Goal: Answer question/provide support: Share knowledge or assist other users

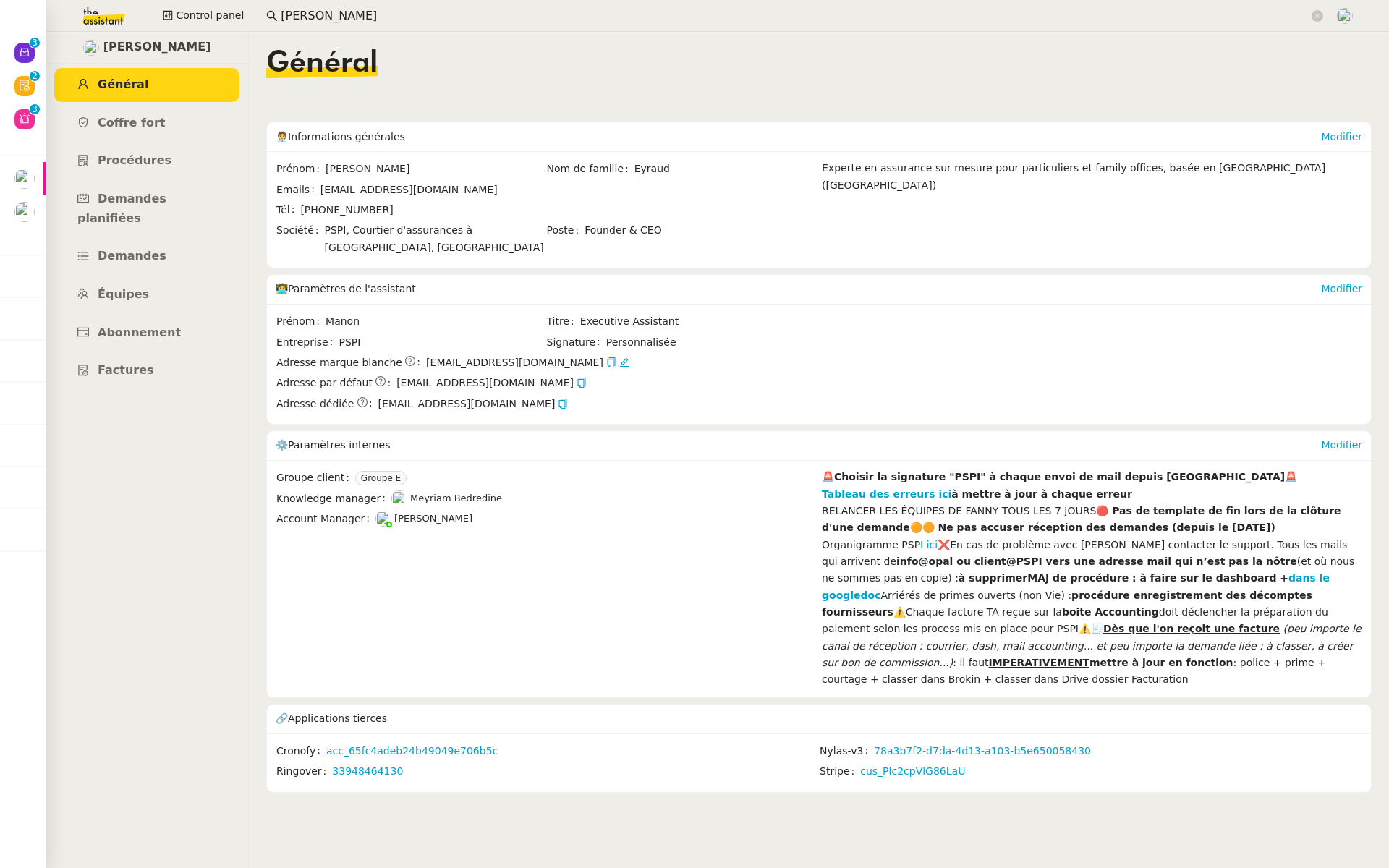
click at [22, 90] on icon at bounding box center [24, 85] width 11 height 11
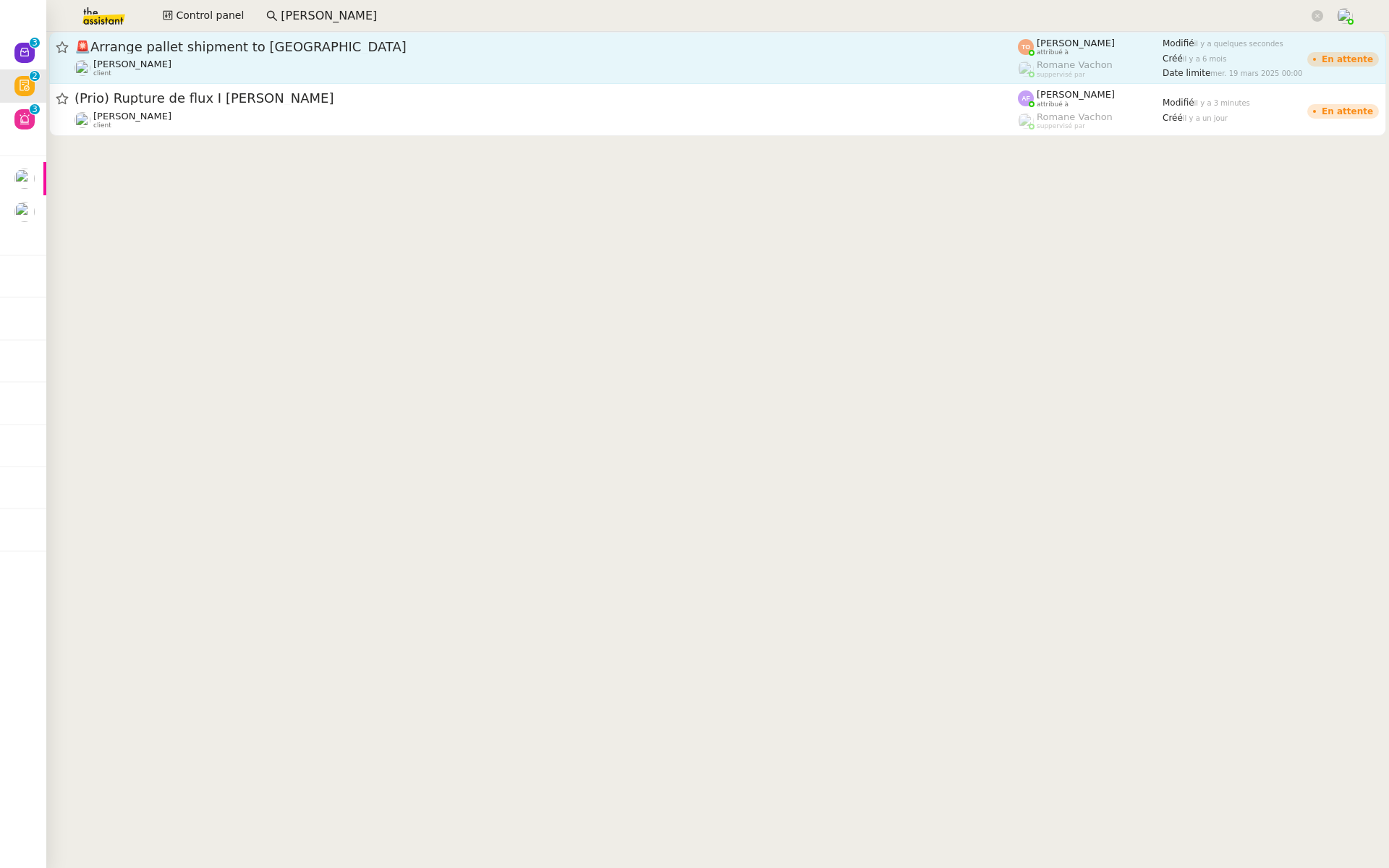
click at [246, 57] on div "🚨 Arrange pallet shipment to Sardinia Charles Medlicott client" at bounding box center [546, 58] width 943 height 39
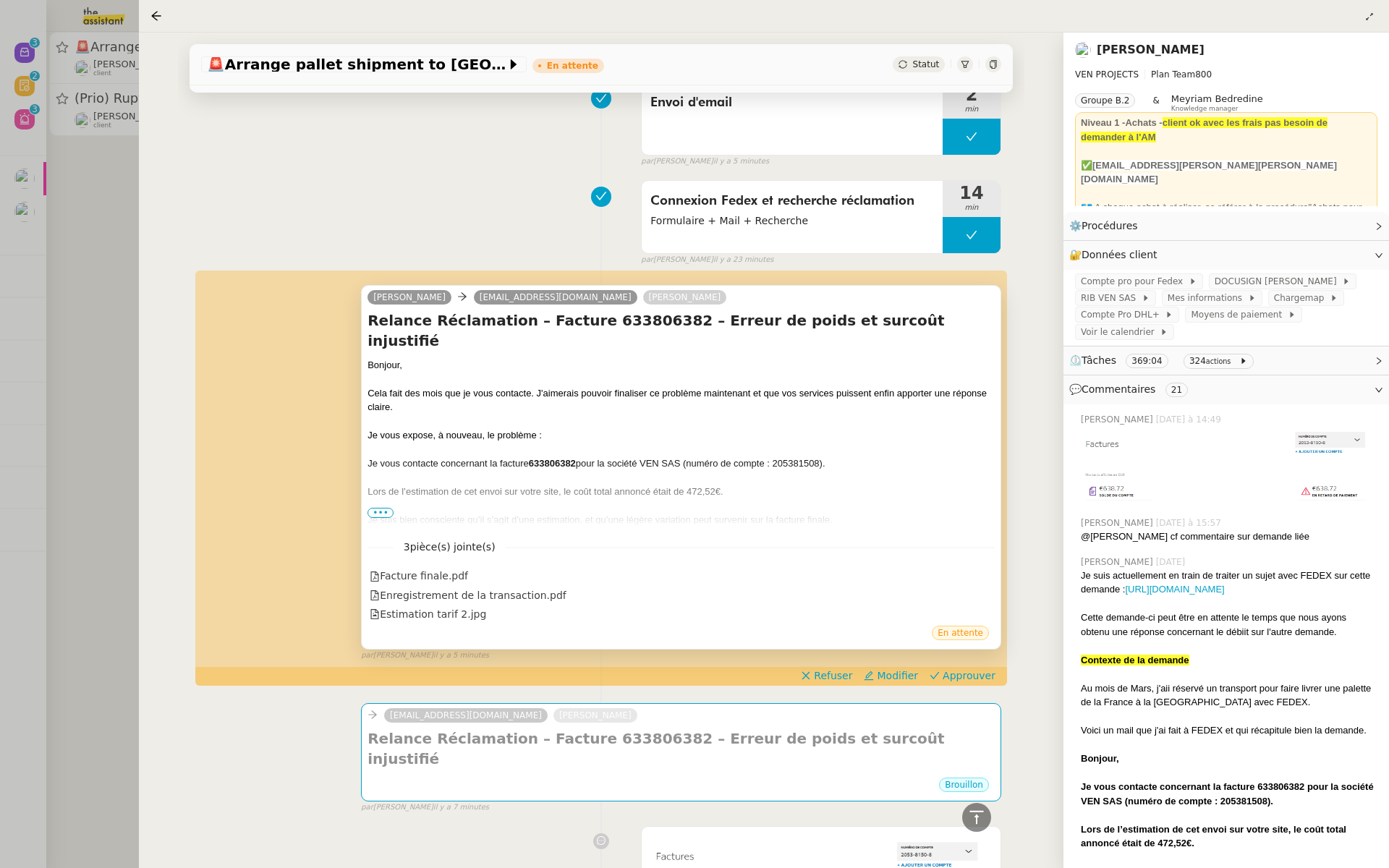
scroll to position [501, 0]
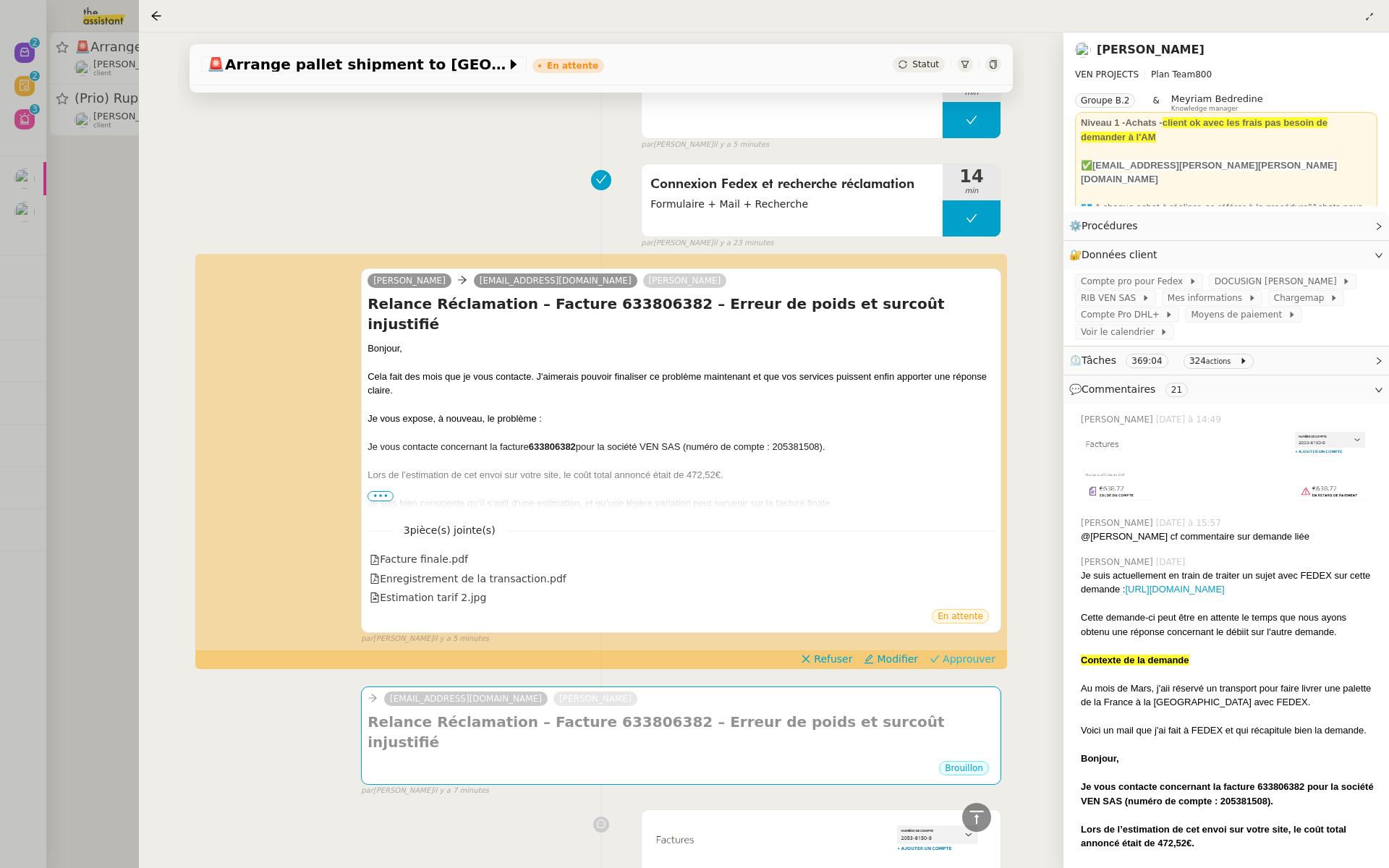
click at [978, 653] on span "Approuver" at bounding box center [969, 659] width 53 height 15
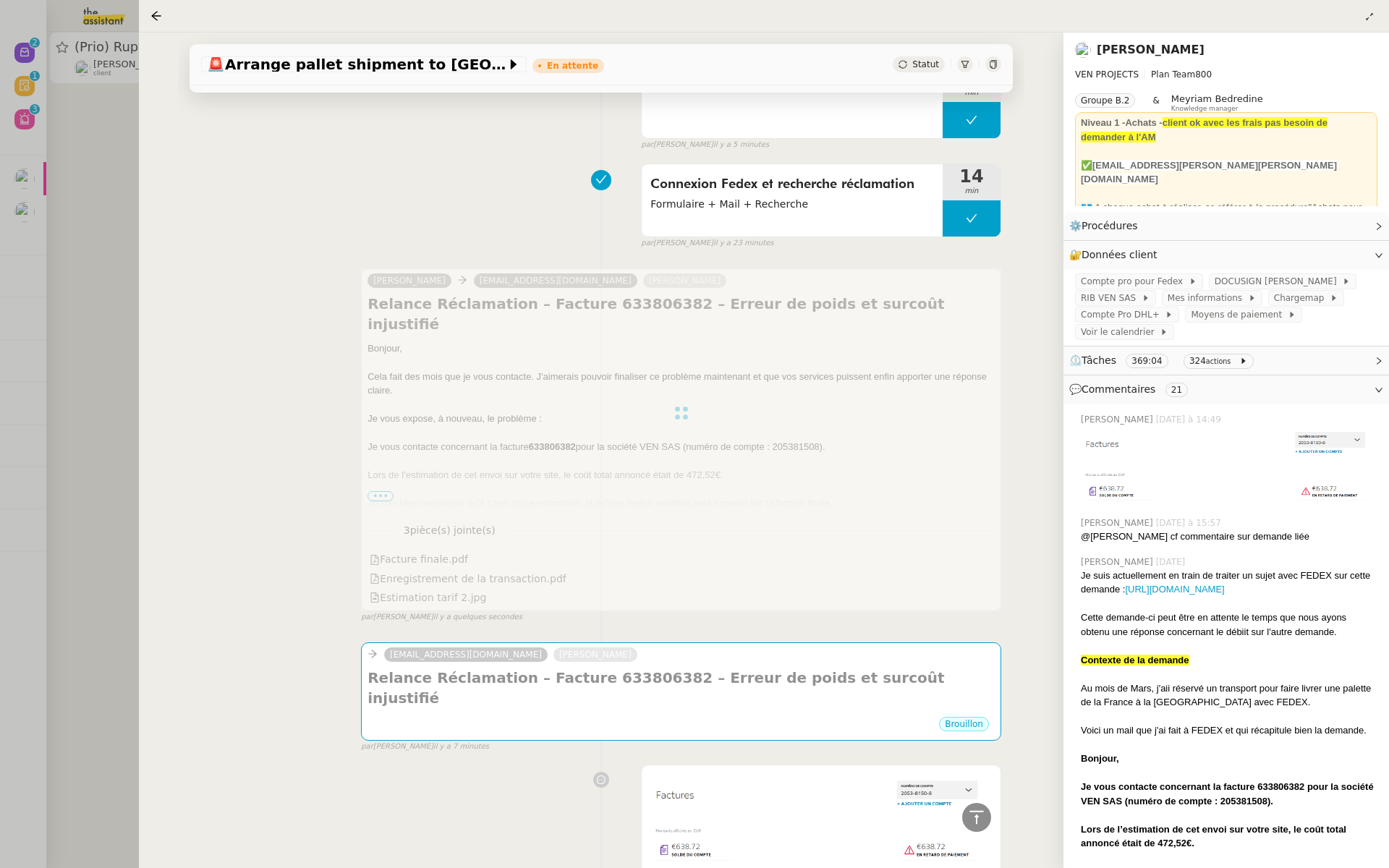
click at [36, 178] on div at bounding box center [694, 434] width 1389 height 868
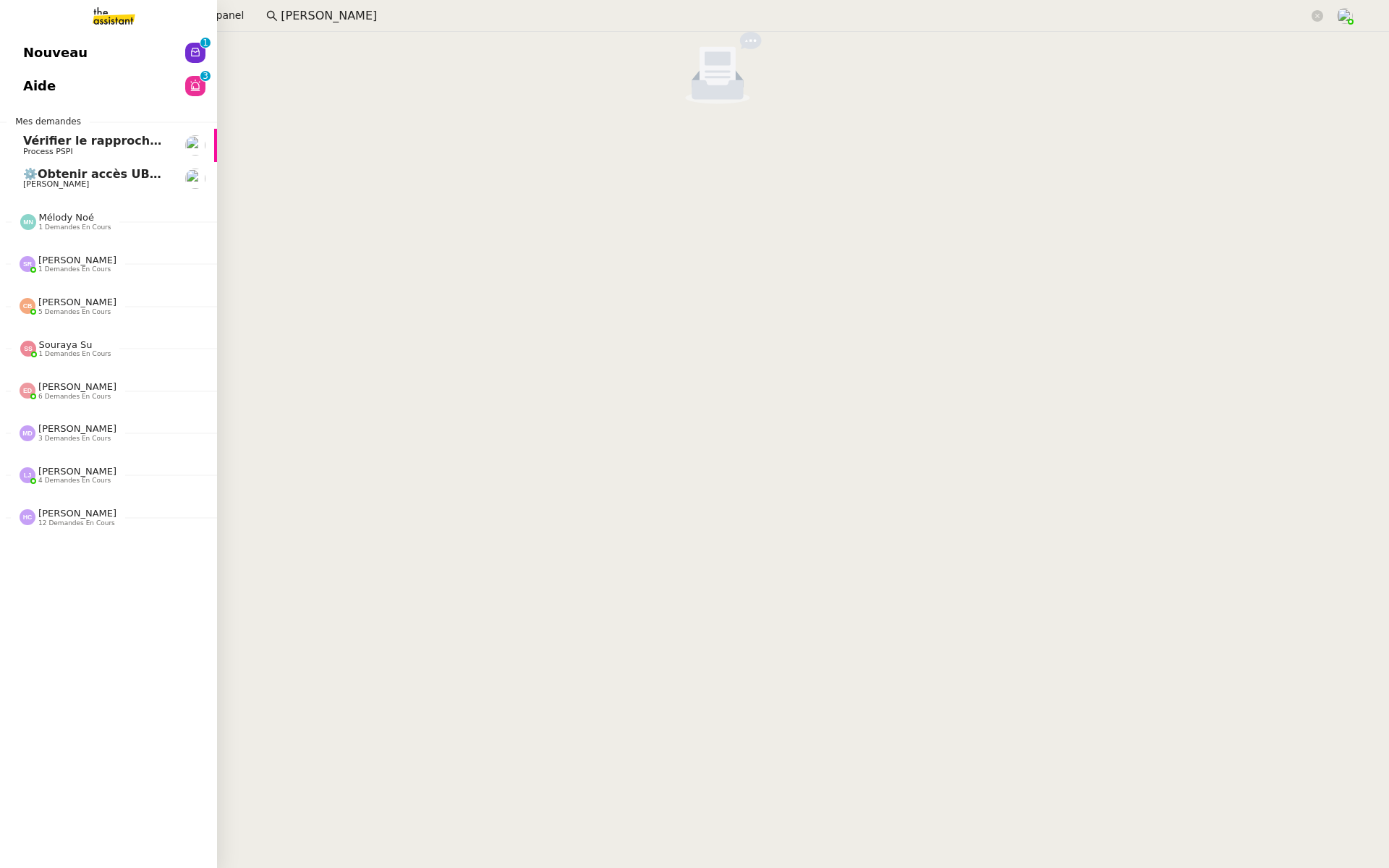
click at [33, 80] on span "Aide" at bounding box center [39, 86] width 33 height 22
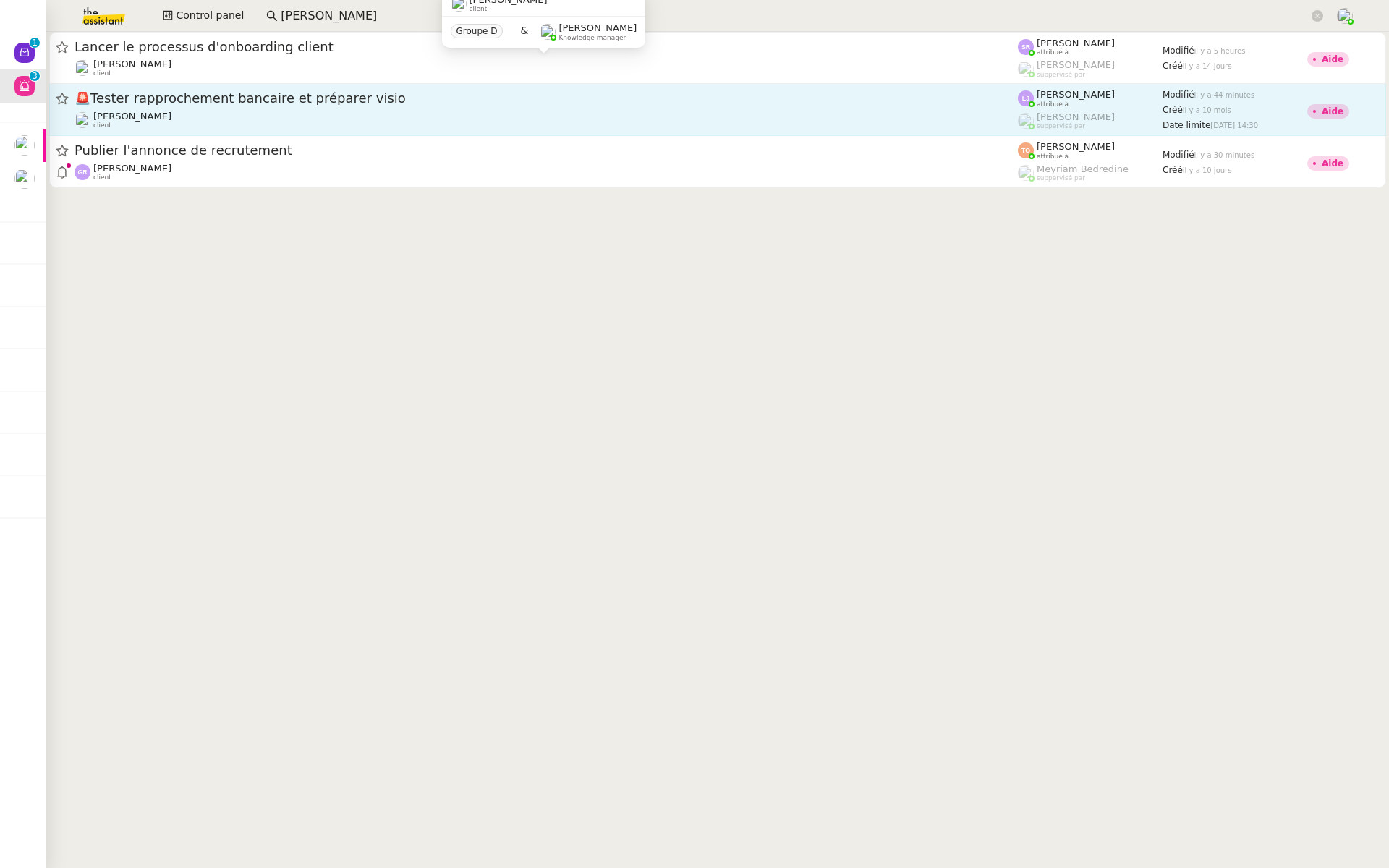
click at [143, 117] on span "[PERSON_NAME]" at bounding box center [132, 115] width 78 height 11
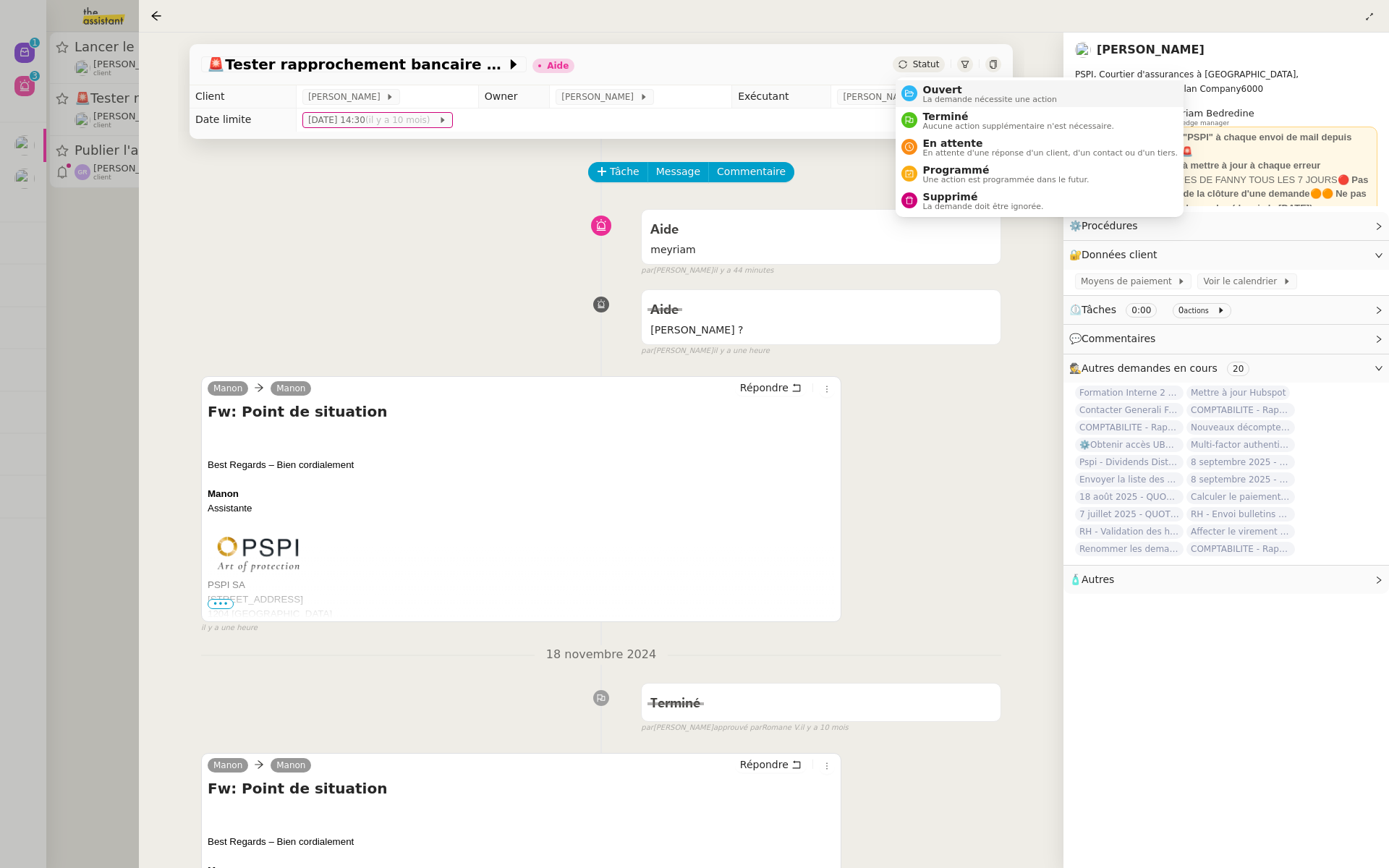
click at [929, 90] on span "Ouvert" at bounding box center [990, 89] width 135 height 11
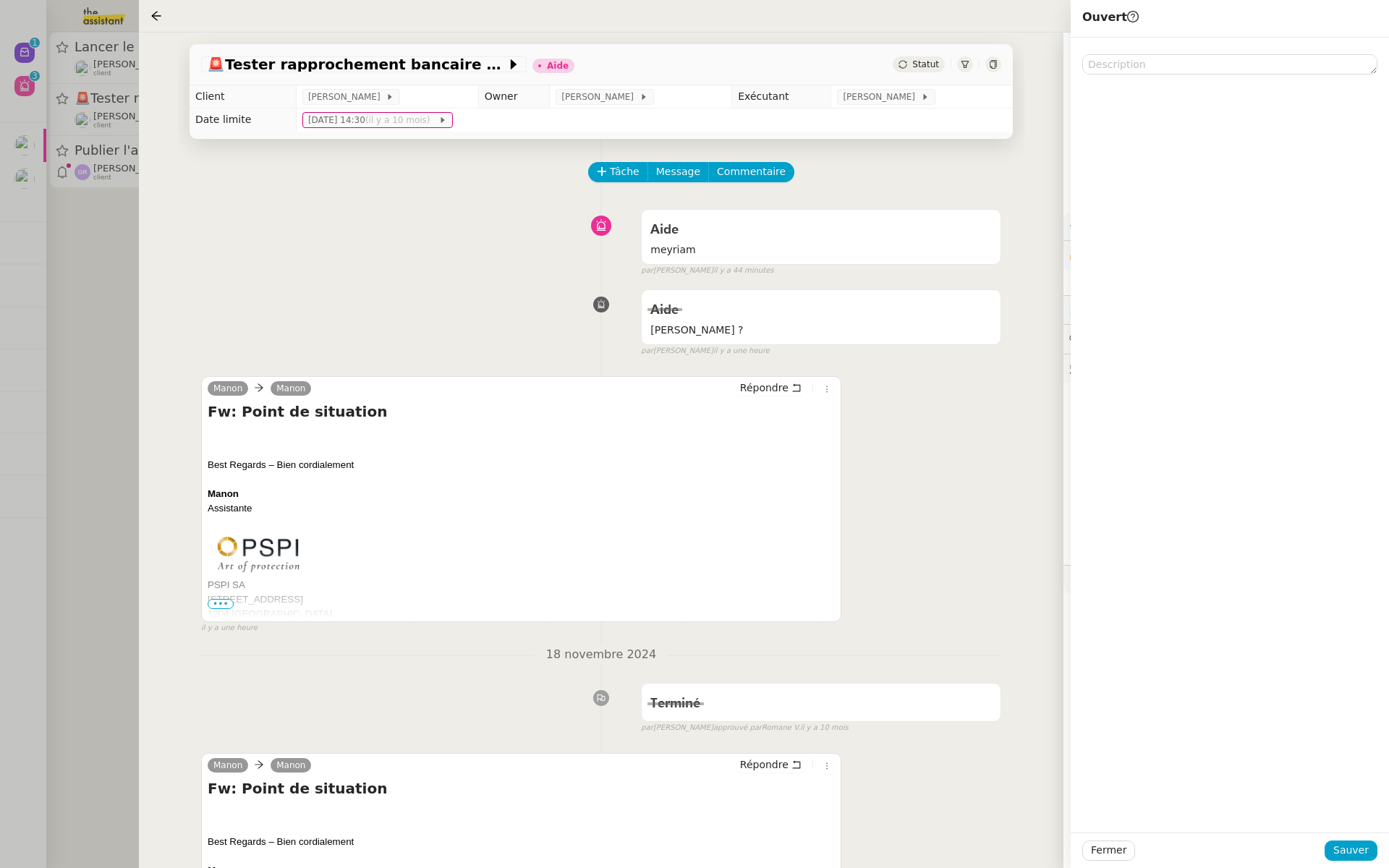
click at [446, 203] on div "Aide meyriam false par Léa J. il y a 44 minutes" at bounding box center [601, 240] width 800 height 75
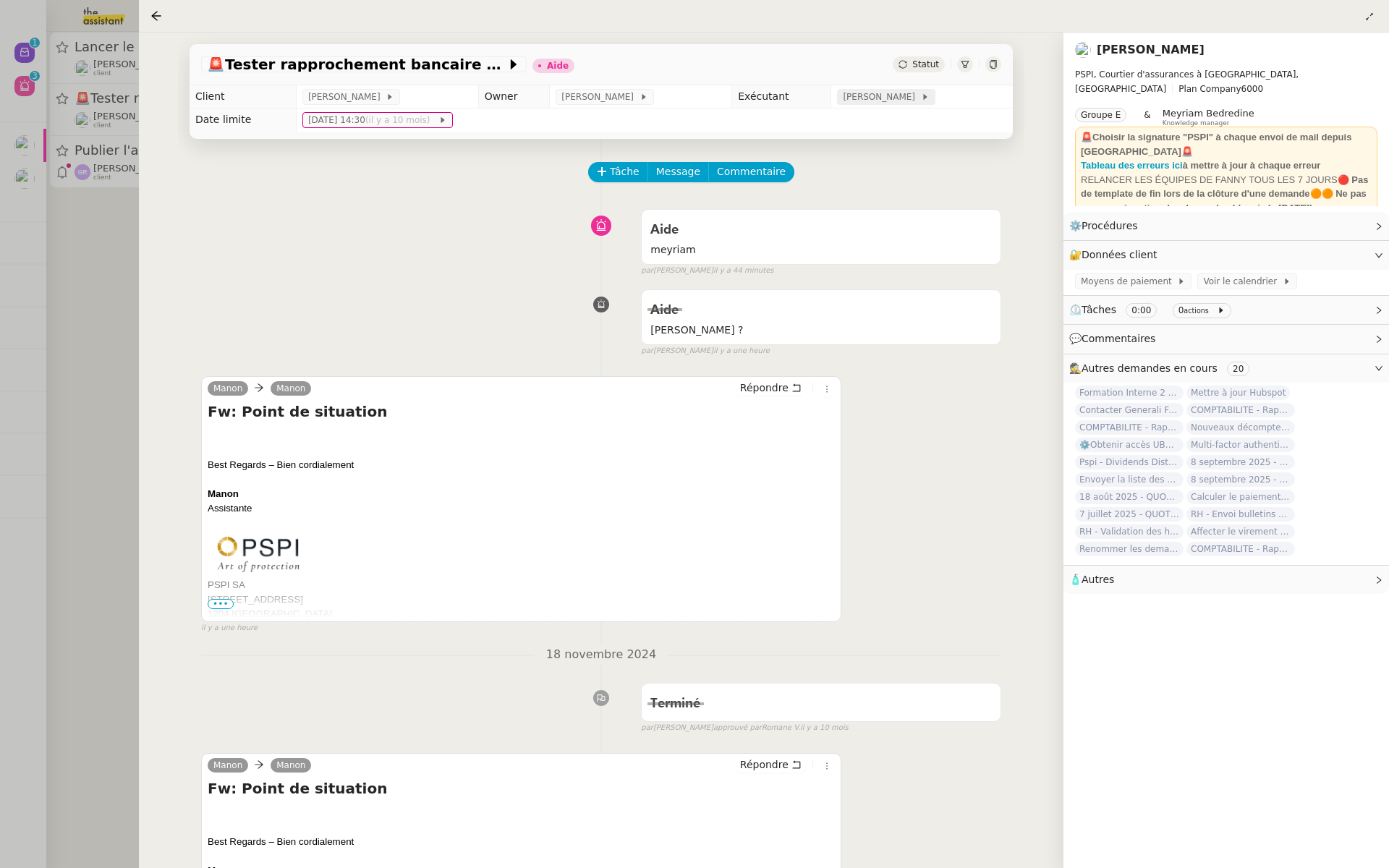
click at [896, 95] on span "[PERSON_NAME]" at bounding box center [881, 97] width 77 height 15
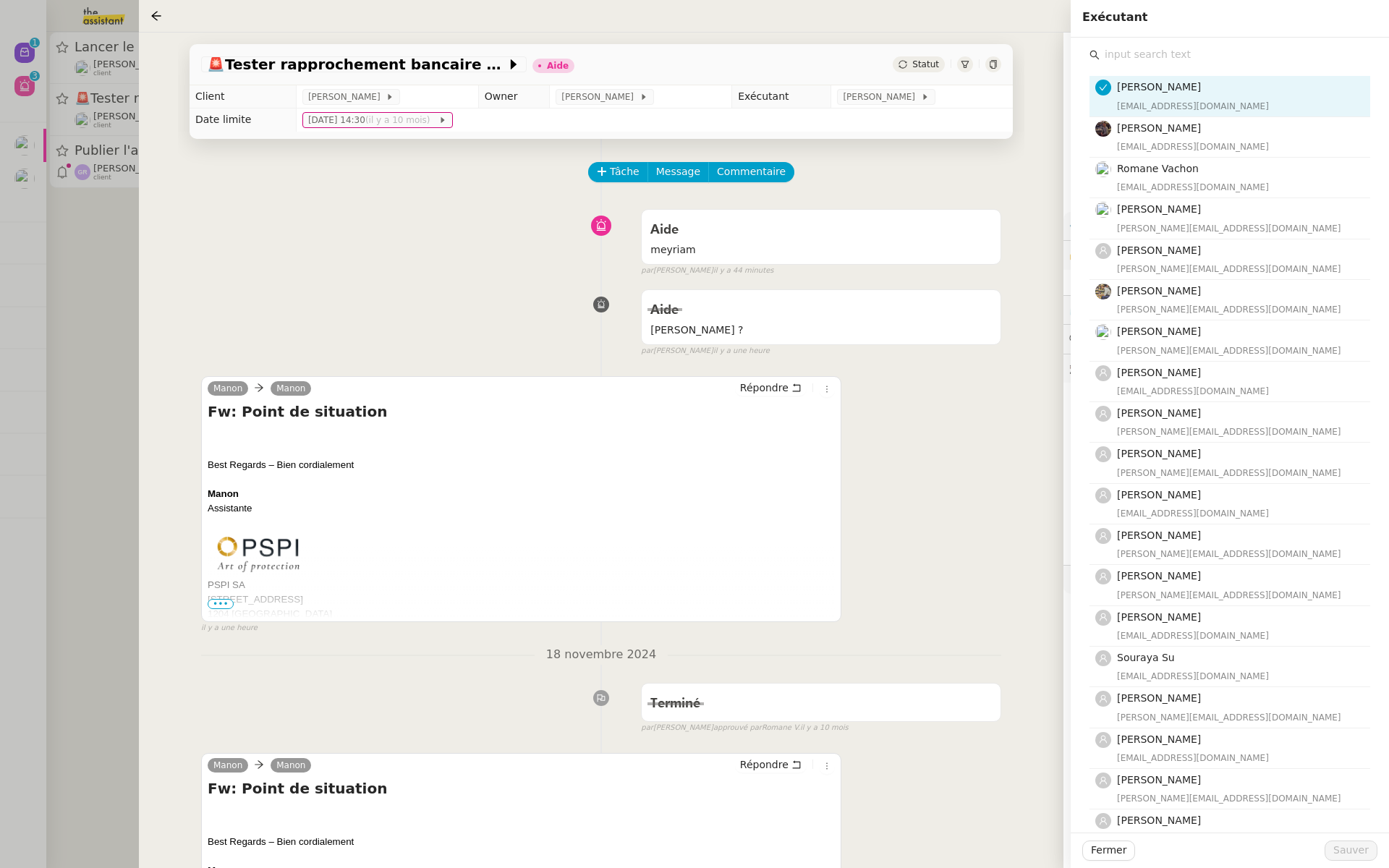
click at [1126, 59] on input "text" at bounding box center [1235, 54] width 271 height 20
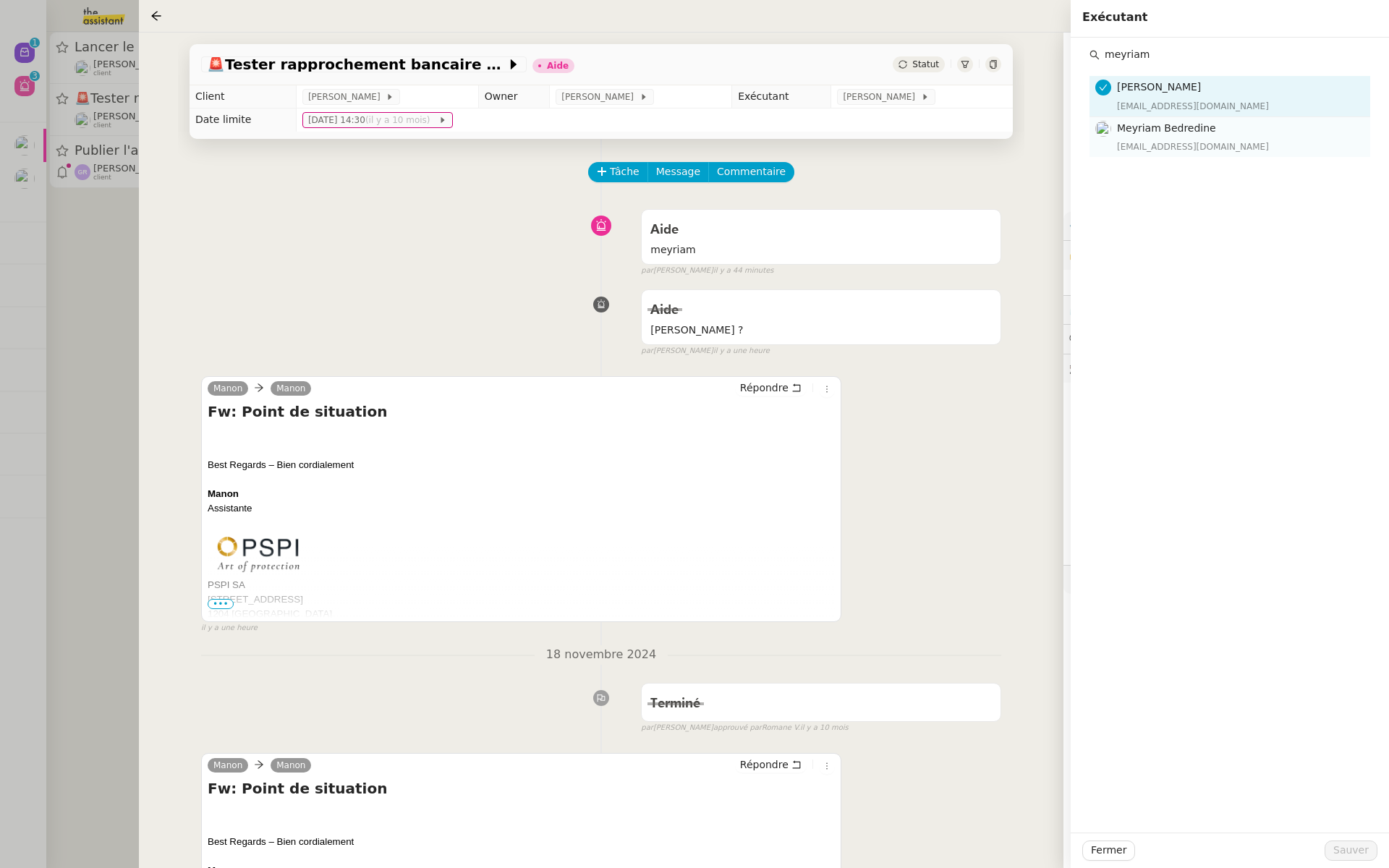
type input "meyriam"
click at [1117, 140] on div "meyriam@team.theassistant.com" at bounding box center [1239, 147] width 245 height 15
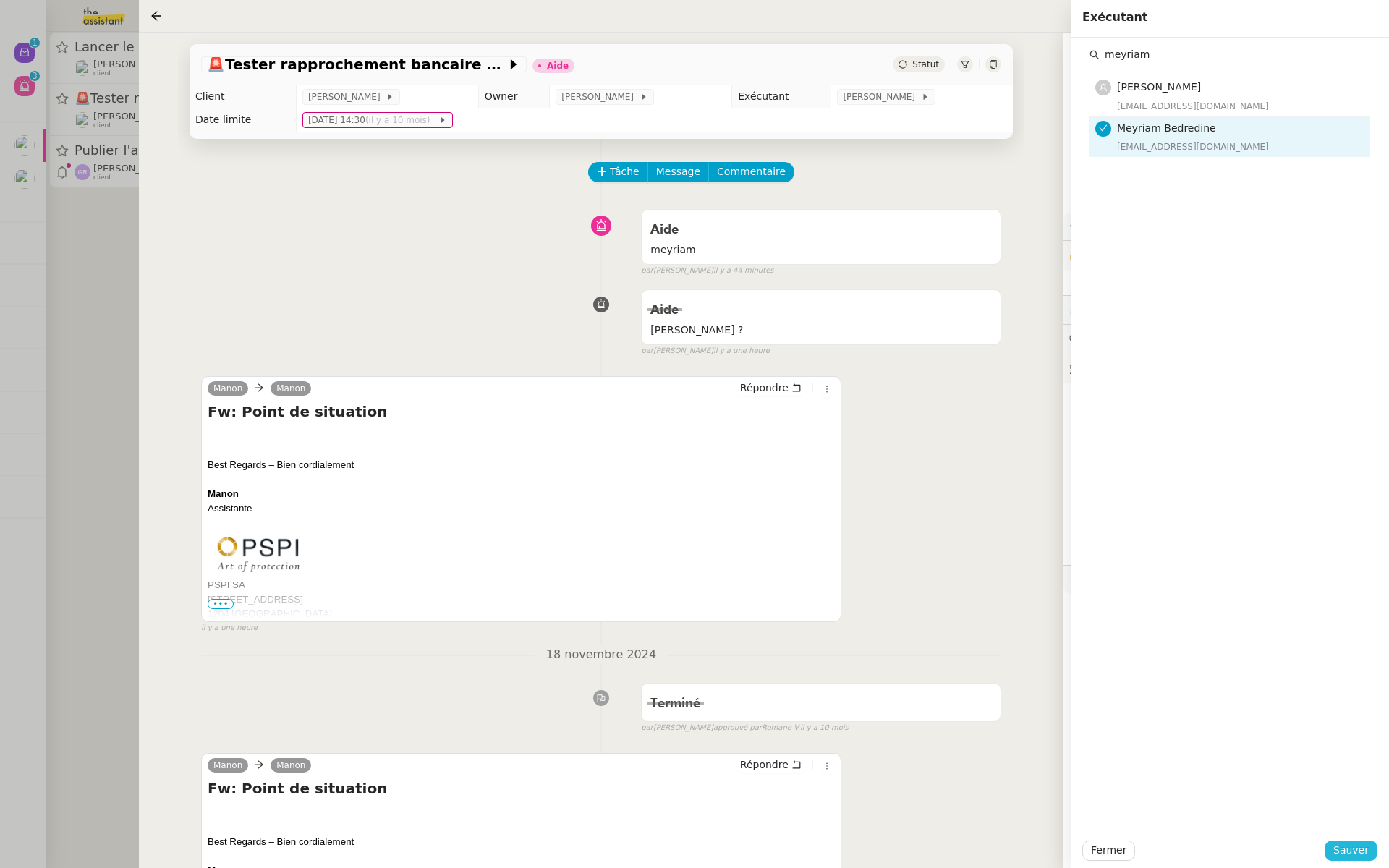
click at [1343, 848] on span "Sauver" at bounding box center [1351, 850] width 36 height 16
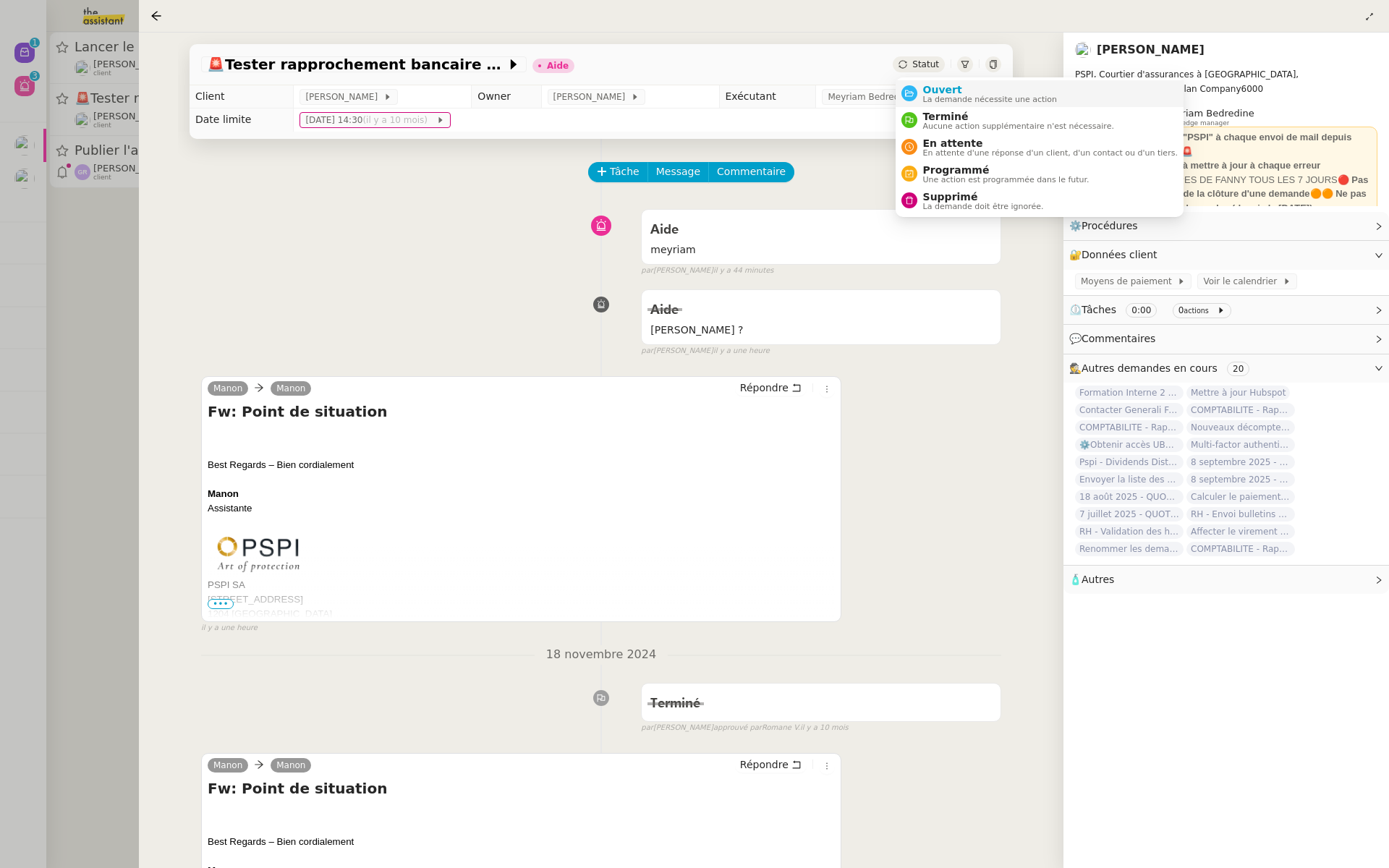
click at [927, 87] on span "Ouvert" at bounding box center [990, 89] width 135 height 11
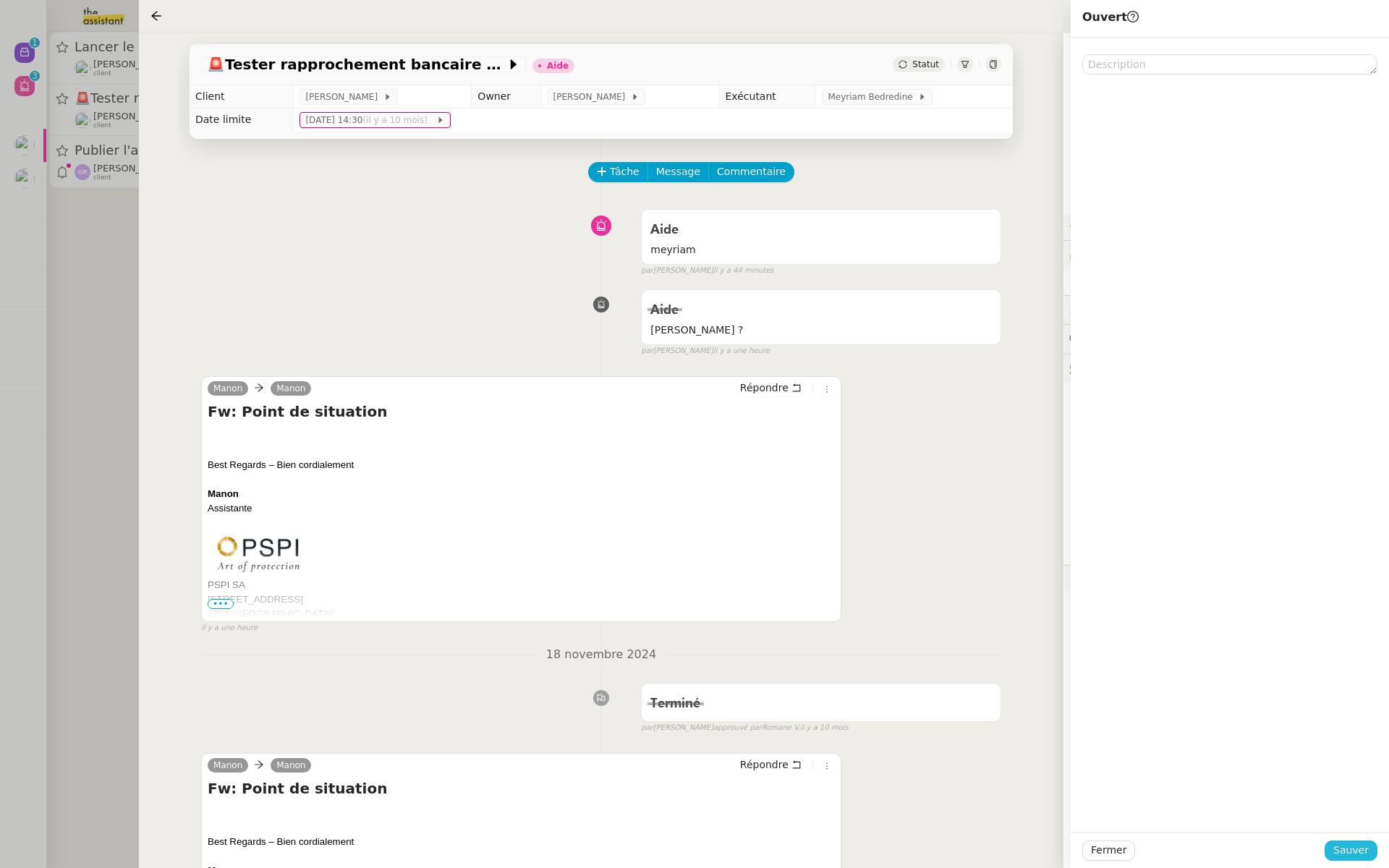
click at [1356, 844] on span "Sauver" at bounding box center [1351, 850] width 36 height 16
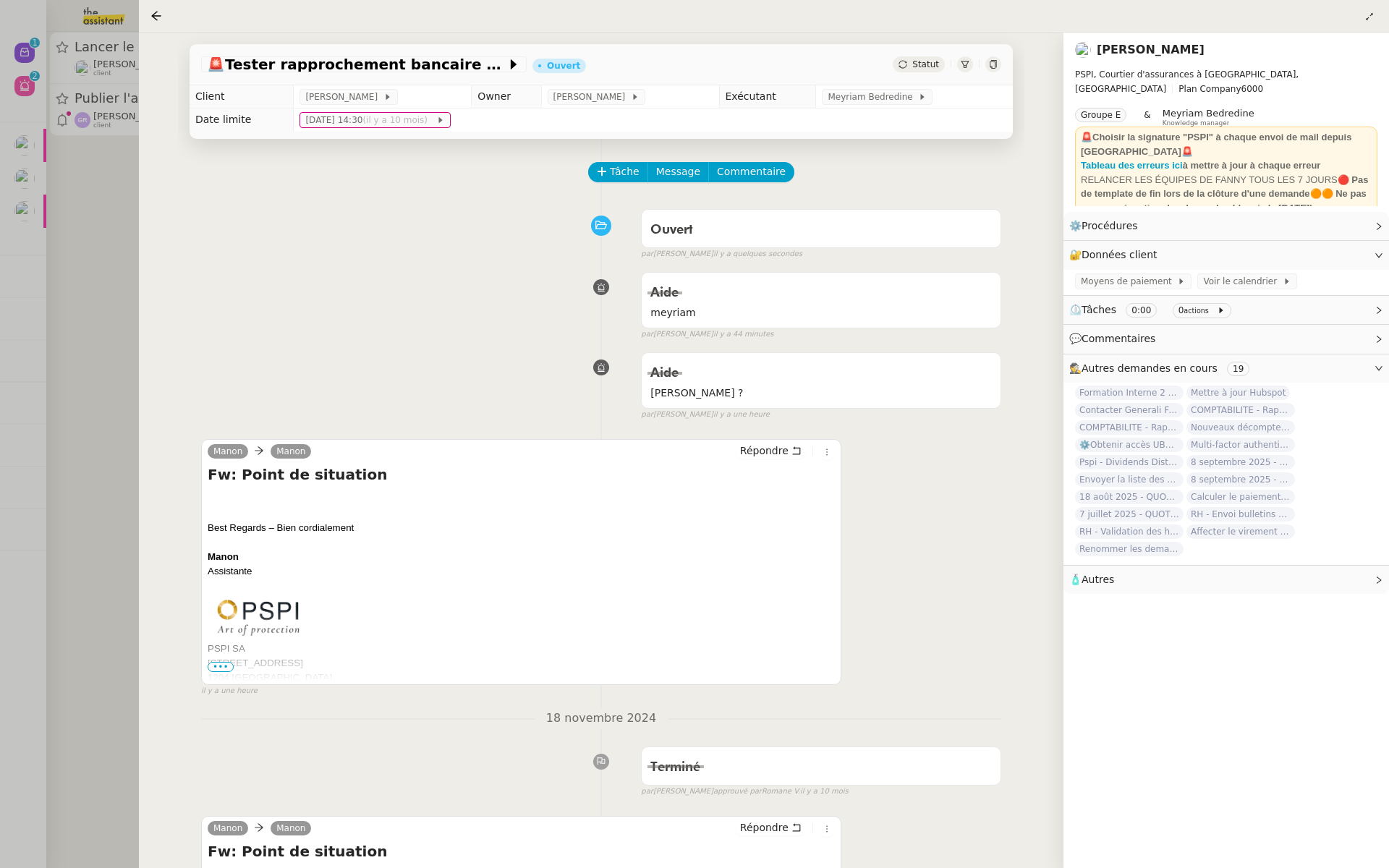
click at [89, 233] on div at bounding box center [694, 434] width 1389 height 868
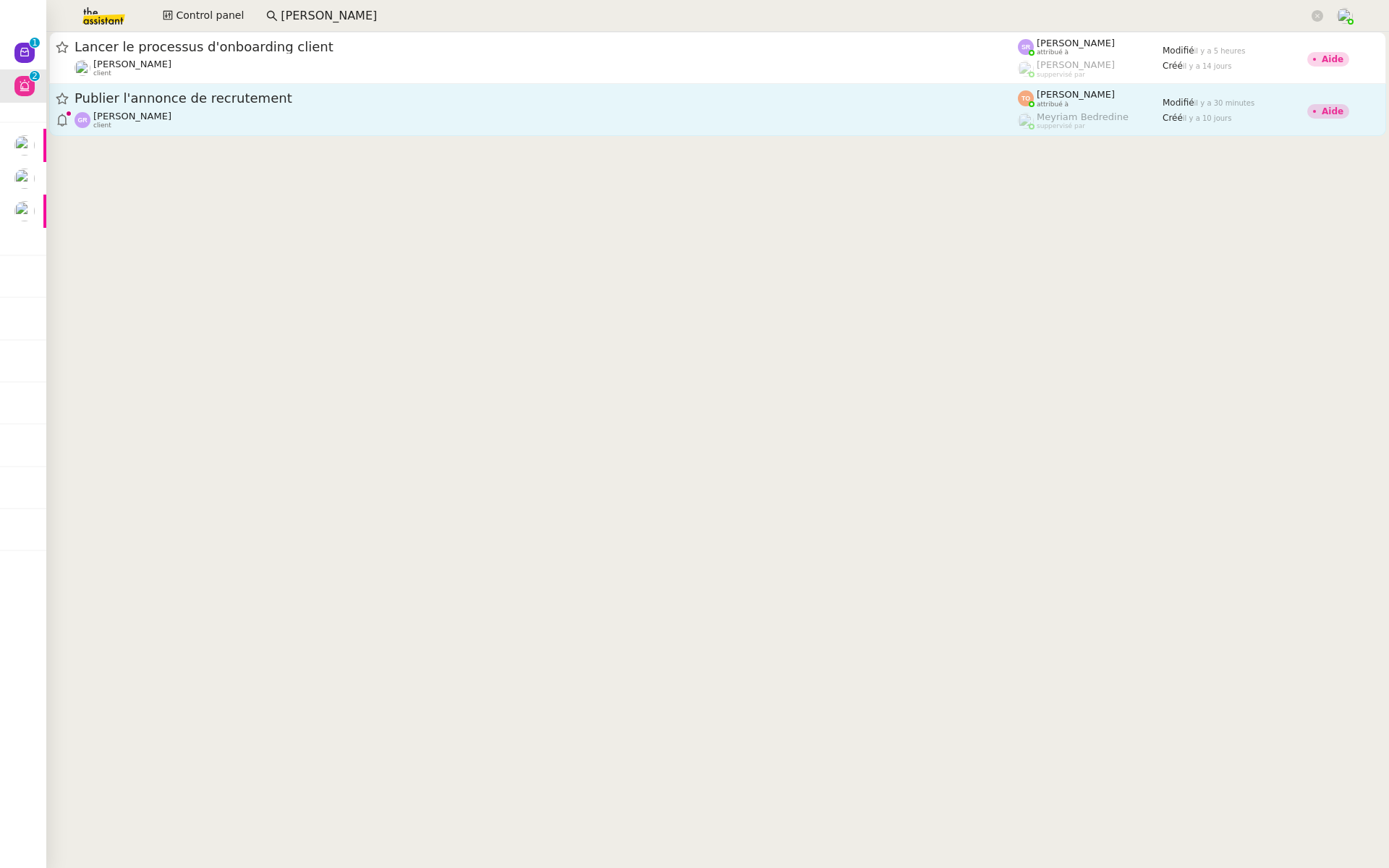
click at [263, 85] on link "Publier l'annonce de recrutement Guillaume Rouvroy client Tatyana Orec attribué…" at bounding box center [718, 110] width 1336 height 52
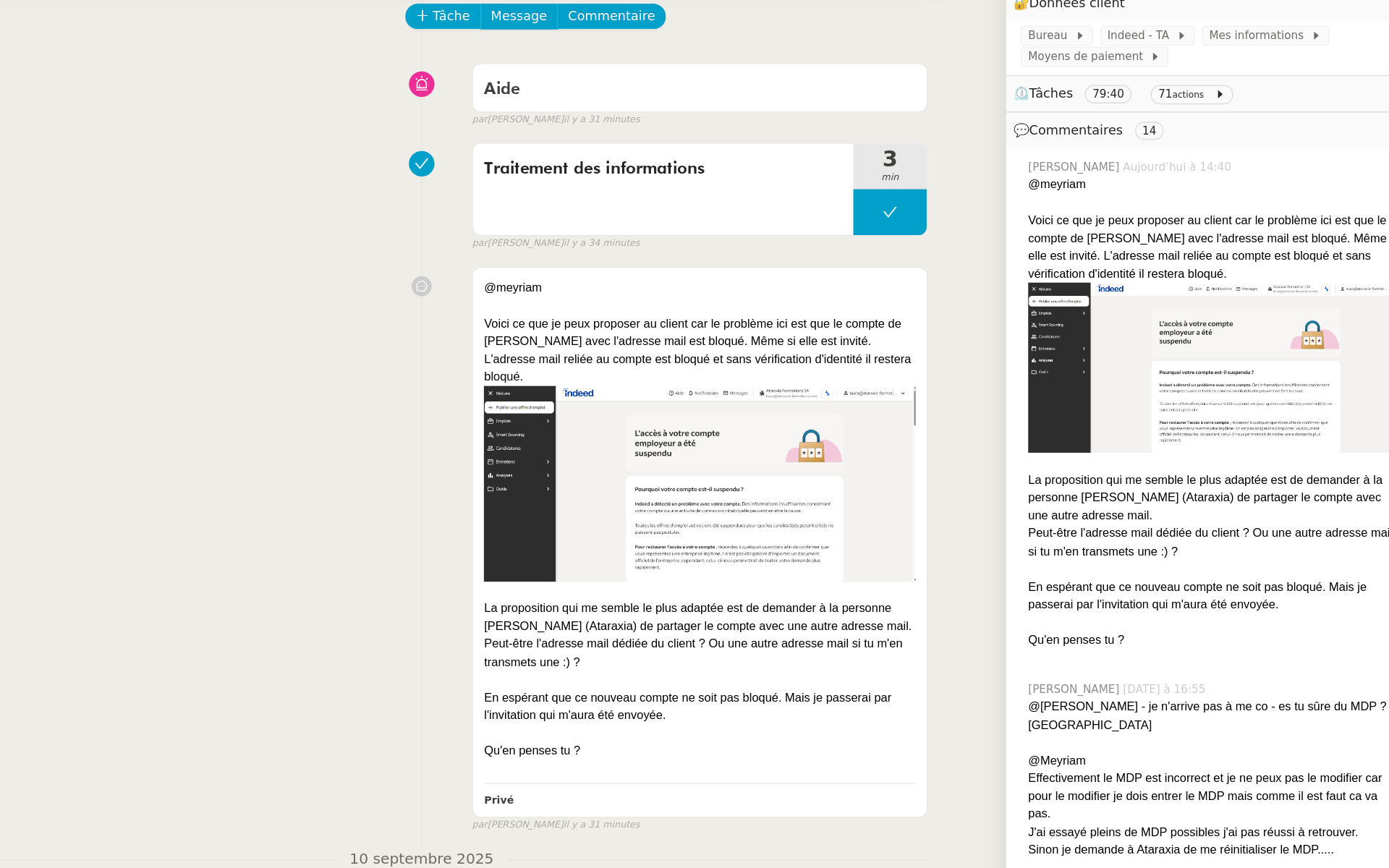
click at [436, 417] on div "@meyriam Voici ce que je peux proposer au client car le problème ici est que le…" at bounding box center [601, 591] width 800 height 454
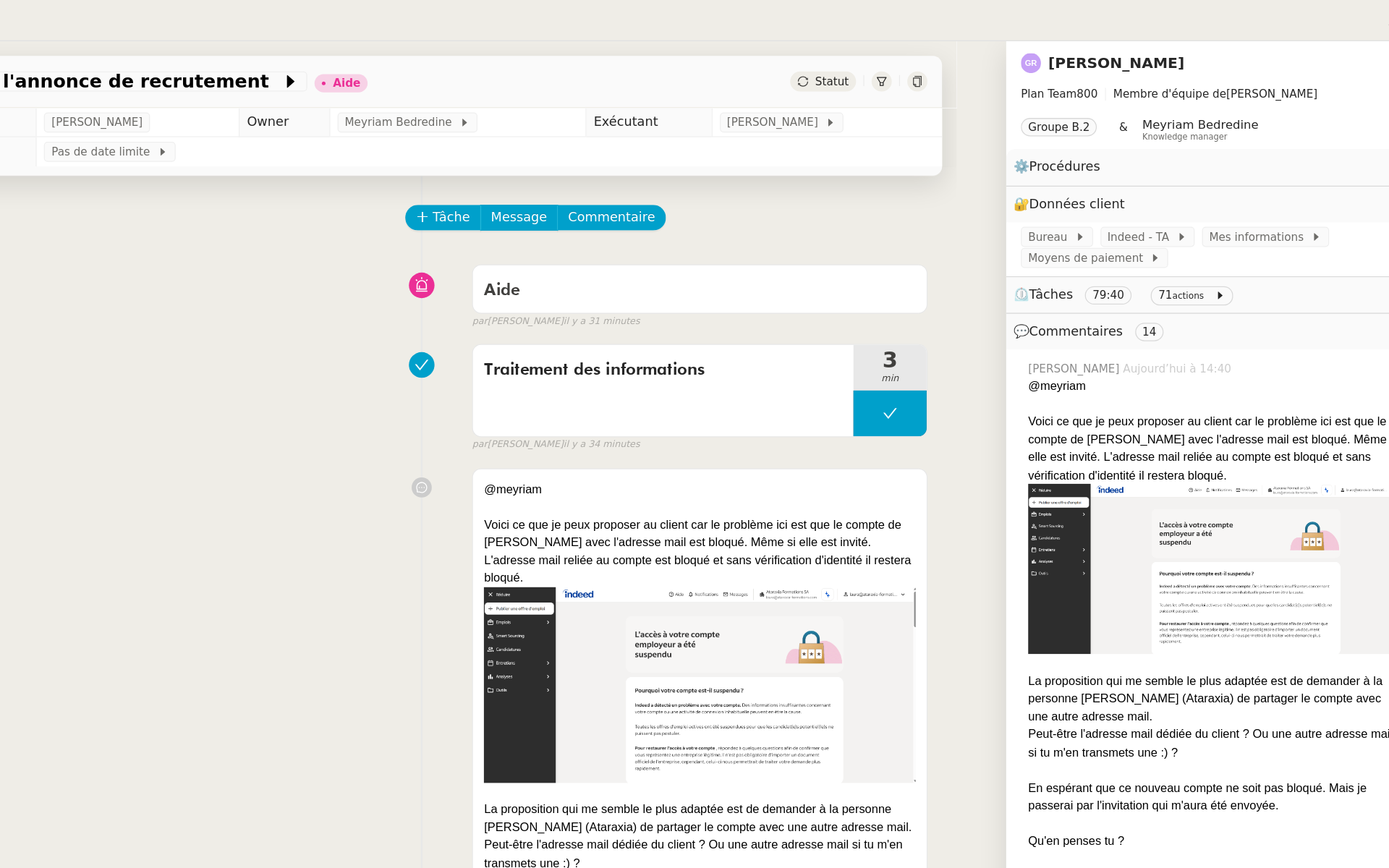
click at [1143, 53] on link "[PERSON_NAME]" at bounding box center [1150, 50] width 108 height 14
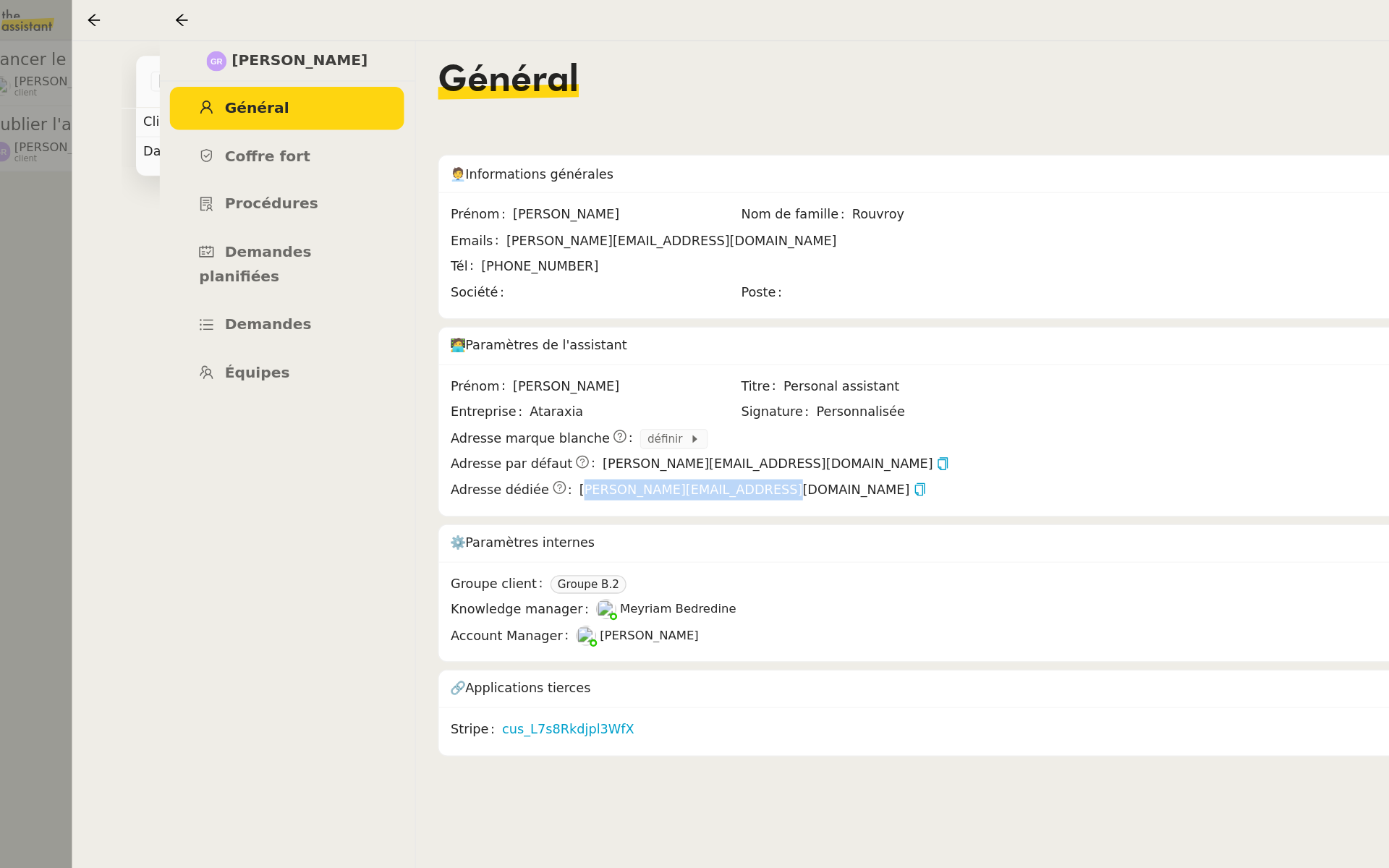
drag, startPoint x: 667, startPoint y: 386, endPoint x: 533, endPoint y: 385, distance: 134.0
click at [540, 385] on span "[PERSON_NAME][EMAIL_ADDRESS][DOMAIN_NAME]" at bounding box center [677, 387] width 274 height 16
copy span "[PERSON_NAME][EMAIL_ADDRESS][DOMAIN_NAME]"
click at [107, 114] on div at bounding box center [694, 434] width 1389 height 868
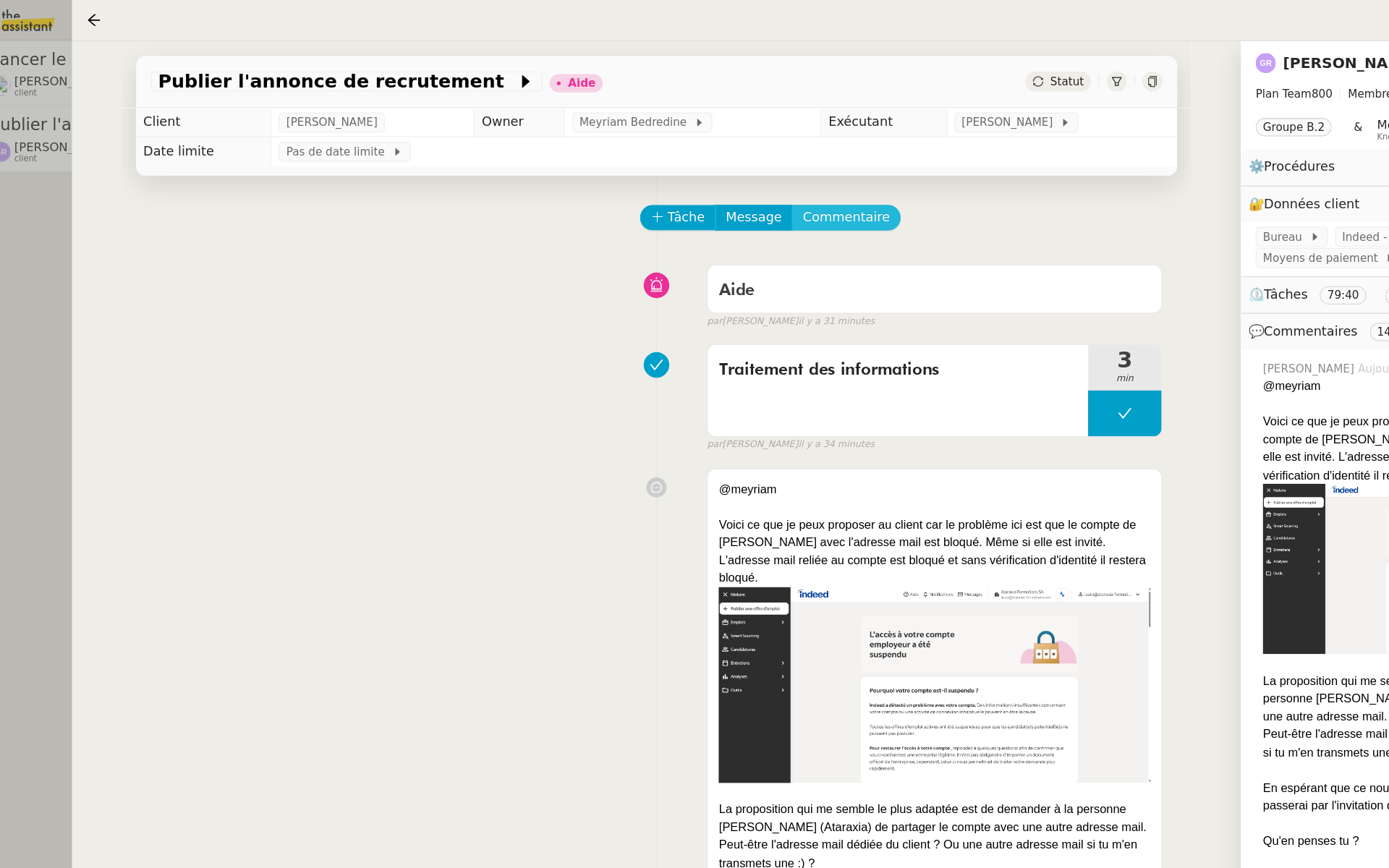
click at [729, 169] on span "Commentaire" at bounding box center [751, 171] width 69 height 16
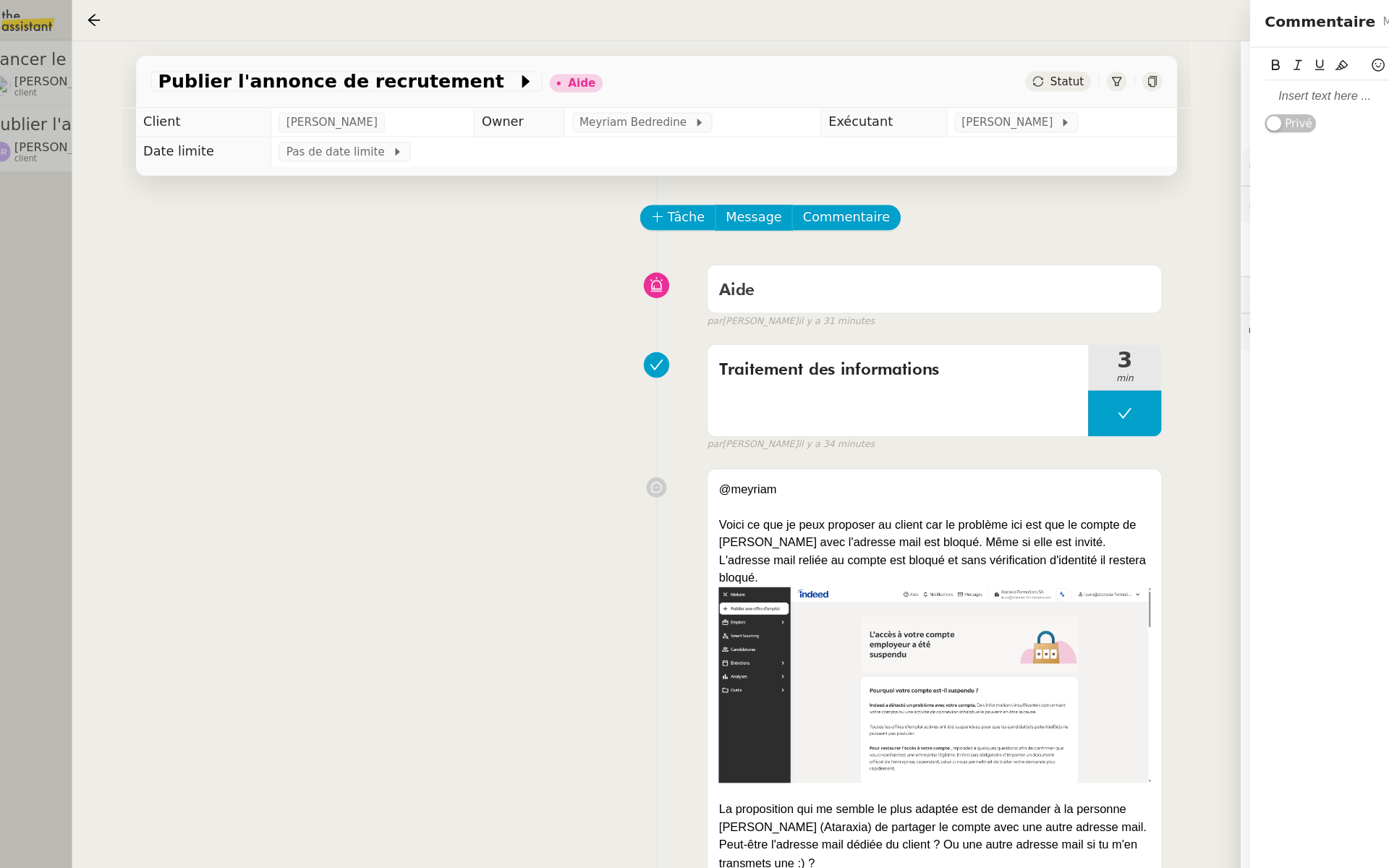
click at [1108, 78] on div at bounding box center [1229, 76] width 295 height 13
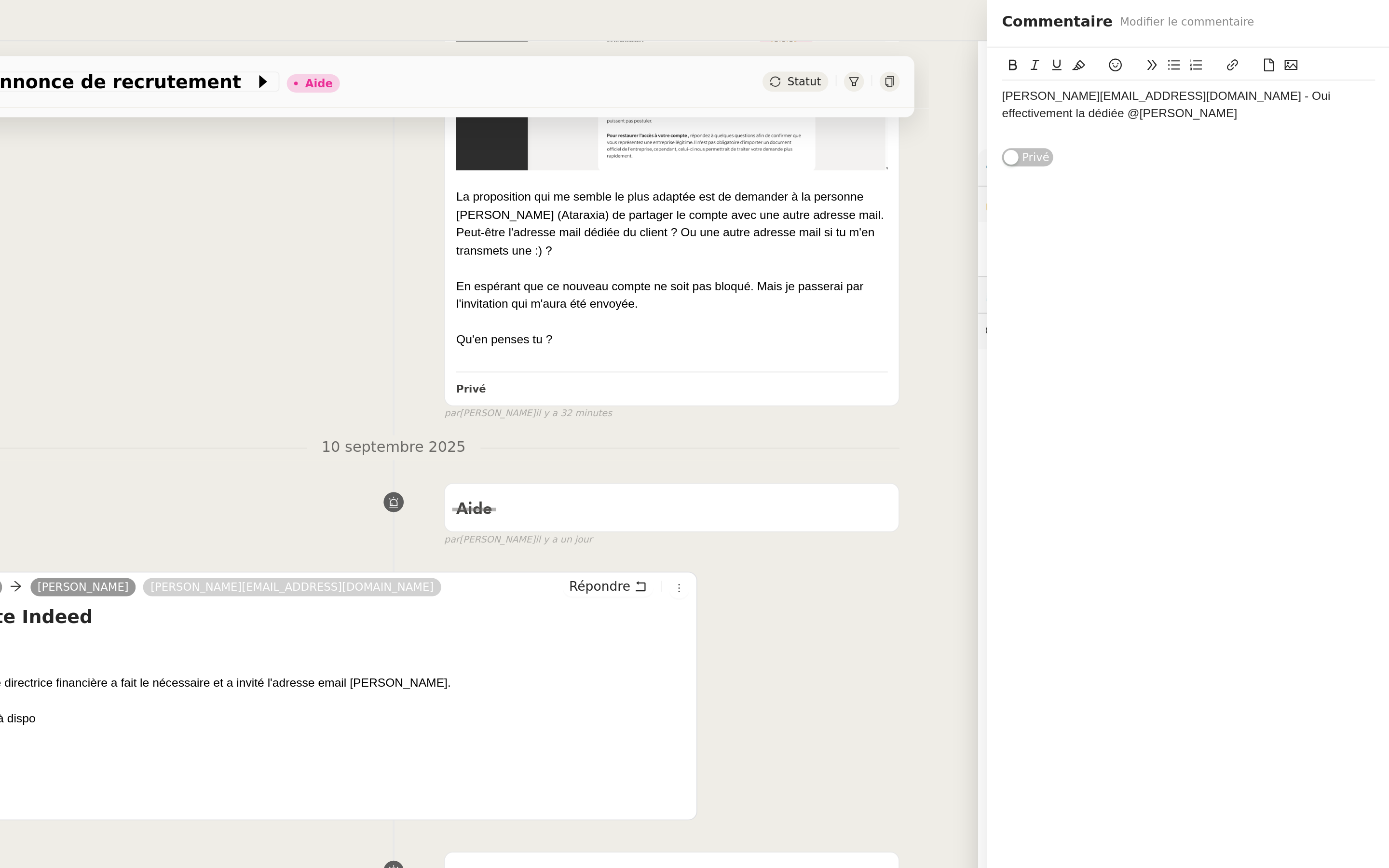
scroll to position [480, 0]
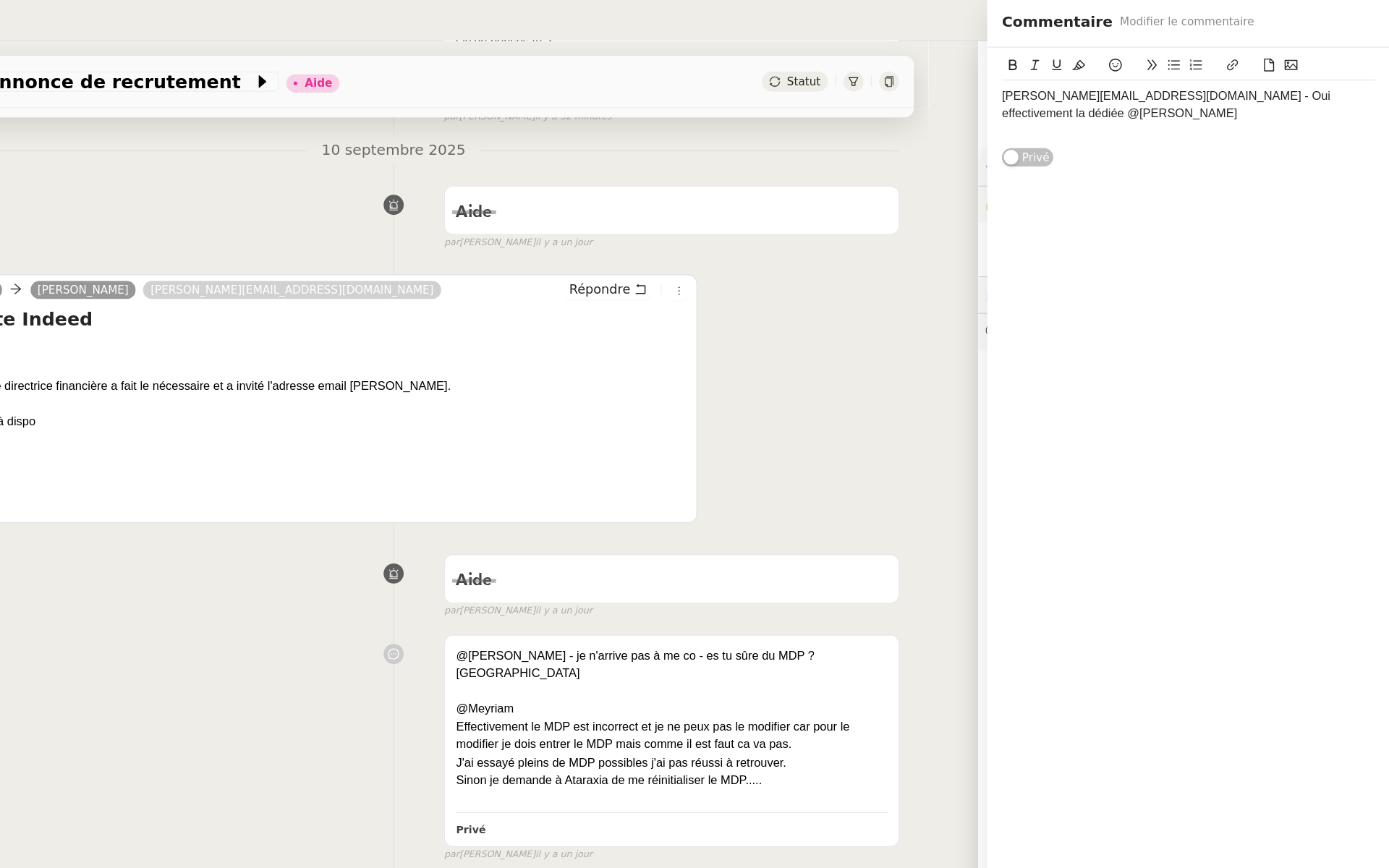
click at [1248, 599] on div "laura.udg@theassistant.com - Oui effectivement la dédiée @tatyana Privé" at bounding box center [1230, 435] width 319 height 795
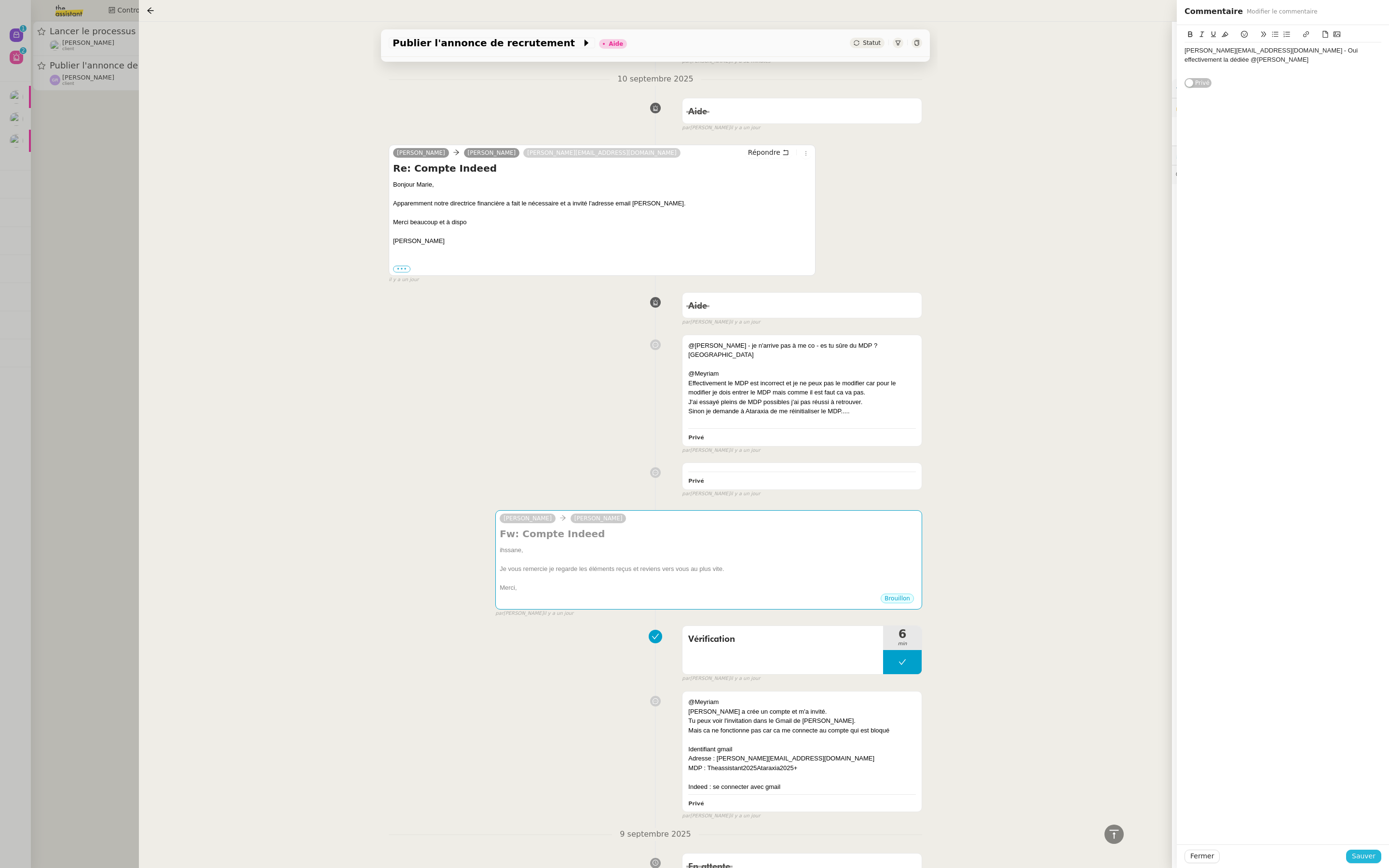
click at [926, 578] on span "Sauver" at bounding box center [1364, 856] width 24 height 11
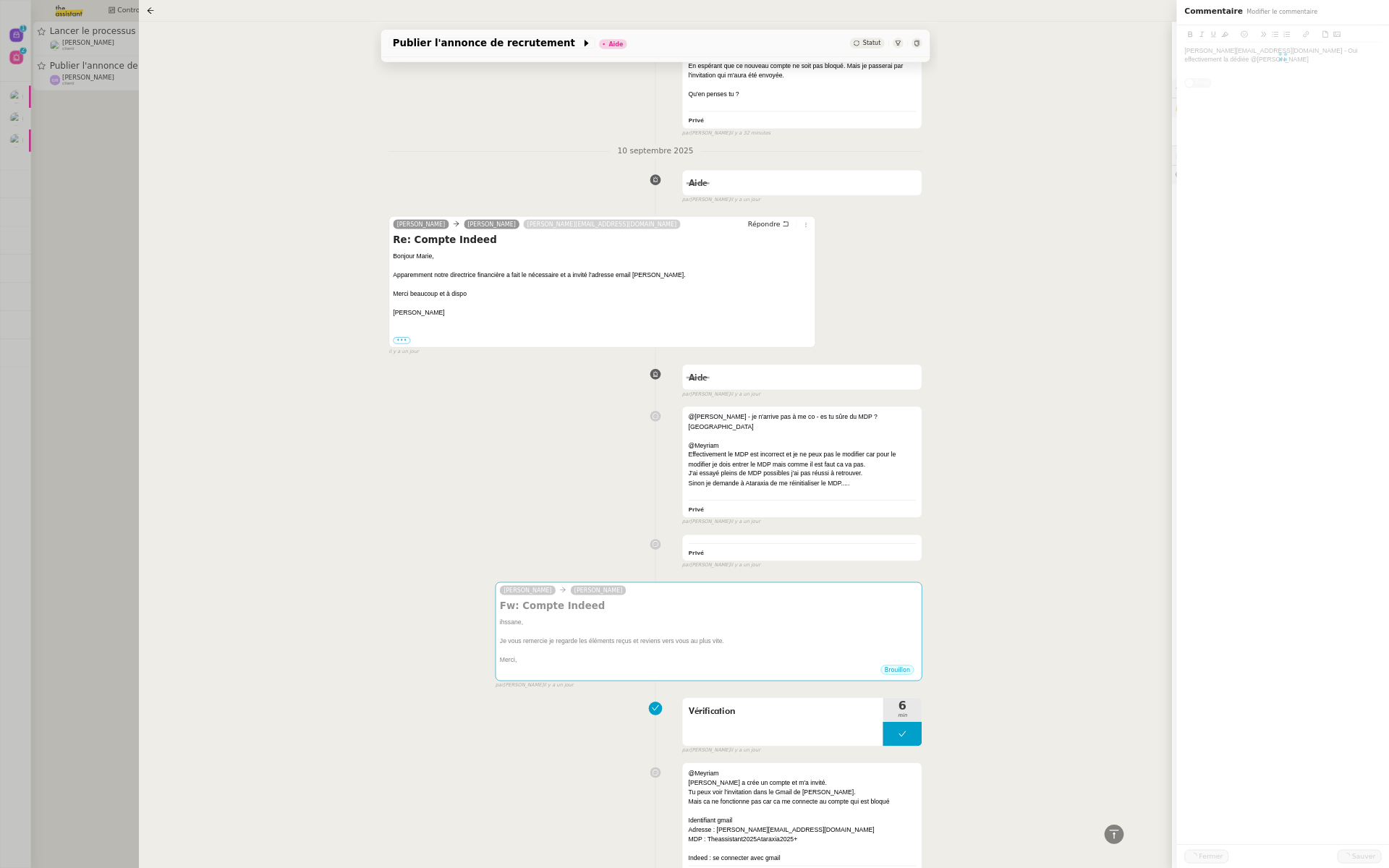
scroll to position [813, 0]
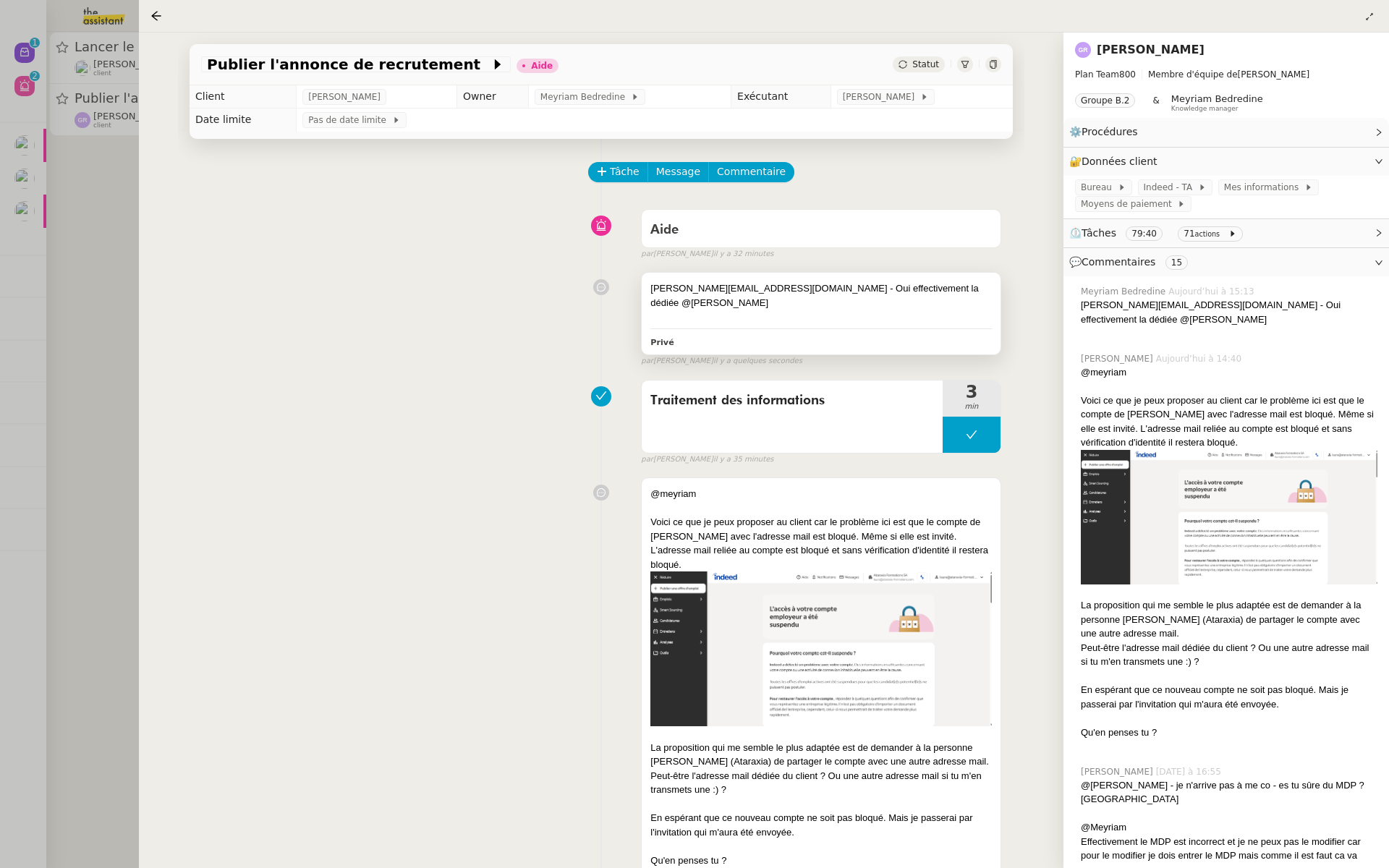
click at [935, 293] on div "laura.udg@theassistant.com - Oui effectivement la dédiée @tatyana" at bounding box center [821, 295] width 341 height 28
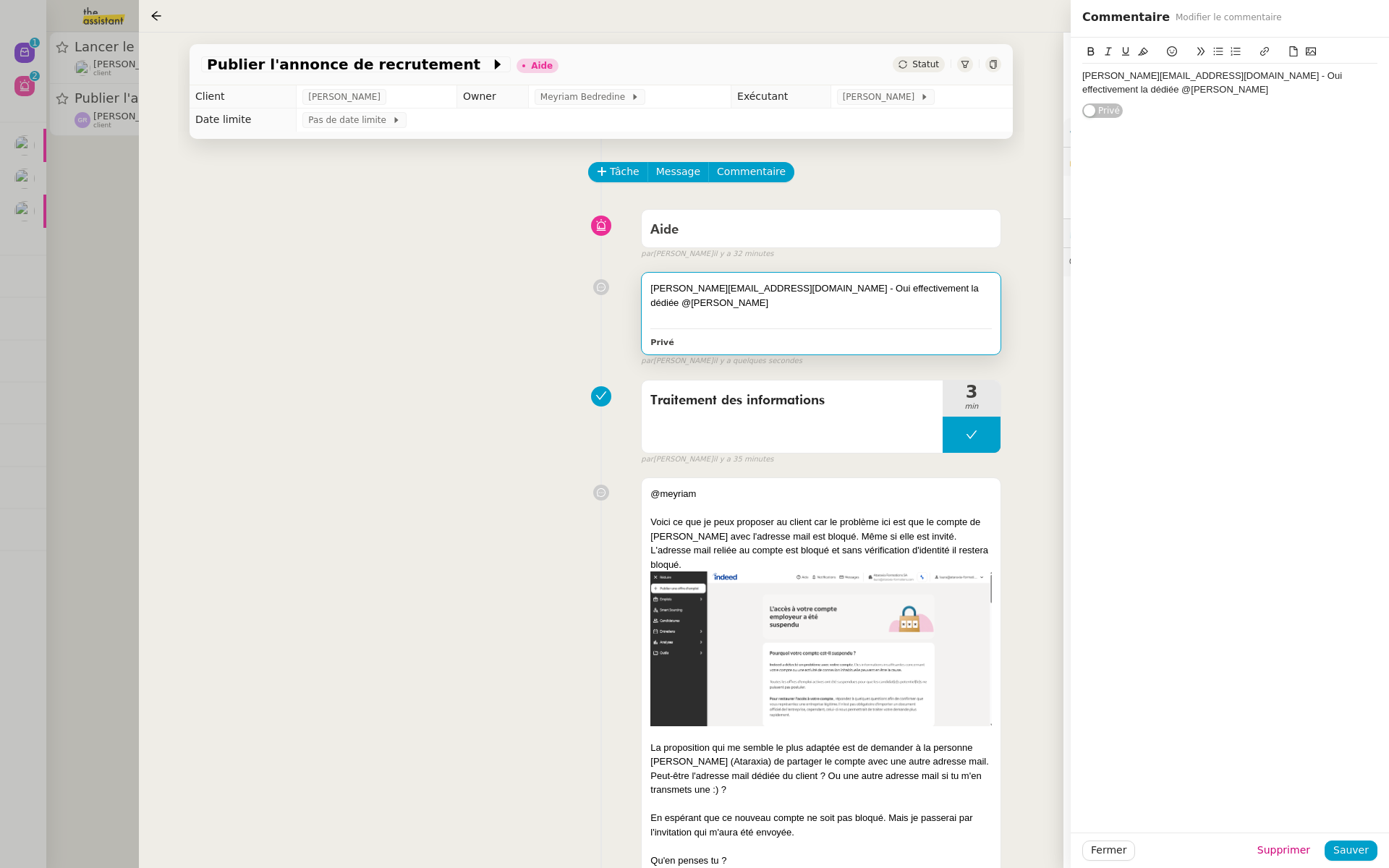
click at [1372, 72] on div "laura.udg@theassistant.com - Oui effectivement la dédiée @tatyana" at bounding box center [1229, 82] width 295 height 27
click at [1354, 849] on span "Sauver" at bounding box center [1351, 850] width 36 height 16
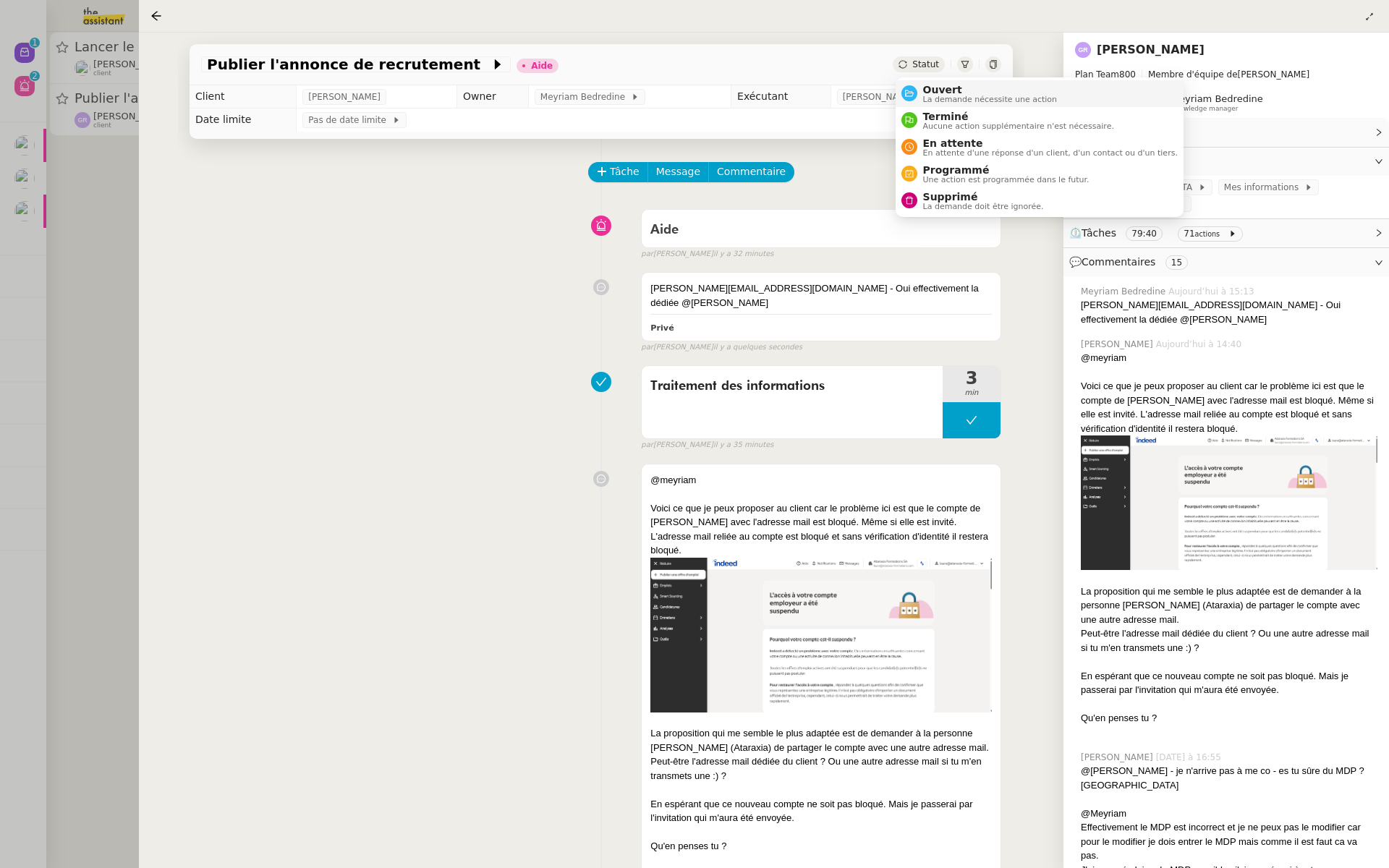
click at [924, 90] on span "Ouvert" at bounding box center [990, 89] width 135 height 11
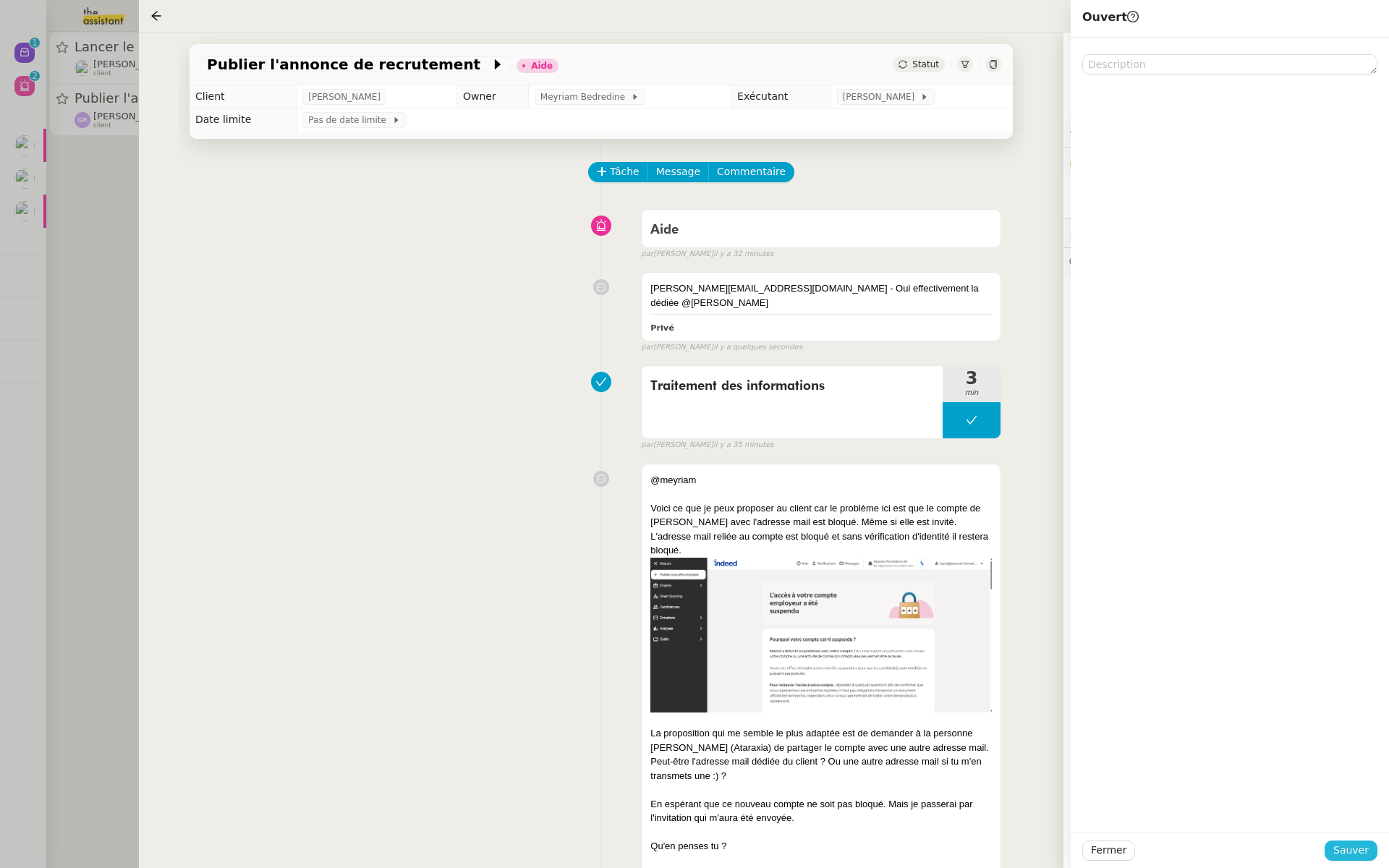
click at [1353, 852] on span "Sauver" at bounding box center [1351, 850] width 36 height 16
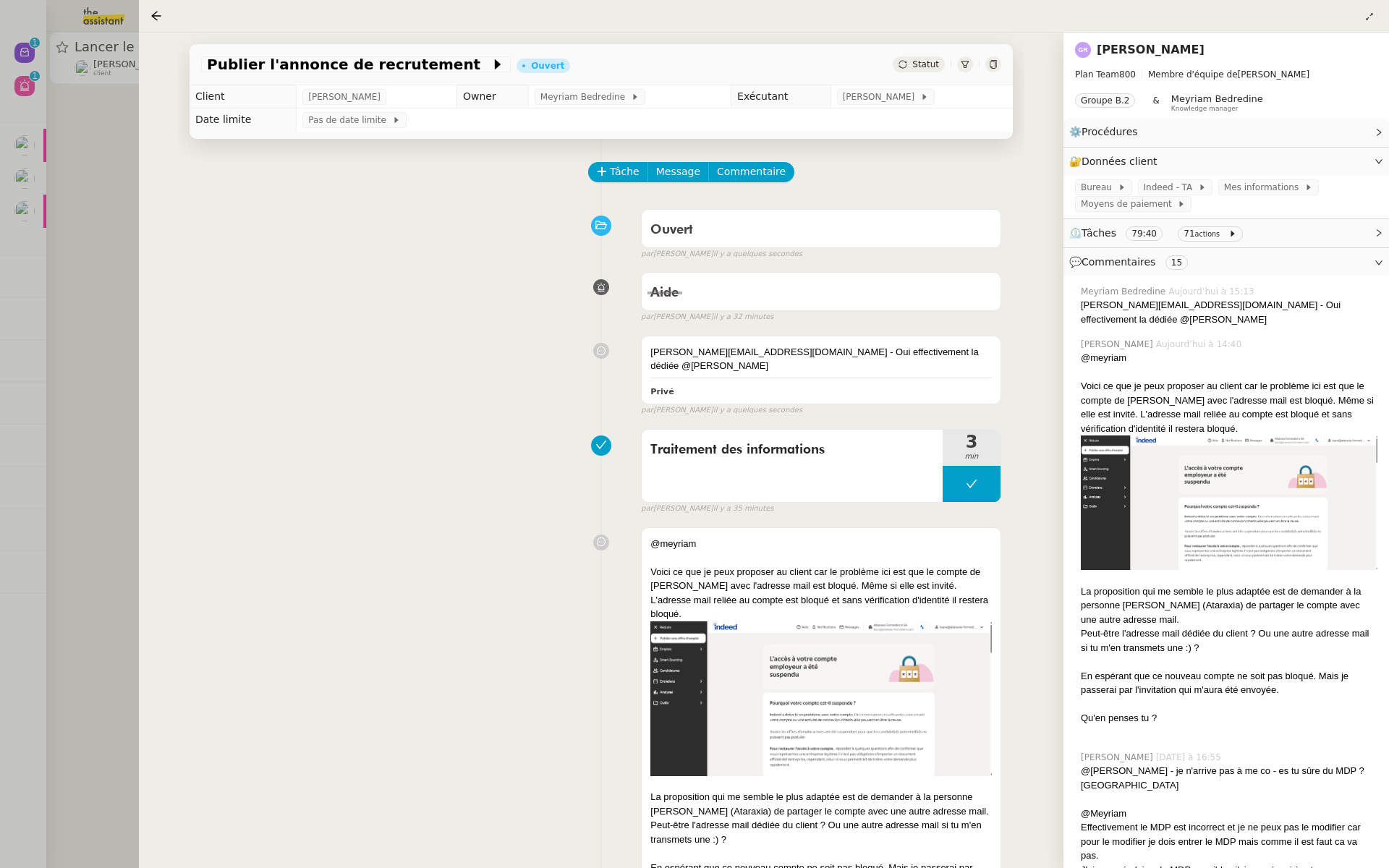
click at [29, 154] on div at bounding box center [694, 434] width 1389 height 868
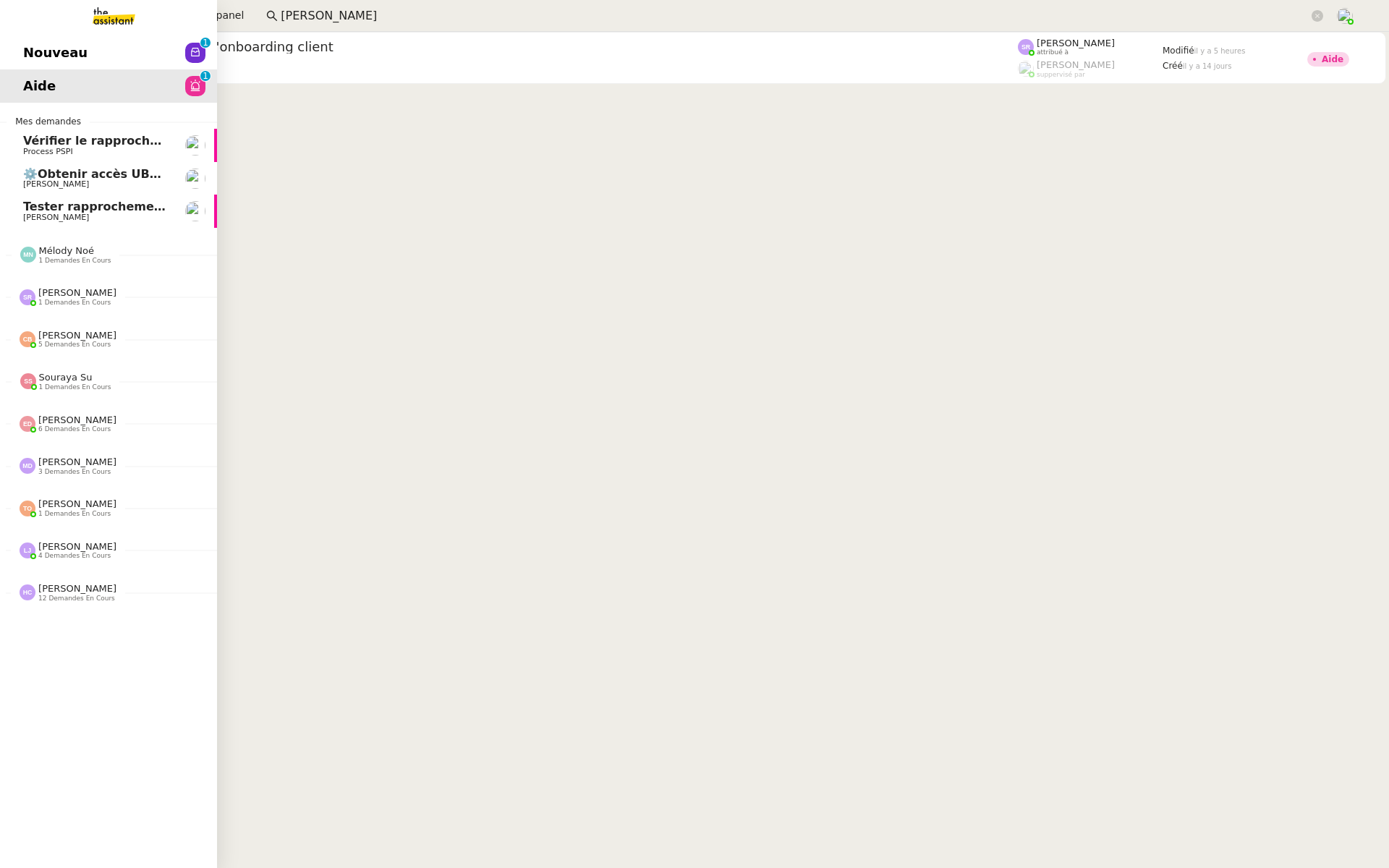
click at [18, 59] on link "Nouveau 0 1 2 3 4 5 6 7 8 9" at bounding box center [108, 52] width 217 height 33
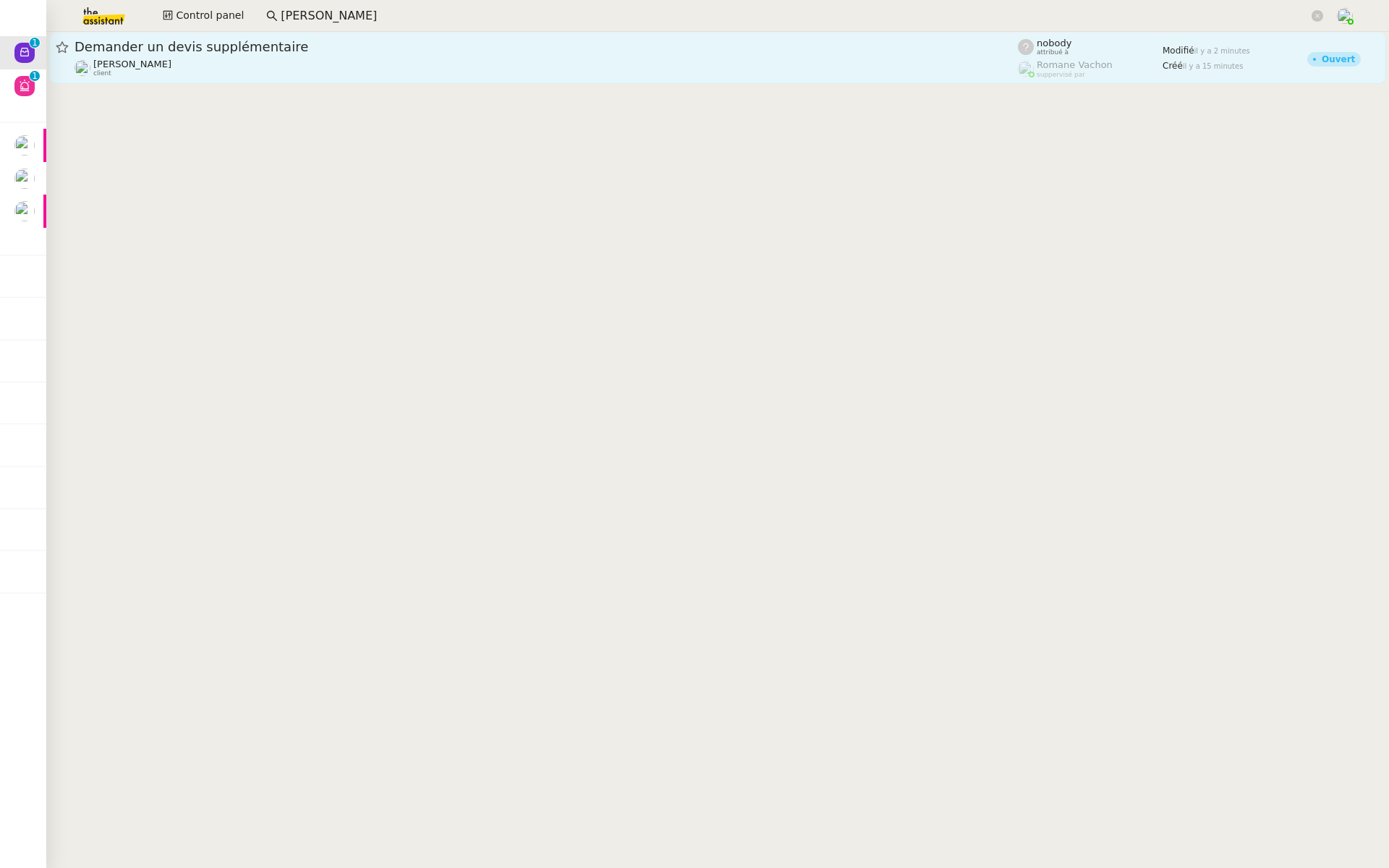
click at [163, 49] on span "Demander un devis supplémentaire" at bounding box center [546, 47] width 943 height 13
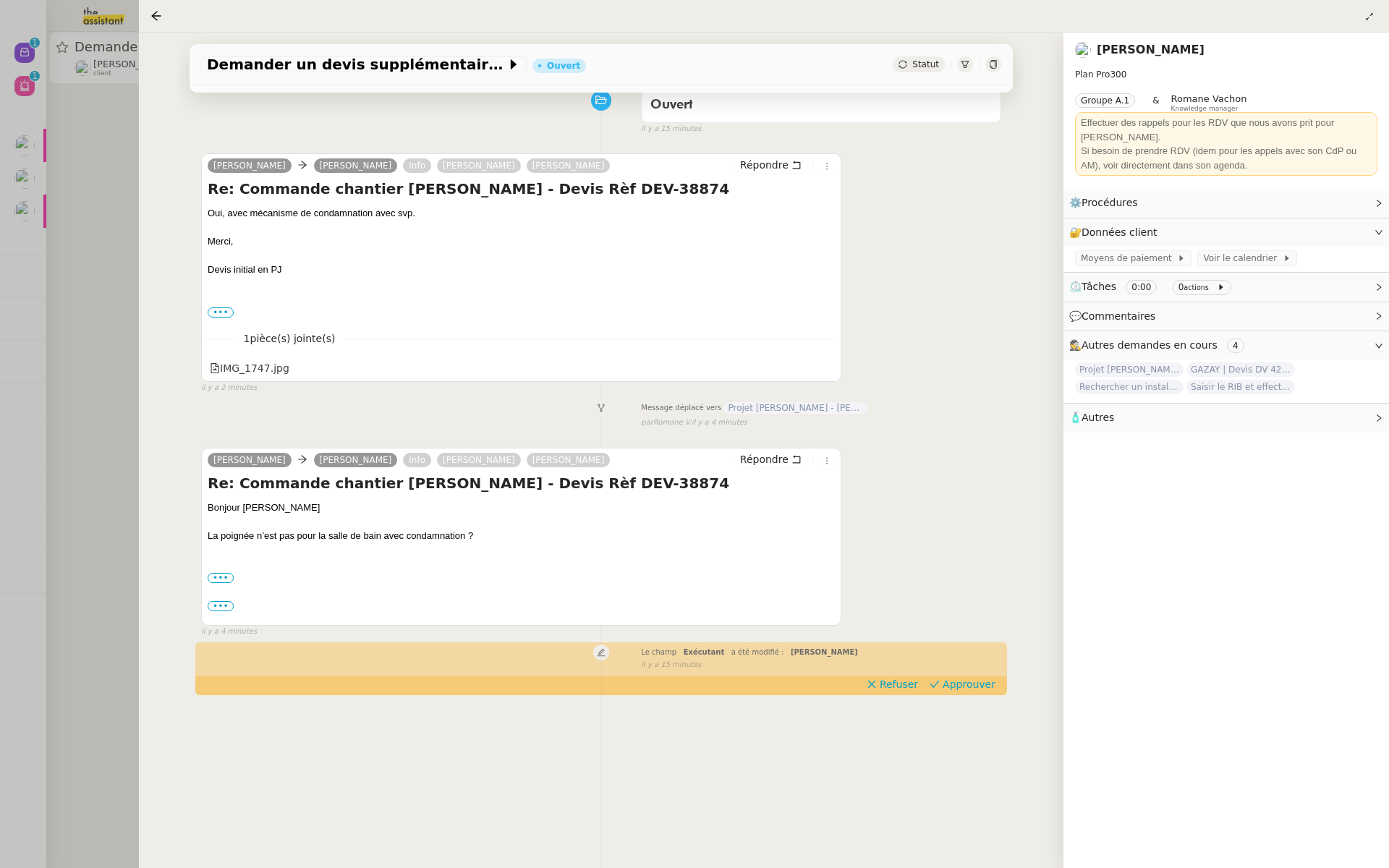
scroll to position [185, 0]
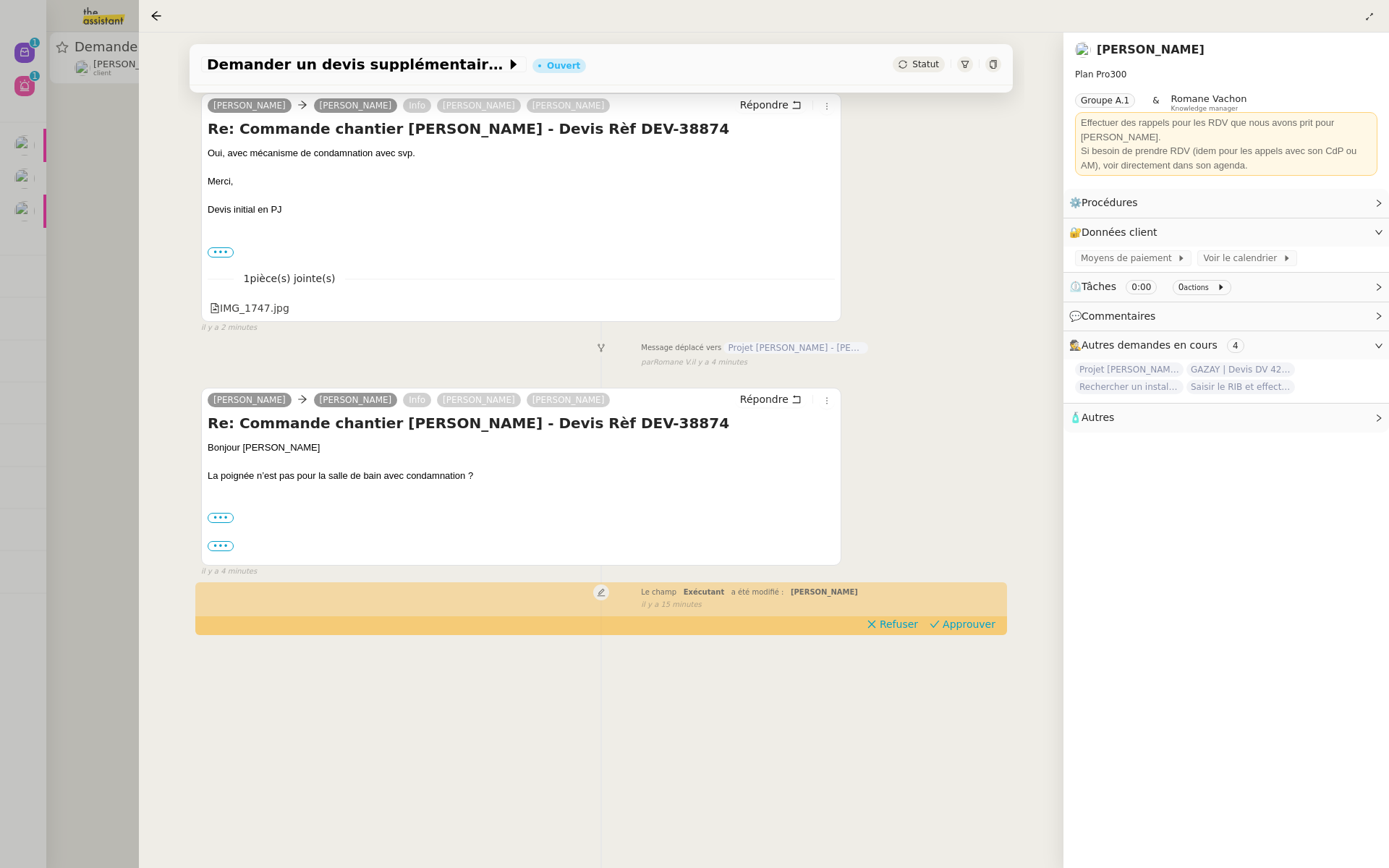
click at [44, 319] on div at bounding box center [694, 434] width 1389 height 868
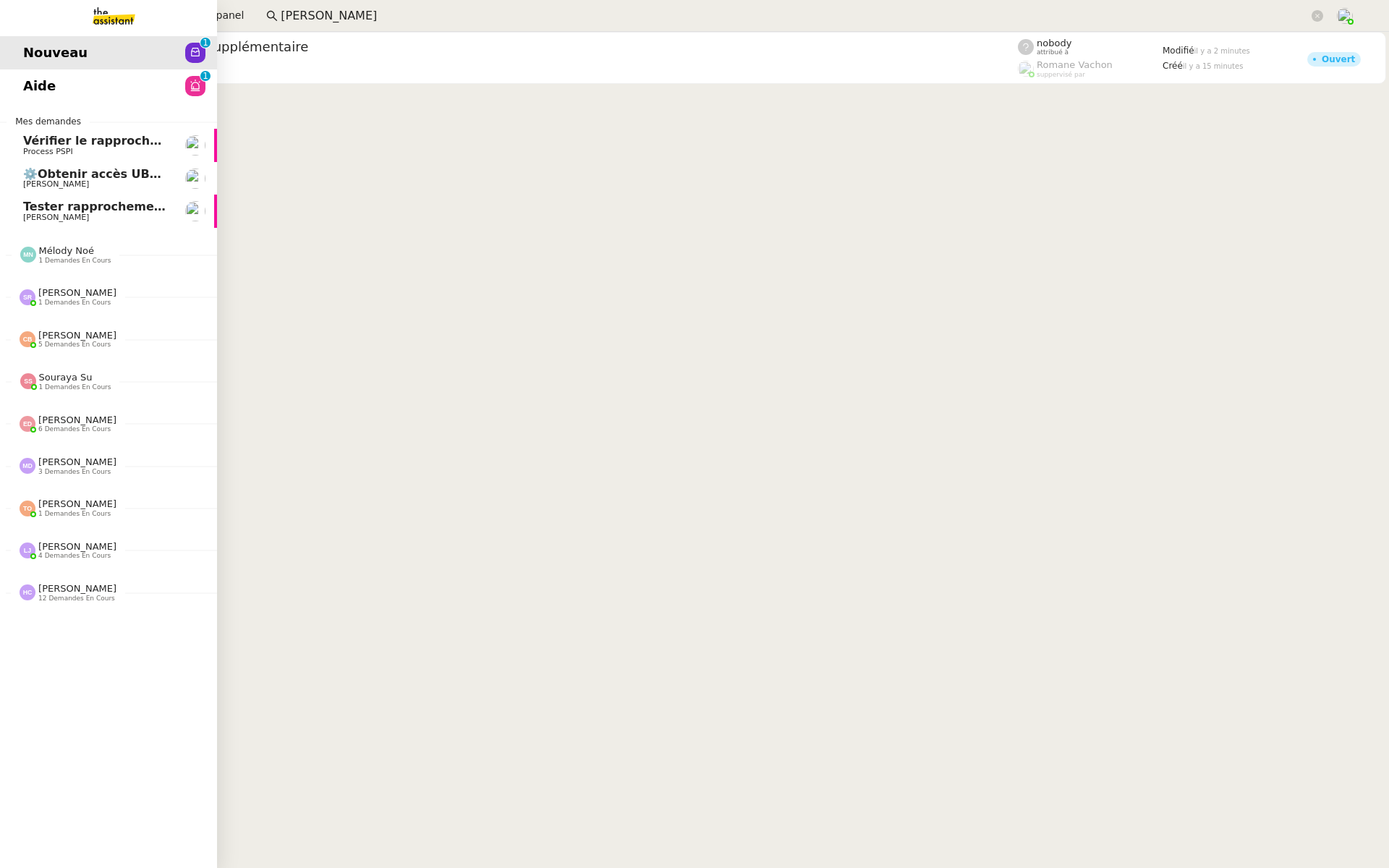
click at [116, 85] on link "Aide 0 1 2 3 4 5 6 7 8 9" at bounding box center [108, 85] width 217 height 33
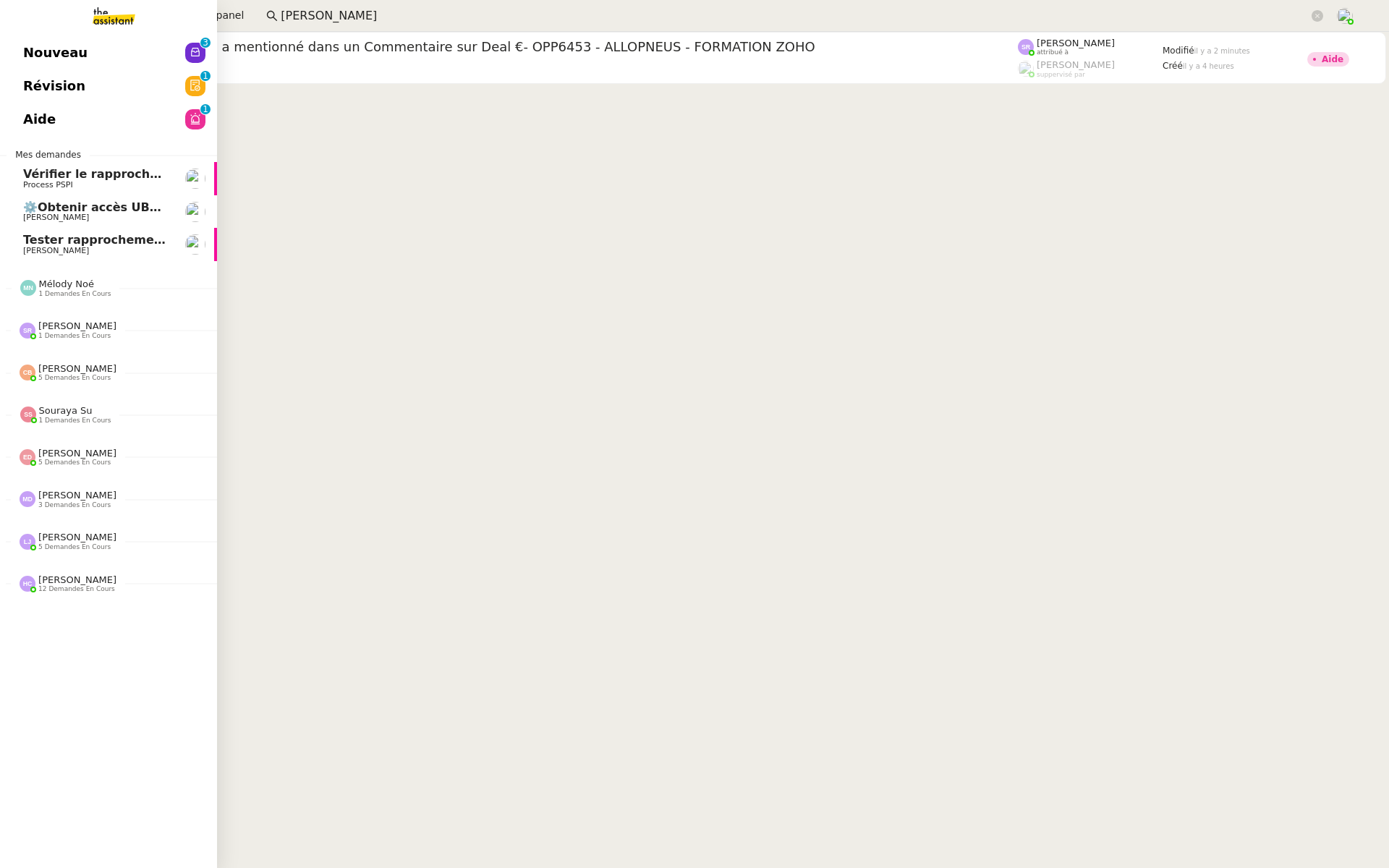
click at [24, 90] on span "Révision" at bounding box center [54, 86] width 63 height 22
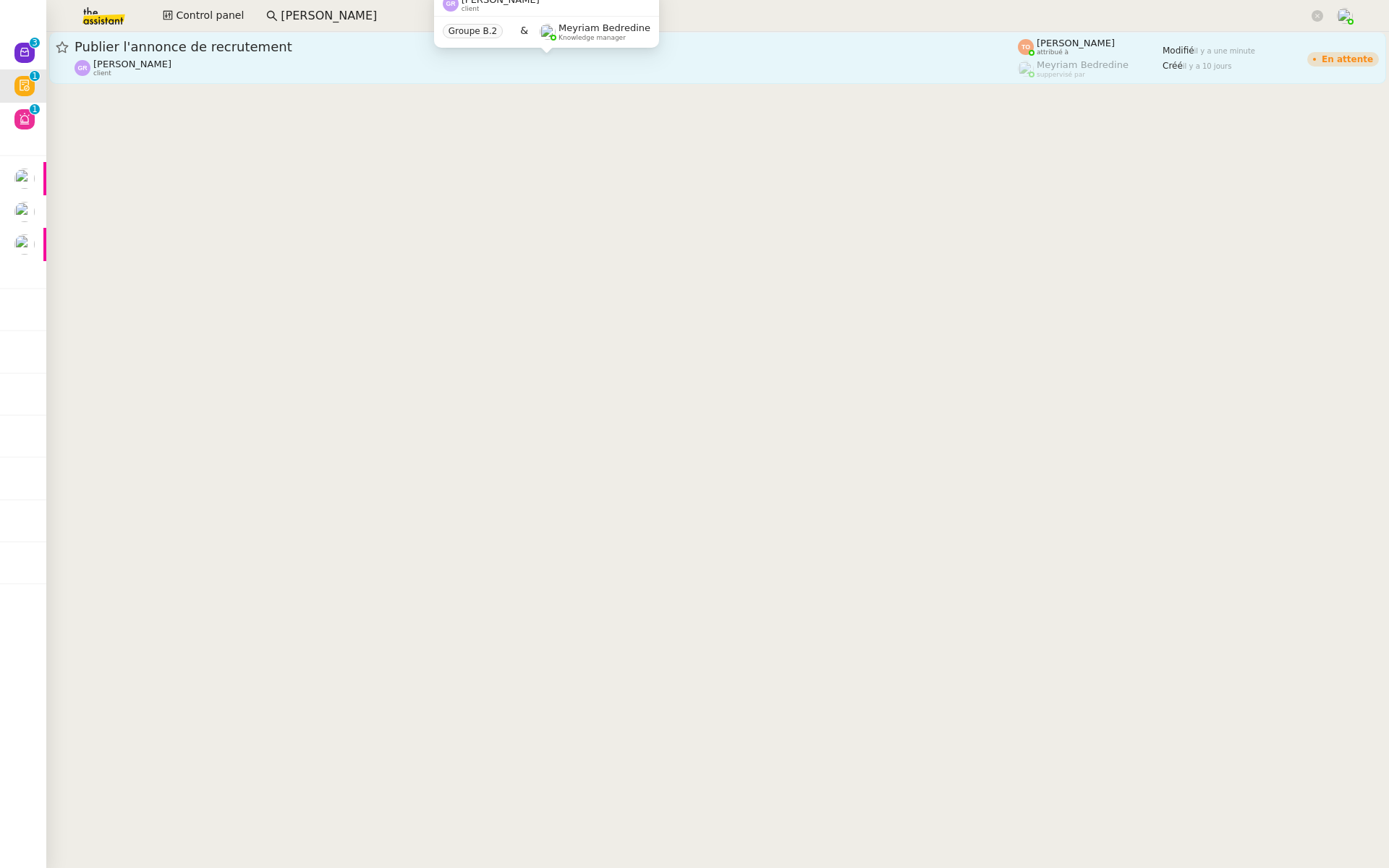
click at [207, 65] on div "Guillaume Rouvroy client" at bounding box center [546, 67] width 943 height 19
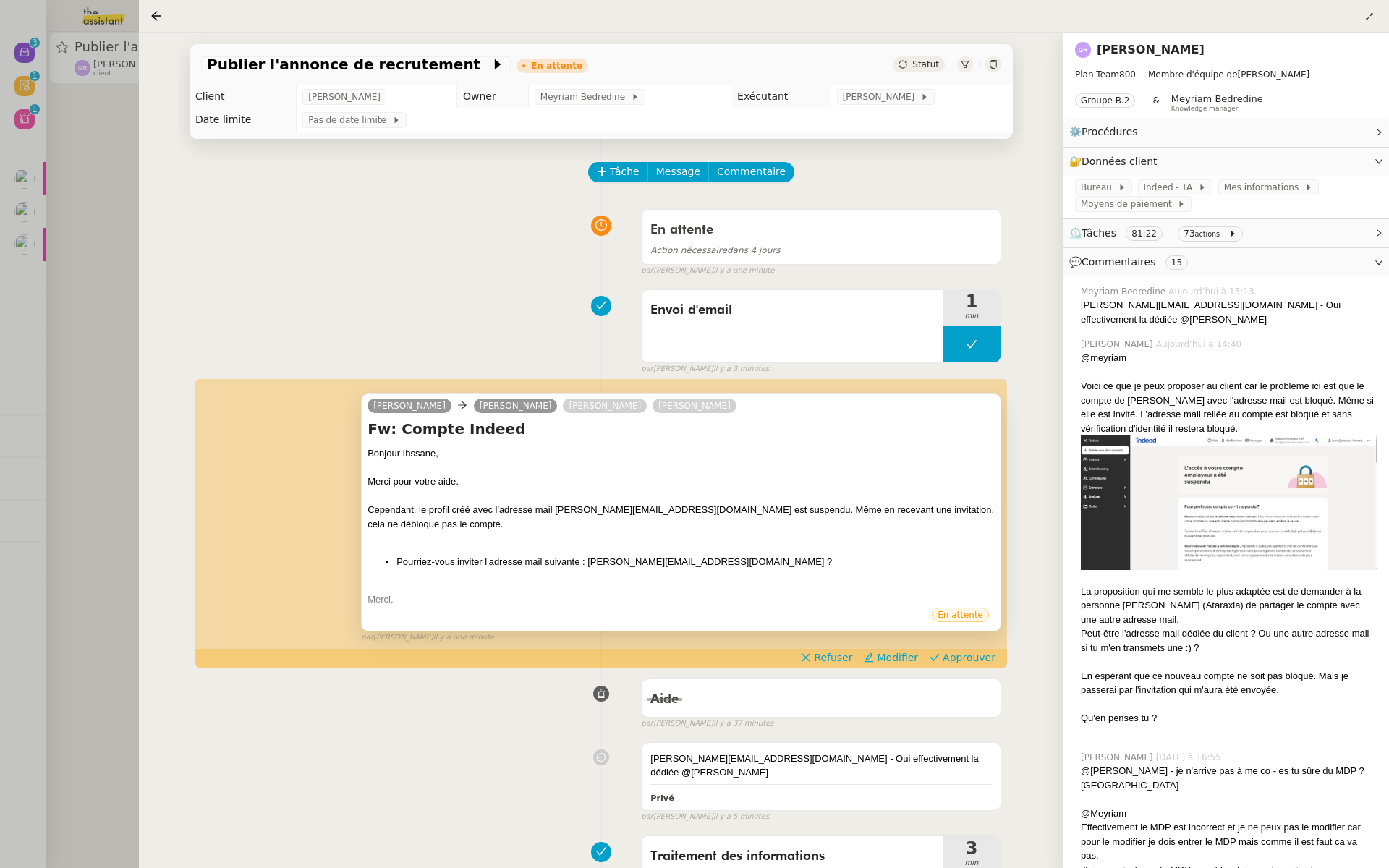
scroll to position [174, 0]
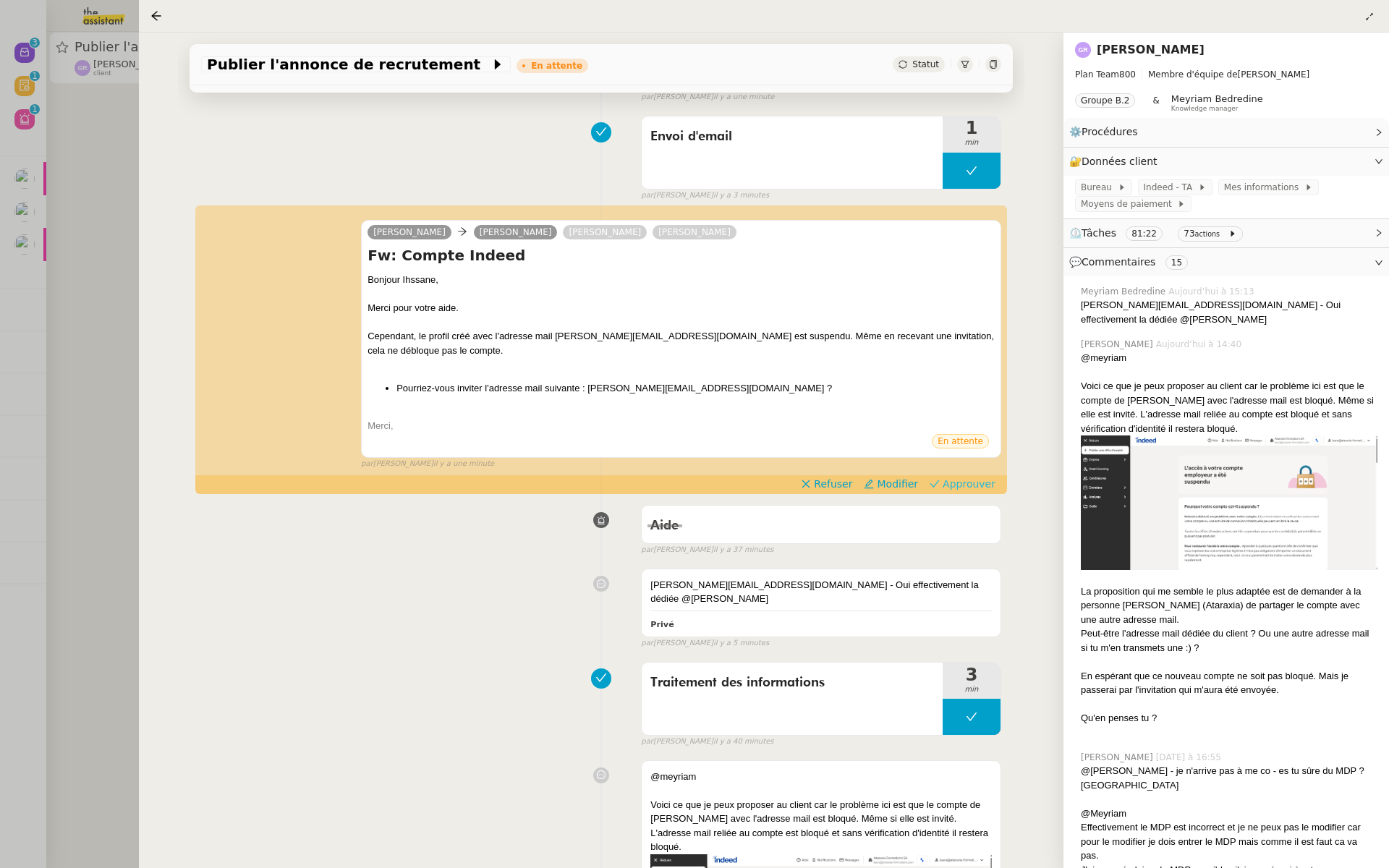
click at [973, 483] on span "Approuver" at bounding box center [969, 484] width 53 height 15
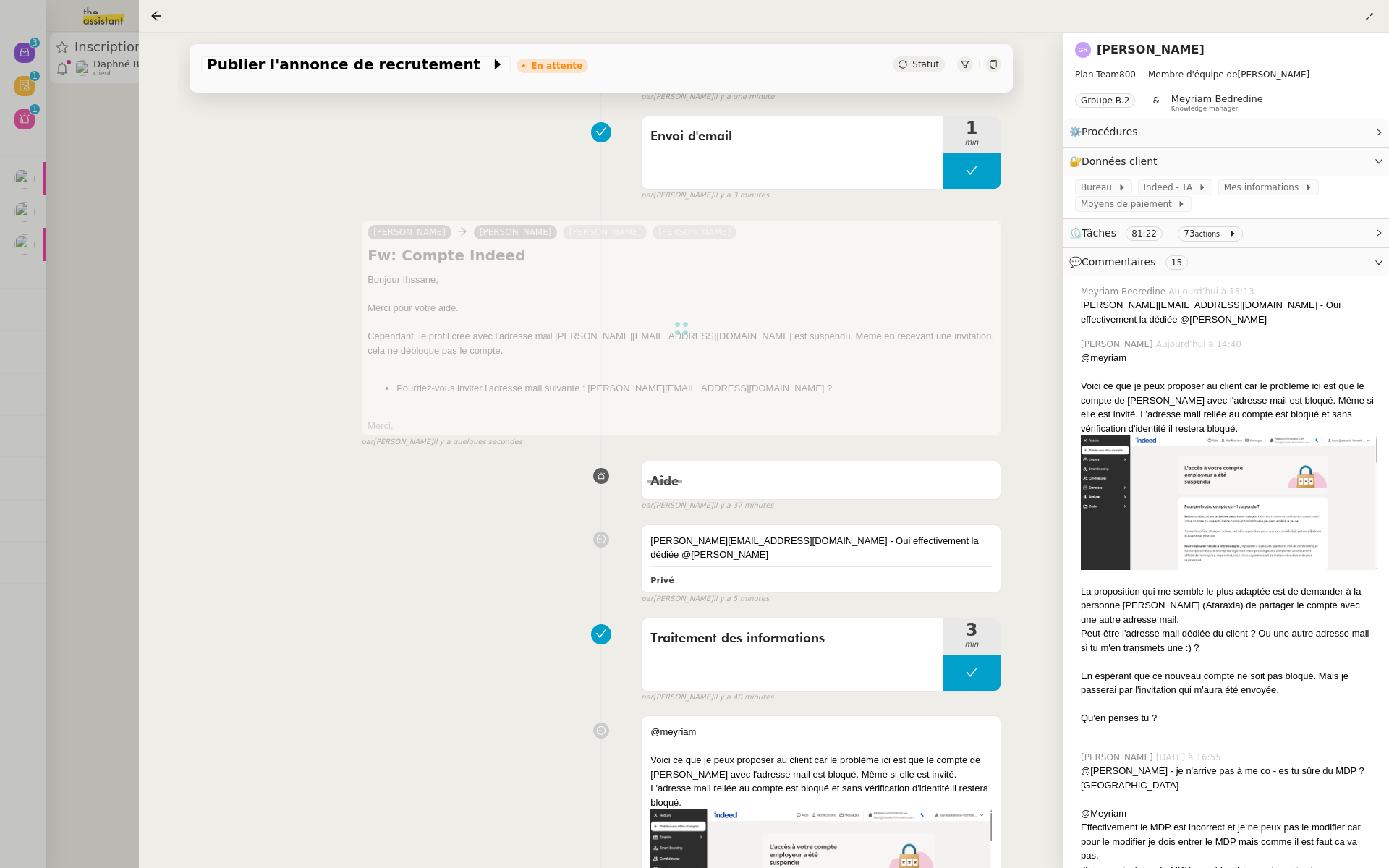
click at [98, 190] on div at bounding box center [694, 434] width 1389 height 868
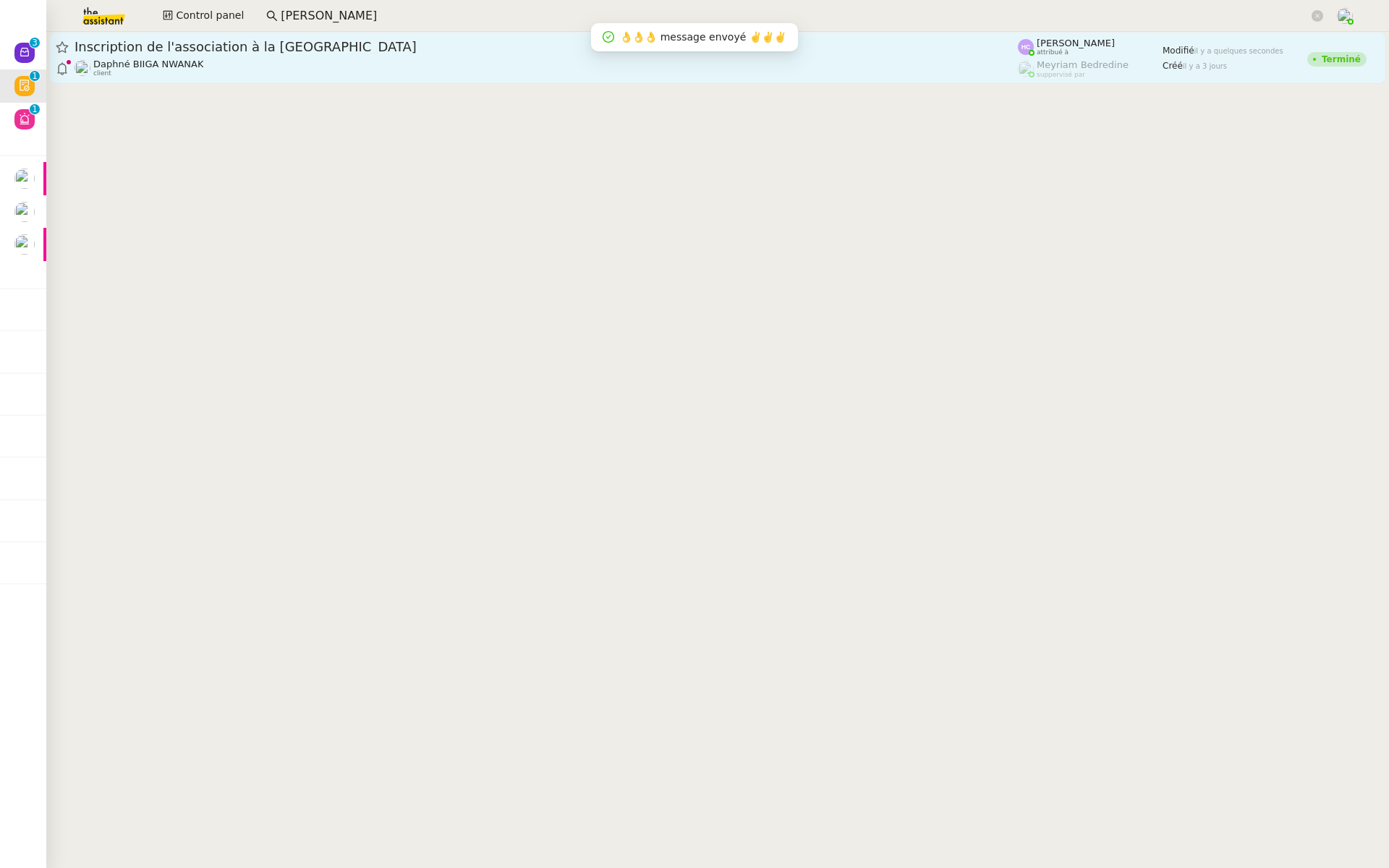
click at [254, 55] on div "Inscription de l'association à la Ville de paris" at bounding box center [546, 46] width 943 height 17
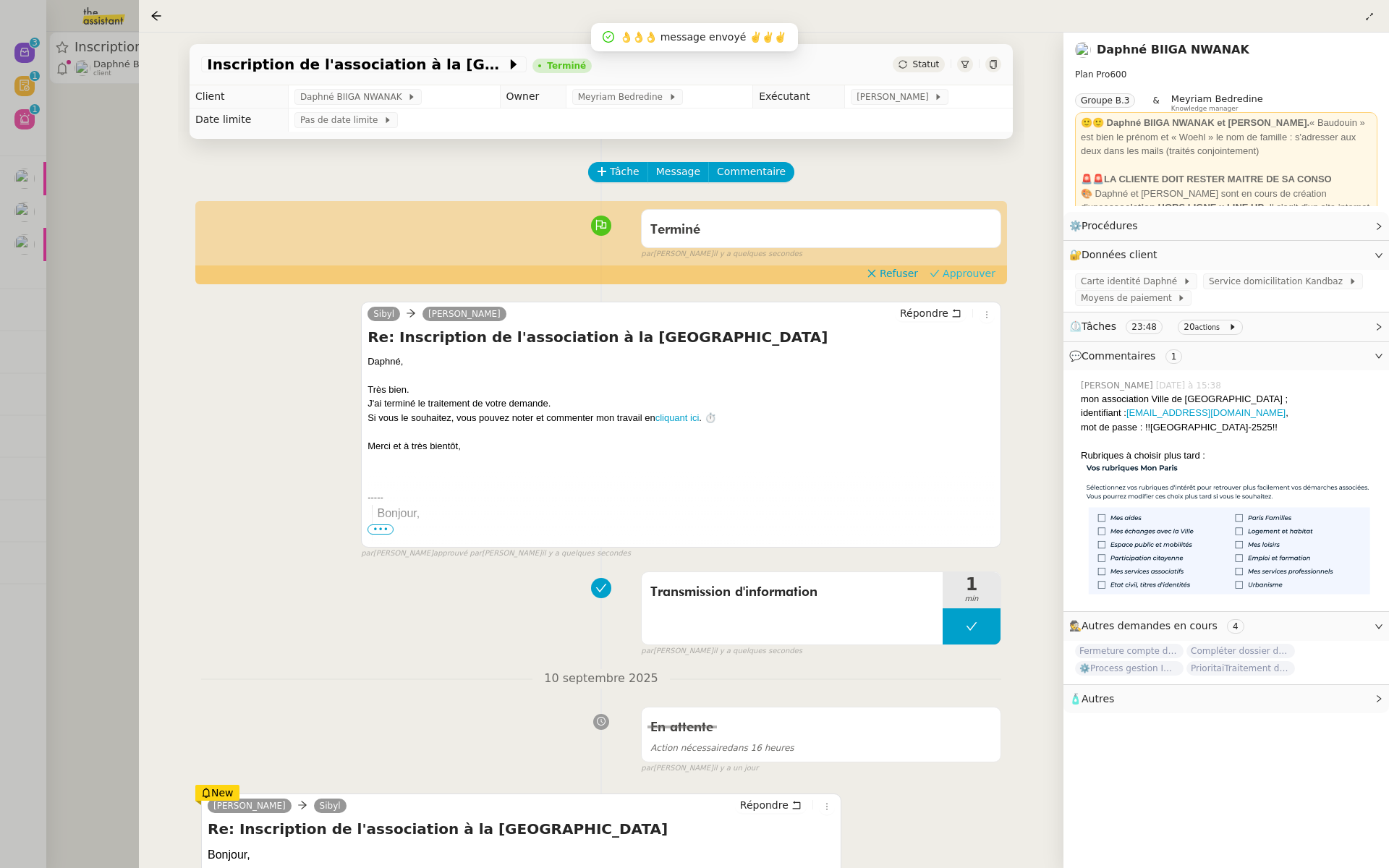
click at [969, 272] on span "Approuver" at bounding box center [969, 273] width 53 height 15
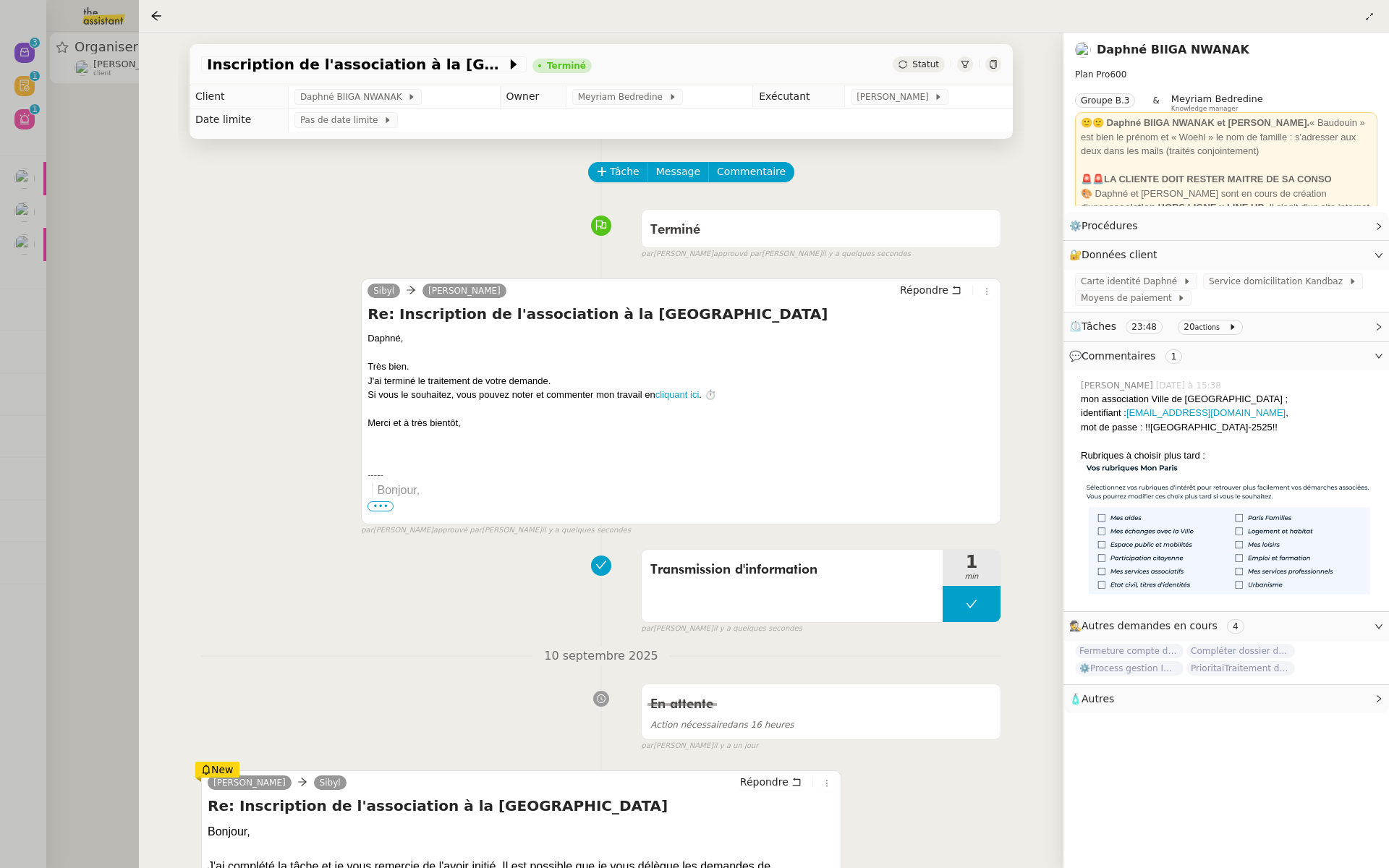
click at [69, 138] on div at bounding box center [694, 434] width 1389 height 868
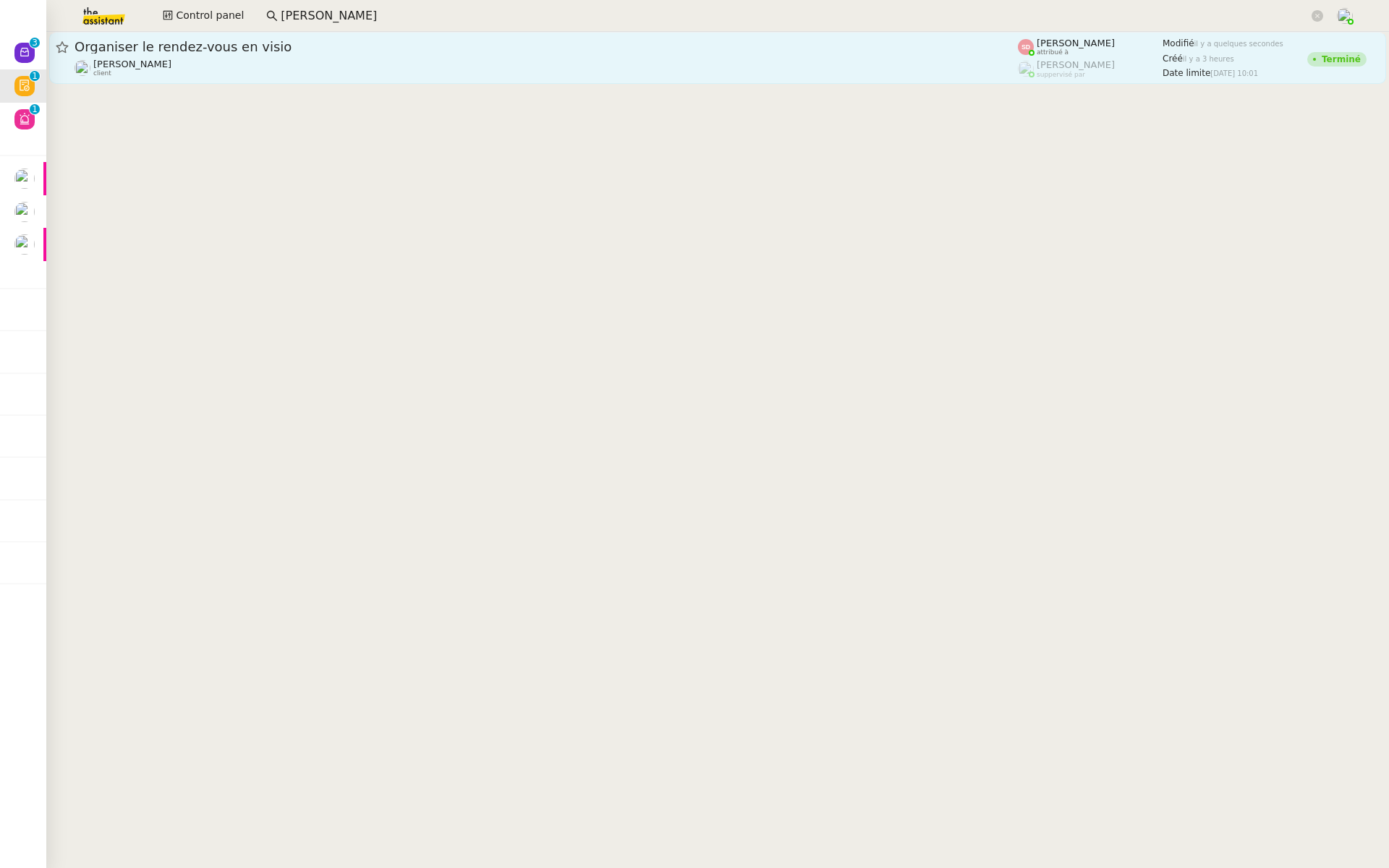
click at [174, 53] on span "Organiser le rendez-vous en visio" at bounding box center [546, 47] width 943 height 13
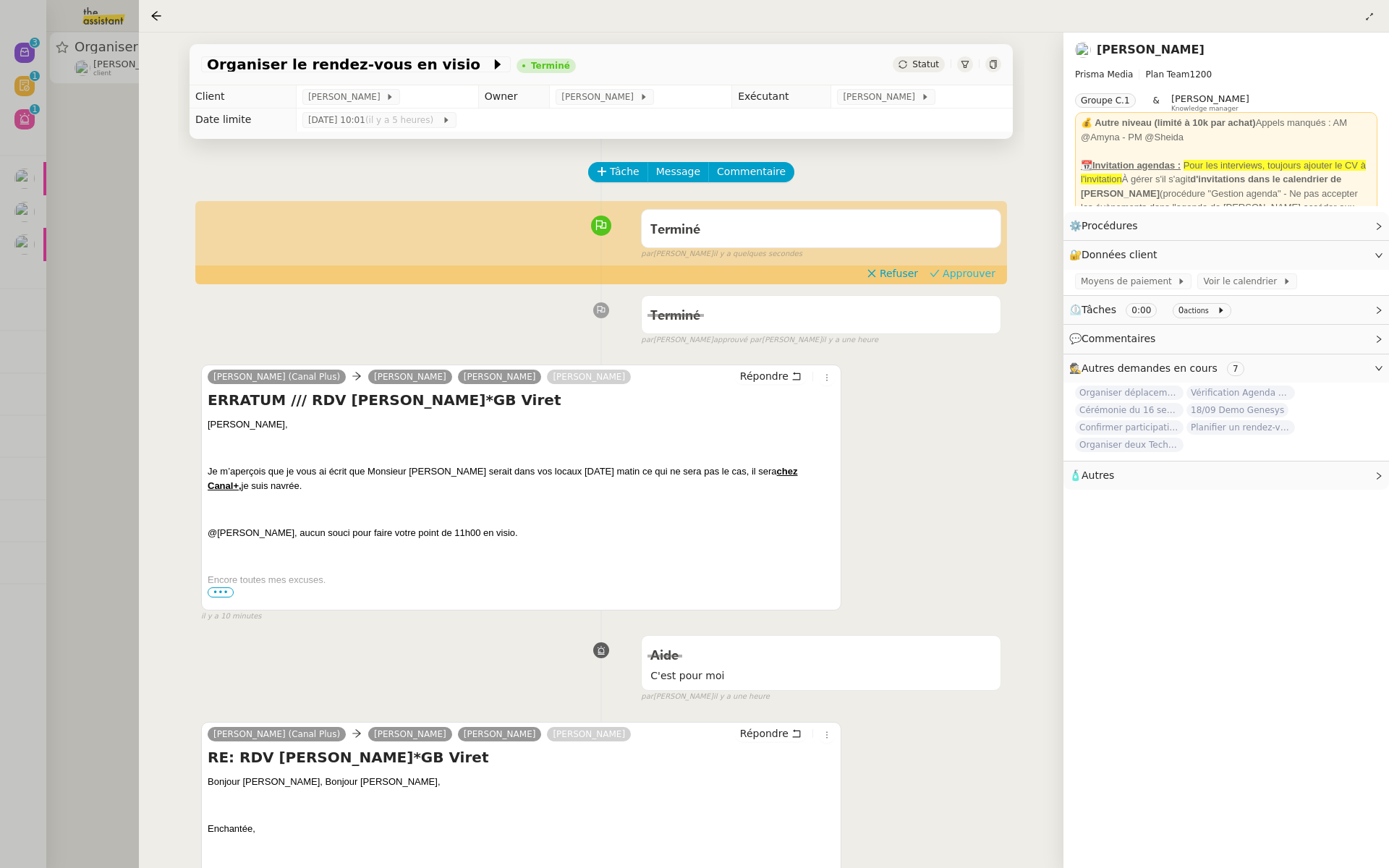
click at [979, 276] on span "Approuver" at bounding box center [969, 273] width 53 height 15
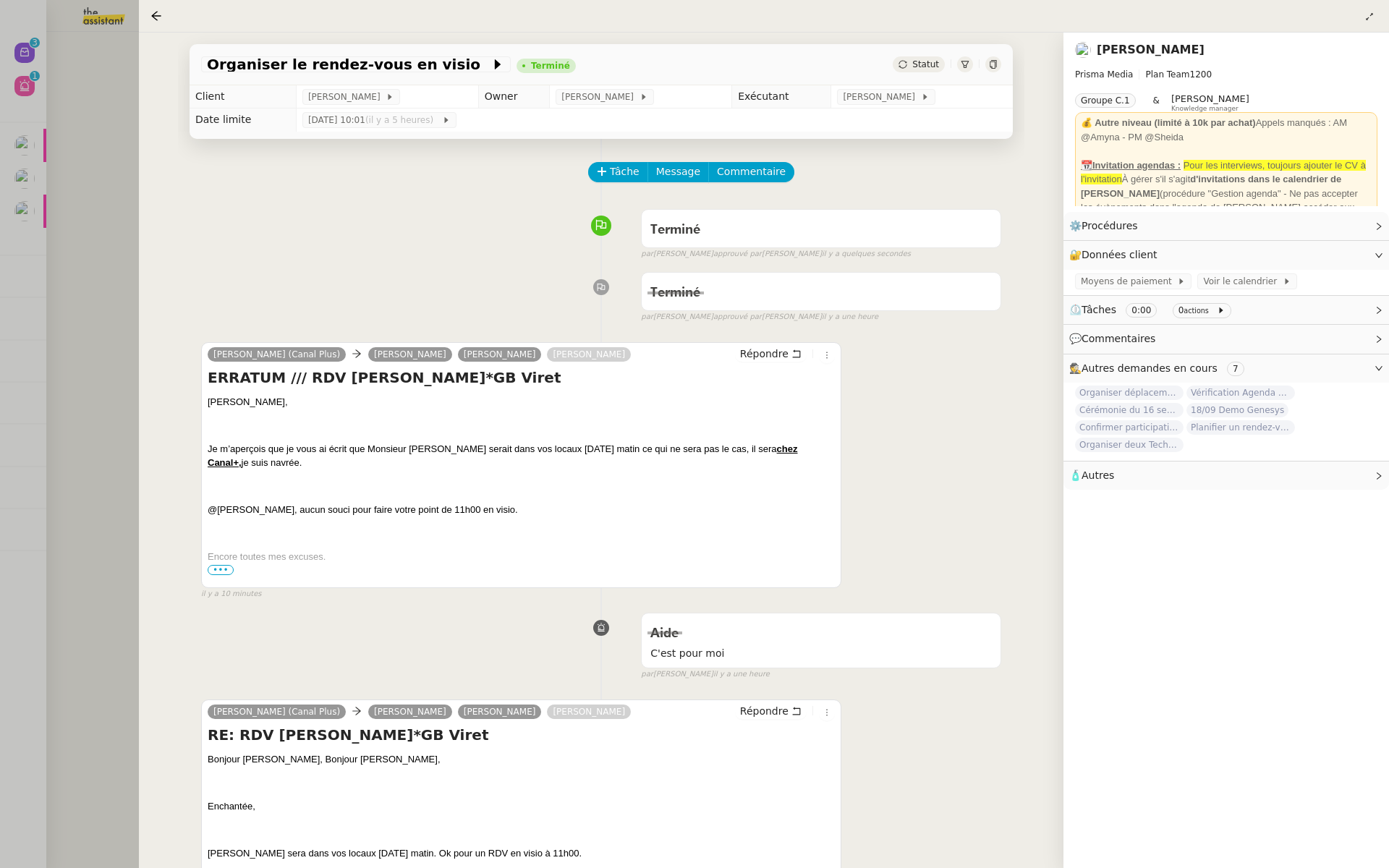
click at [93, 222] on div at bounding box center [694, 434] width 1389 height 868
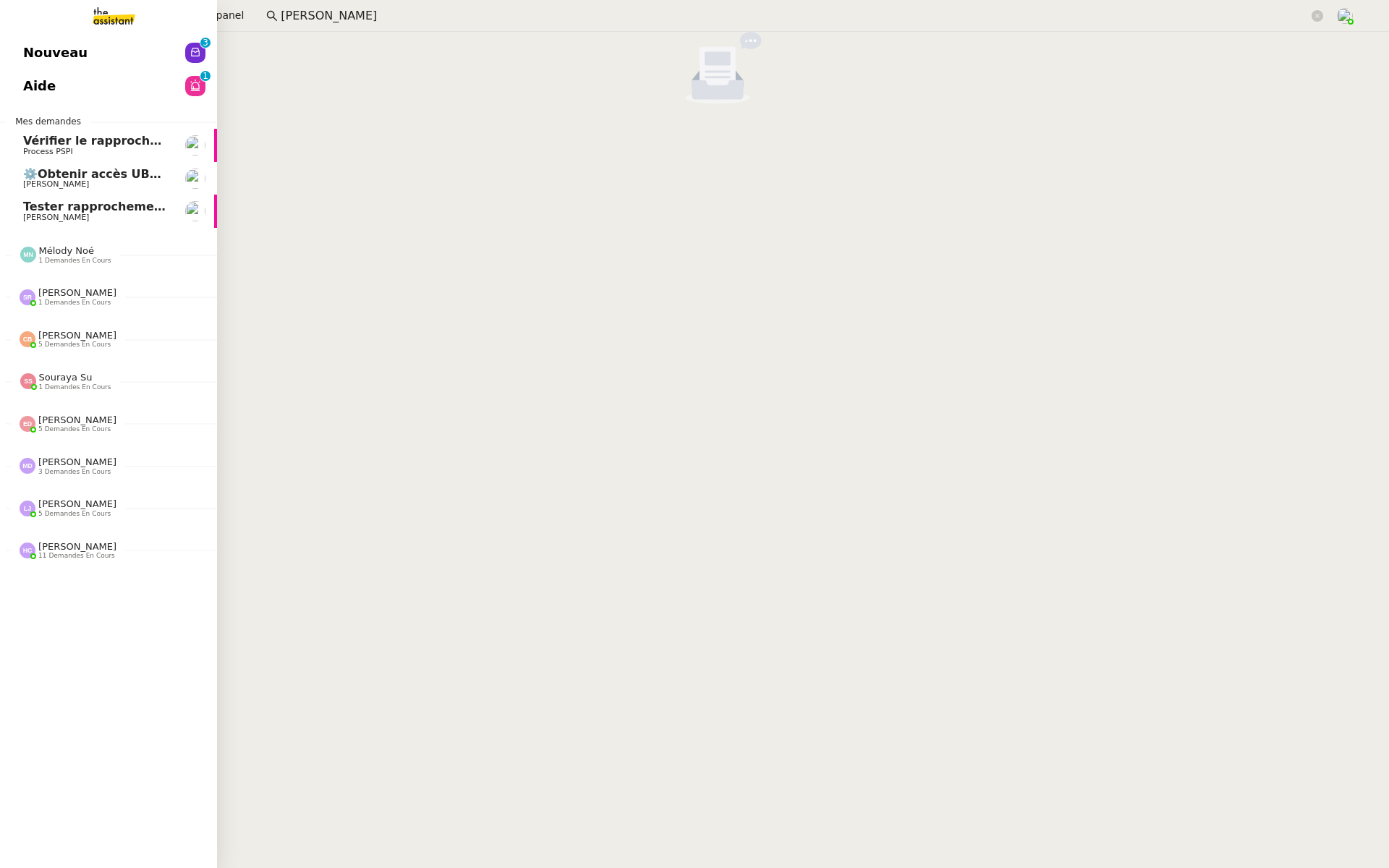
click at [22, 44] on link "Nouveau 0 1 2 3 4 5 6 7 8 9" at bounding box center [108, 52] width 217 height 33
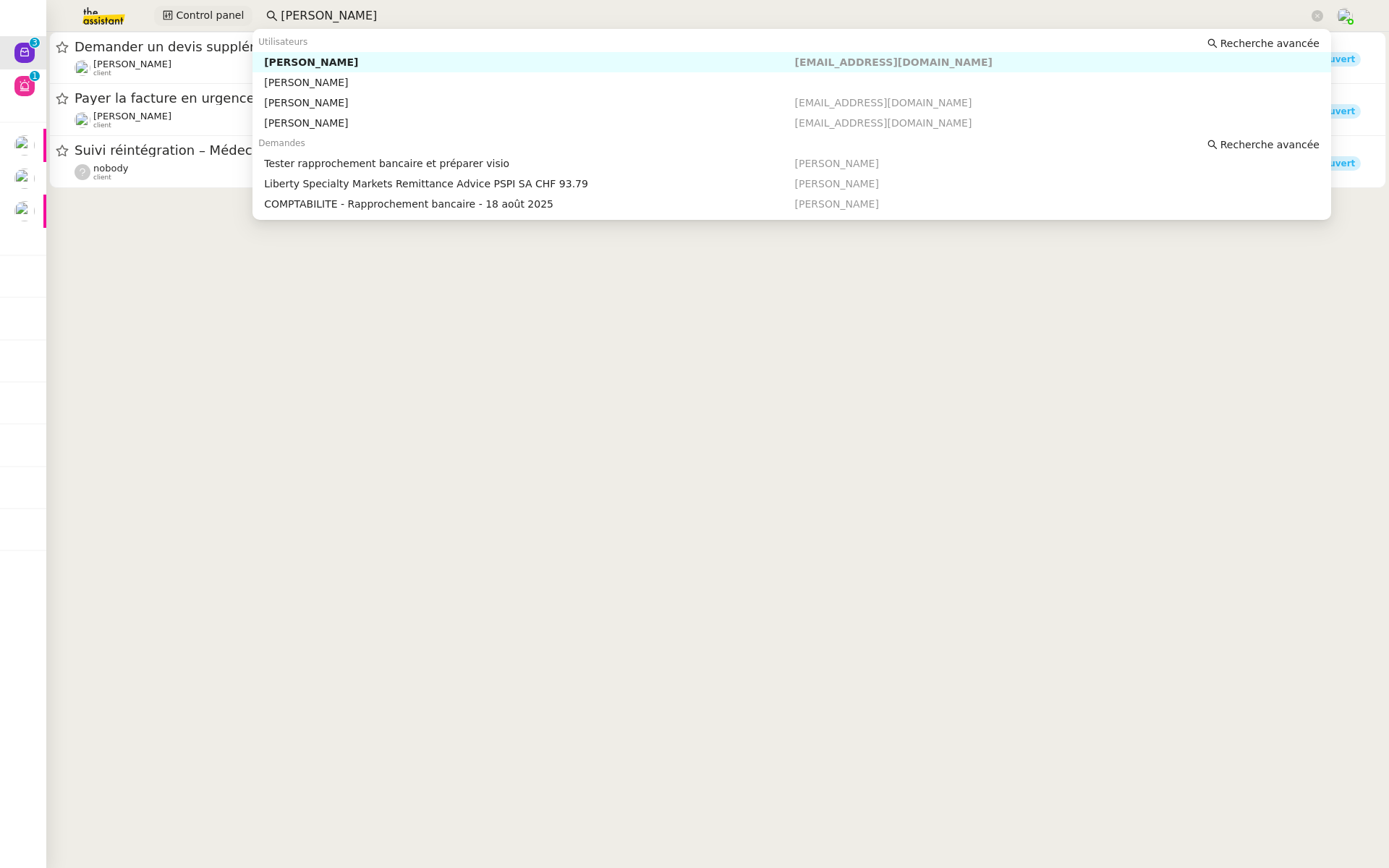
drag, startPoint x: 352, startPoint y: 23, endPoint x: 209, endPoint y: 25, distance: 143.0
click at [209, 25] on div "Control panel fanny eyra" at bounding box center [694, 15] width 1317 height 32
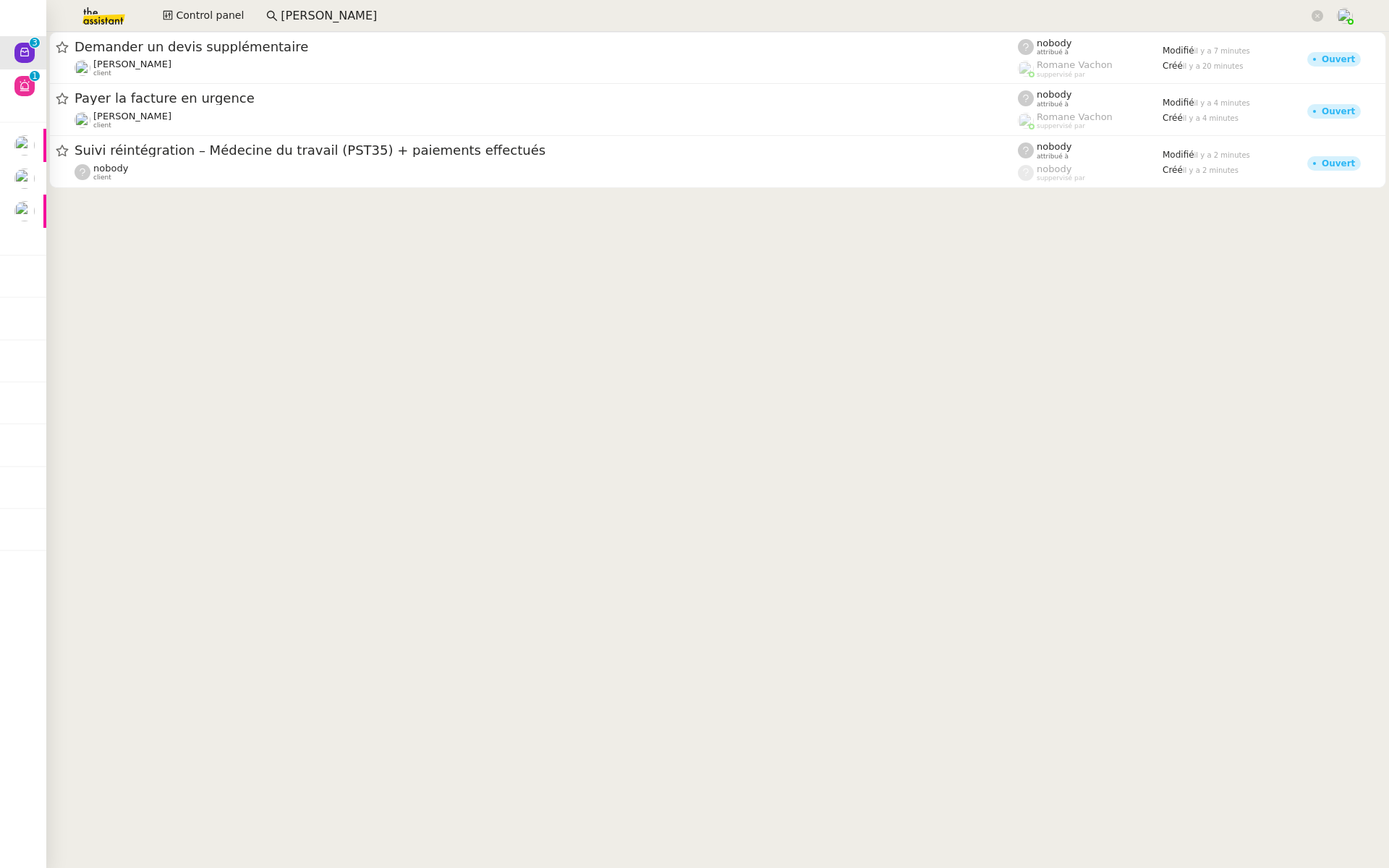
drag, startPoint x: 362, startPoint y: 21, endPoint x: 258, endPoint y: 19, distance: 104.0
click at [258, 19] on nz-input-group "fanny eyra" at bounding box center [795, 15] width 1073 height 22
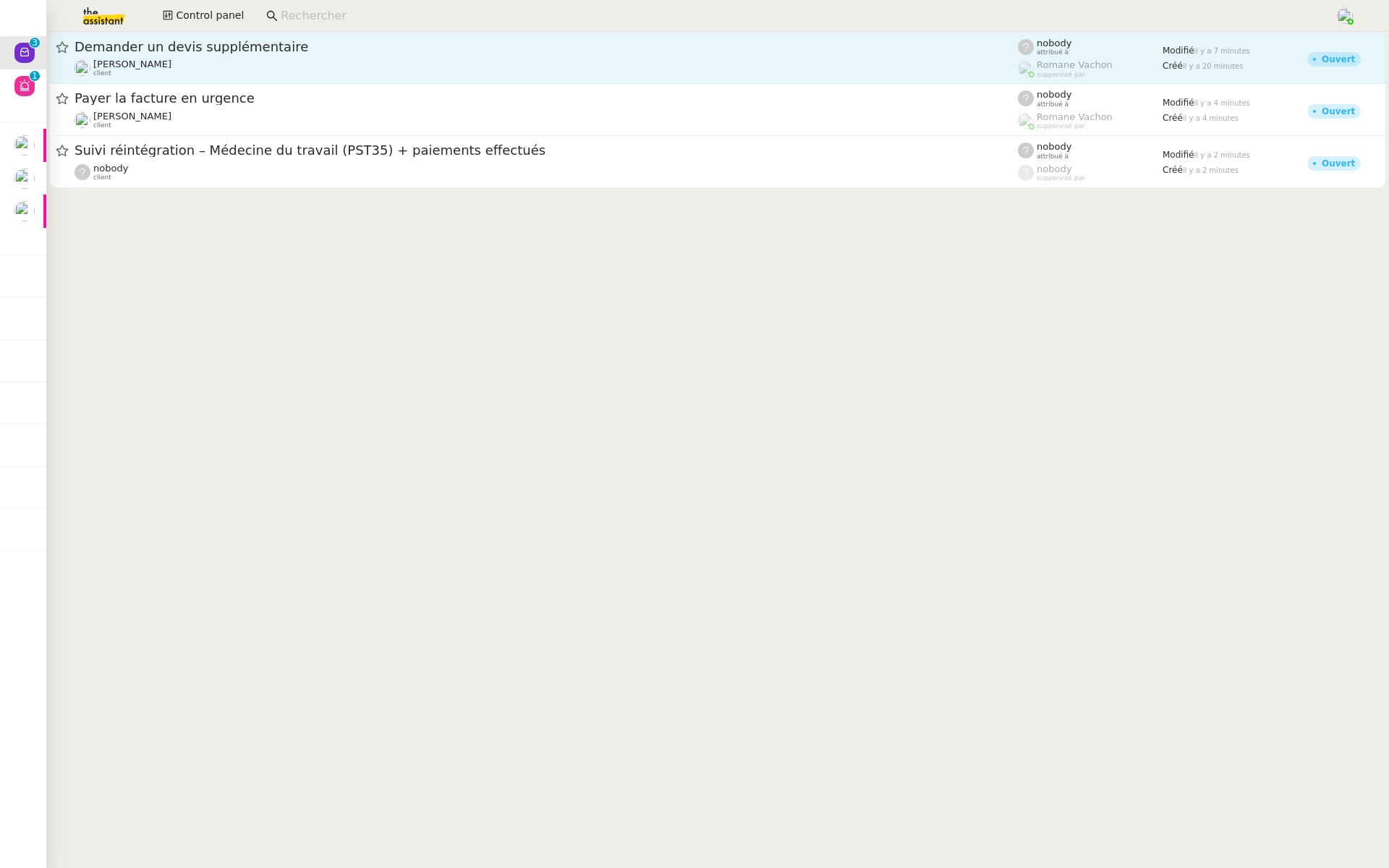
click at [261, 56] on div "Demander un devis supplémentaire Gilbert AVAKIAN client" at bounding box center [546, 58] width 943 height 39
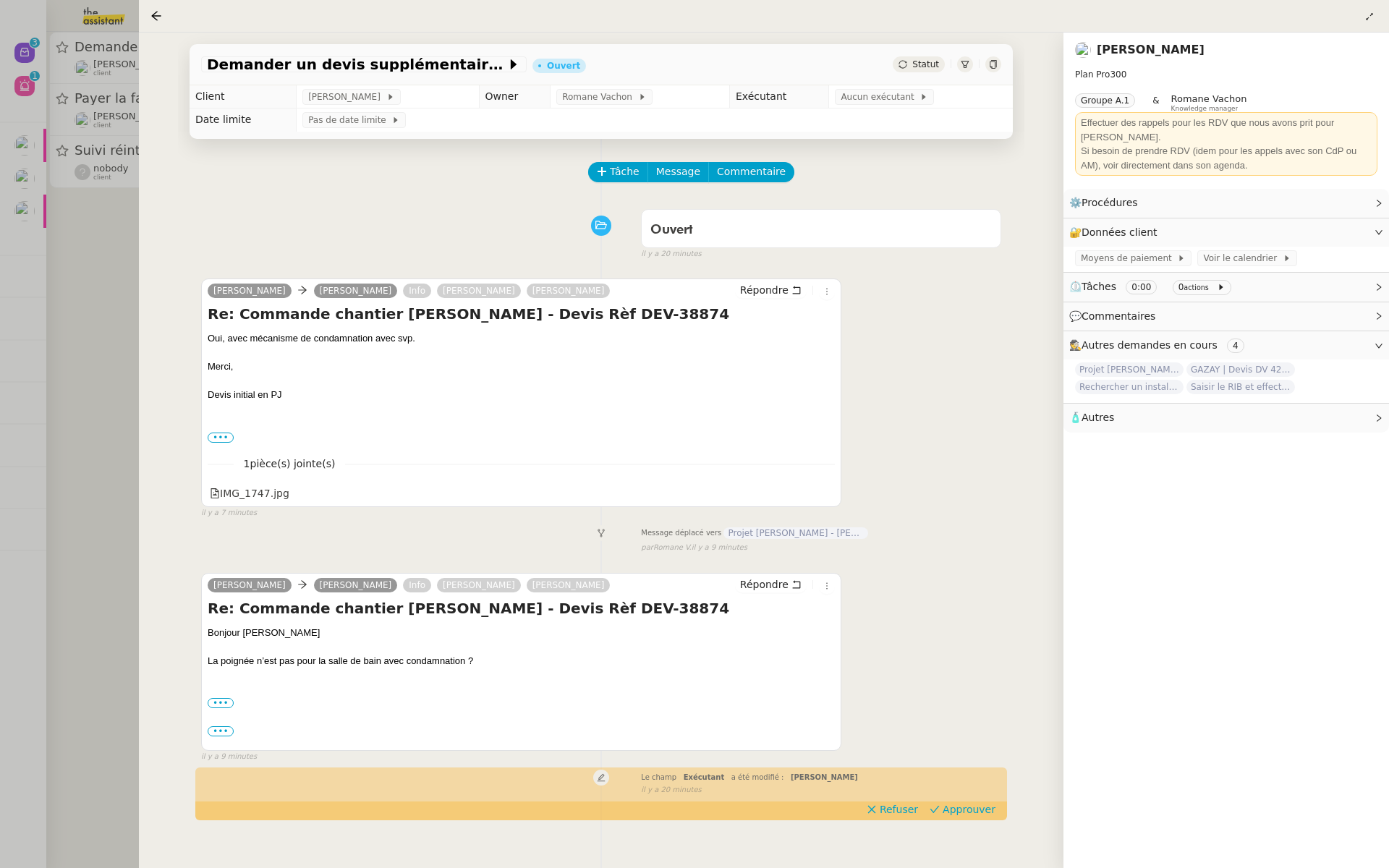
scroll to position [185, 0]
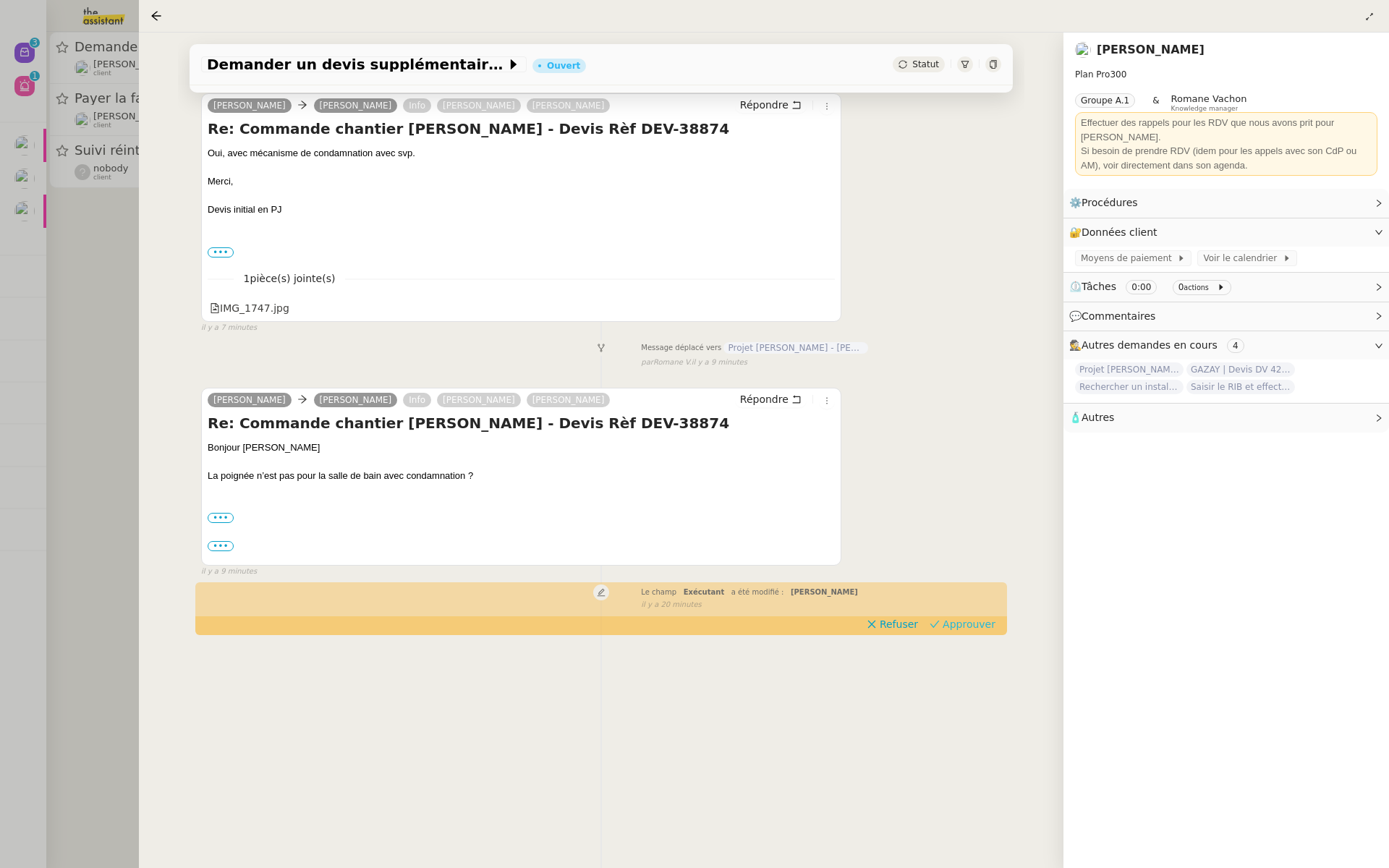
click at [974, 625] on span "Approuver" at bounding box center [969, 624] width 53 height 15
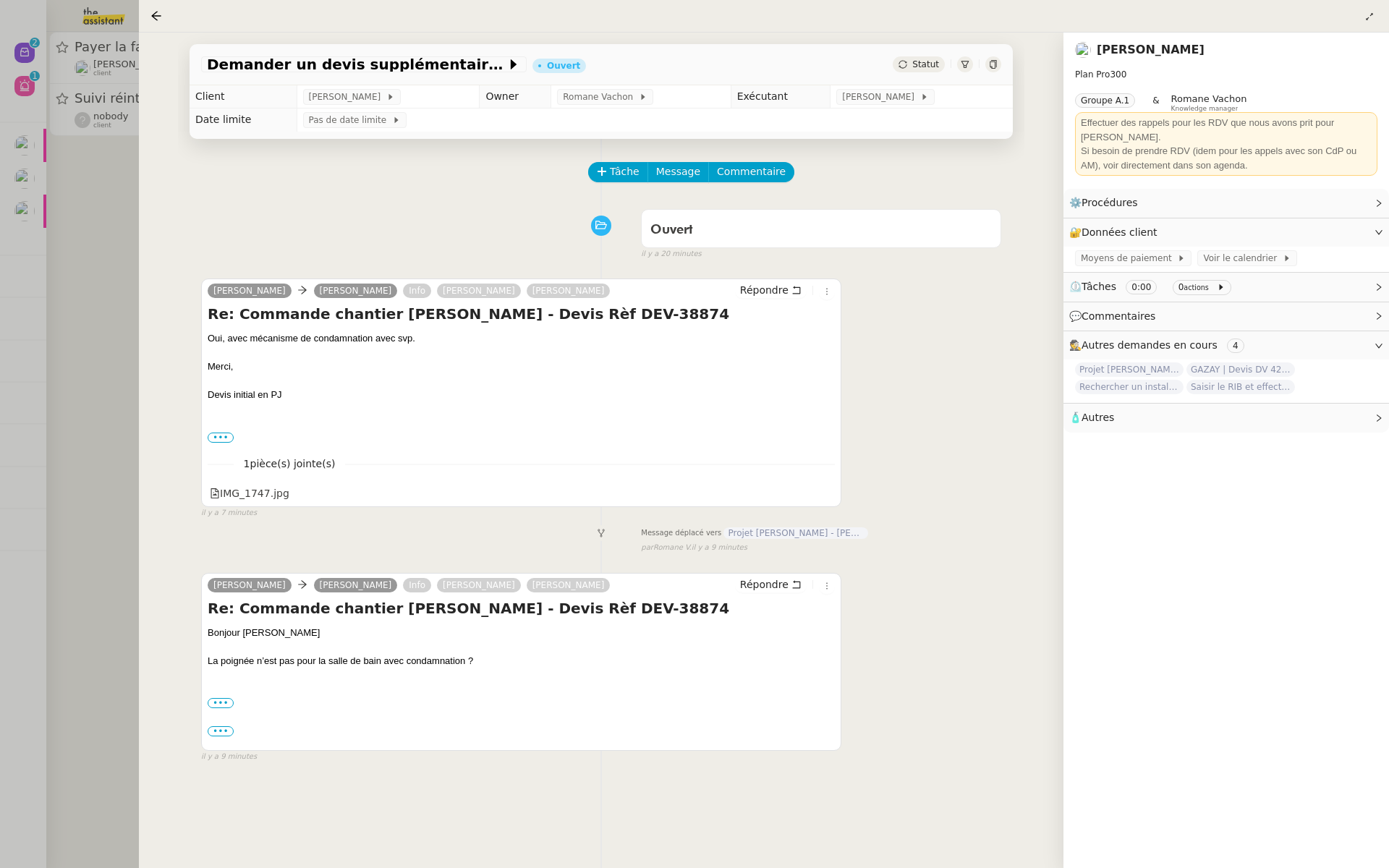
click at [11, 193] on div at bounding box center [694, 434] width 1389 height 868
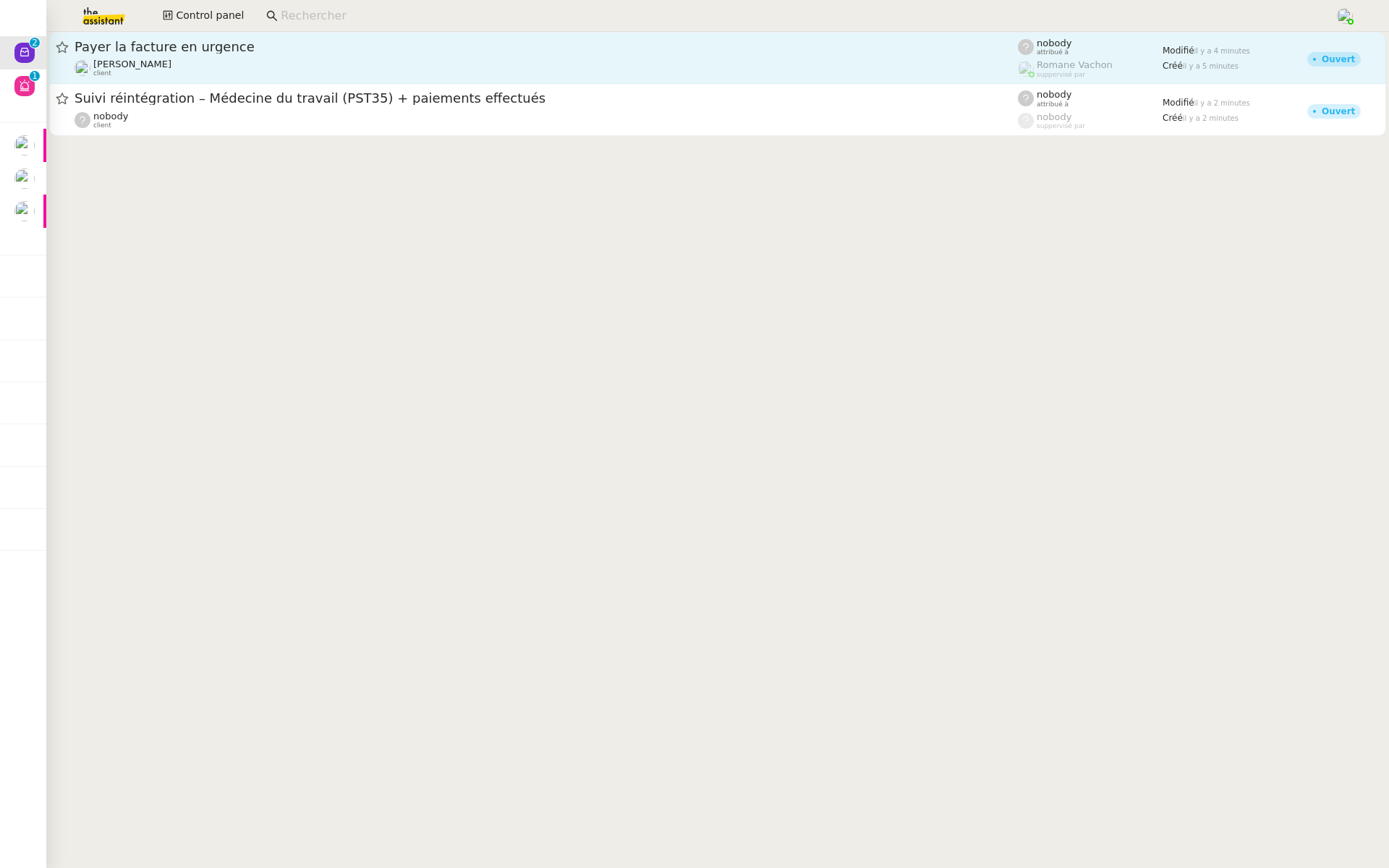
click at [321, 59] on div "[PERSON_NAME] client" at bounding box center [546, 67] width 943 height 19
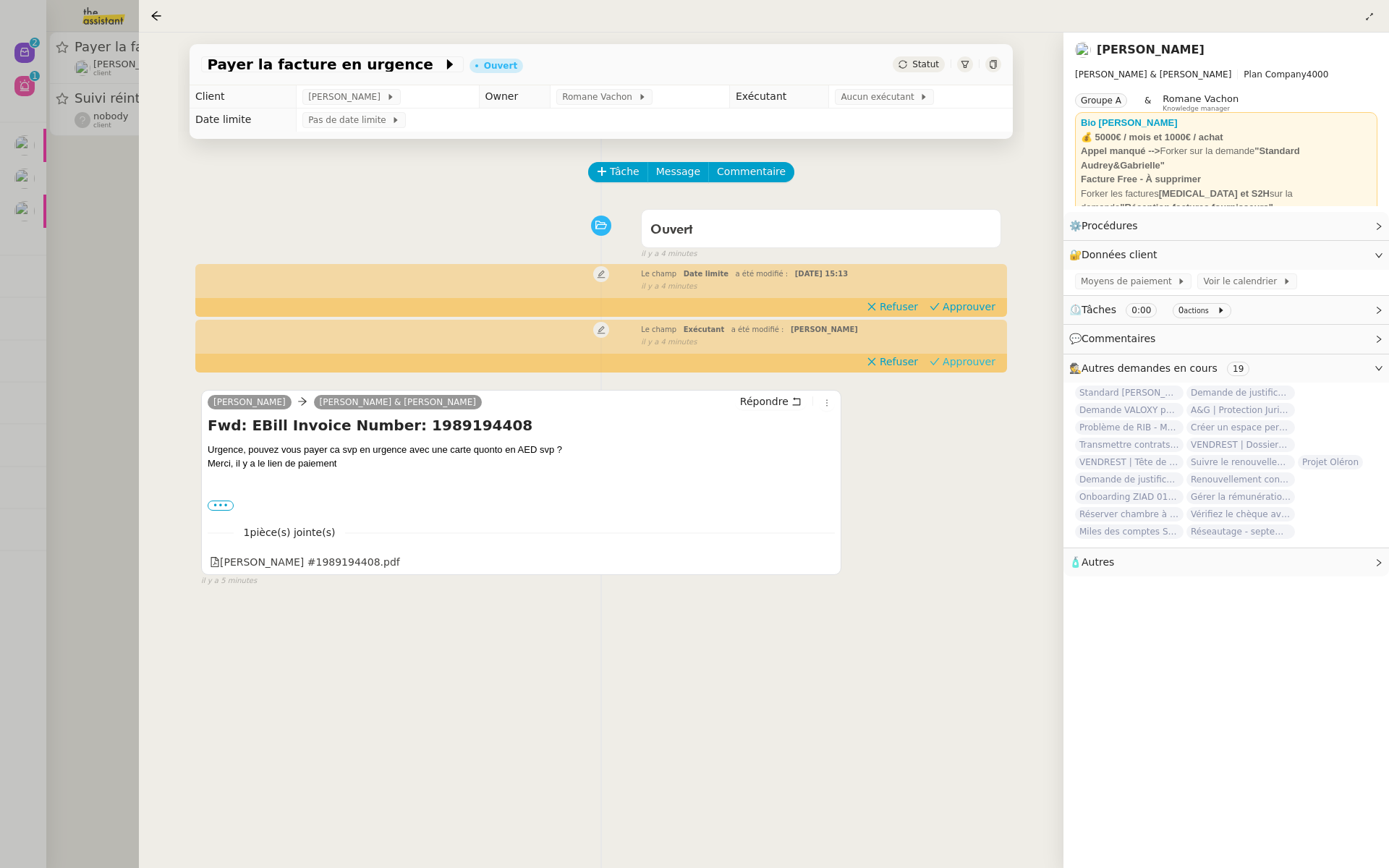
click at [987, 362] on span "Approuver" at bounding box center [969, 362] width 53 height 15
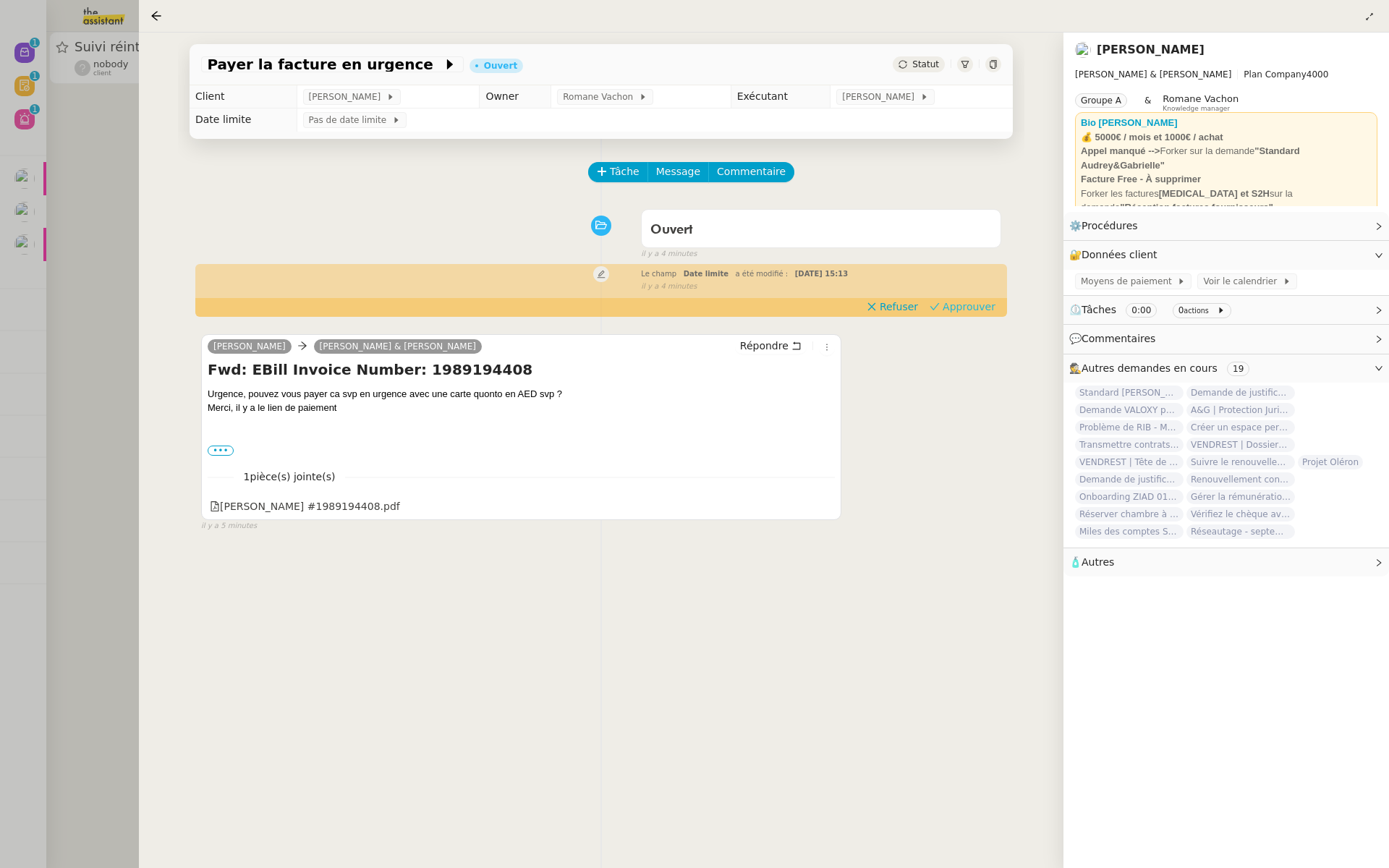
click at [975, 306] on span "Approuver" at bounding box center [969, 306] width 53 height 15
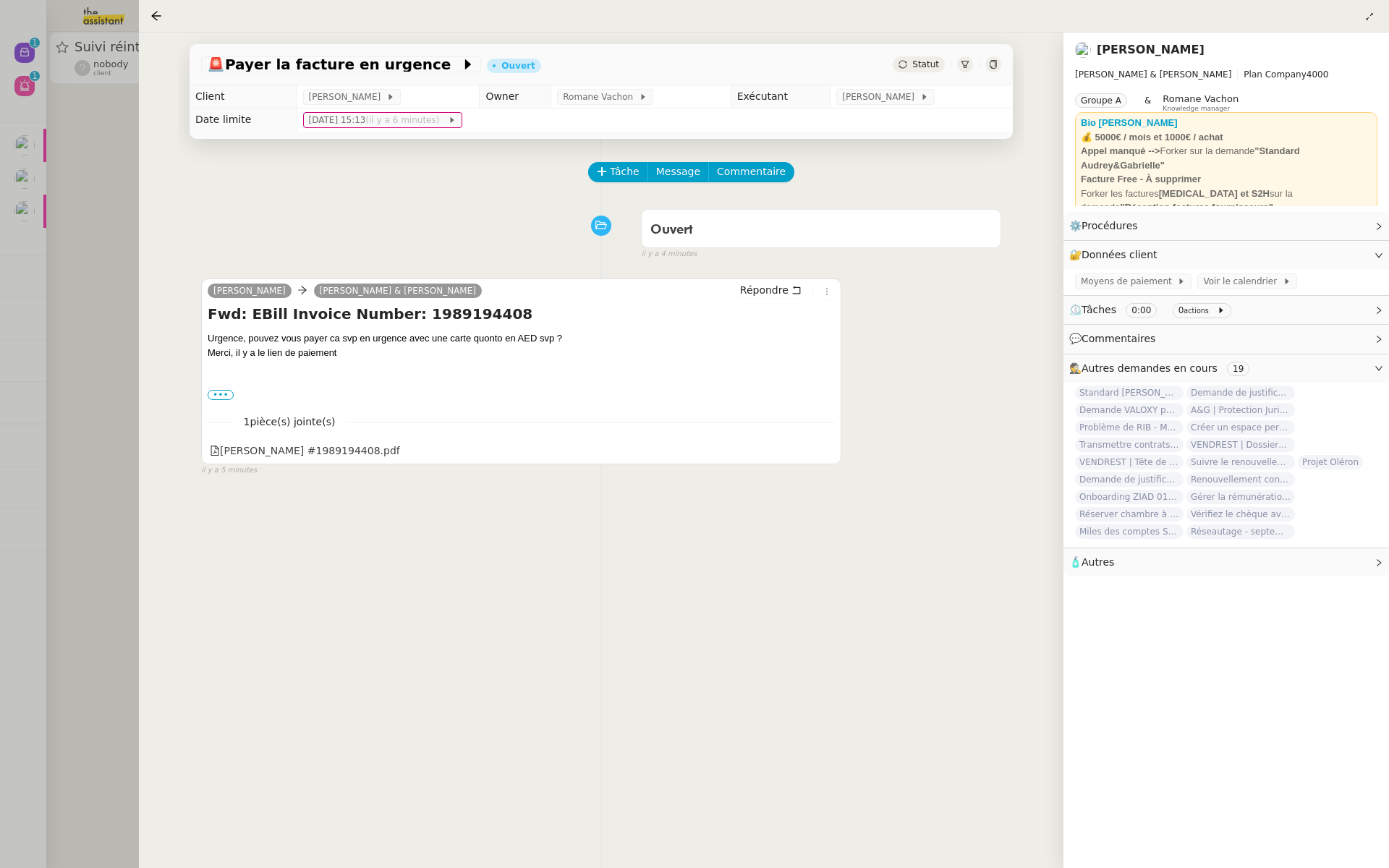
click at [20, 253] on div at bounding box center [694, 434] width 1389 height 868
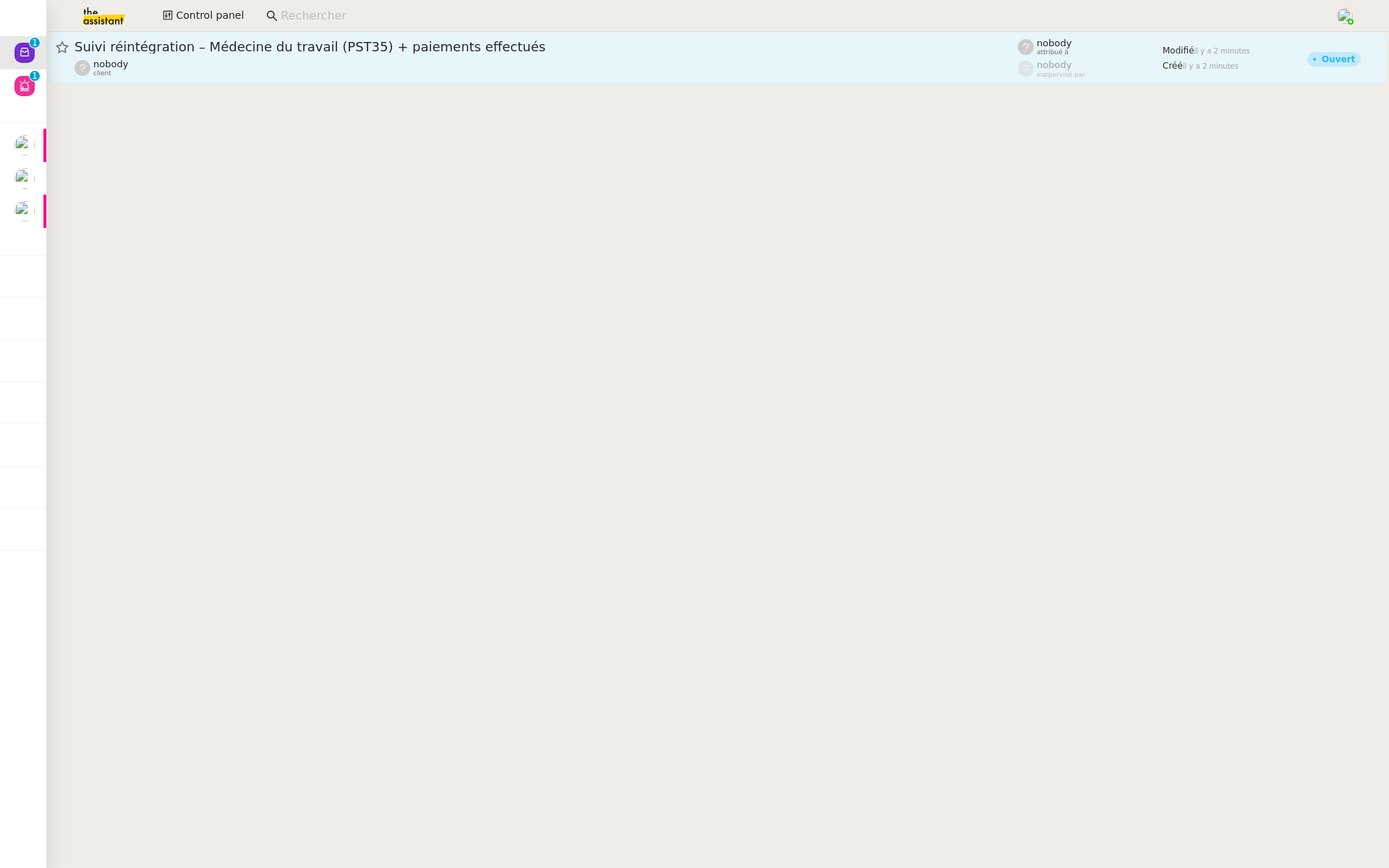
click at [299, 46] on span "Suivi réintégration – Médecine du travail (PST35) + paiements effectués" at bounding box center [546, 47] width 943 height 13
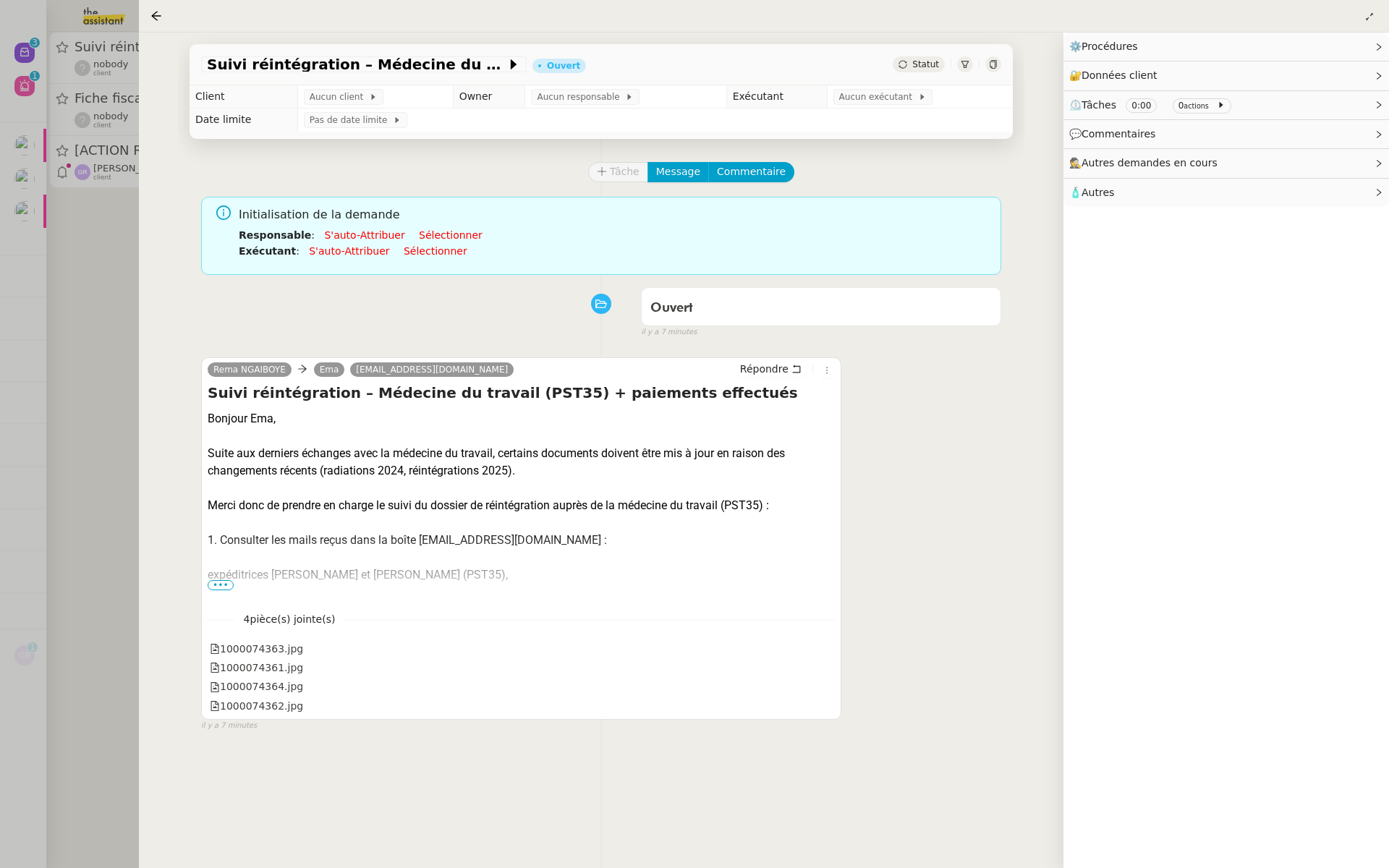
click at [344, 308] on div "Ouvert false il y a 7 minutes" at bounding box center [601, 309] width 800 height 58
click at [99, 224] on div at bounding box center [694, 434] width 1389 height 868
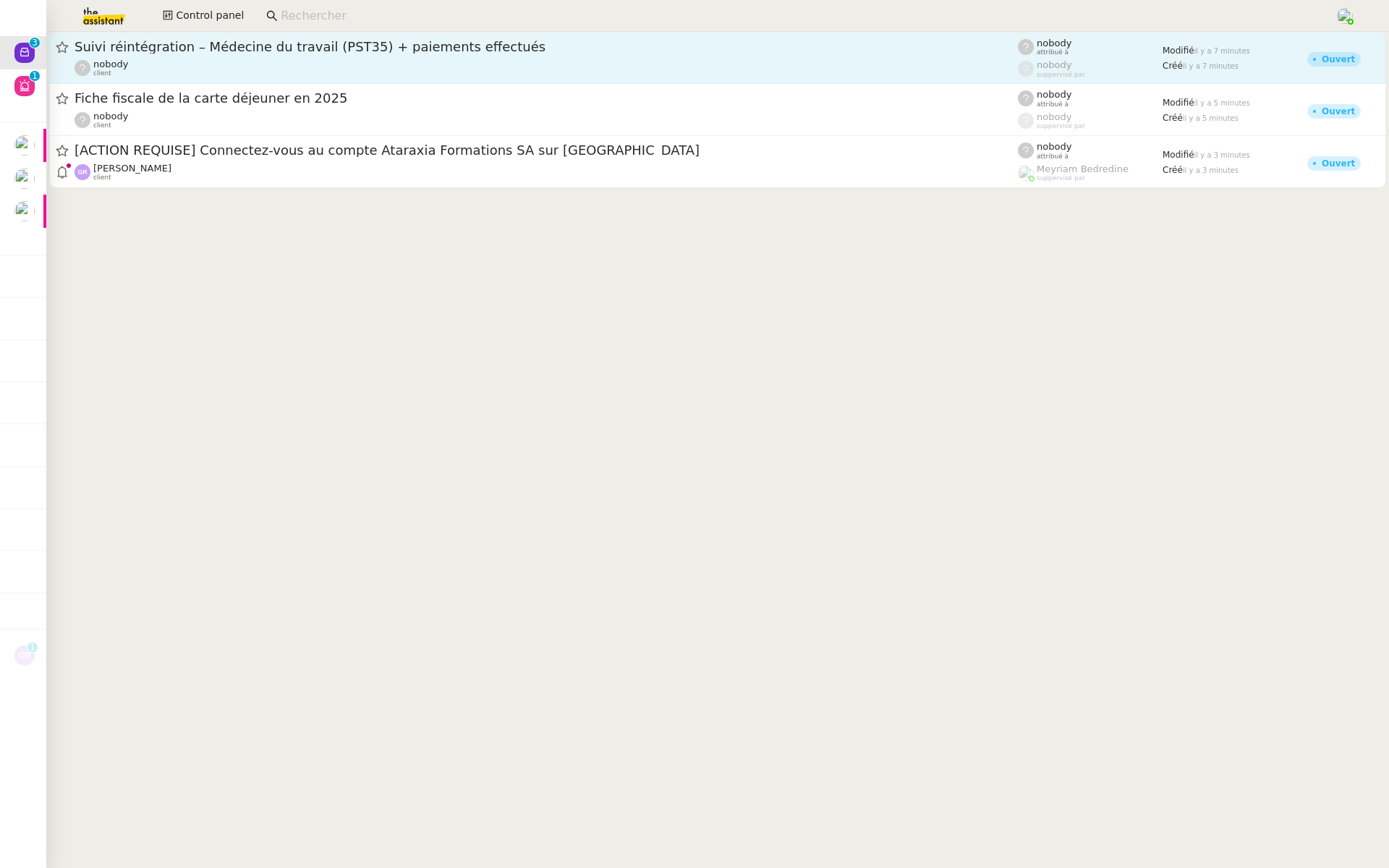
click at [310, 41] on span "Suivi réintégration – Médecine du travail (PST35) + paiements effectués" at bounding box center [546, 47] width 943 height 13
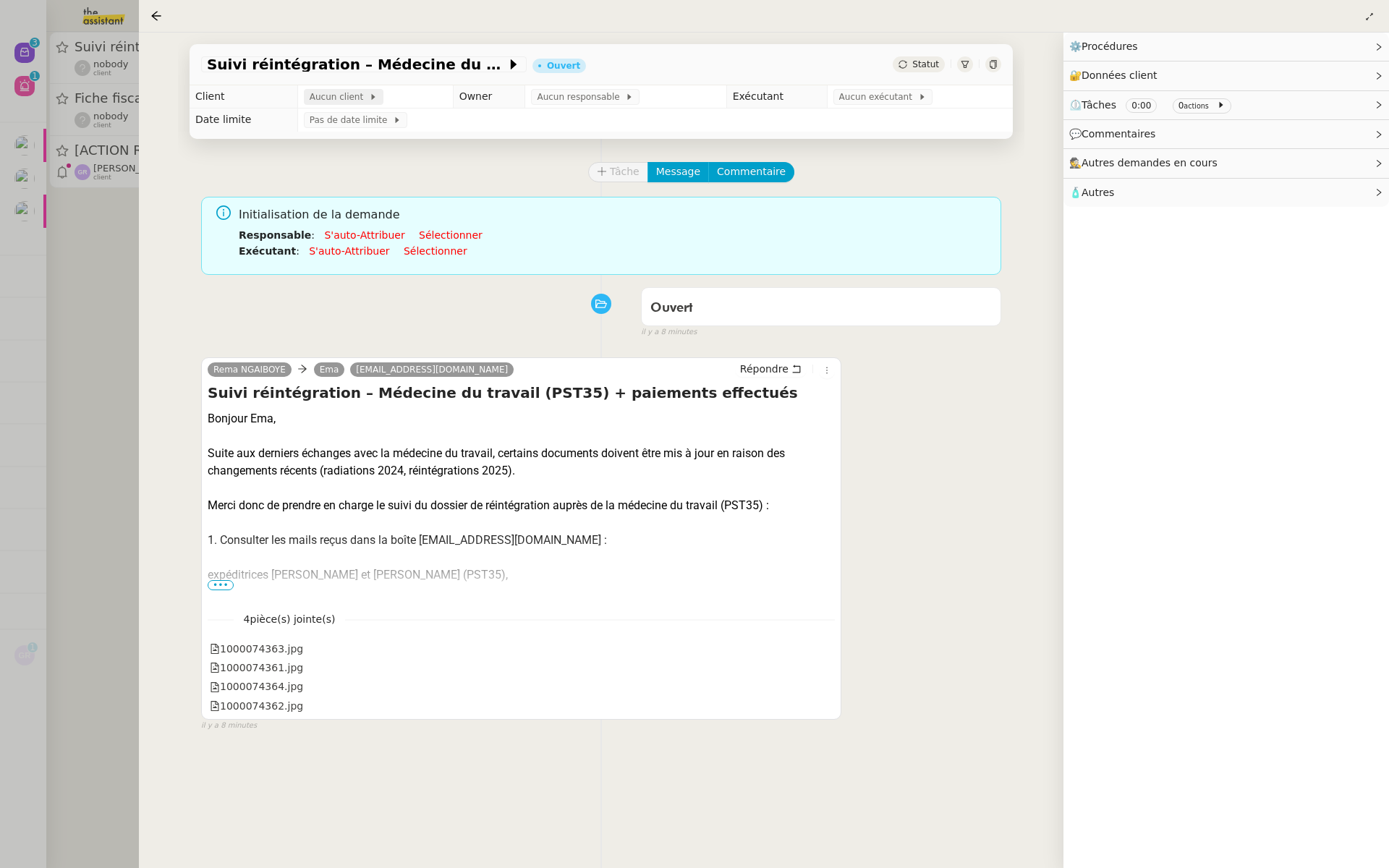
click at [320, 98] on span "Aucun client" at bounding box center [339, 97] width 59 height 15
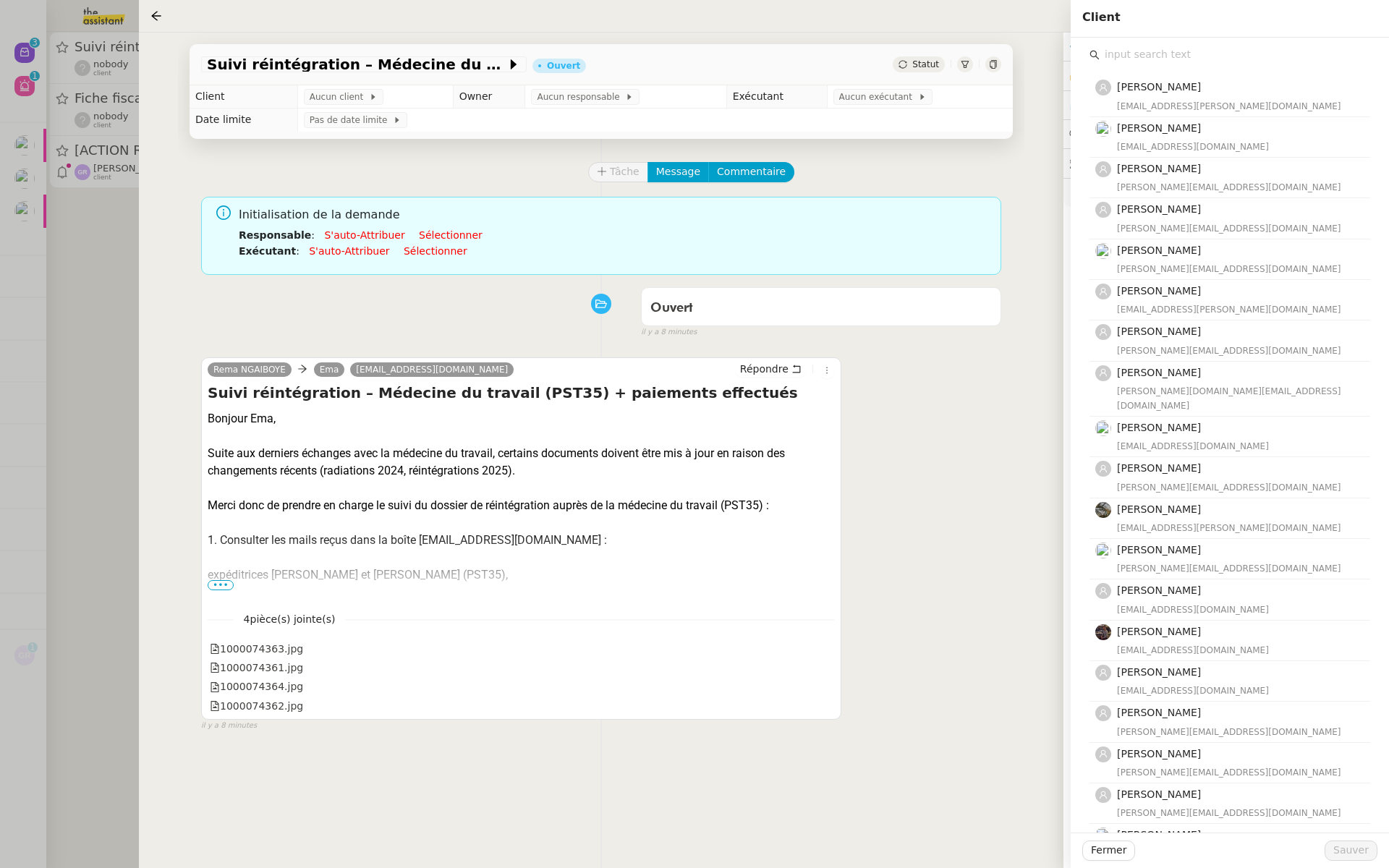
click at [1130, 46] on input "text" at bounding box center [1235, 54] width 271 height 20
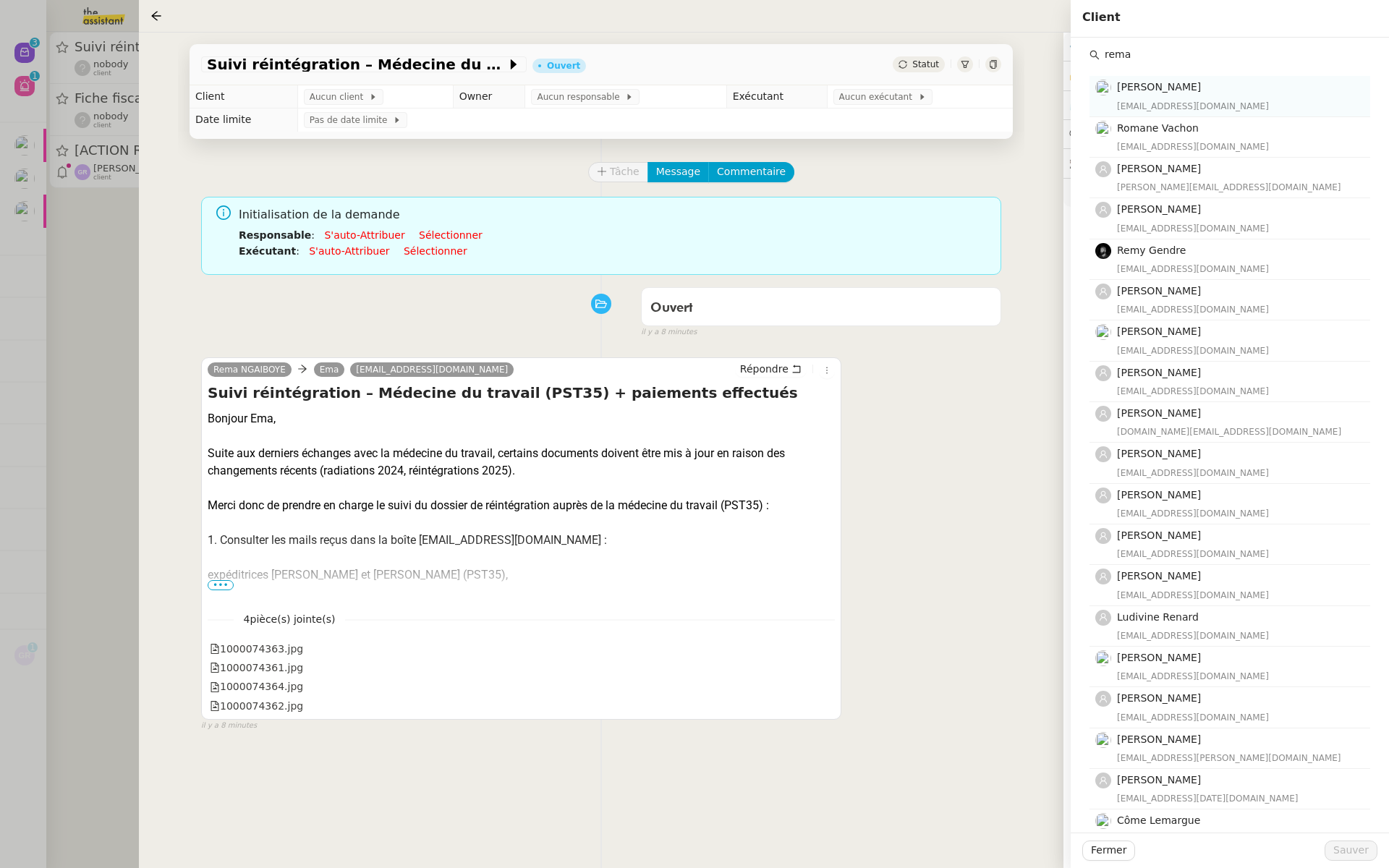
type input "rema"
click at [1135, 92] on span "[PERSON_NAME]" at bounding box center [1158, 87] width 84 height 11
click at [1353, 850] on span "Sauver" at bounding box center [1351, 850] width 36 height 16
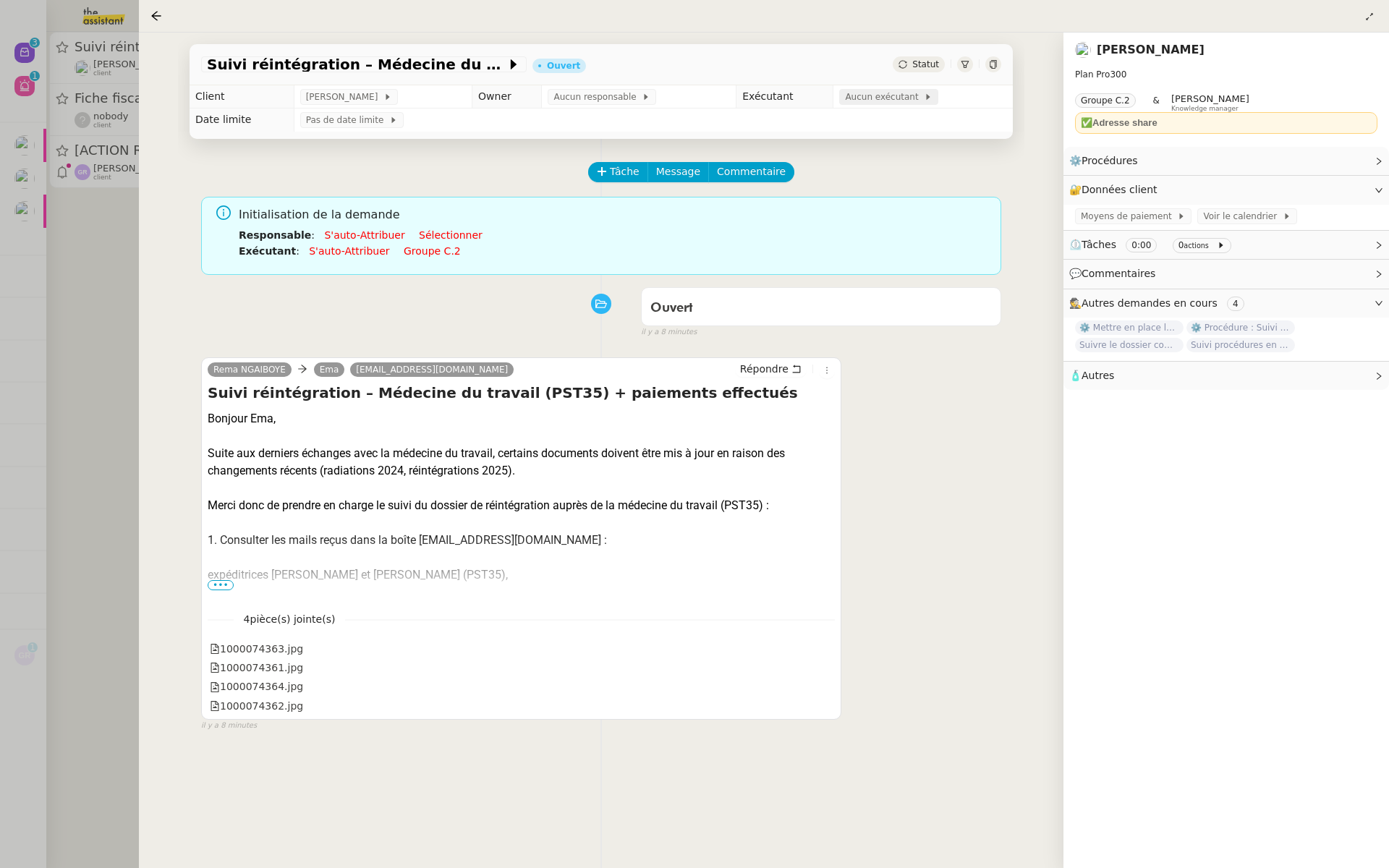
click at [872, 96] on span "Aucun exécutant" at bounding box center [883, 97] width 79 height 15
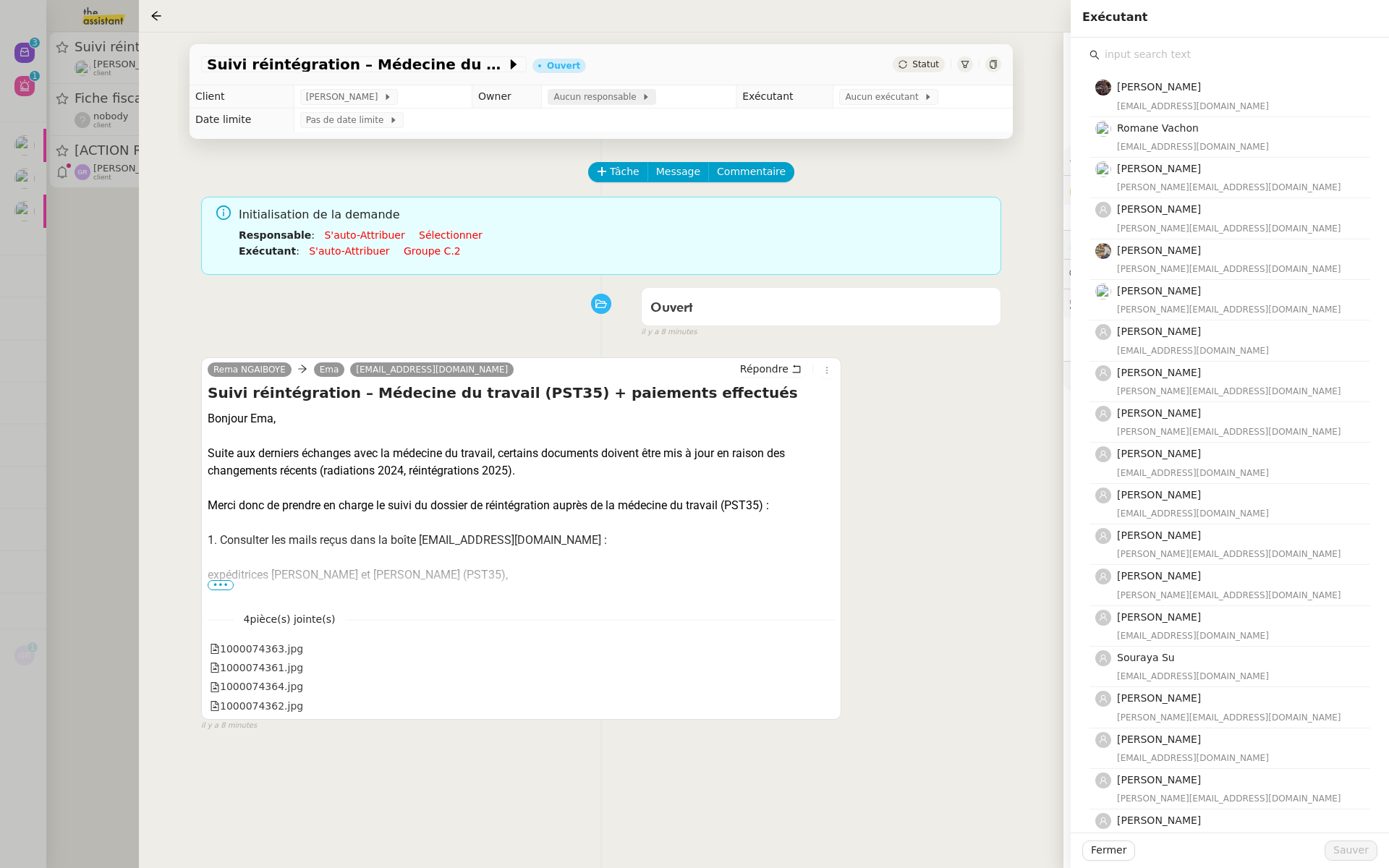
click at [605, 95] on span "Aucun responsable" at bounding box center [597, 97] width 89 height 15
click at [1151, 63] on input "text" at bounding box center [1235, 54] width 271 height 20
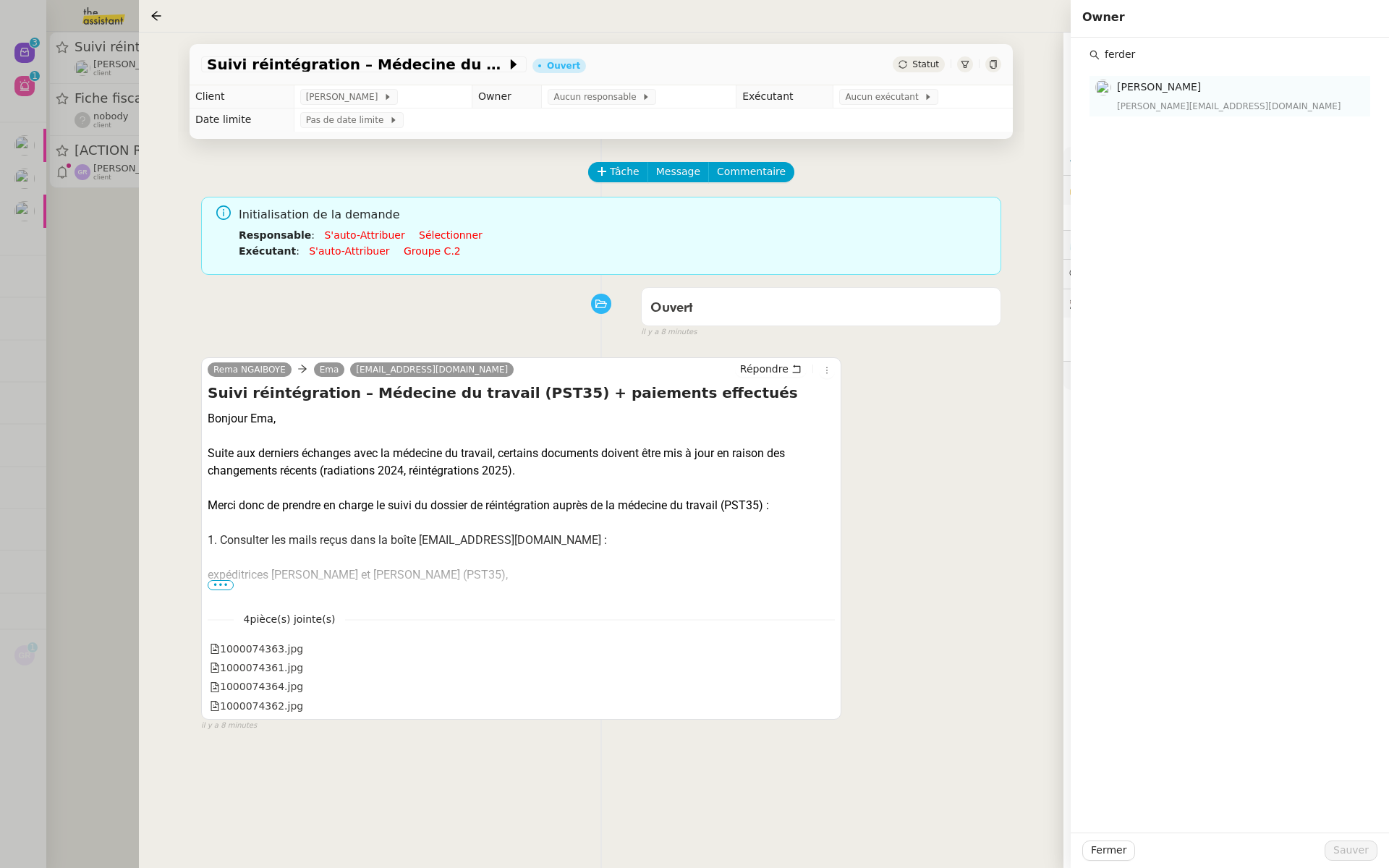
type input "ferder"
click at [1205, 99] on div "frederique@team.theassistant.com" at bounding box center [1239, 106] width 245 height 15
click at [1352, 850] on span "Sauver" at bounding box center [1351, 850] width 36 height 16
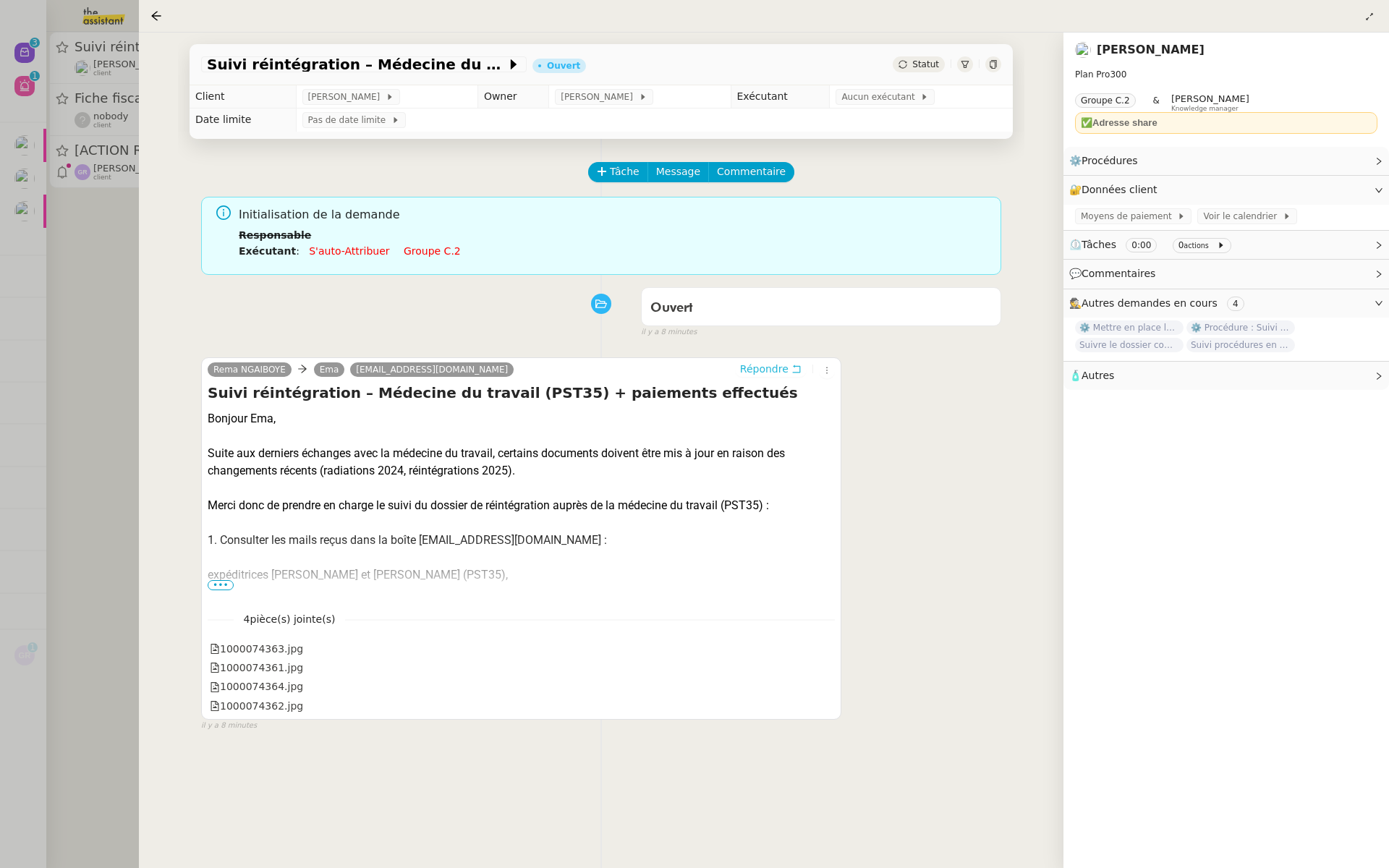
click at [773, 364] on span "Répondre" at bounding box center [764, 369] width 49 height 15
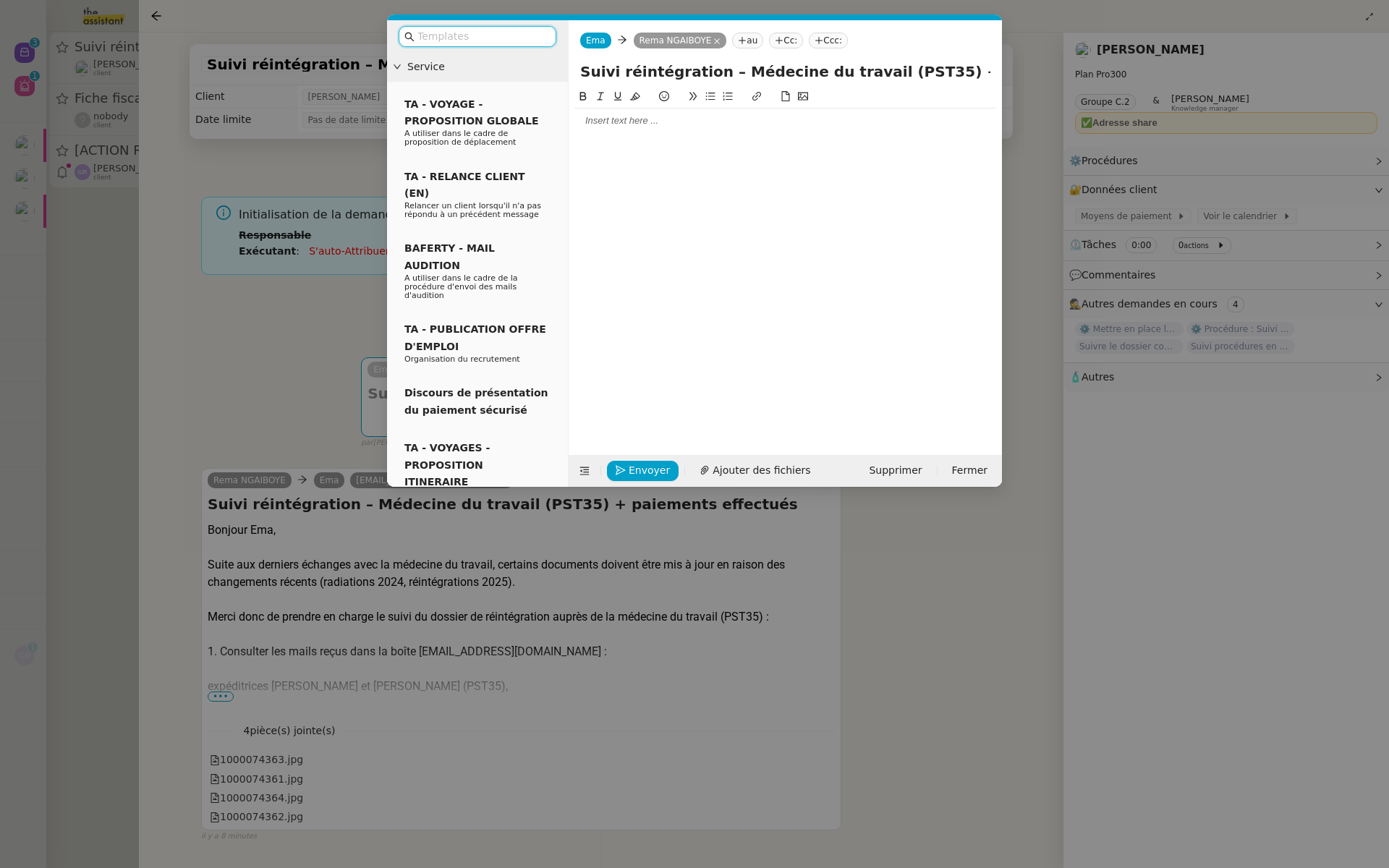
click at [497, 36] on input "text" at bounding box center [482, 37] width 130 height 16
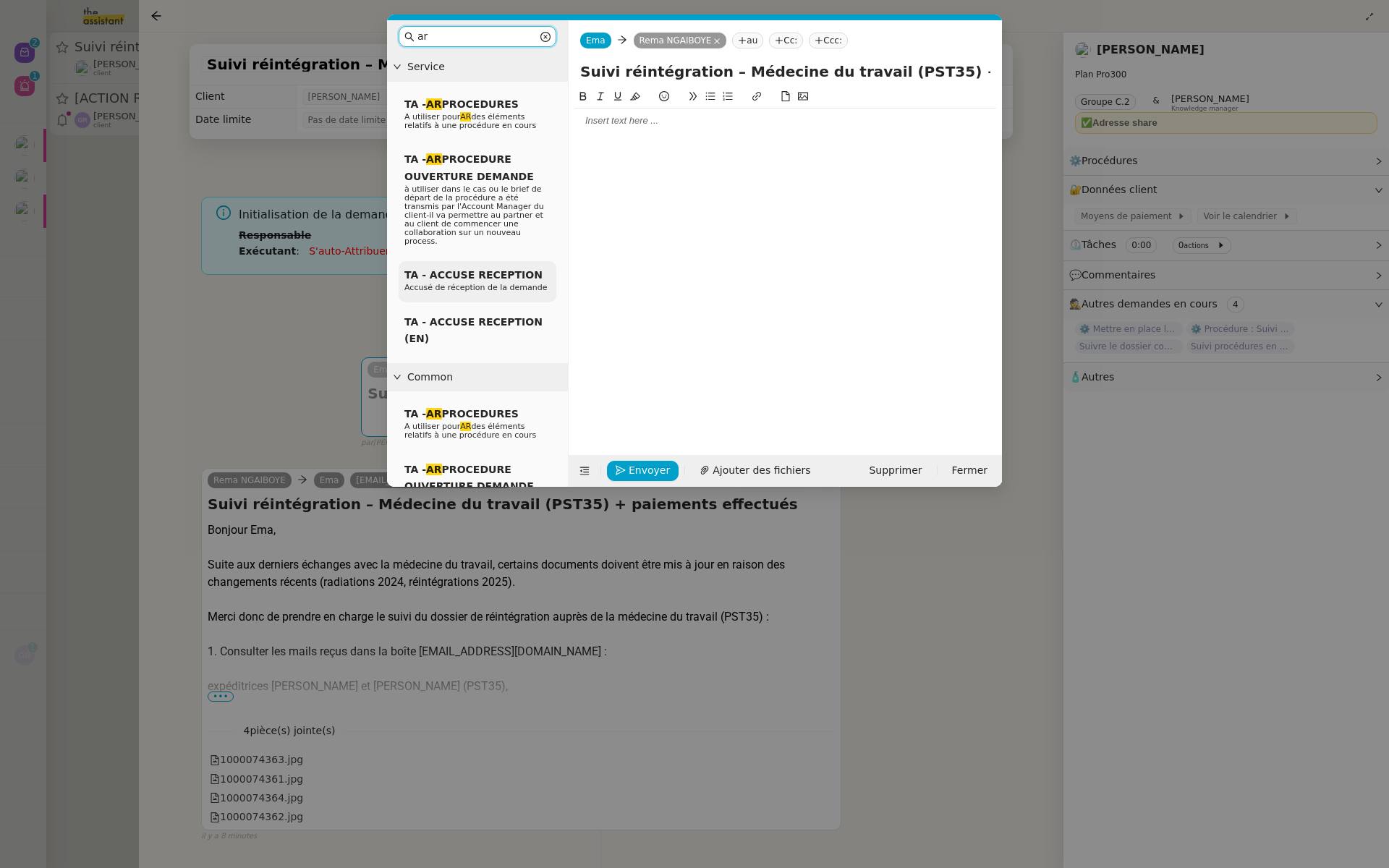
type input "ar"
click at [467, 272] on div "TA - ACCUSE RECEPTION Accusé de réception de la demande" at bounding box center [477, 281] width 158 height 41
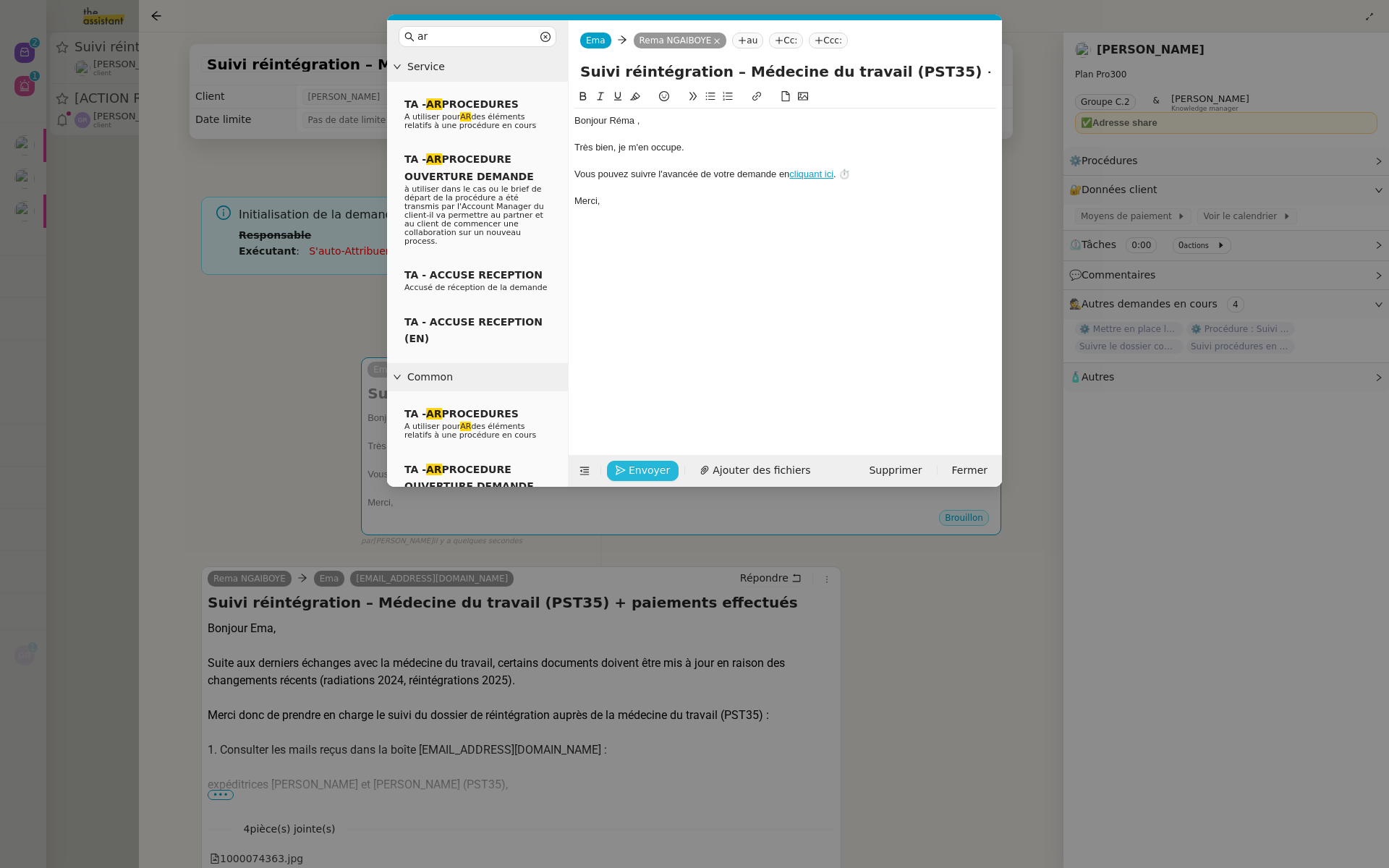
click at [632, 471] on span "Envoyer" at bounding box center [649, 471] width 41 height 16
click at [632, 458] on span "Confirmer l'envoi" at bounding box center [671, 450] width 87 height 16
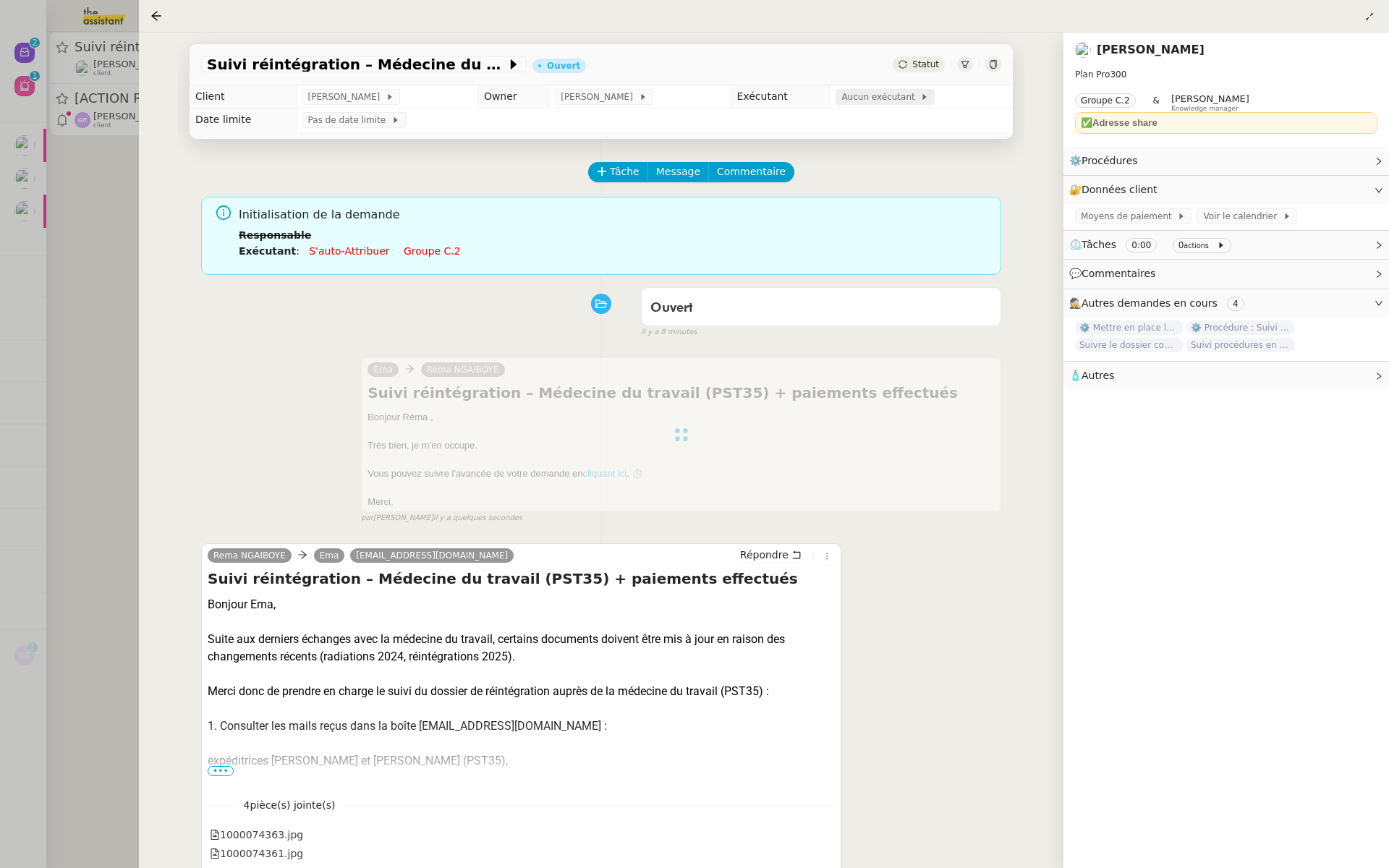
click at [874, 95] on span "Aucun exécutant" at bounding box center [880, 97] width 79 height 15
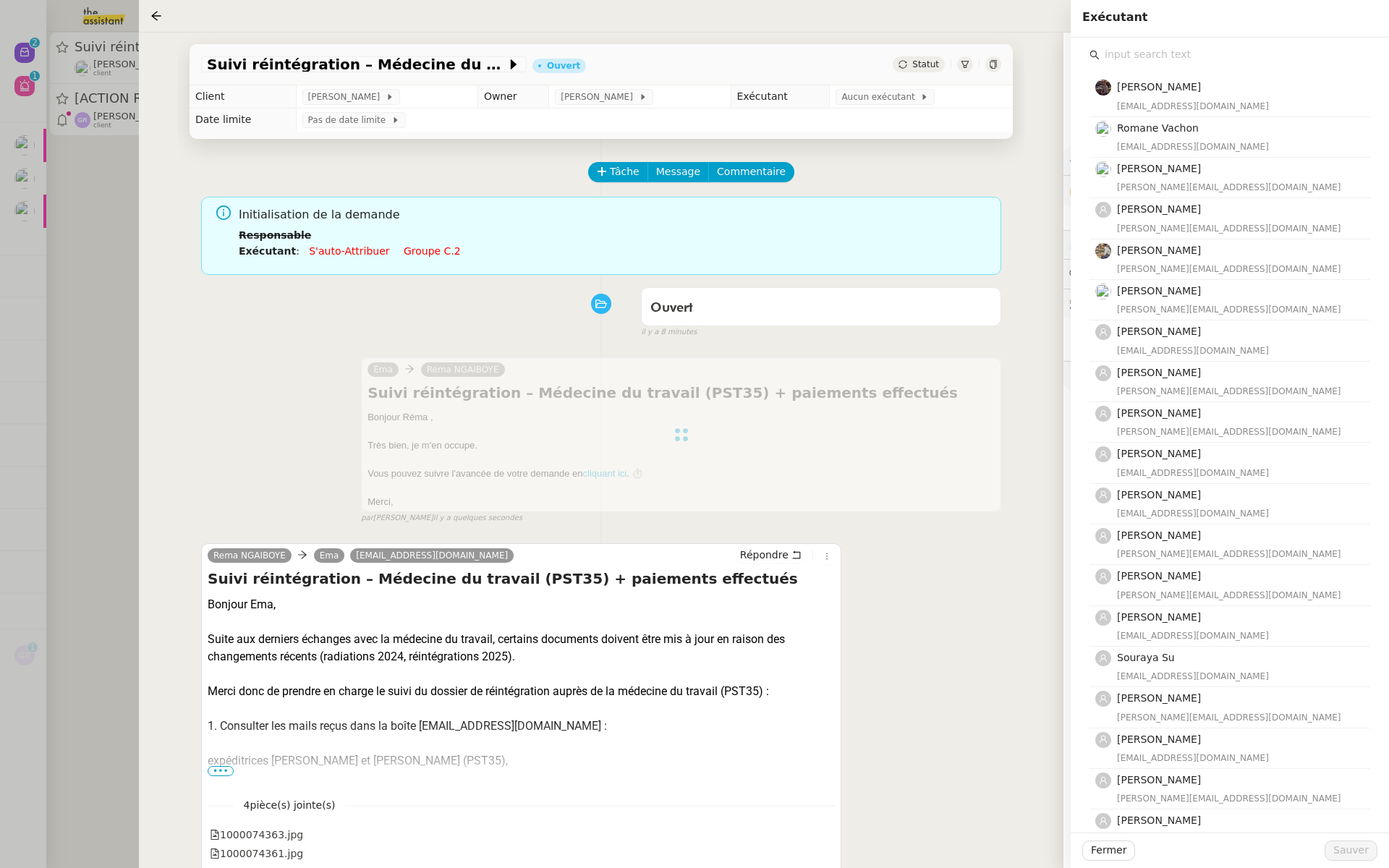
click at [1140, 53] on input "text" at bounding box center [1235, 54] width 271 height 20
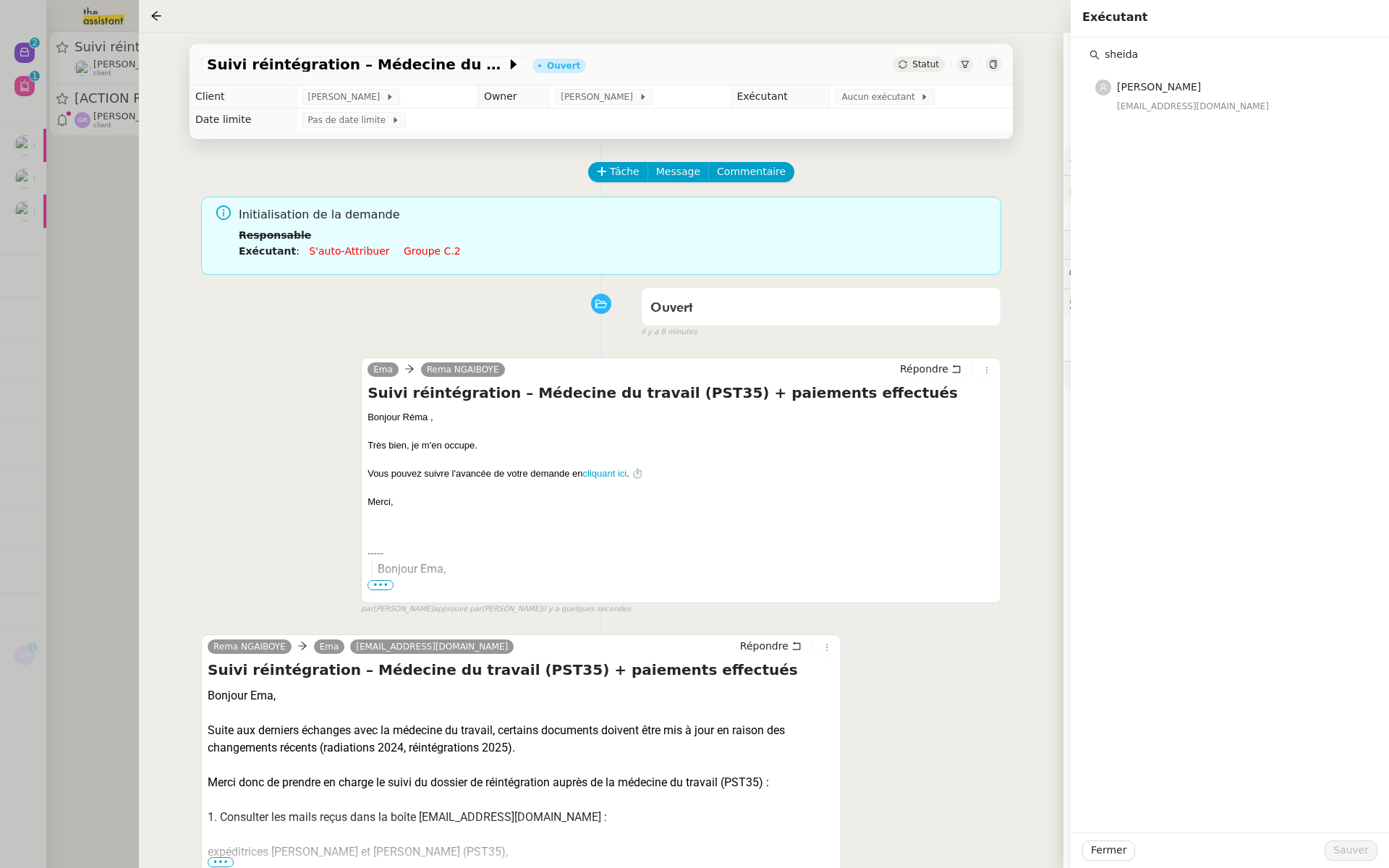
type input "sheida"
click at [845, 162] on div "Tâche Message Commentaire" at bounding box center [795, 179] width 411 height 35
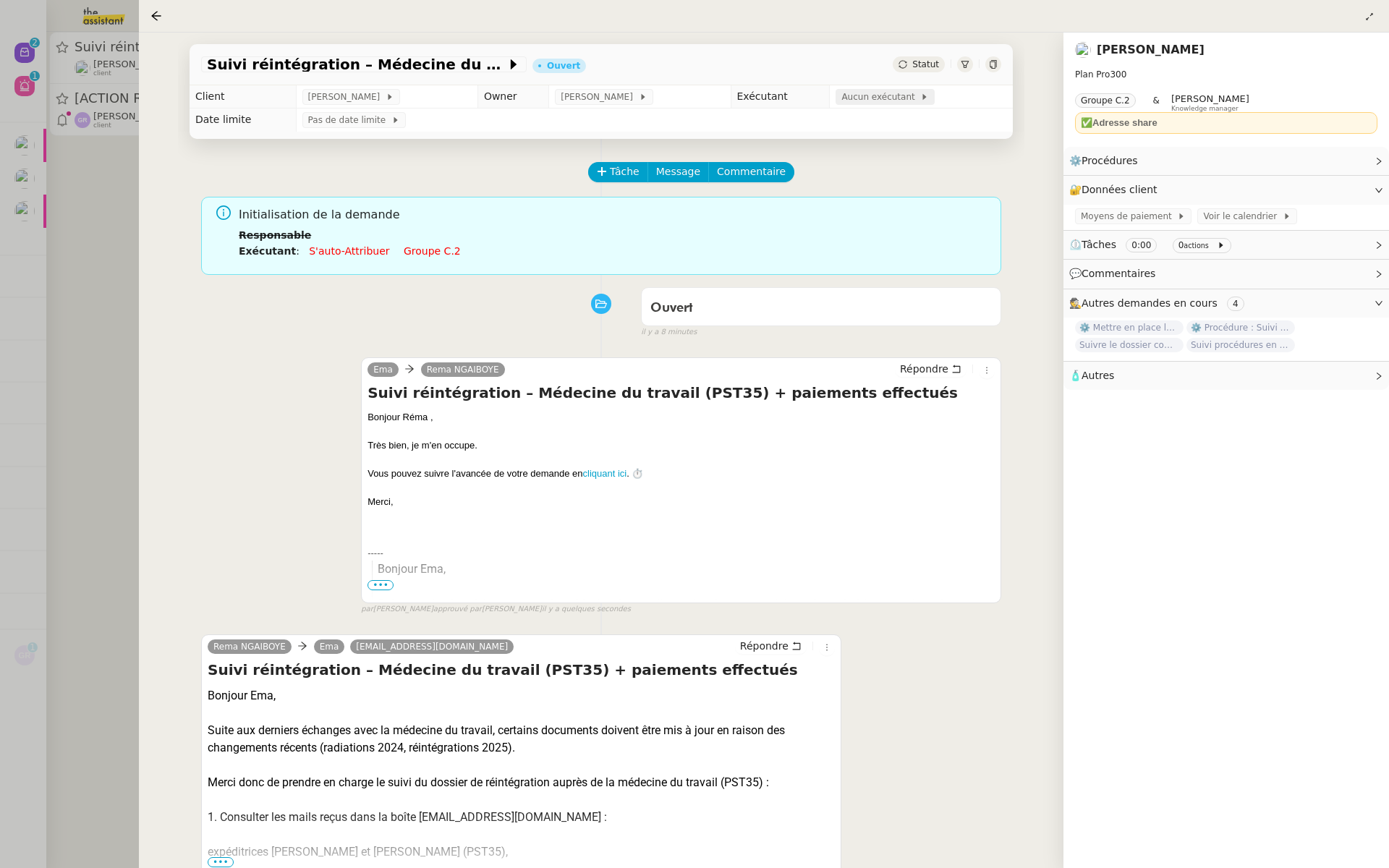
click at [872, 100] on span "Aucun exécutant" at bounding box center [880, 97] width 79 height 15
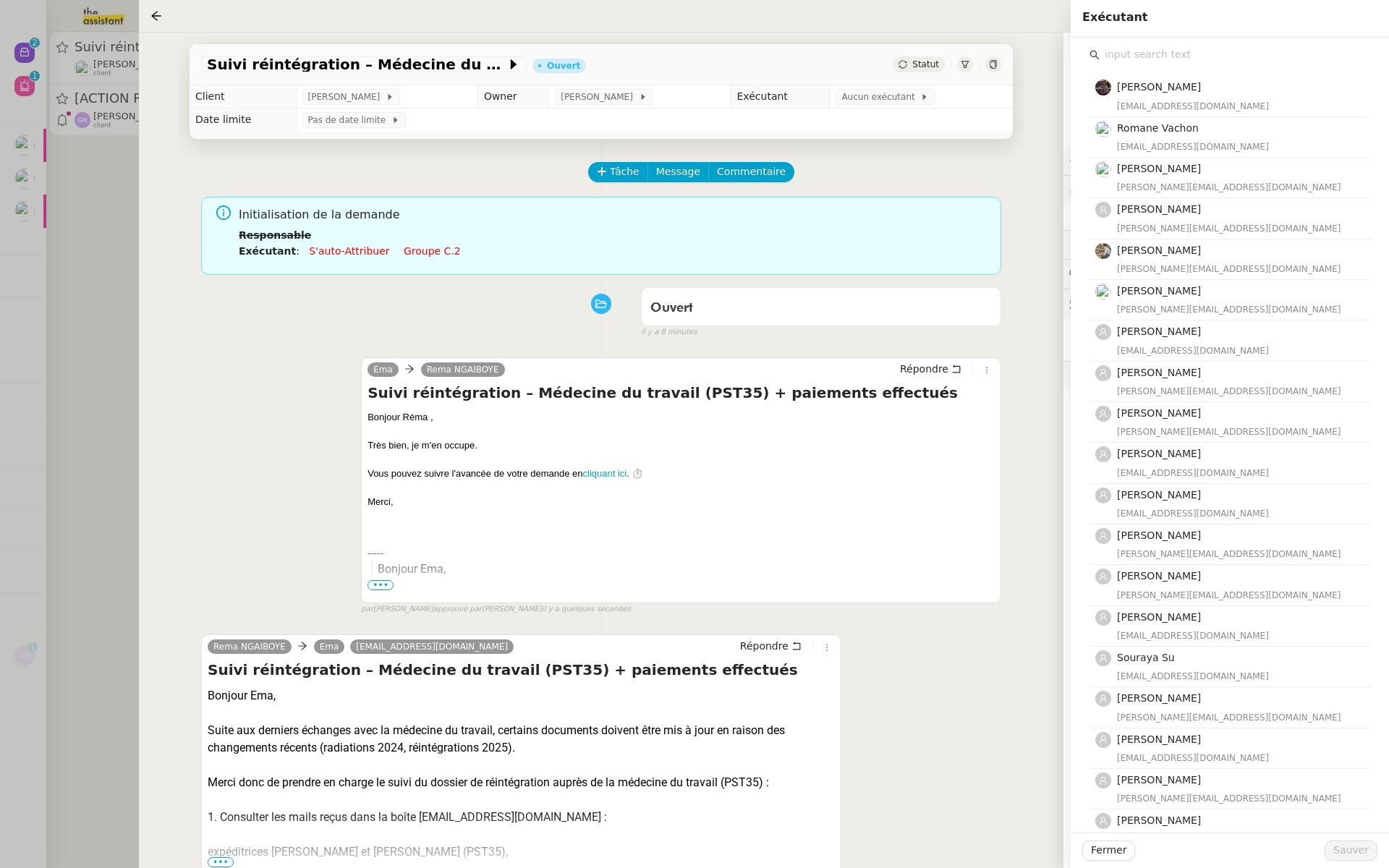
click at [1133, 63] on input "text" at bounding box center [1235, 54] width 271 height 20
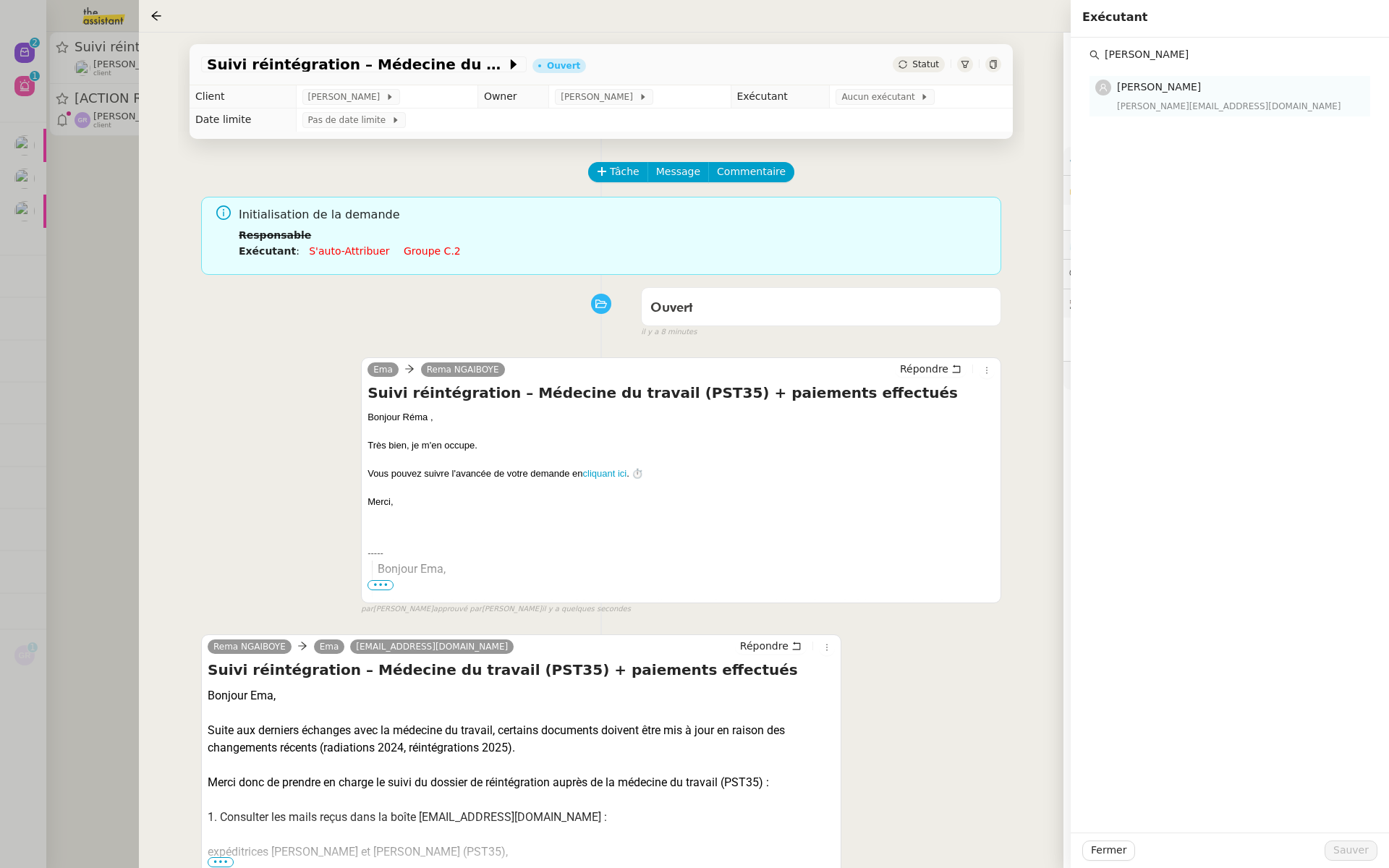
type input "stephanie"
click at [1144, 90] on span "[PERSON_NAME]" at bounding box center [1158, 87] width 84 height 11
click at [1349, 847] on span "Sauver" at bounding box center [1351, 850] width 36 height 16
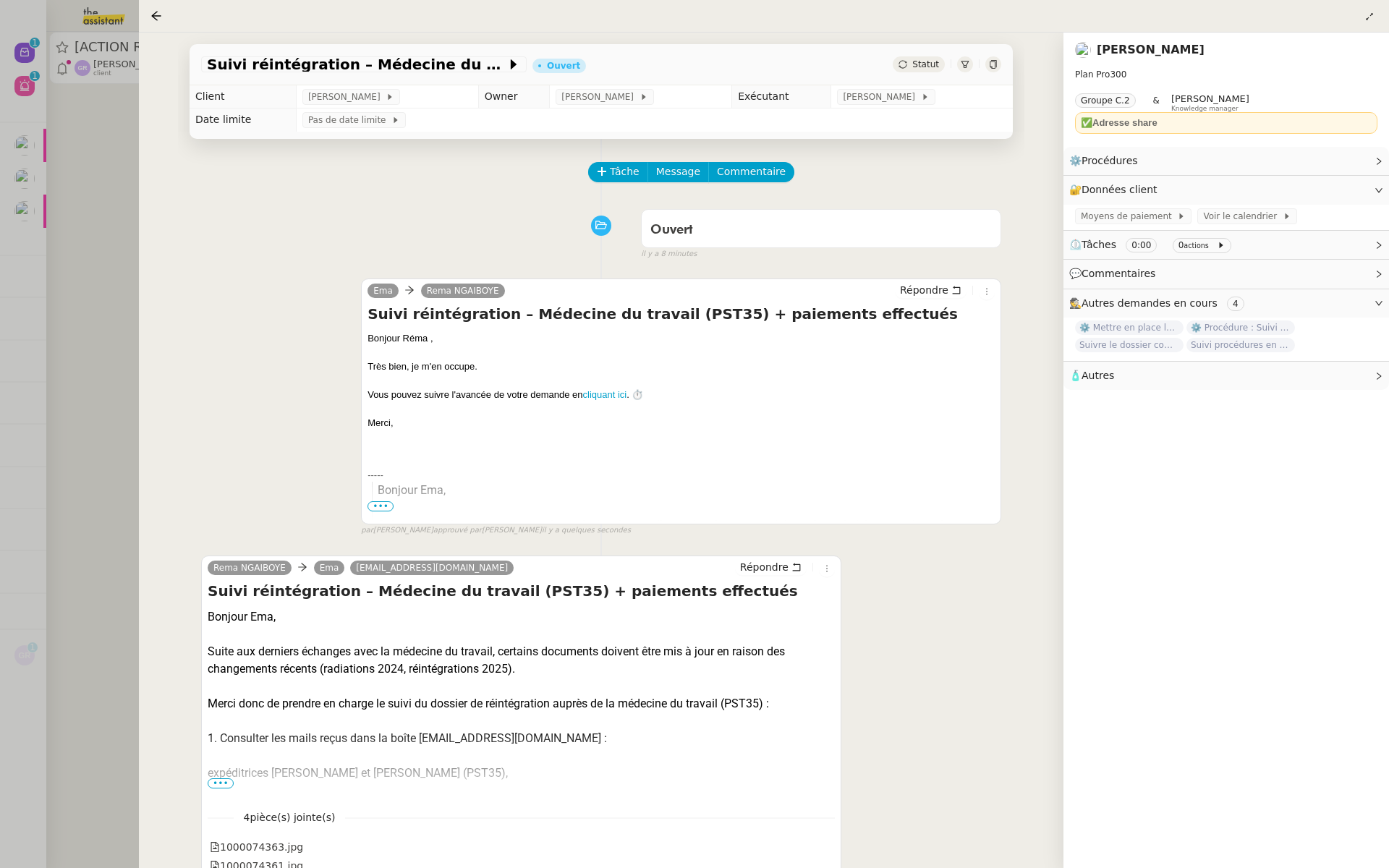
click at [8, 332] on div at bounding box center [694, 434] width 1389 height 868
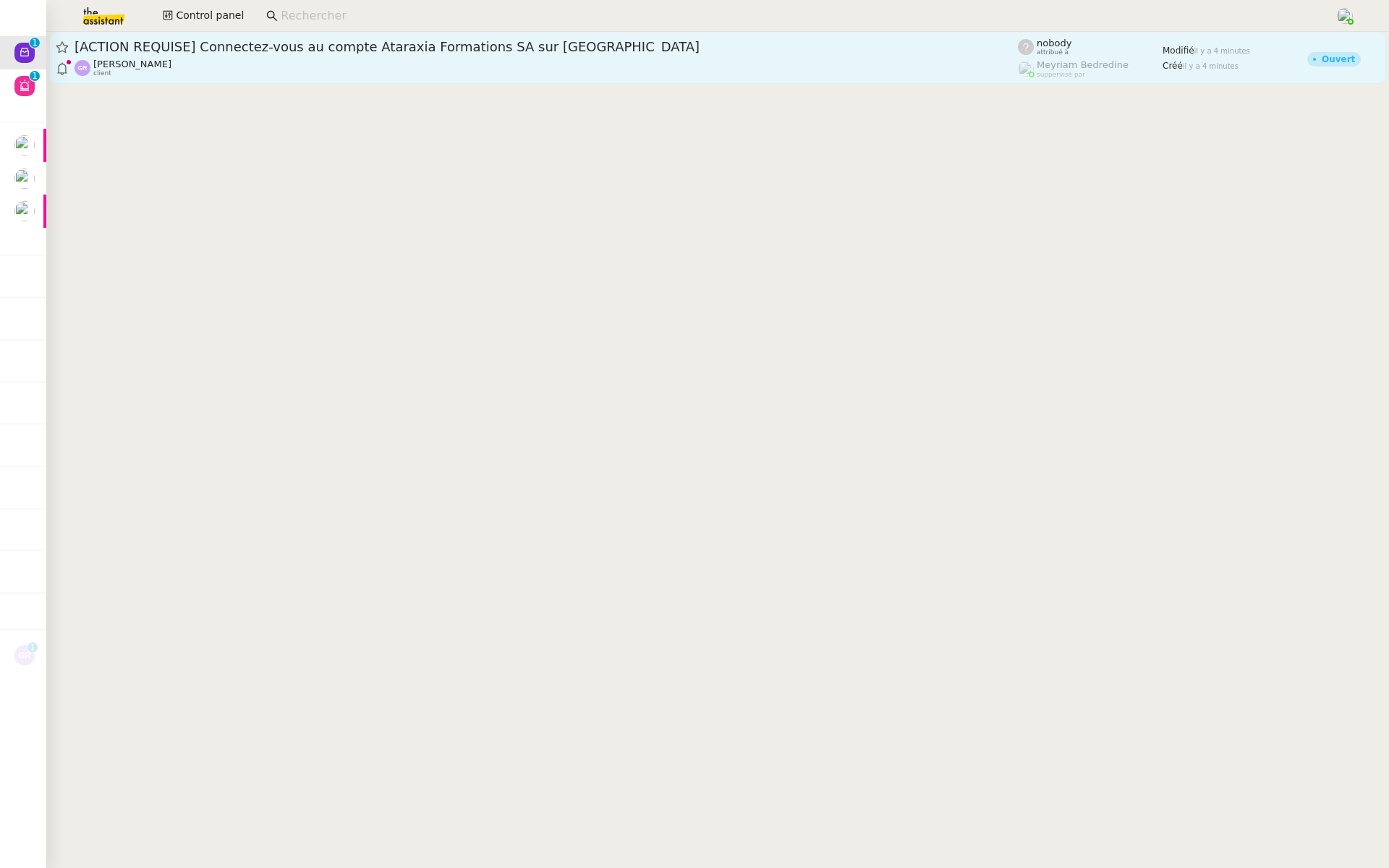
click at [148, 55] on div "[ACTION REQUISE] Connectez-vous au compte Ataraxia Formations SA sur [GEOGRAPHI…" at bounding box center [546, 46] width 943 height 17
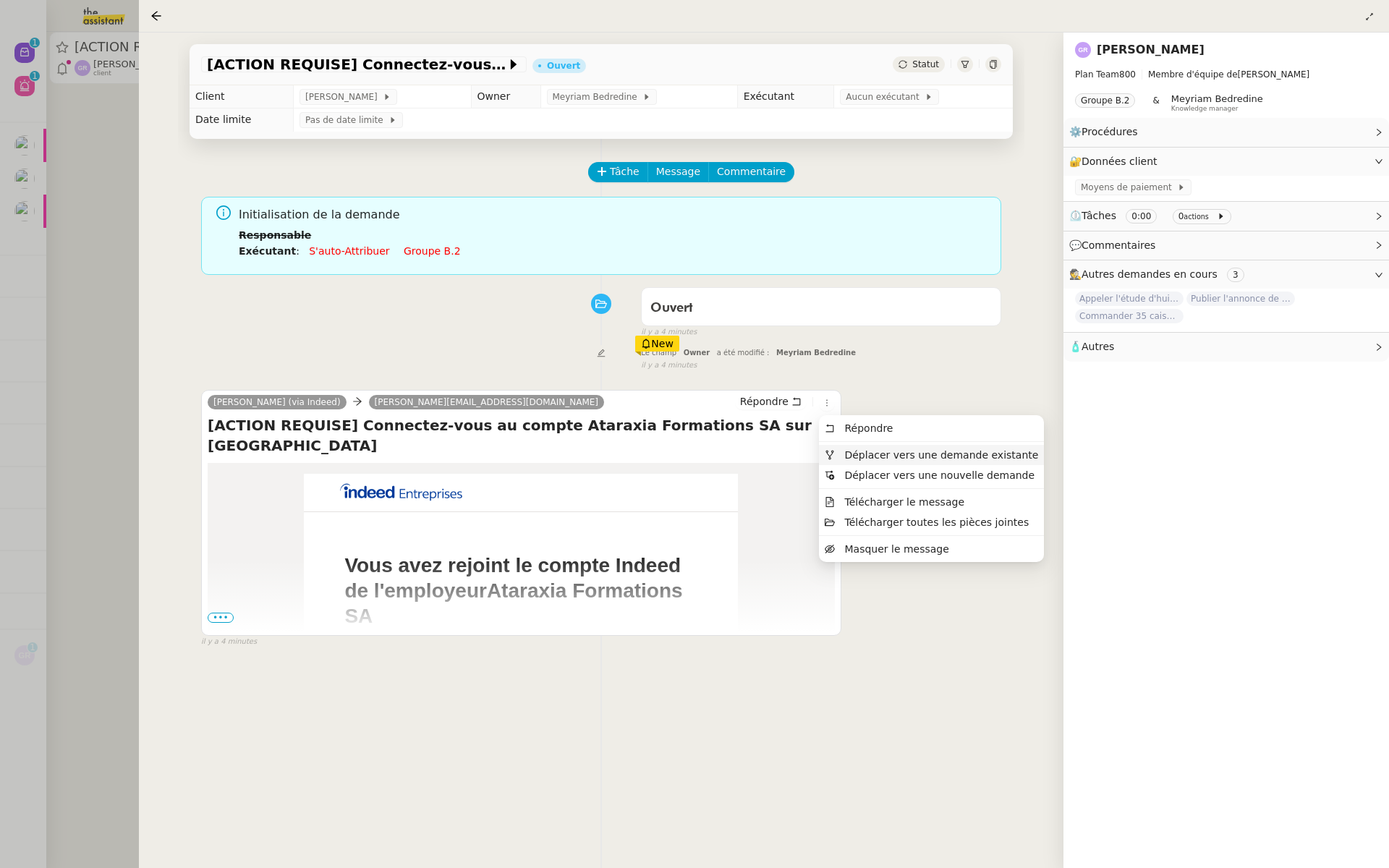
click at [848, 458] on span "Déplacer vers une demande existante" at bounding box center [940, 455] width 193 height 11
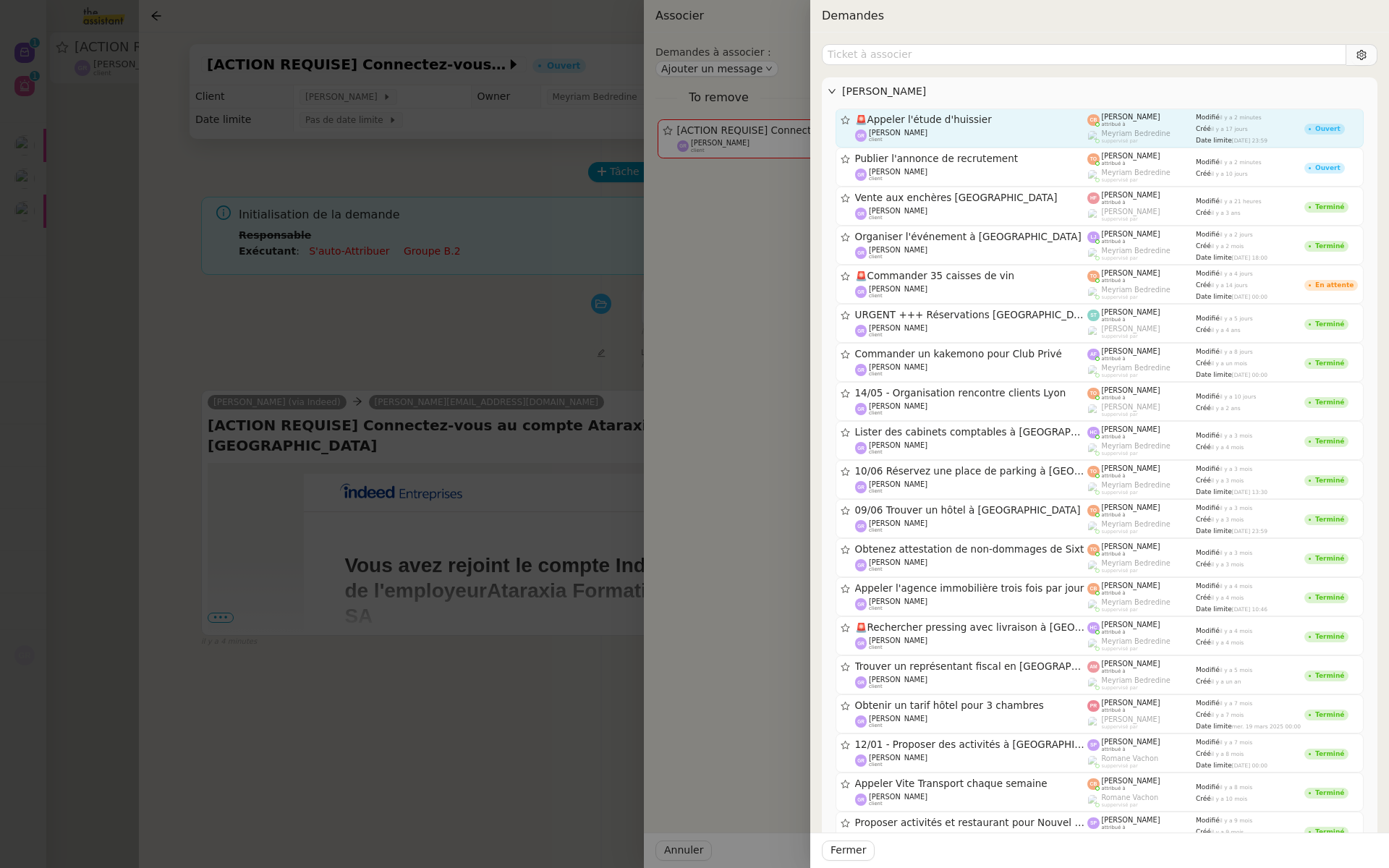
click at [972, 120] on span "🚨 Appeler l'étude d'huissier" at bounding box center [971, 119] width 233 height 10
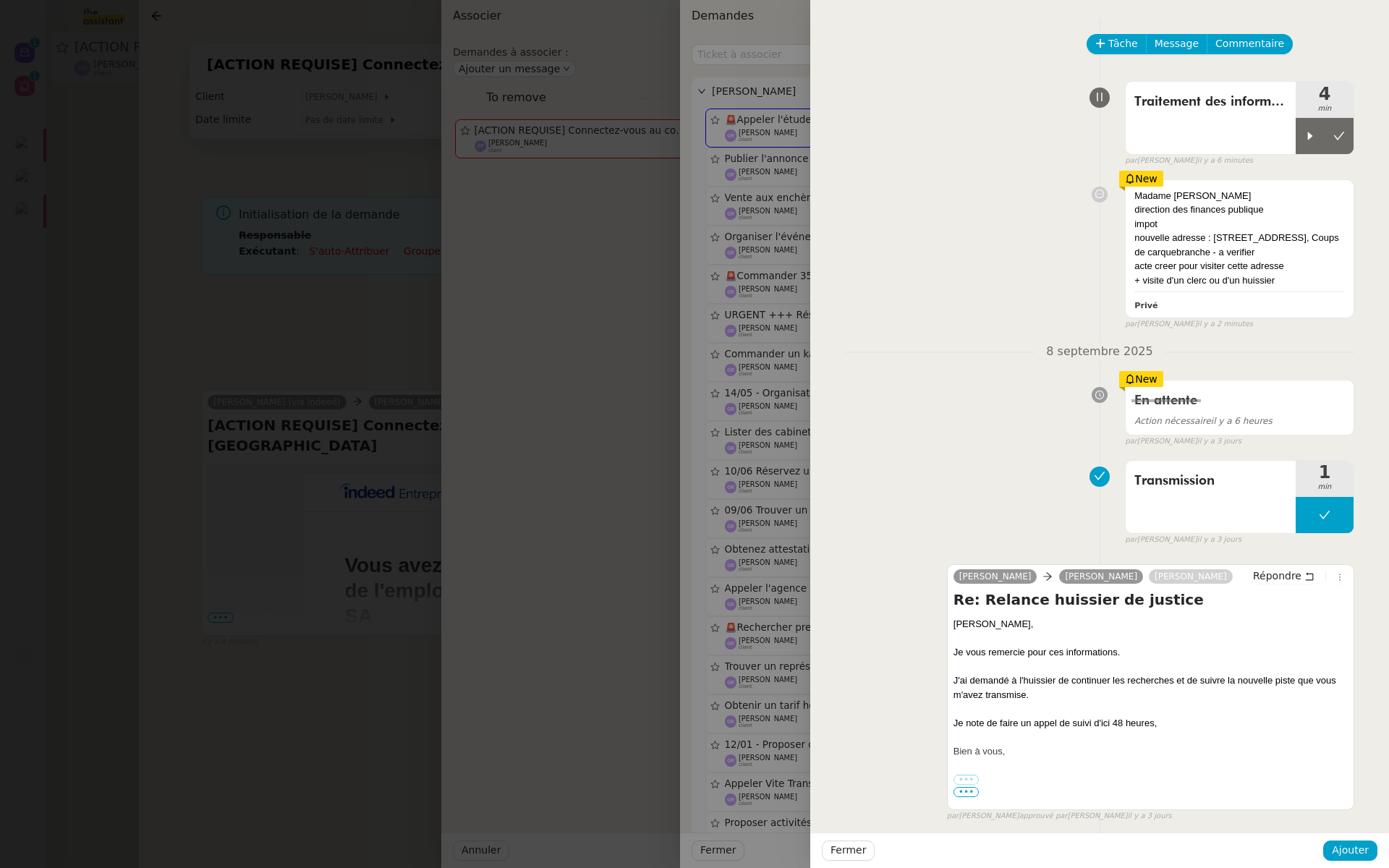
click at [584, 460] on div at bounding box center [694, 434] width 1389 height 868
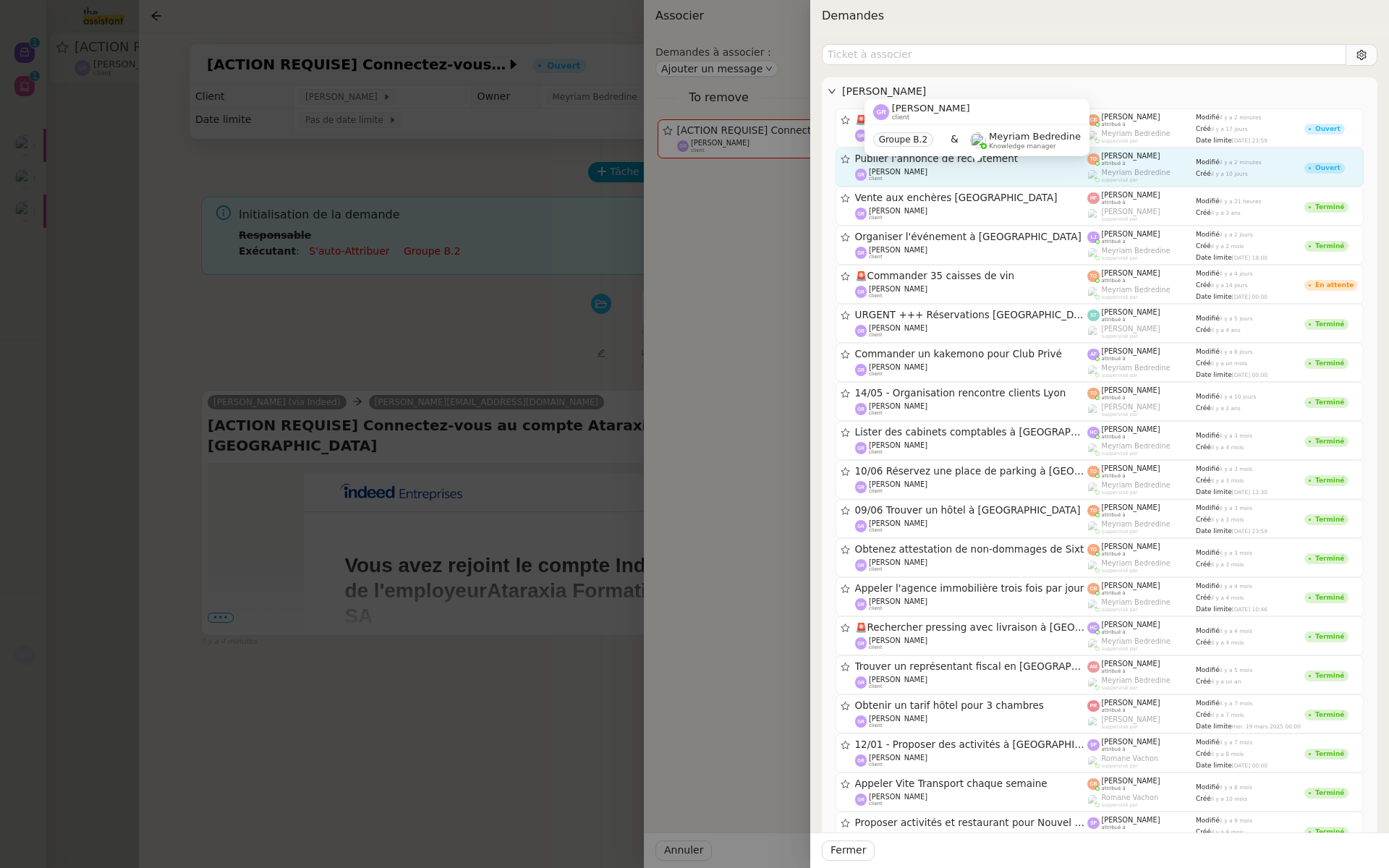
click at [962, 169] on div "[PERSON_NAME] client" at bounding box center [971, 175] width 233 height 15
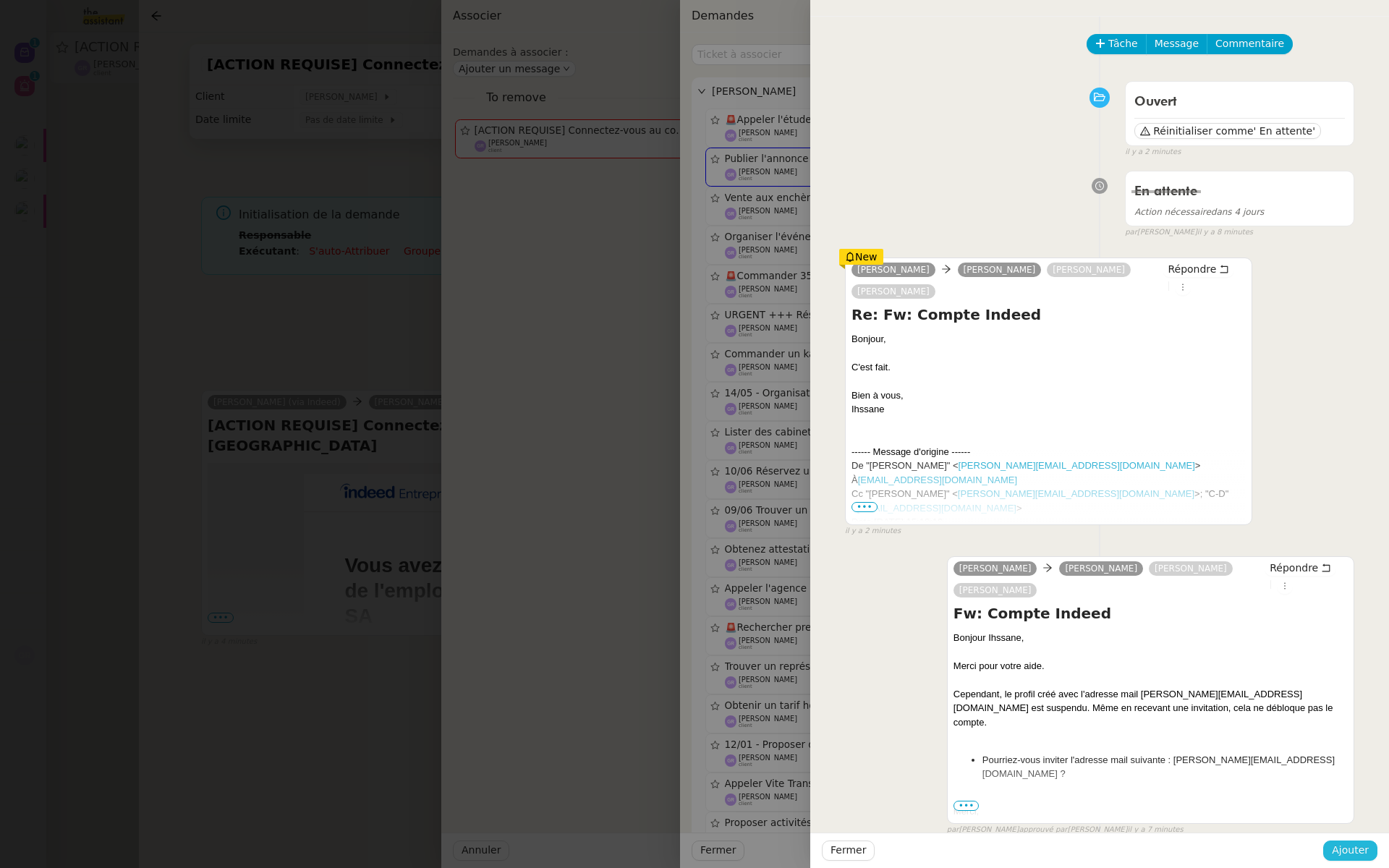
click at [1351, 856] on span "Ajouter" at bounding box center [1349, 850] width 37 height 16
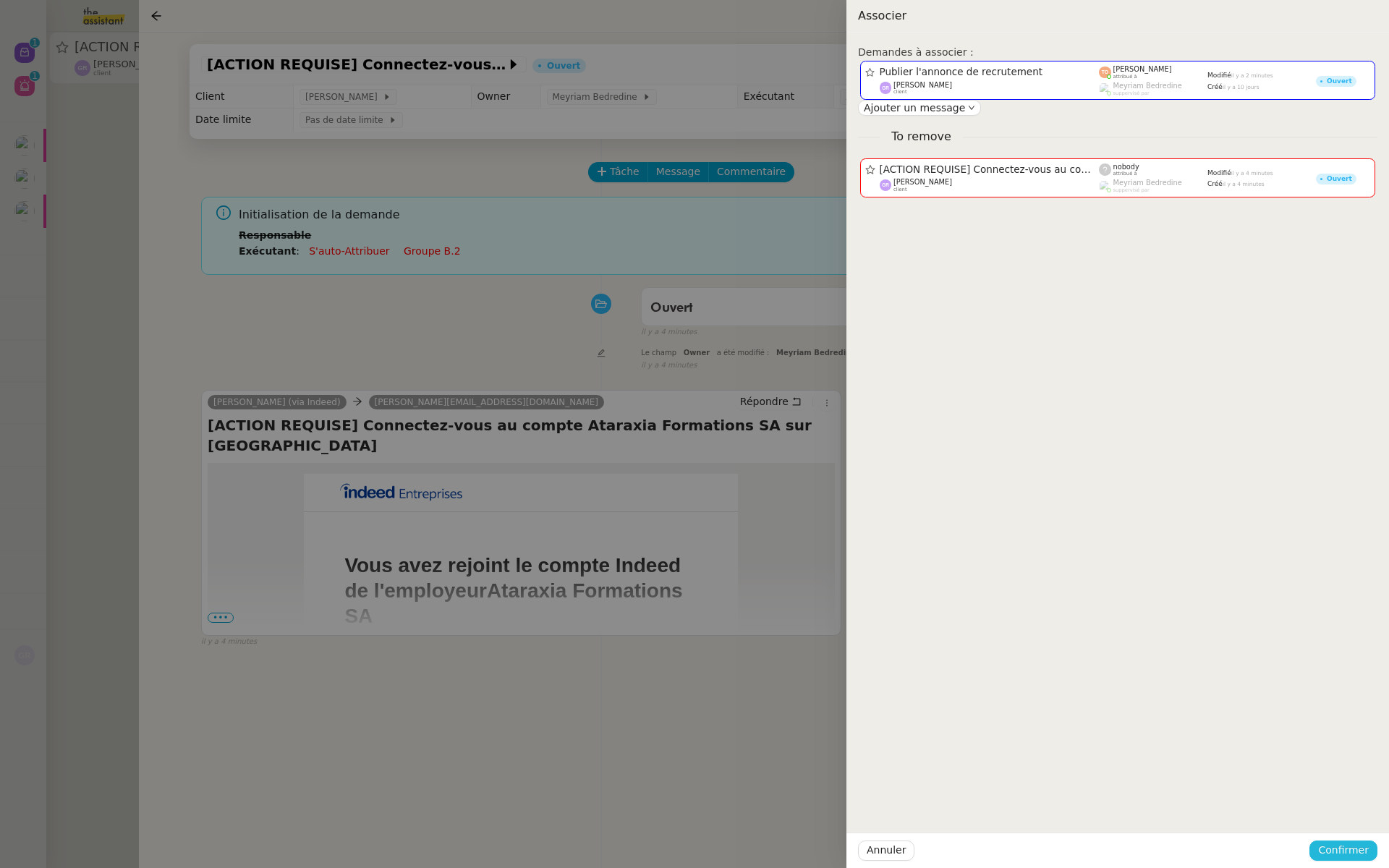
click at [1351, 856] on span "Confirmer" at bounding box center [1343, 850] width 50 height 16
click at [1350, 817] on span "Ajouter" at bounding box center [1343, 812] width 37 height 15
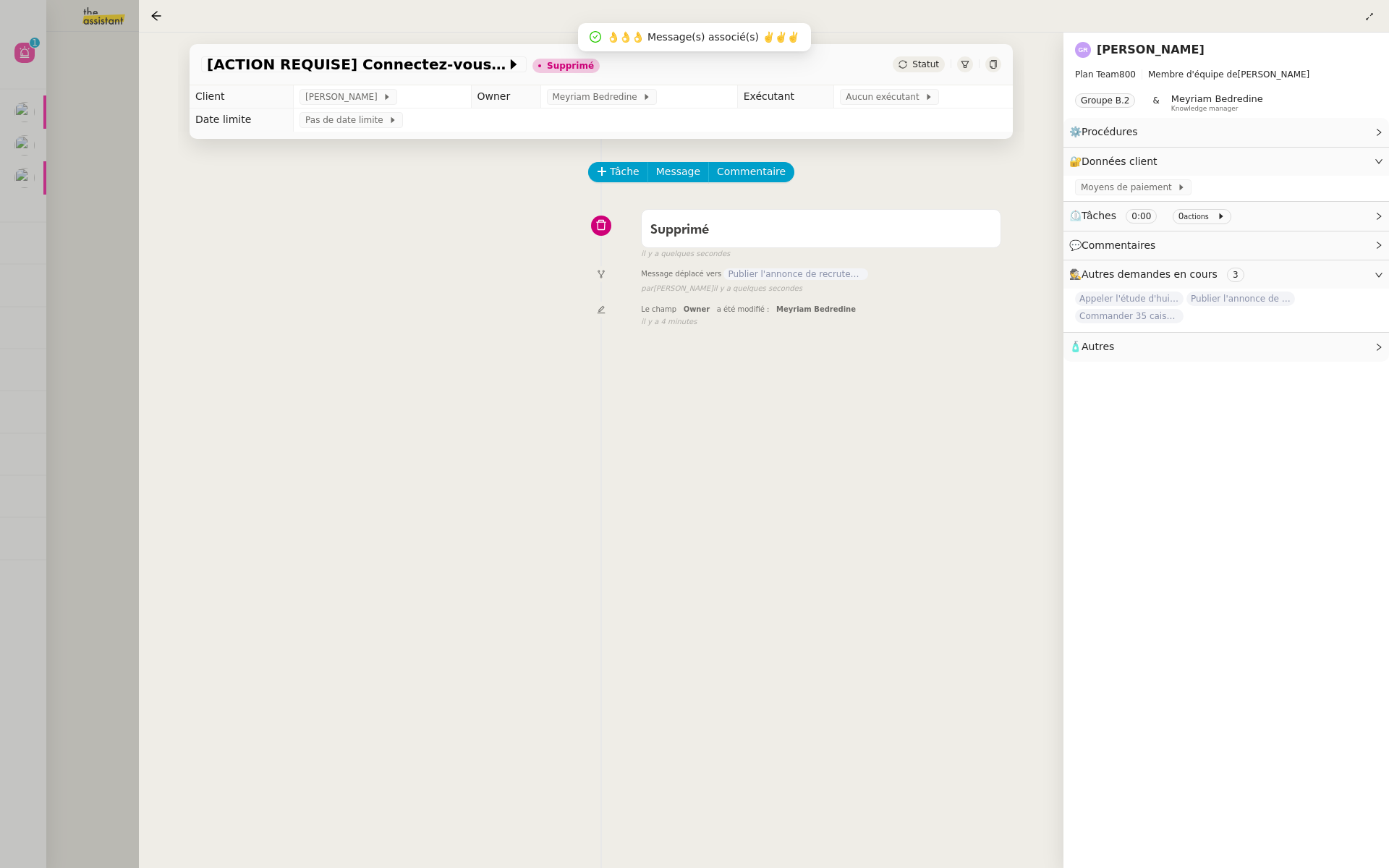
click at [42, 187] on div at bounding box center [694, 434] width 1389 height 868
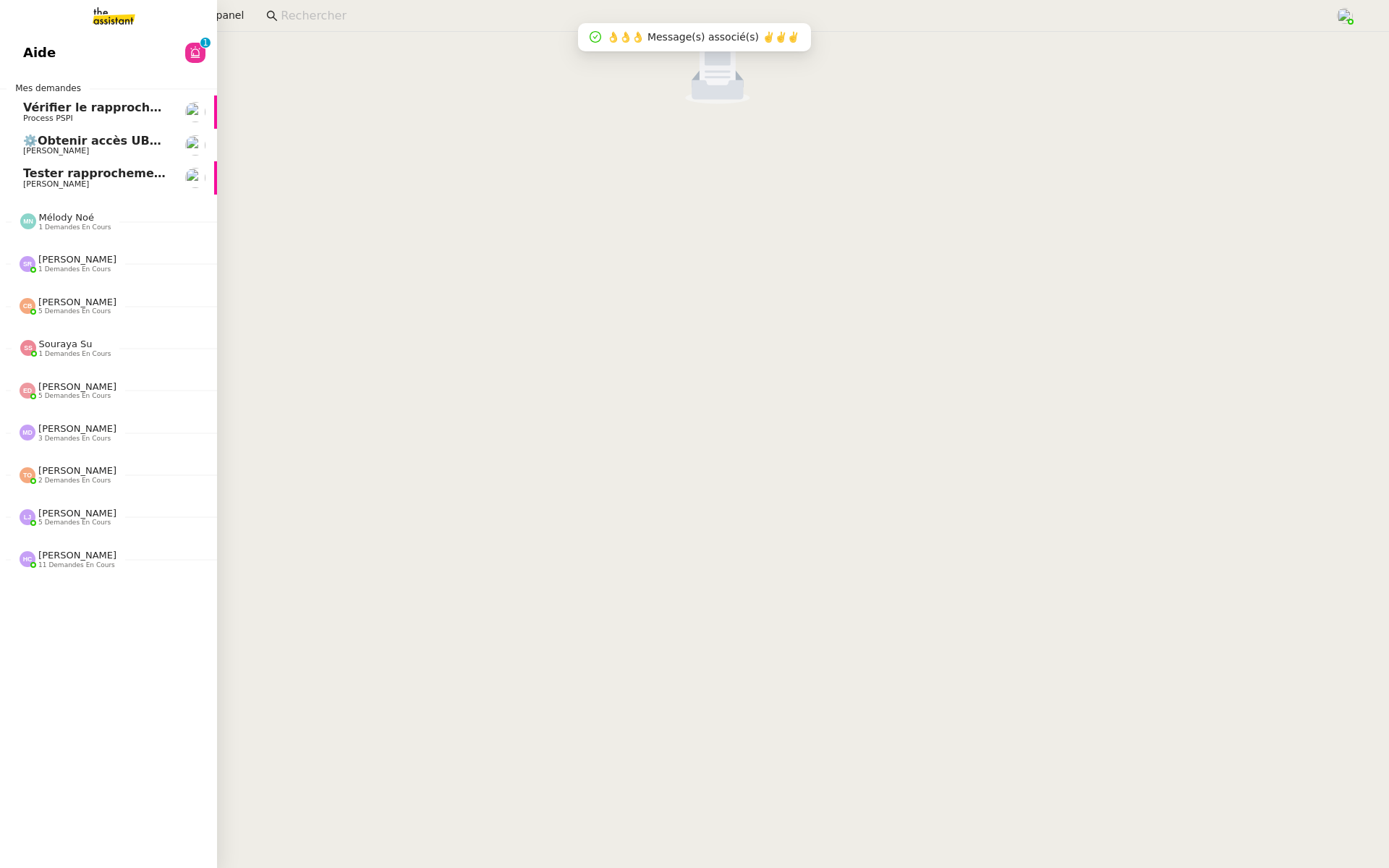
click at [33, 50] on span "Aide" at bounding box center [39, 53] width 33 height 22
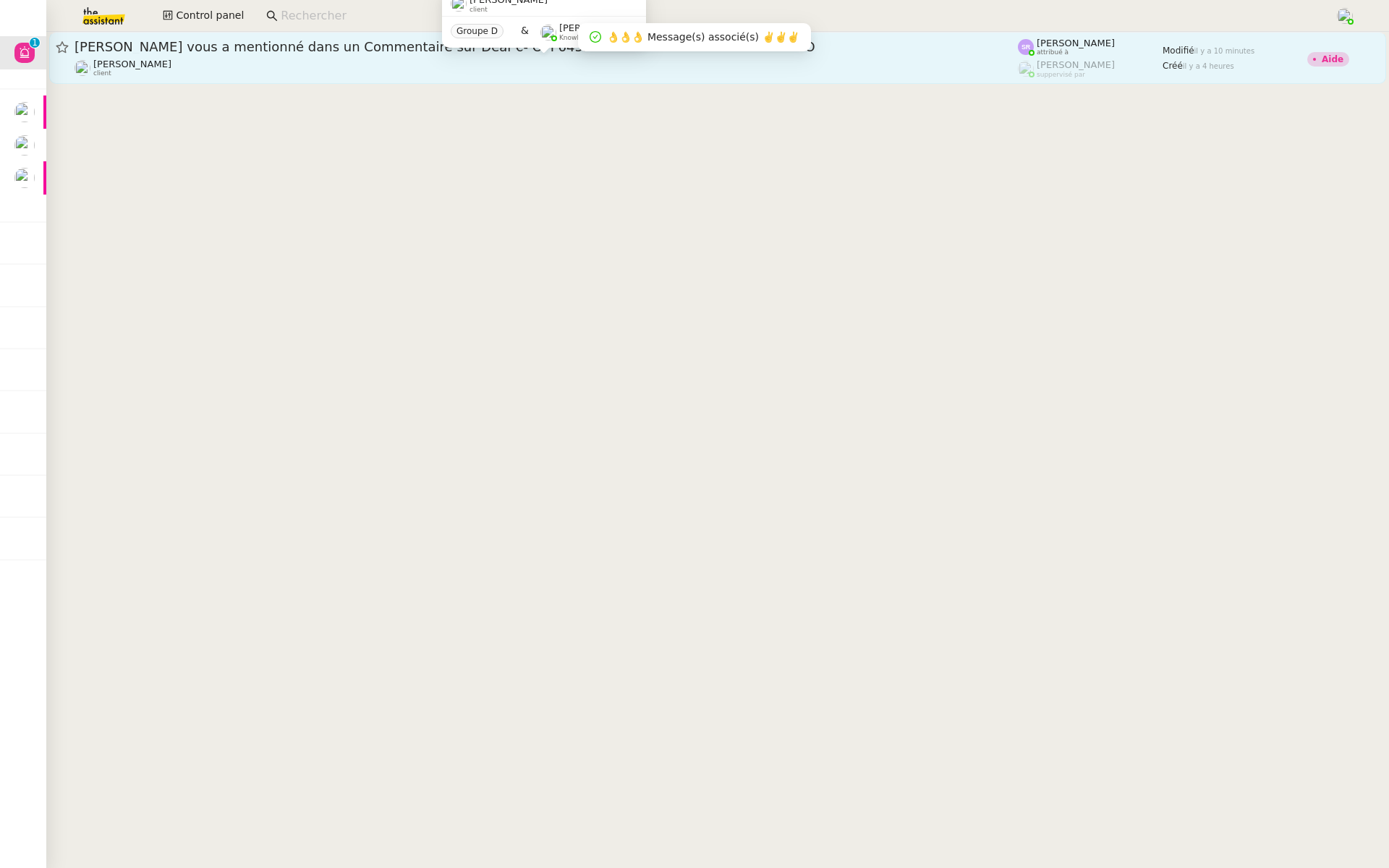
click at [206, 71] on div "Florian Parant client" at bounding box center [546, 67] width 943 height 19
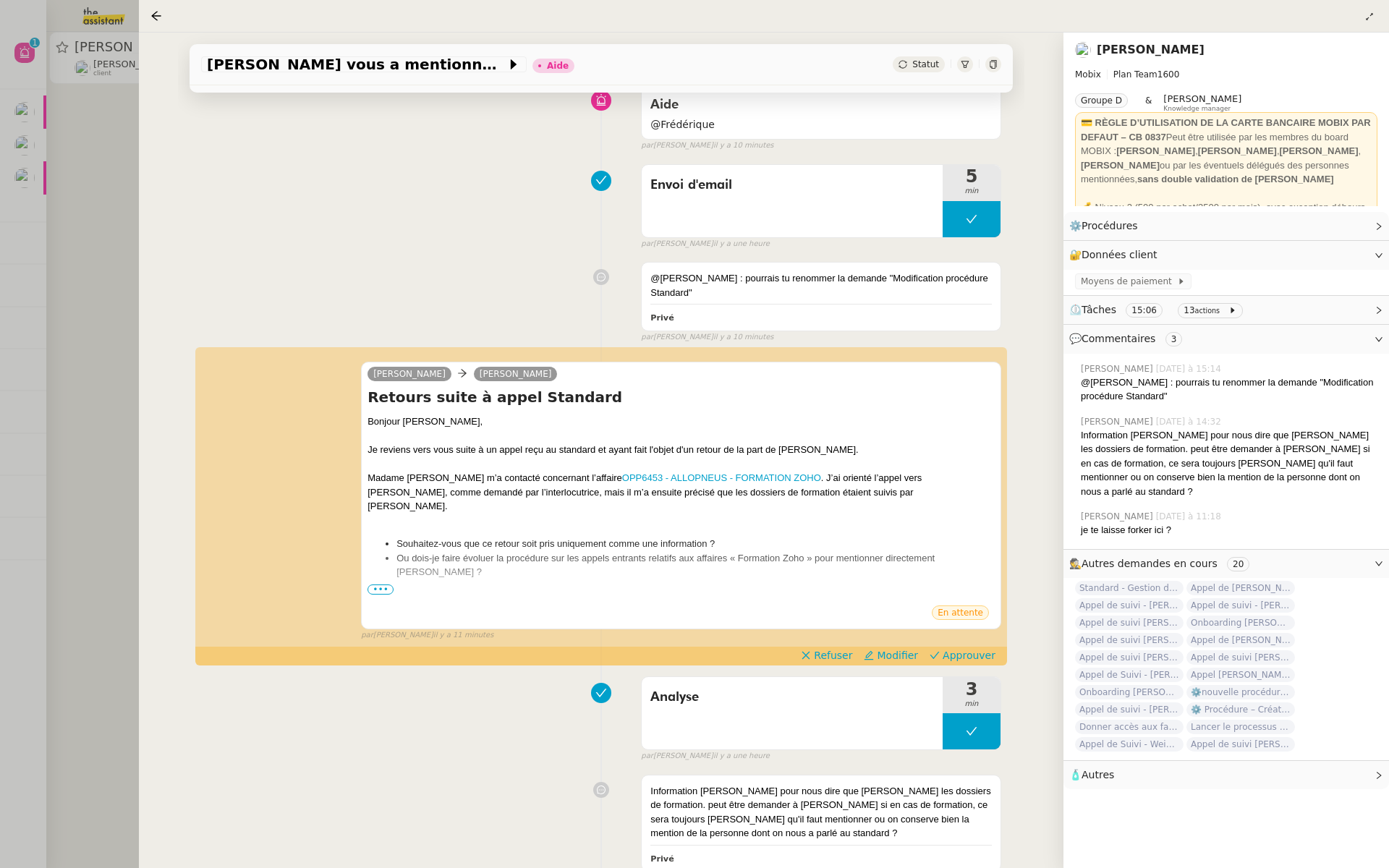
scroll to position [158, 0]
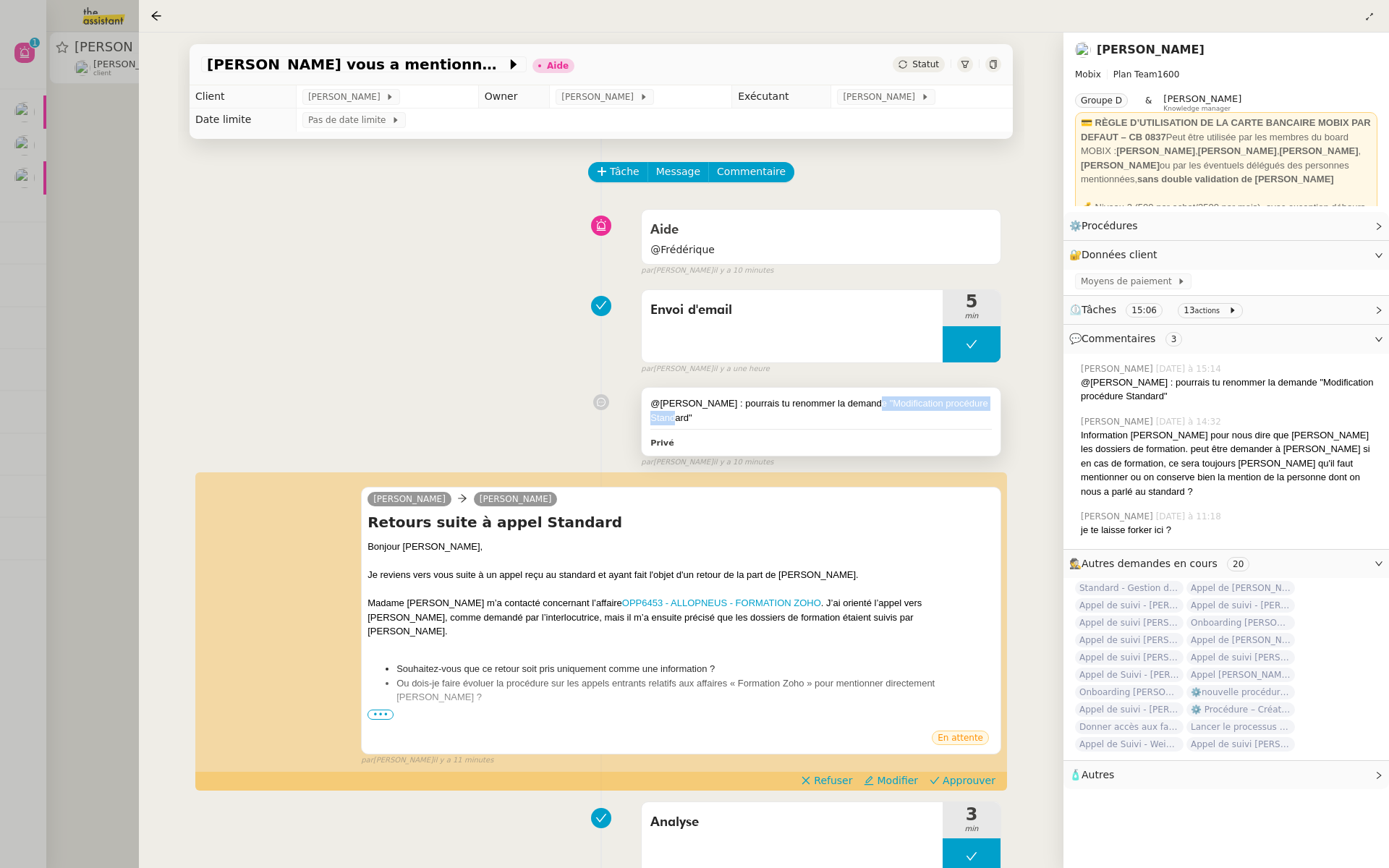
scroll to position [158, 0]
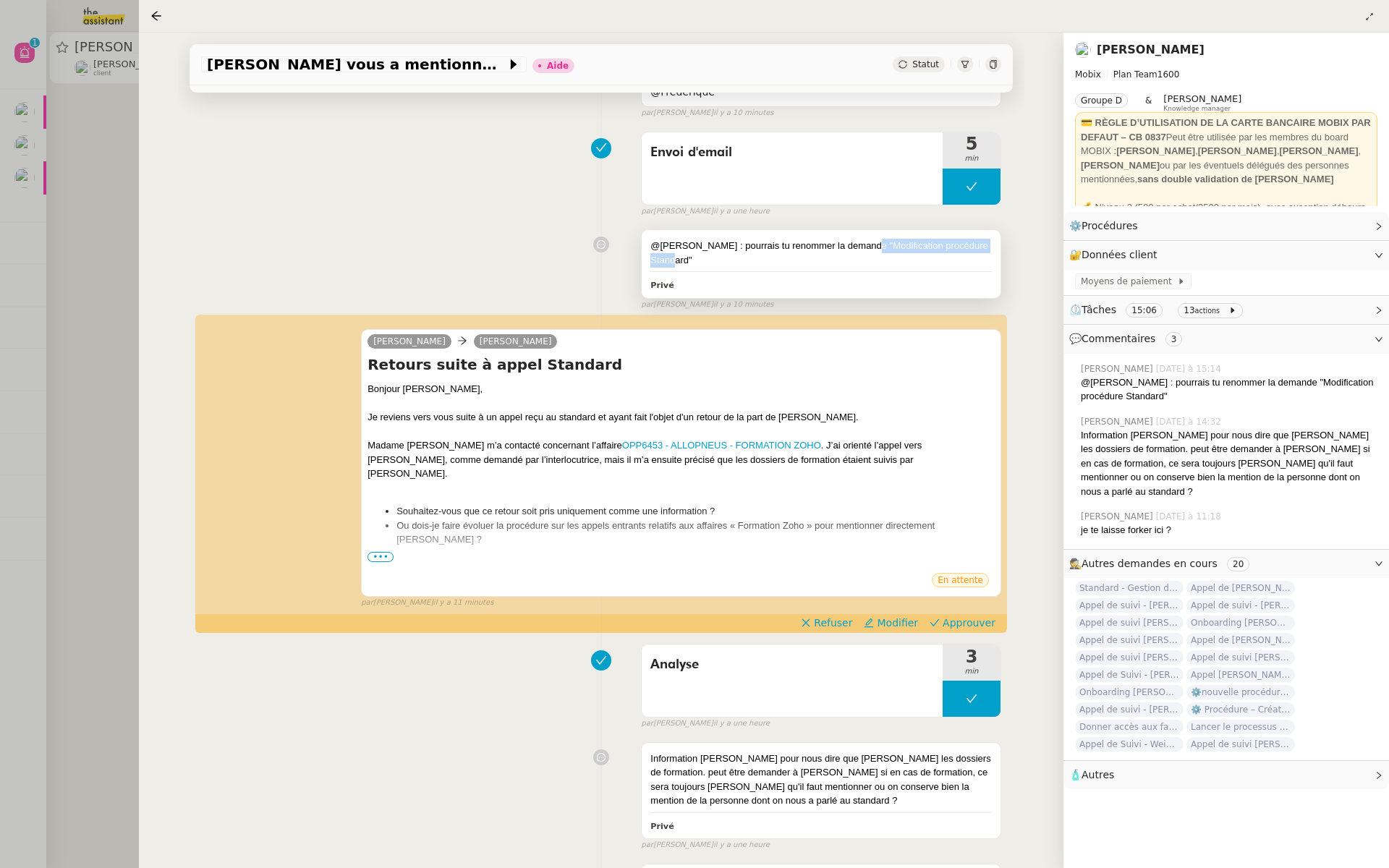
click at [862, 242] on div "@Frédérique : pourrais tu renommer la demande "Modification procédure Standard"" at bounding box center [821, 253] width 341 height 28
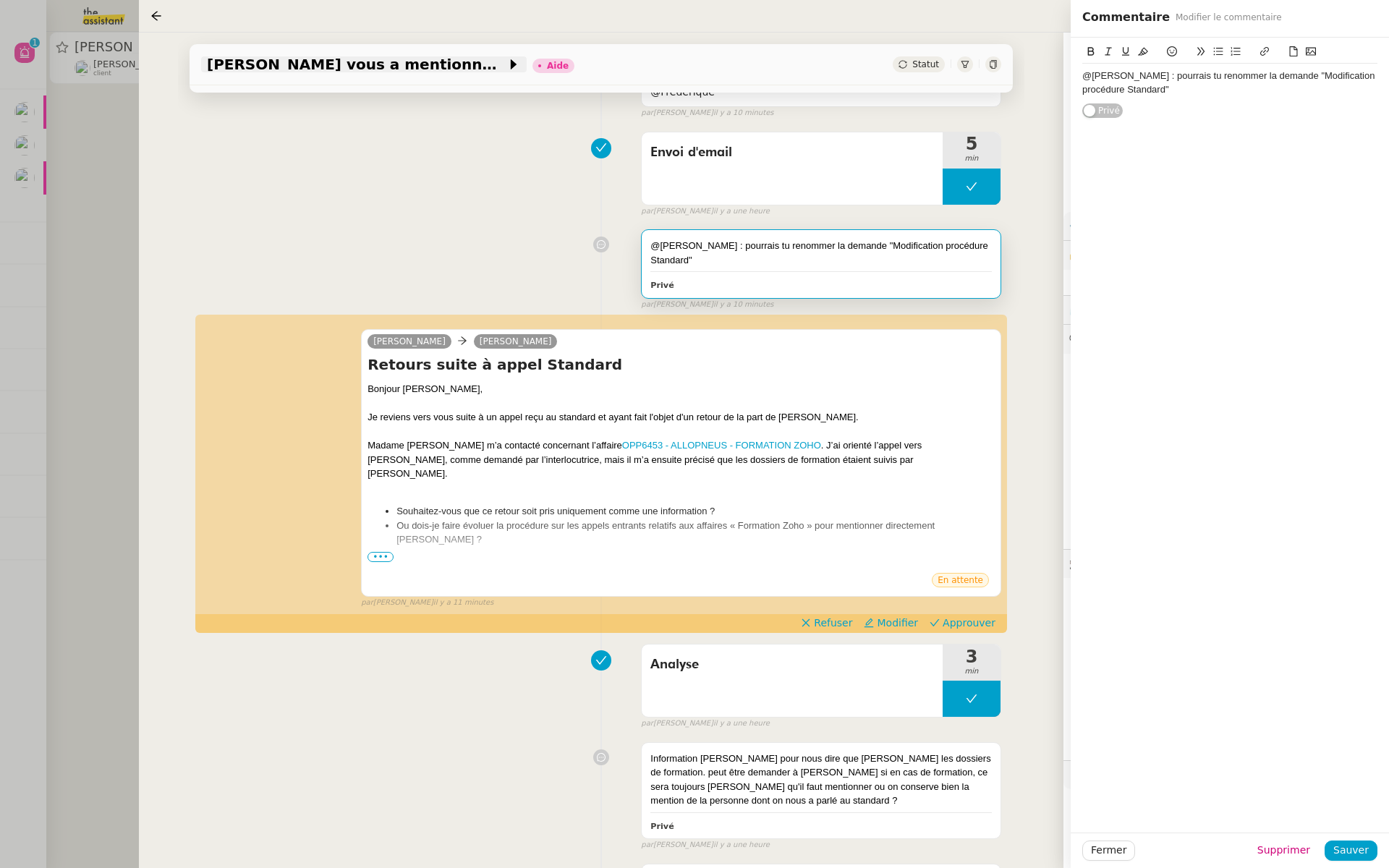
click at [450, 69] on span "Pierre-Henri Billard vous a mentionné dans un Commentaire sur Deal €- OPP6453 -…" at bounding box center [357, 64] width 299 height 15
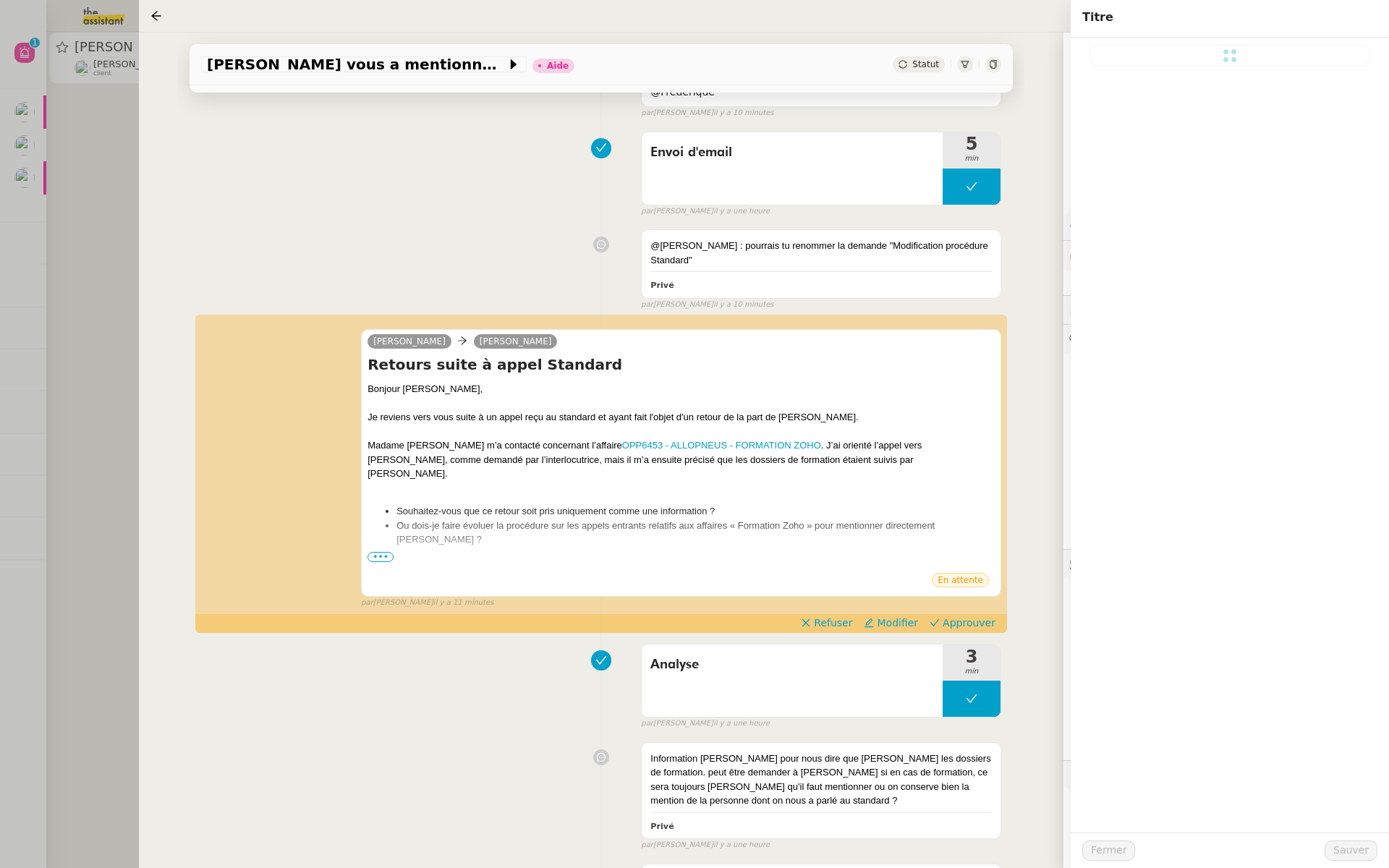
type input "Pierre-Henri Billard vous a mentionné dans un Commentaire sur Deal €- OPP6453 -…"
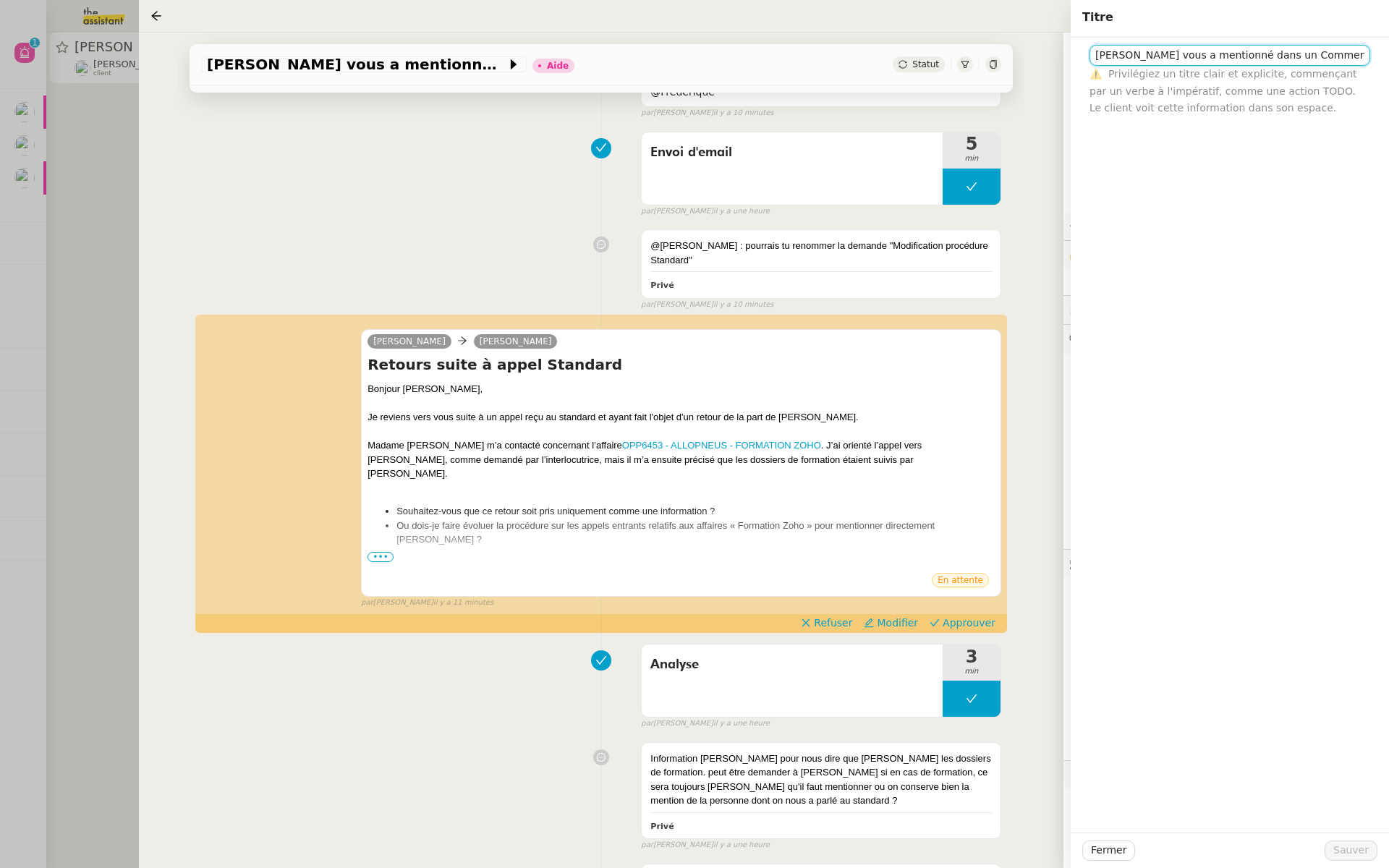
drag, startPoint x: 1365, startPoint y: 54, endPoint x: 951, endPoint y: 41, distance: 414.2
click at [951, 41] on app-ticket "Pierre-Henri Billard vous a mentionné dans un Commentaire sur Deal €- OPP6453 -…" at bounding box center [764, 450] width 1250 height 835
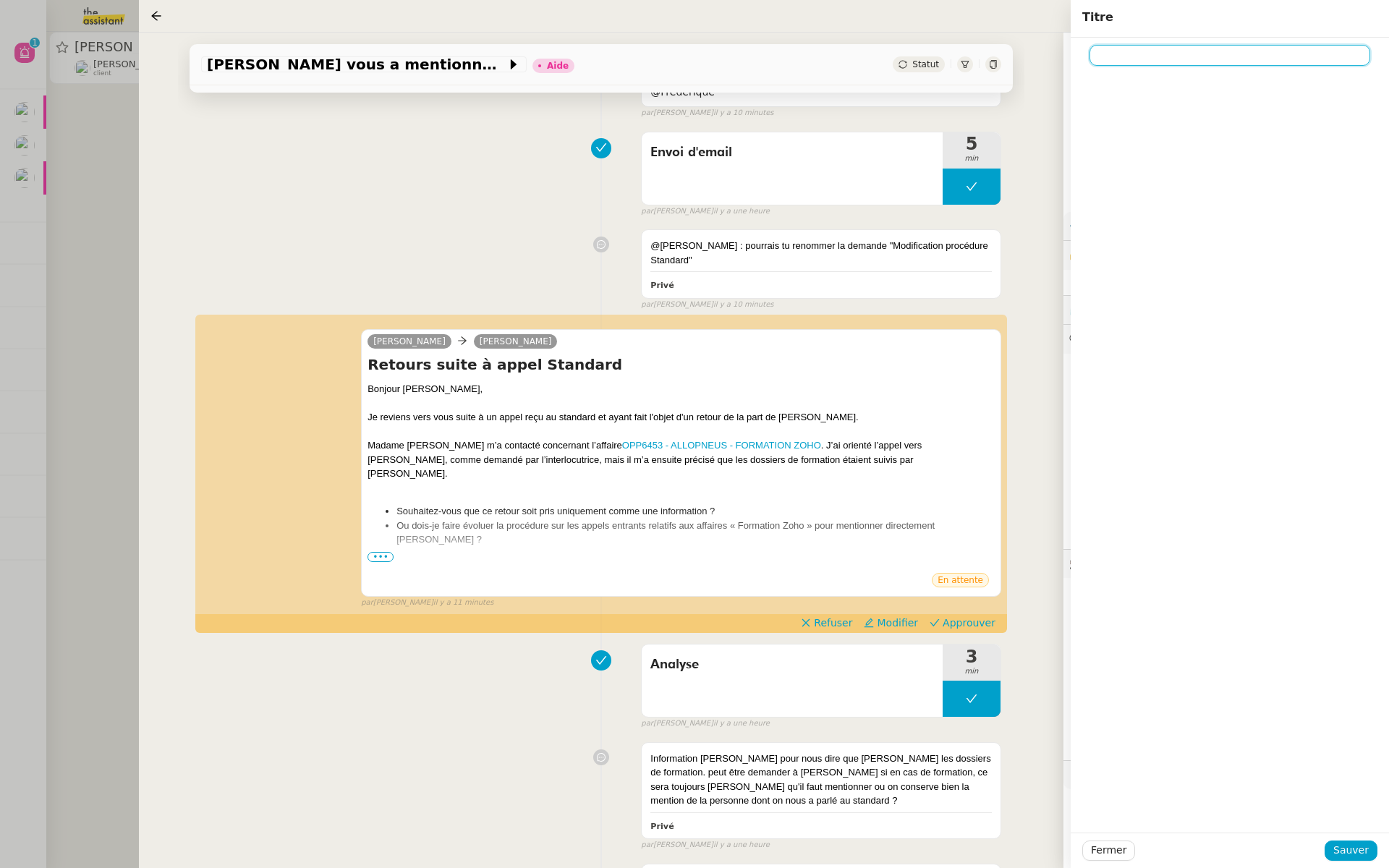
paste input "Modification procédure Standard"
type input "Modification procédure Standard"
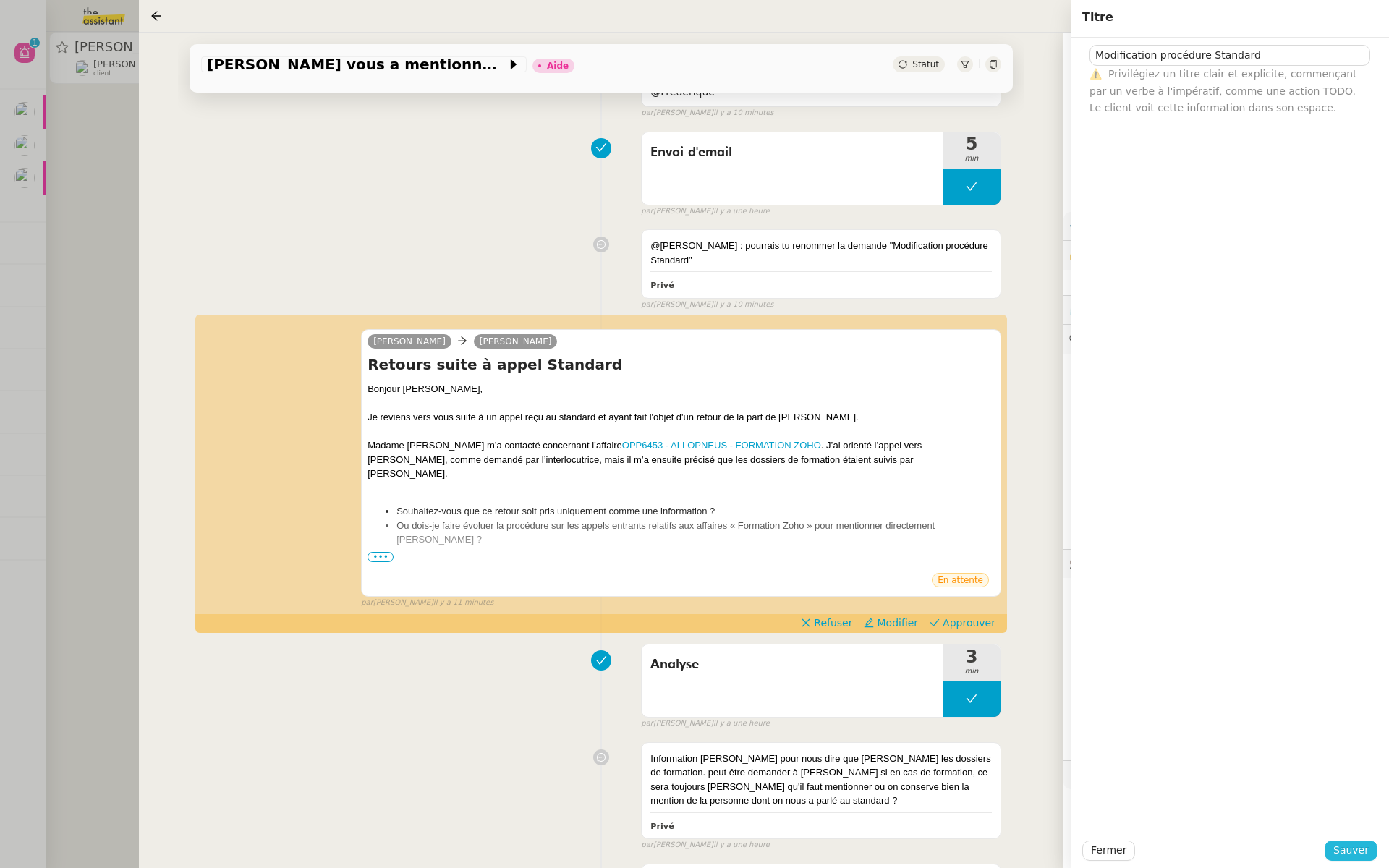
click at [1350, 853] on span "Sauver" at bounding box center [1351, 850] width 36 height 16
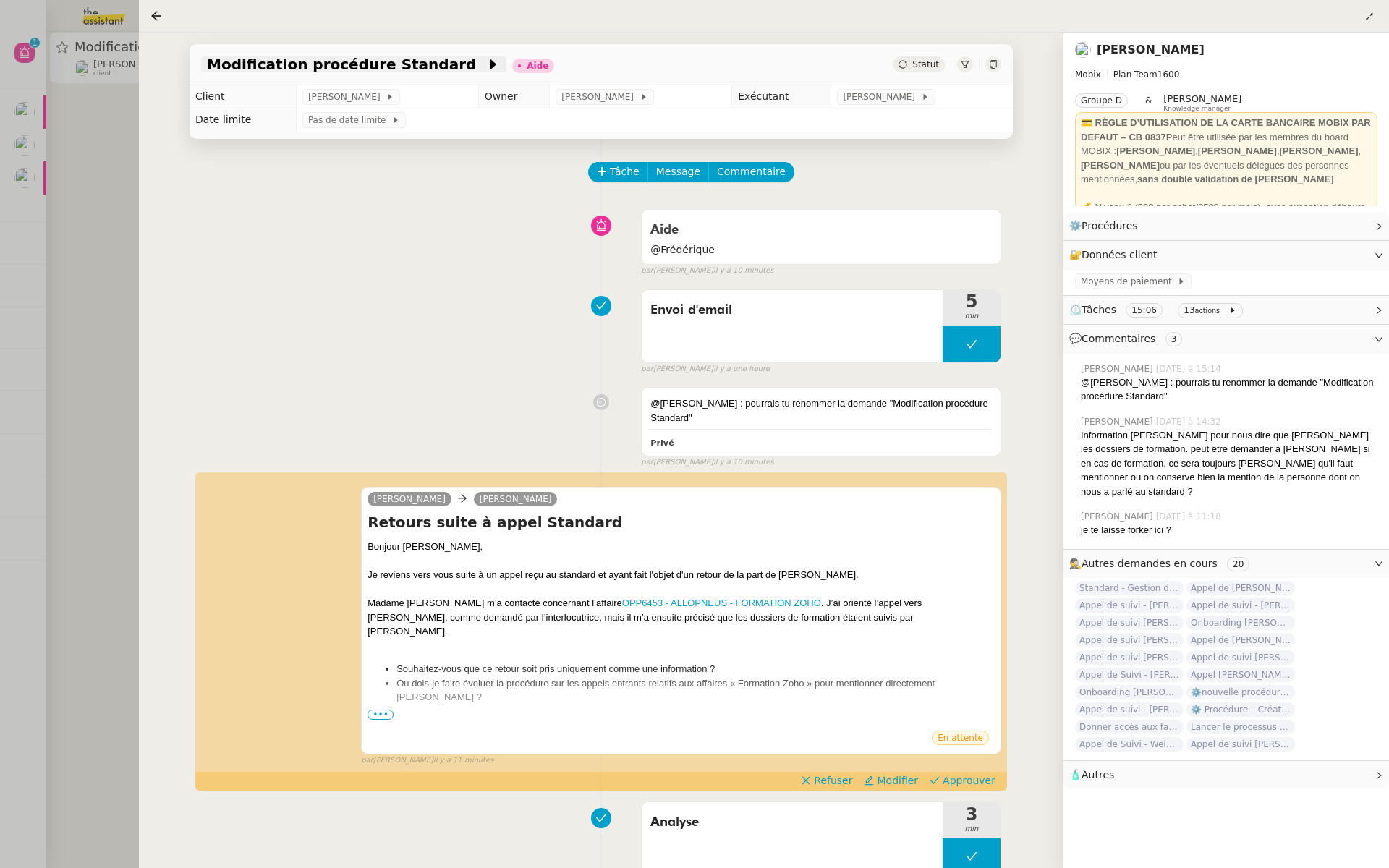
click at [207, 62] on span "Modification procédure Standard" at bounding box center [346, 64] width 279 height 15
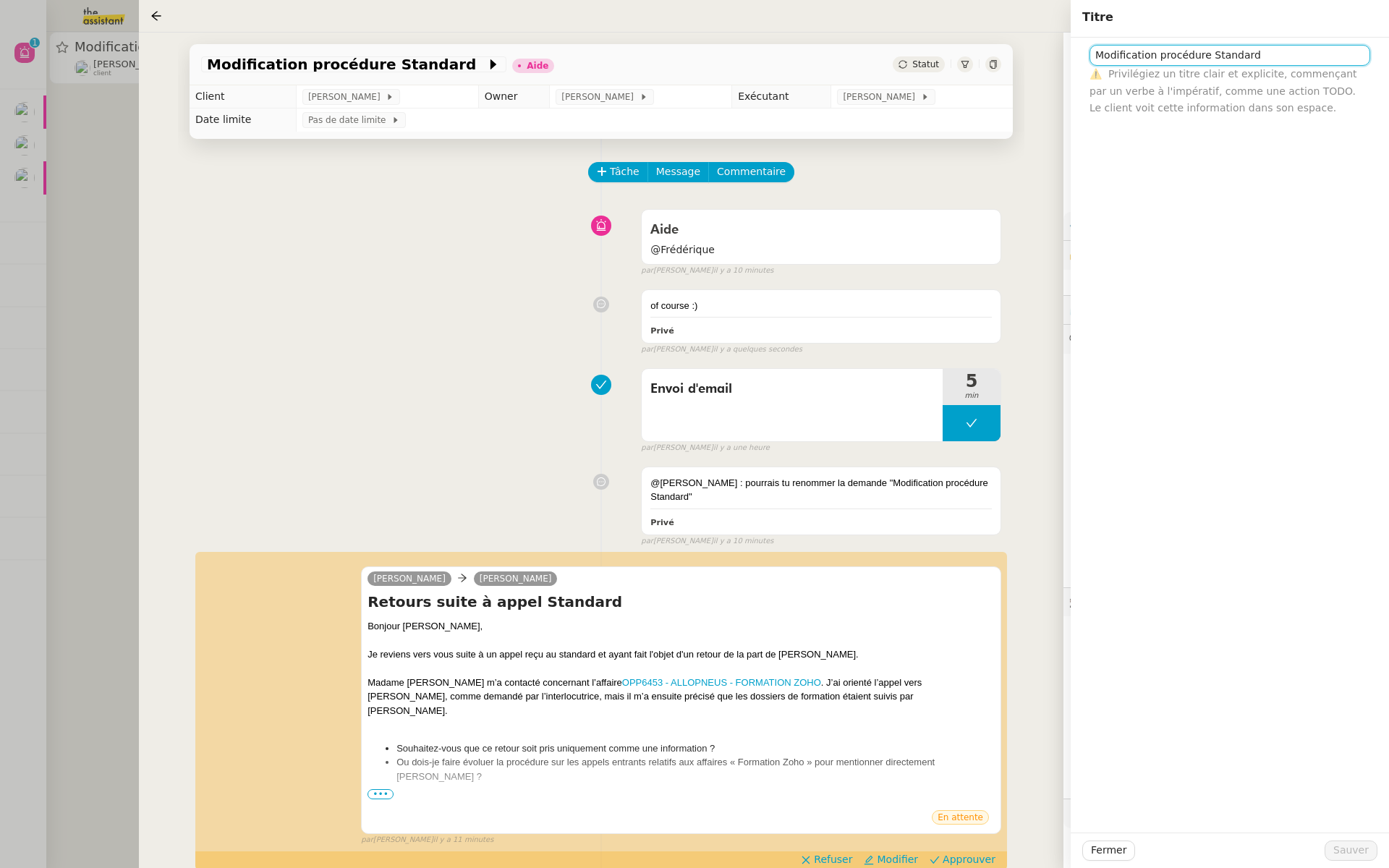
click at [1094, 56] on input "Modification procédure Standard" at bounding box center [1229, 55] width 280 height 21
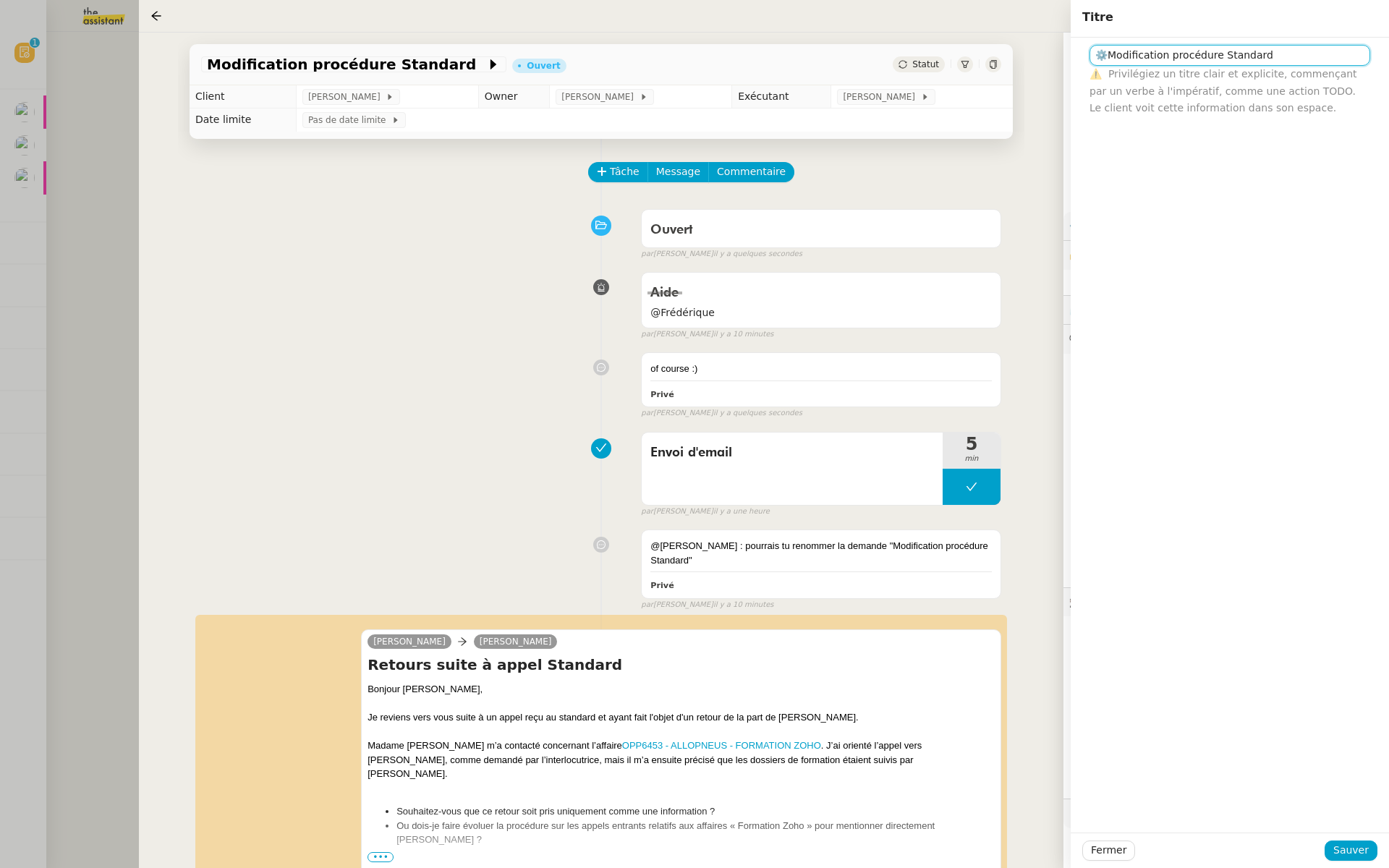
type input "⚙️Modification procédure Standard"
click at [1343, 866] on div "Fermer Sauver" at bounding box center [1230, 850] width 319 height 36
click at [1352, 848] on span "Sauver" at bounding box center [1351, 850] width 36 height 16
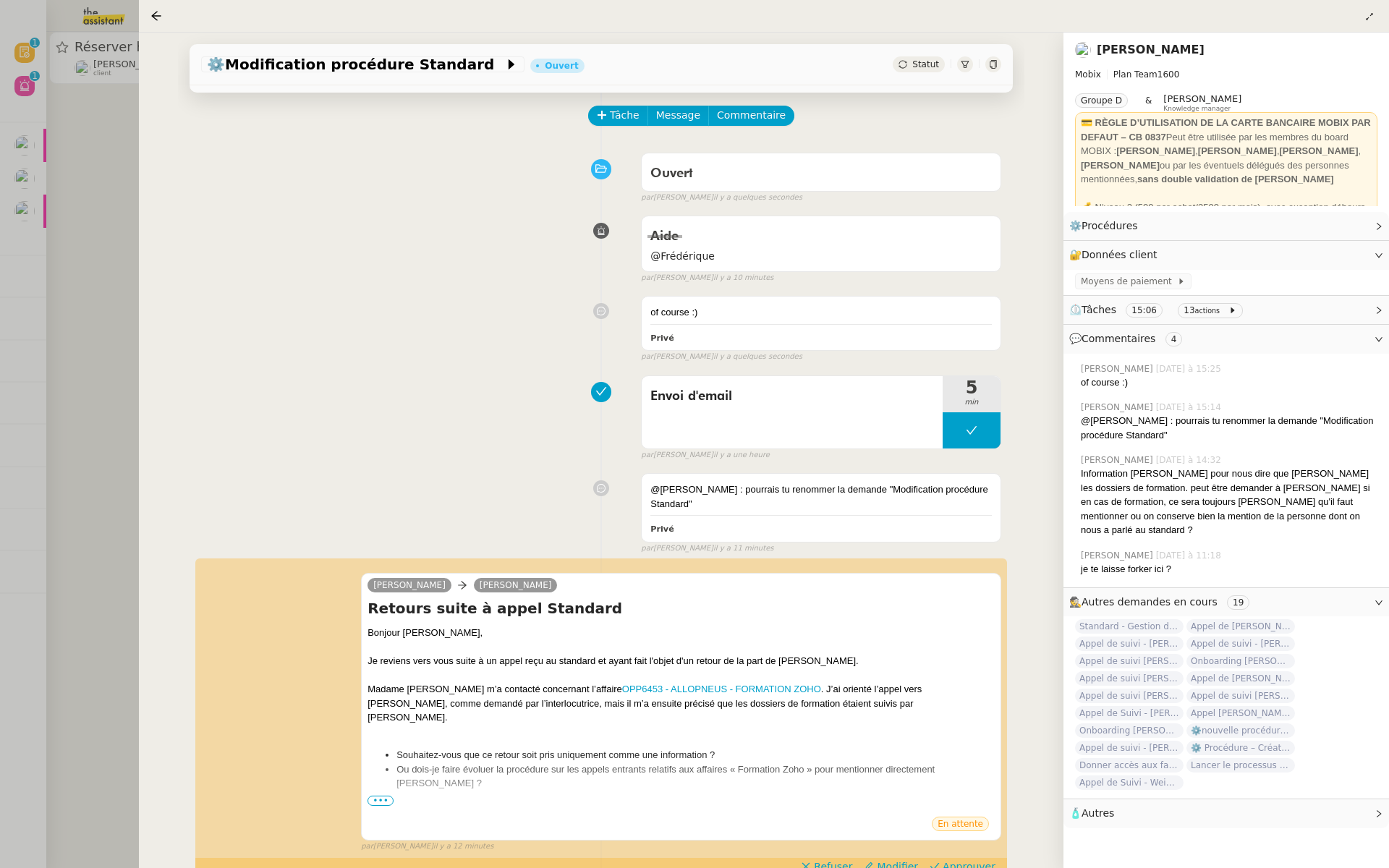
scroll to position [128, 0]
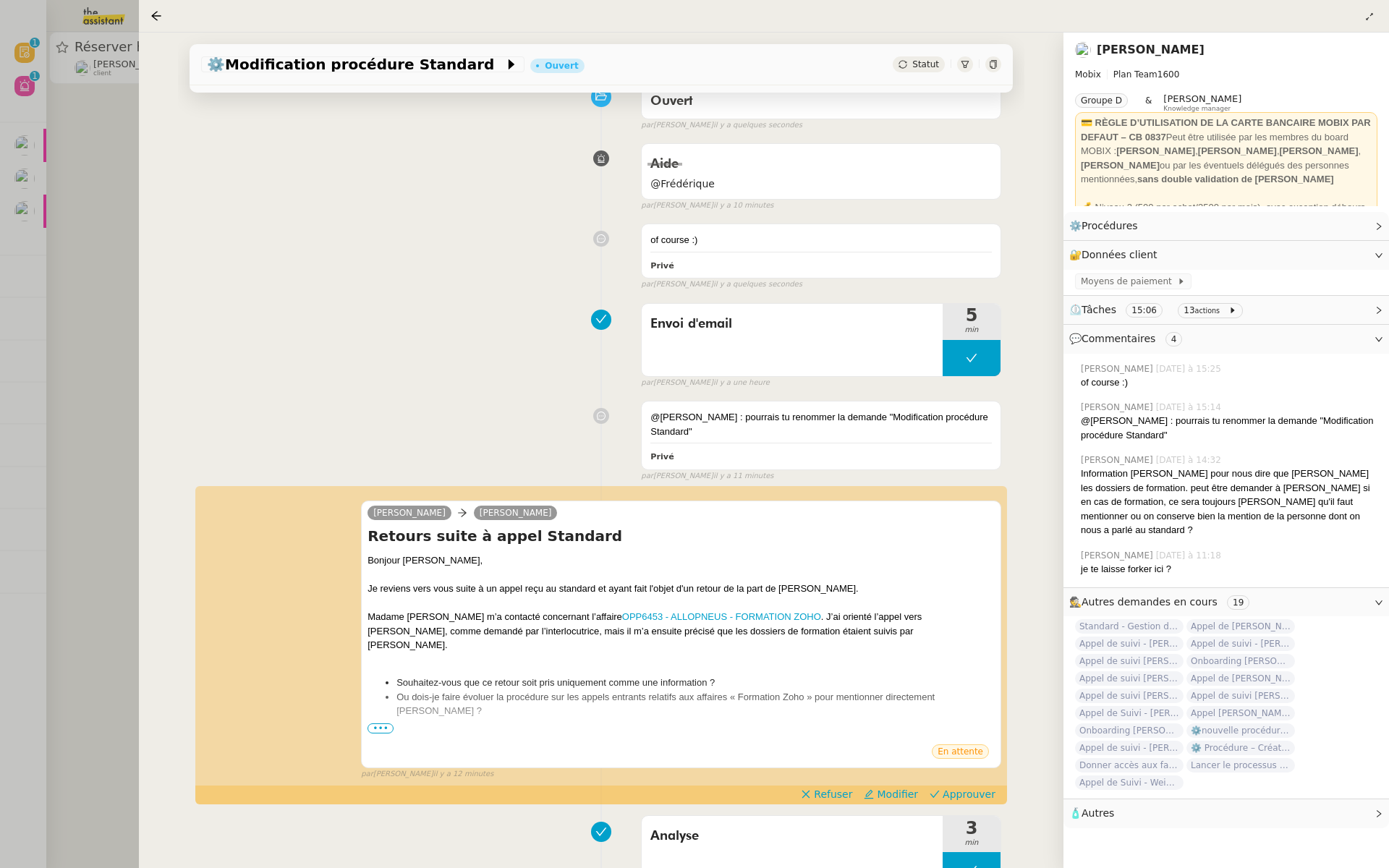
click at [59, 191] on div at bounding box center [694, 434] width 1389 height 868
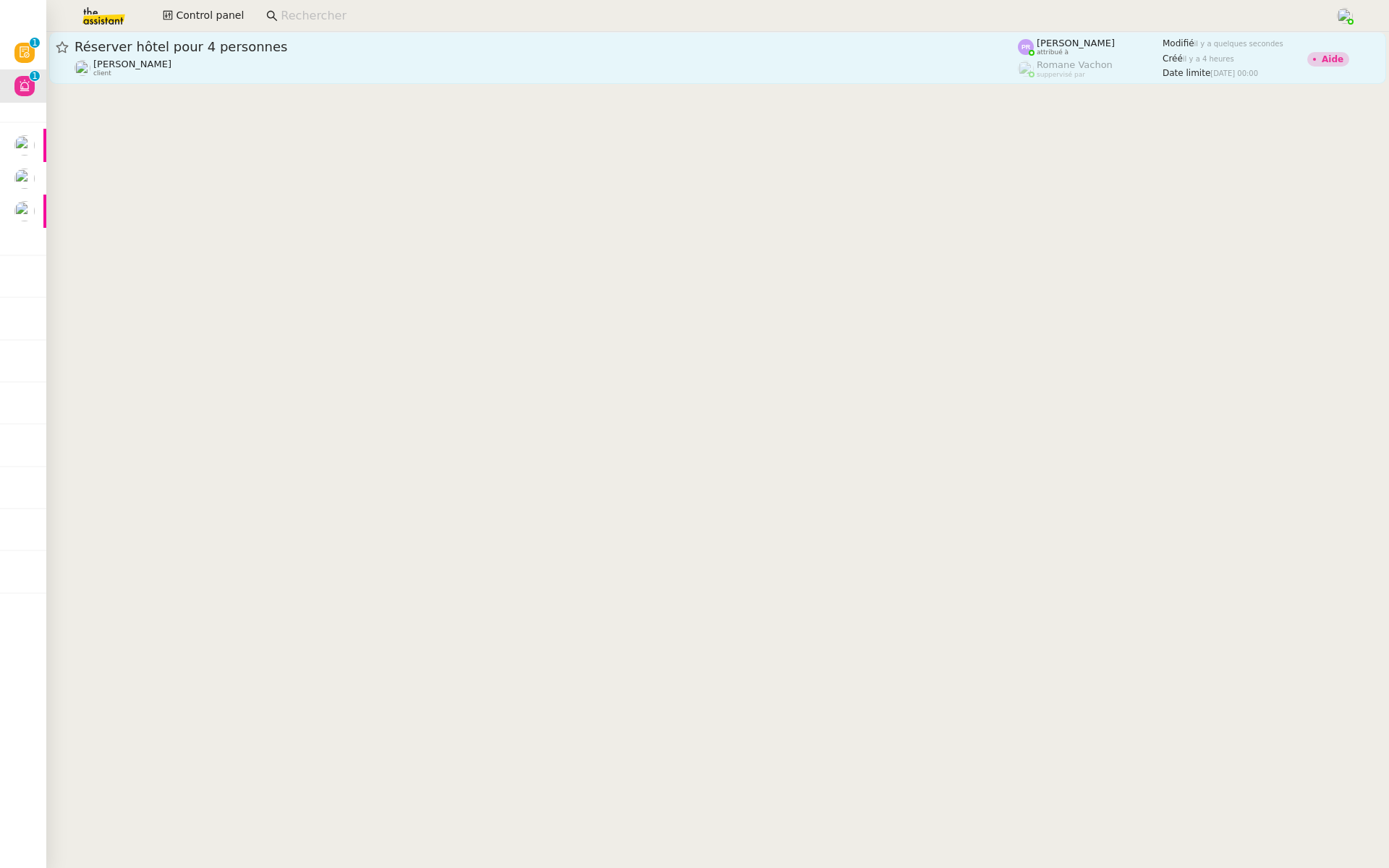
click at [302, 48] on span "Réserver hôtel pour 4 personnes" at bounding box center [546, 47] width 943 height 13
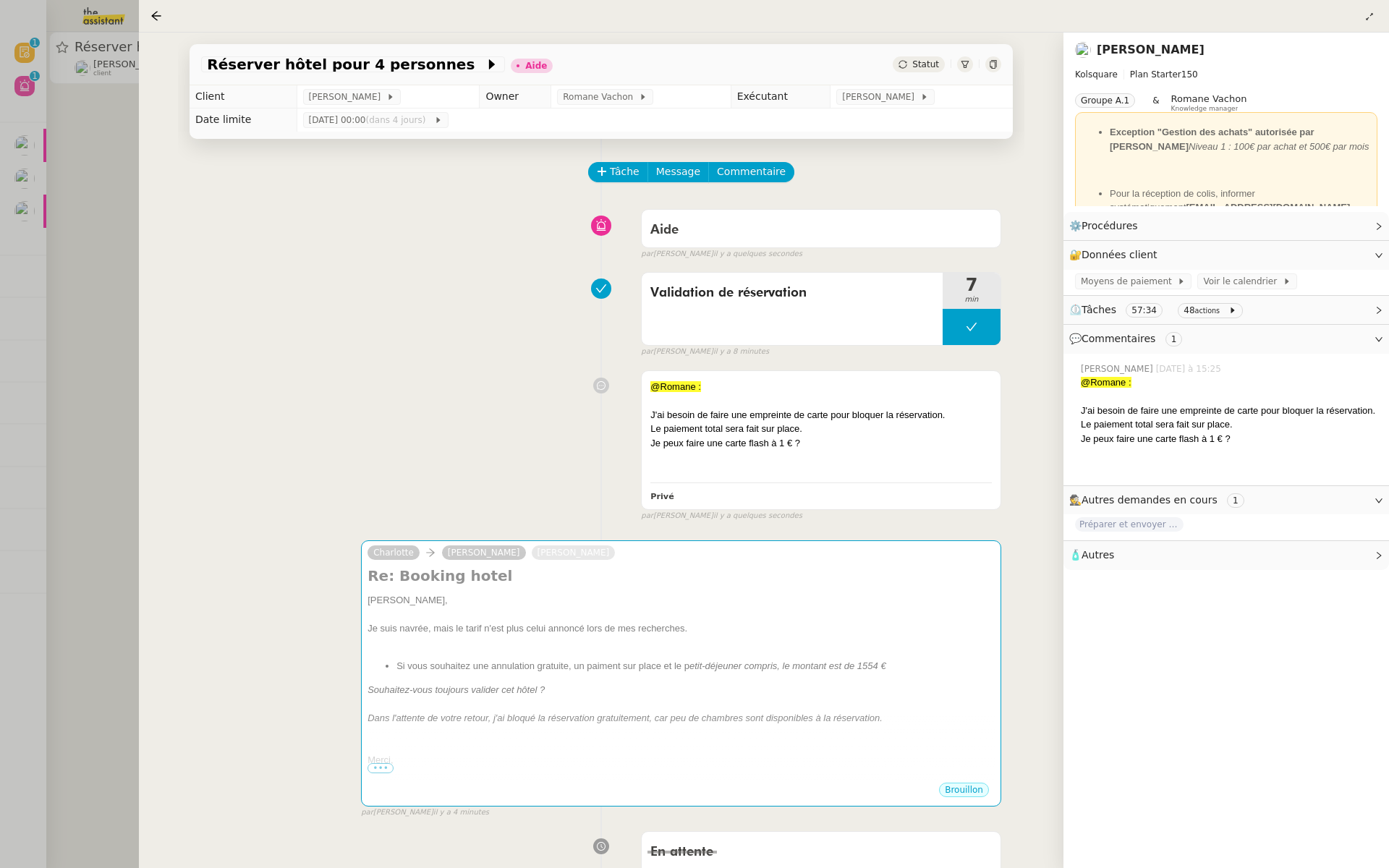
click at [67, 176] on div at bounding box center [694, 434] width 1389 height 868
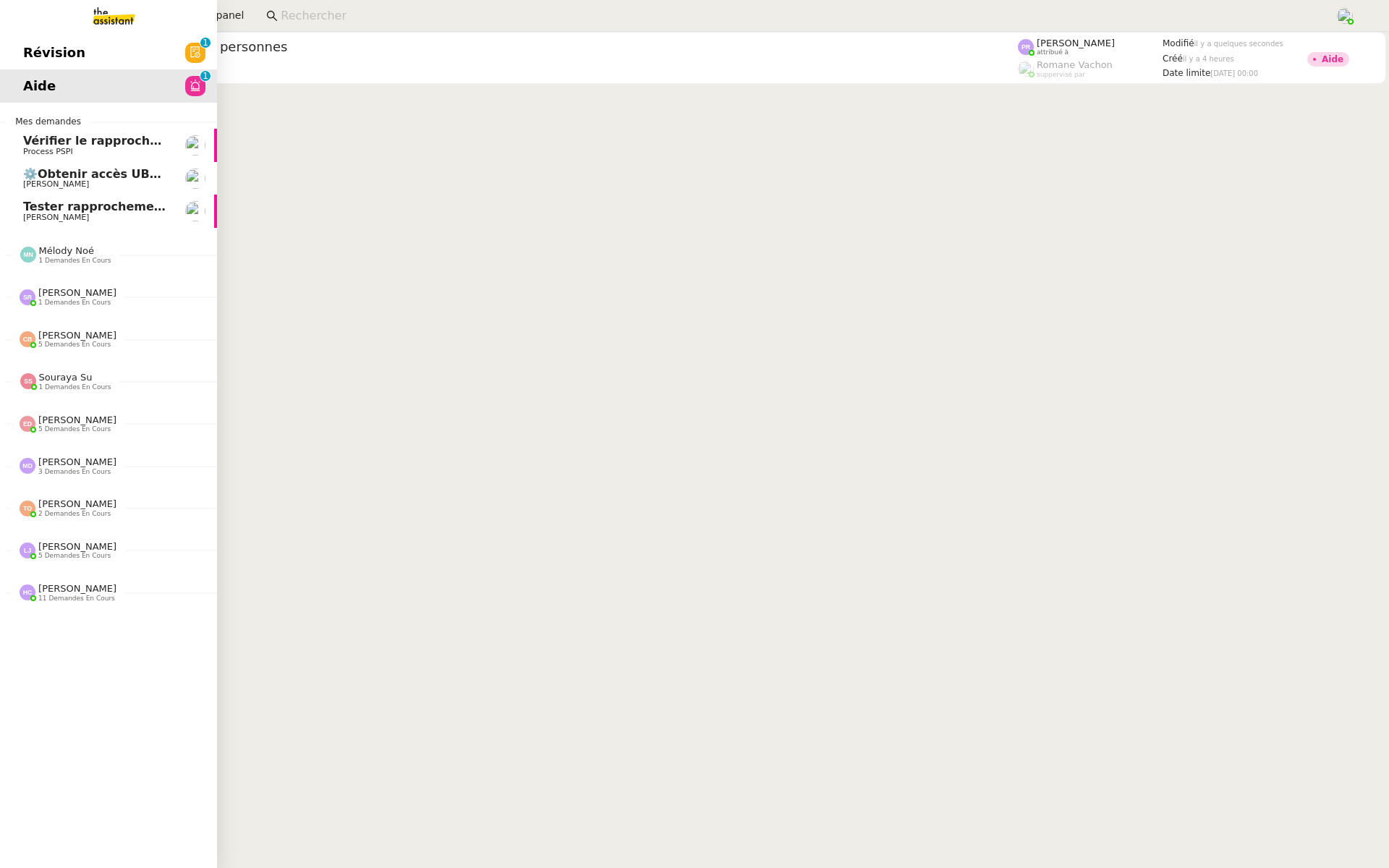
click at [36, 56] on span "Révision" at bounding box center [54, 53] width 63 height 22
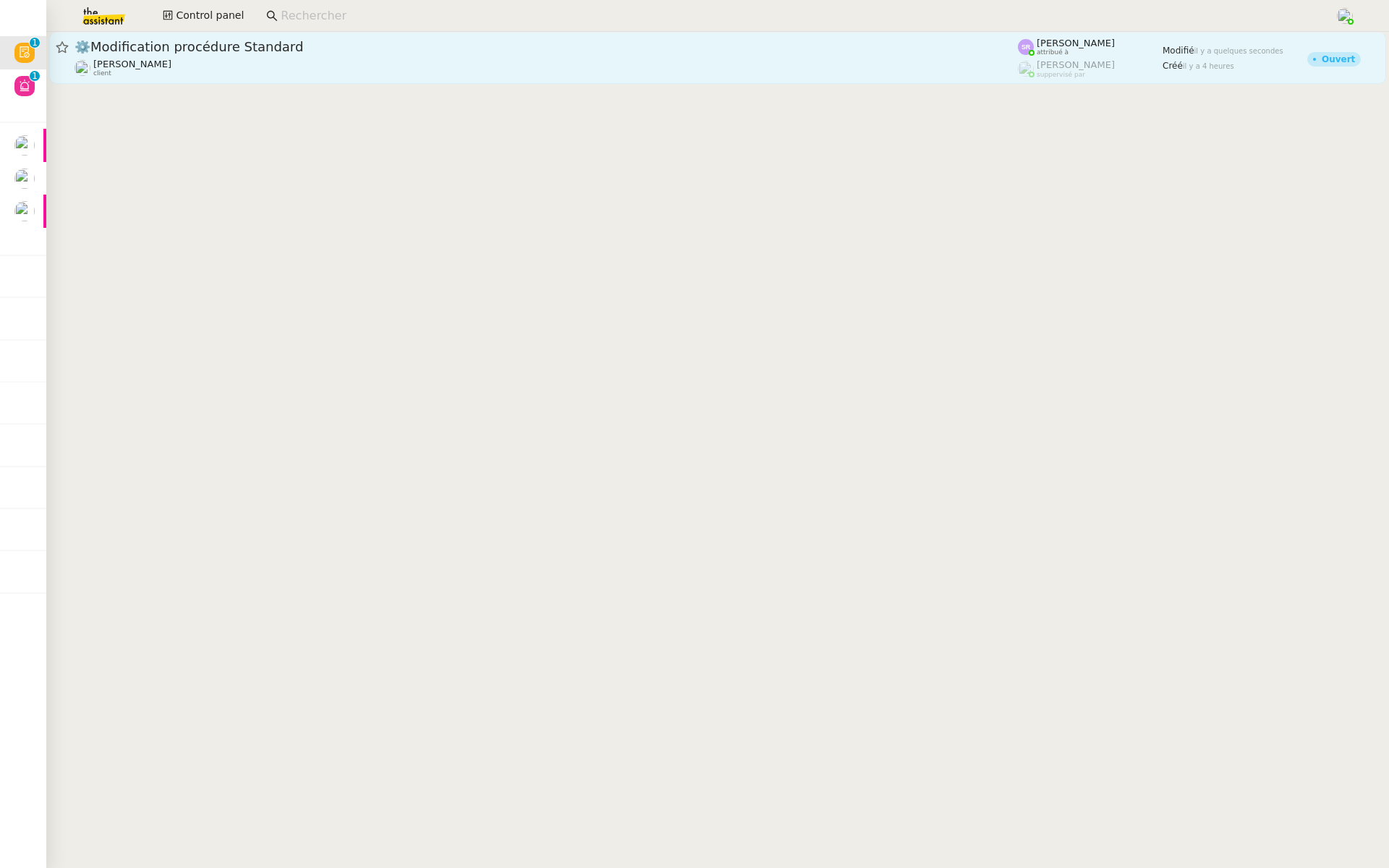
click at [255, 77] on link "⚙️Modification procédure Standard Florian Parant client Stéphanie Rakotosalama …" at bounding box center [718, 58] width 1336 height 52
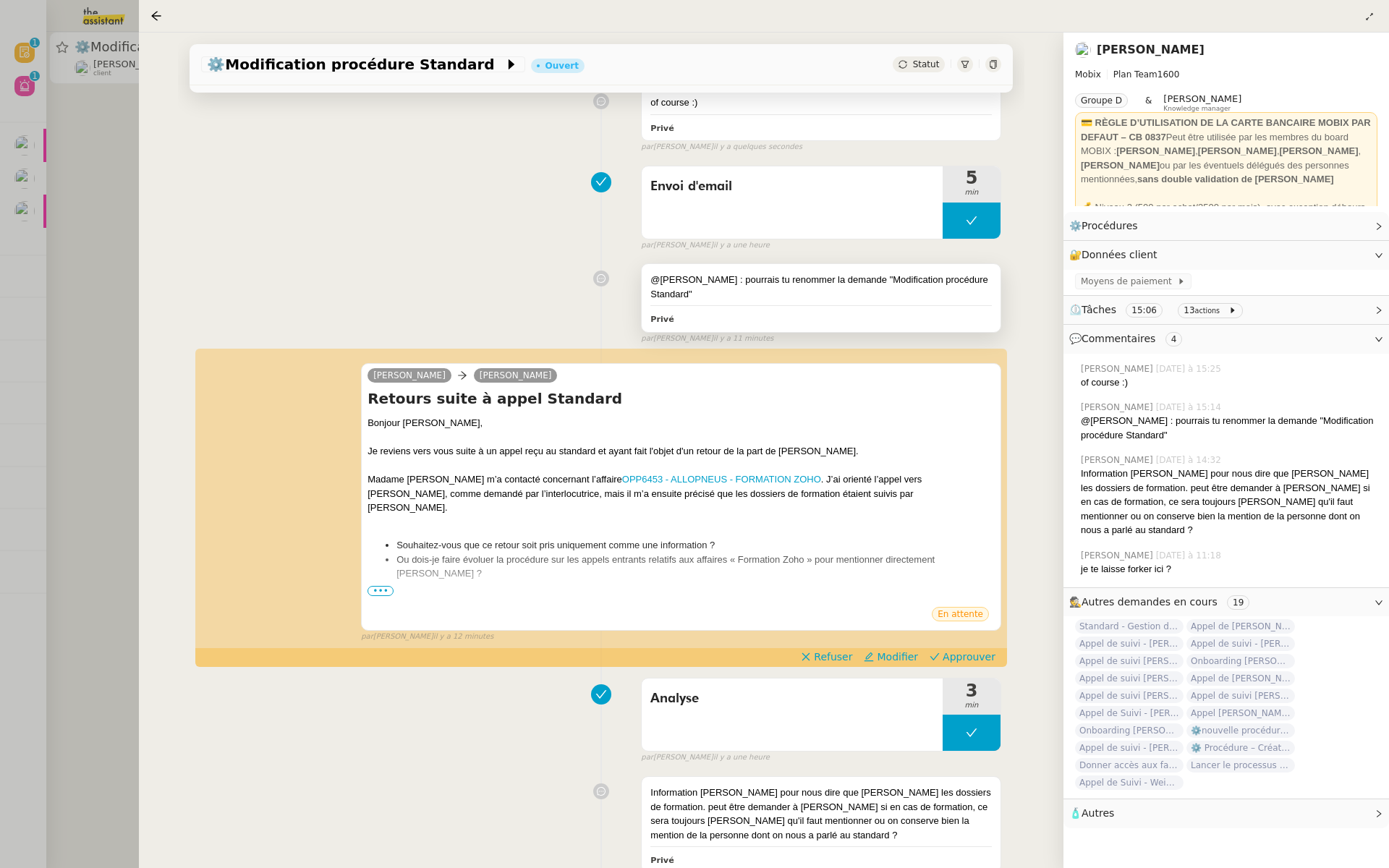
scroll to position [388, 0]
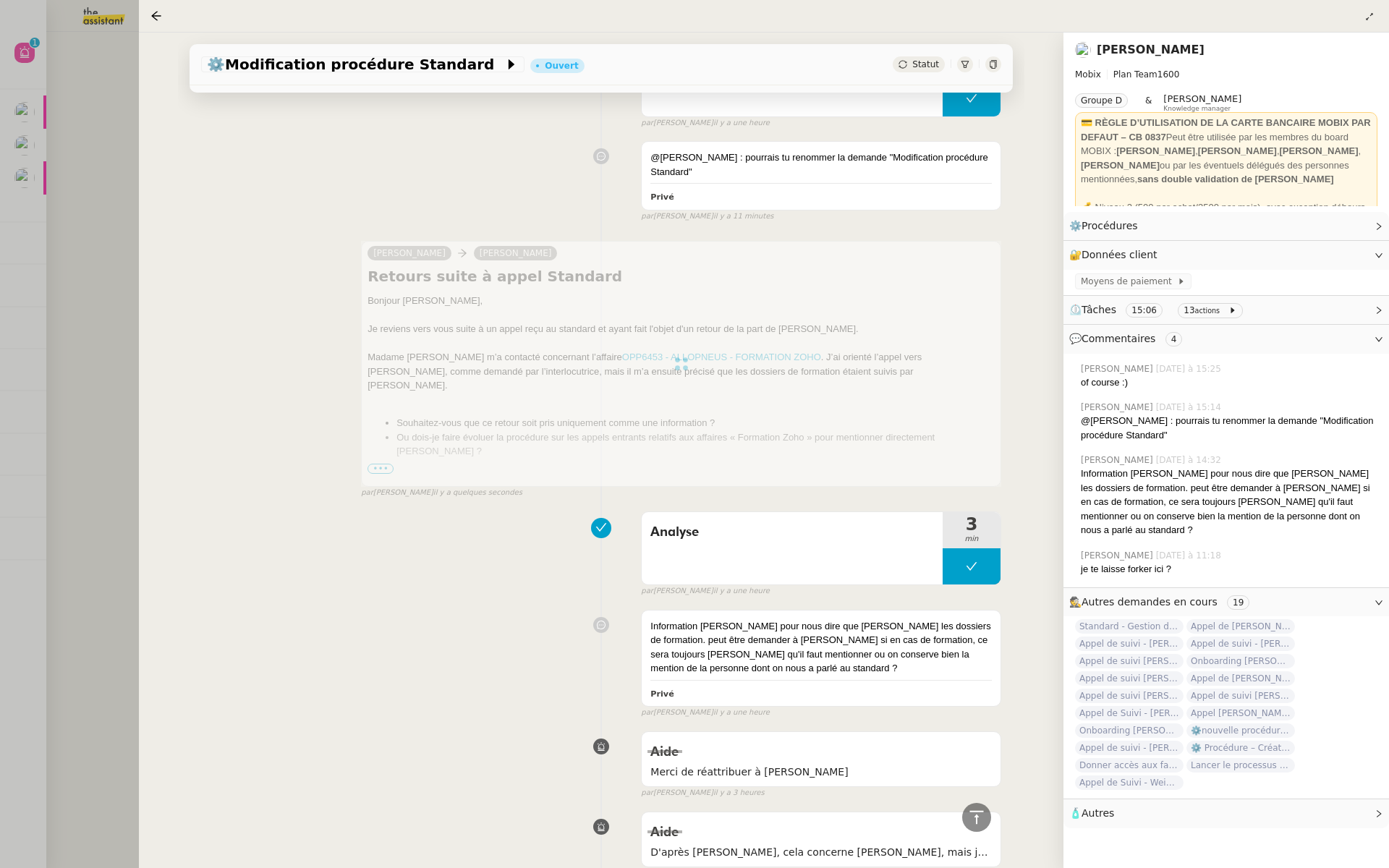
click at [118, 347] on div at bounding box center [694, 434] width 1389 height 868
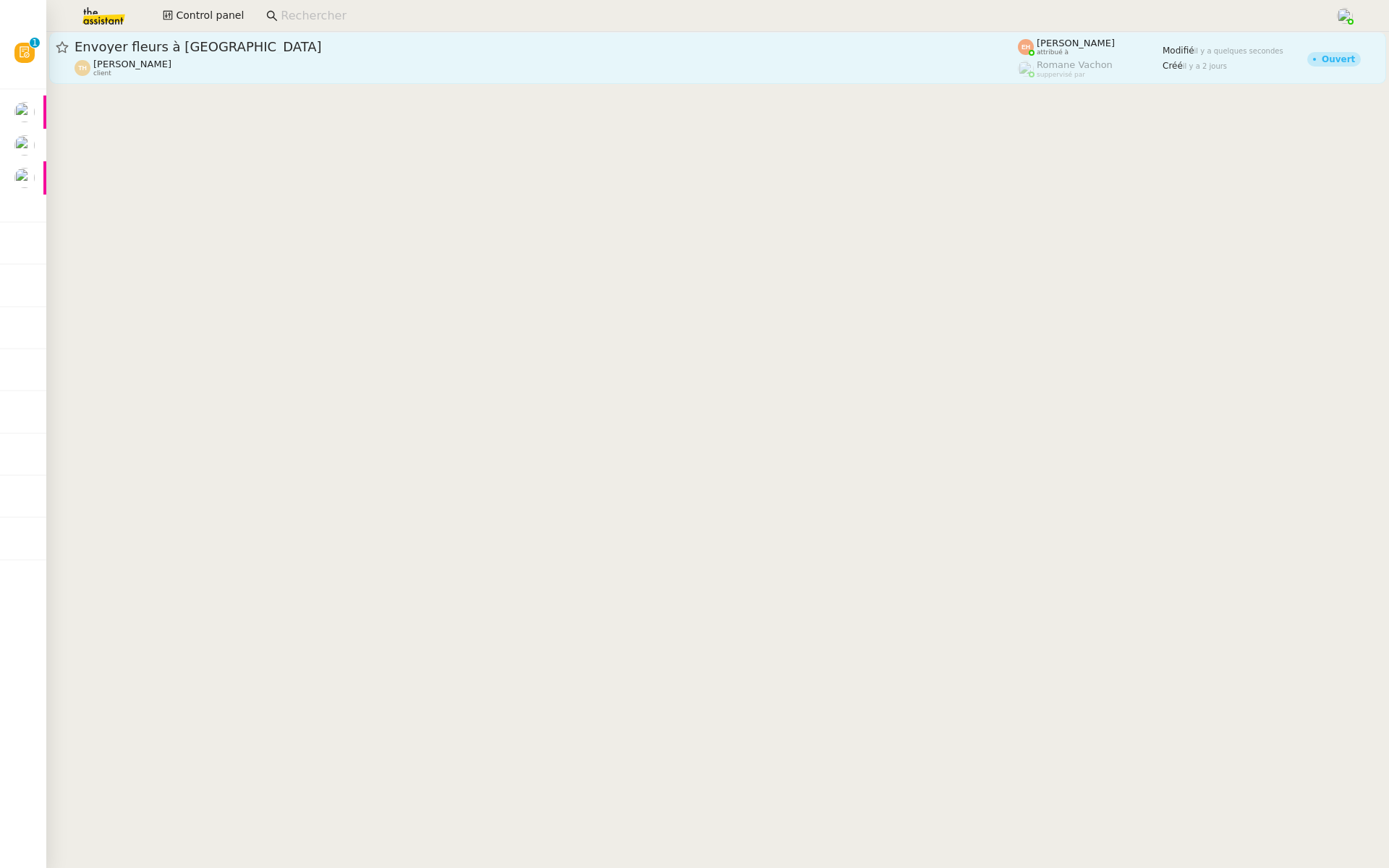
click at [234, 48] on span "Envoyer fleurs à Milan" at bounding box center [546, 47] width 943 height 13
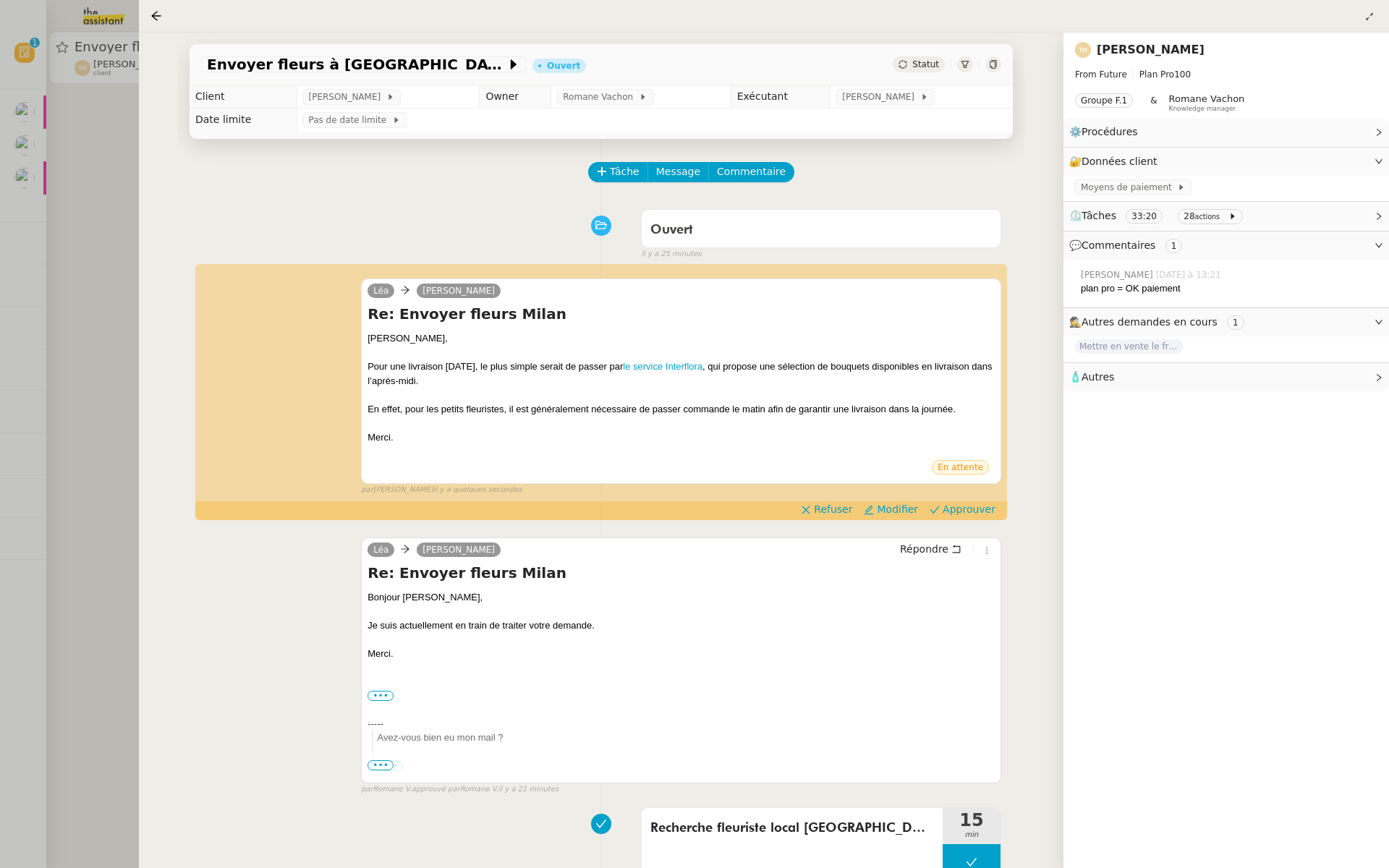
click at [69, 303] on div at bounding box center [694, 434] width 1389 height 868
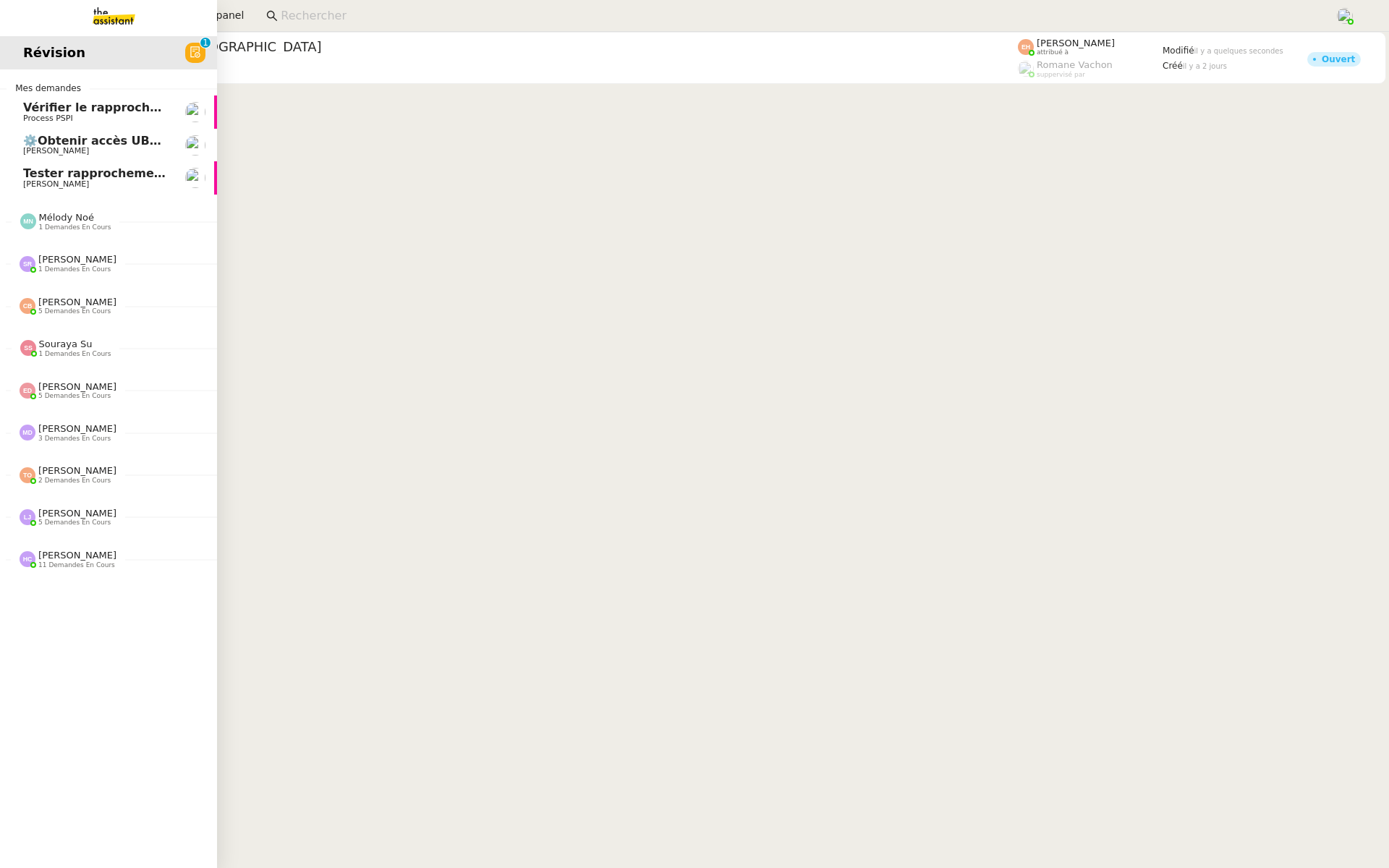
click at [24, 149] on span "[PERSON_NAME]" at bounding box center [55, 151] width 66 height 10
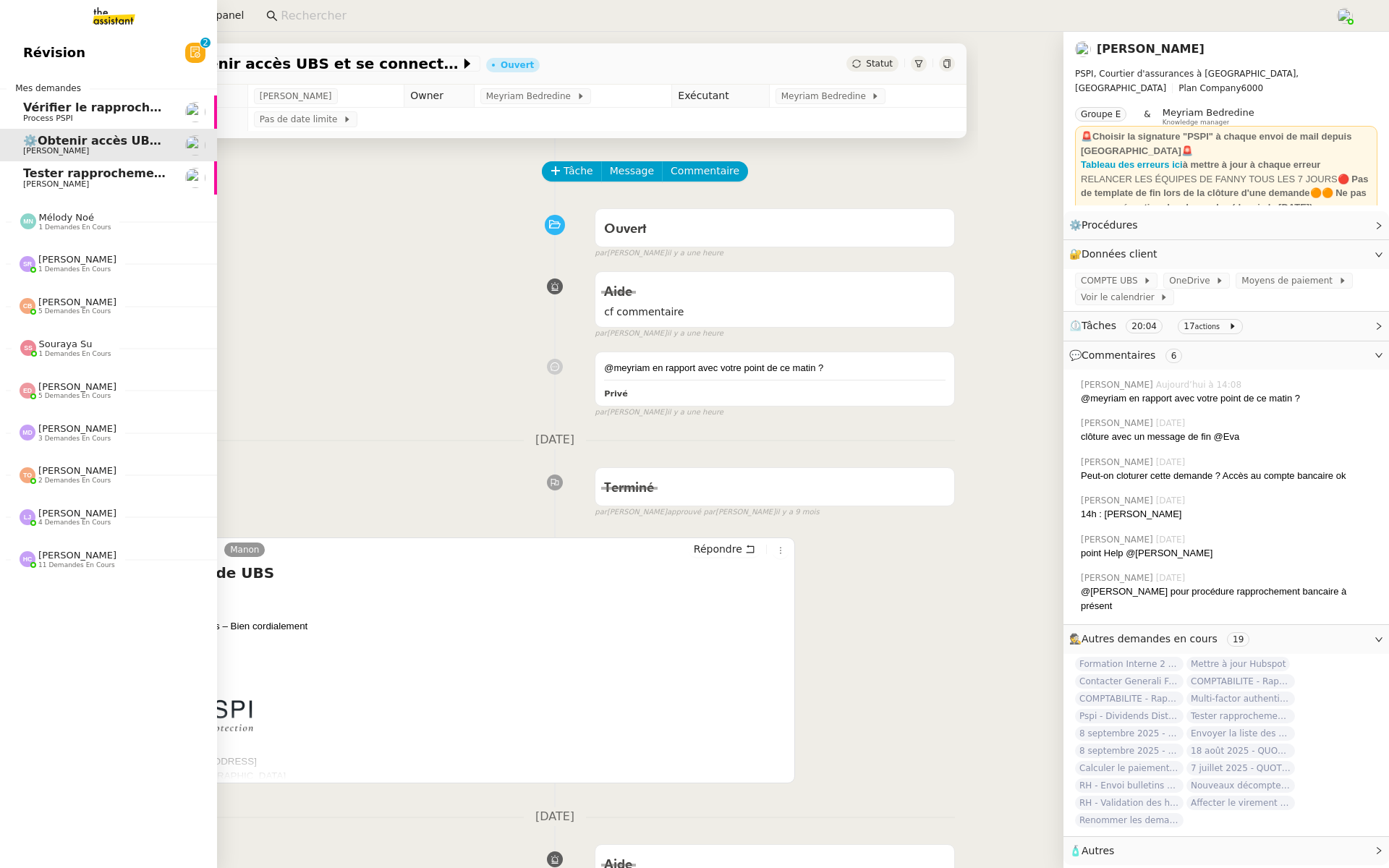
click at [18, 180] on link "Tester rapprochement bancaire et préparer visio Fanny Eyraud" at bounding box center [108, 177] width 217 height 33
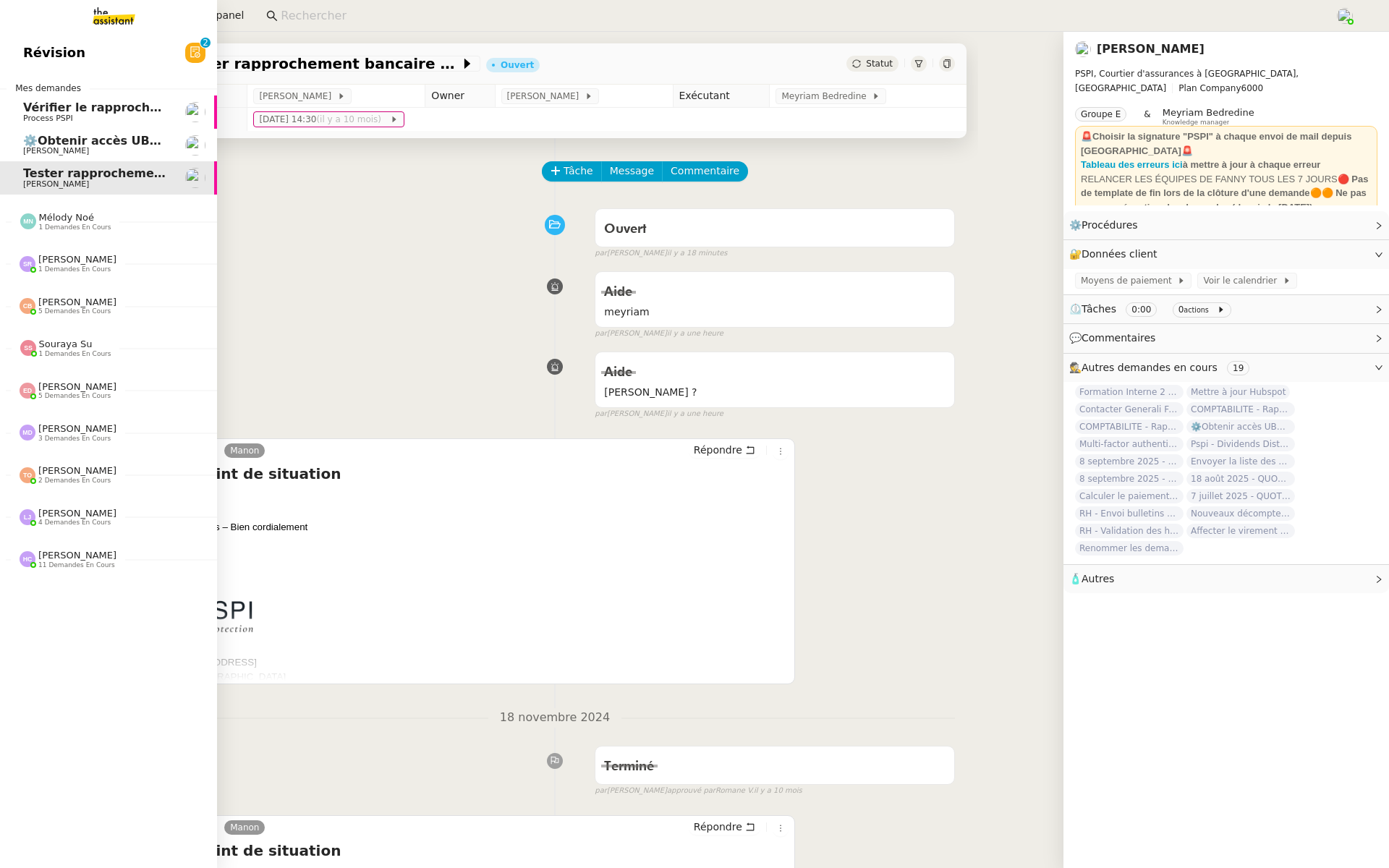
click at [17, 135] on link "⚙️Obtenir accès UBS et se connecter à l'ebanking Fanny Eyraud" at bounding box center [108, 145] width 217 height 33
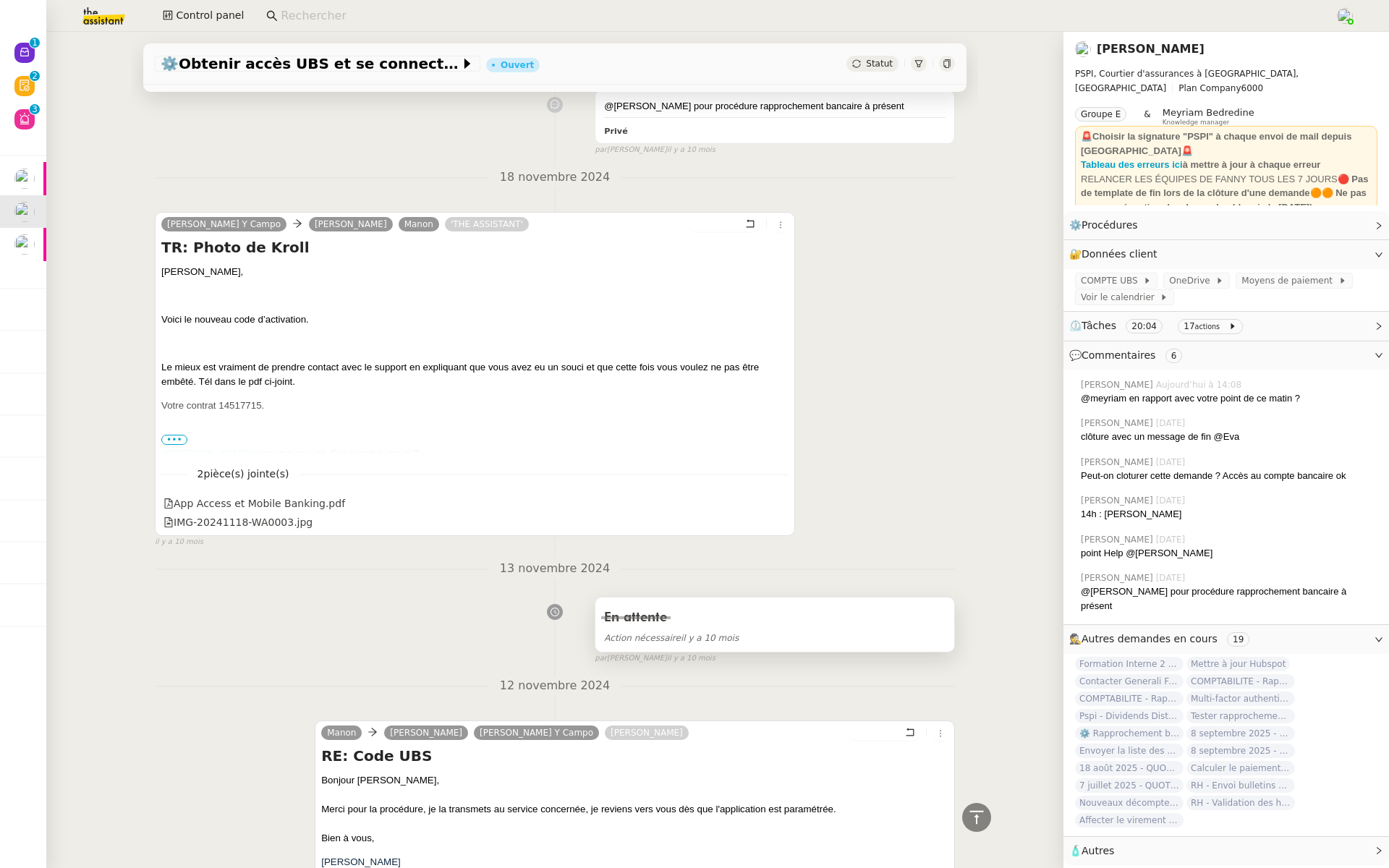
scroll to position [1637, 0]
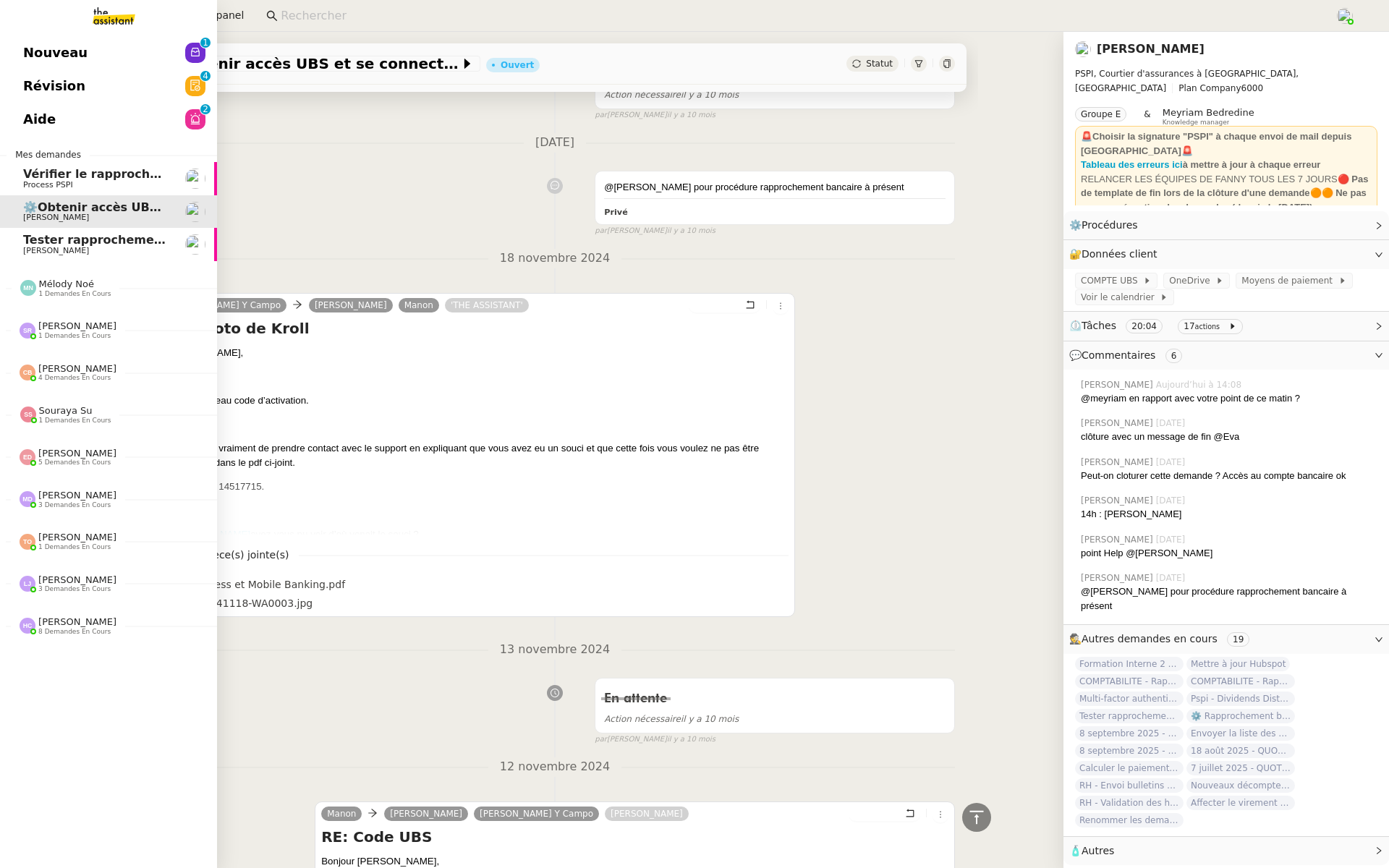
click at [29, 81] on span "Révision" at bounding box center [54, 86] width 63 height 22
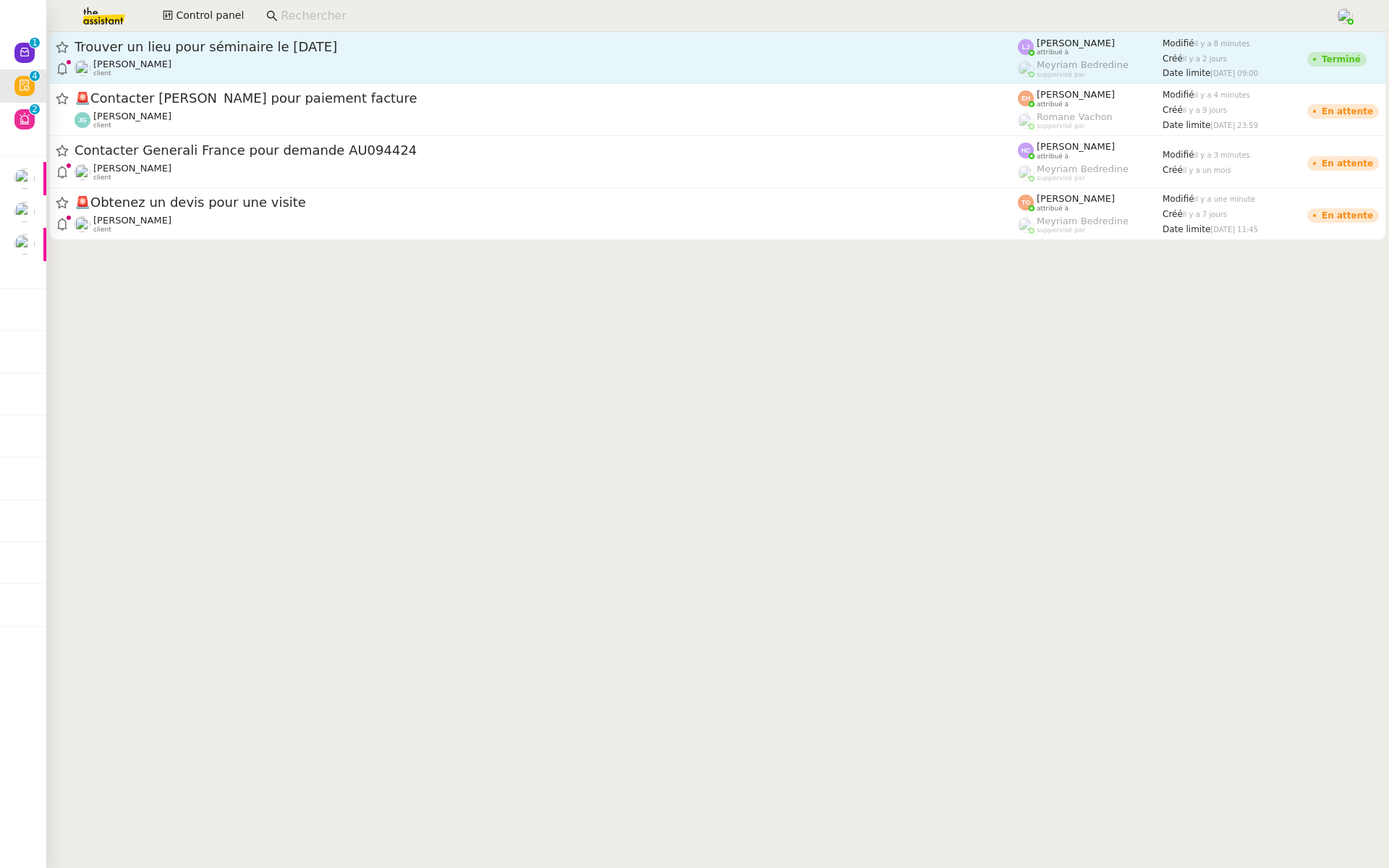
click at [232, 56] on div "Trouver un lieu pour séminaire le 16 septembre Laurence de Nervaux client" at bounding box center [546, 58] width 943 height 39
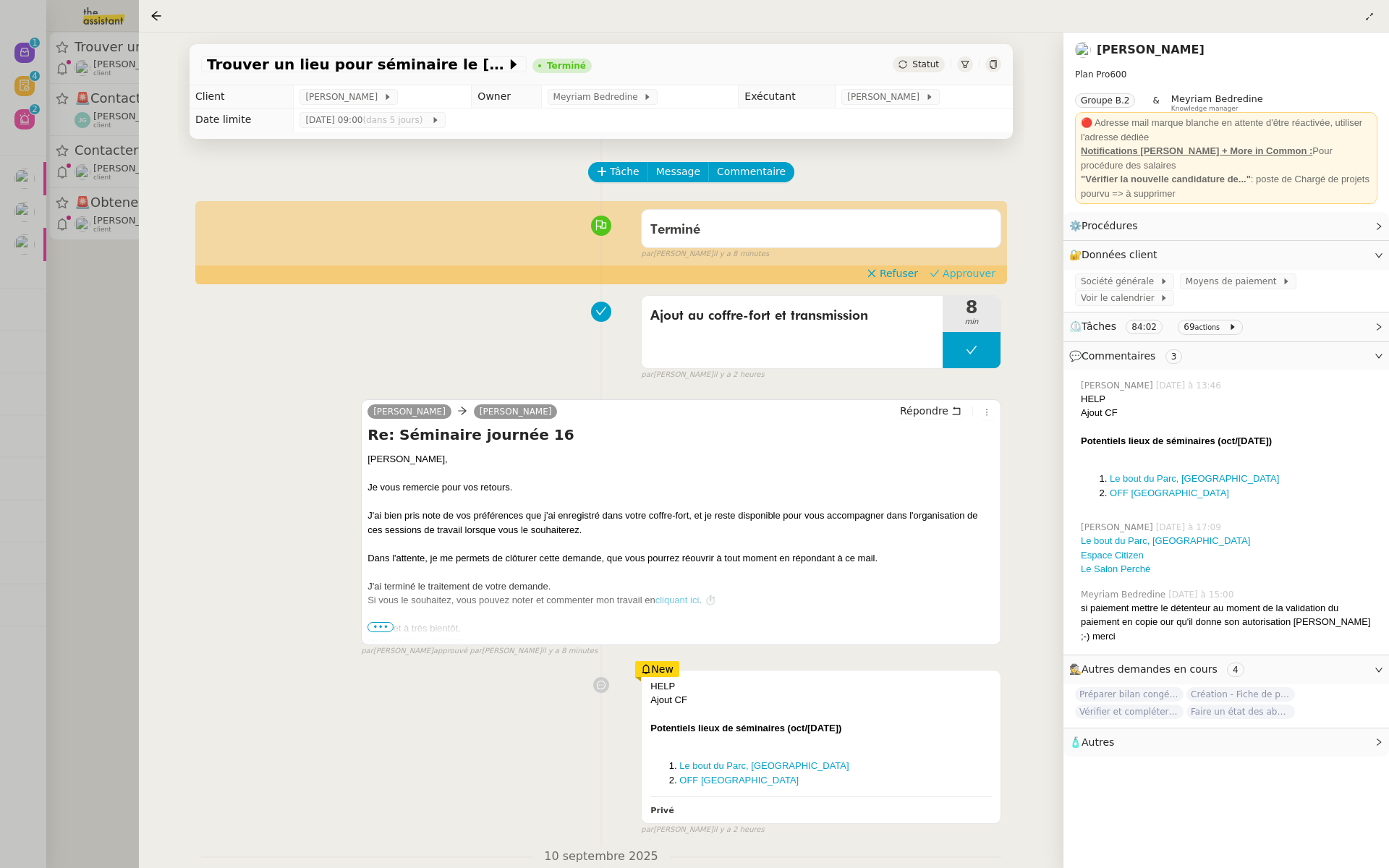
click at [961, 274] on span "Approuver" at bounding box center [969, 273] width 53 height 15
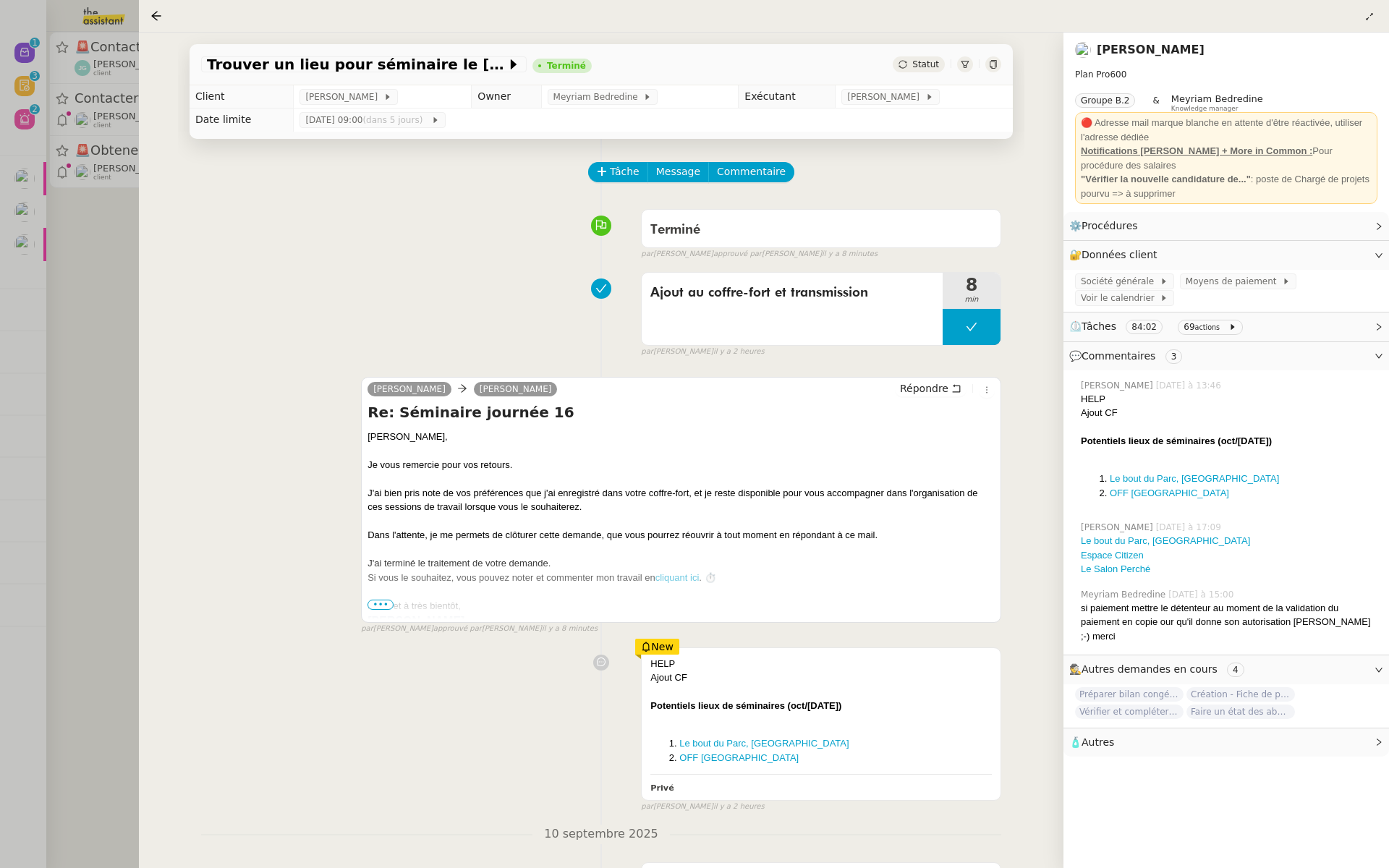
click at [79, 197] on div at bounding box center [694, 434] width 1389 height 868
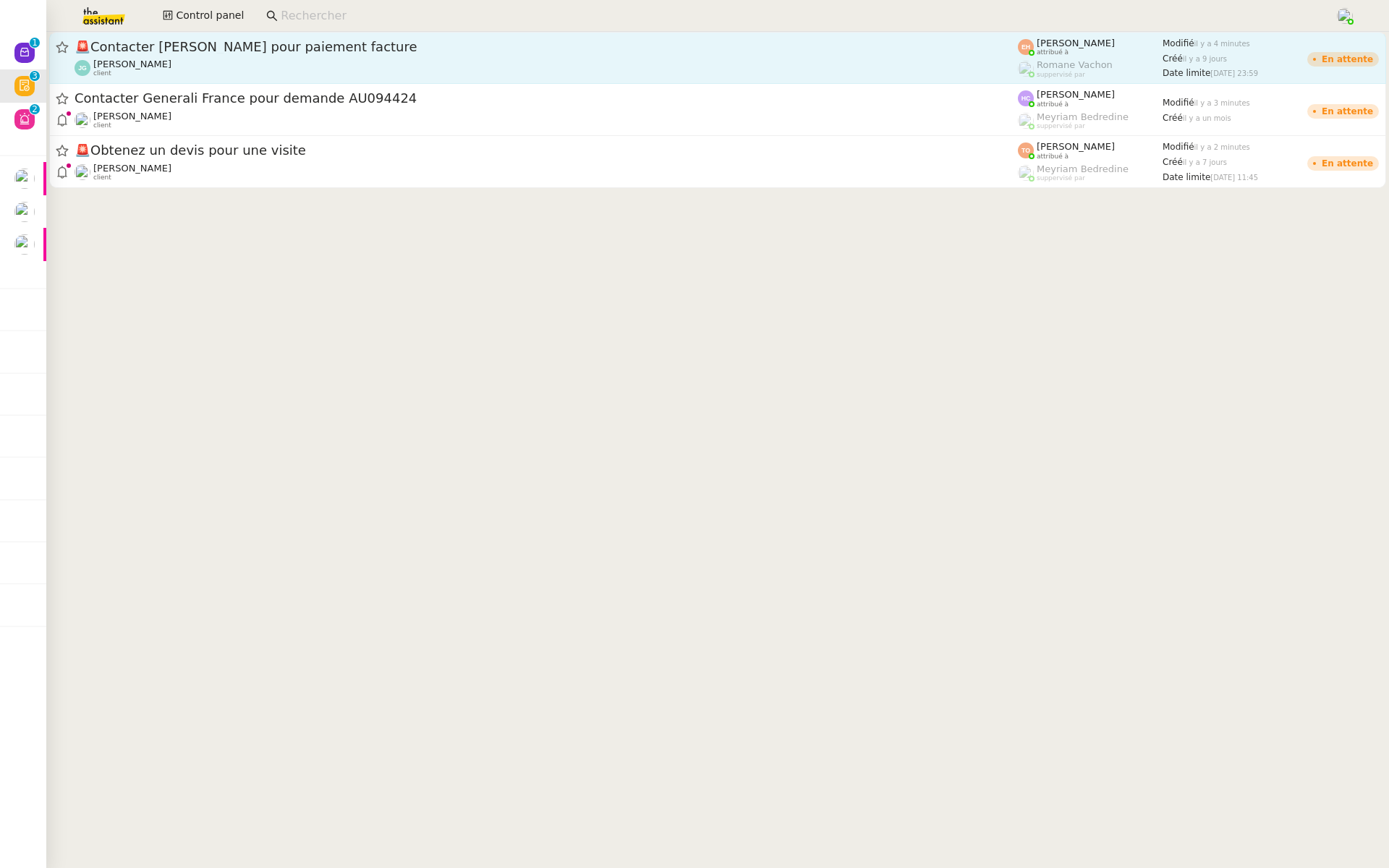
click at [251, 56] on div "🚨 Contacter Mme Barreiro pour paiement facture Jordan GUERDER client" at bounding box center [546, 58] width 943 height 39
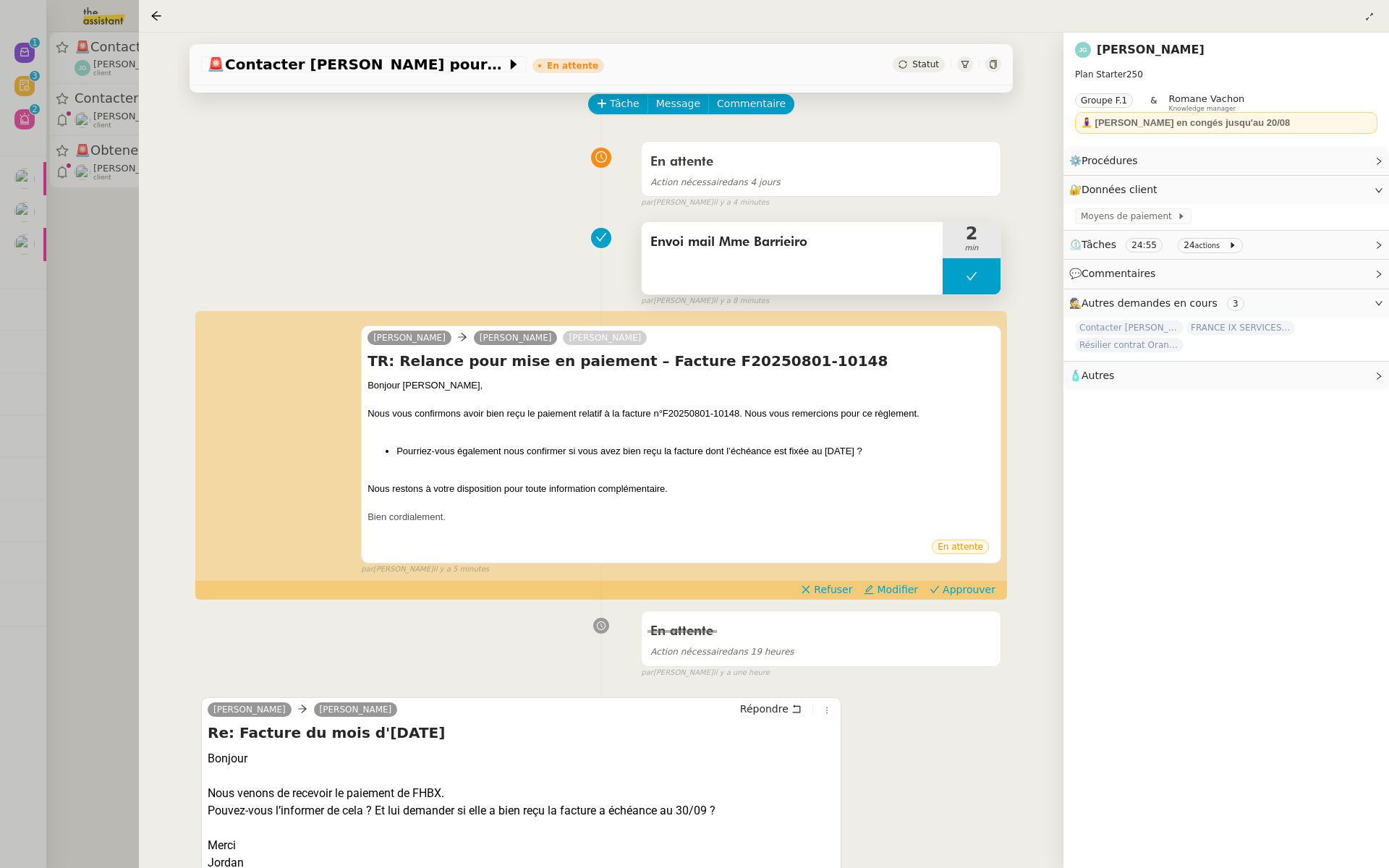
scroll to position [159, 0]
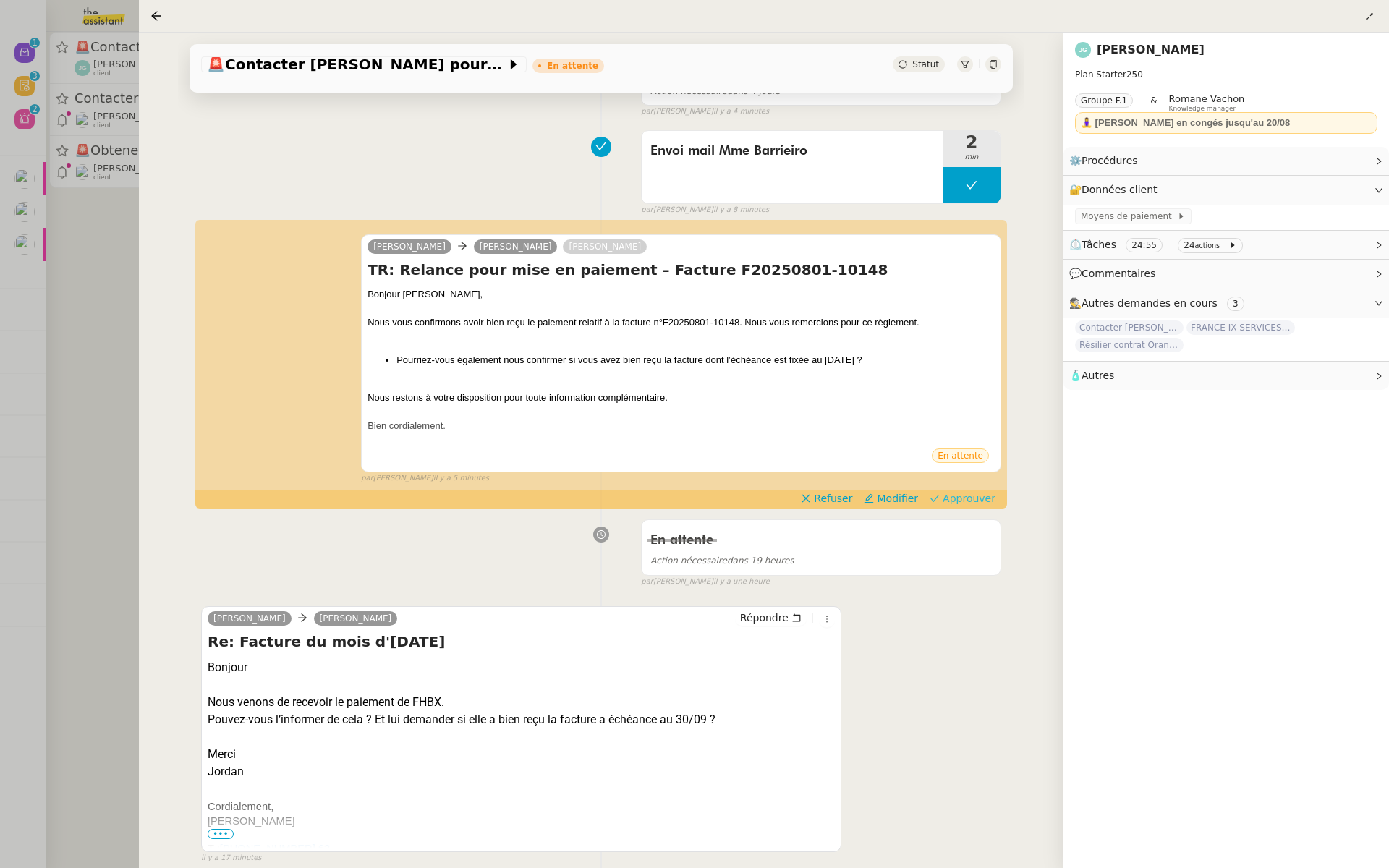
click at [966, 501] on span "Approuver" at bounding box center [969, 498] width 53 height 15
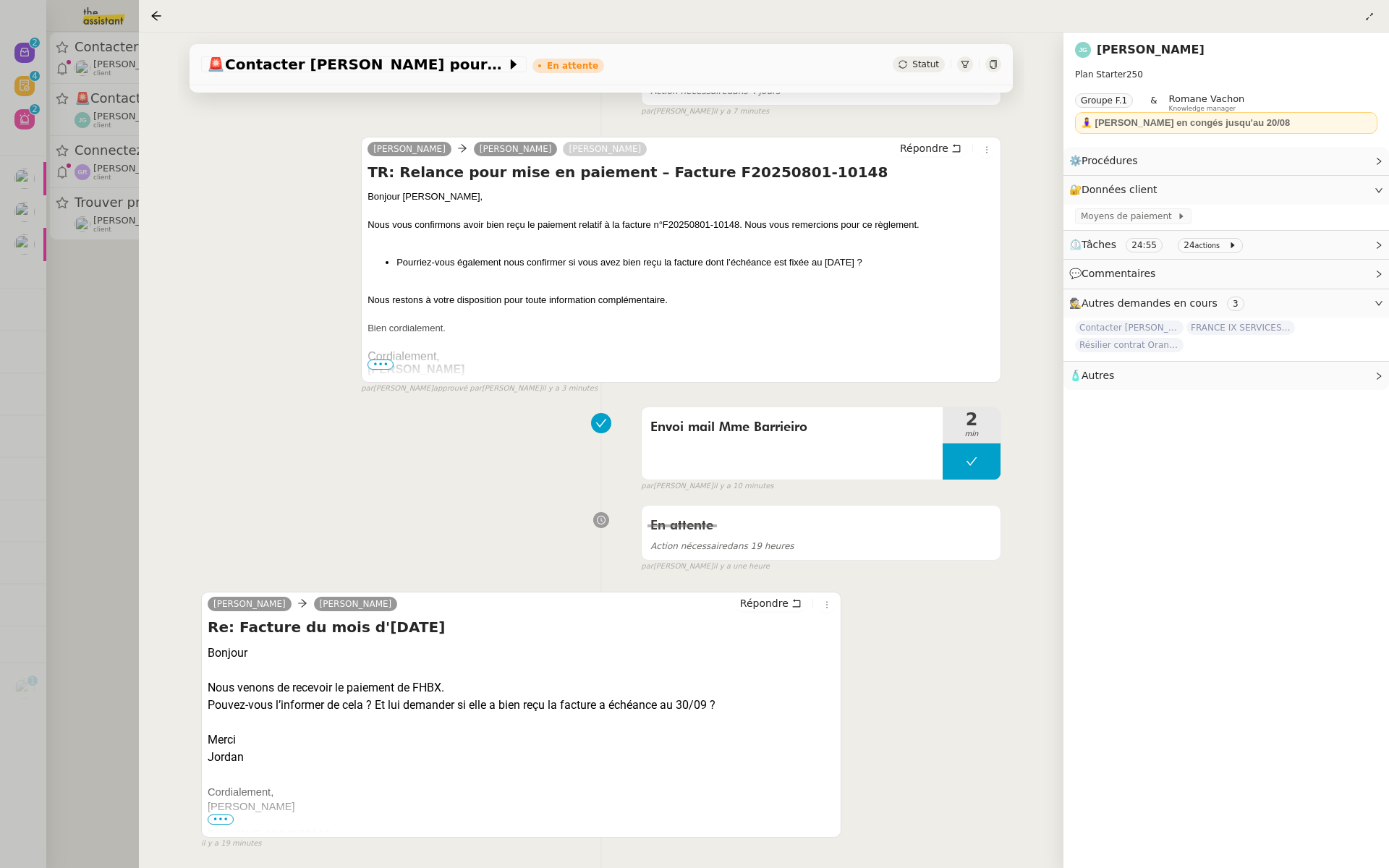
scroll to position [0, 0]
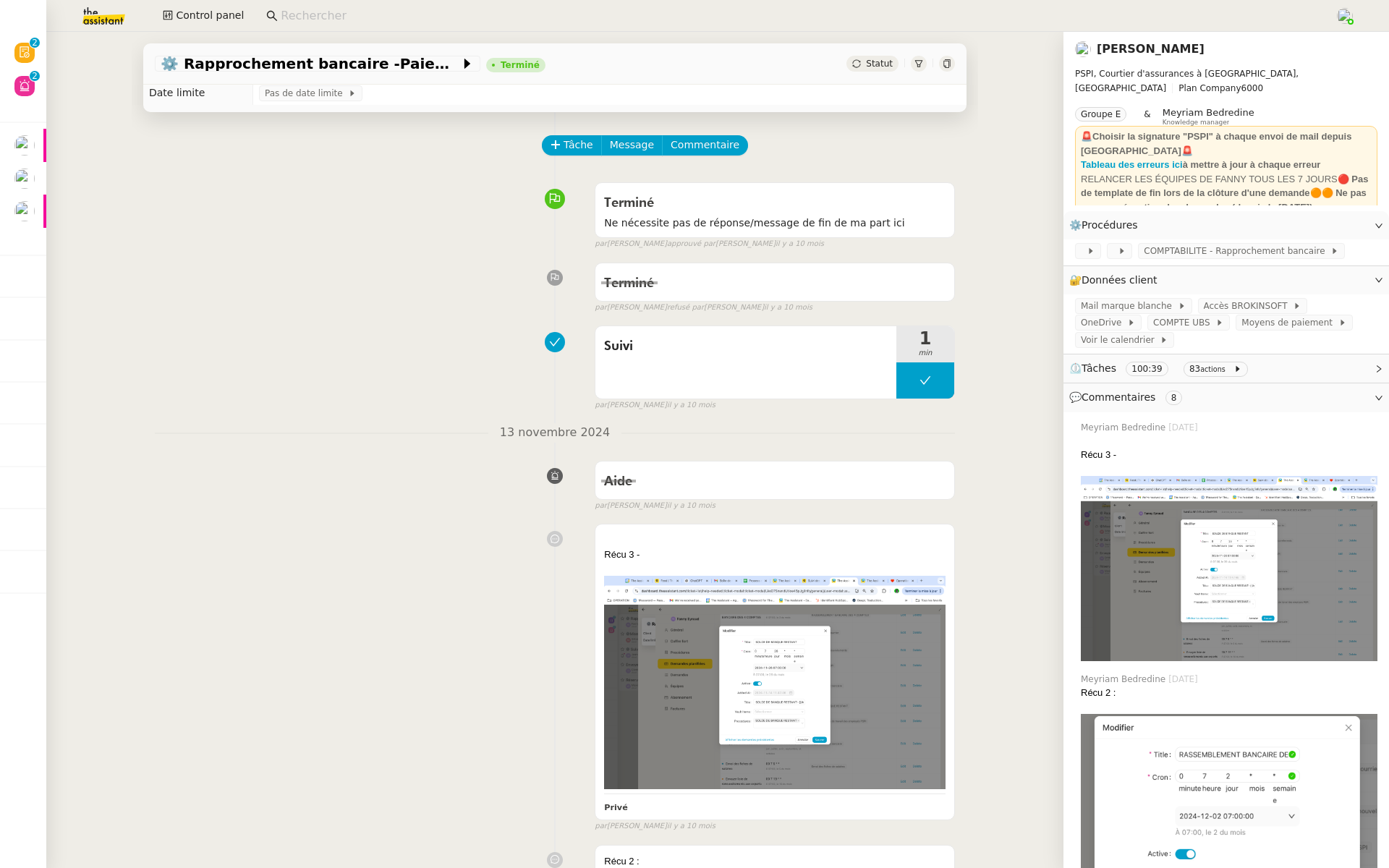
scroll to position [19, 0]
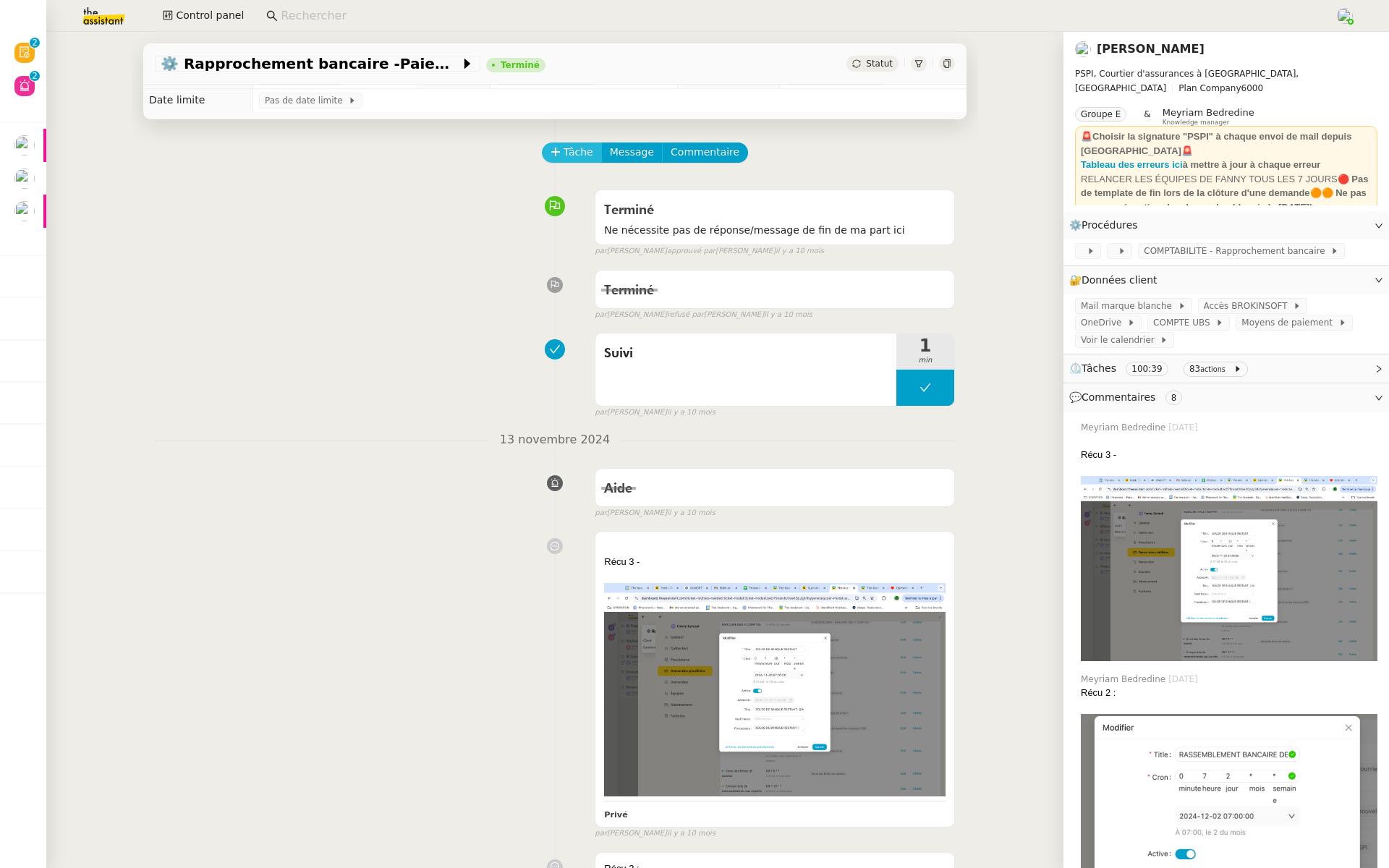
click at [569, 152] on span "Tâche" at bounding box center [578, 152] width 29 height 16
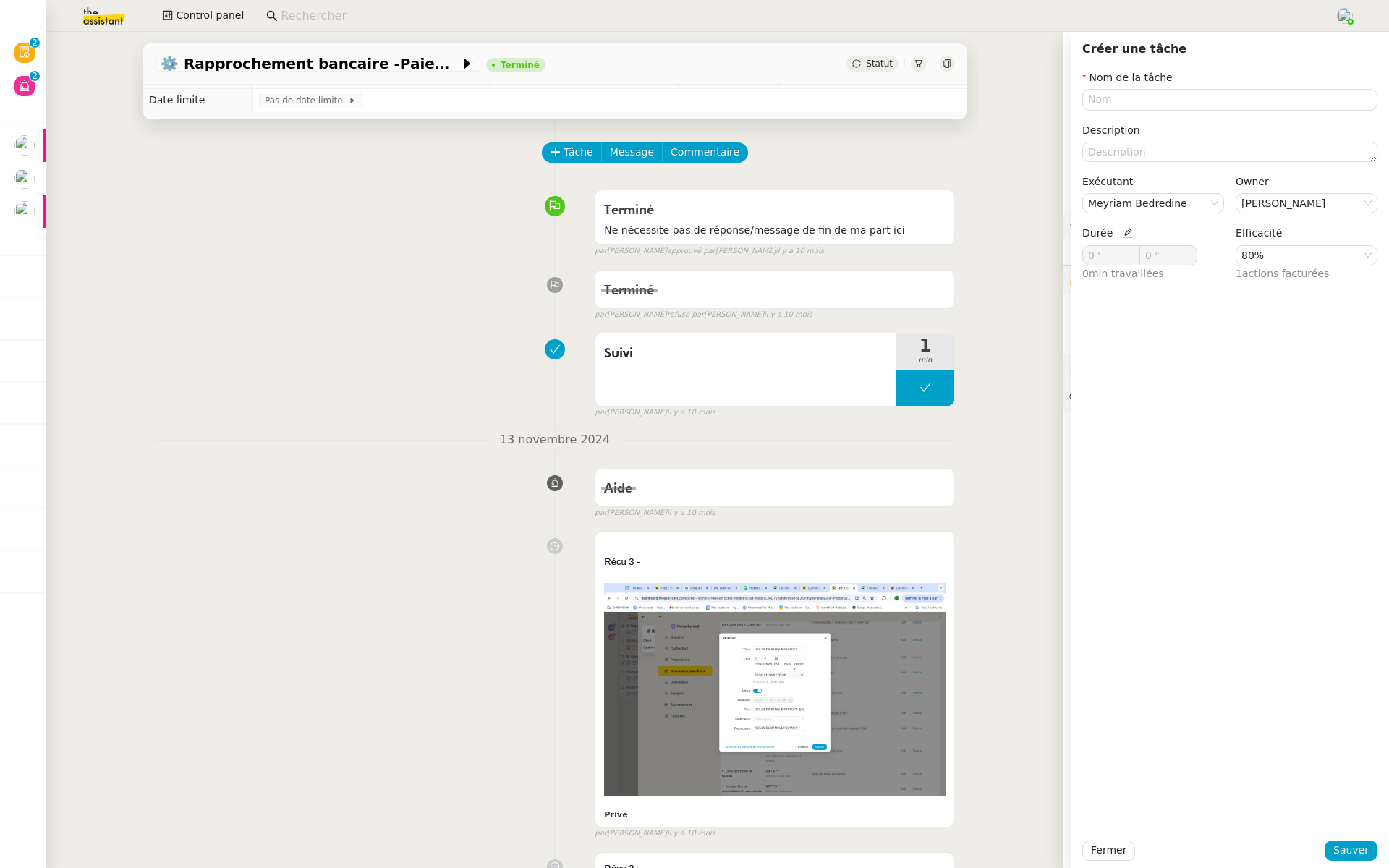
click at [436, 231] on div "Terminé Ne nécessite pas de réponse/message de fin de ma part ici false par Léa…" at bounding box center [554, 220] width 800 height 75
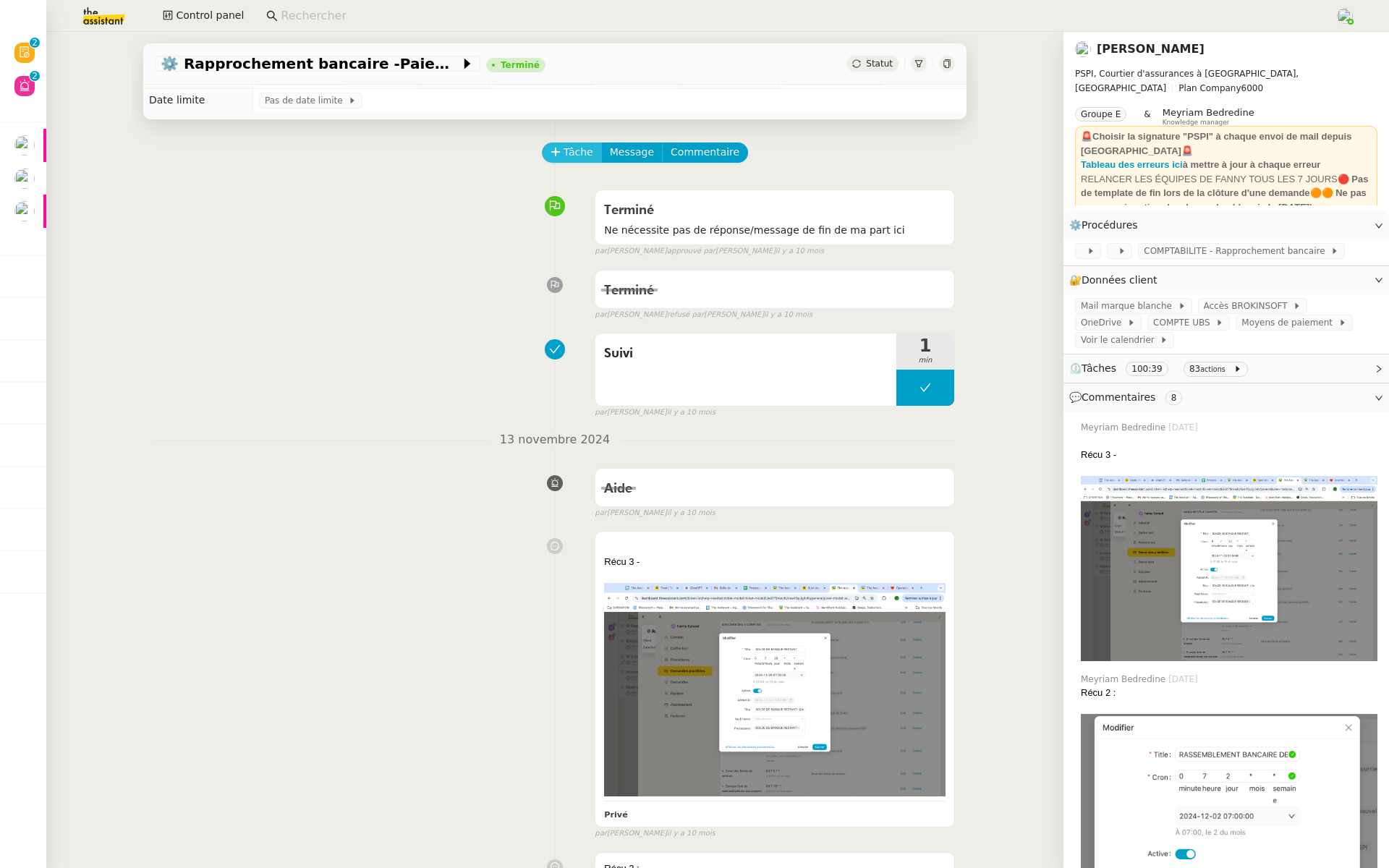
click at [585, 150] on span "Tâche" at bounding box center [578, 152] width 29 height 16
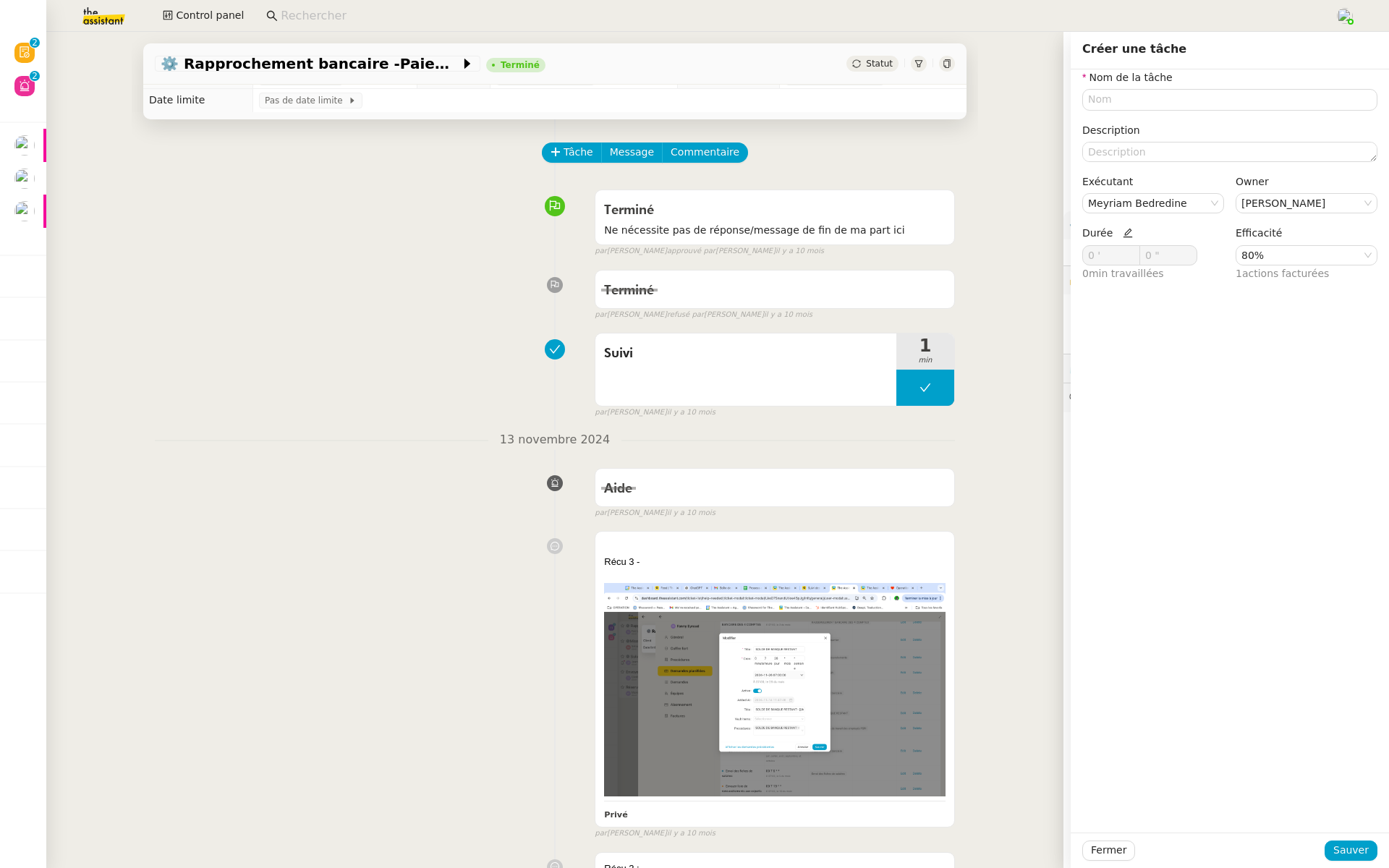
click at [393, 250] on div "Terminé Ne nécessite pas de réponse/message de fin de ma part ici false par Léa…" at bounding box center [554, 220] width 800 height 75
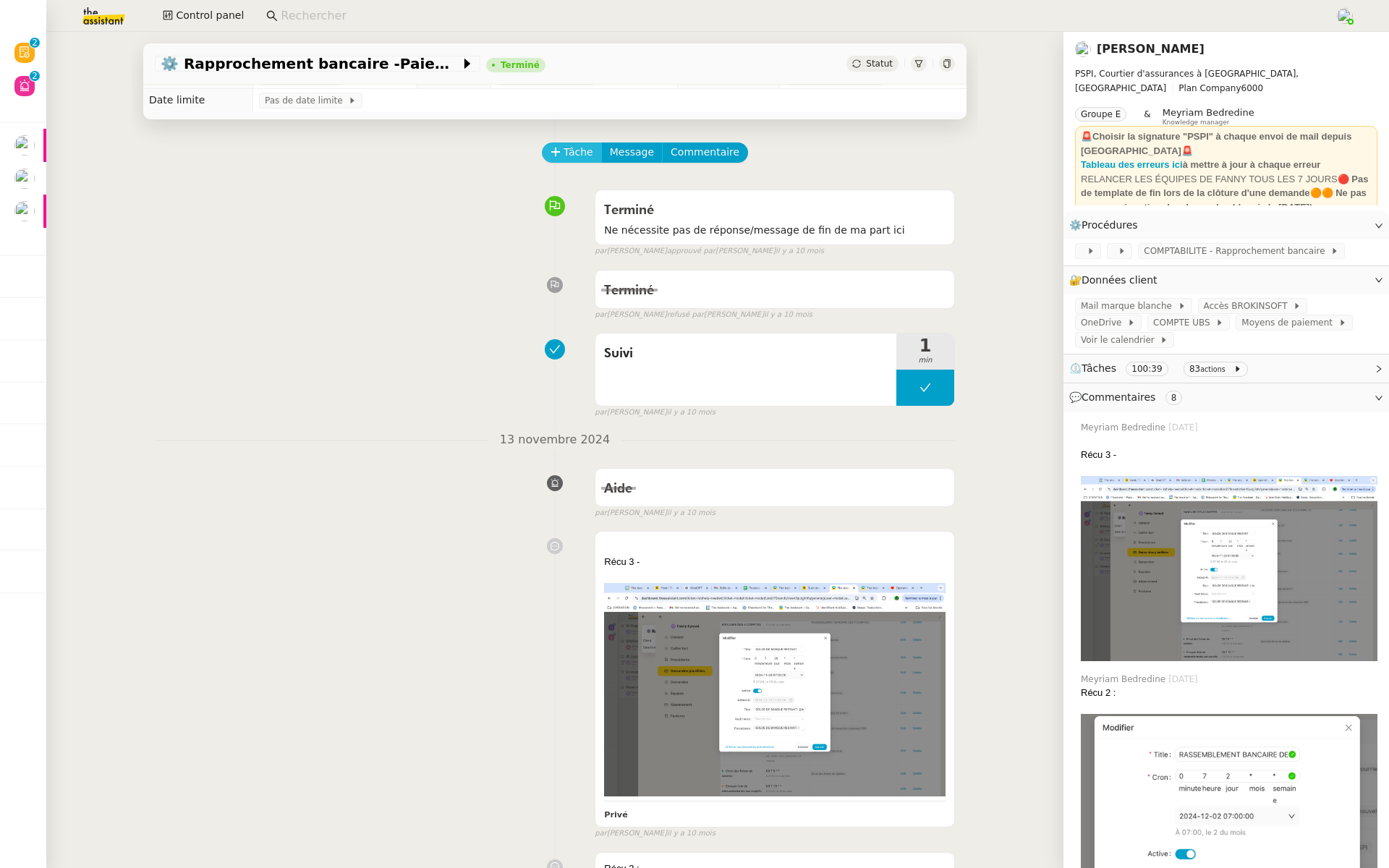
click at [579, 149] on span "Tâche" at bounding box center [578, 152] width 29 height 16
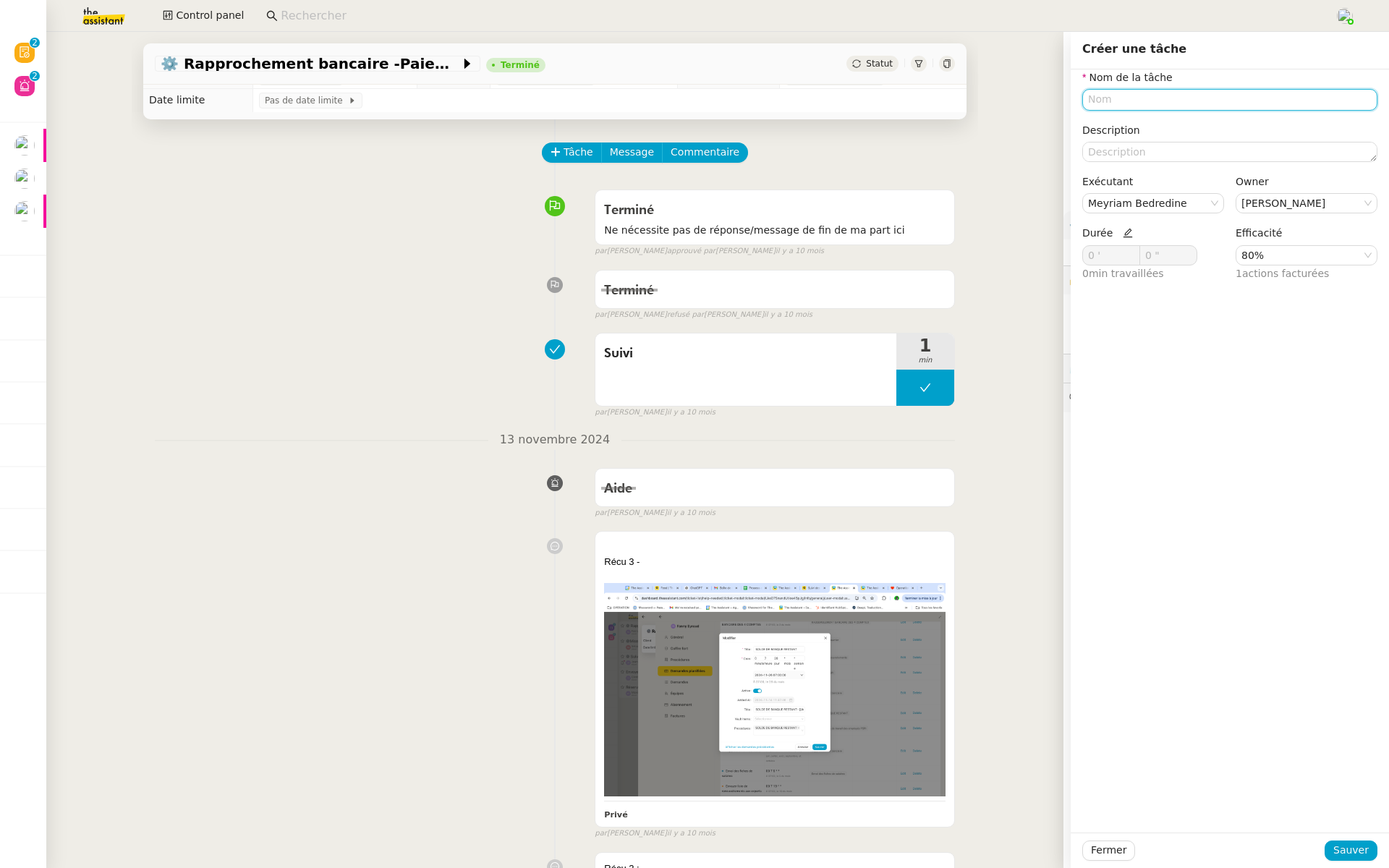
click at [1120, 101] on input "text" at bounding box center [1229, 99] width 295 height 21
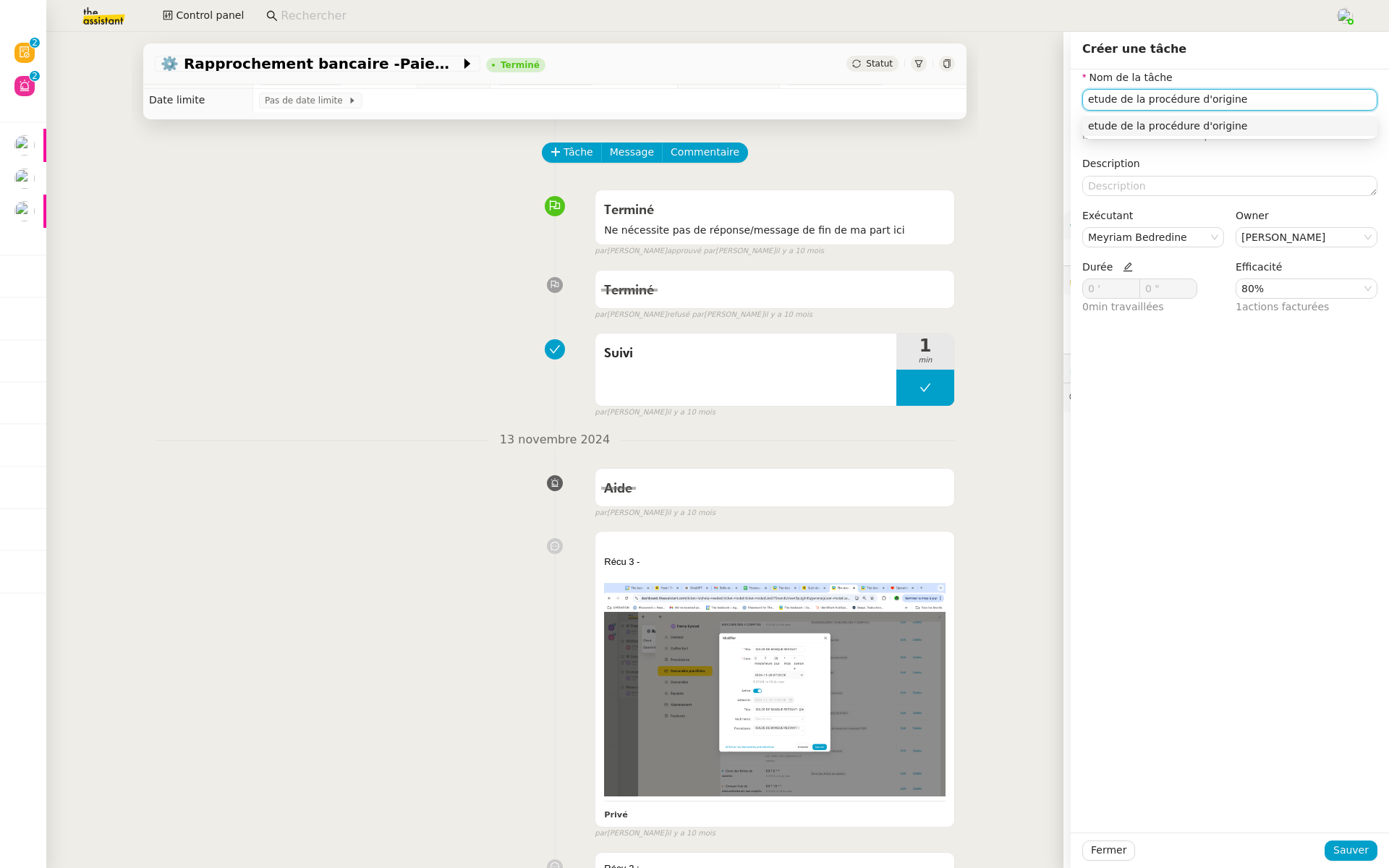
click at [1161, 128] on div "etude de la procédure d'origine" at bounding box center [1229, 126] width 284 height 13
type input "etude de la procédure d'origine"
click at [1152, 237] on nz-select-item "Meyriam Bedredine" at bounding box center [1152, 237] width 130 height 19
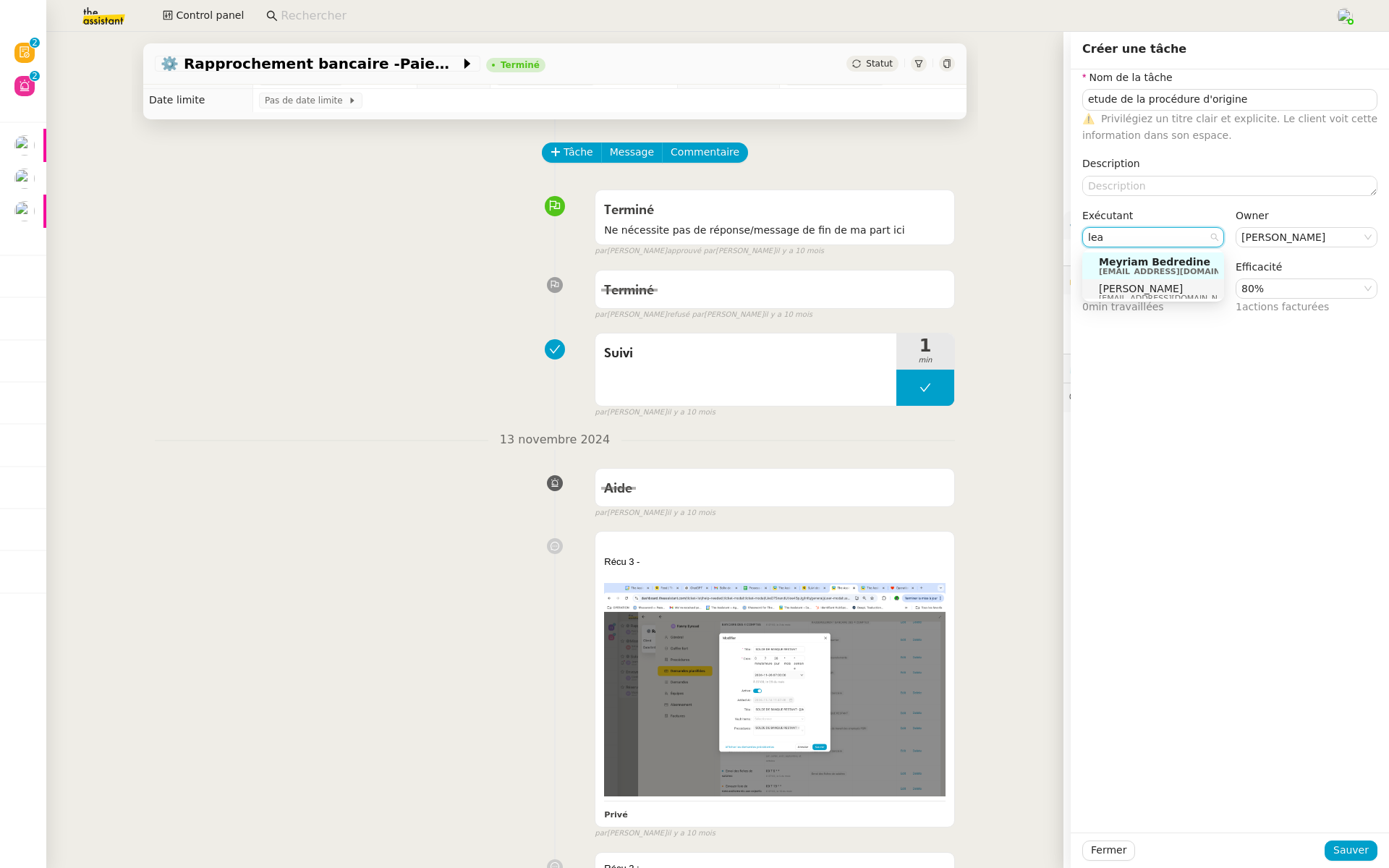
type input "lea"
click at [1129, 285] on span "[PERSON_NAME]" at bounding box center [1168, 289] width 139 height 11
click at [1125, 266] on icon at bounding box center [1127, 267] width 10 height 10
click at [1094, 289] on input "0 '" at bounding box center [1110, 288] width 56 height 19
type input "'"
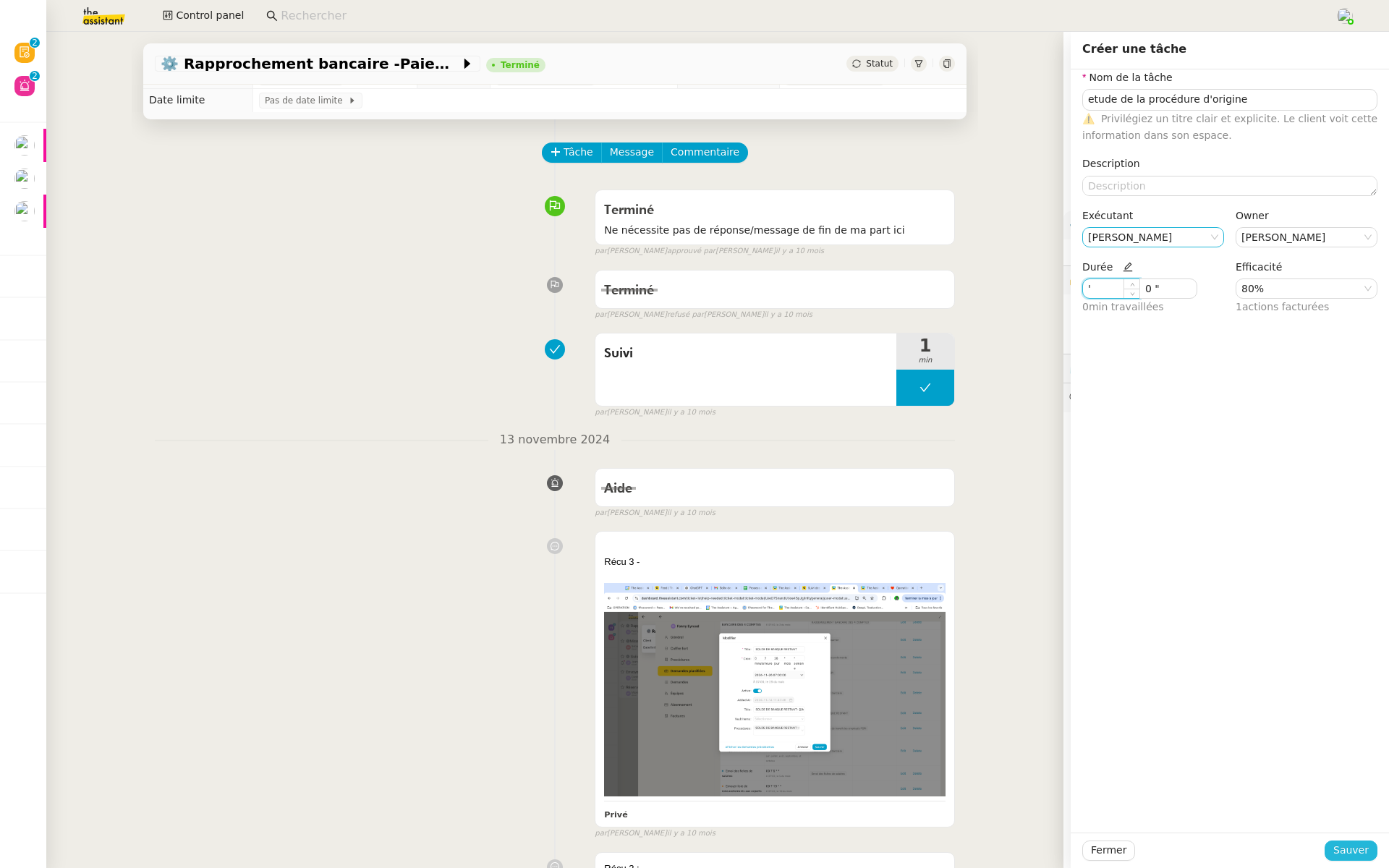
click at [1352, 850] on span "Sauver" at bounding box center [1351, 850] width 36 height 16
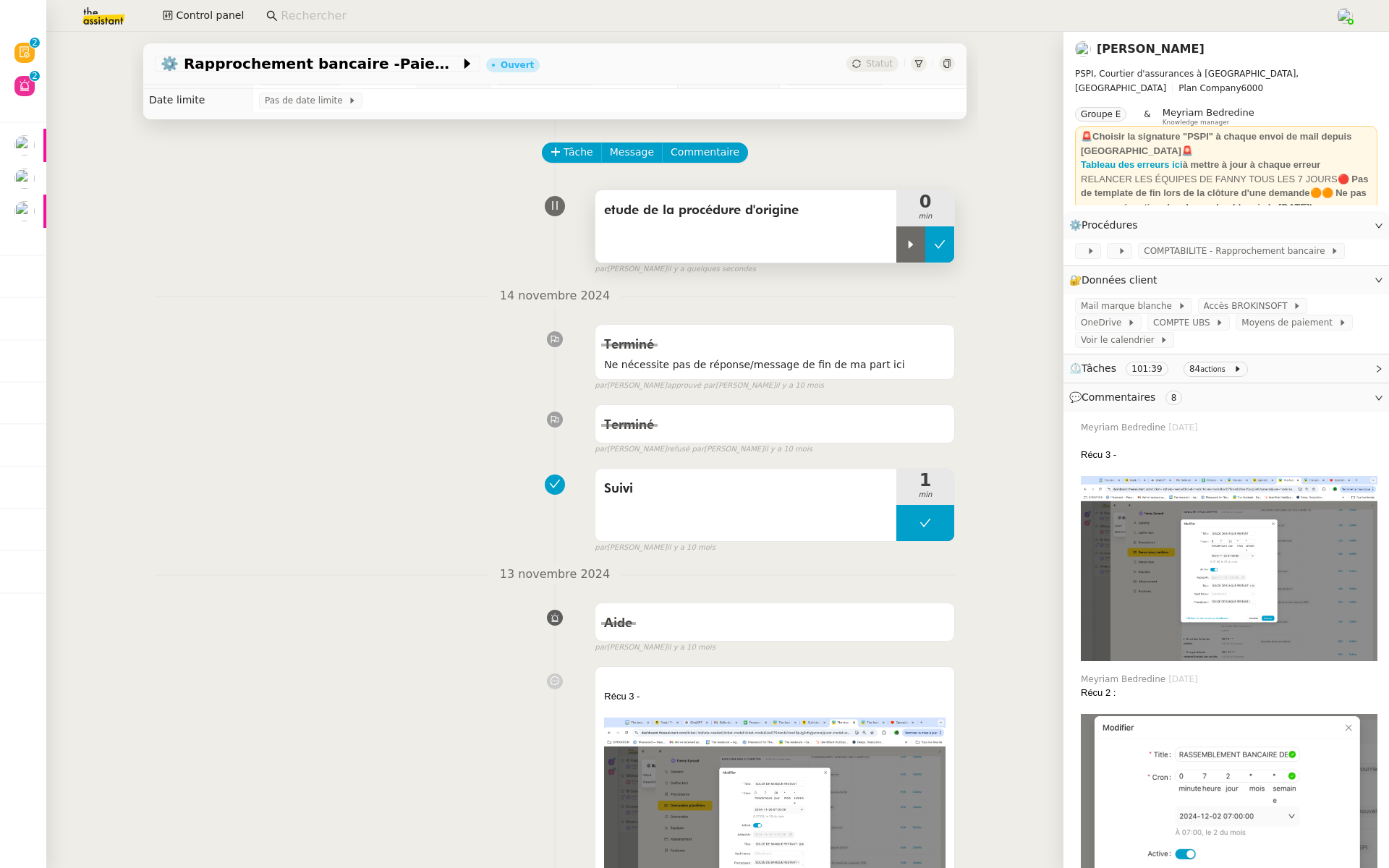
click at [935, 239] on icon at bounding box center [940, 245] width 11 height 11
click at [928, 244] on icon at bounding box center [925, 245] width 11 height 11
click at [909, 227] on div at bounding box center [911, 245] width 29 height 36
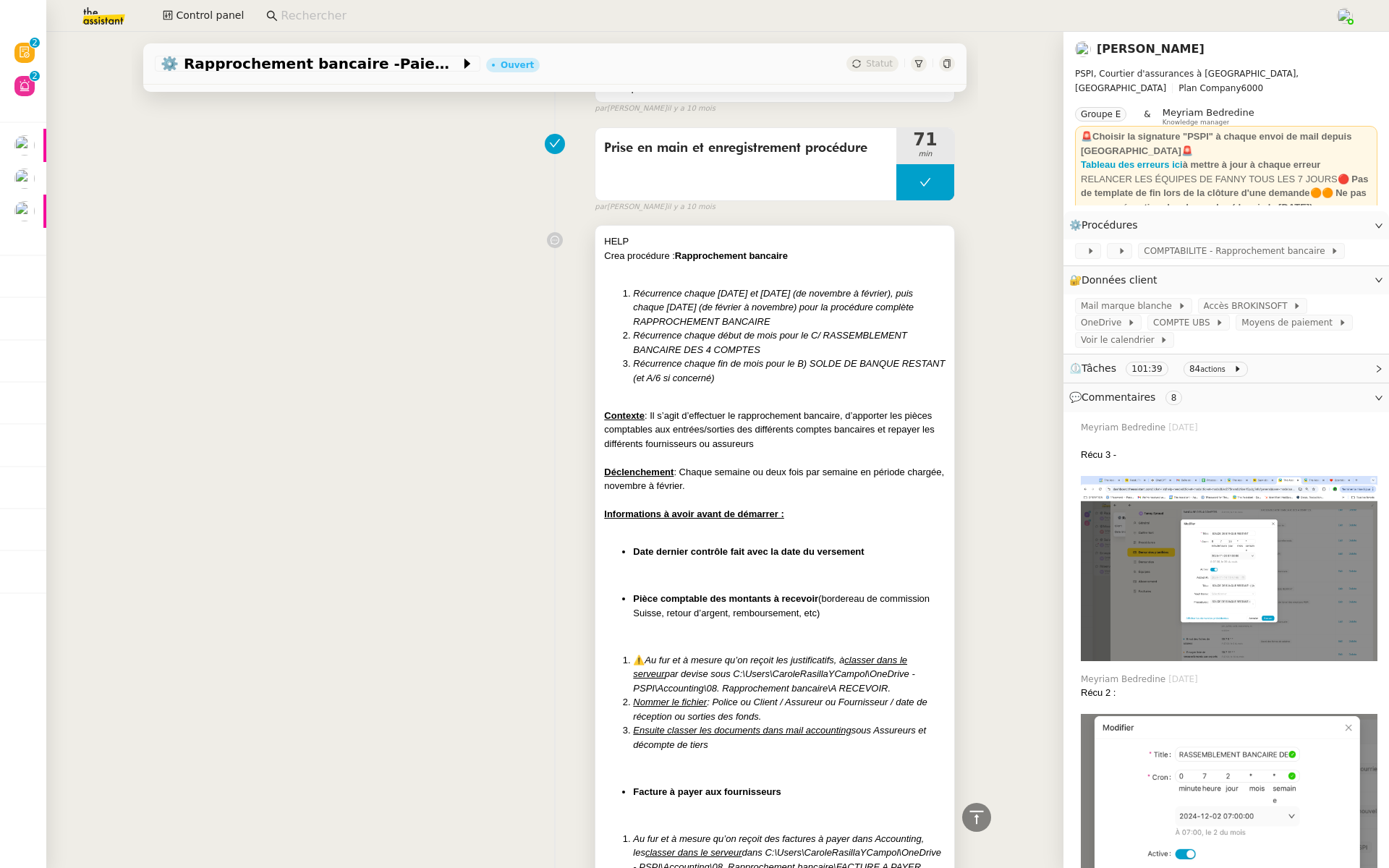
scroll to position [3996, 0]
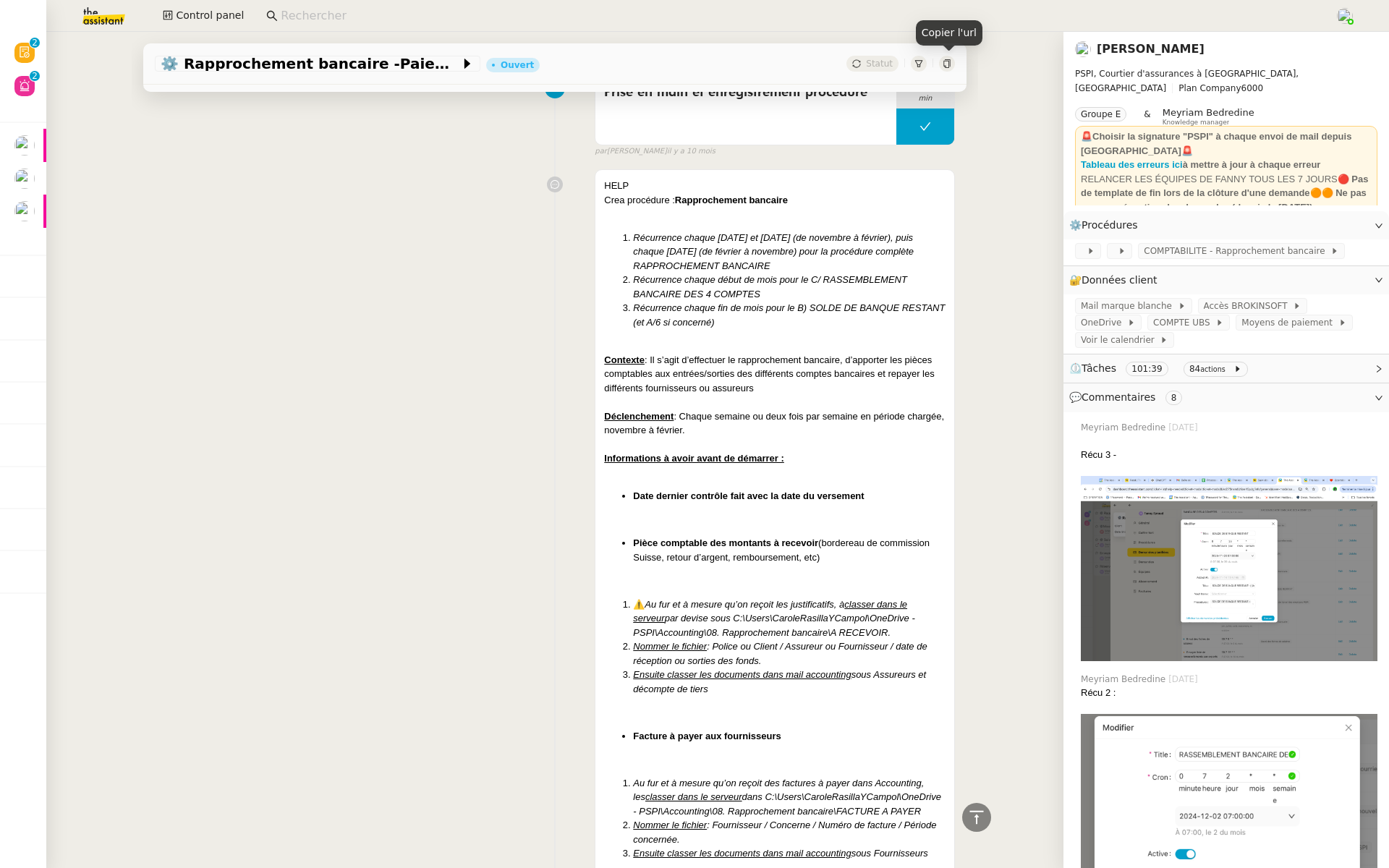
click at [949, 60] on icon at bounding box center [946, 63] width 7 height 9
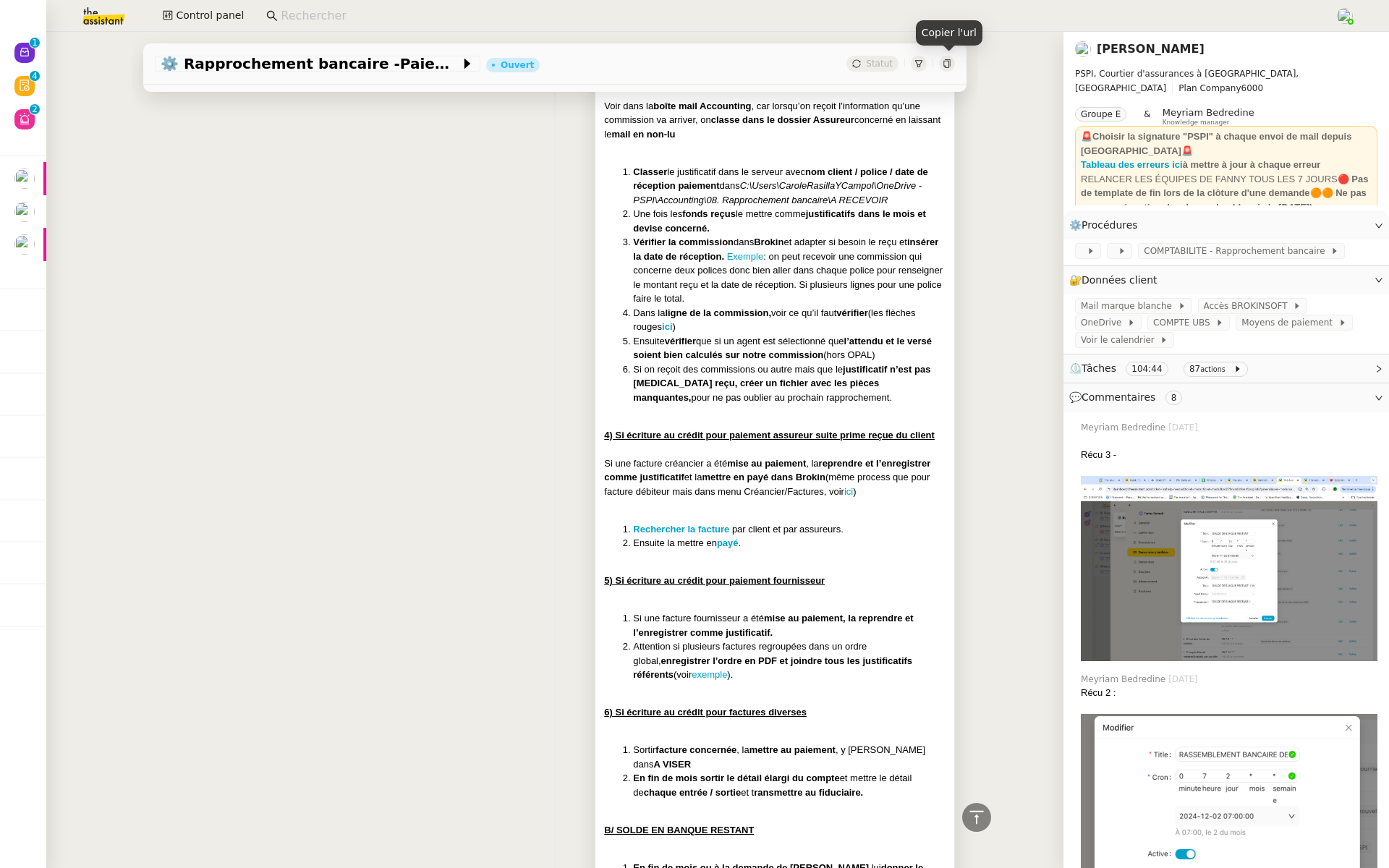
scroll to position [6104, 0]
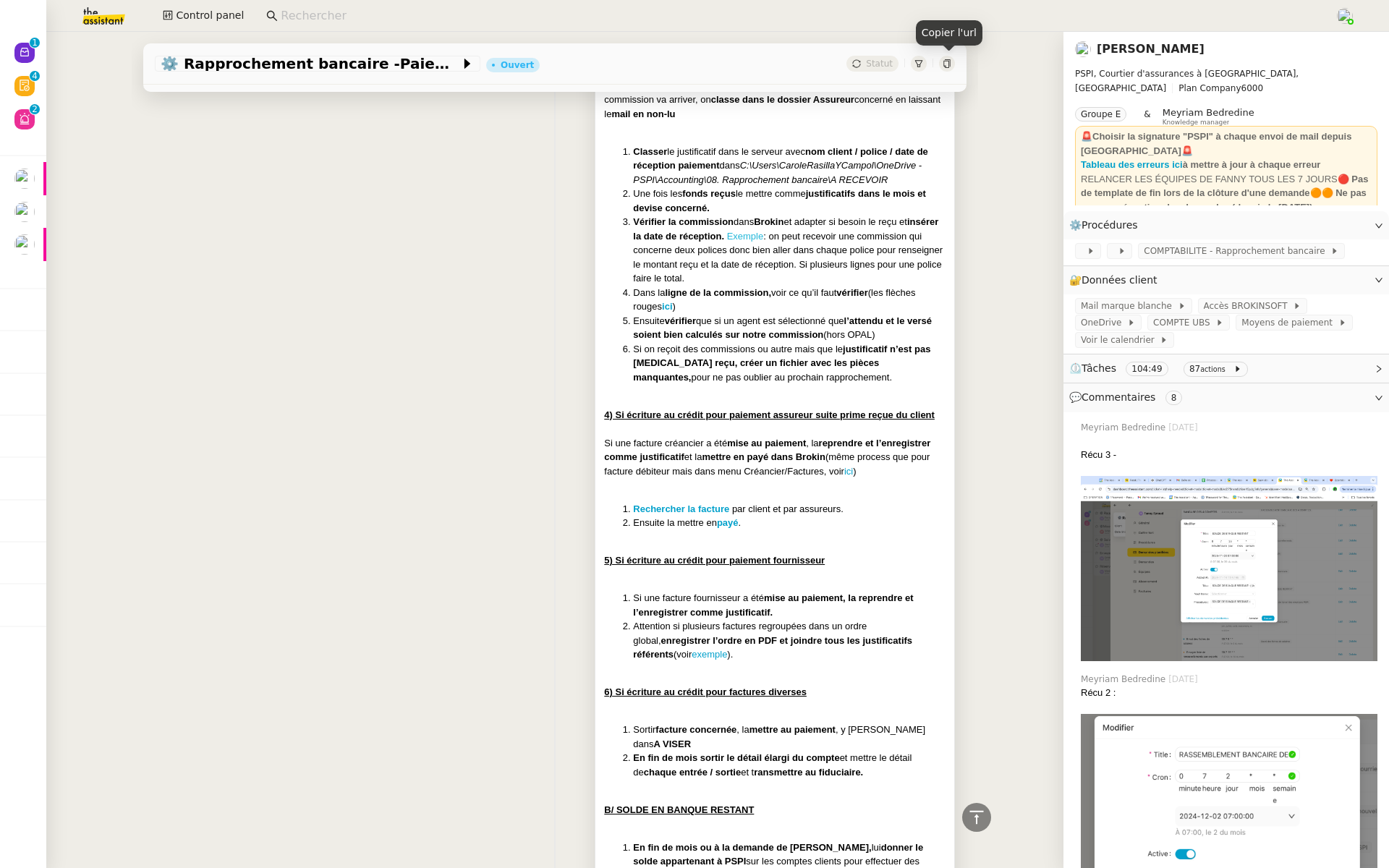
click at [764, 241] on link "Exemple" at bounding box center [744, 236] width 37 height 11
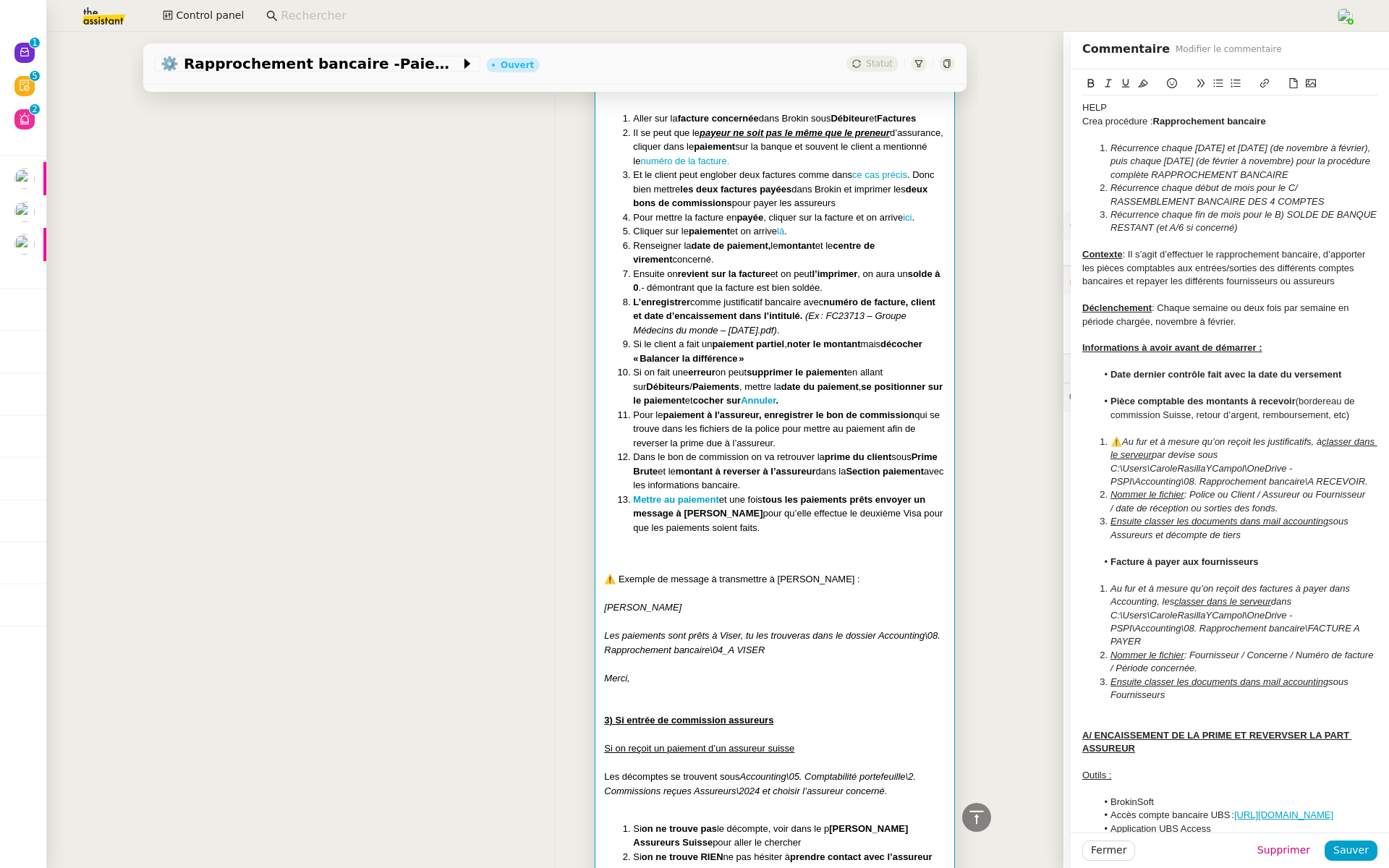
scroll to position [5272, 0]
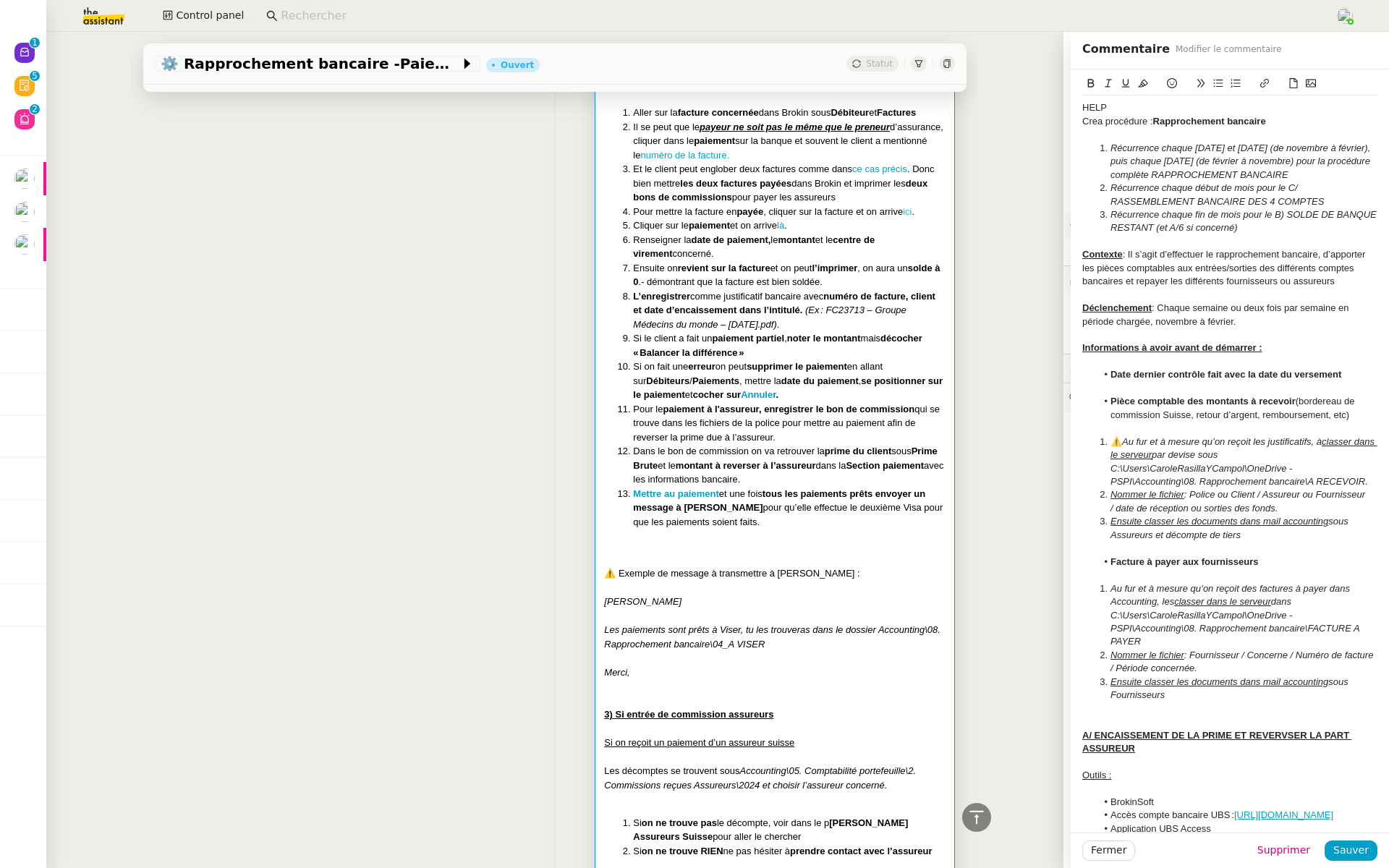
click at [911, 217] on link "ici" at bounding box center [907, 211] width 9 height 11
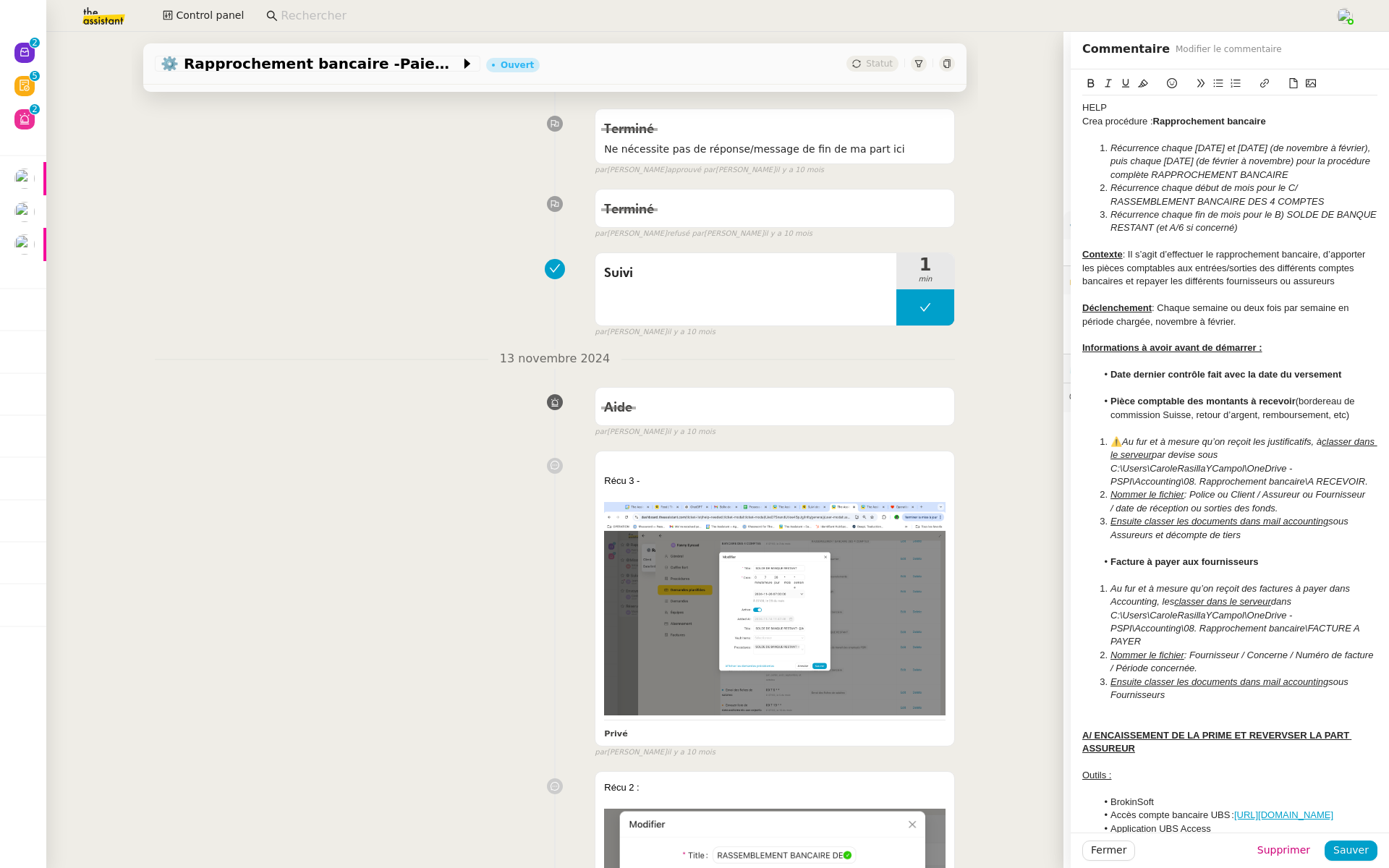
scroll to position [0, 0]
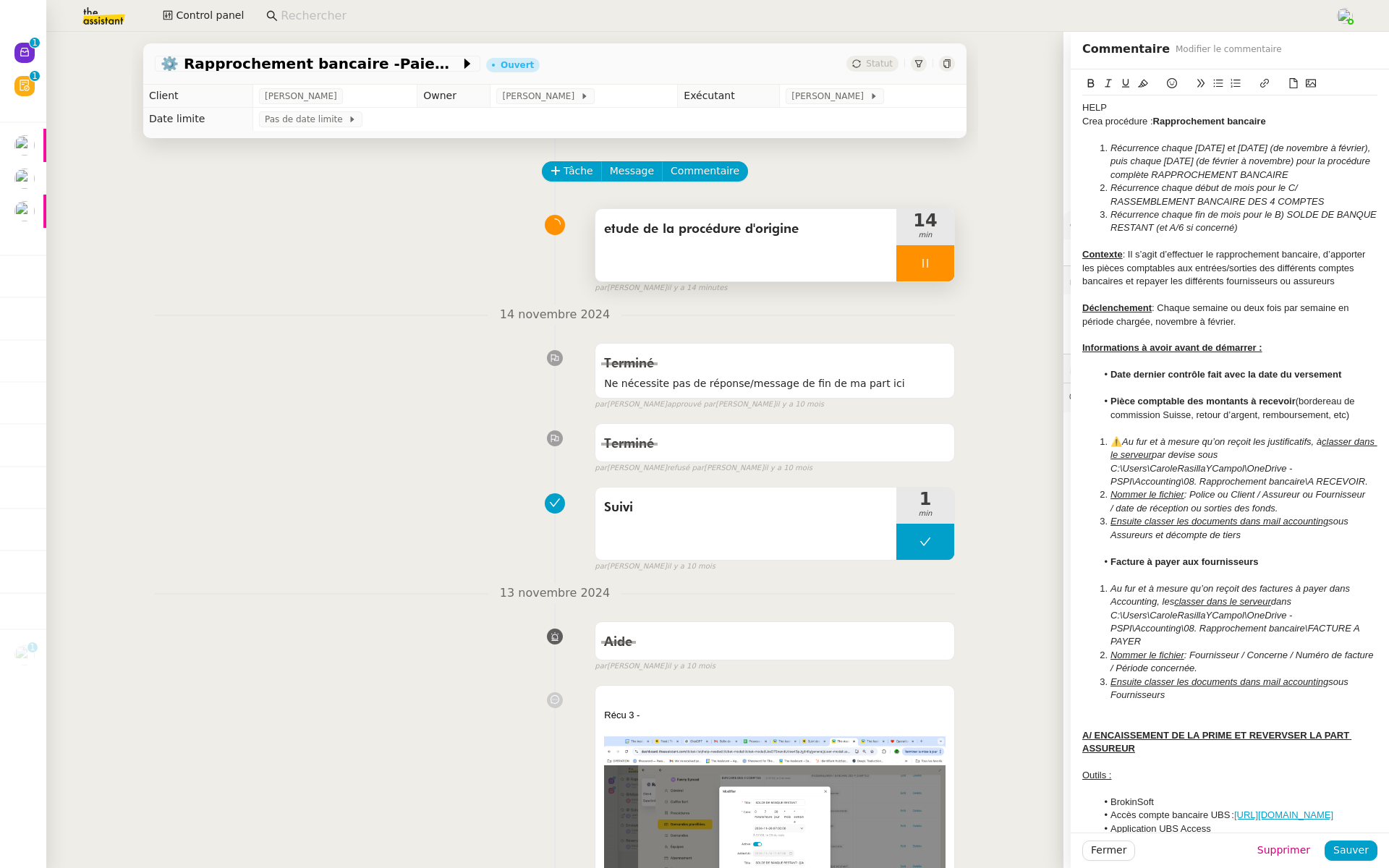
click at [927, 262] on icon at bounding box center [925, 263] width 5 height 9
click at [905, 266] on icon at bounding box center [910, 263] width 11 height 11
click at [927, 256] on div at bounding box center [925, 263] width 58 height 36
click at [943, 254] on button at bounding box center [940, 263] width 29 height 36
click at [701, 230] on span "etude de la procédure d'origine" at bounding box center [745, 229] width 284 height 22
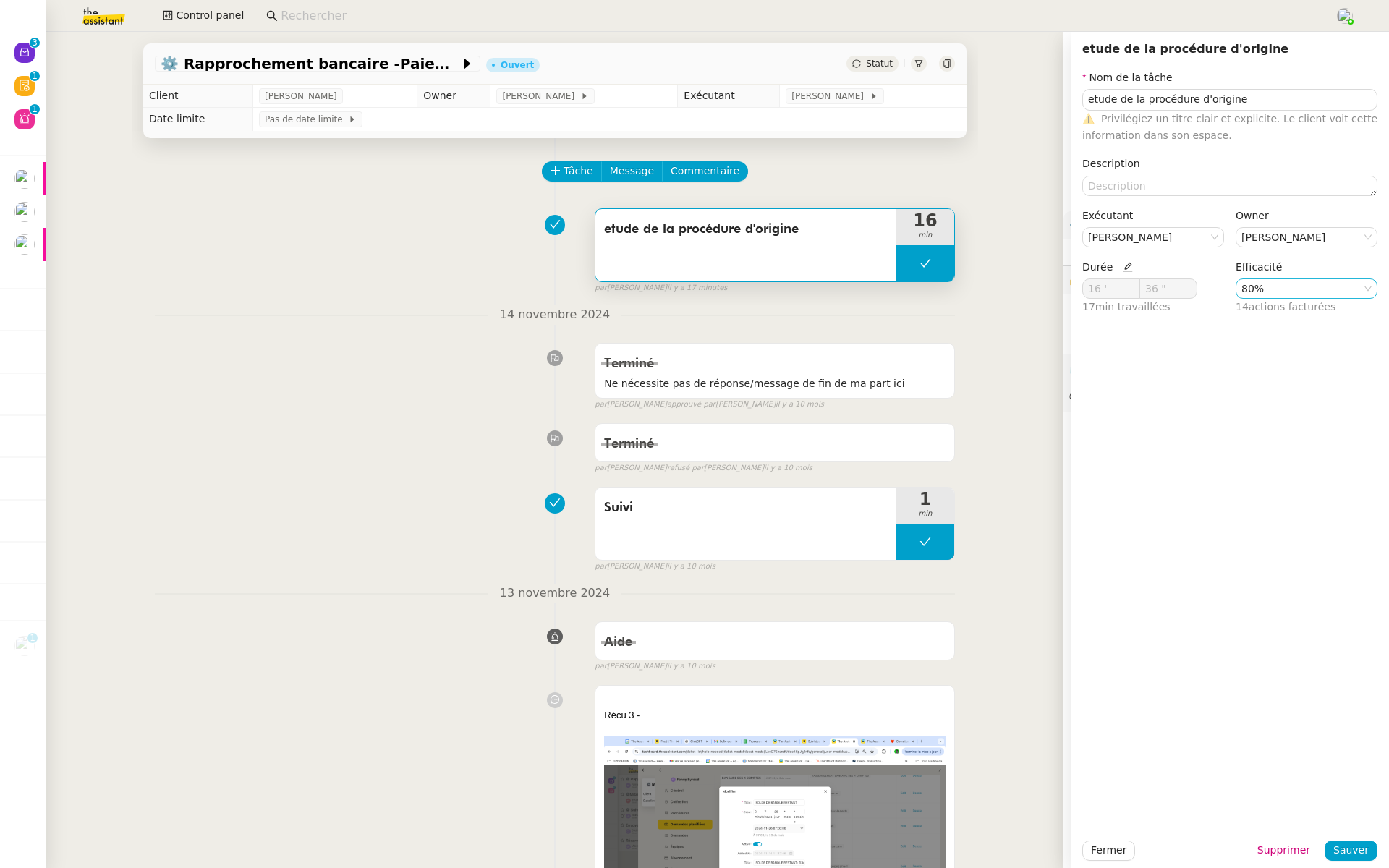
click at [1271, 292] on nz-select-item "80%" at bounding box center [1306, 288] width 130 height 19
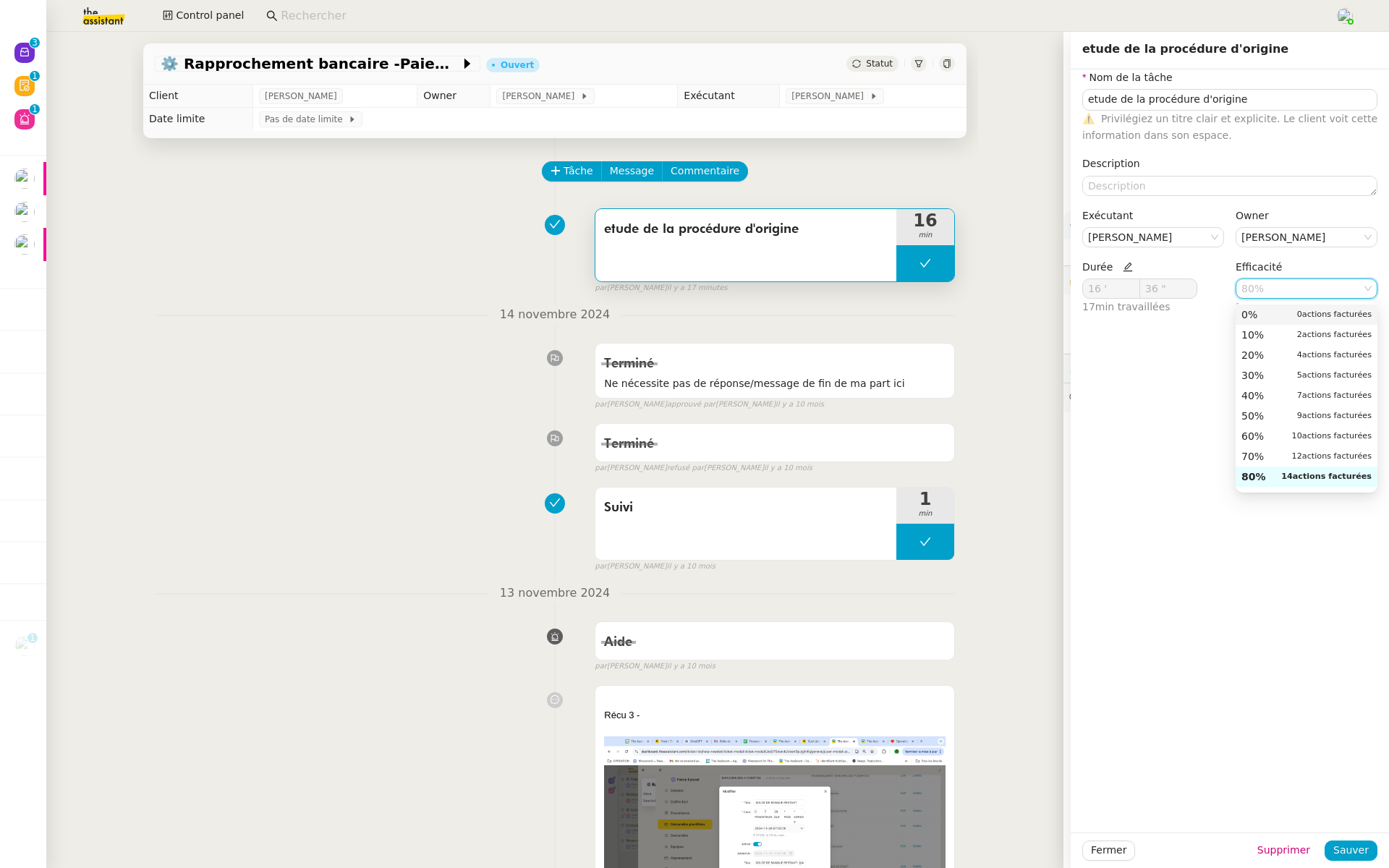
click at [1270, 312] on div "0% 0 actions facturées" at bounding box center [1306, 315] width 130 height 13
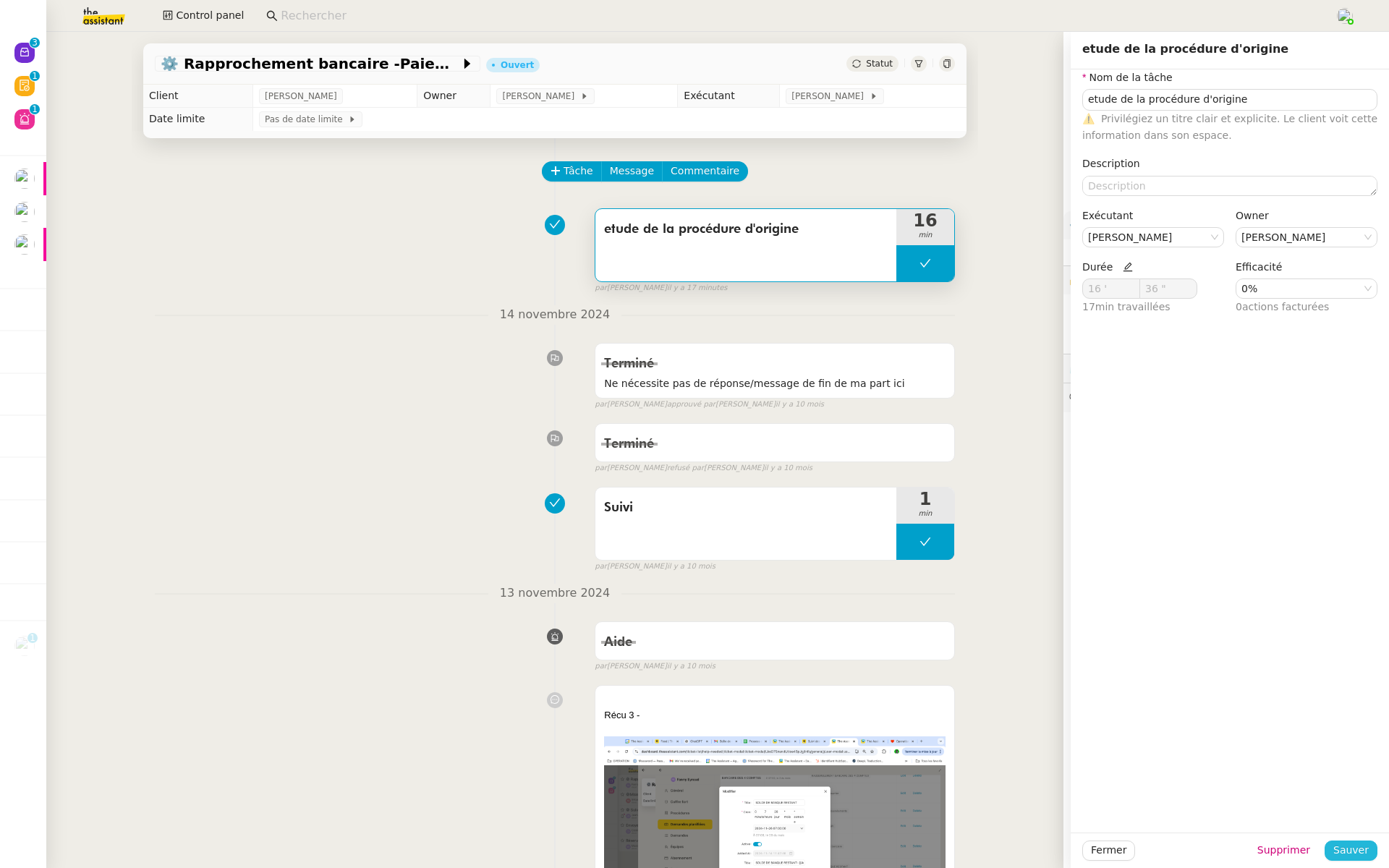
click at [1355, 846] on span "Sauver" at bounding box center [1351, 850] width 36 height 16
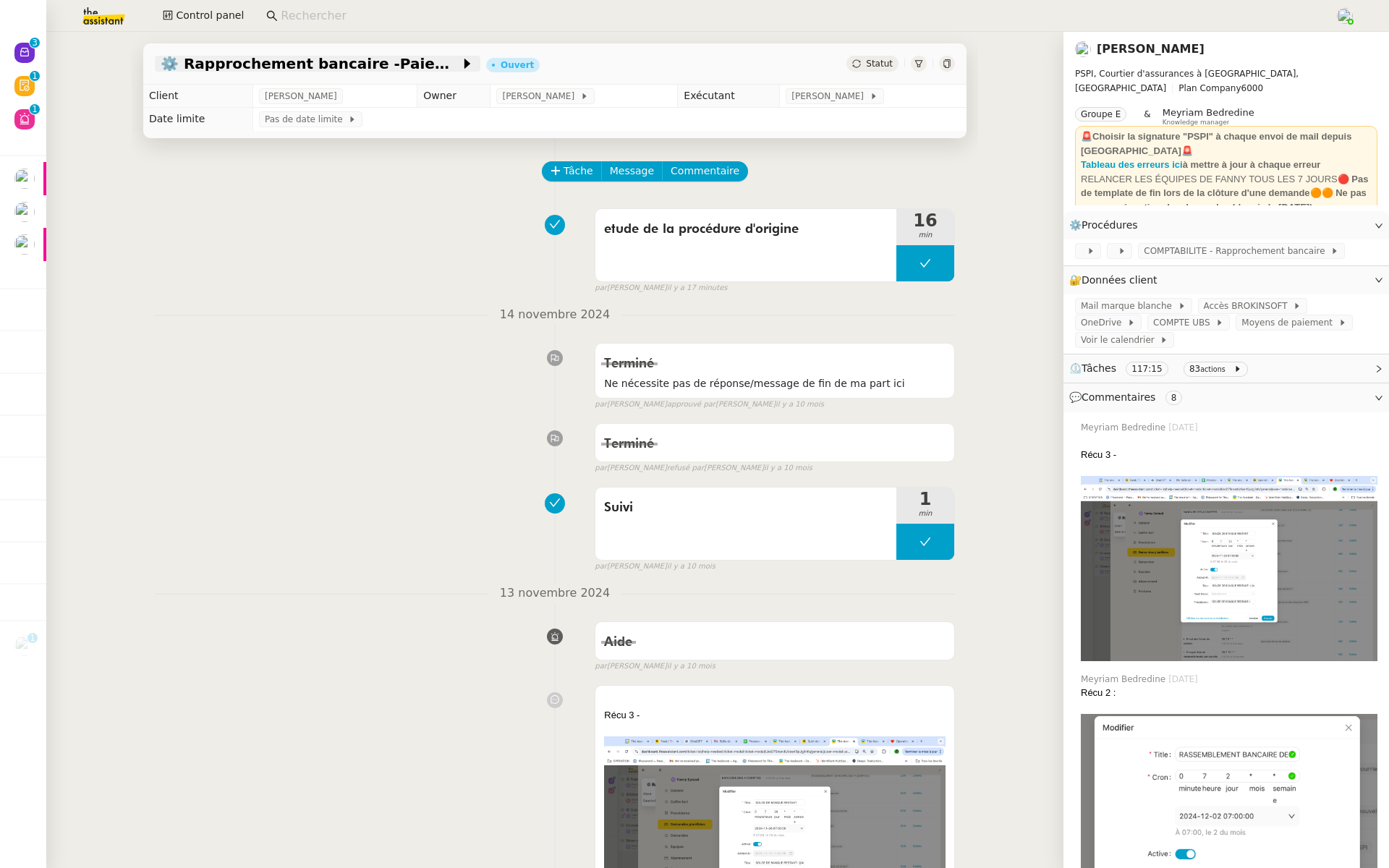
click at [392, 63] on span "⚙️ Rapprochement bancaire -Paiements à viser [DATE]" at bounding box center [310, 63] width 299 height 15
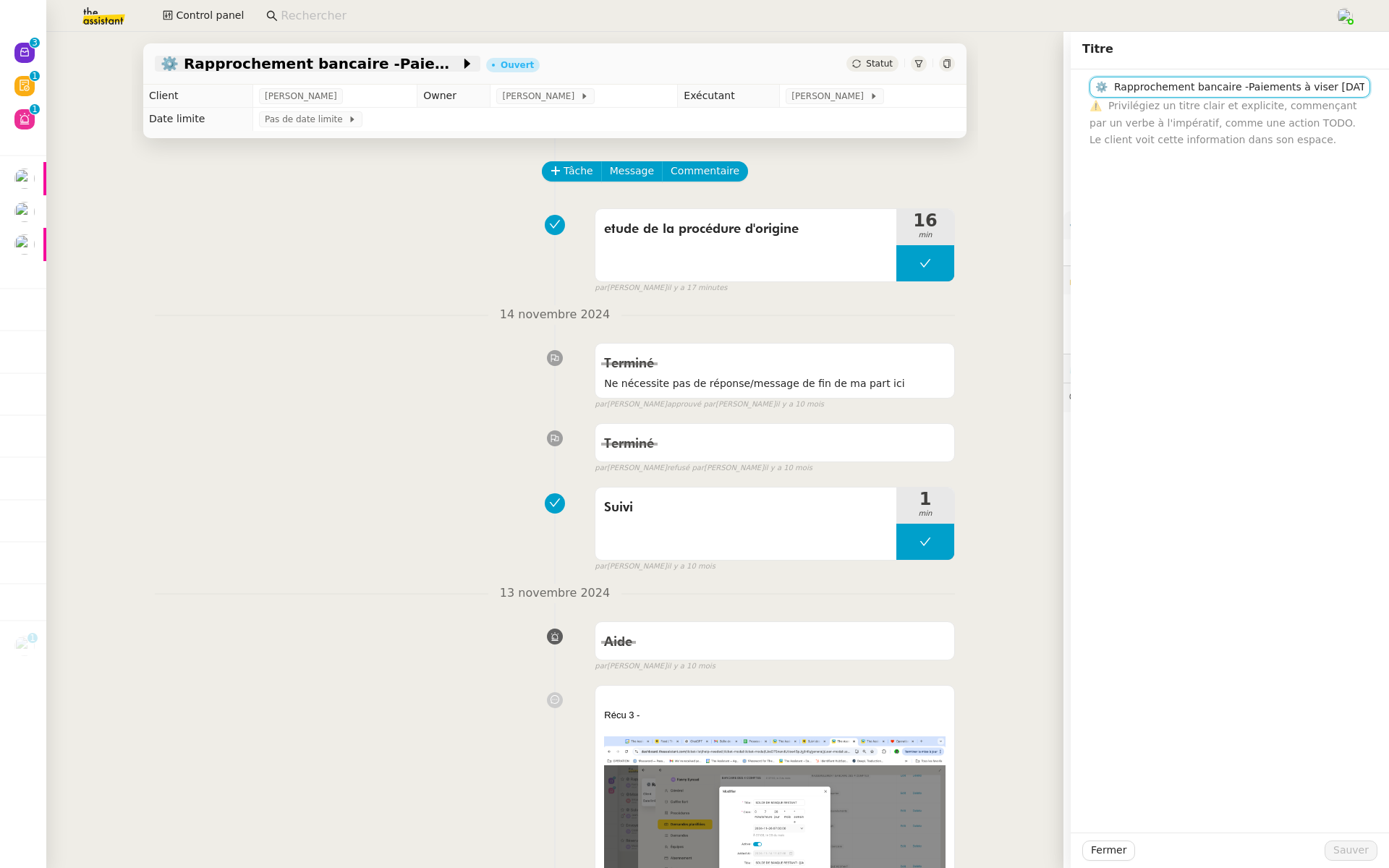
scroll to position [0, 11]
click at [372, 119] on td "Pas de date limite" at bounding box center [609, 119] width 713 height 23
click at [816, 162] on div "Tâche Message Commentaire" at bounding box center [749, 178] width 411 height 35
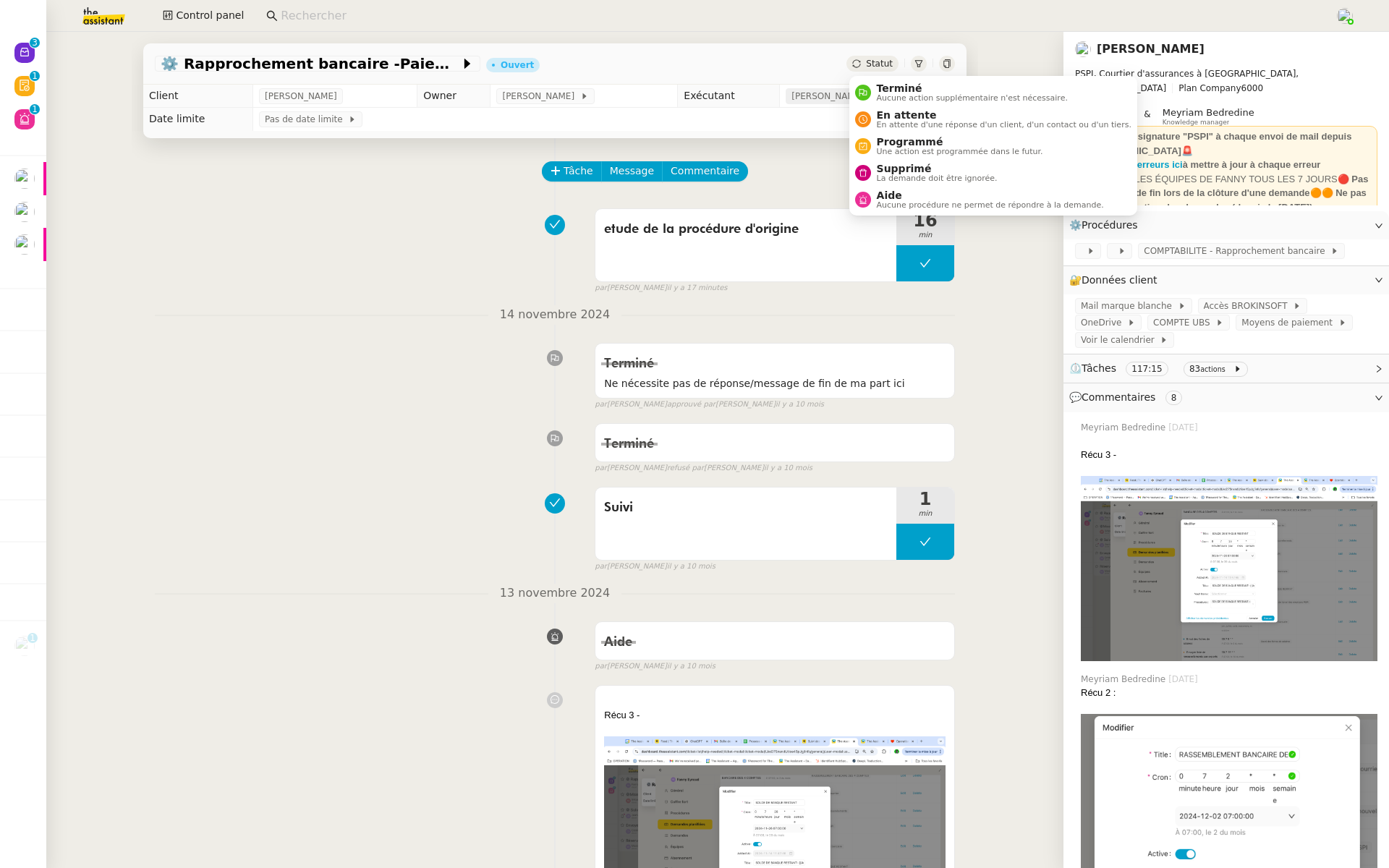
click at [829, 98] on span "[PERSON_NAME]" at bounding box center [830, 96] width 77 height 15
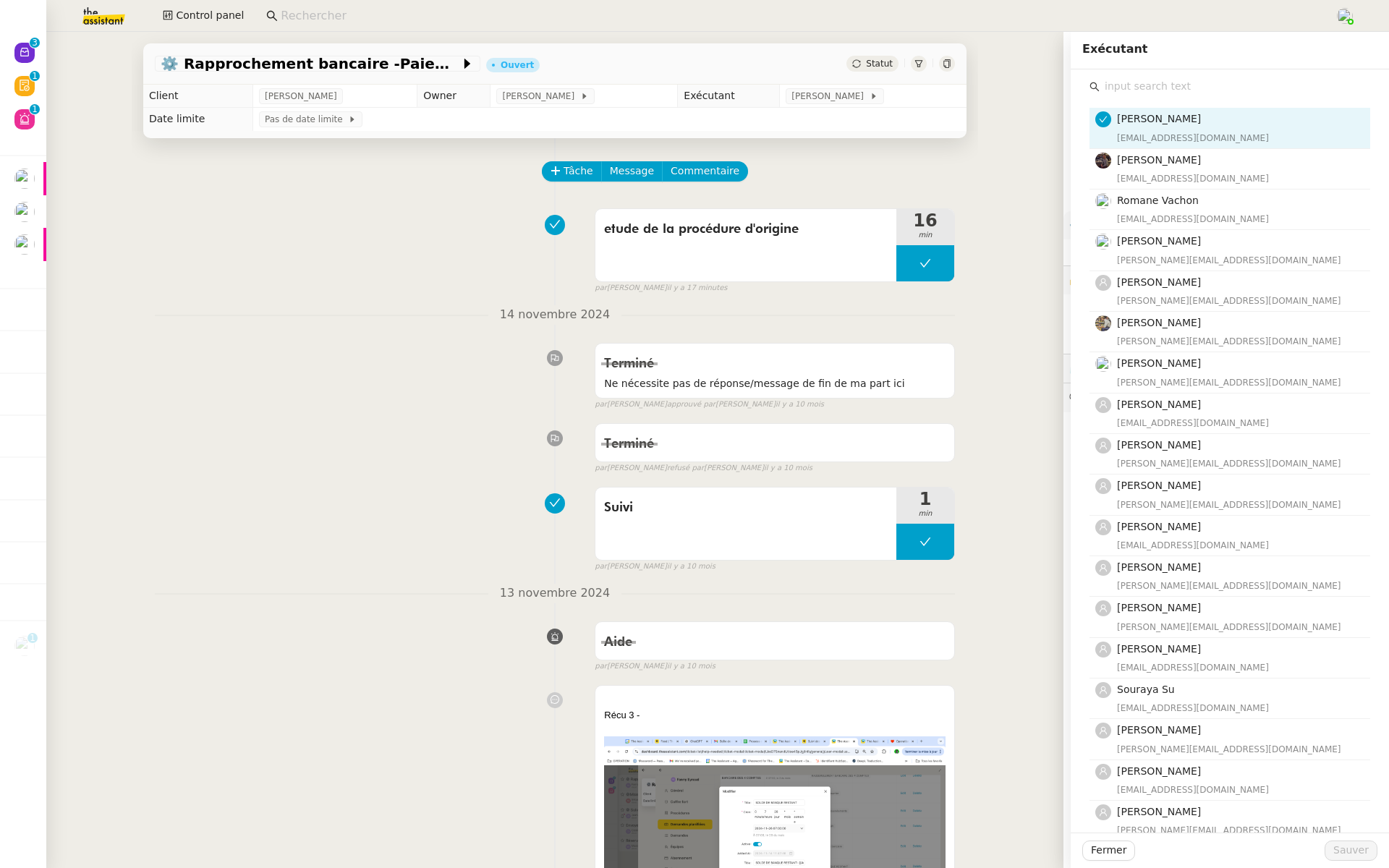
click at [1135, 76] on input "text" at bounding box center [1235, 86] width 271 height 20
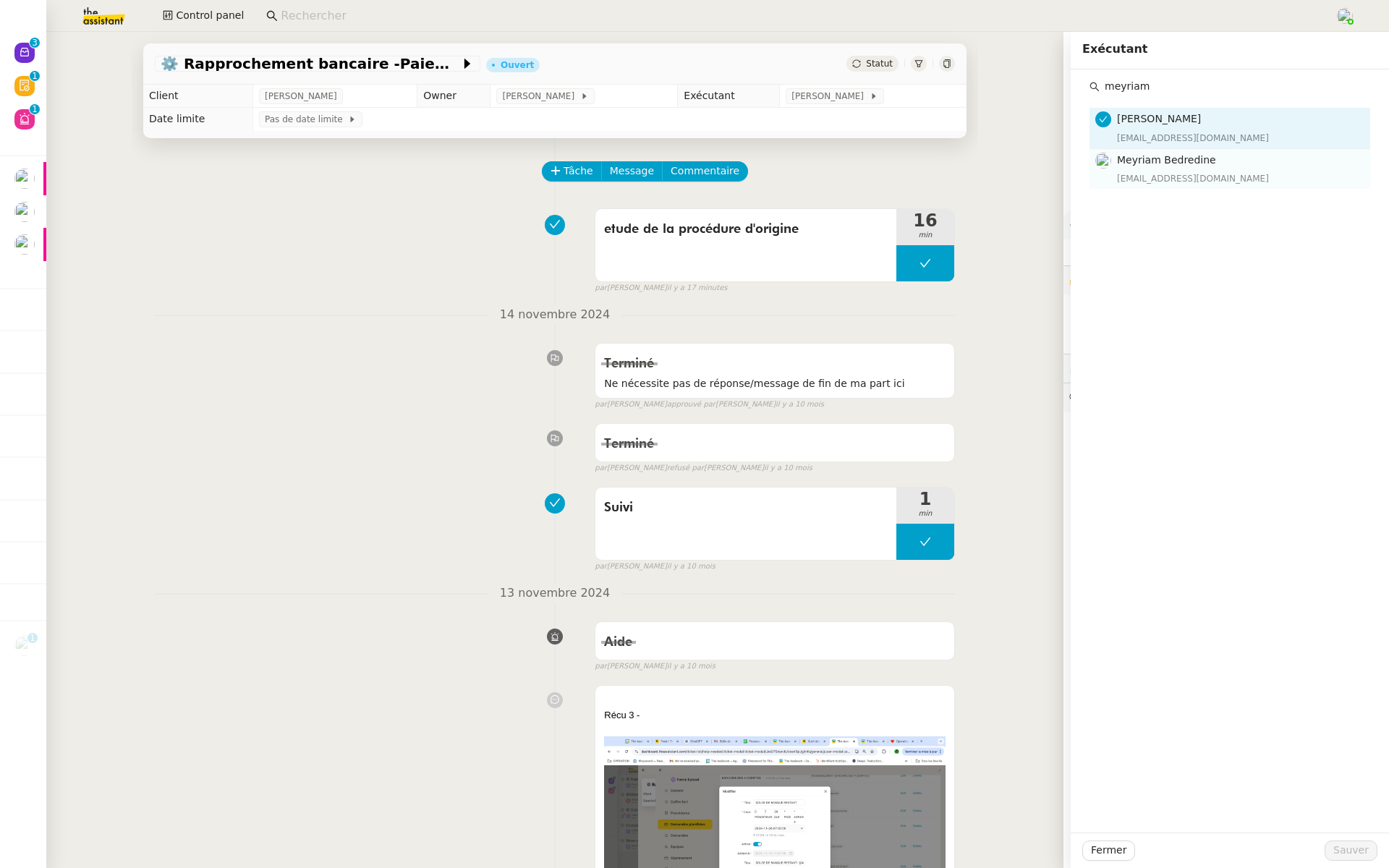
type input "meyriam"
click at [1135, 161] on span "Meyriam Bedredine" at bounding box center [1166, 160] width 99 height 11
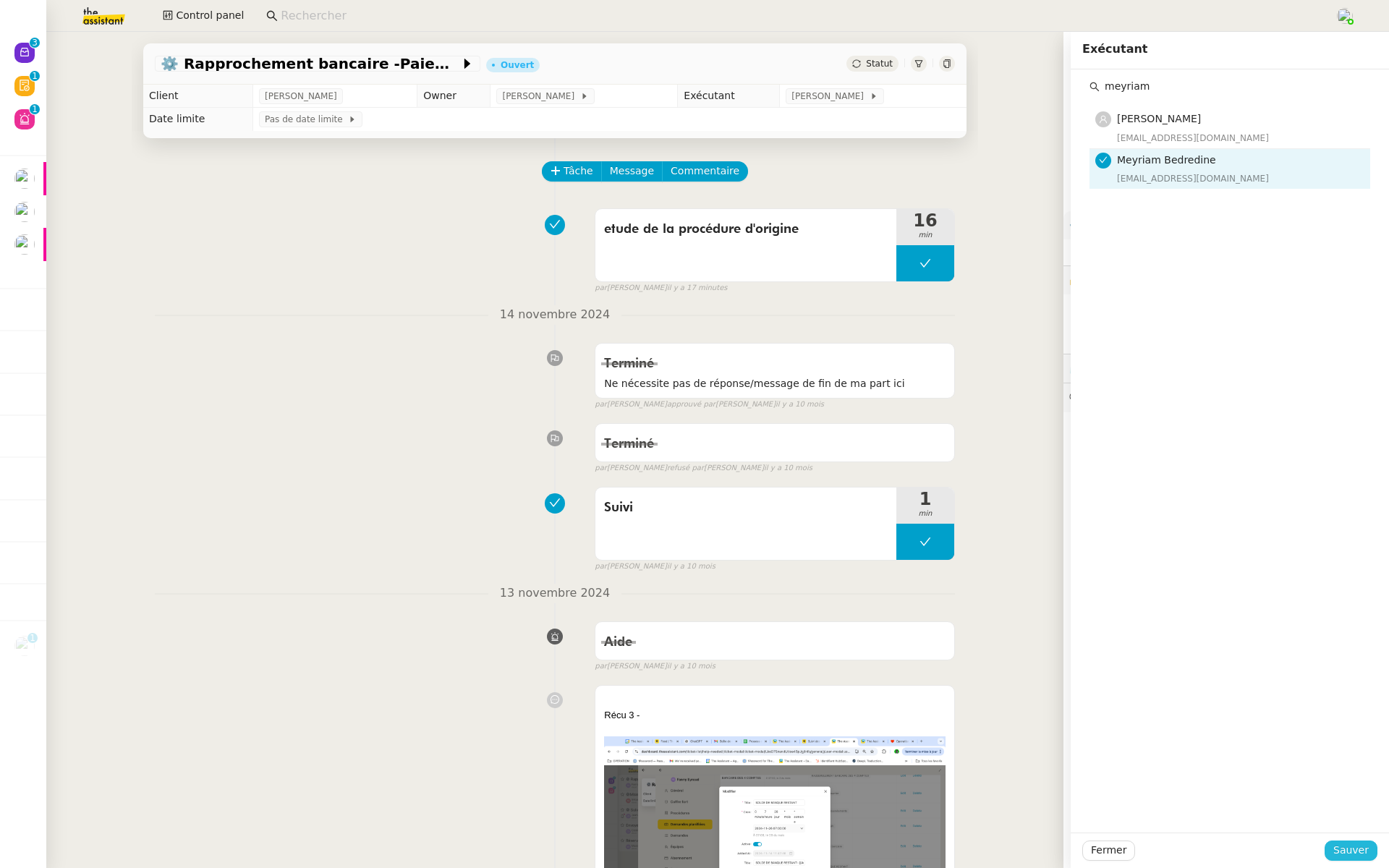
click at [1332, 844] on button "Sauver" at bounding box center [1350, 850] width 53 height 20
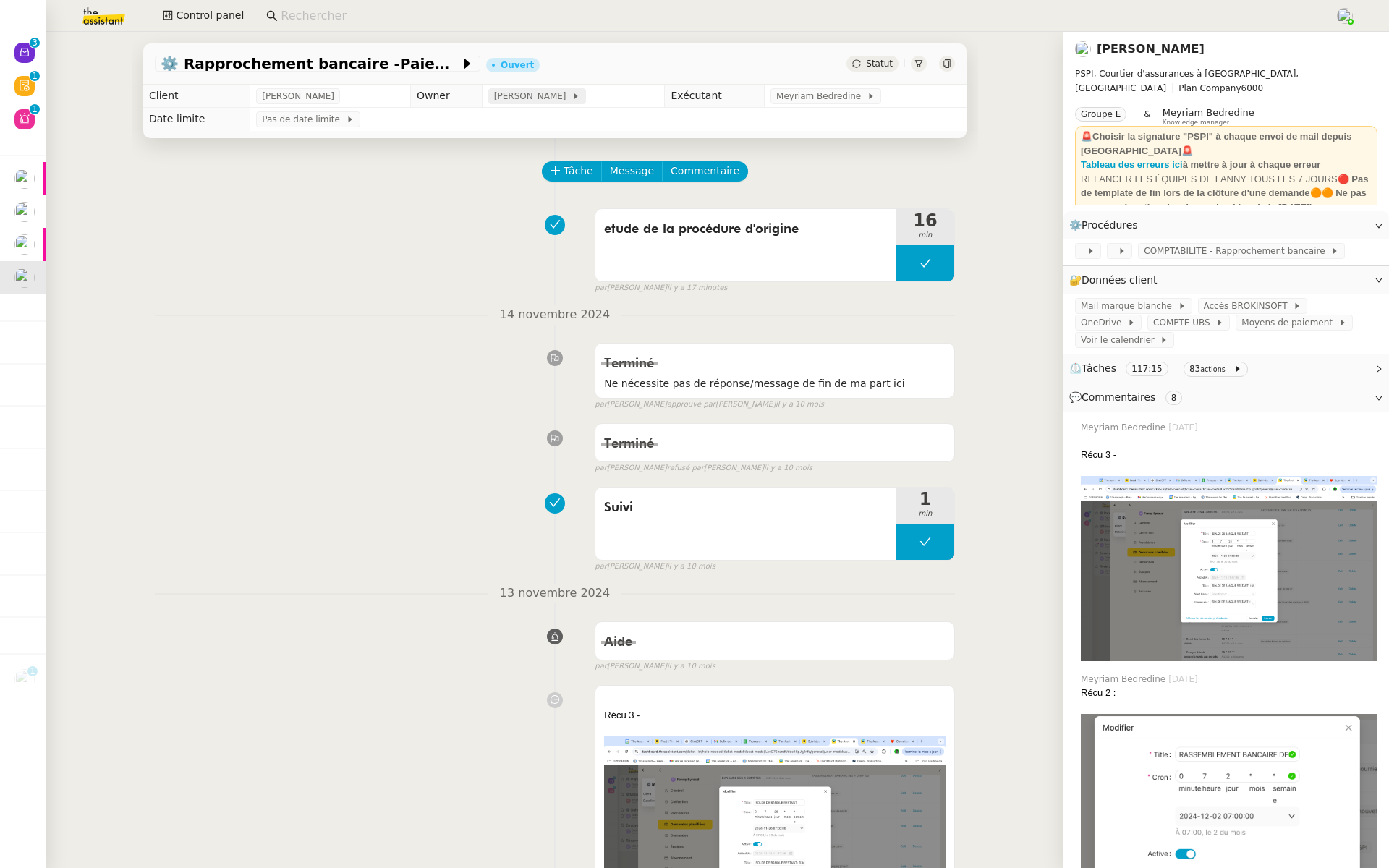
click at [522, 98] on span "[PERSON_NAME]" at bounding box center [532, 96] width 77 height 15
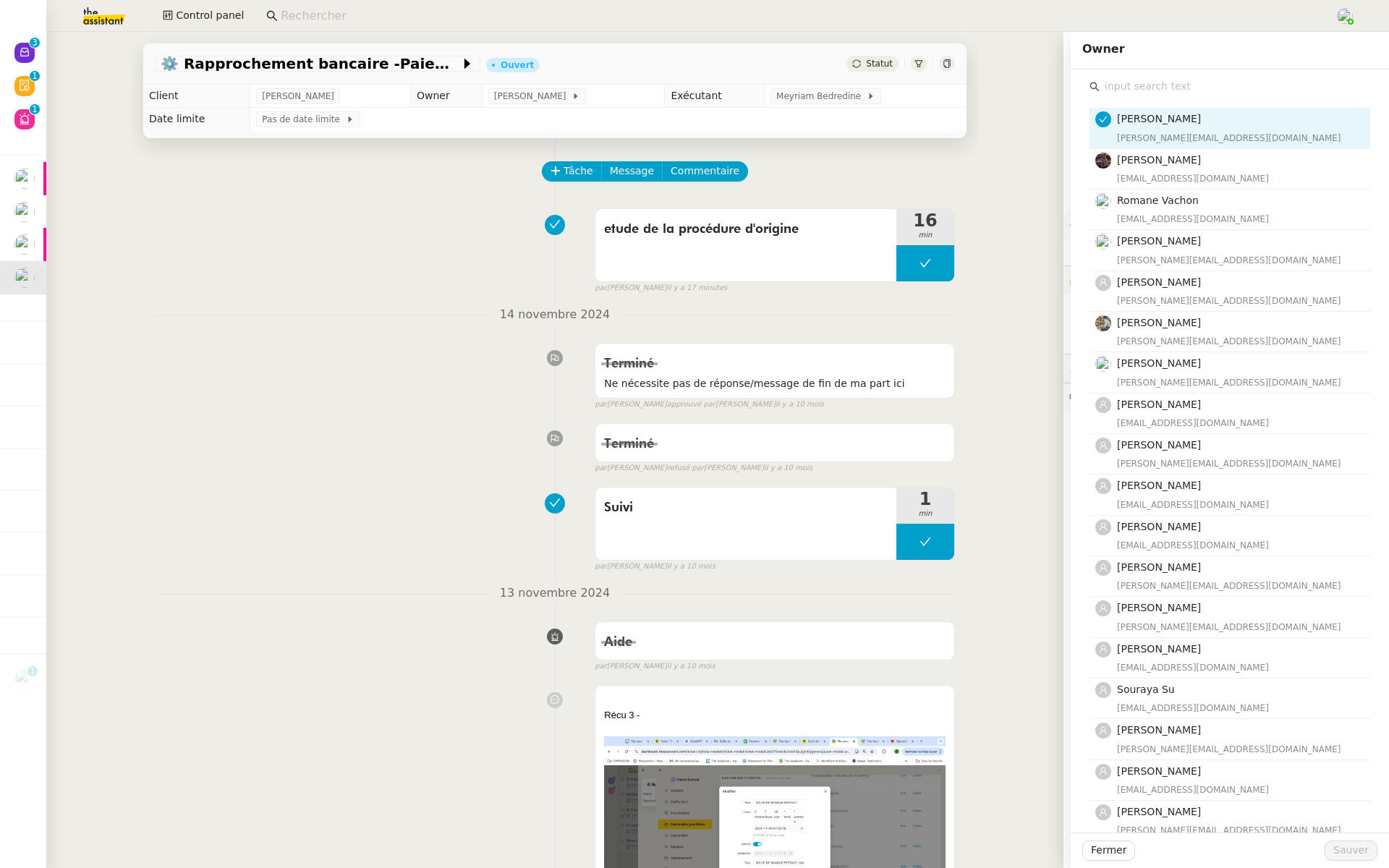
click at [1113, 89] on input "text" at bounding box center [1235, 86] width 271 height 20
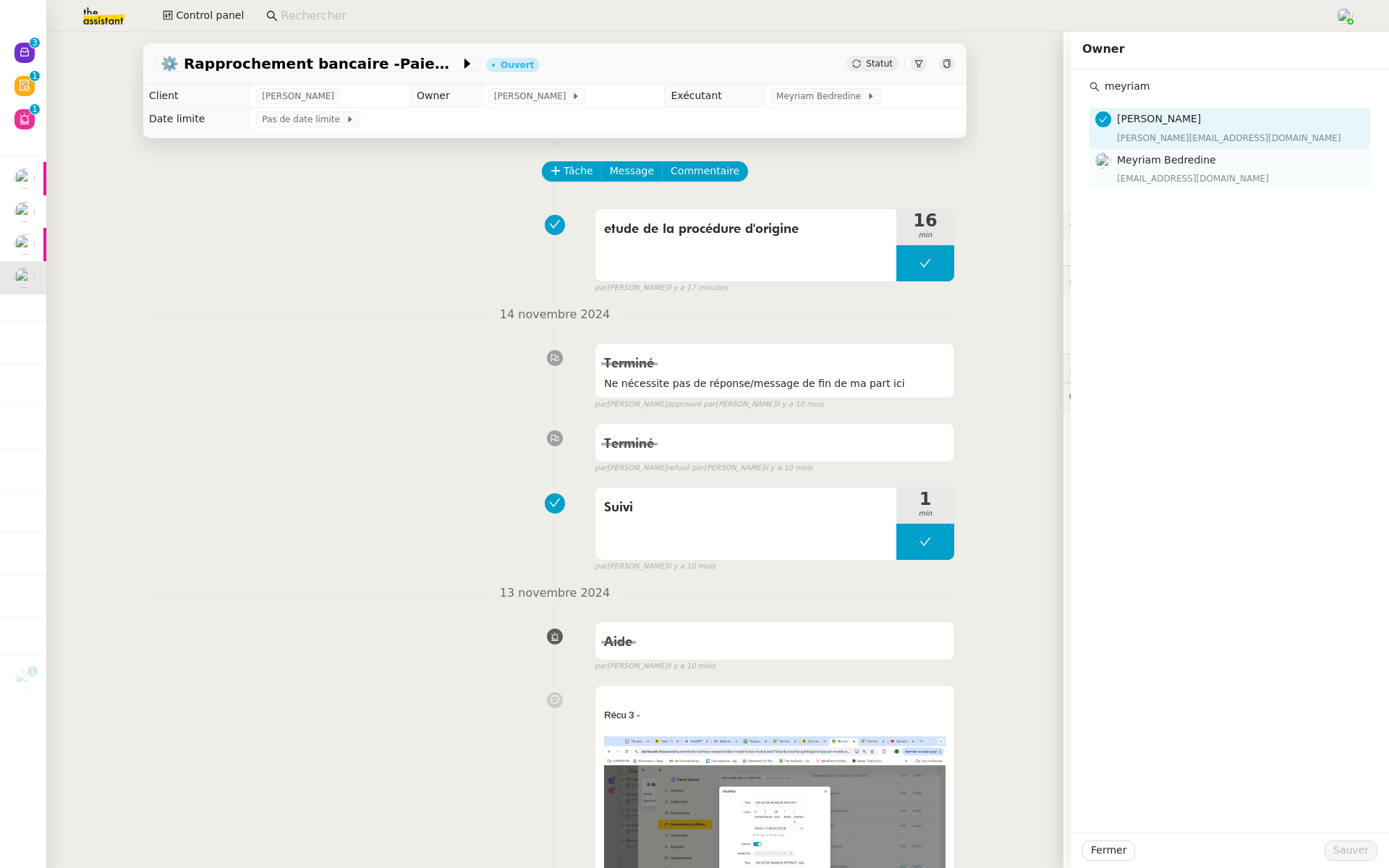
type input "meyriam"
click at [1113, 181] on nz-list-item-meta "Meyriam Bedredine meyriam@team.theassistant.com" at bounding box center [1227, 169] width 266 height 34
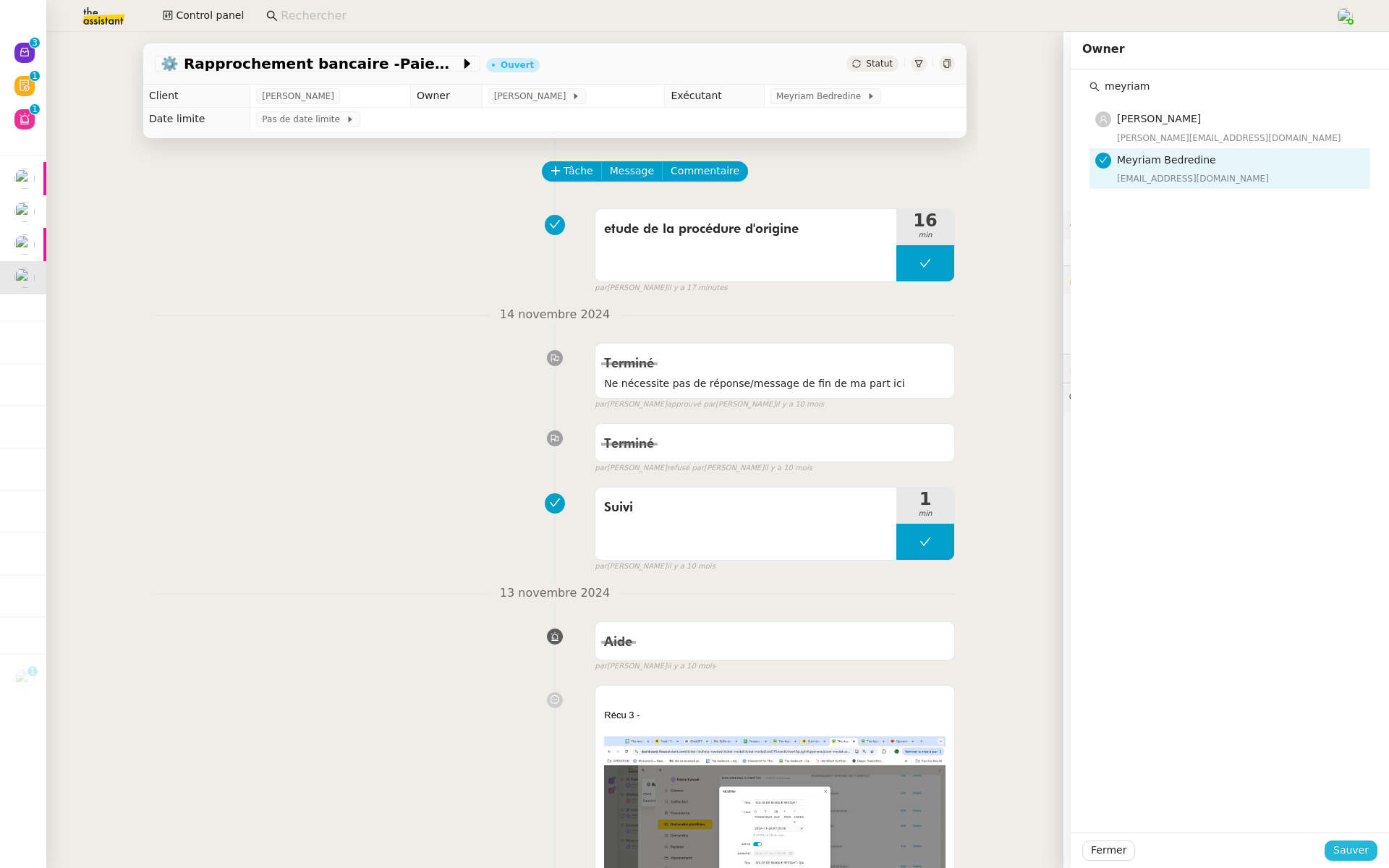
click at [1359, 841] on button "Sauver" at bounding box center [1350, 850] width 53 height 20
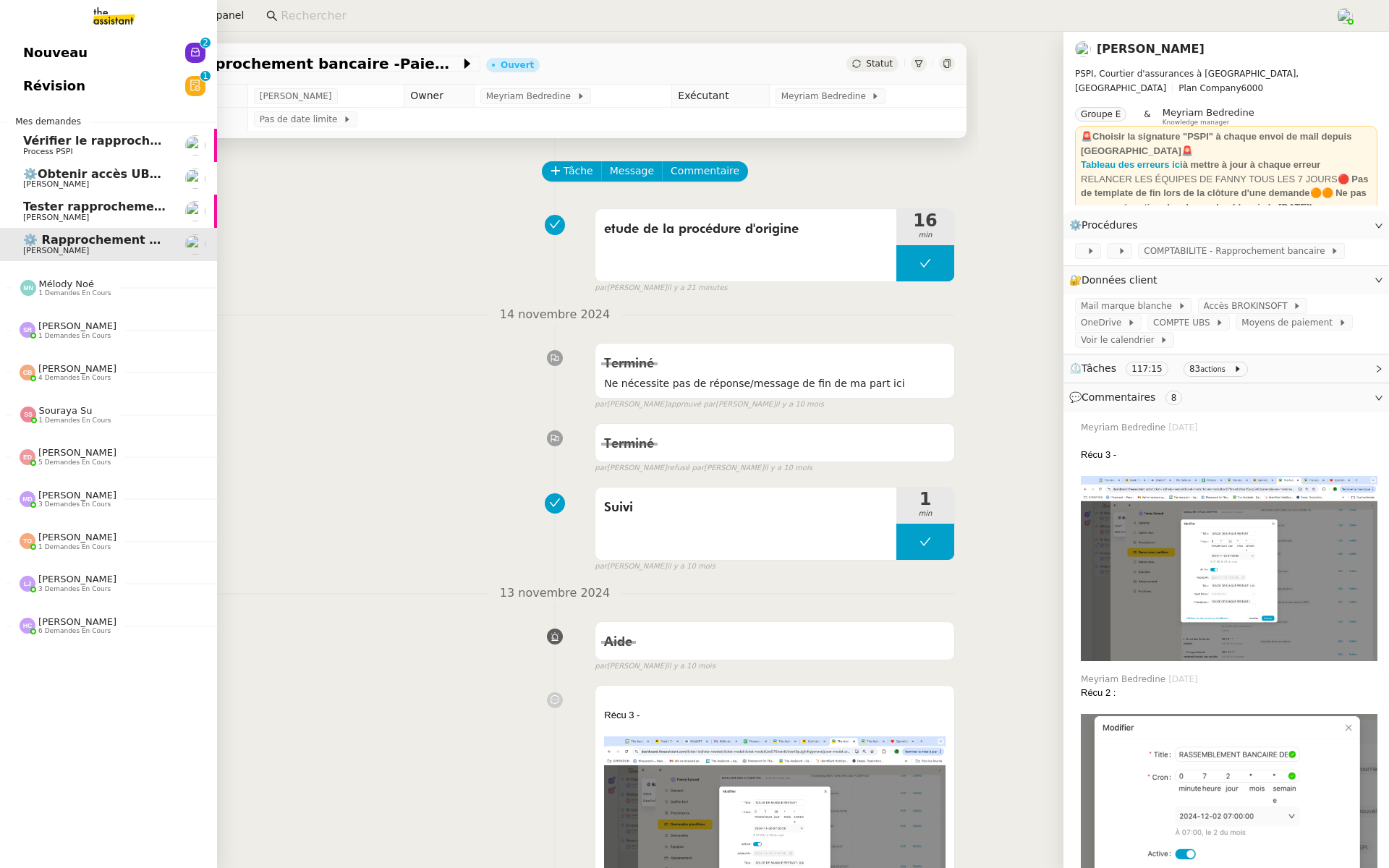
click at [18, 84] on link "Révision 0 1 2 3 4 5 6 7 8 9" at bounding box center [108, 85] width 217 height 33
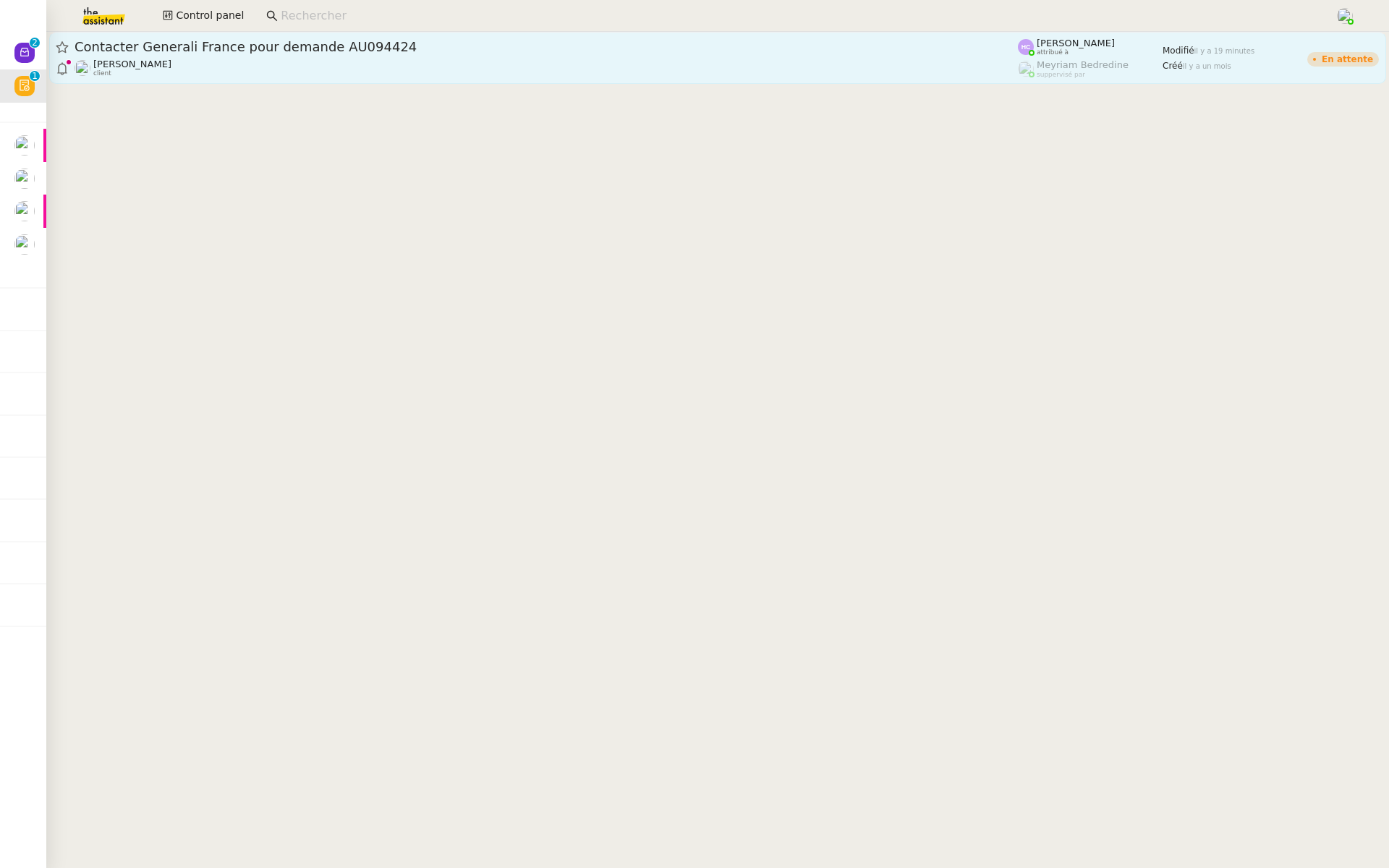
click at [327, 59] on div "Fanny Eyraud client" at bounding box center [546, 67] width 943 height 19
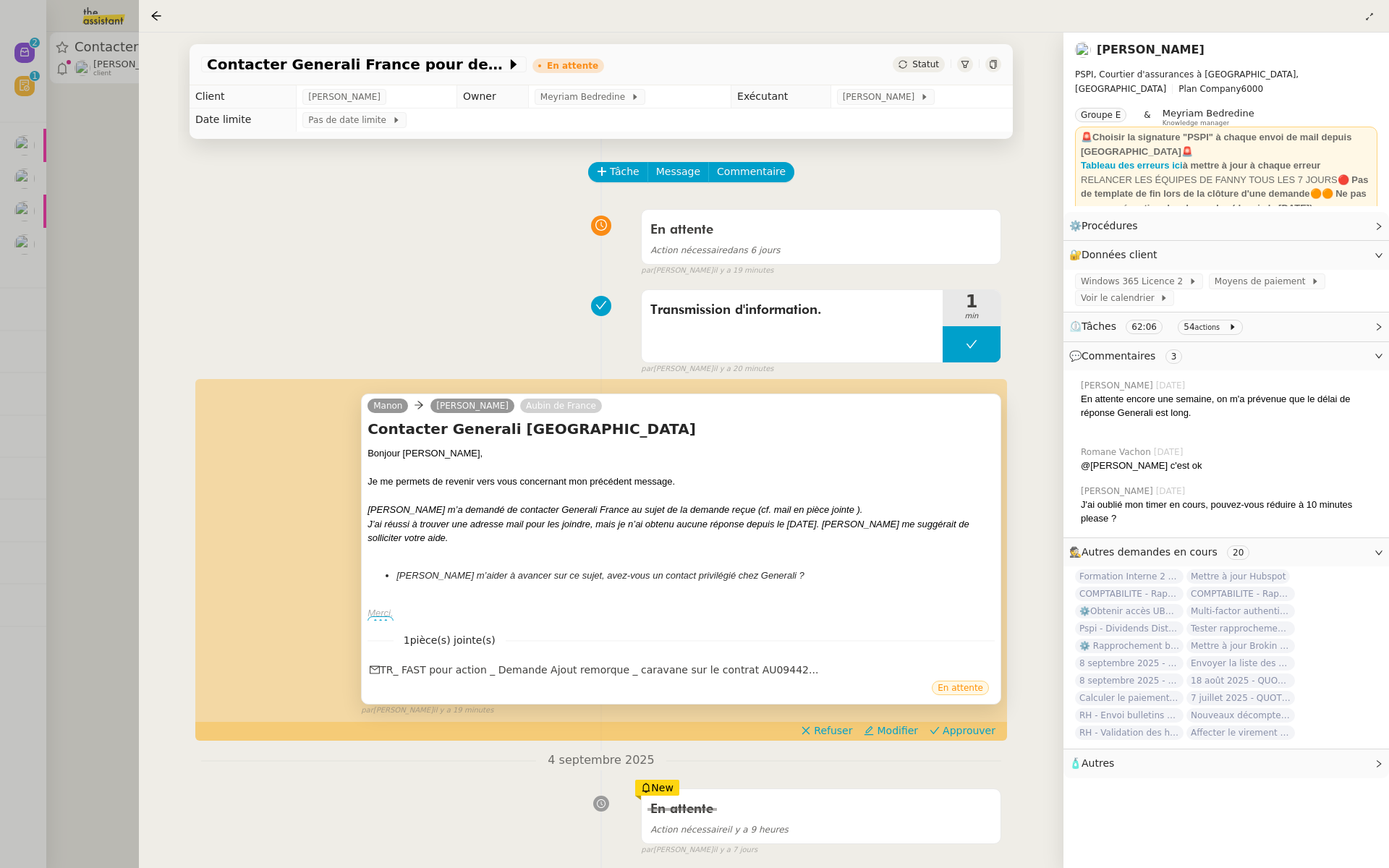
scroll to position [128, 0]
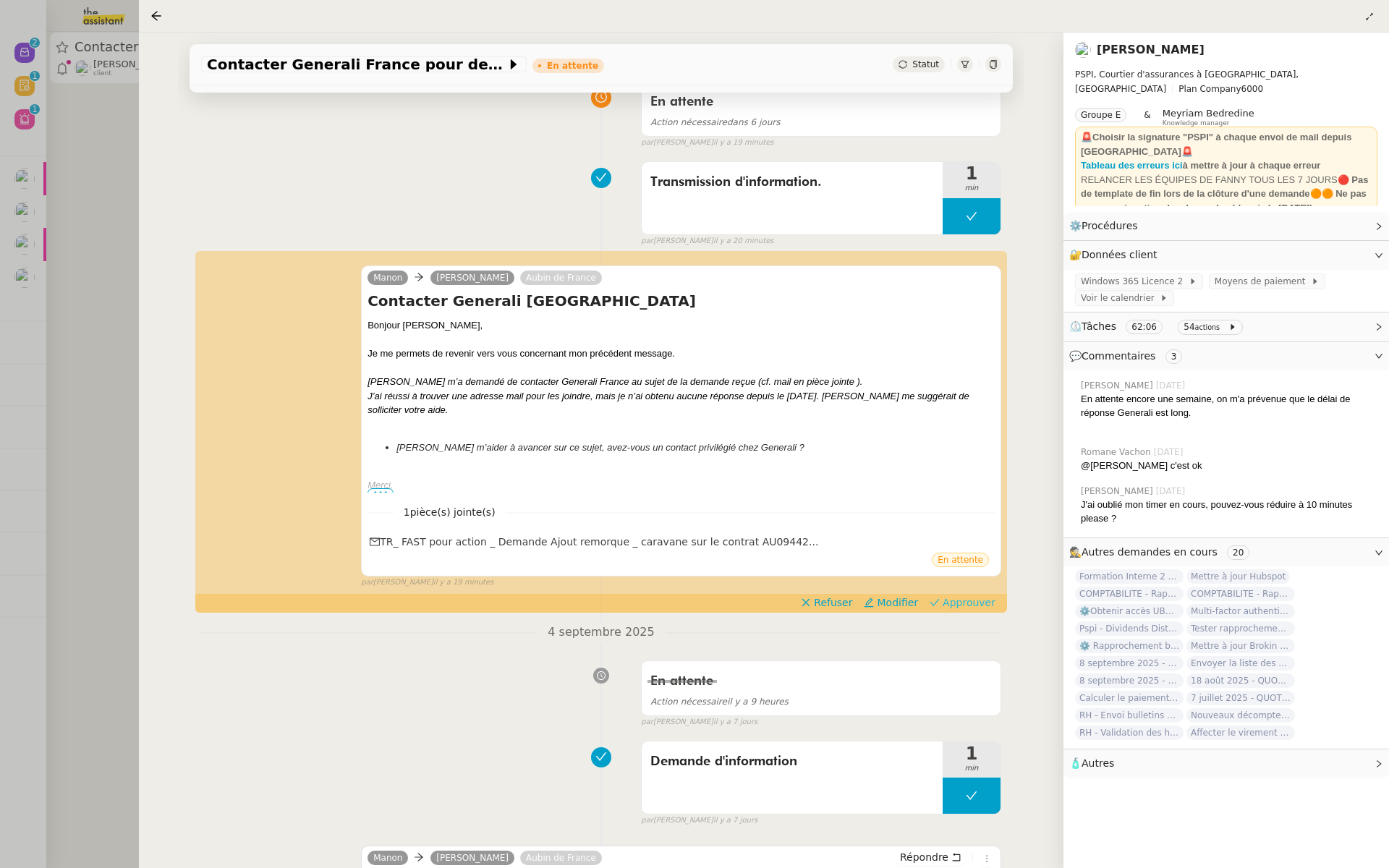
click at [976, 601] on span "Approuver" at bounding box center [969, 602] width 53 height 15
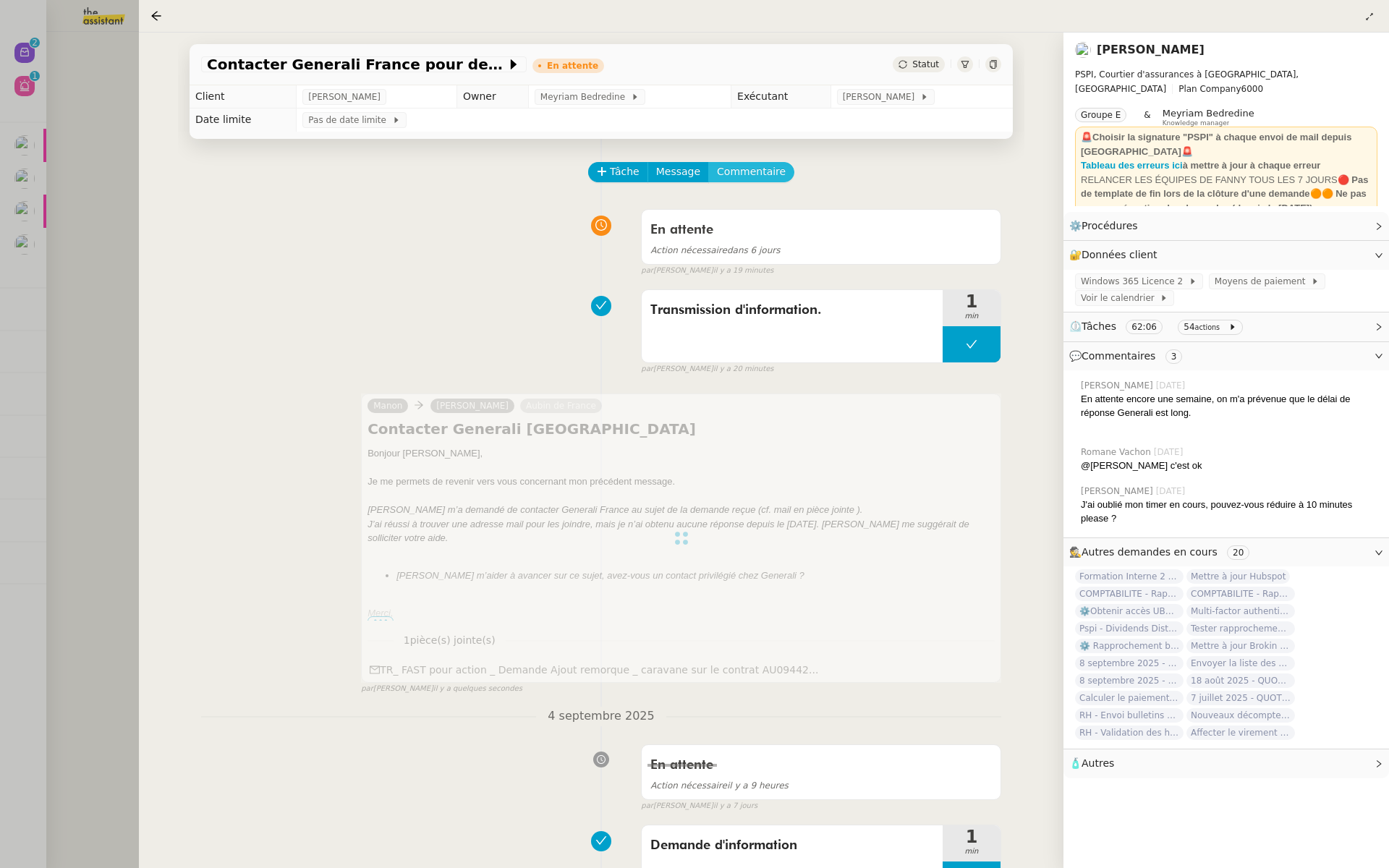
click at [739, 163] on button "Commentaire" at bounding box center [751, 171] width 86 height 20
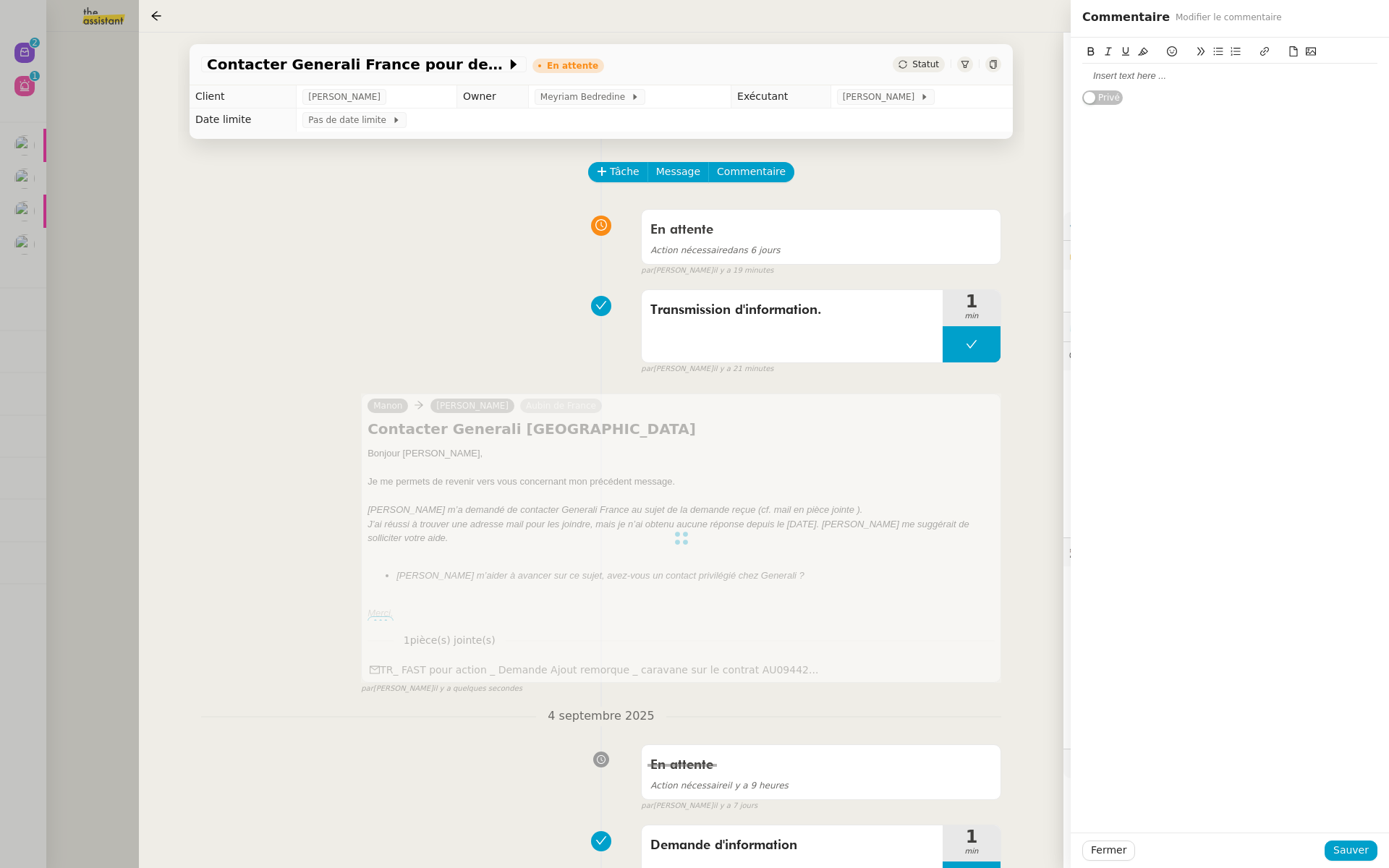
click at [1107, 82] on div at bounding box center [1229, 76] width 295 height 13
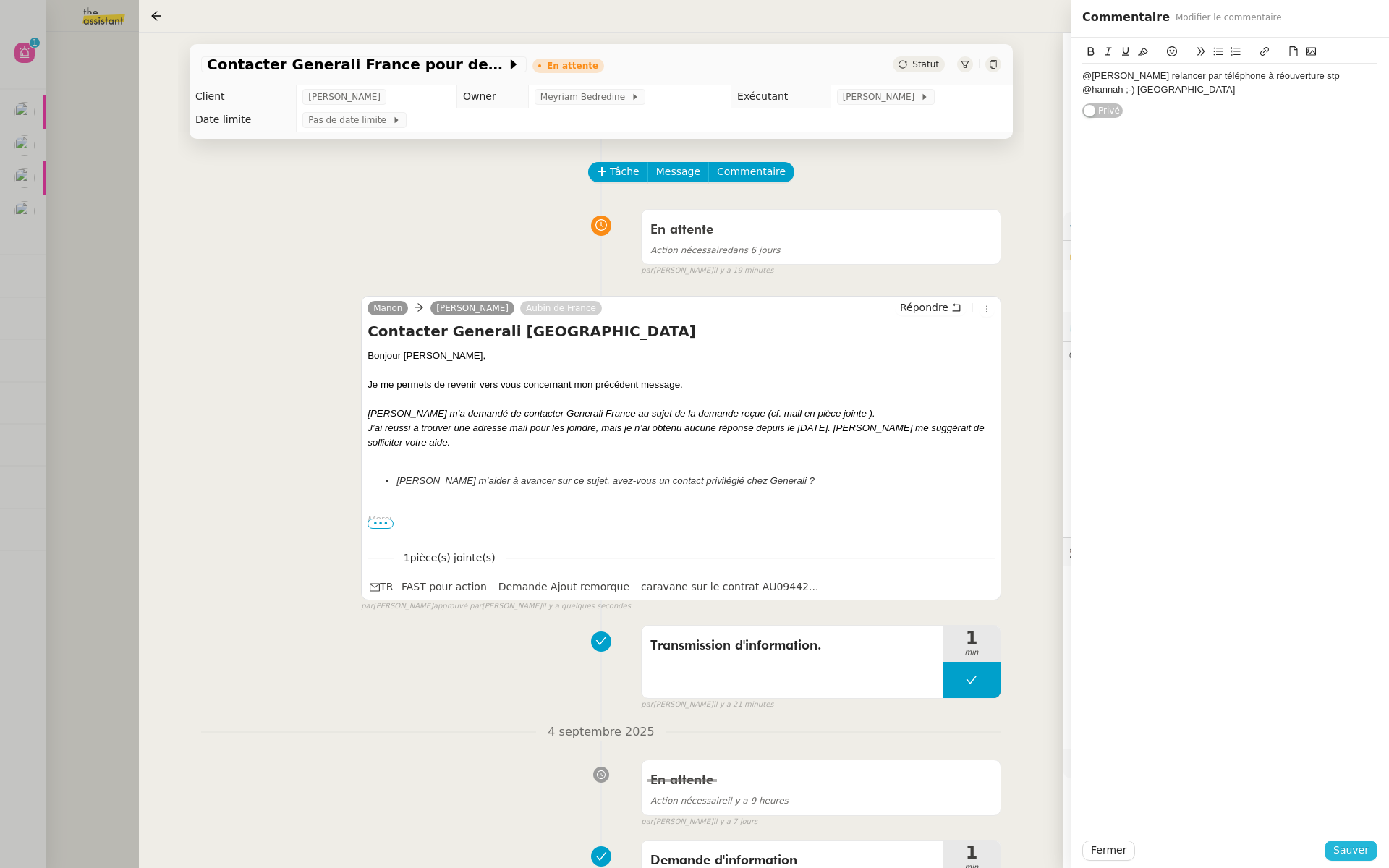
click at [1352, 852] on span "Sauver" at bounding box center [1351, 850] width 36 height 16
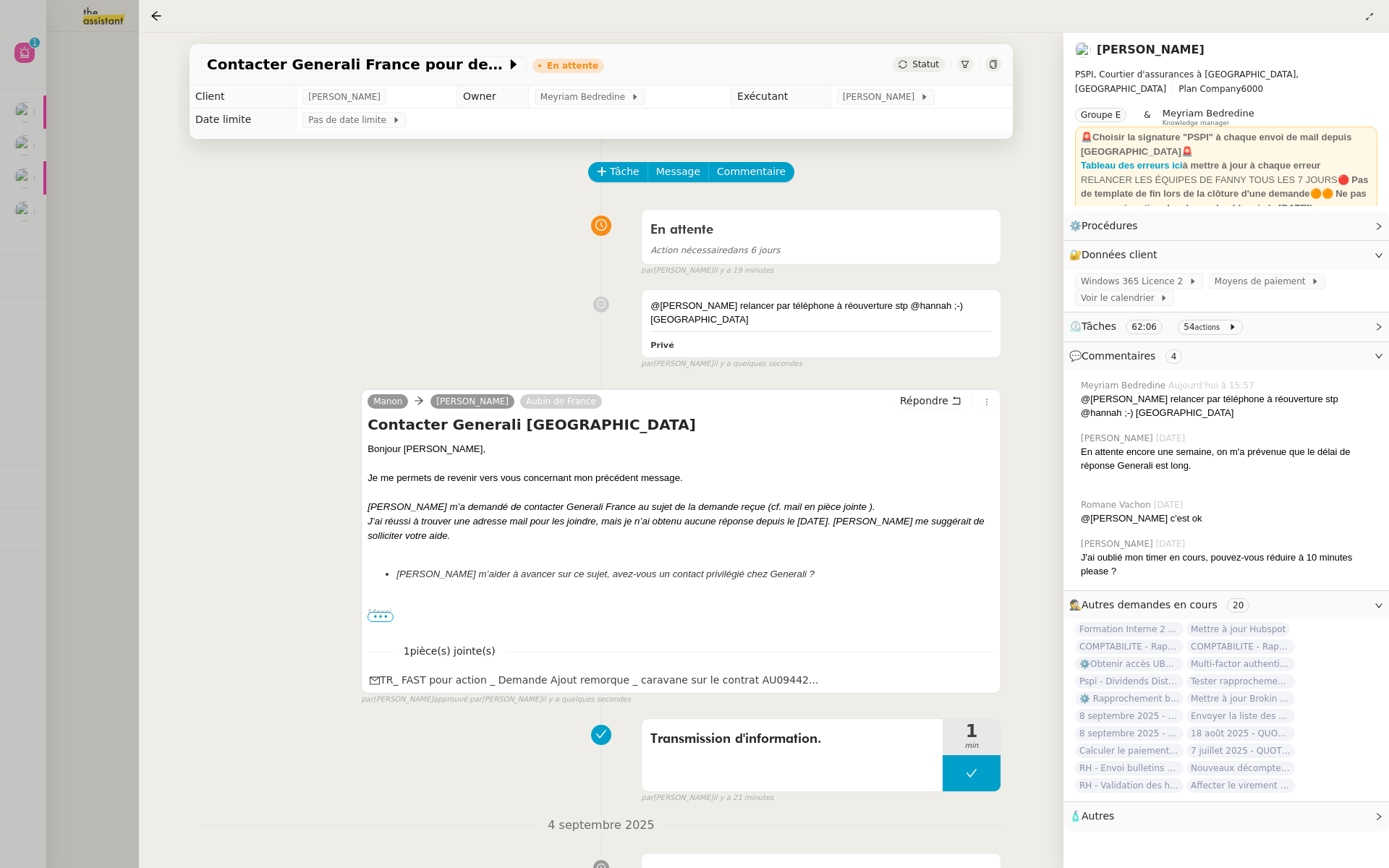
click at [0, 371] on div at bounding box center [694, 434] width 1389 height 868
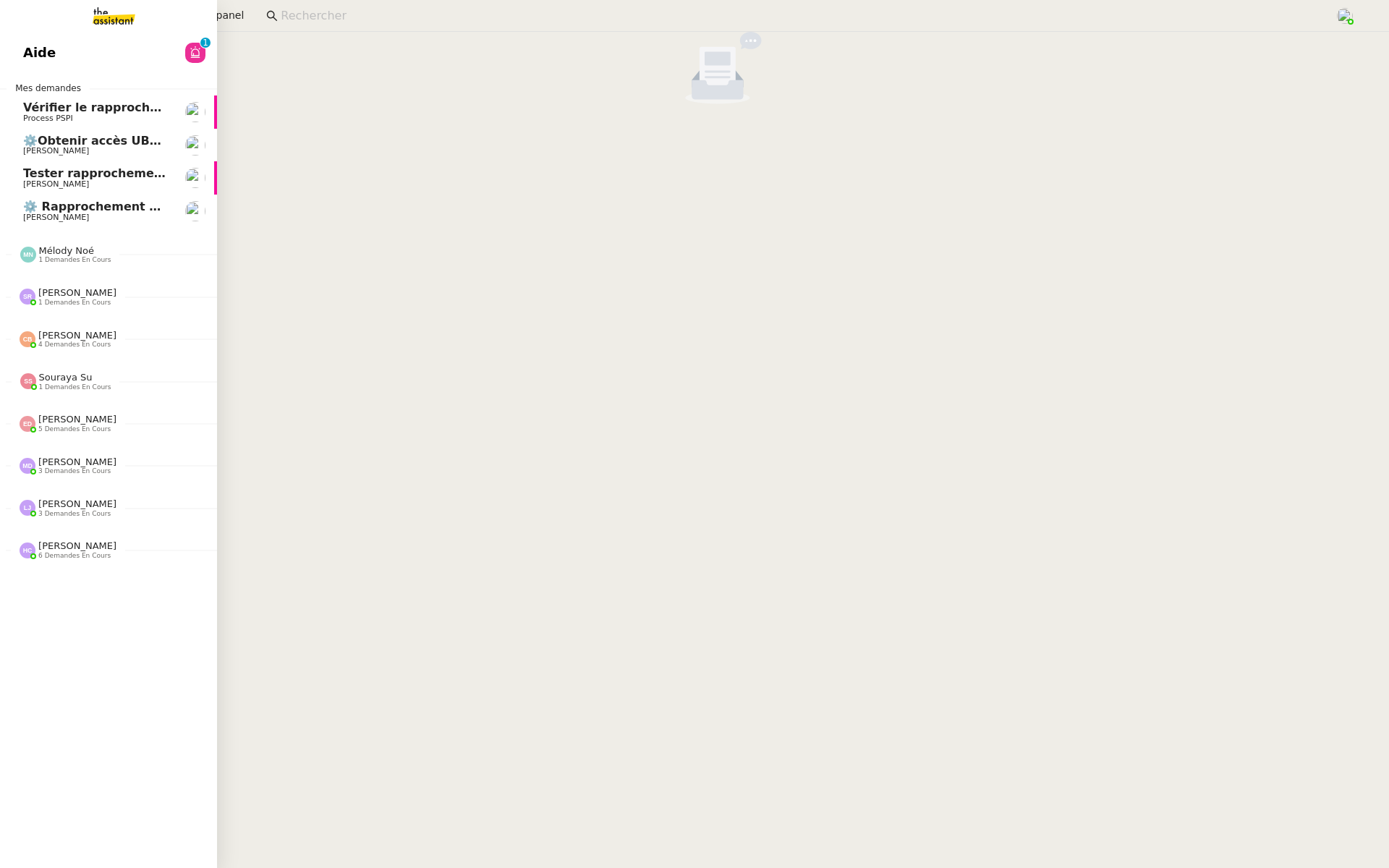
click at [77, 48] on link "Aide 0 1 2 3 4 5 6 7 8 9" at bounding box center [108, 52] width 217 height 33
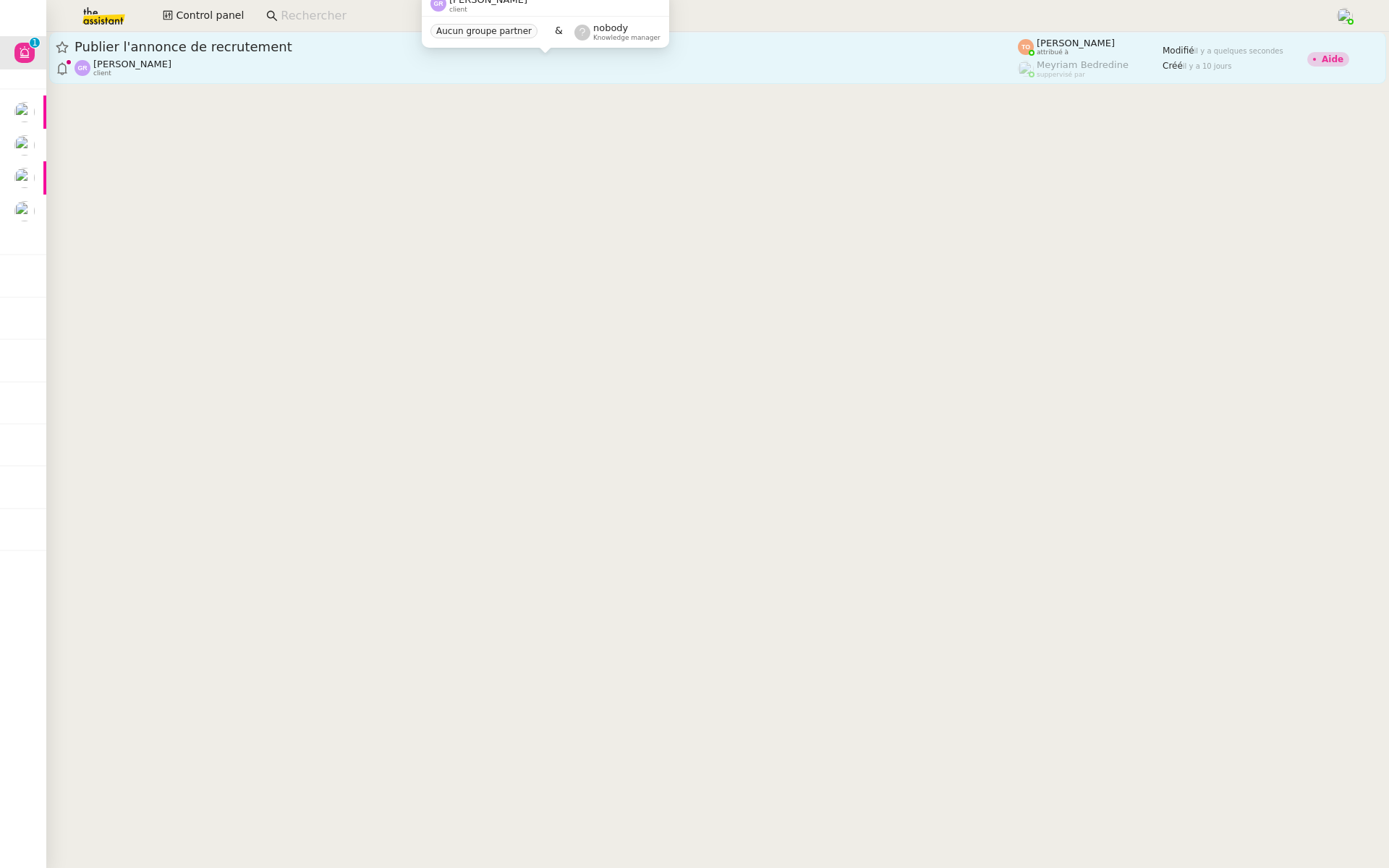
click at [286, 72] on div "Guillaume Rouvroy client" at bounding box center [546, 67] width 943 height 19
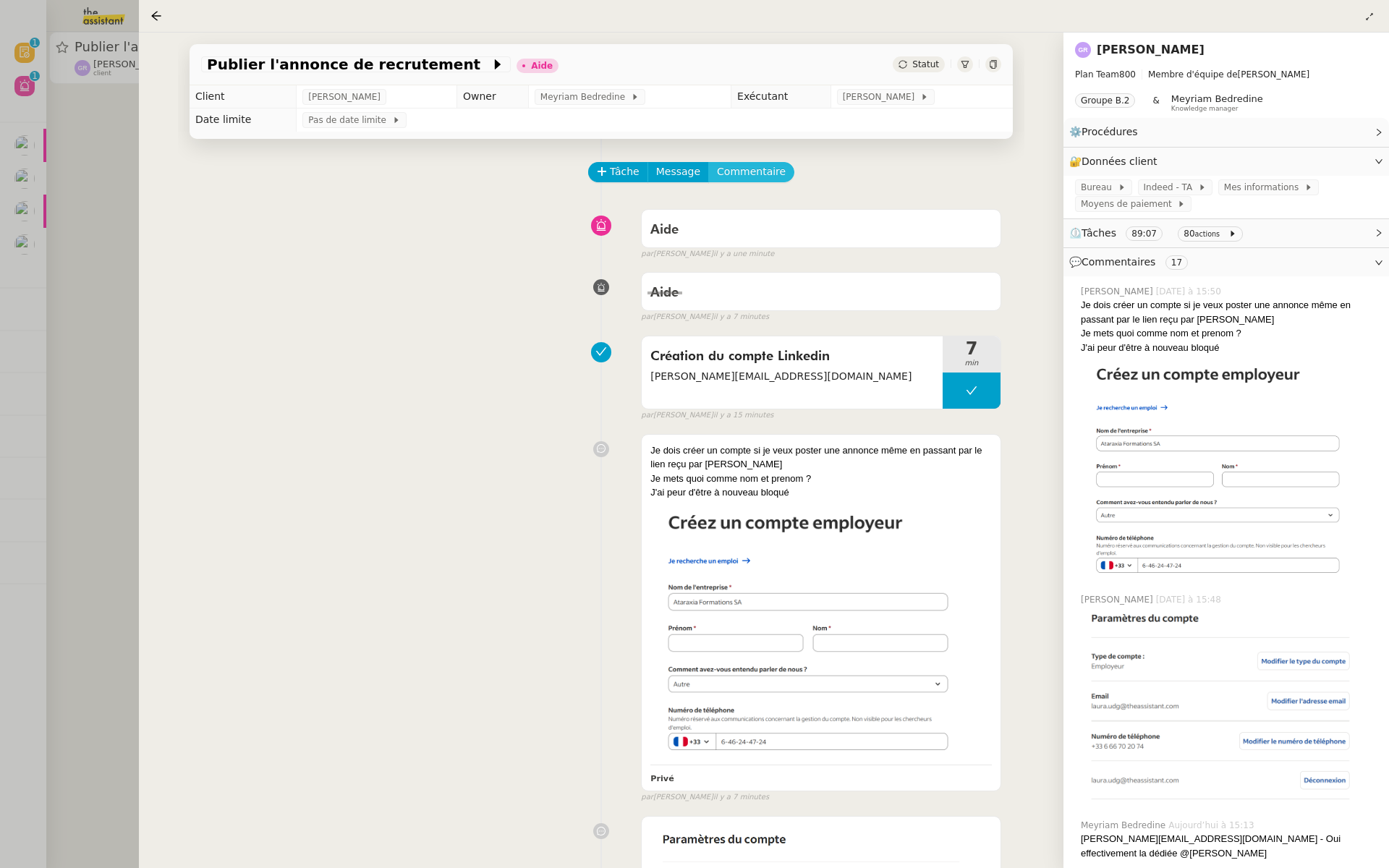
click at [751, 167] on span "Commentaire" at bounding box center [751, 171] width 69 height 16
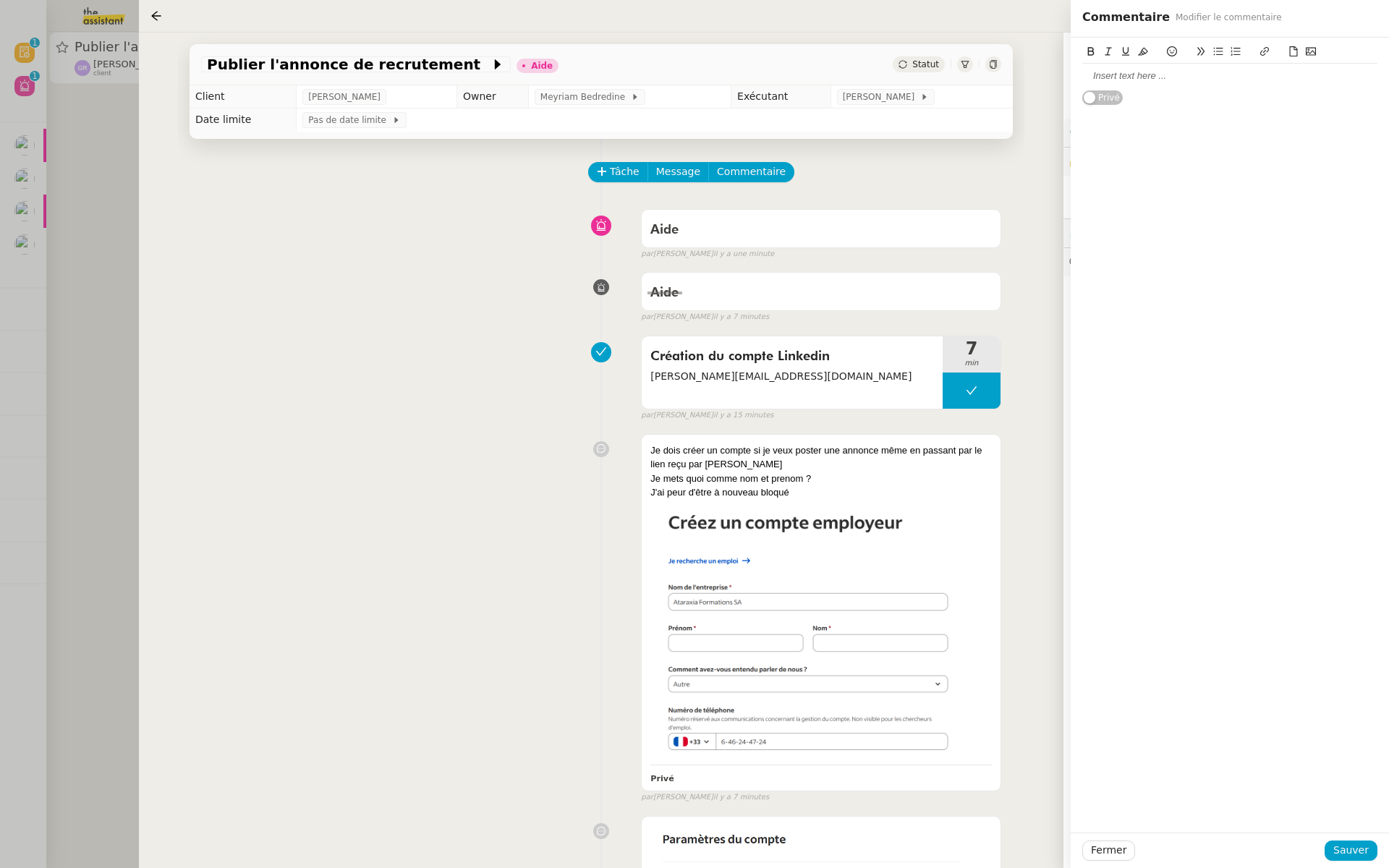
click at [1105, 79] on div at bounding box center [1229, 76] width 295 height 13
click at [1161, 84] on div at bounding box center [1229, 76] width 295 height 24
click at [1343, 848] on span "Sauver" at bounding box center [1351, 850] width 36 height 16
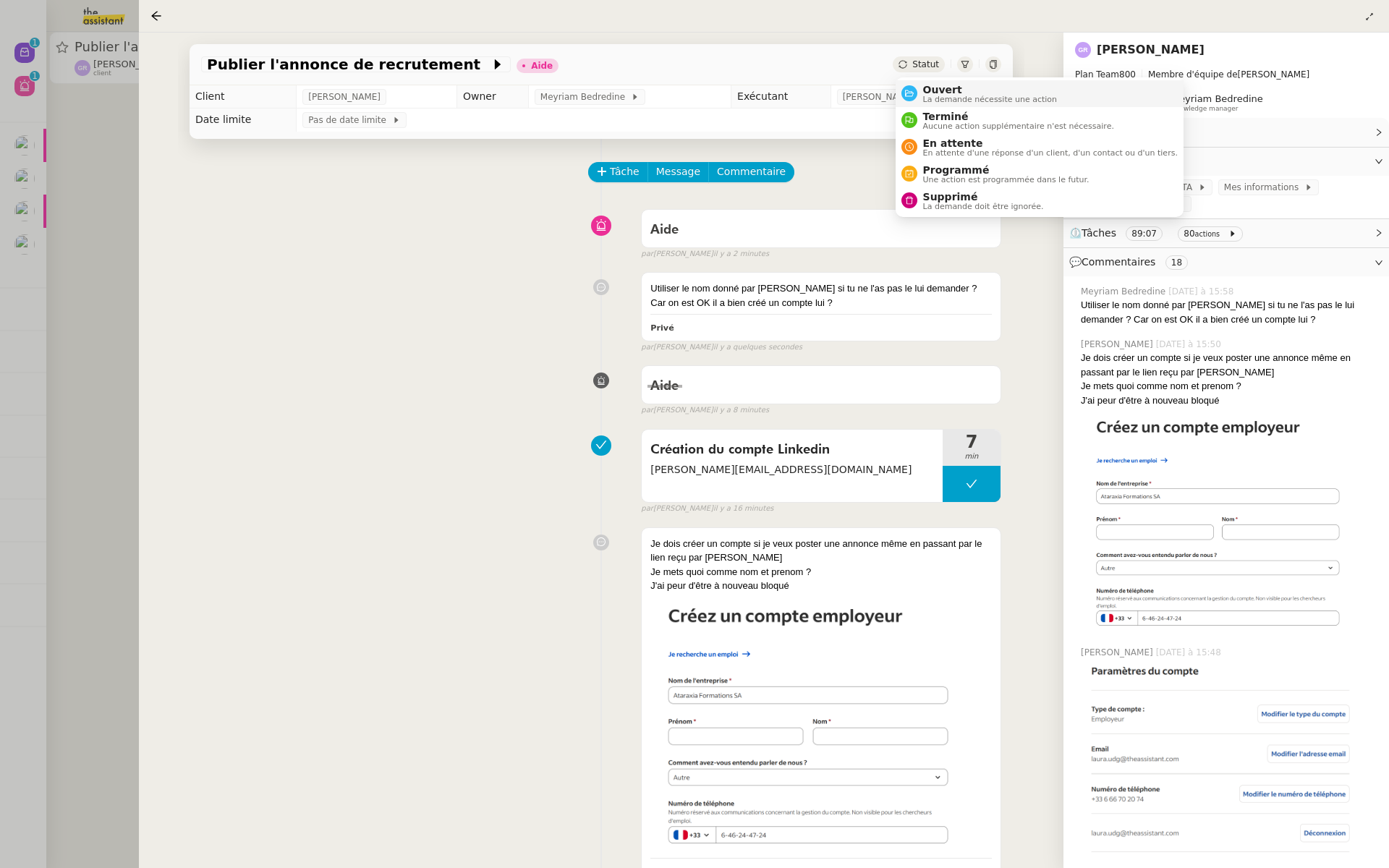
click at [918, 90] on div "Ouvert La demande nécessite une action" at bounding box center [987, 93] width 141 height 20
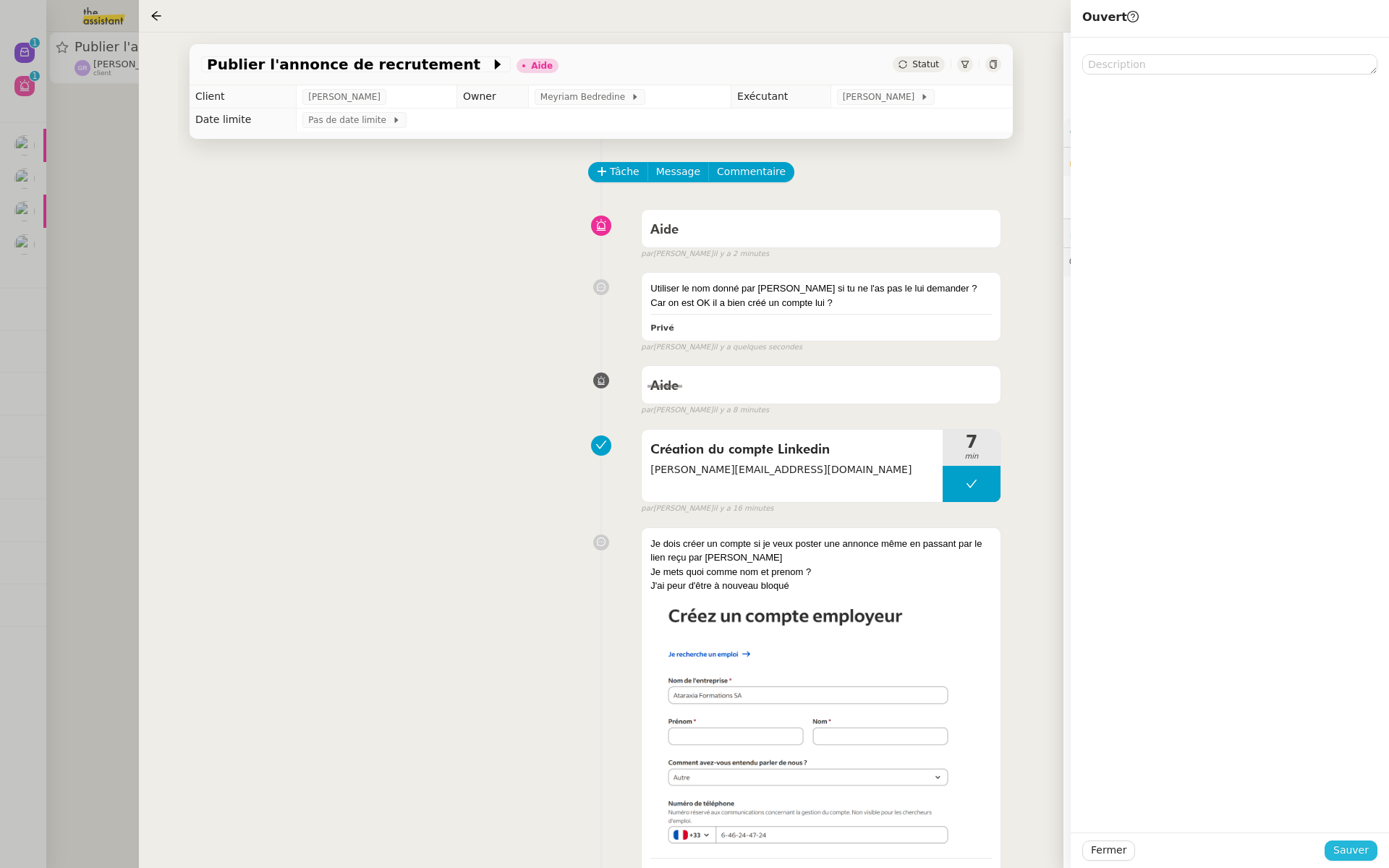
click at [1334, 853] on button "Sauver" at bounding box center [1350, 850] width 53 height 20
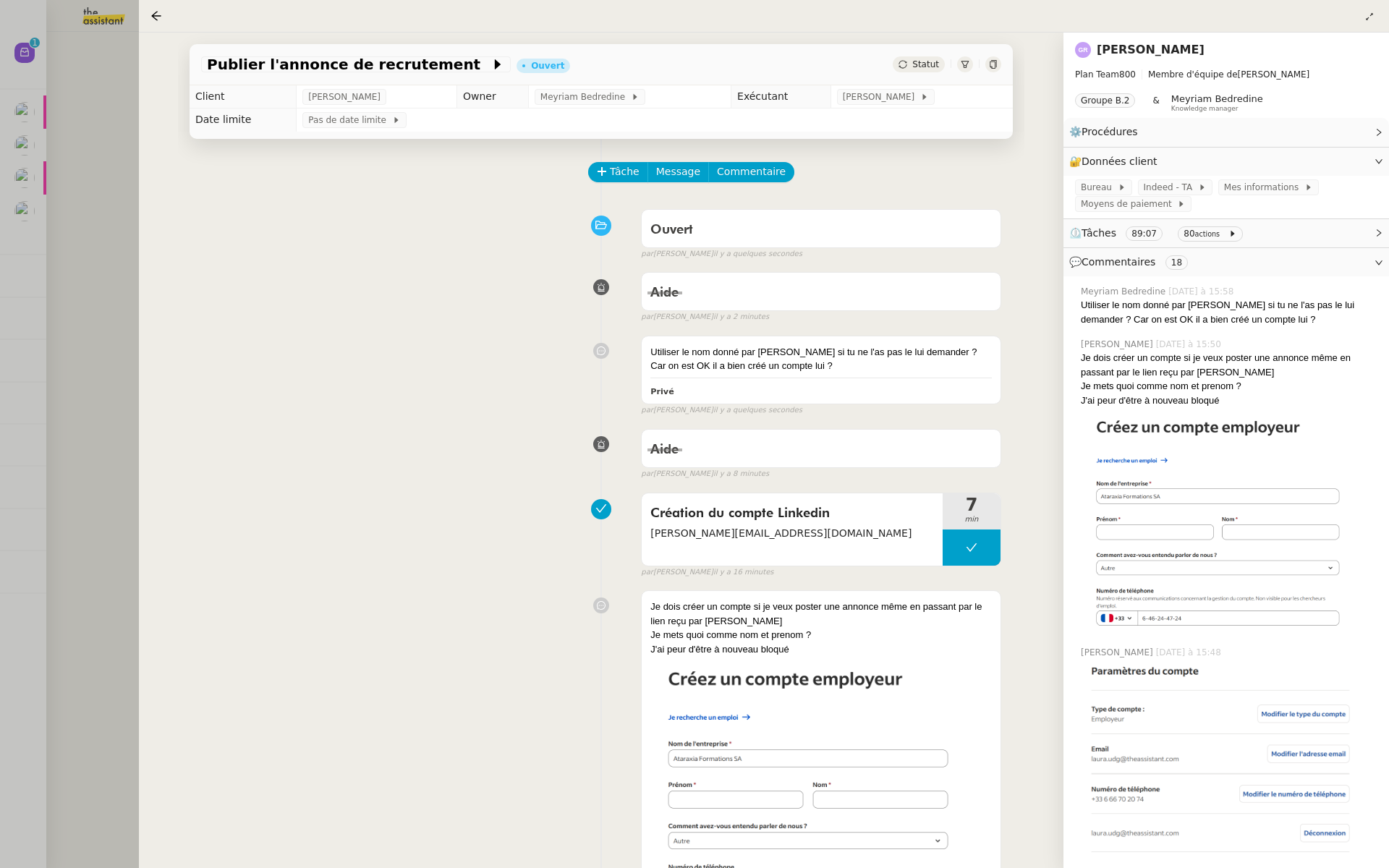
click at [124, 361] on div at bounding box center [694, 434] width 1389 height 868
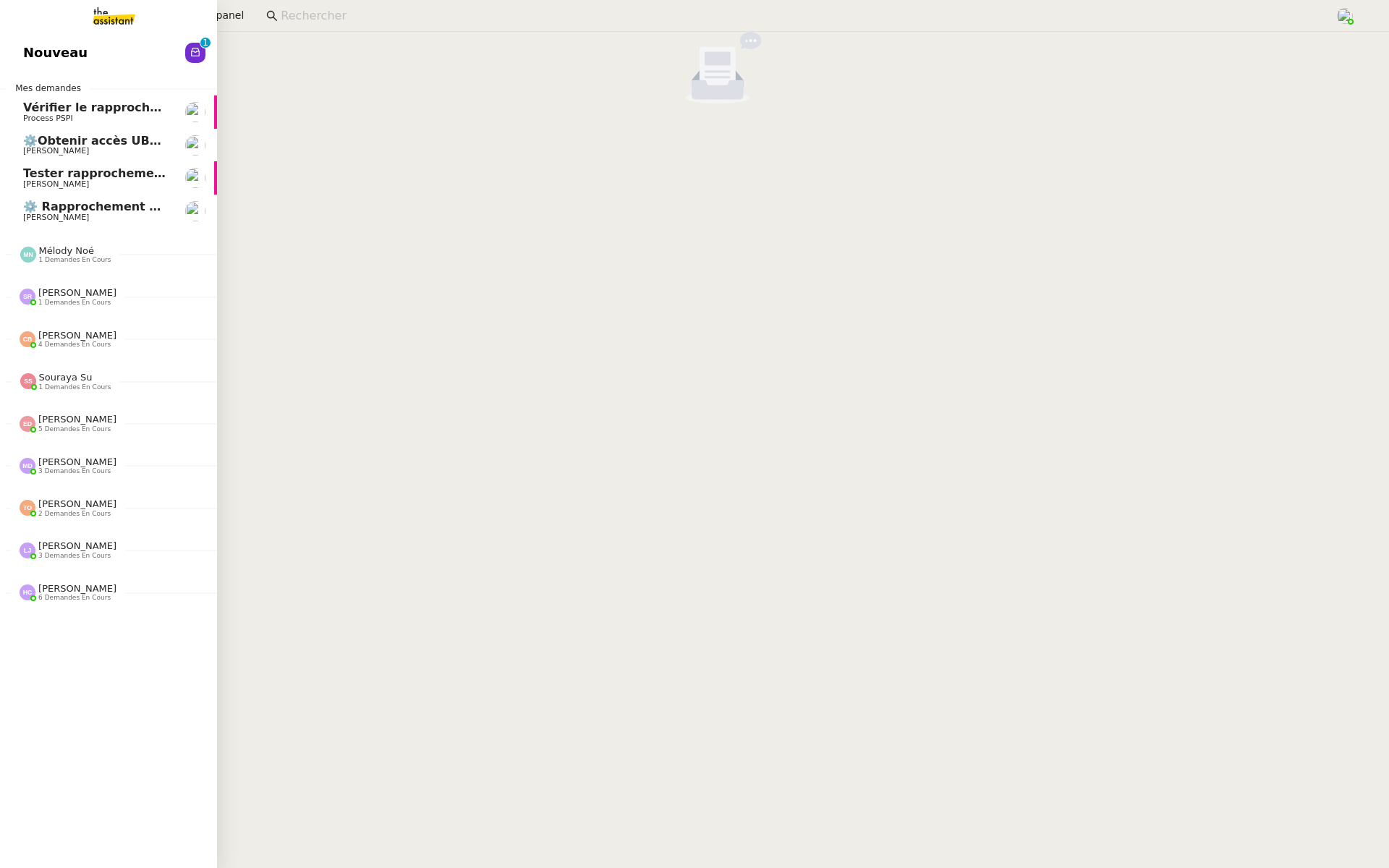
click at [33, 43] on span "Nouveau" at bounding box center [54, 53] width 64 height 22
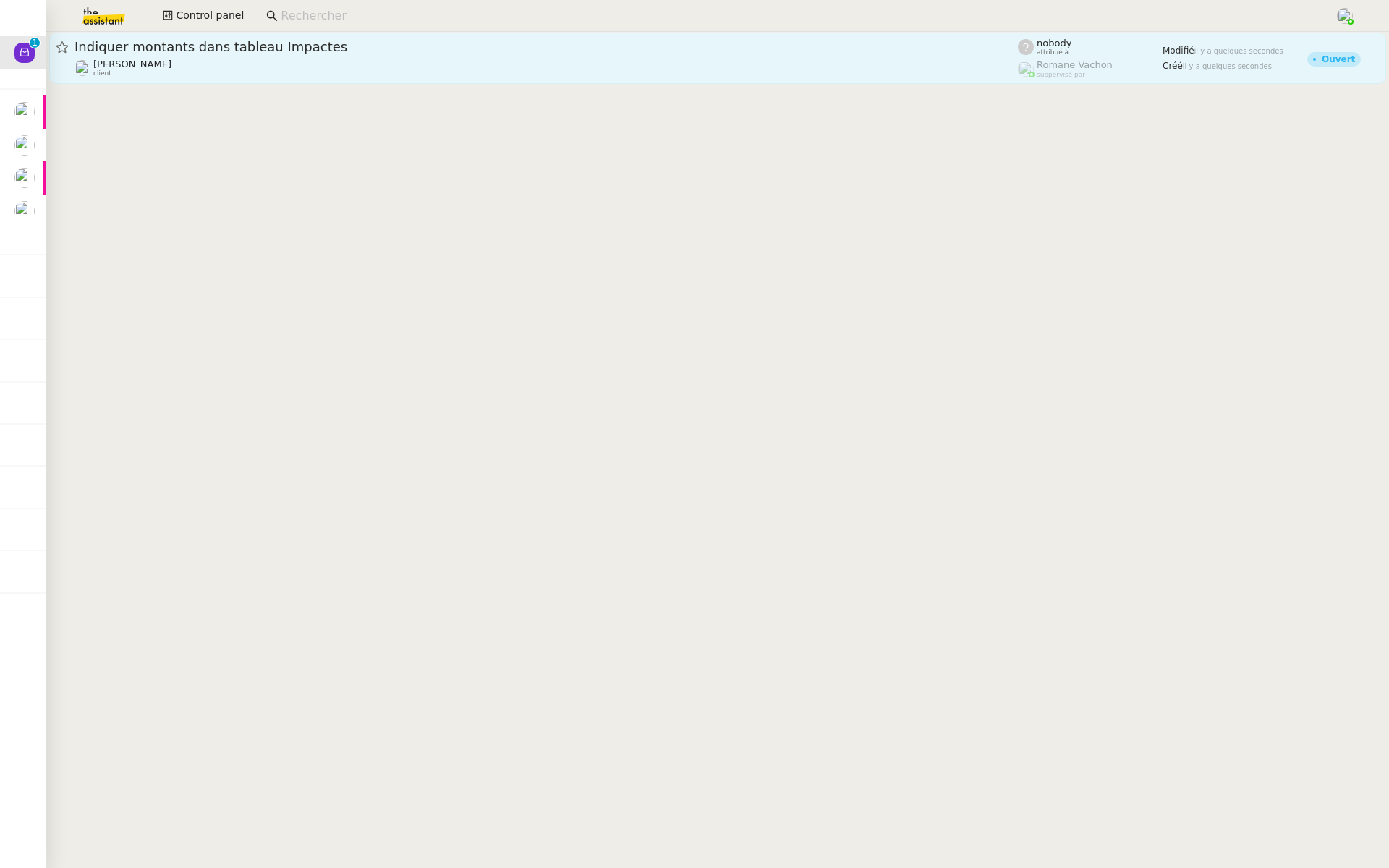
click at [361, 56] on div "Indiquer montants dans tableau Impactes Céline MAS client" at bounding box center [546, 58] width 943 height 39
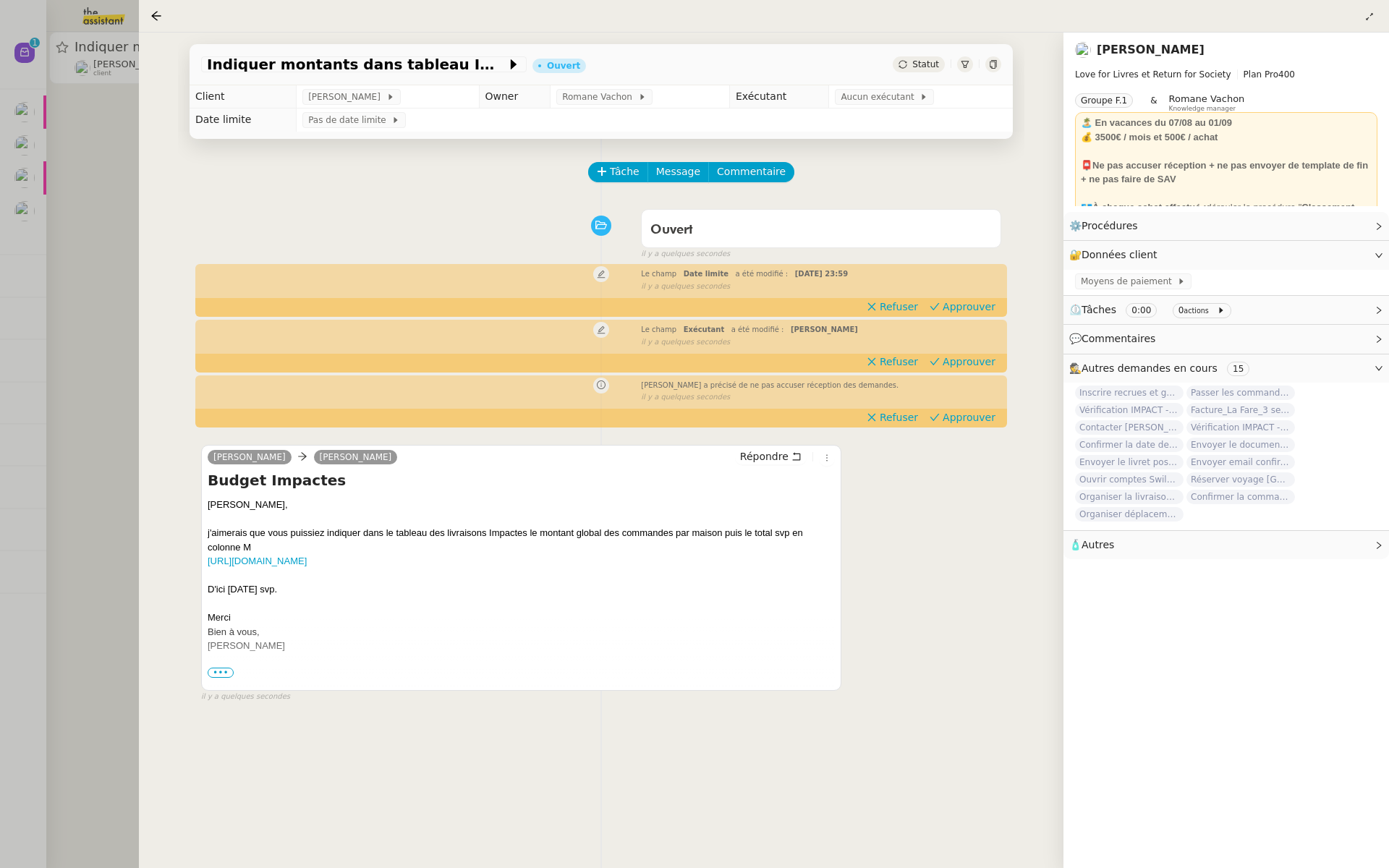
click at [119, 310] on div at bounding box center [694, 434] width 1389 height 868
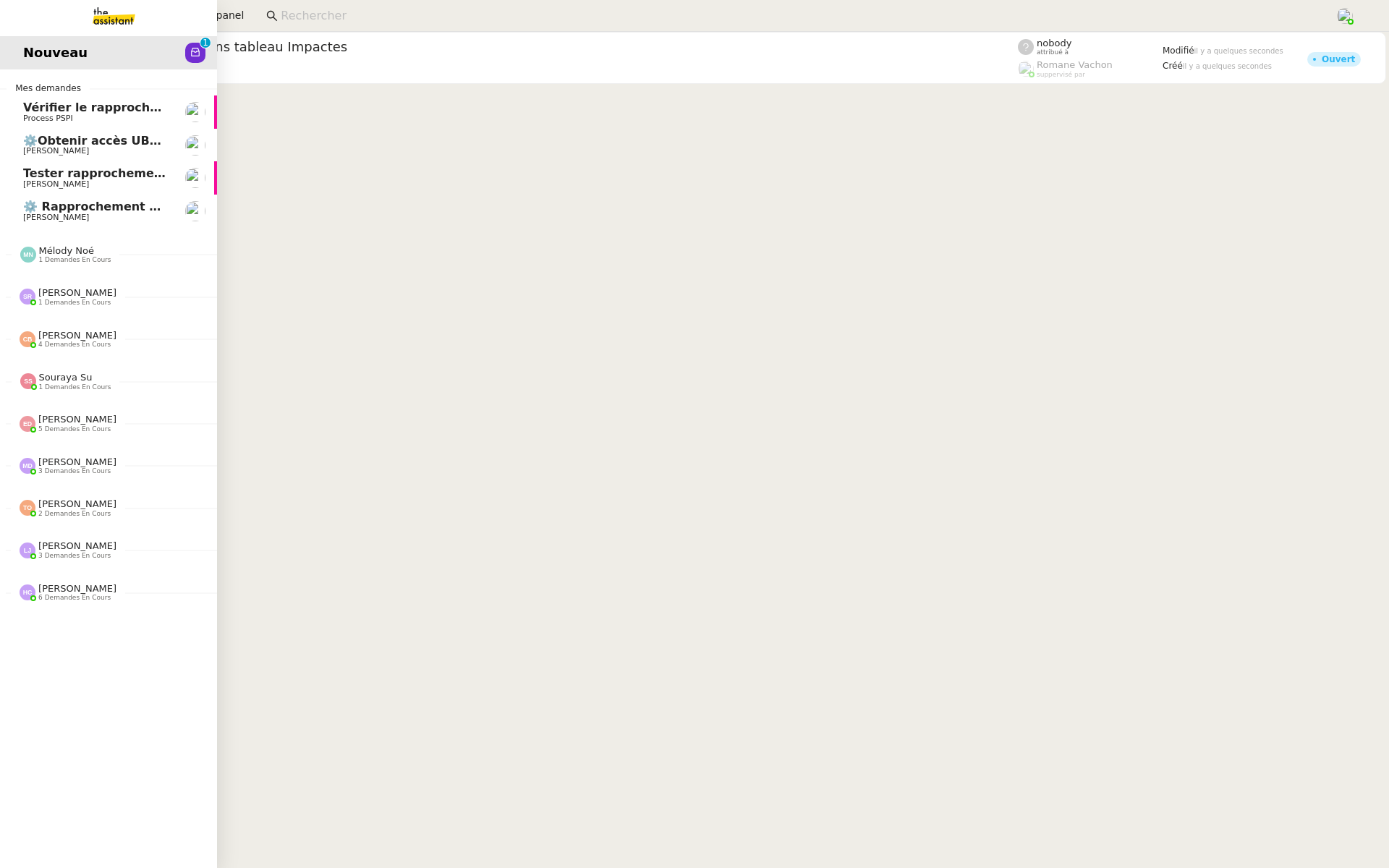
click at [28, 103] on span "Vérifier le rapprochement bancaire" at bounding box center [137, 107] width 228 height 14
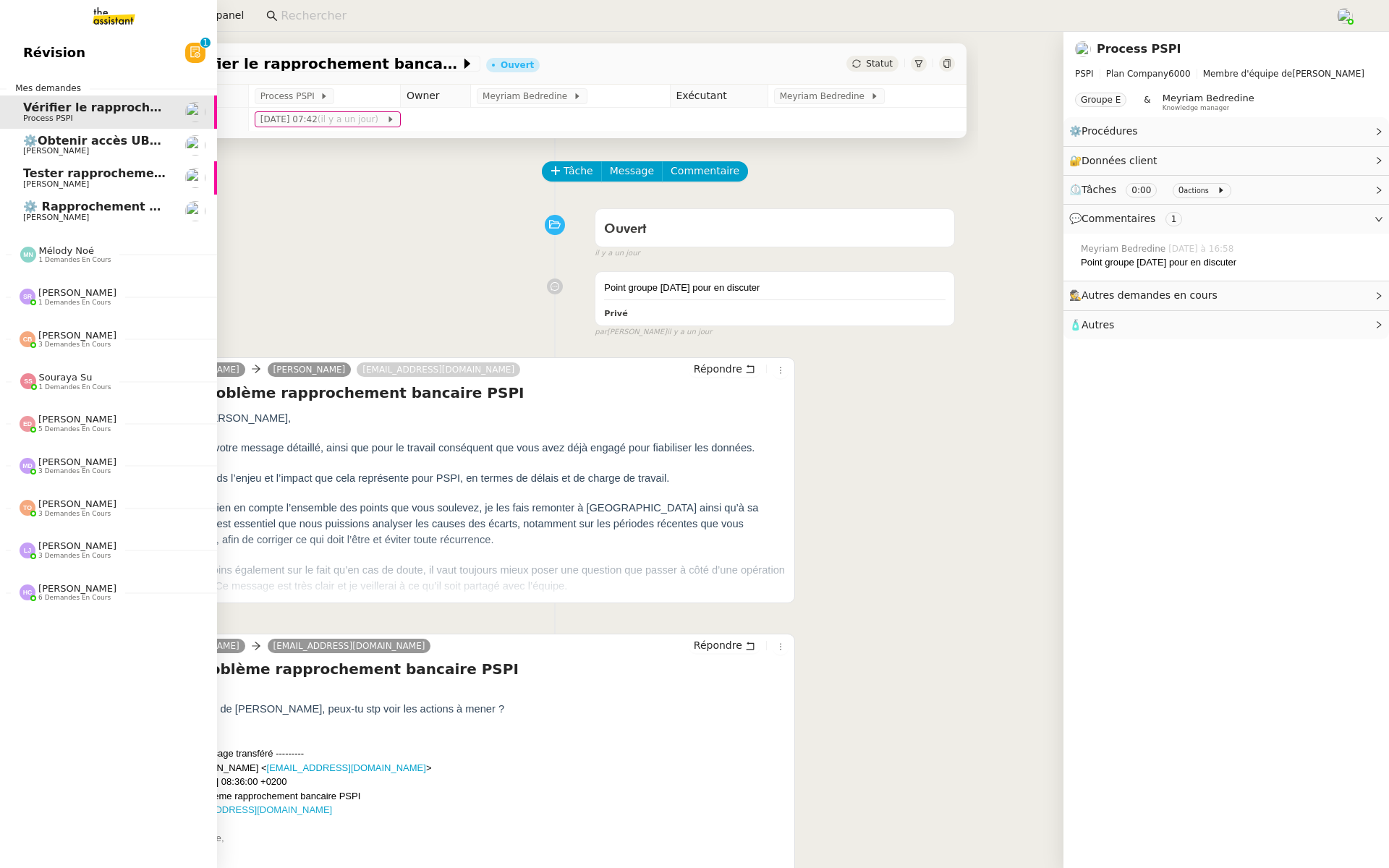
click at [54, 60] on span "Révision" at bounding box center [54, 53] width 63 height 22
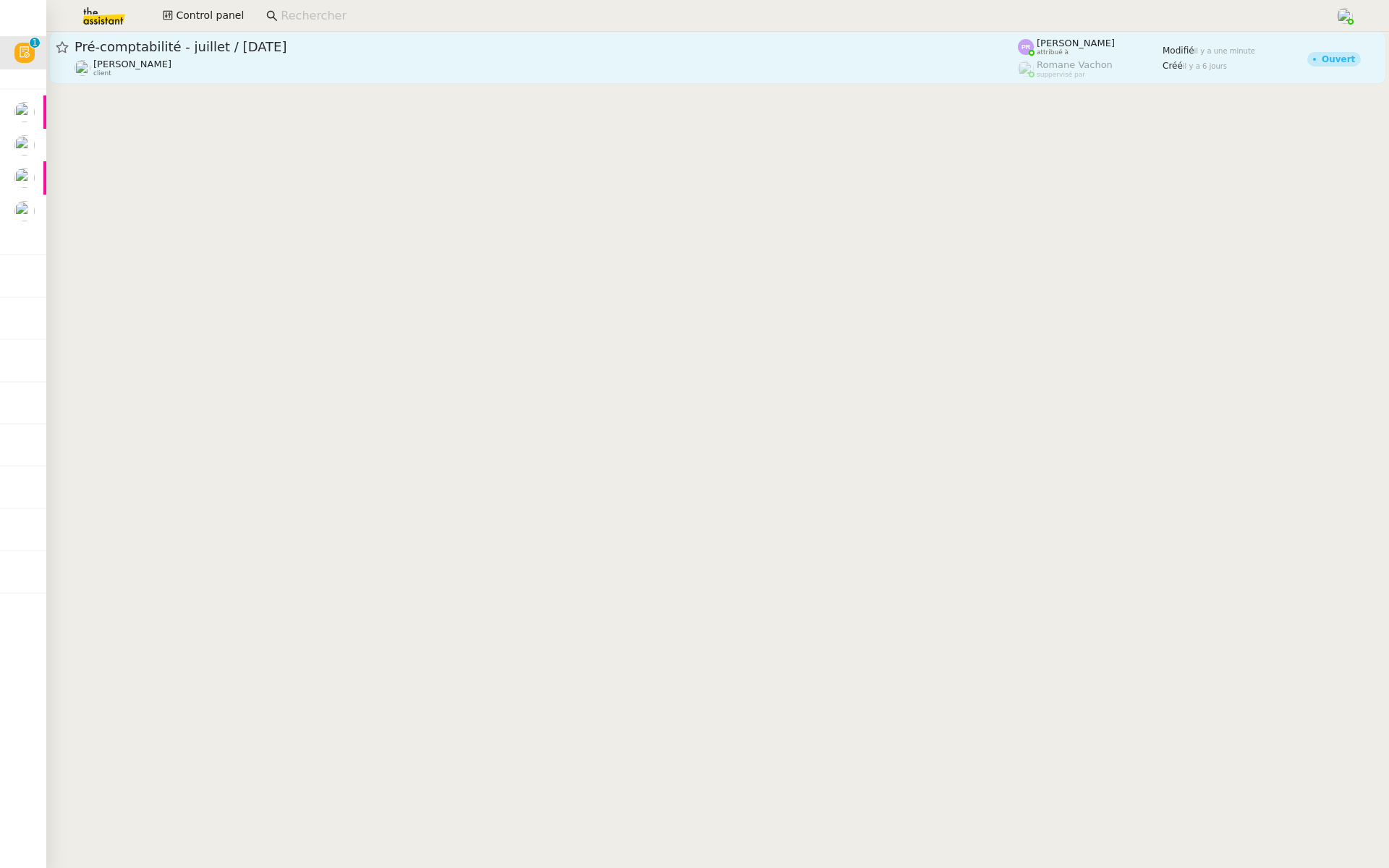
click at [204, 50] on span "Pré-comptabilité - juillet / aout 2025" at bounding box center [546, 47] width 943 height 13
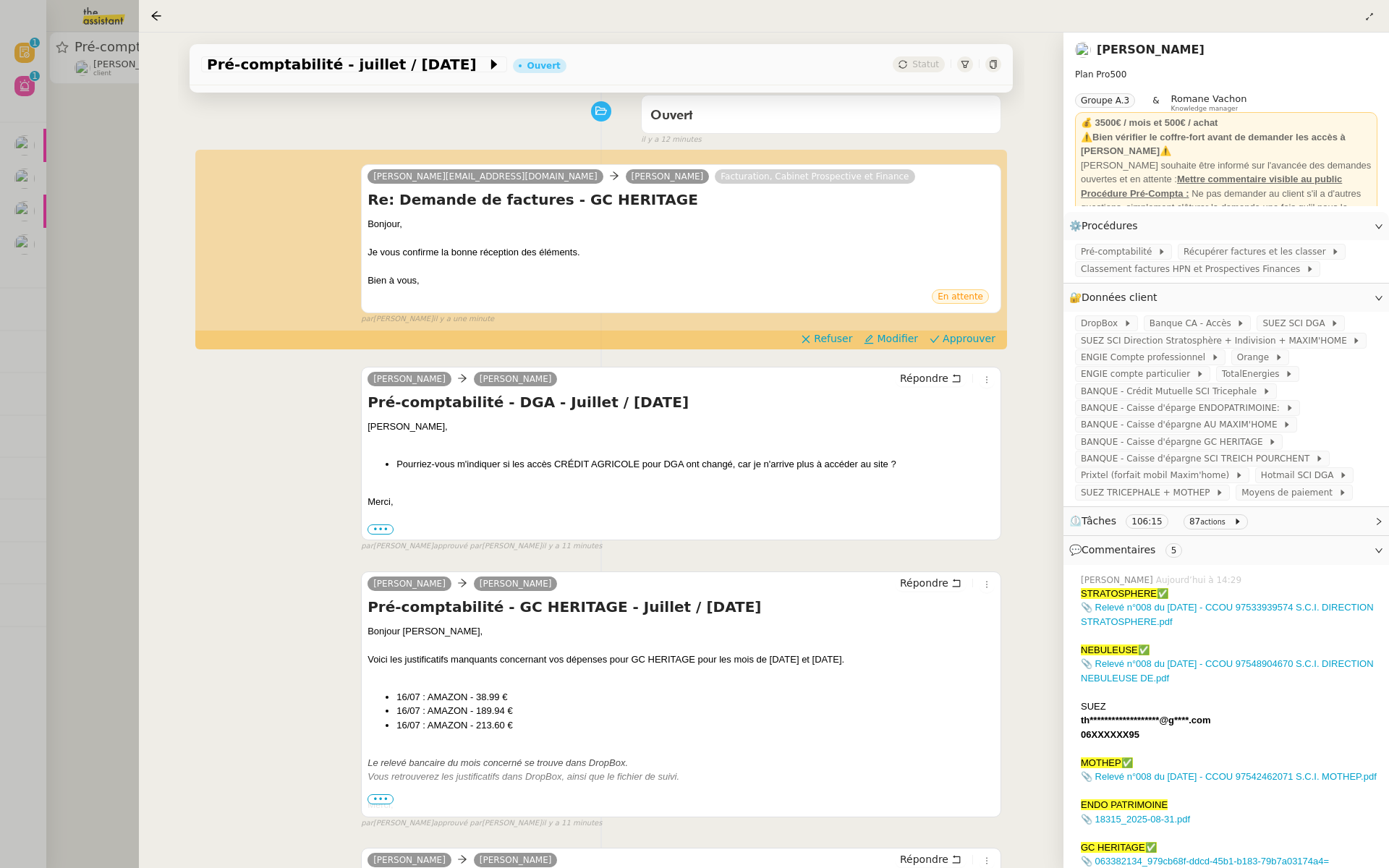
scroll to position [93, 0]
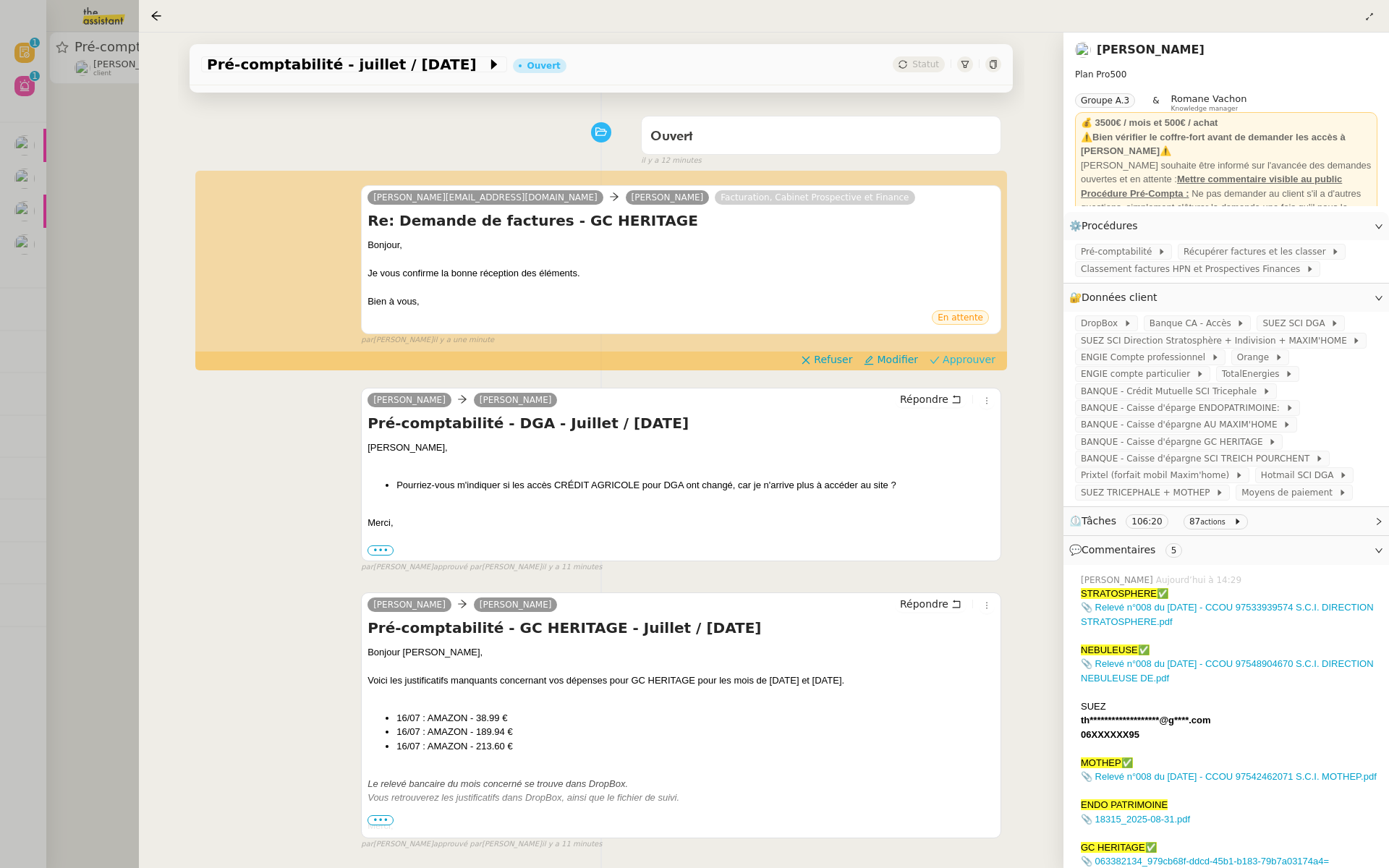
click at [969, 360] on span "Approuver" at bounding box center [969, 359] width 53 height 15
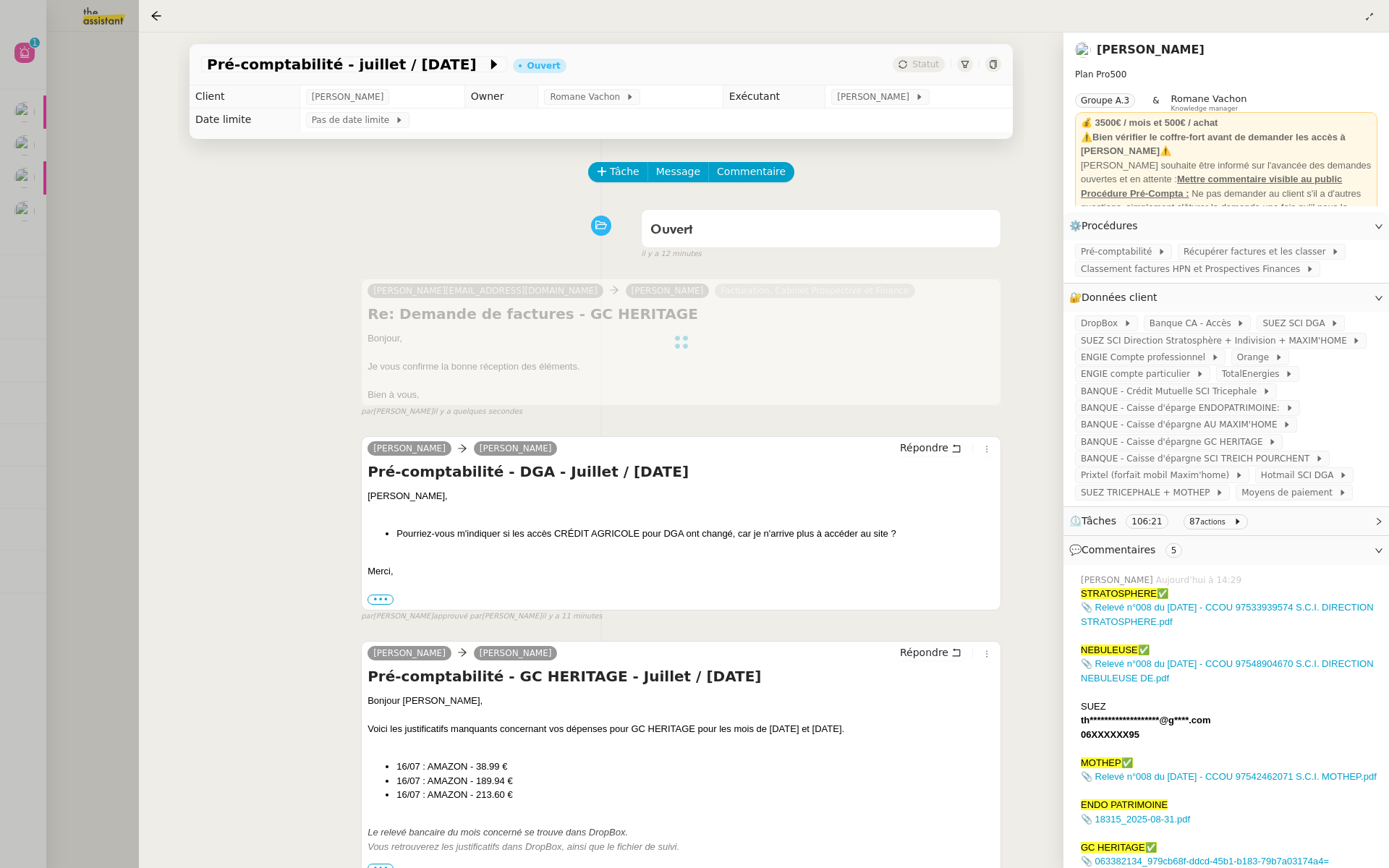
click at [112, 180] on div at bounding box center [694, 434] width 1389 height 868
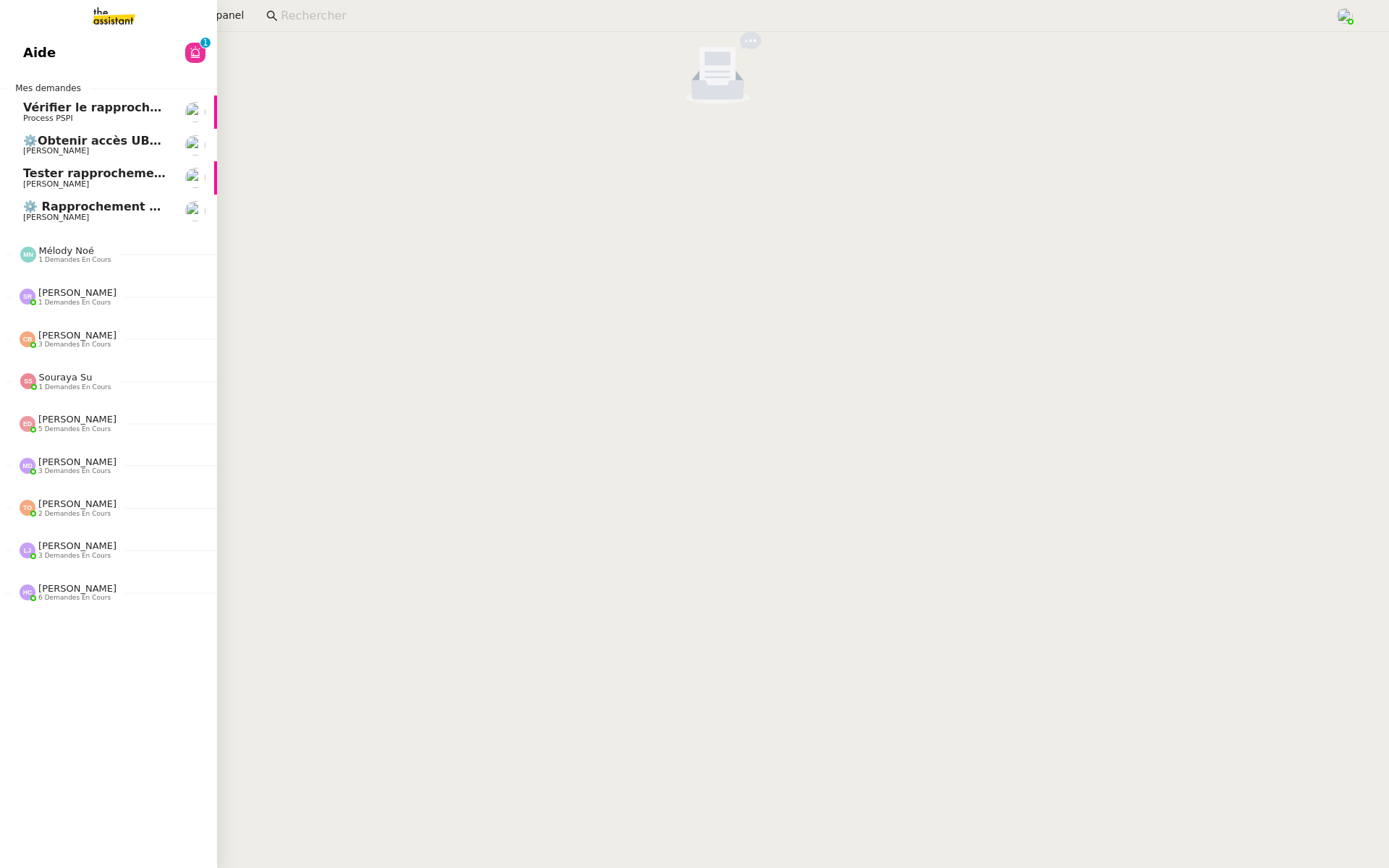
click at [29, 63] on span "Aide" at bounding box center [39, 53] width 33 height 22
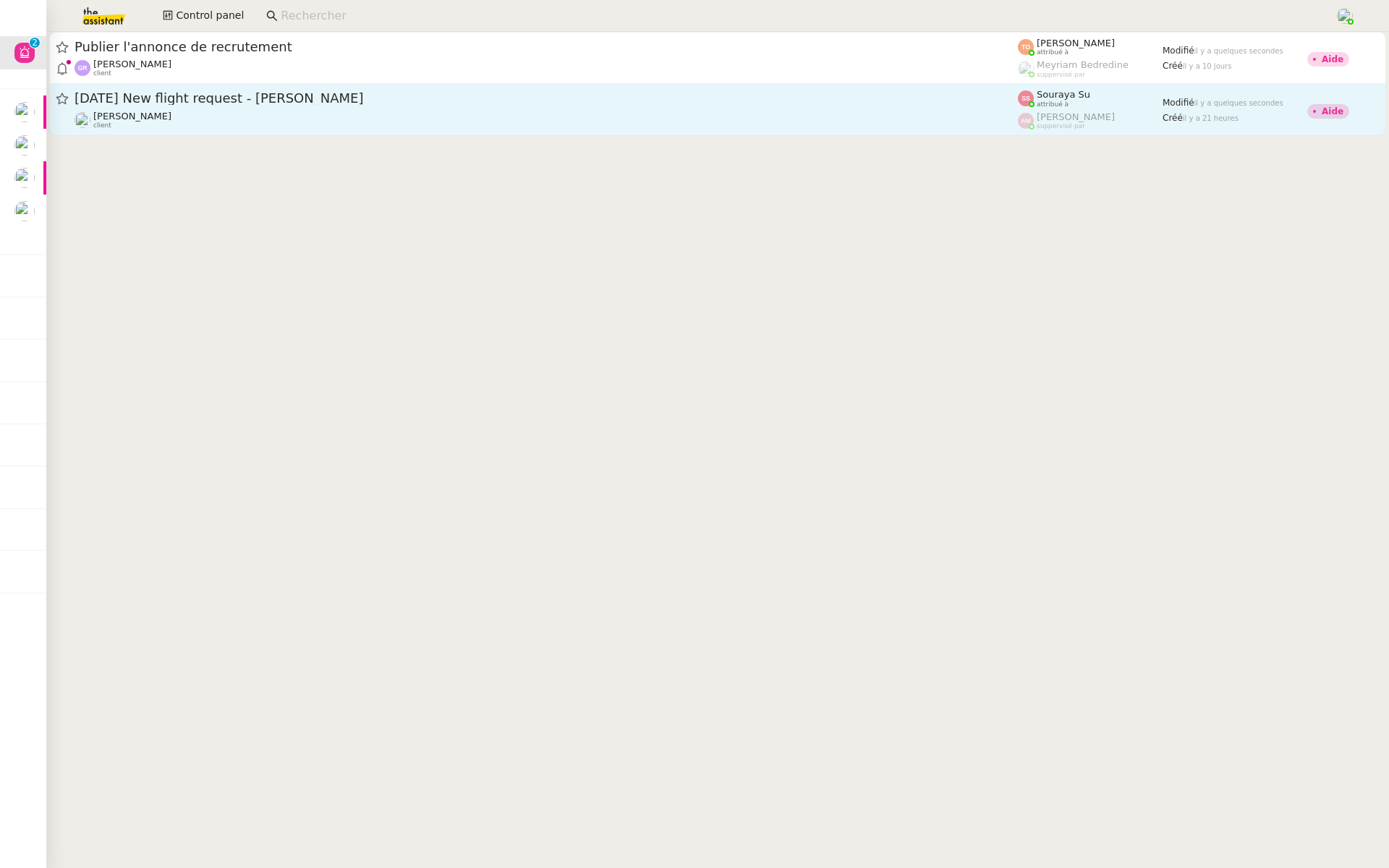
click at [249, 103] on span "27th September 2026 New flight request - Shaun Troake" at bounding box center [546, 98] width 943 height 13
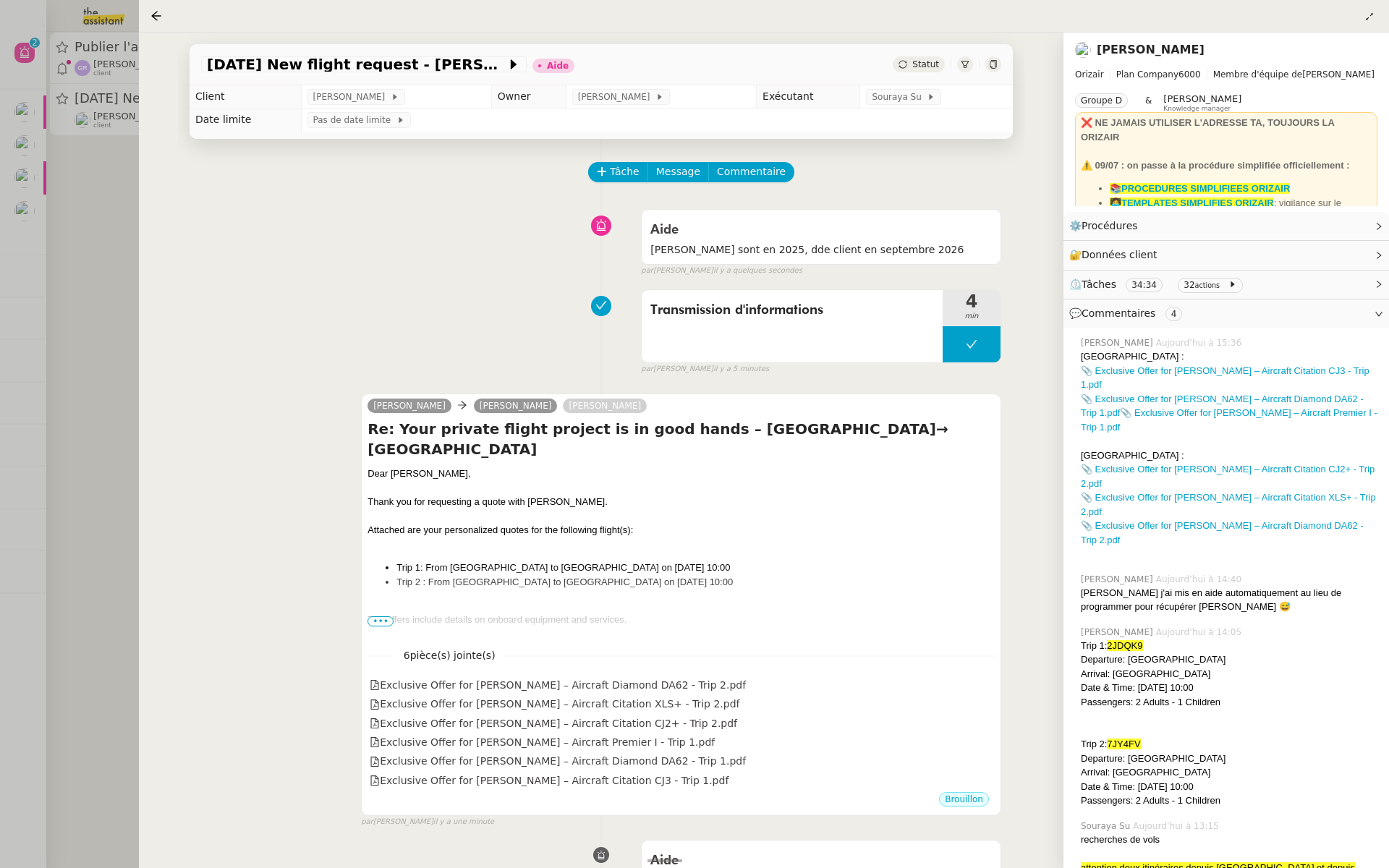
click at [89, 213] on div at bounding box center [694, 434] width 1389 height 868
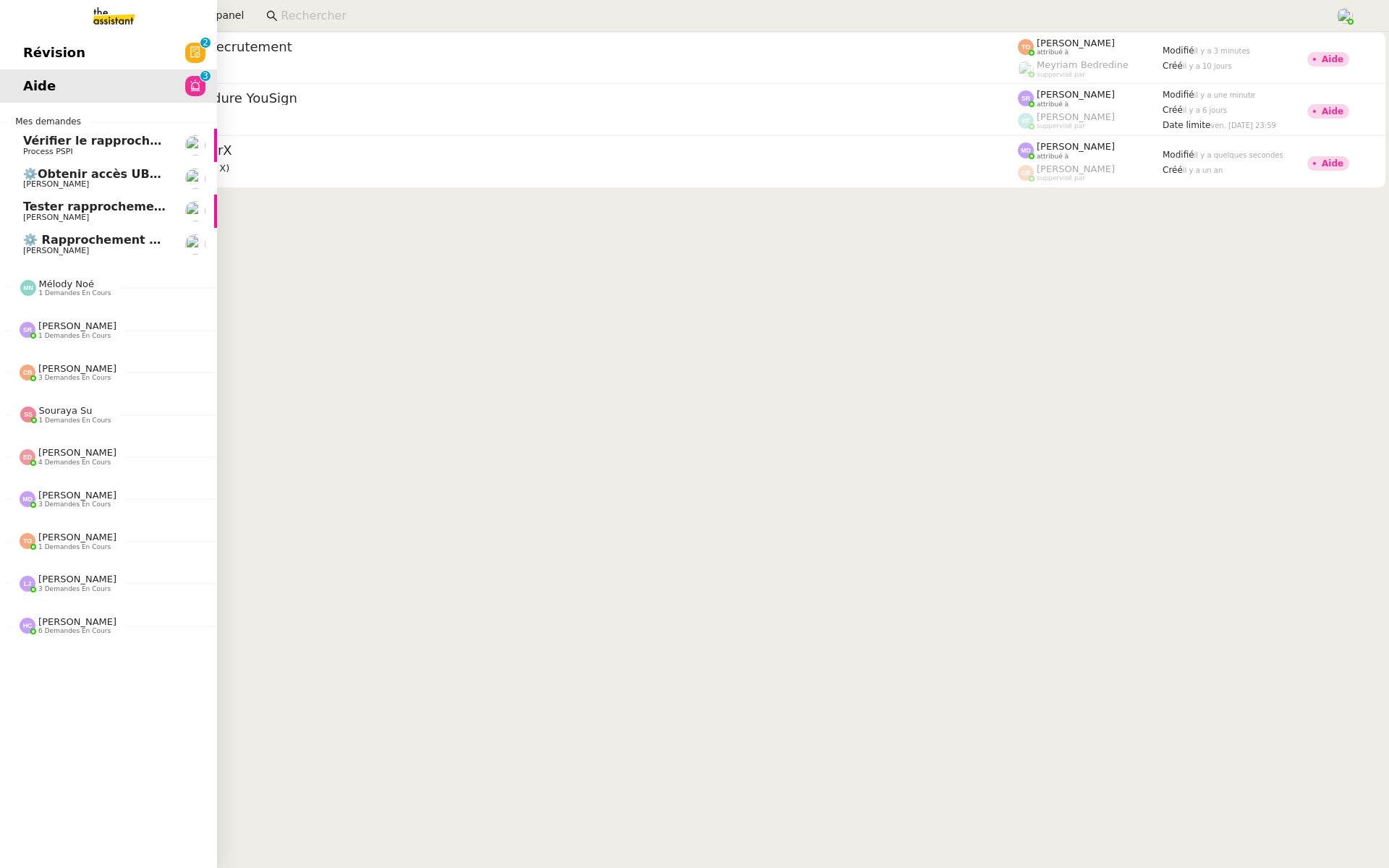
click at [56, 234] on span "⚙️ Rapprochement bancaire -Paiements à viser [DATE]" at bounding box center [201, 240] width 356 height 14
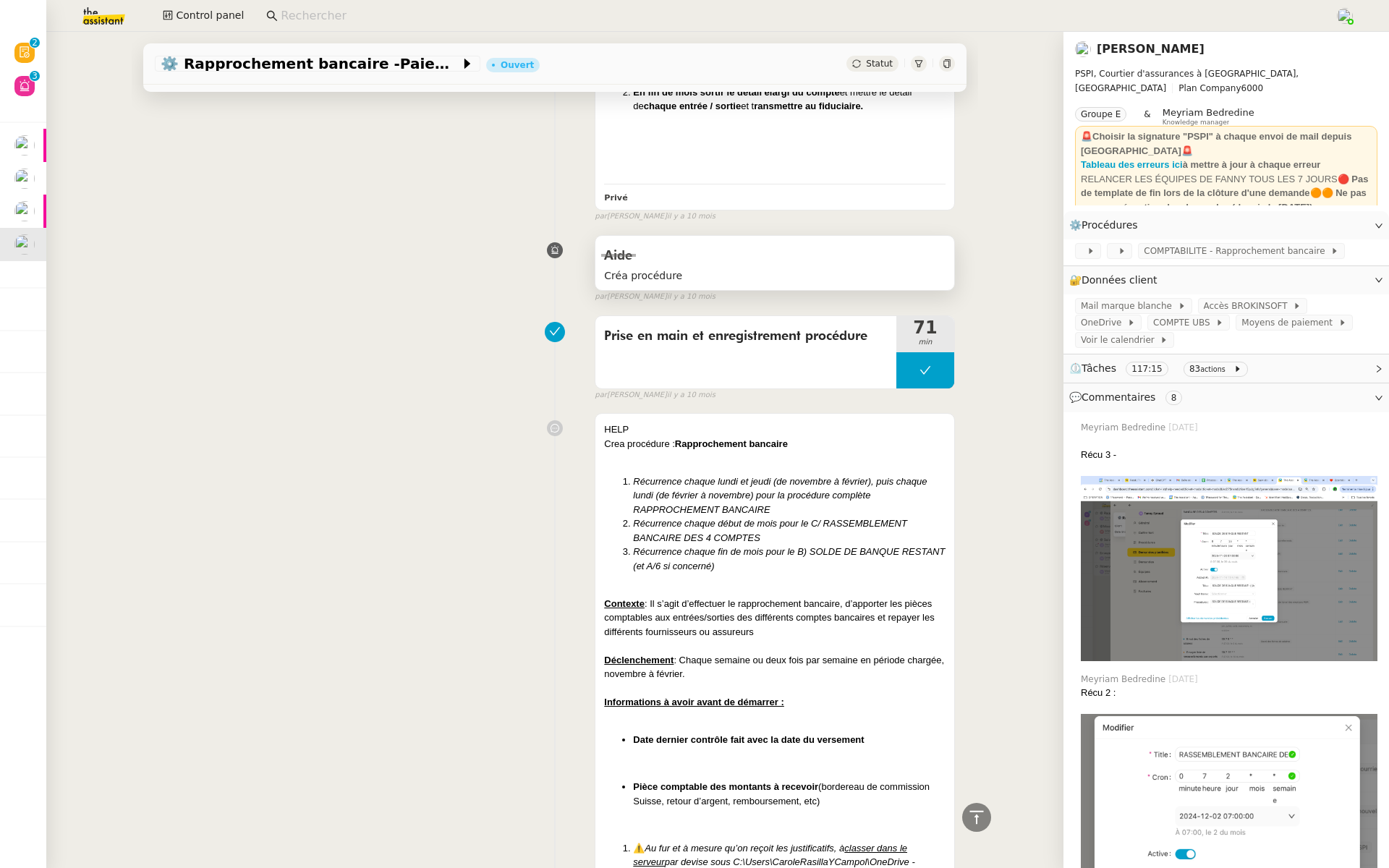
scroll to position [3749, 0]
drag, startPoint x: 805, startPoint y: 637, endPoint x: 607, endPoint y: 457, distance: 267.6
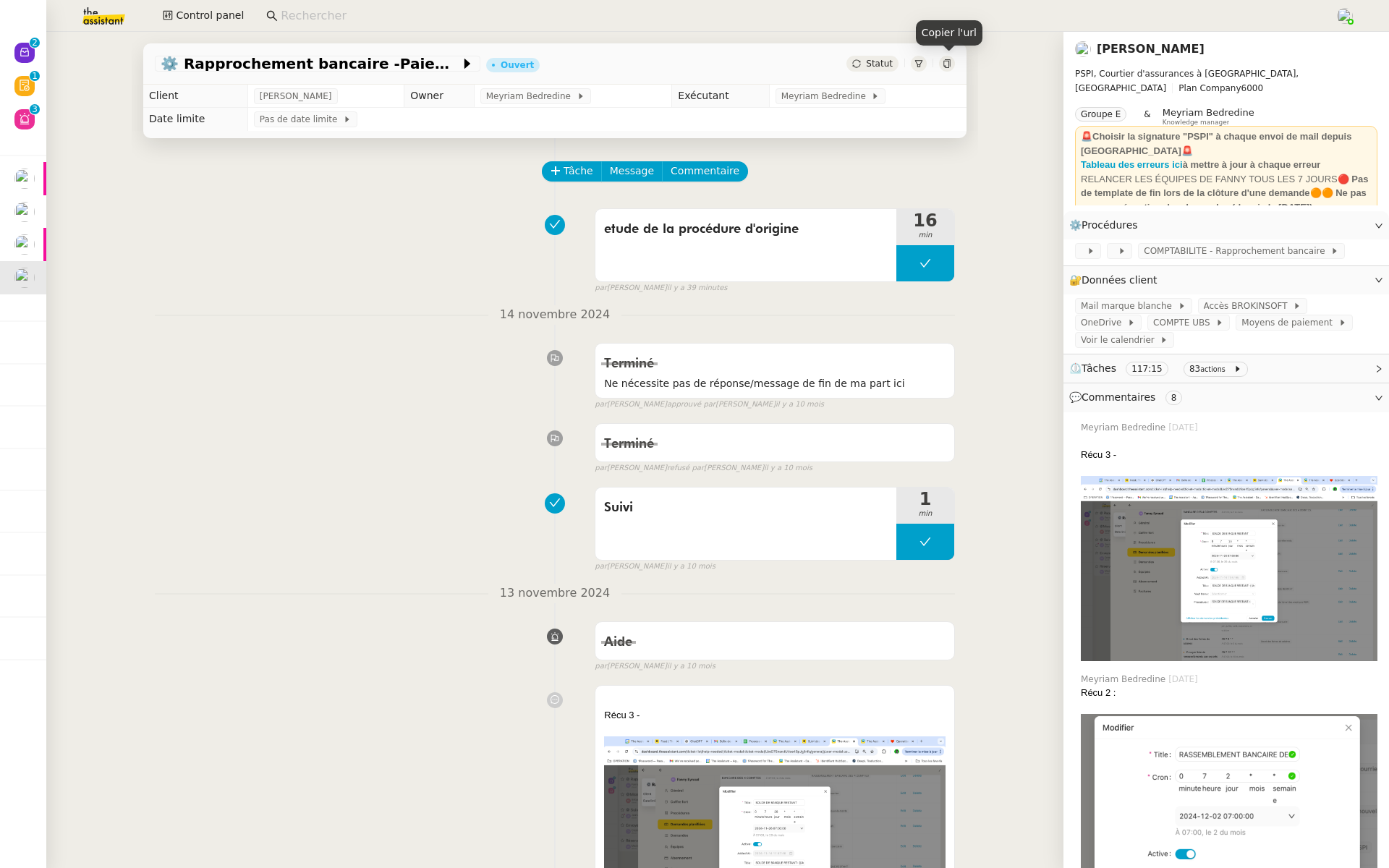
click at [948, 63] on icon at bounding box center [947, 63] width 9 height 9
click at [740, 240] on div "etude de la procédure d'origine" at bounding box center [745, 229] width 284 height 23
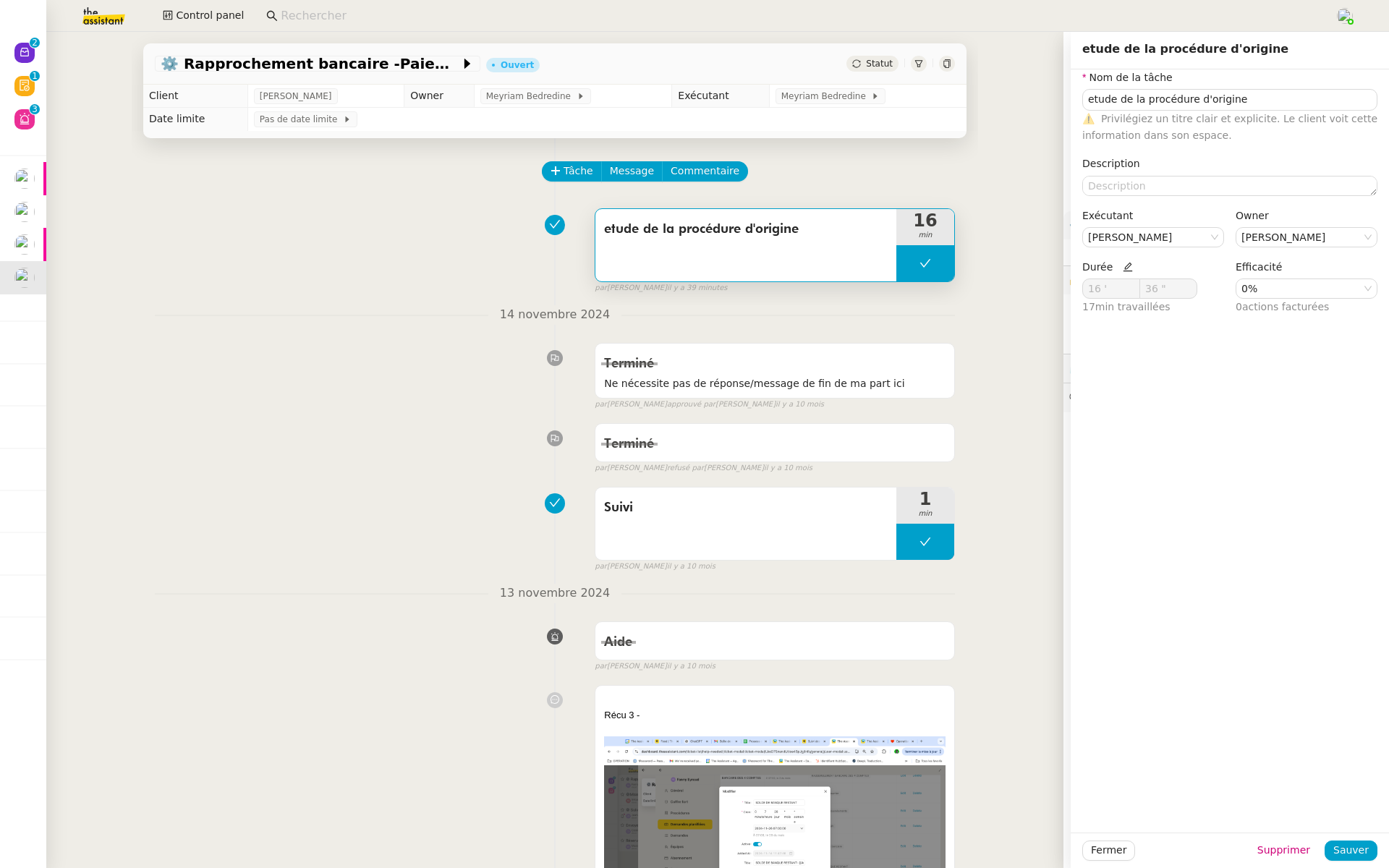
click at [425, 335] on div "[DATE] Terminé Ne nécessite pas de réponse/message de fin de ma part ici false …" at bounding box center [554, 358] width 800 height 106
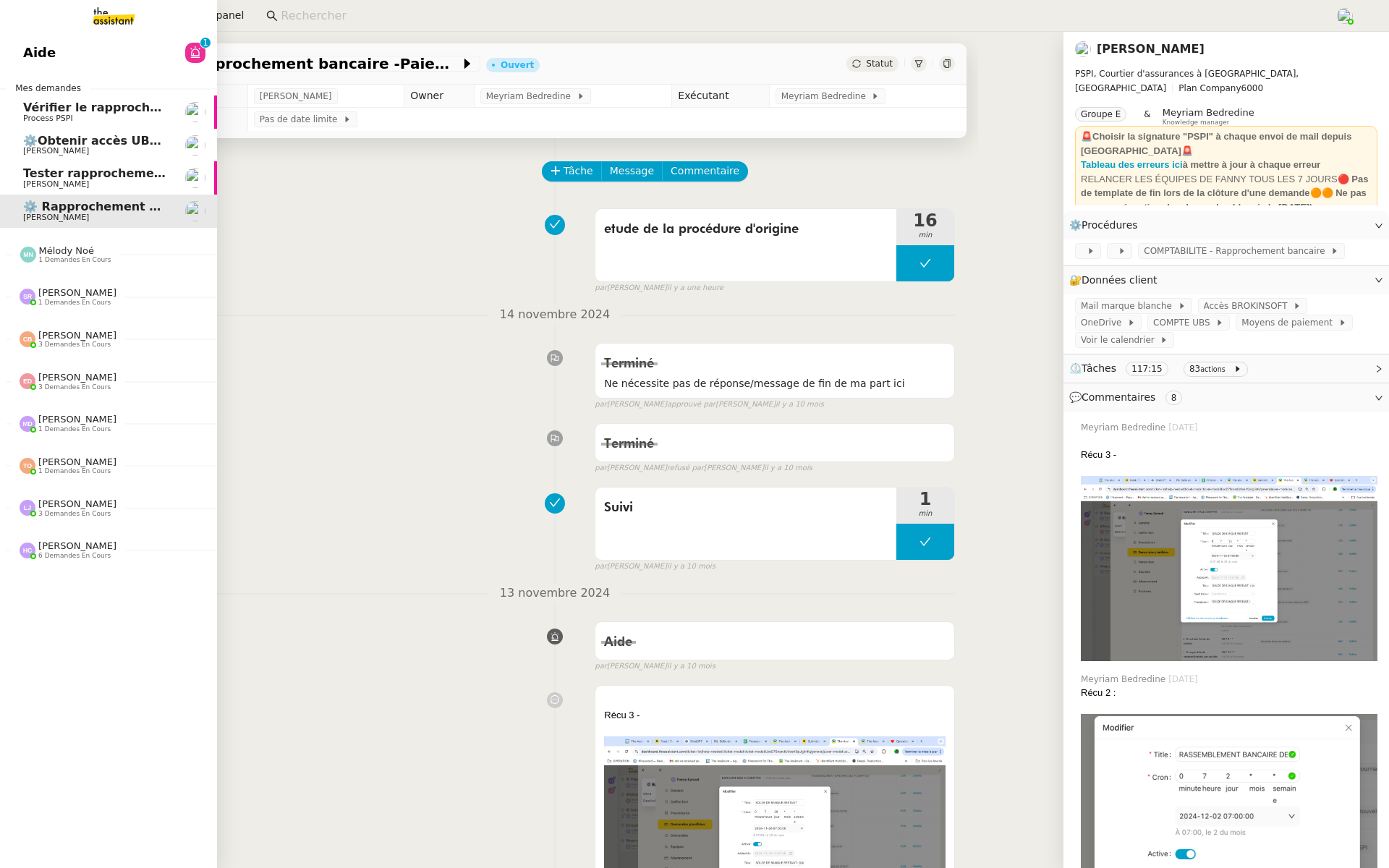
click at [26, 45] on span "Aide" at bounding box center [39, 53] width 33 height 22
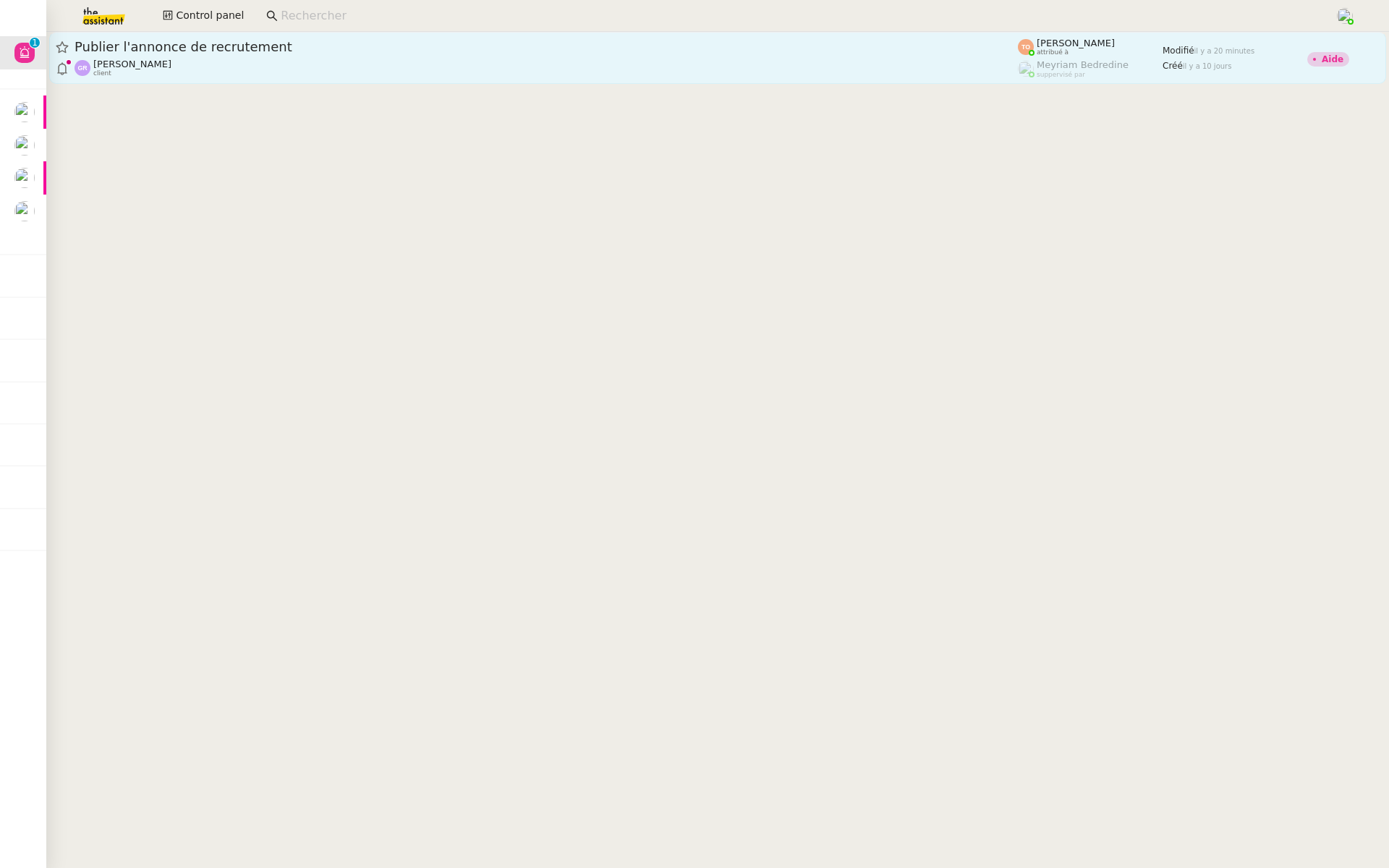
click at [260, 45] on span "Publier l'annonce de recrutement" at bounding box center [546, 47] width 943 height 13
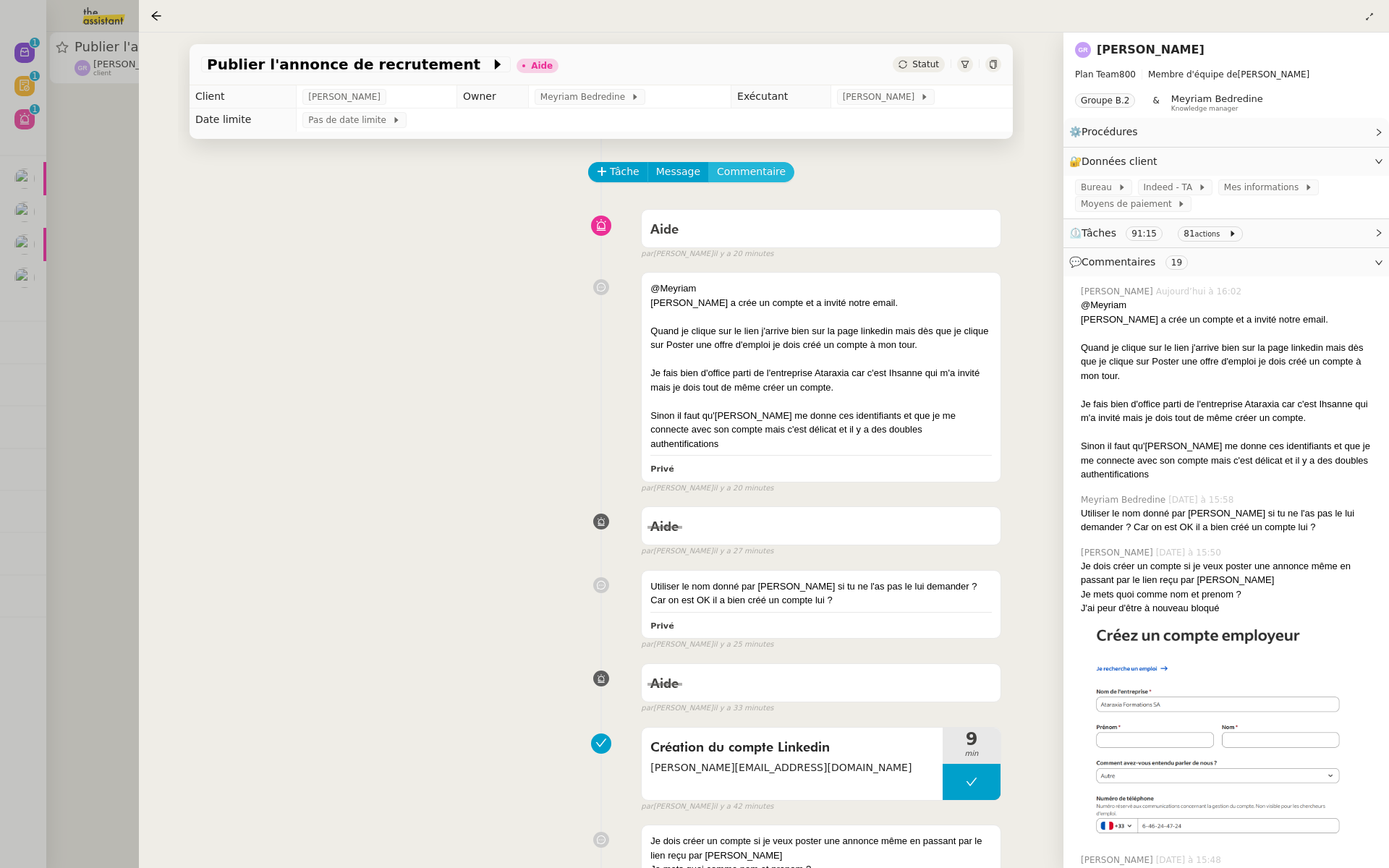
click at [761, 171] on span "Commentaire" at bounding box center [751, 171] width 69 height 16
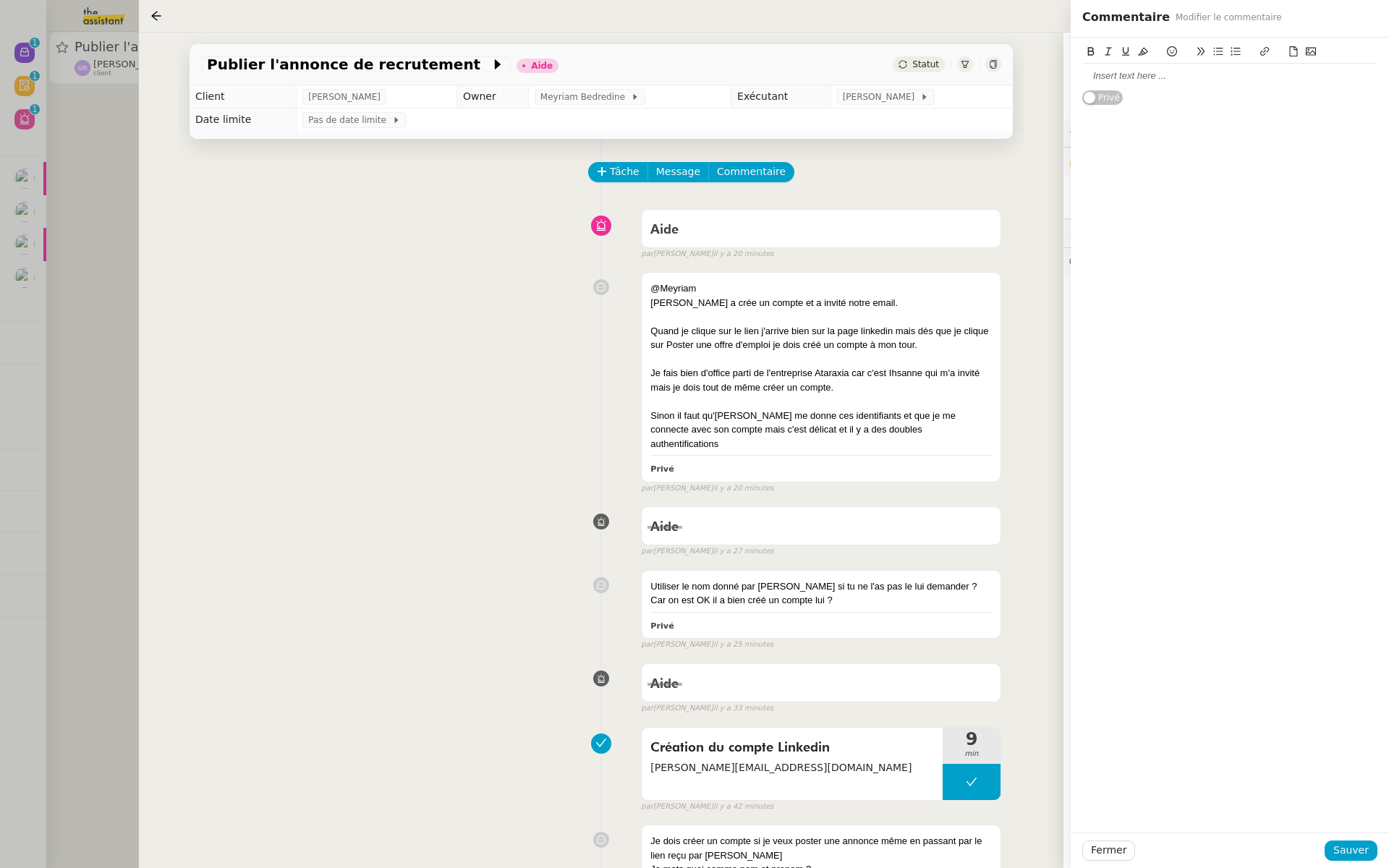
click at [1139, 77] on div at bounding box center [1229, 76] width 295 height 13
click at [1291, 76] on div "il ne peut pas te donner les identifiants plutôt ?" at bounding box center [1229, 76] width 295 height 13
drag, startPoint x: 1291, startPoint y: 80, endPoint x: 1066, endPoint y: 68, distance: 225.3
click at [1066, 68] on app-ticket "Publier l'annonce de recrutement Aide Statut Client [PERSON_NAME] Owner Meyriam…" at bounding box center [764, 450] width 1250 height 835
click at [1149, 106] on div "Je ne vois pas d'autres solutions que mettre au CF les ID - et se double authen…" at bounding box center [1229, 89] width 295 height 40
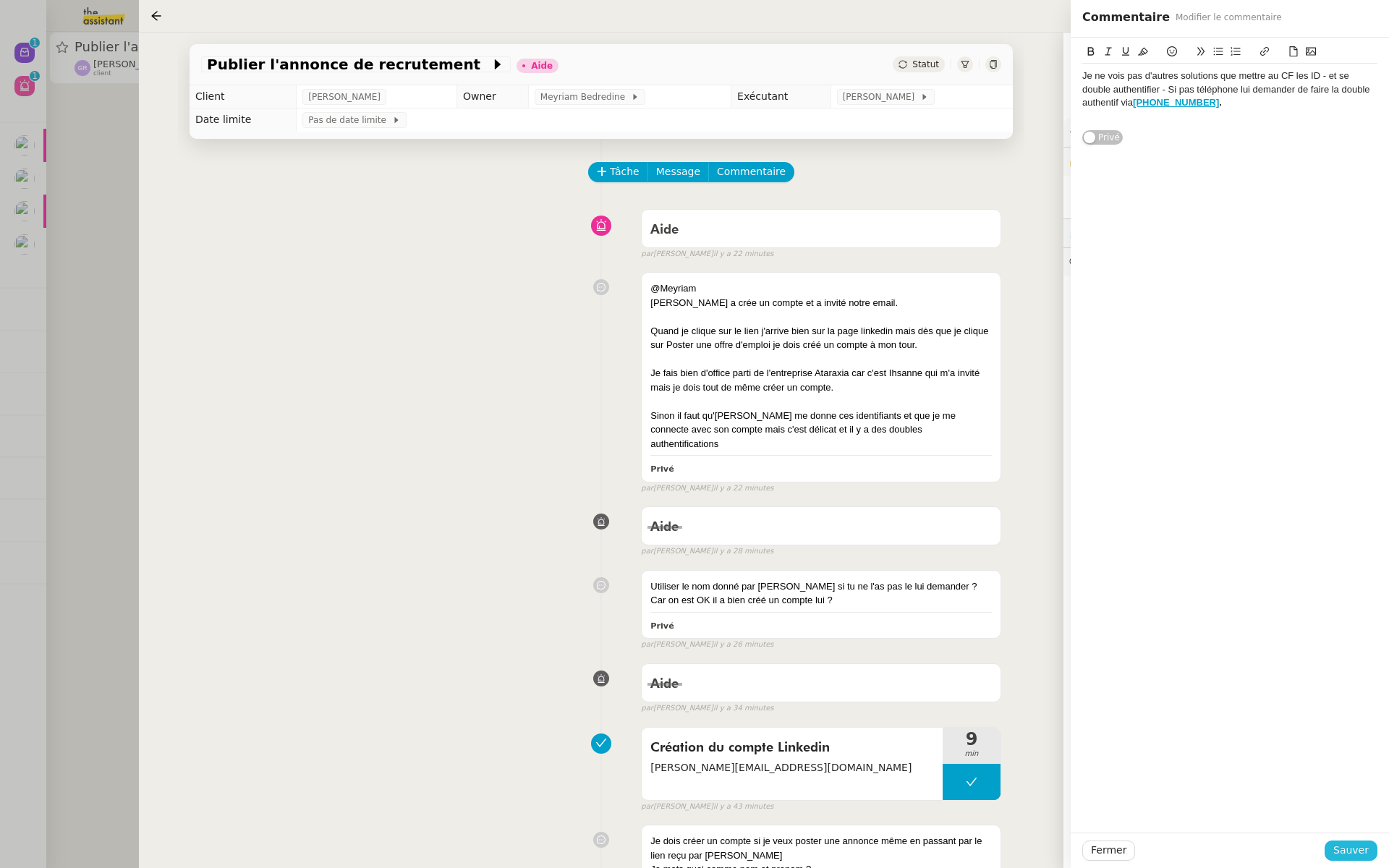
click at [1356, 850] on span "Sauver" at bounding box center [1351, 850] width 36 height 16
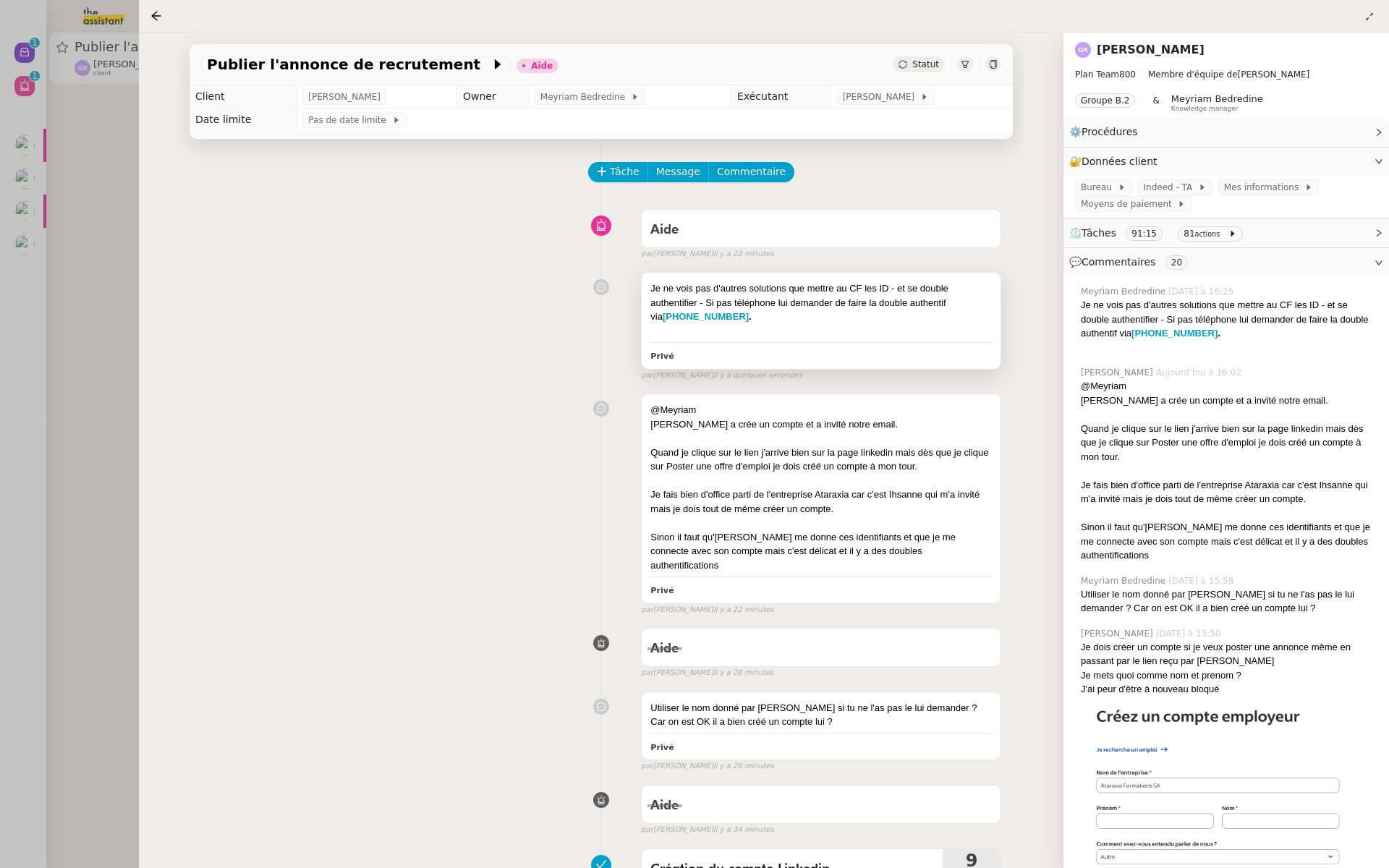
click at [707, 319] on div "Je ne vois pas d'autres solutions que mettre au CF les ID - et se double authen…" at bounding box center [821, 302] width 341 height 43
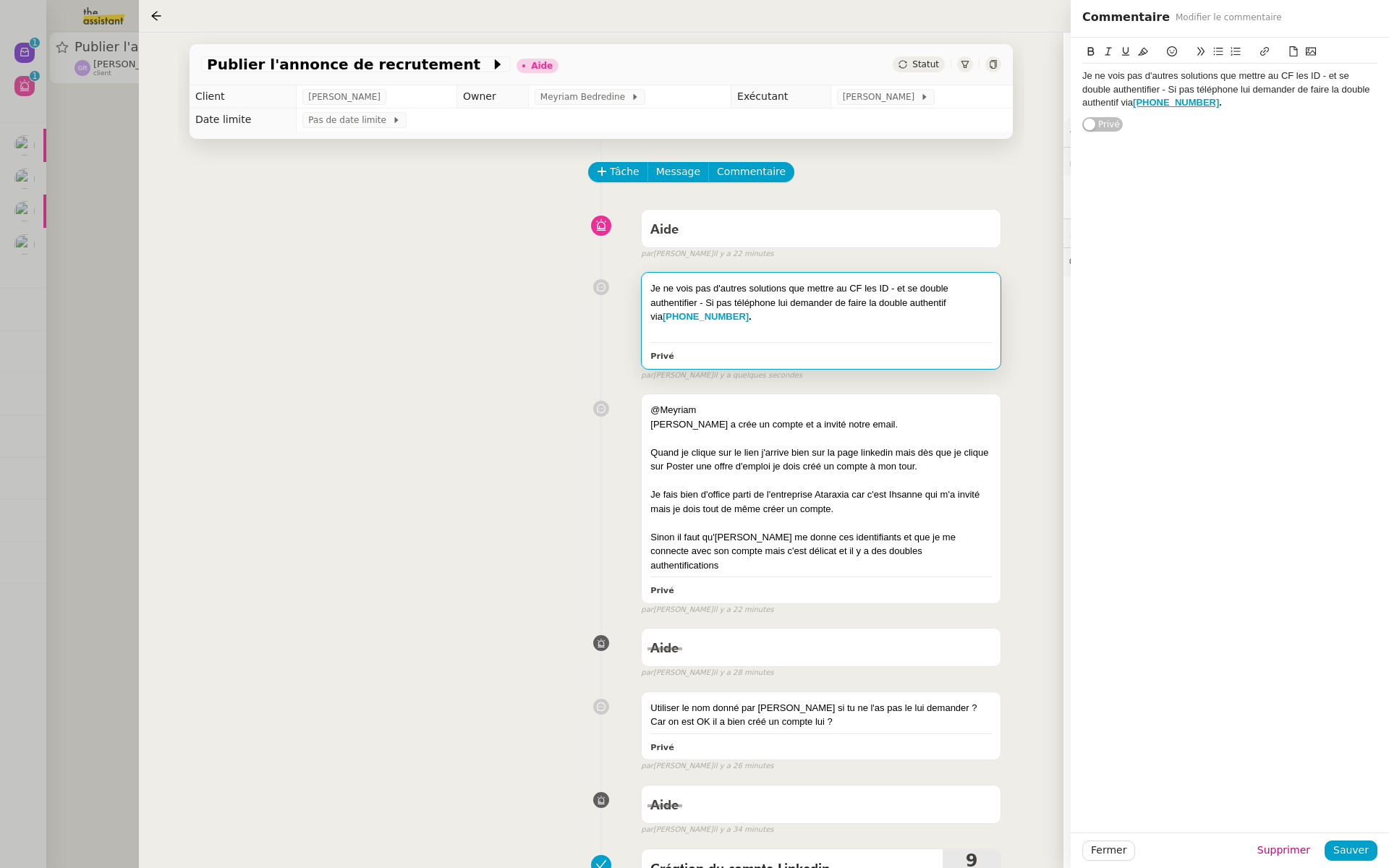
click at [1231, 97] on div "Je ne vois pas d'autres solutions que mettre au CF les ID - et se double authen…" at bounding box center [1229, 89] width 295 height 40
click at [1350, 842] on span "Sauver" at bounding box center [1351, 850] width 36 height 16
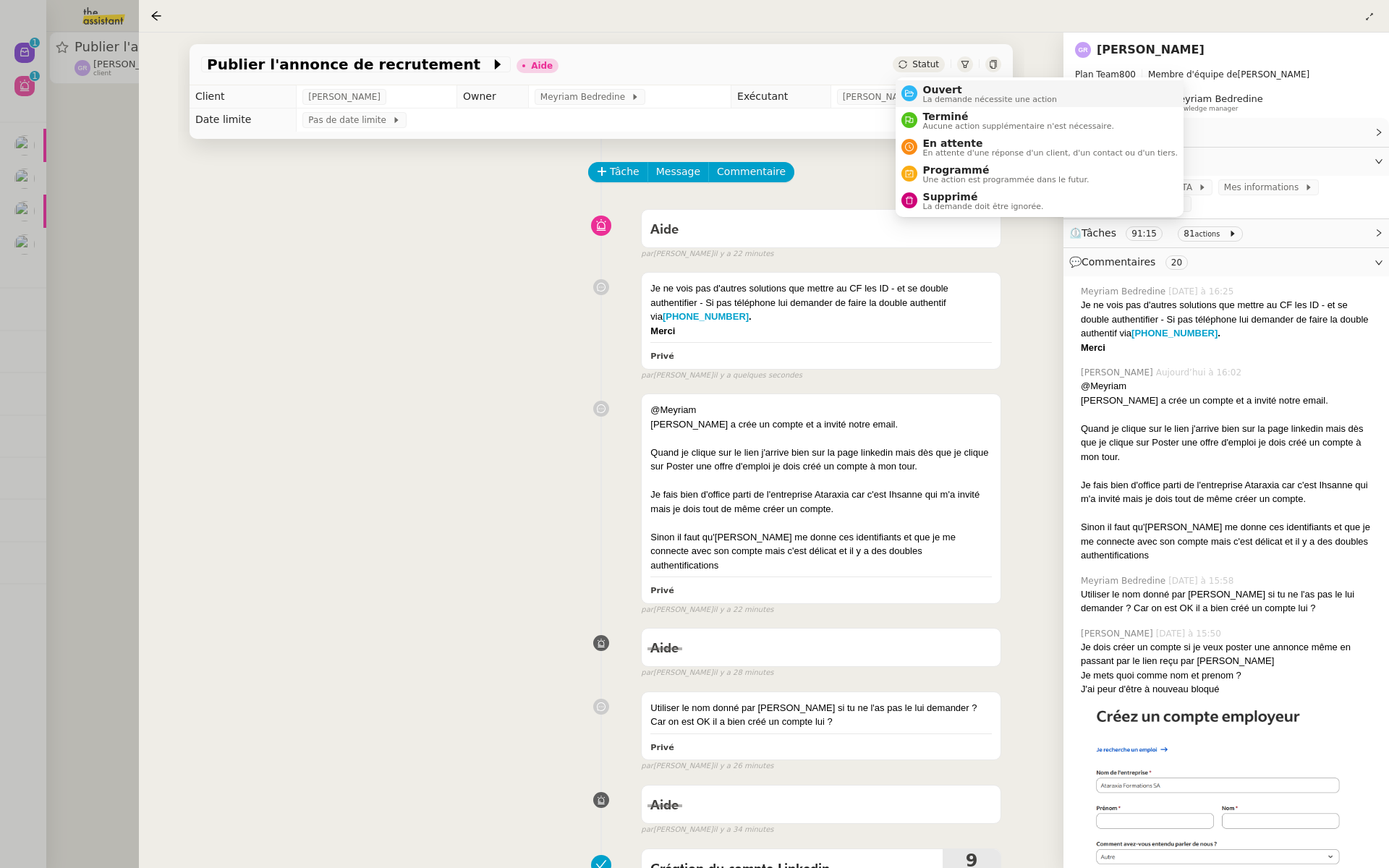
click at [922, 89] on div "Ouvert La demande nécessite une action" at bounding box center [987, 93] width 141 height 20
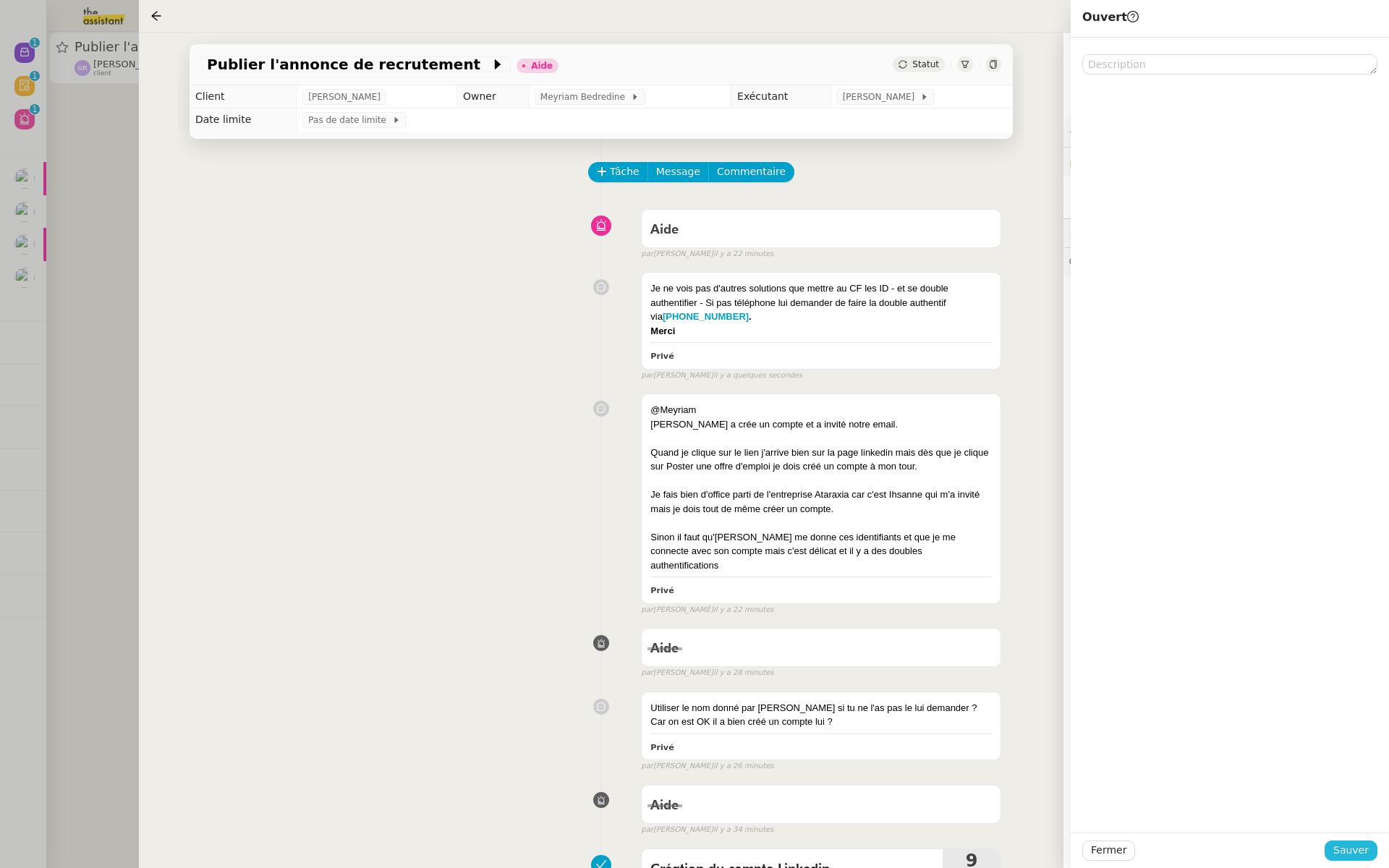
click at [1345, 849] on span "Sauver" at bounding box center [1351, 850] width 36 height 16
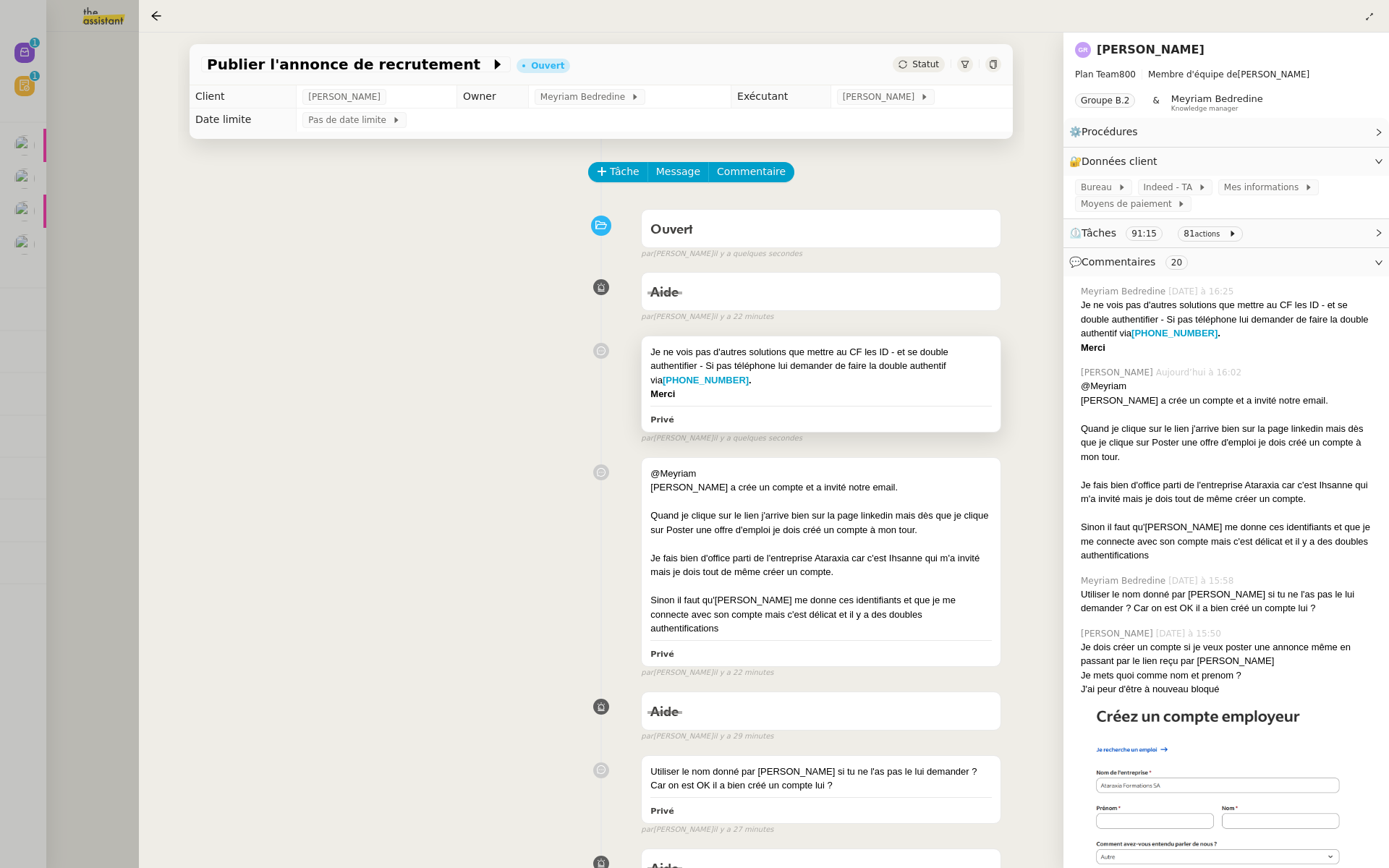
click at [744, 364] on div "Je ne vois pas d'autres solutions que mettre au CF les ID - et se double authen…" at bounding box center [821, 366] width 341 height 43
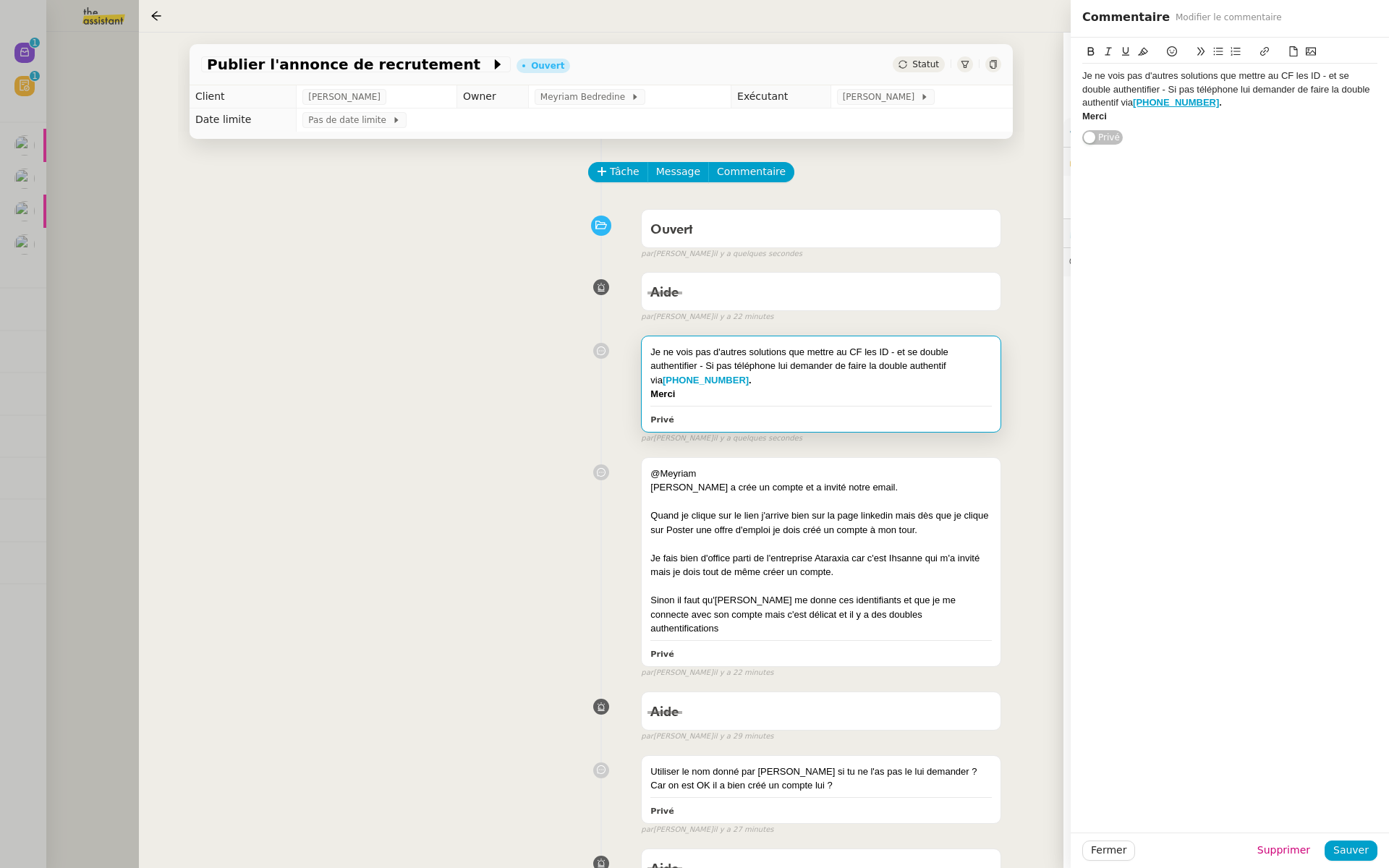
click at [1193, 89] on div "Je ne vois pas d'autres solutions que mettre au CF les ID - et se double authen…" at bounding box center [1229, 89] width 295 height 40
click at [1344, 848] on span "Sauver" at bounding box center [1351, 850] width 36 height 16
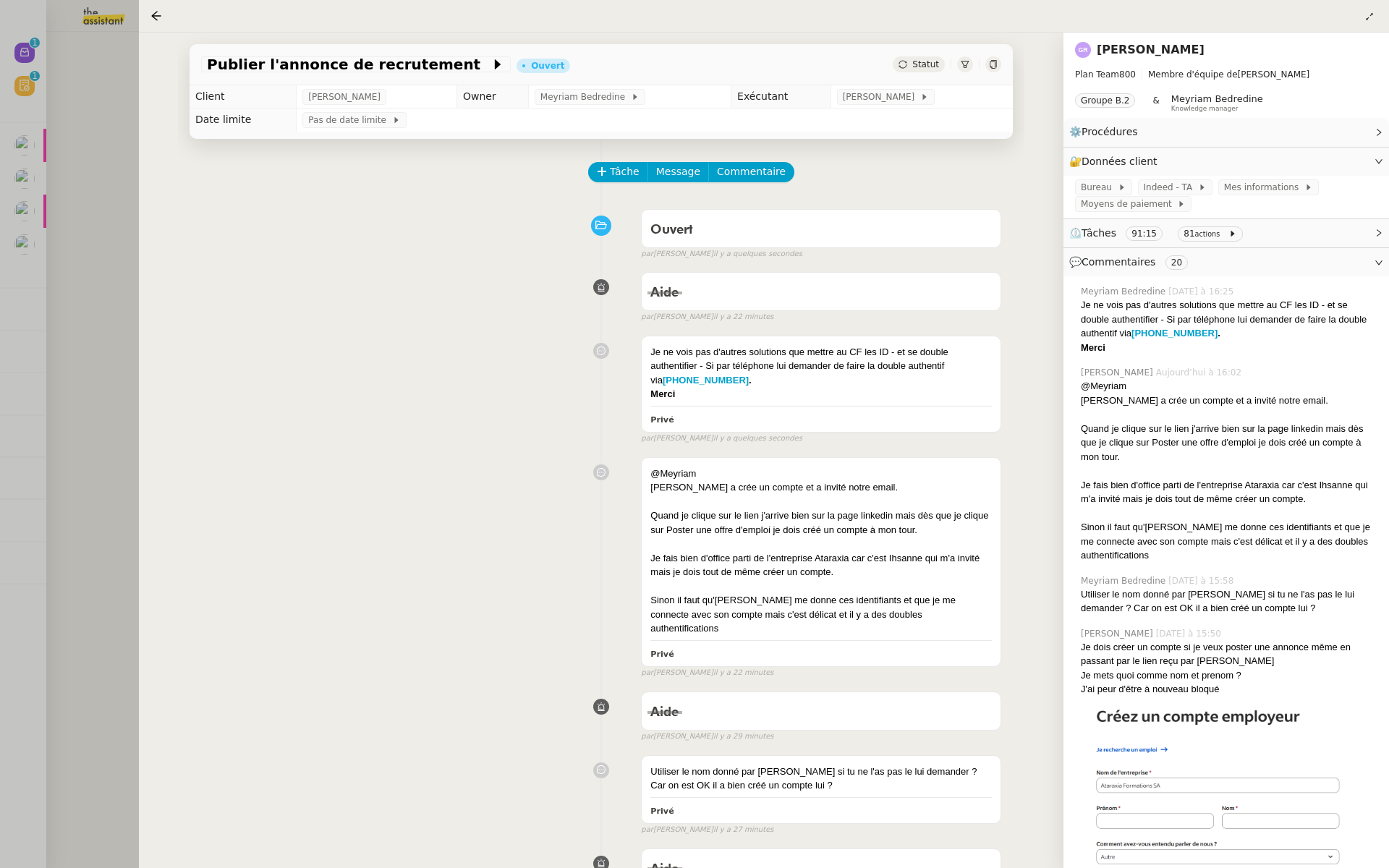
click at [54, 180] on div at bounding box center [694, 434] width 1389 height 868
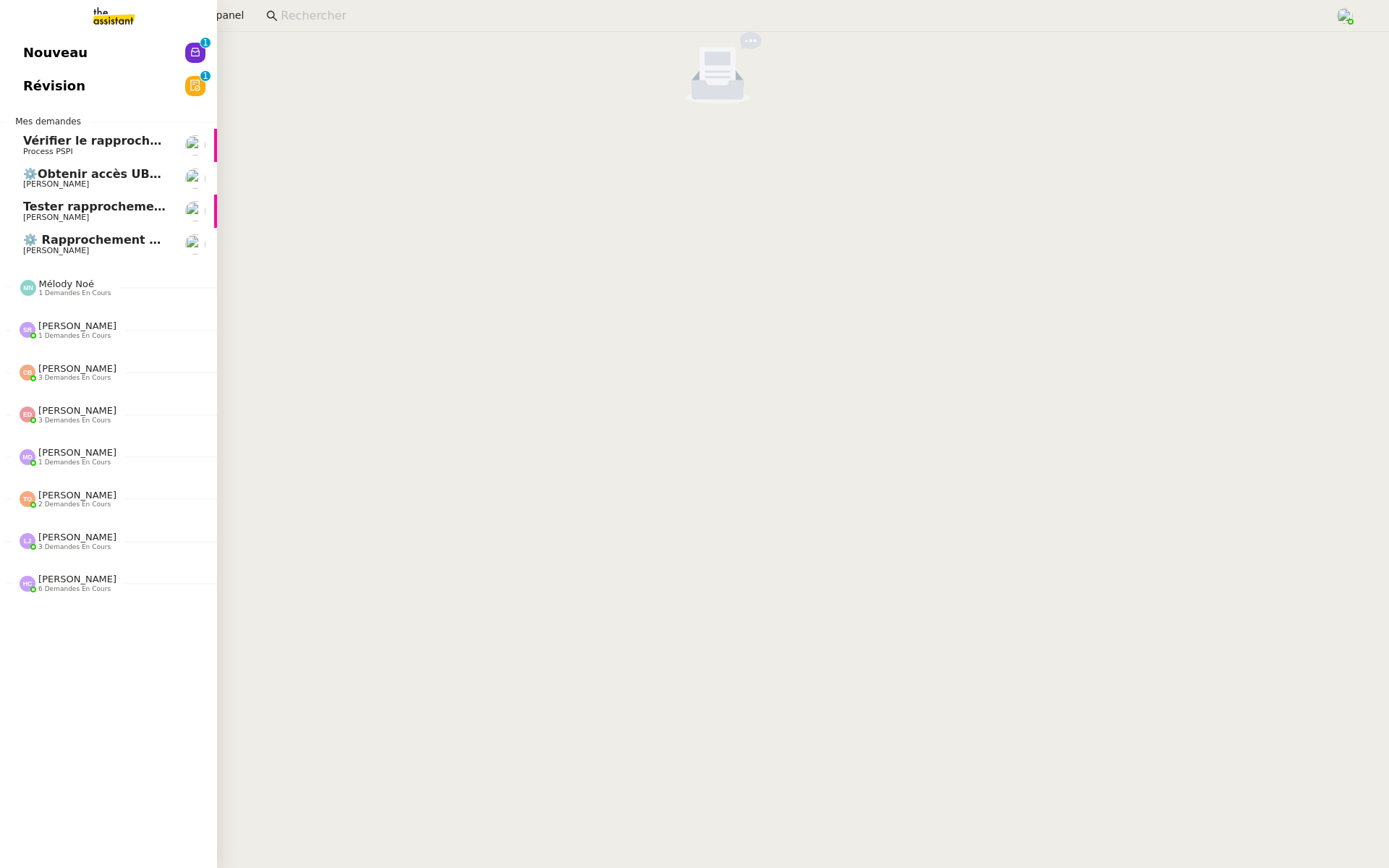
click at [7, 84] on link "Révision 0 1 2 3 4 5 6 7 8 9" at bounding box center [108, 85] width 217 height 33
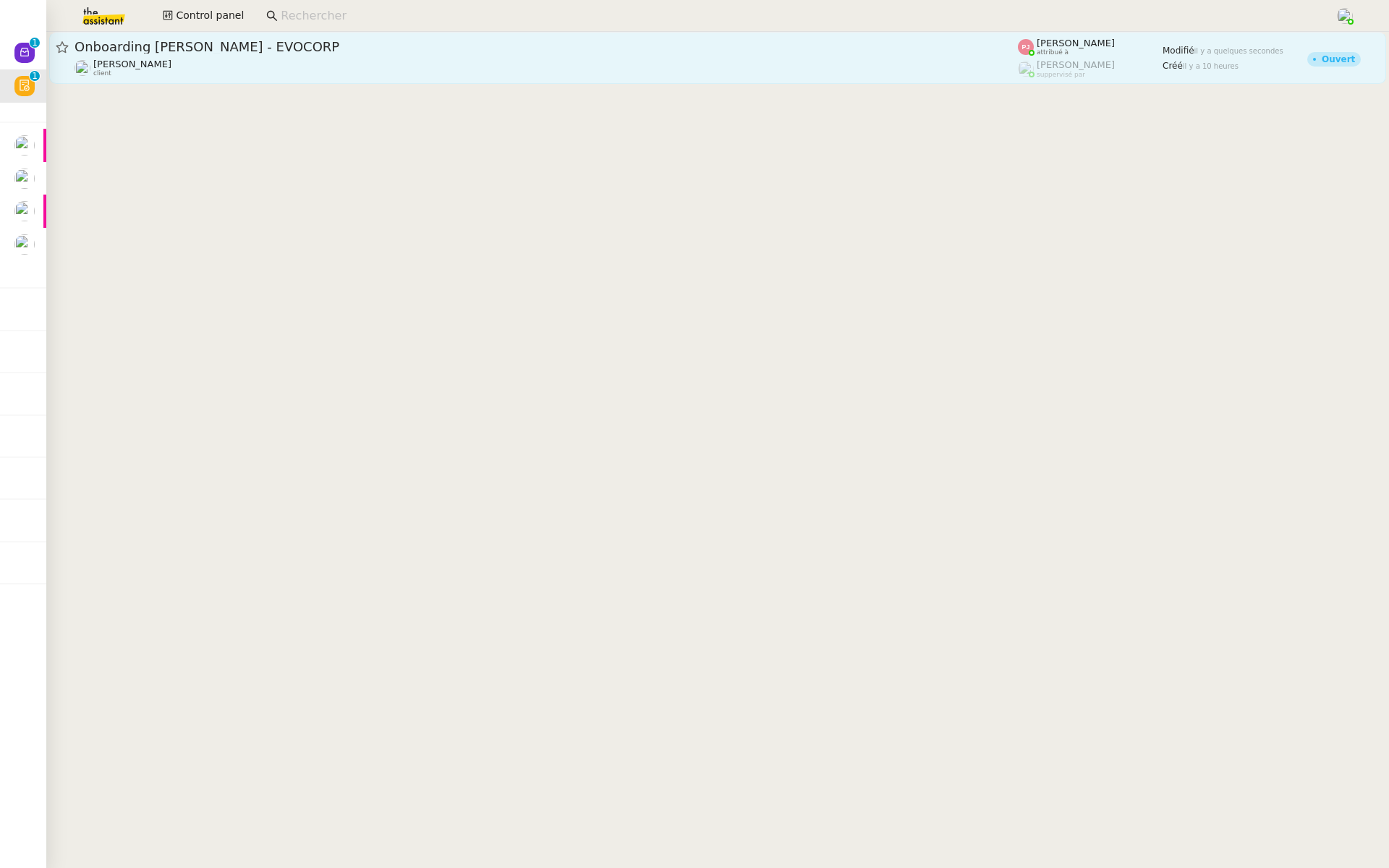
click at [380, 41] on span "Onboarding Yann Maillot - EVOCORP" at bounding box center [546, 47] width 943 height 13
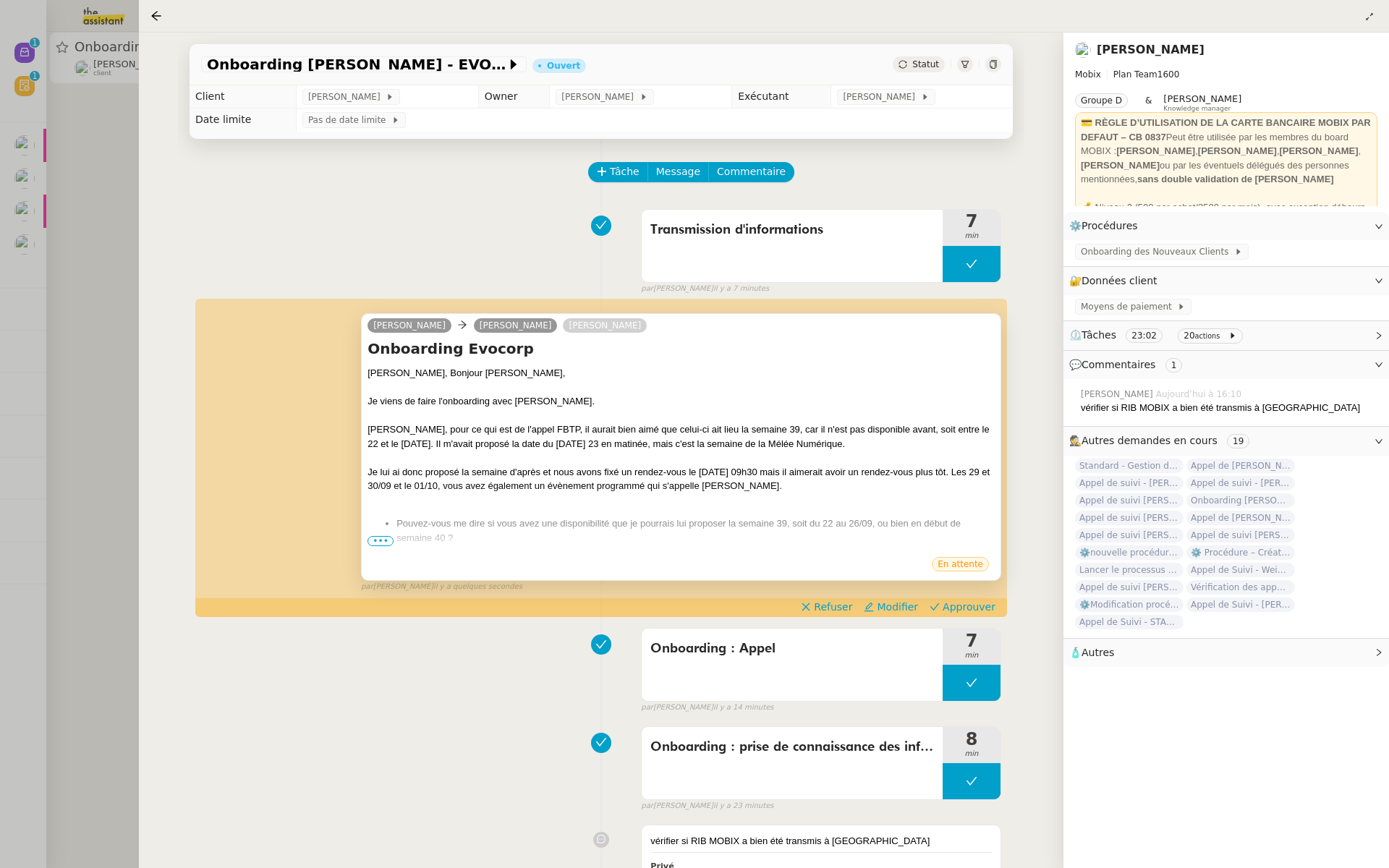
click at [371, 543] on span "•••" at bounding box center [380, 540] width 26 height 10
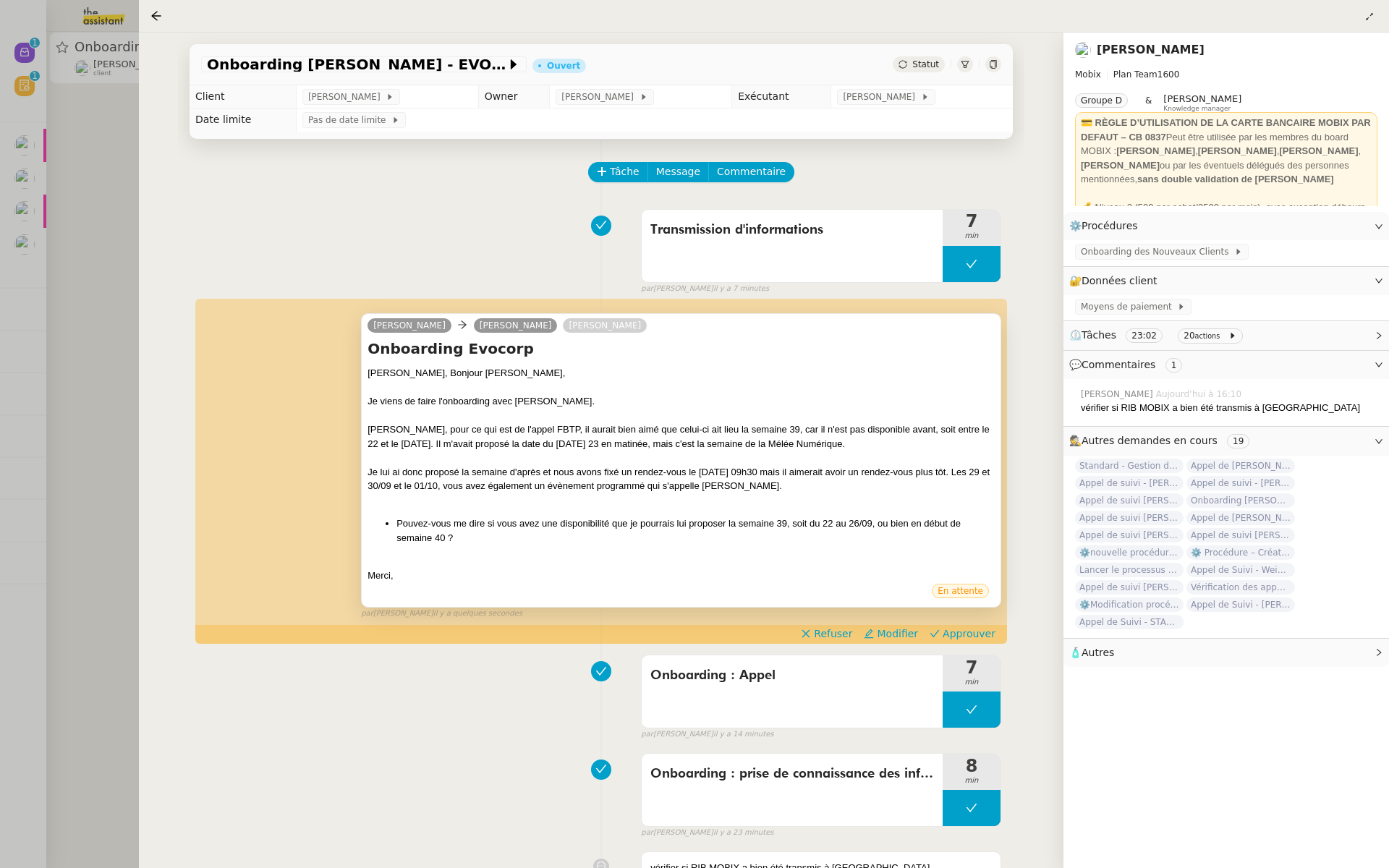
scroll to position [4, 0]
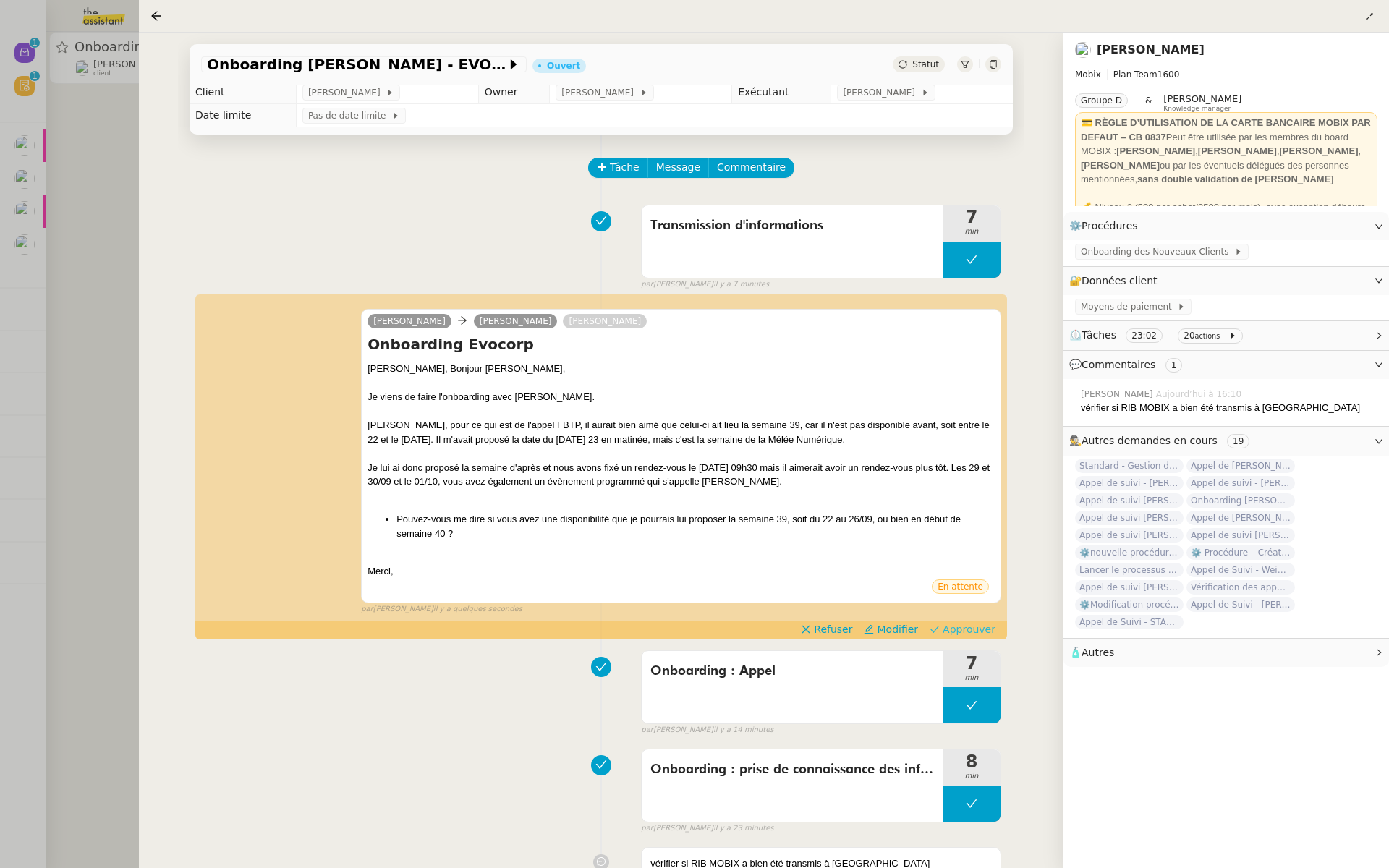
click at [978, 627] on span "Approuver" at bounding box center [969, 629] width 53 height 15
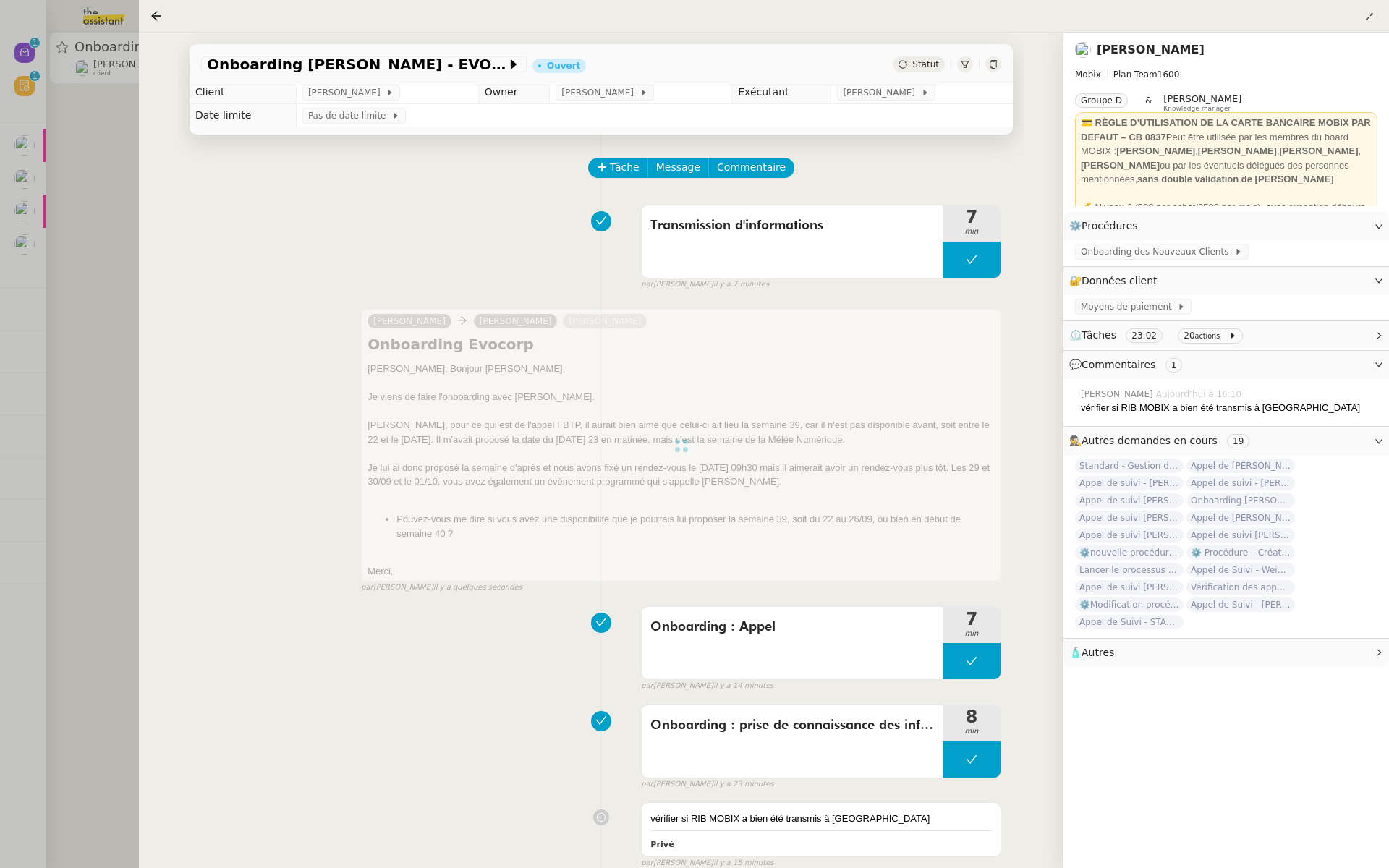
click at [104, 221] on div at bounding box center [694, 434] width 1389 height 868
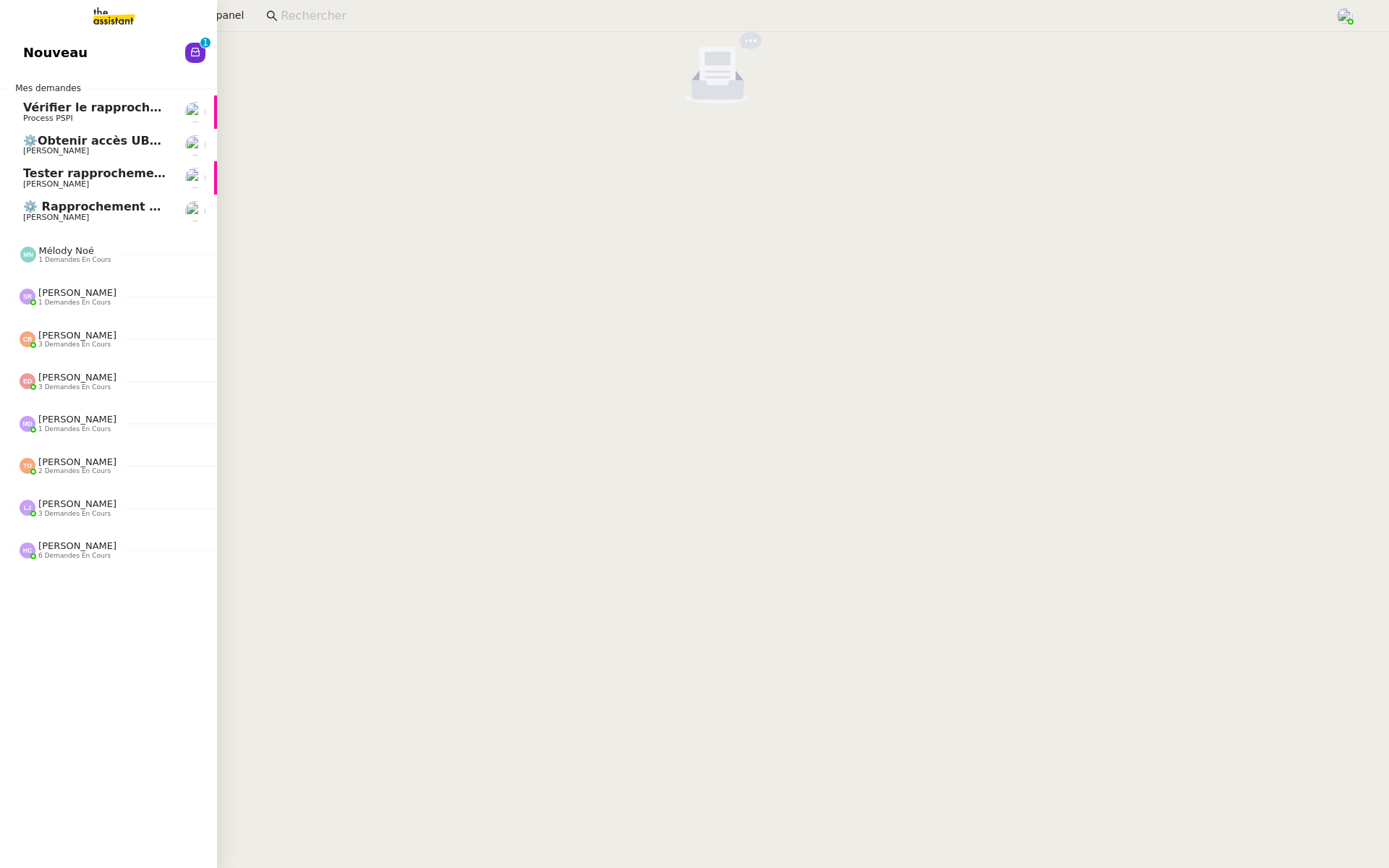
click at [26, 54] on span "Nouveau" at bounding box center [54, 53] width 64 height 22
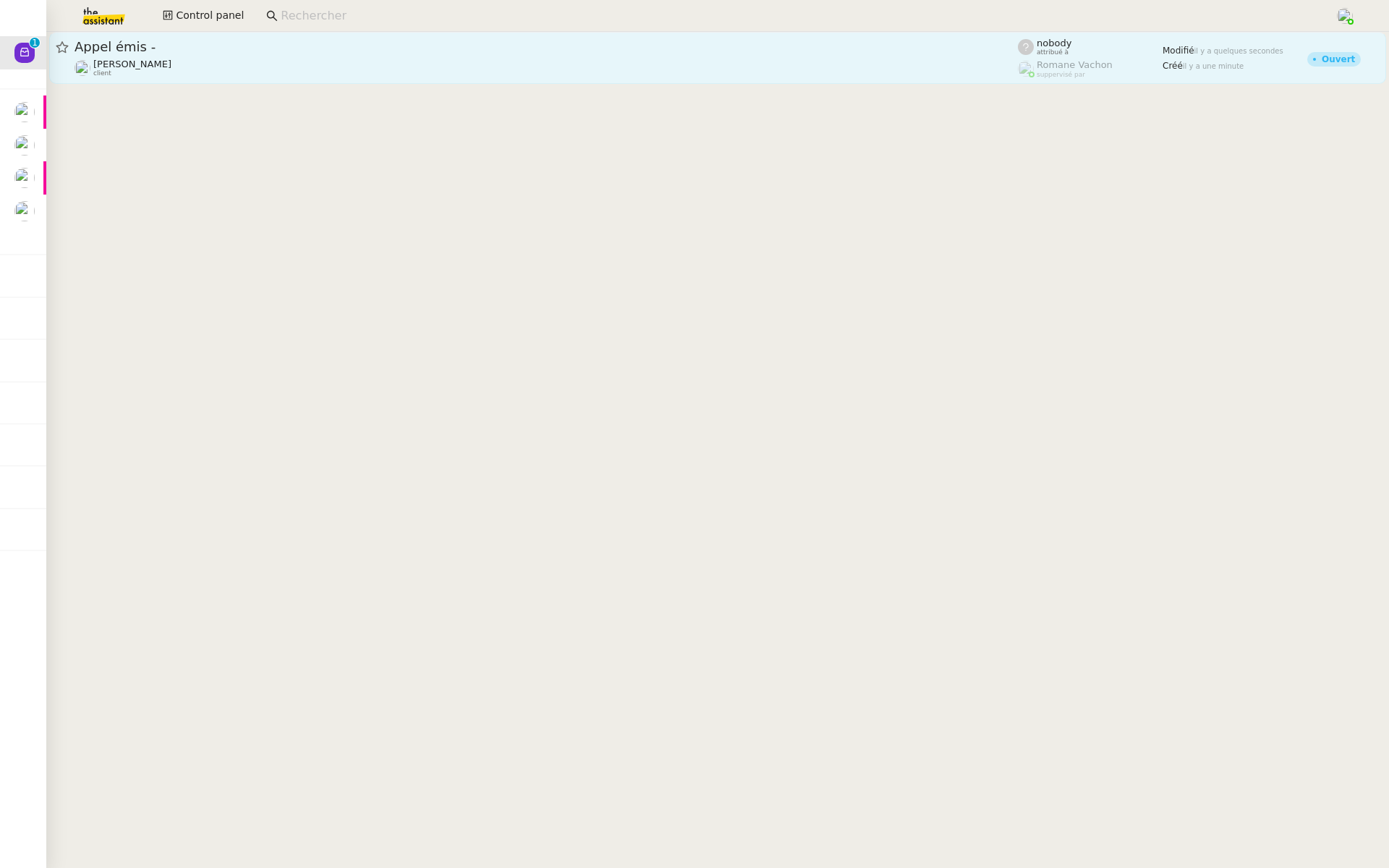
click at [333, 64] on div "Gabrielle Tavernier client" at bounding box center [546, 67] width 943 height 19
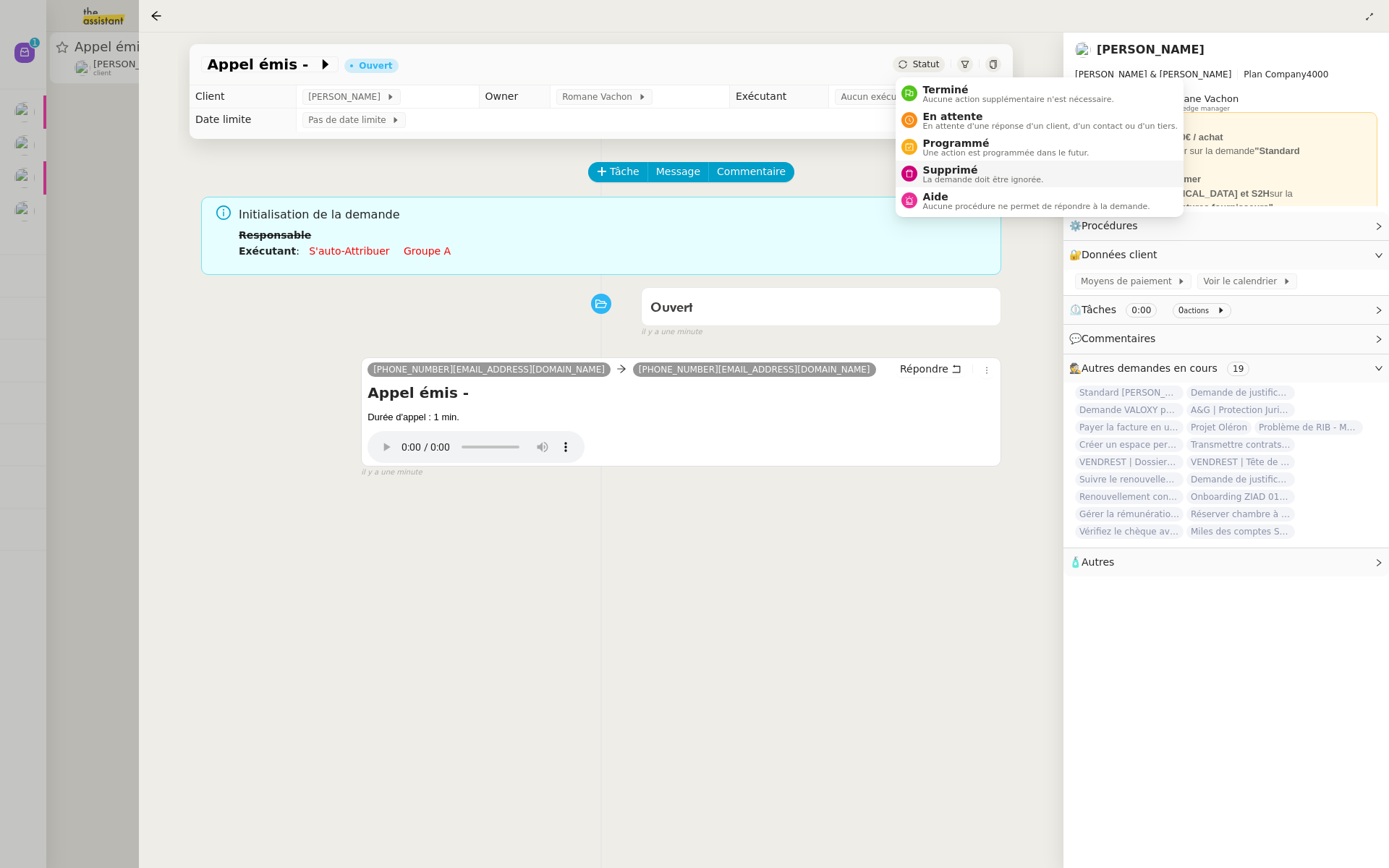
click at [923, 176] on span "La demande doit être ignorée." at bounding box center [983, 180] width 121 height 8
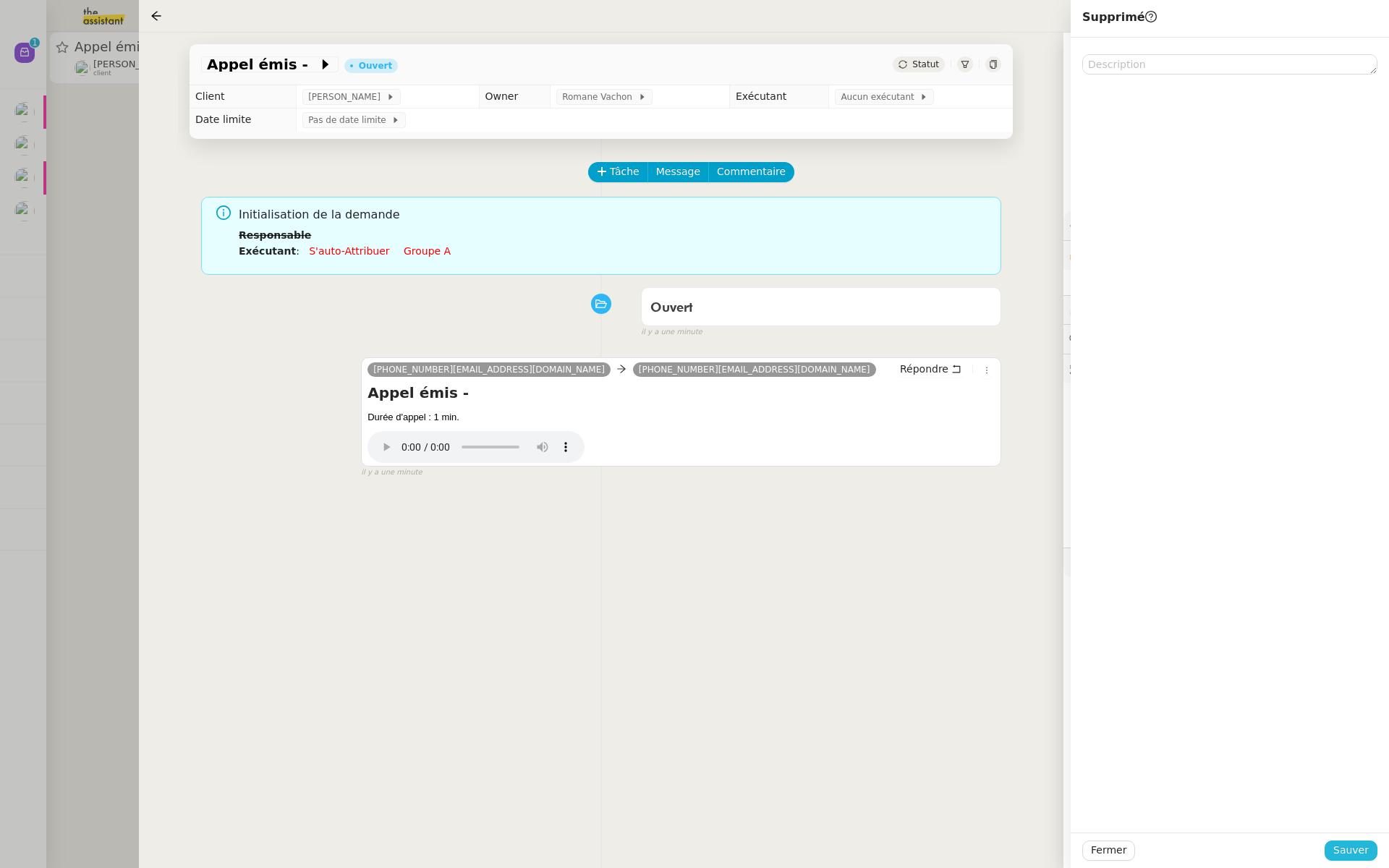
click at [1352, 851] on span "Sauver" at bounding box center [1351, 850] width 36 height 16
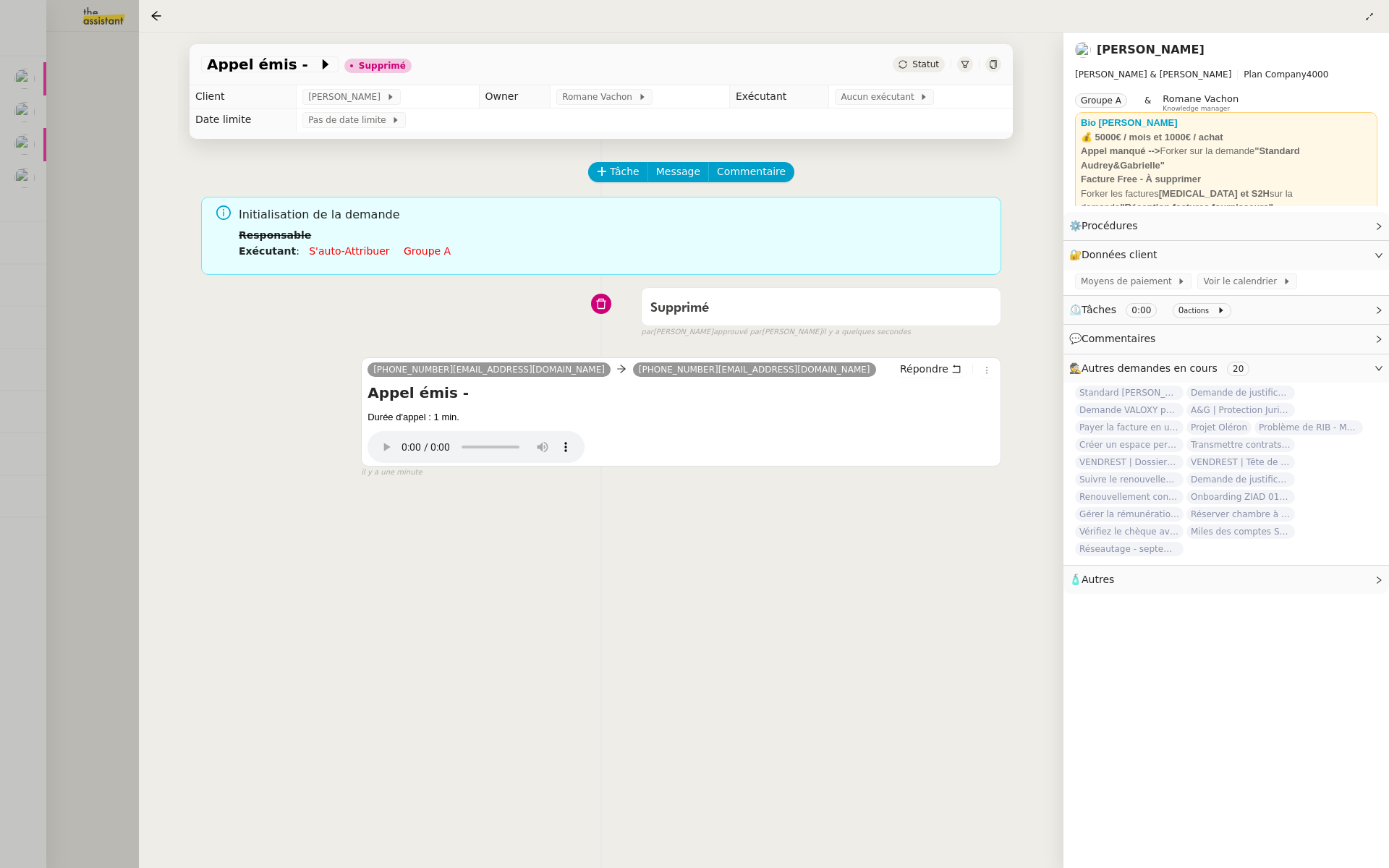
click at [128, 275] on div at bounding box center [694, 434] width 1389 height 868
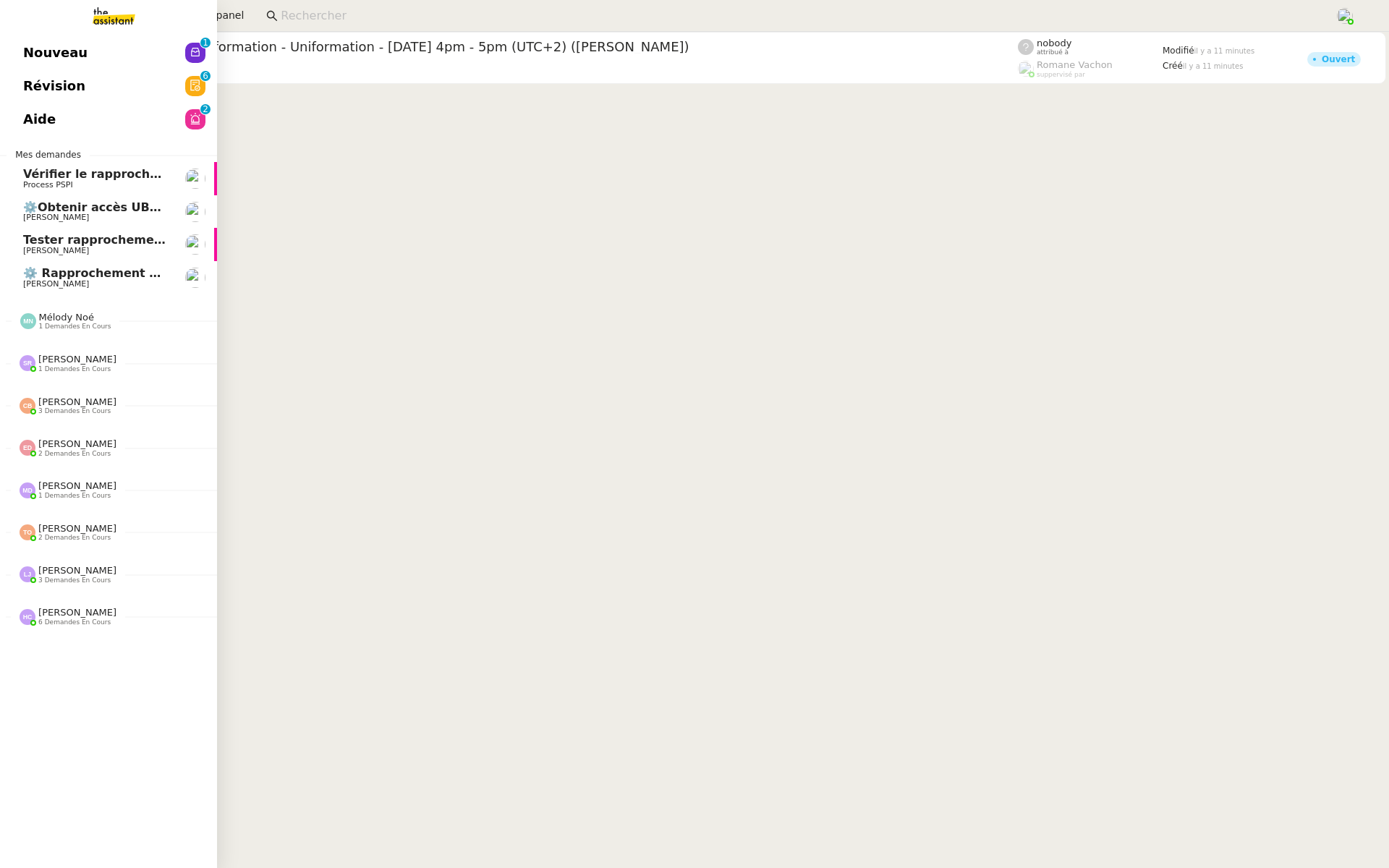
click at [66, 85] on span "Révision" at bounding box center [54, 86] width 63 height 22
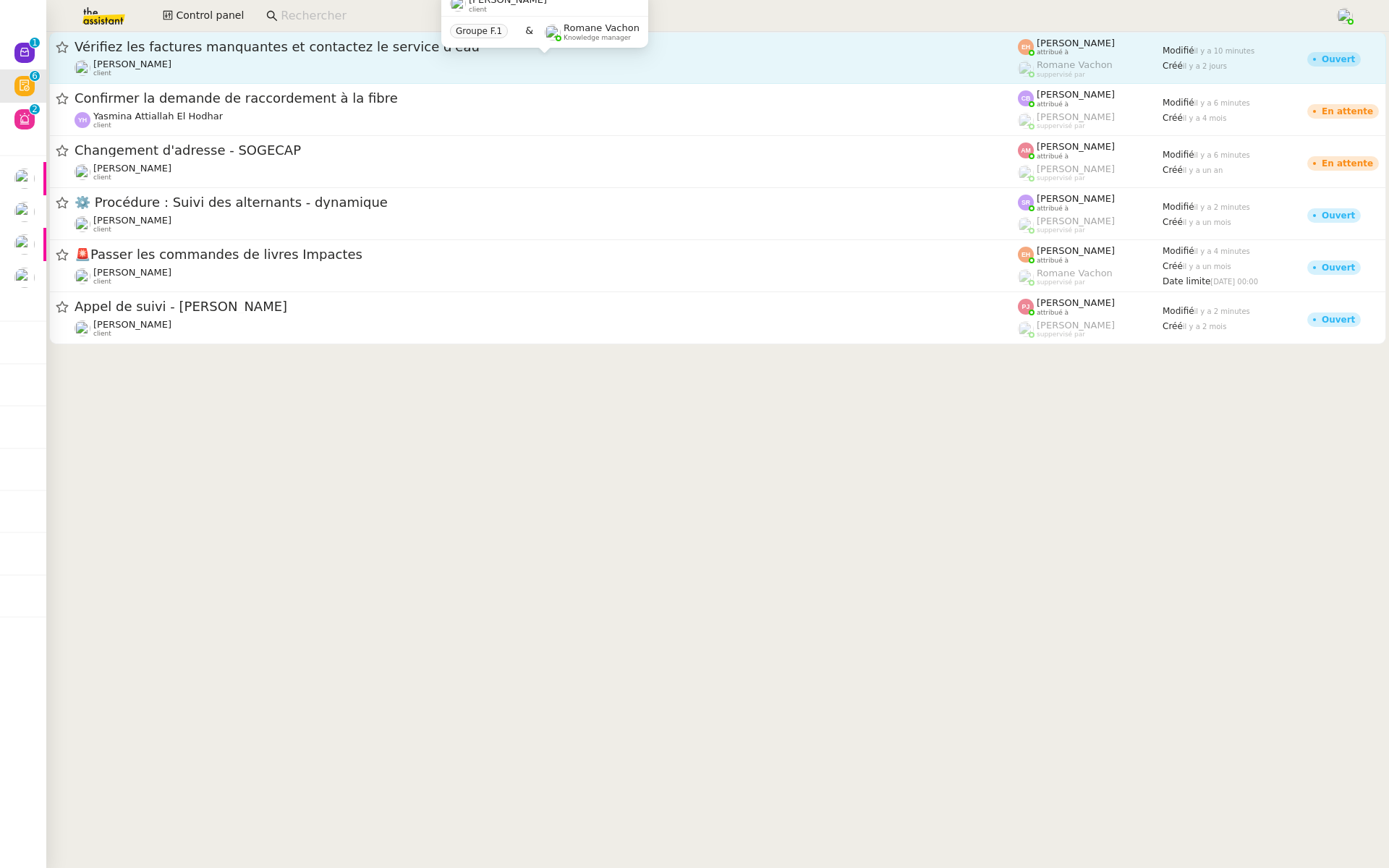
click at [306, 68] on div "Quang Tam NGUYEN client" at bounding box center [546, 67] width 943 height 19
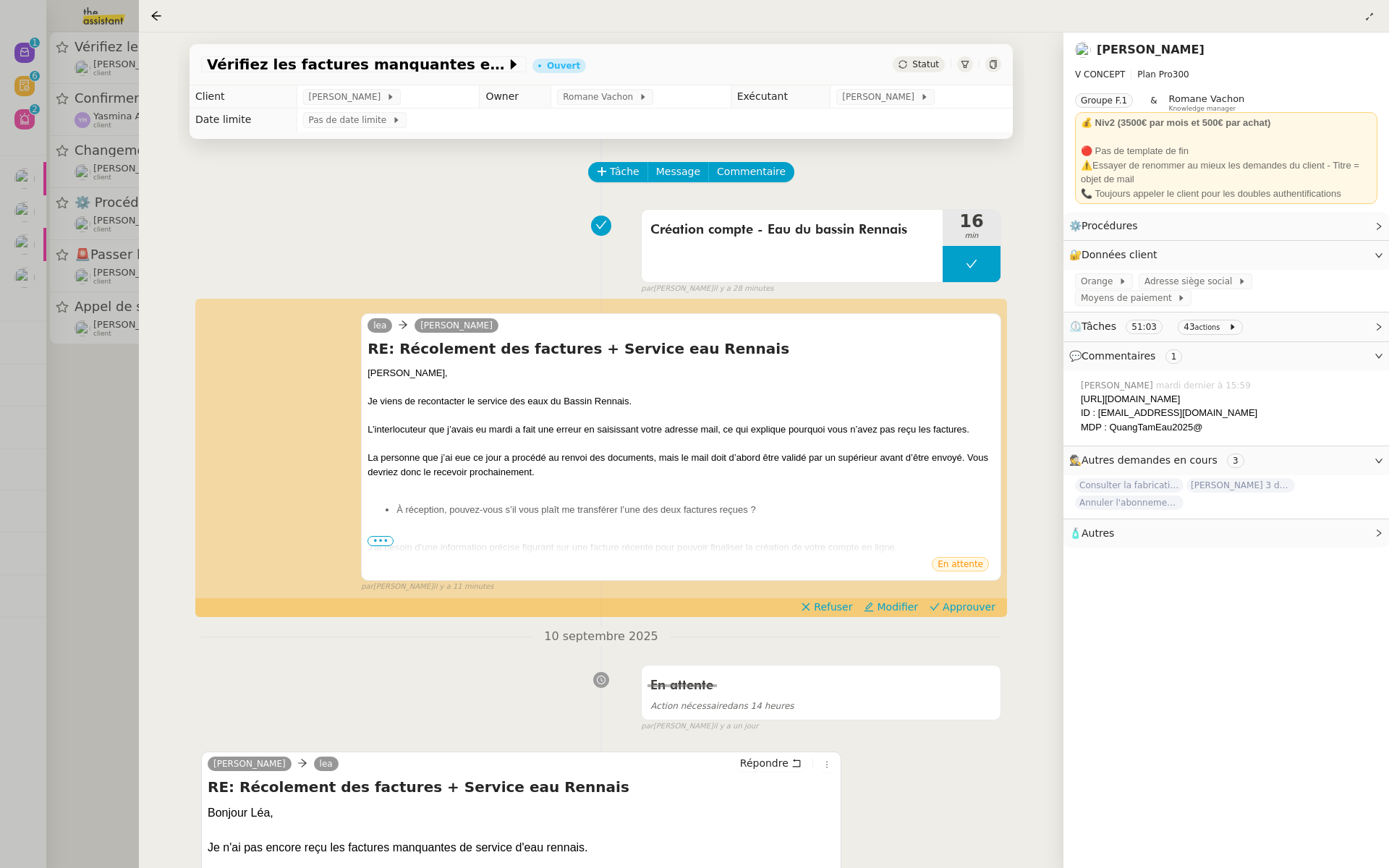
click at [21, 317] on div at bounding box center [694, 434] width 1389 height 868
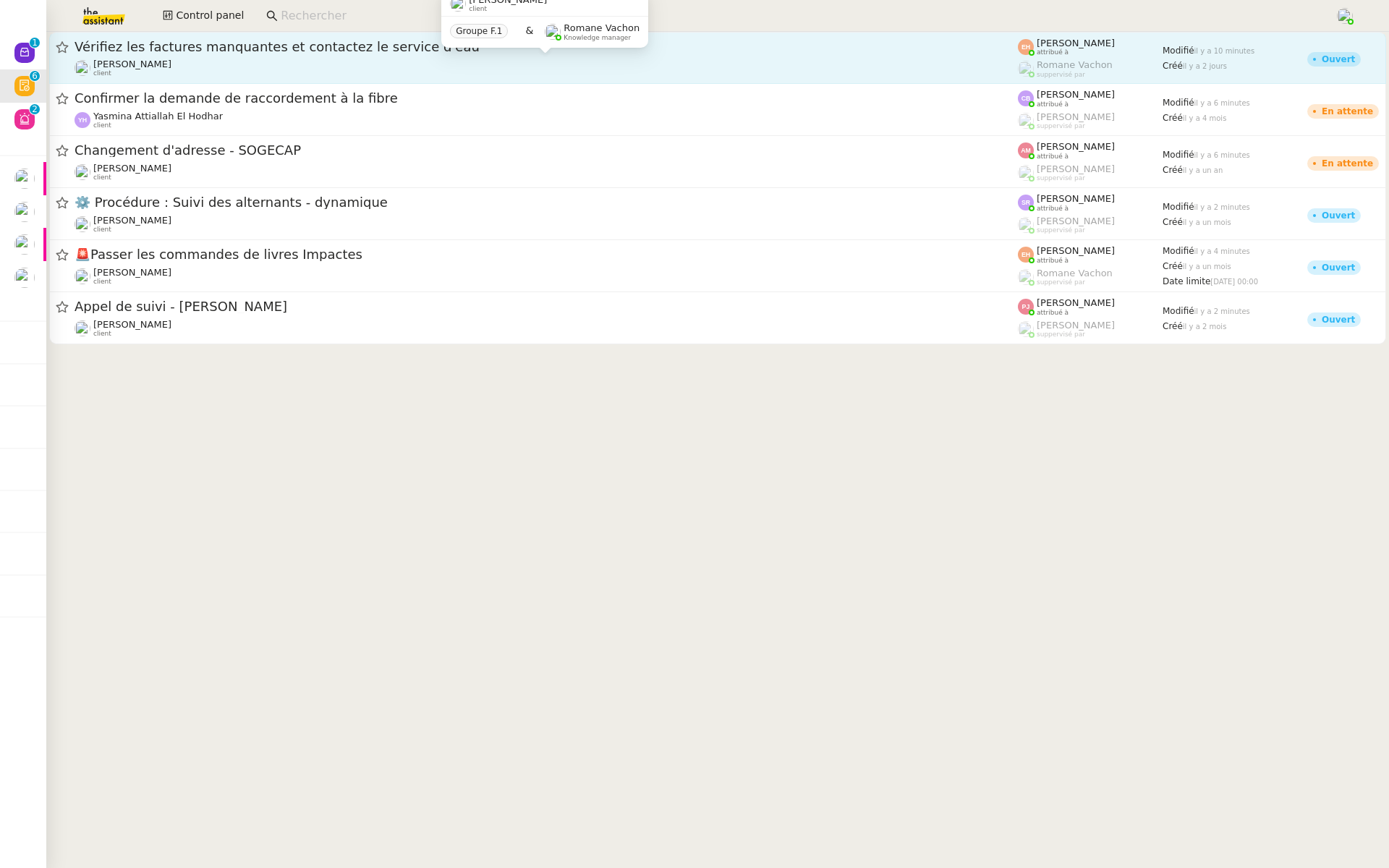
click at [309, 67] on div "Quang Tam NGUYEN client" at bounding box center [546, 67] width 943 height 19
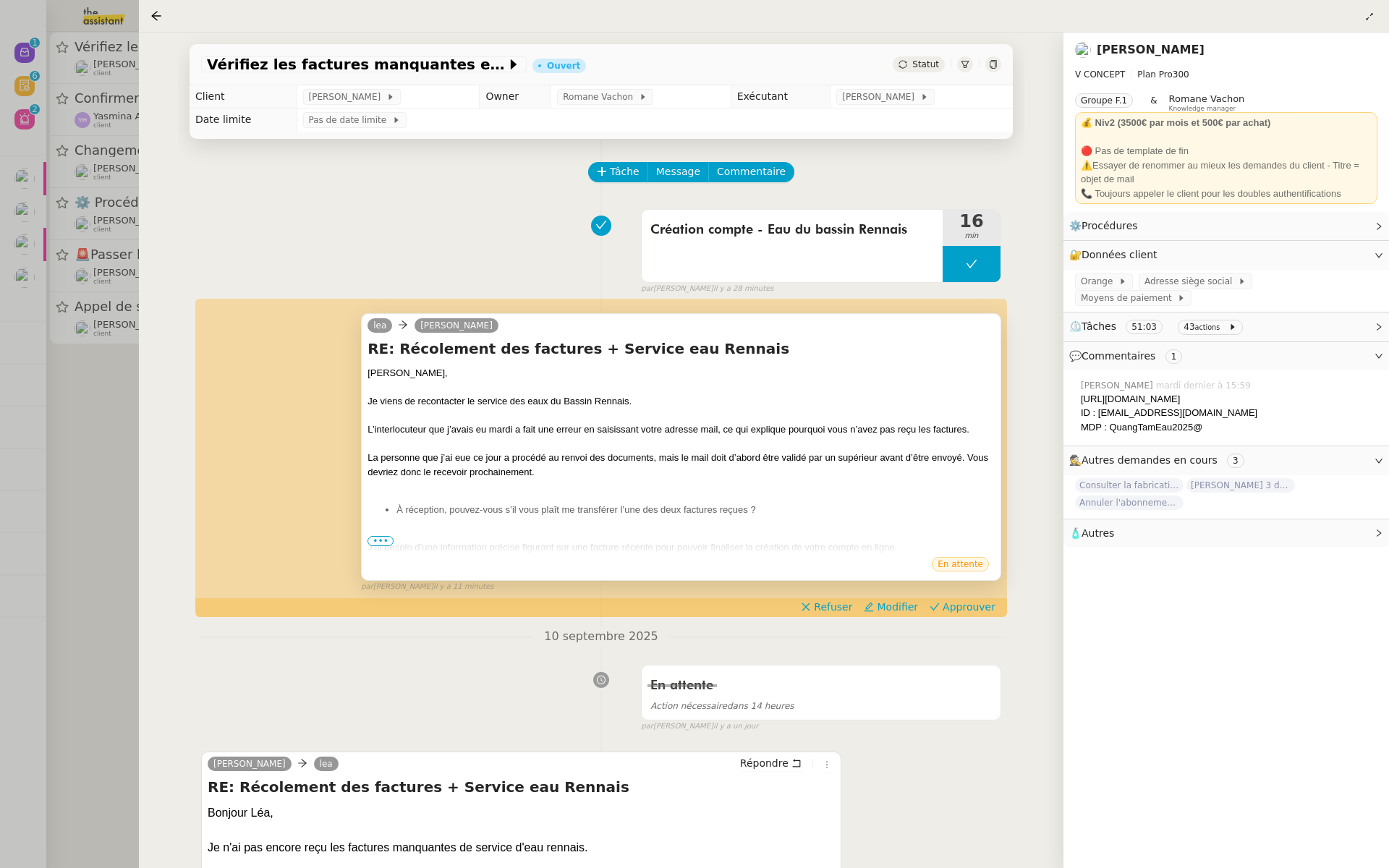
click at [378, 536] on span "•••" at bounding box center [380, 540] width 26 height 10
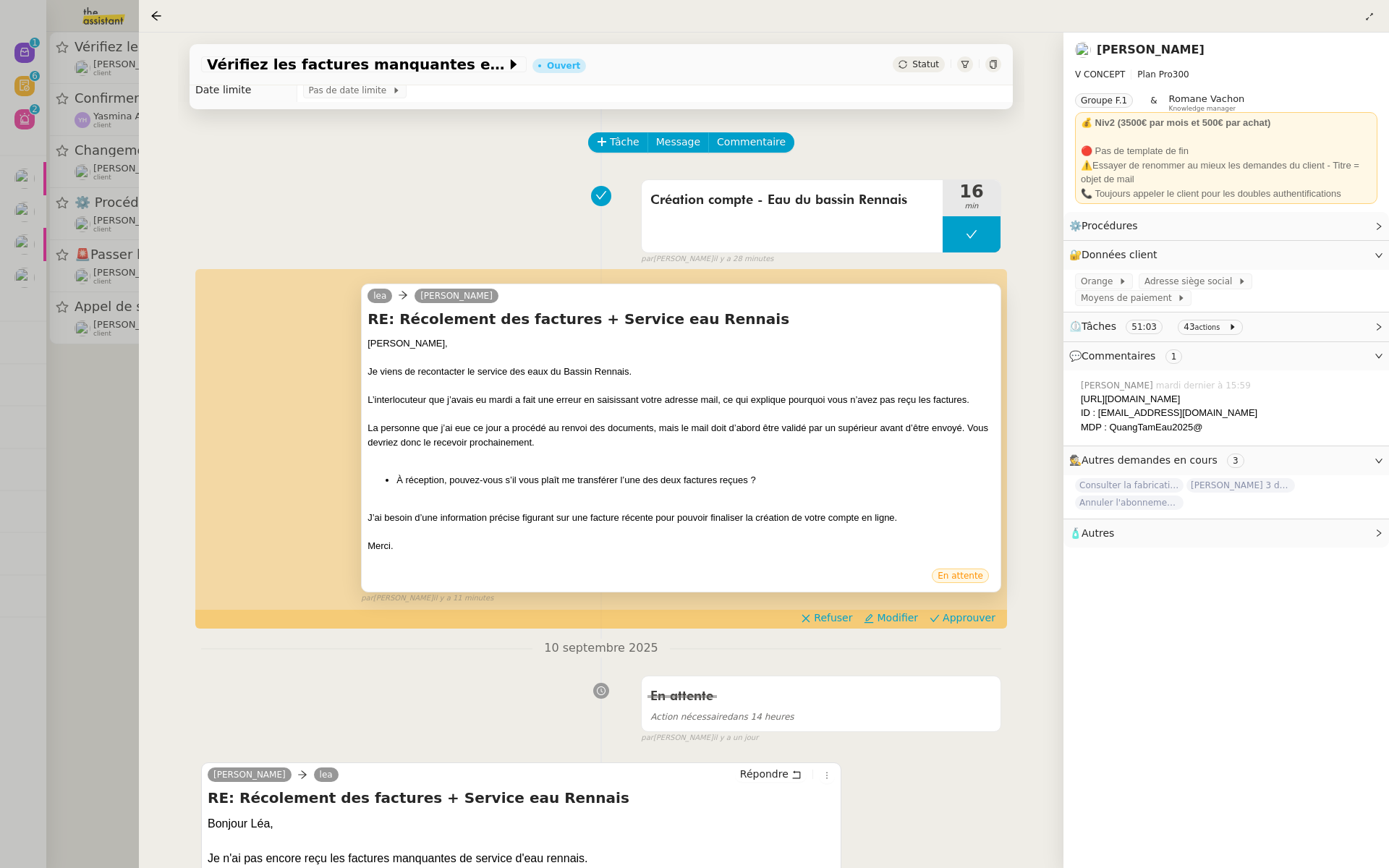
scroll to position [43, 0]
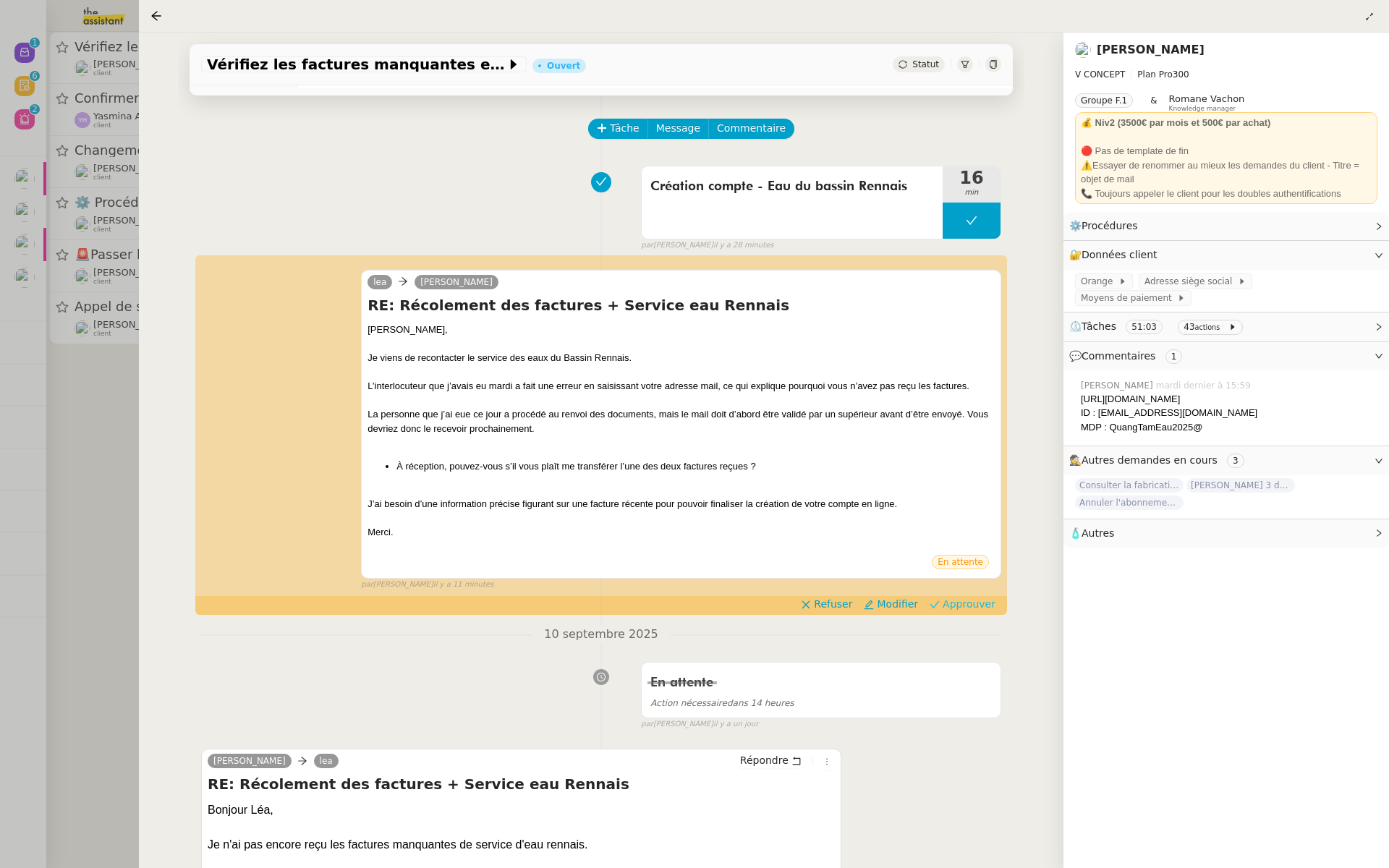
click at [970, 604] on span "Approuver" at bounding box center [969, 604] width 53 height 15
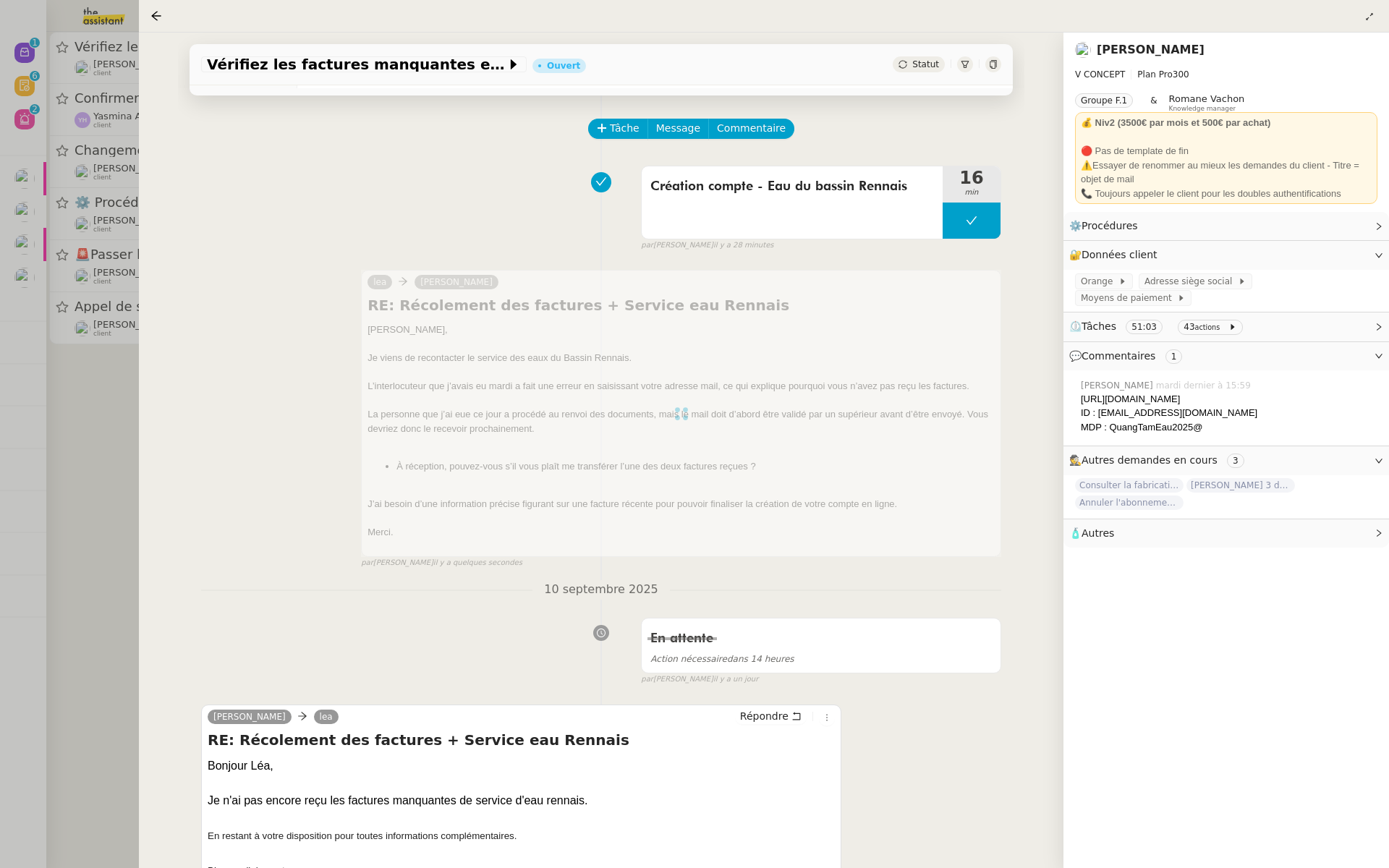
click at [50, 242] on div at bounding box center [694, 434] width 1389 height 868
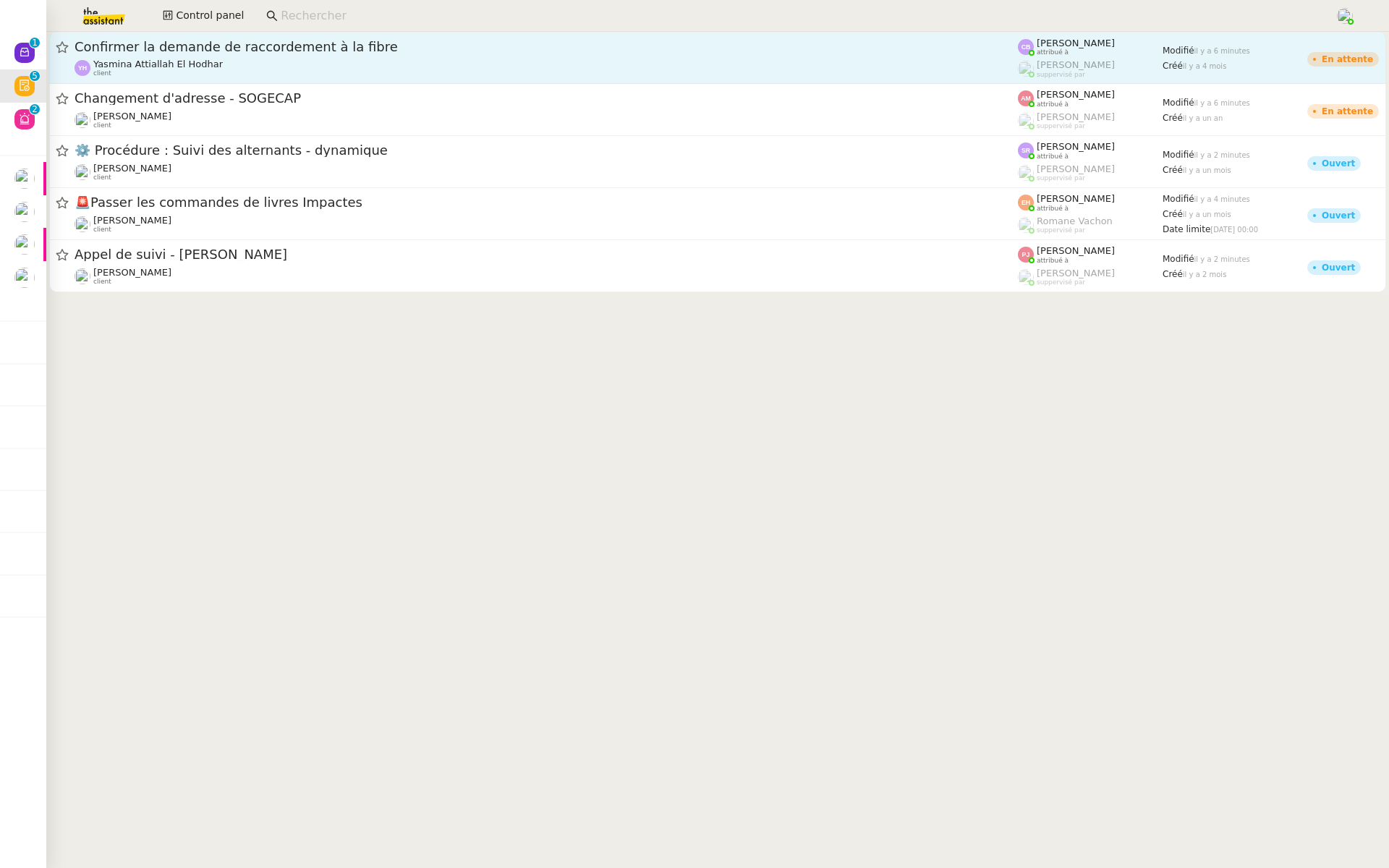
click at [267, 41] on span "Confirmer la demande de raccordement à la fibre" at bounding box center [546, 47] width 943 height 13
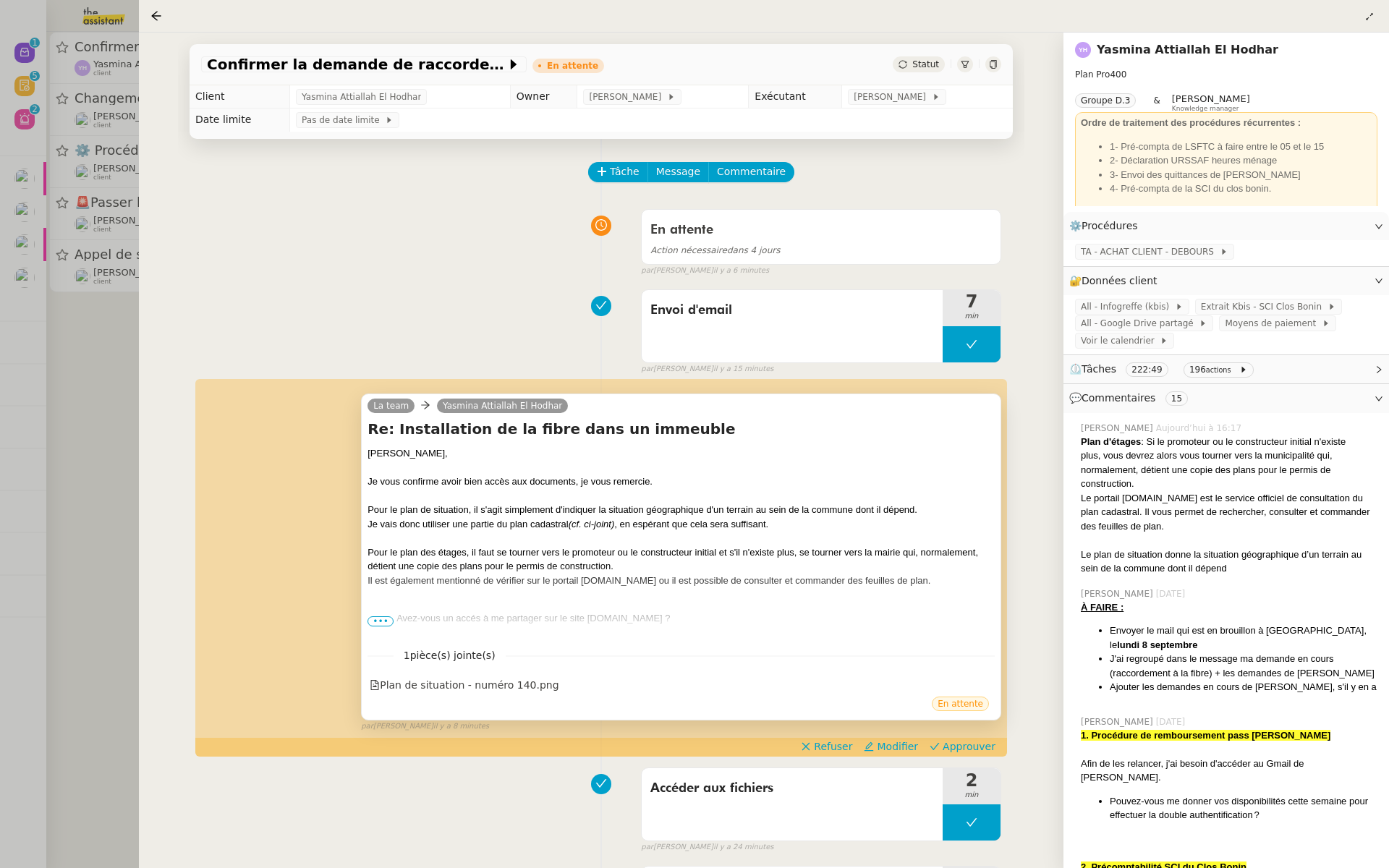
scroll to position [53, 0]
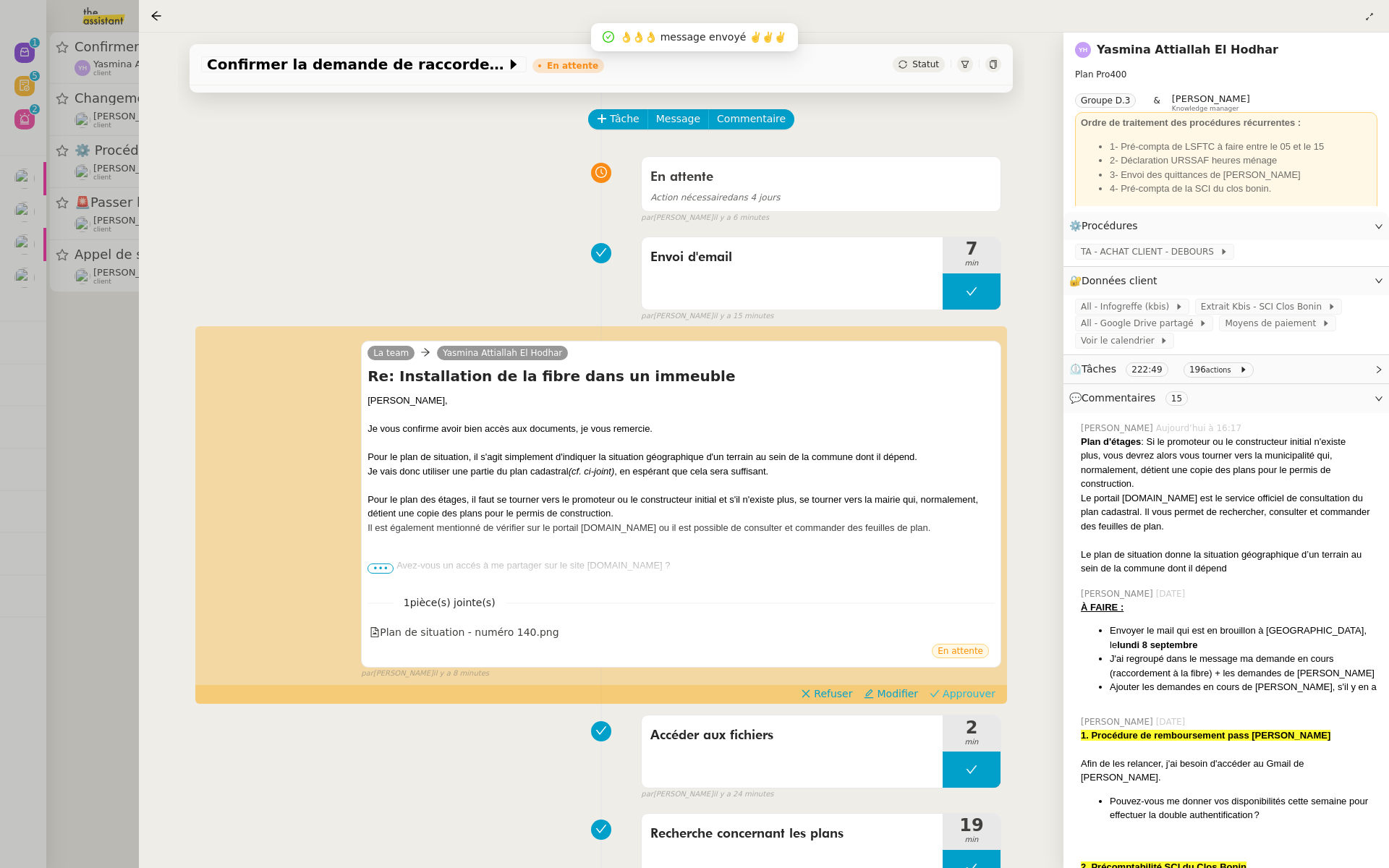
click at [970, 695] on span "Approuver" at bounding box center [969, 693] width 53 height 15
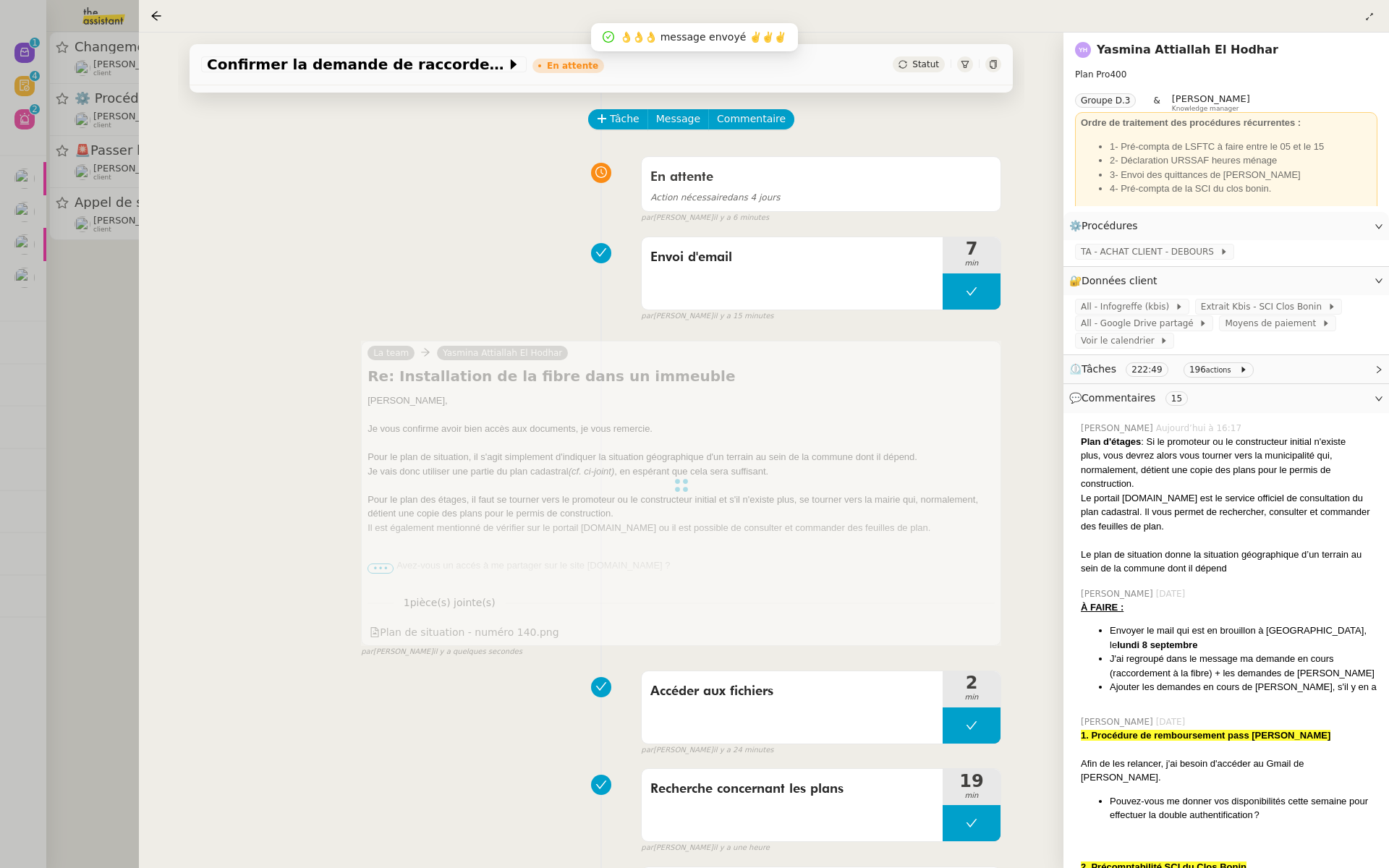
click at [17, 401] on div at bounding box center [694, 434] width 1389 height 868
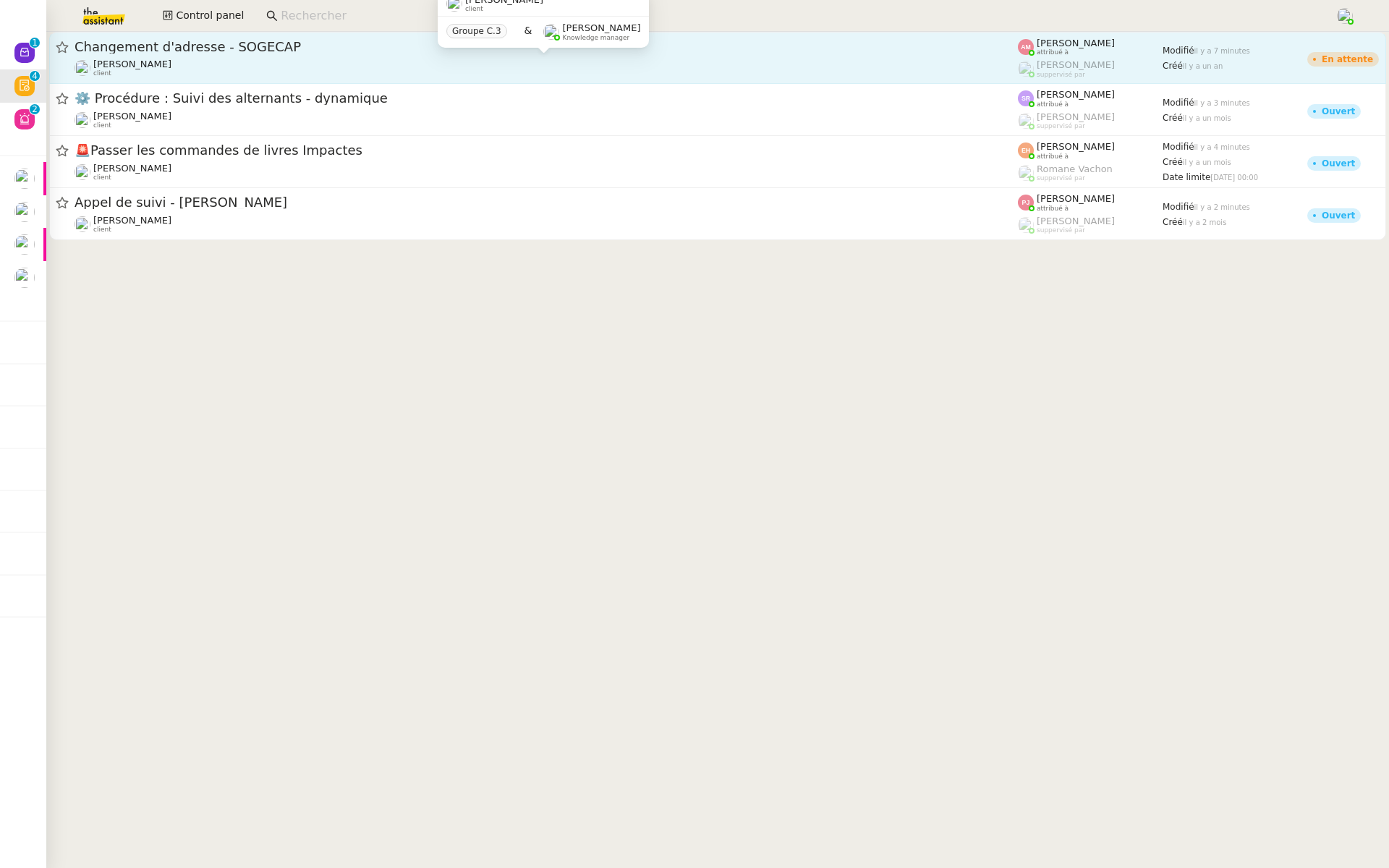
click at [286, 61] on div "Sylvie Magnaval client" at bounding box center [546, 67] width 943 height 19
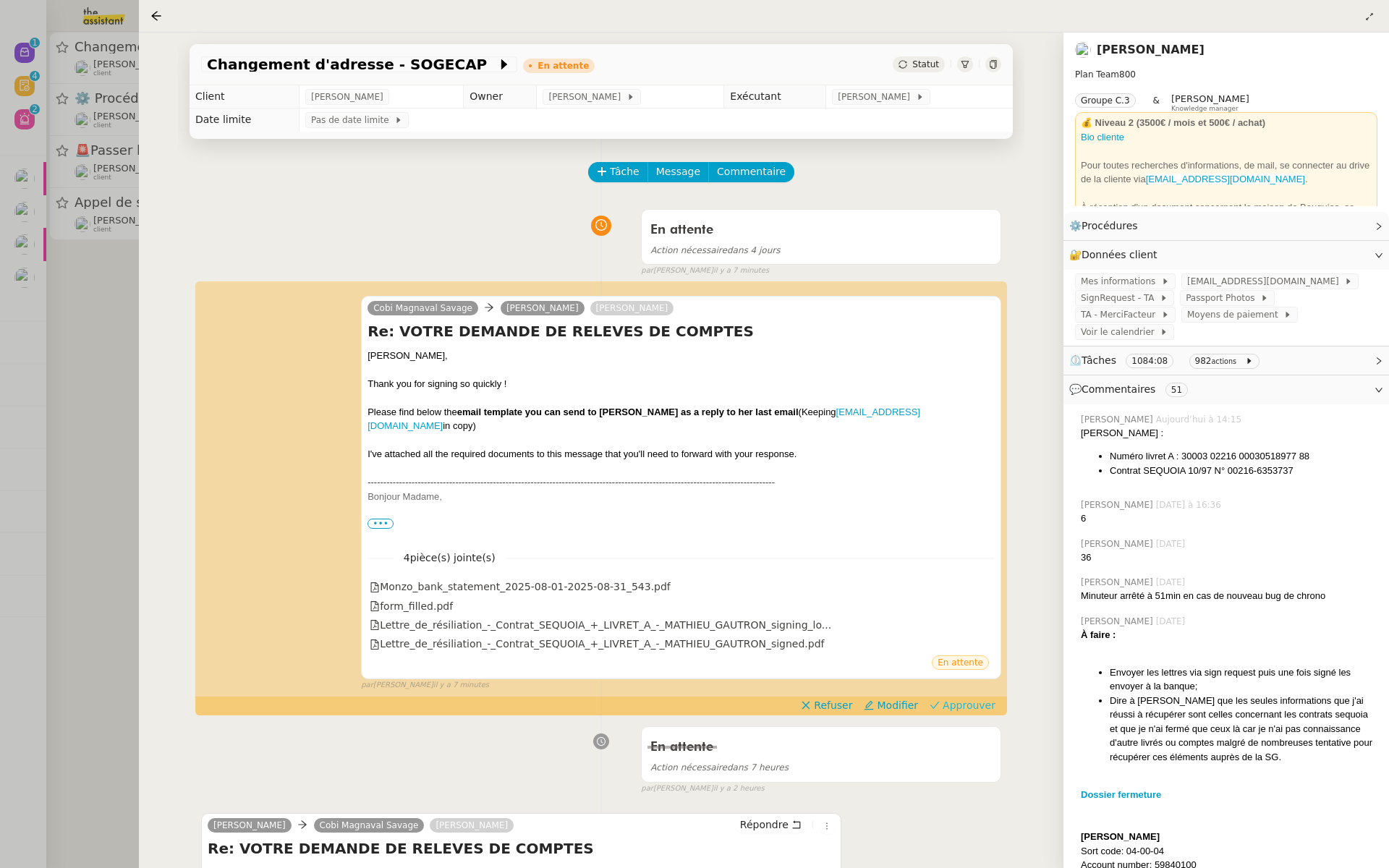
click at [982, 708] on span "Approuver" at bounding box center [969, 705] width 53 height 15
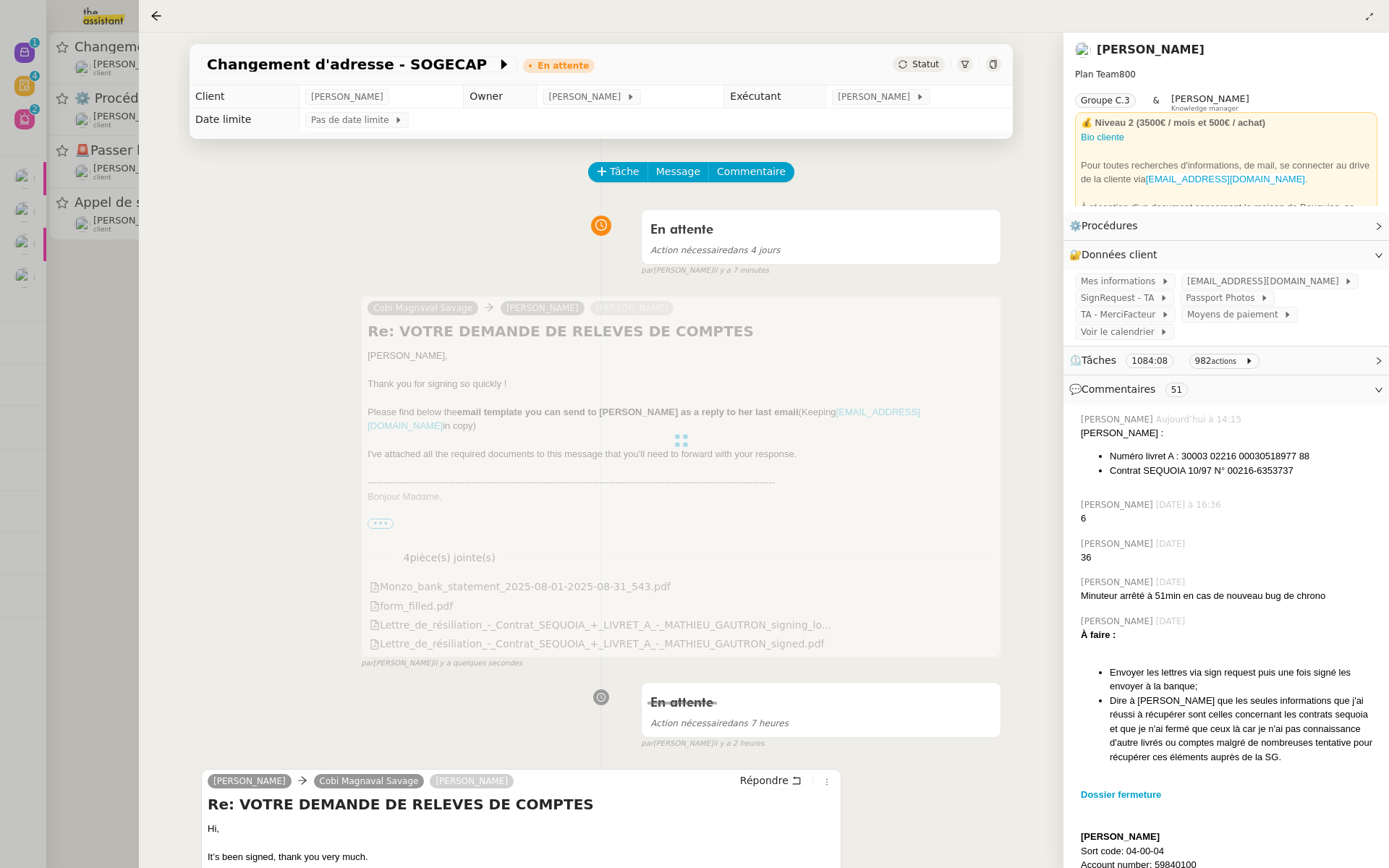
click at [60, 315] on div at bounding box center [694, 434] width 1389 height 868
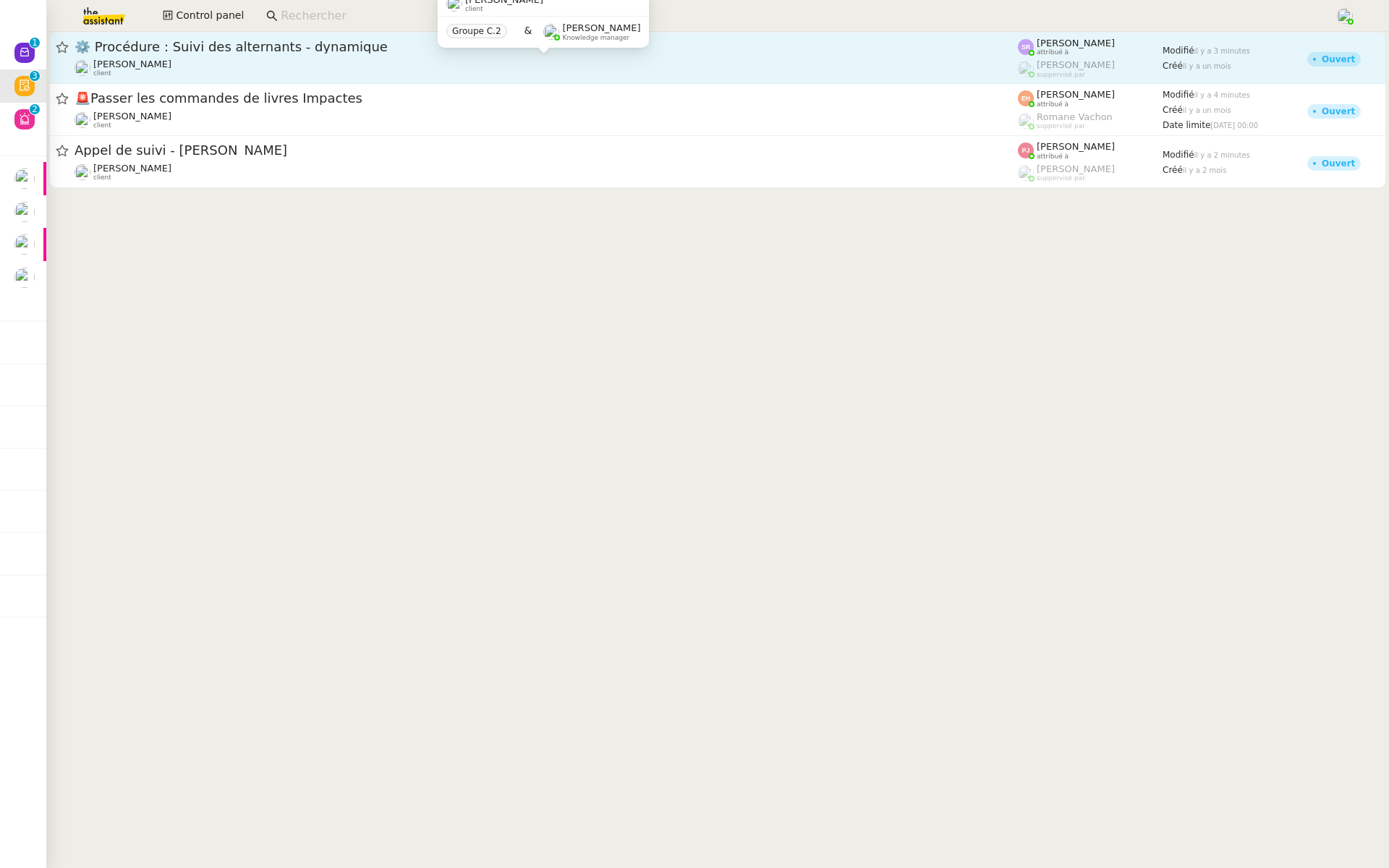
click at [284, 69] on div "Réma Ngaiboye client" at bounding box center [546, 67] width 943 height 19
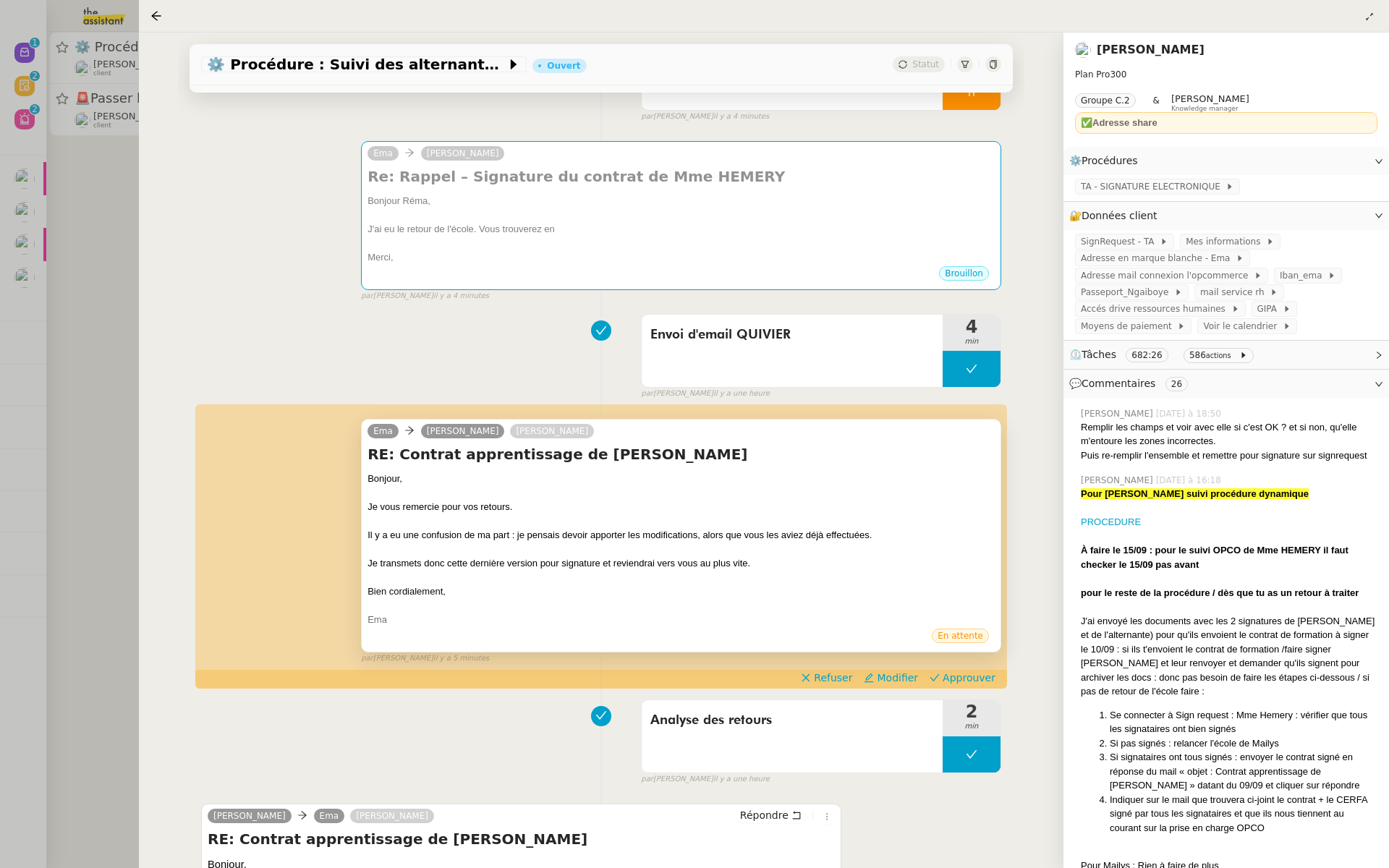
scroll to position [201, 0]
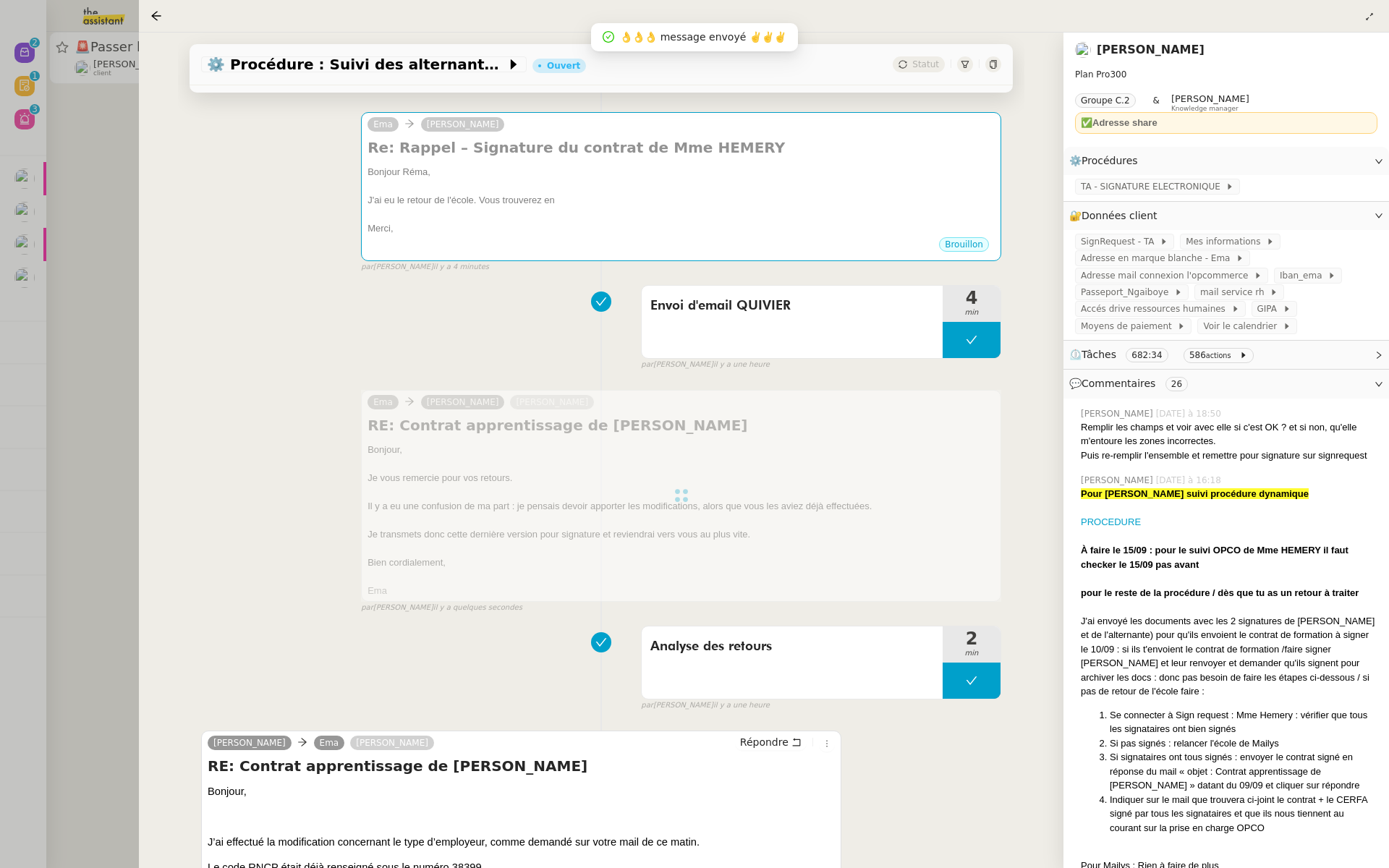
click at [47, 401] on div at bounding box center [694, 434] width 1389 height 868
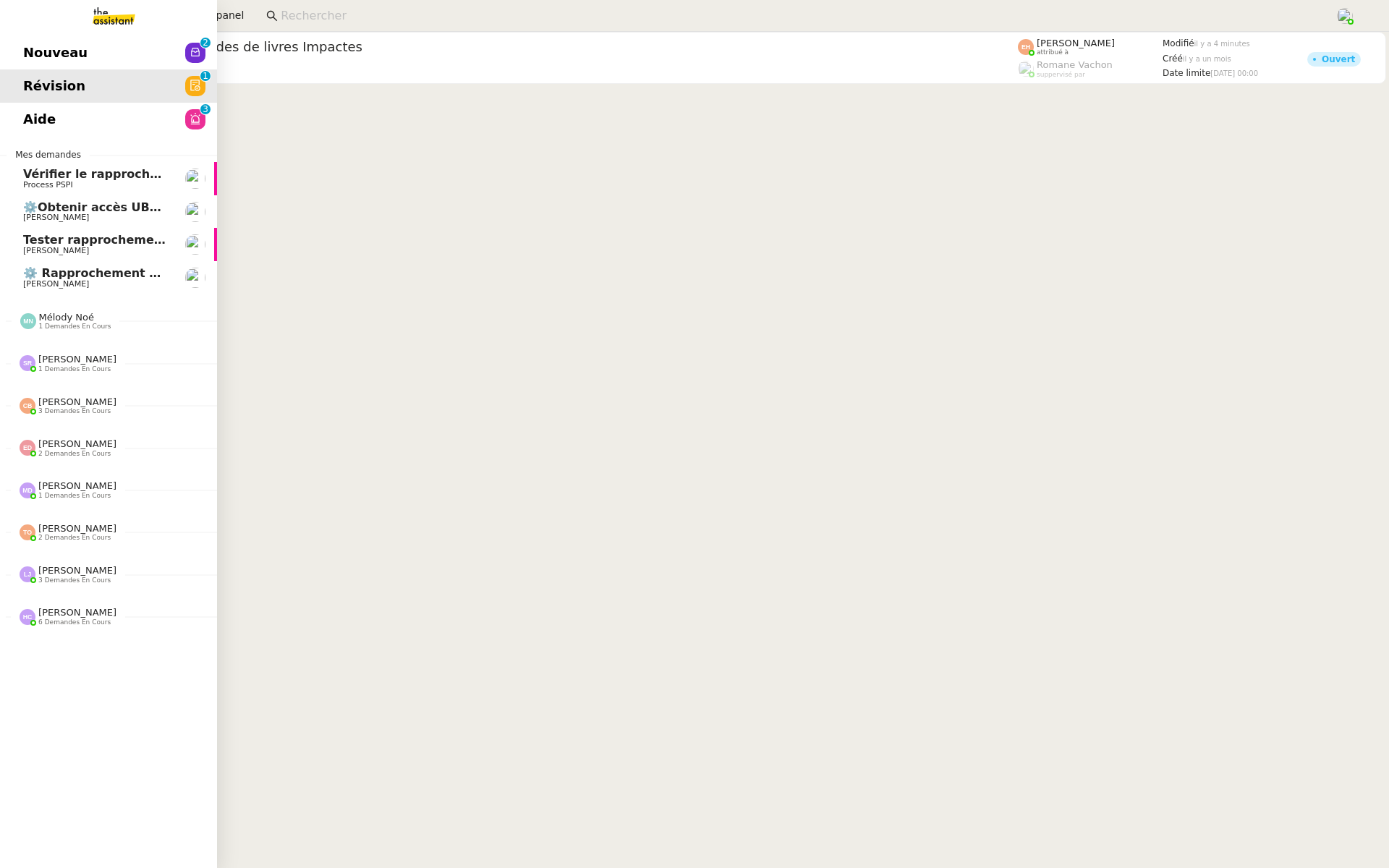
click at [46, 125] on span "Aide" at bounding box center [39, 119] width 33 height 22
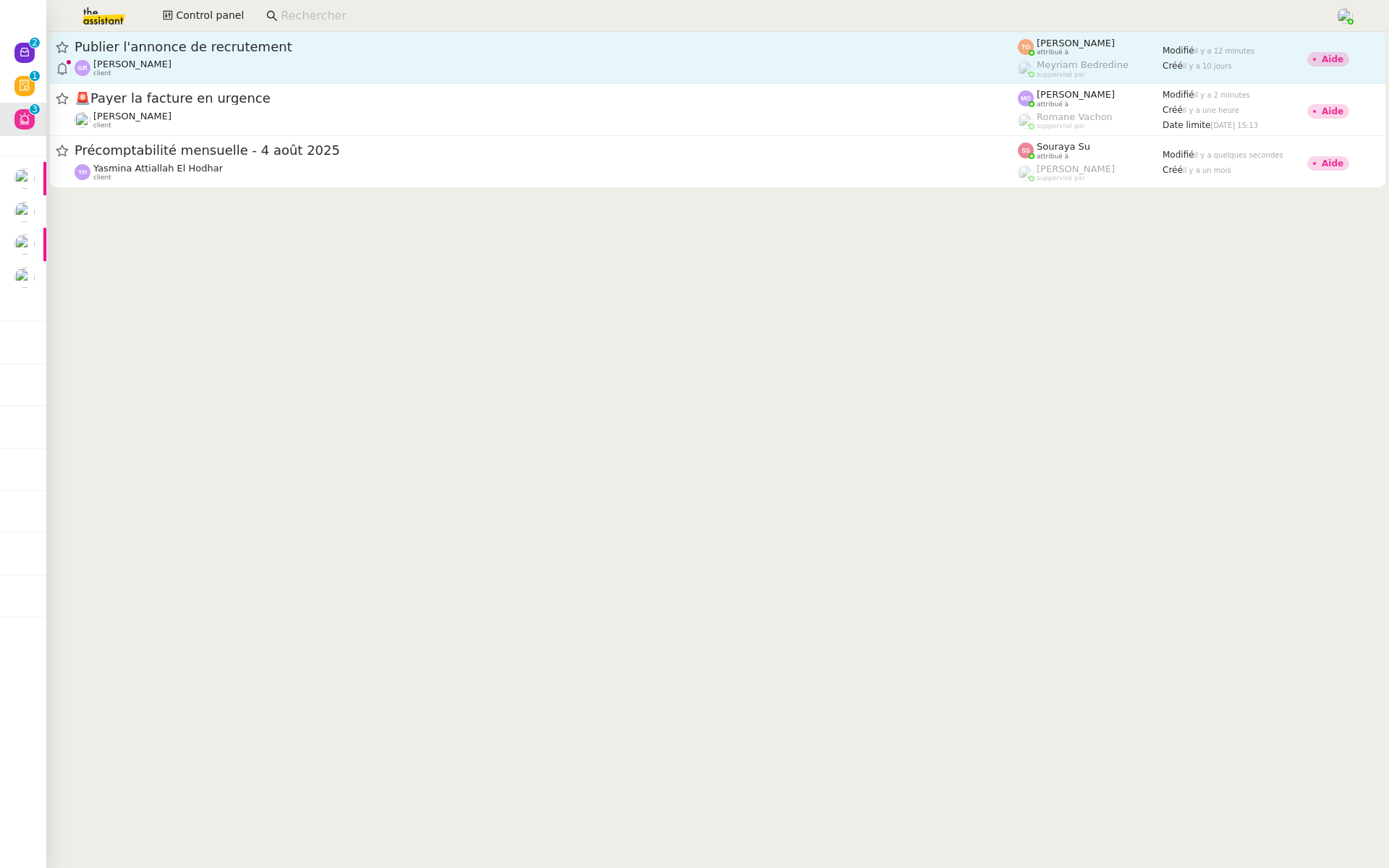
click at [358, 47] on span "Publier l'annonce de recrutement" at bounding box center [546, 47] width 943 height 13
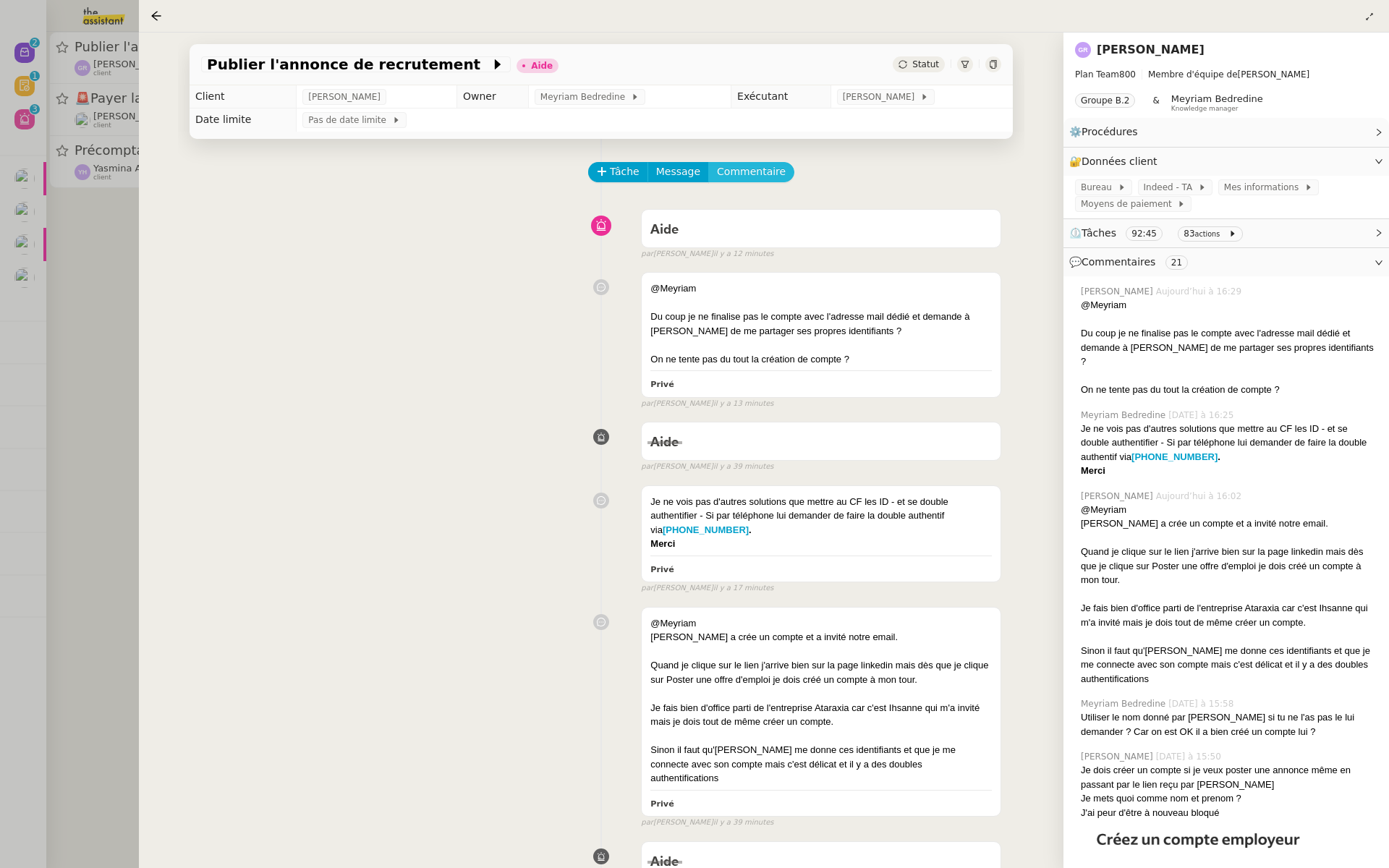
click at [753, 166] on span "Commentaire" at bounding box center [751, 171] width 69 height 16
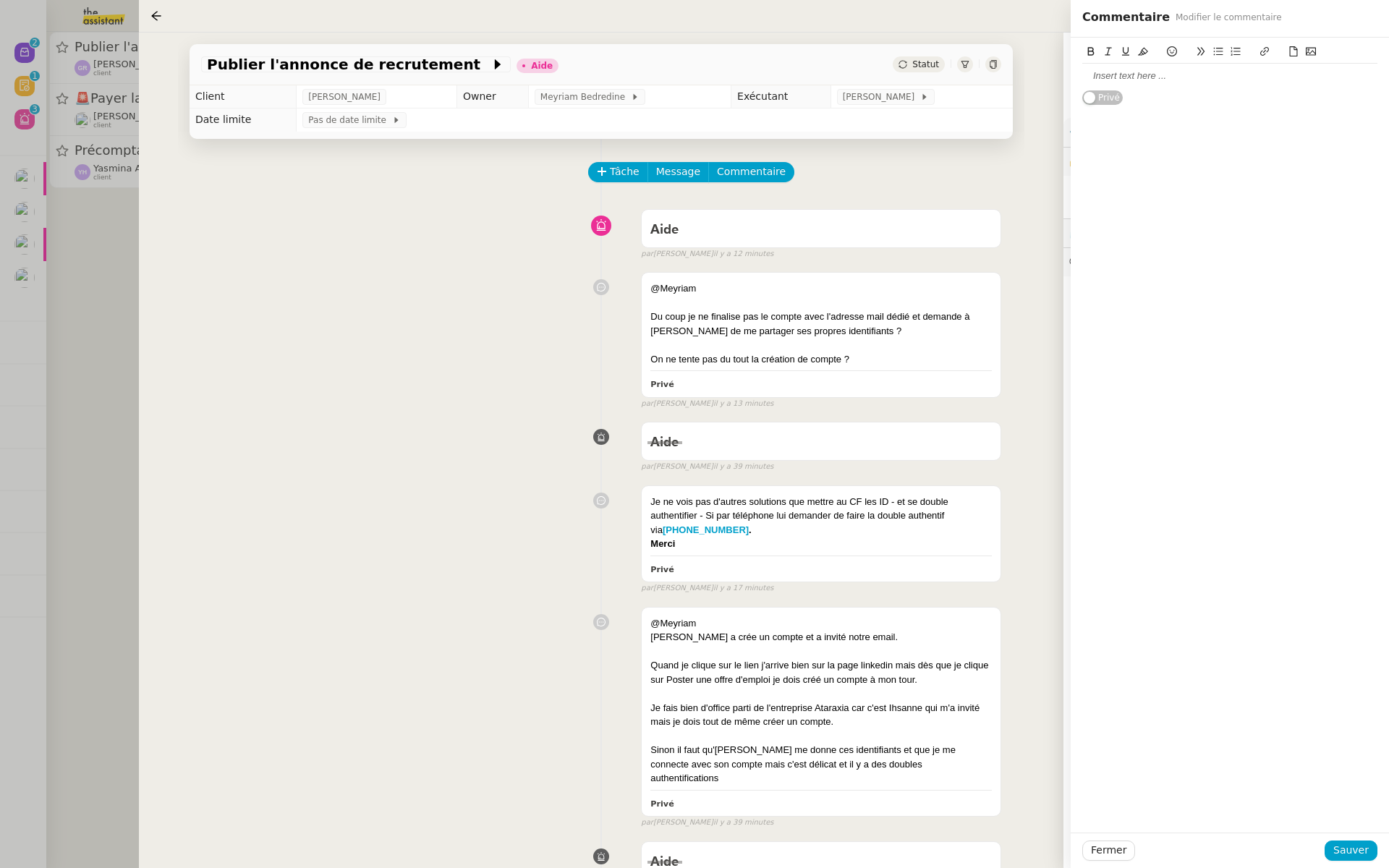
click at [1114, 79] on div at bounding box center [1229, 76] width 295 height 13
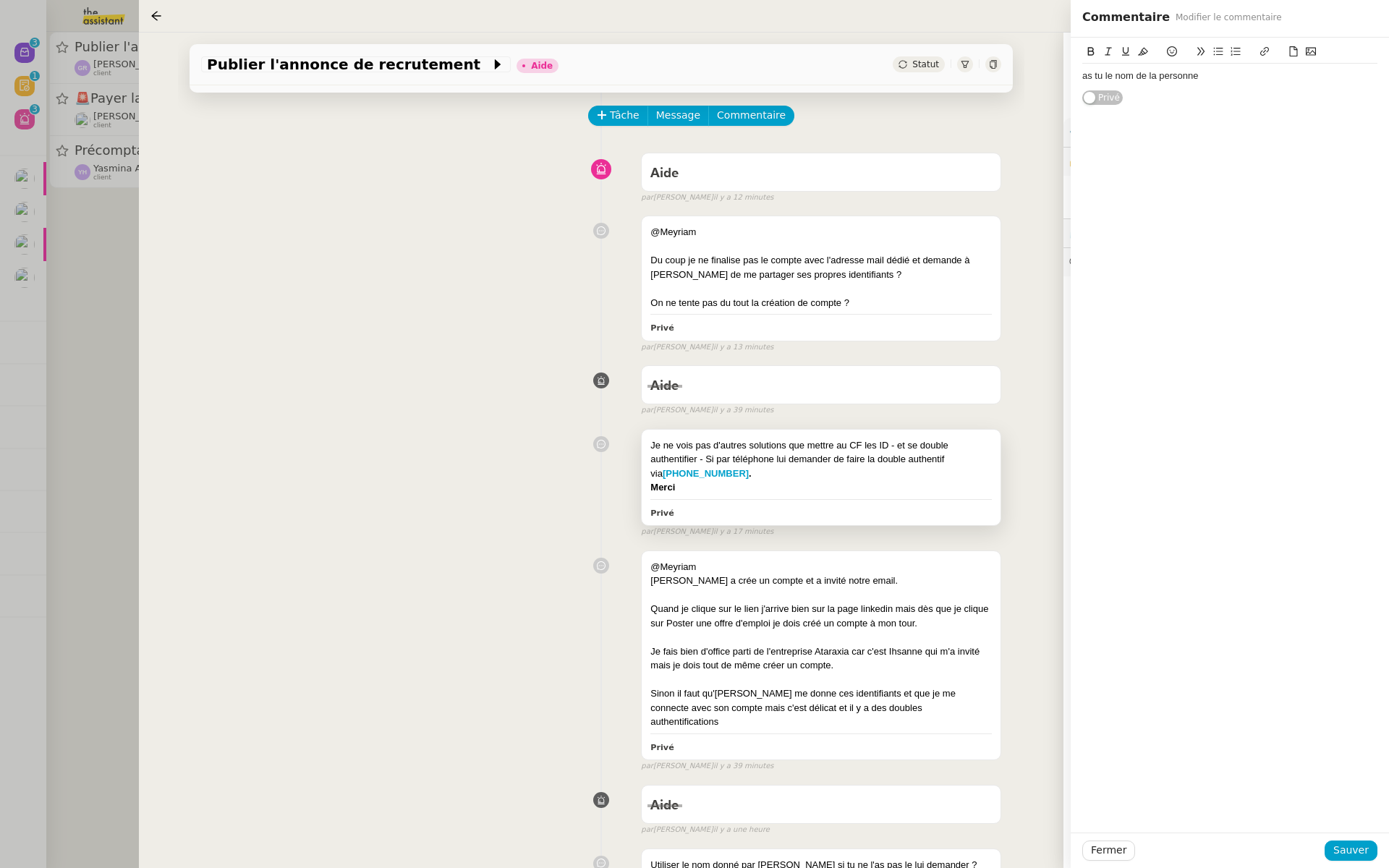
scroll to position [71, 0]
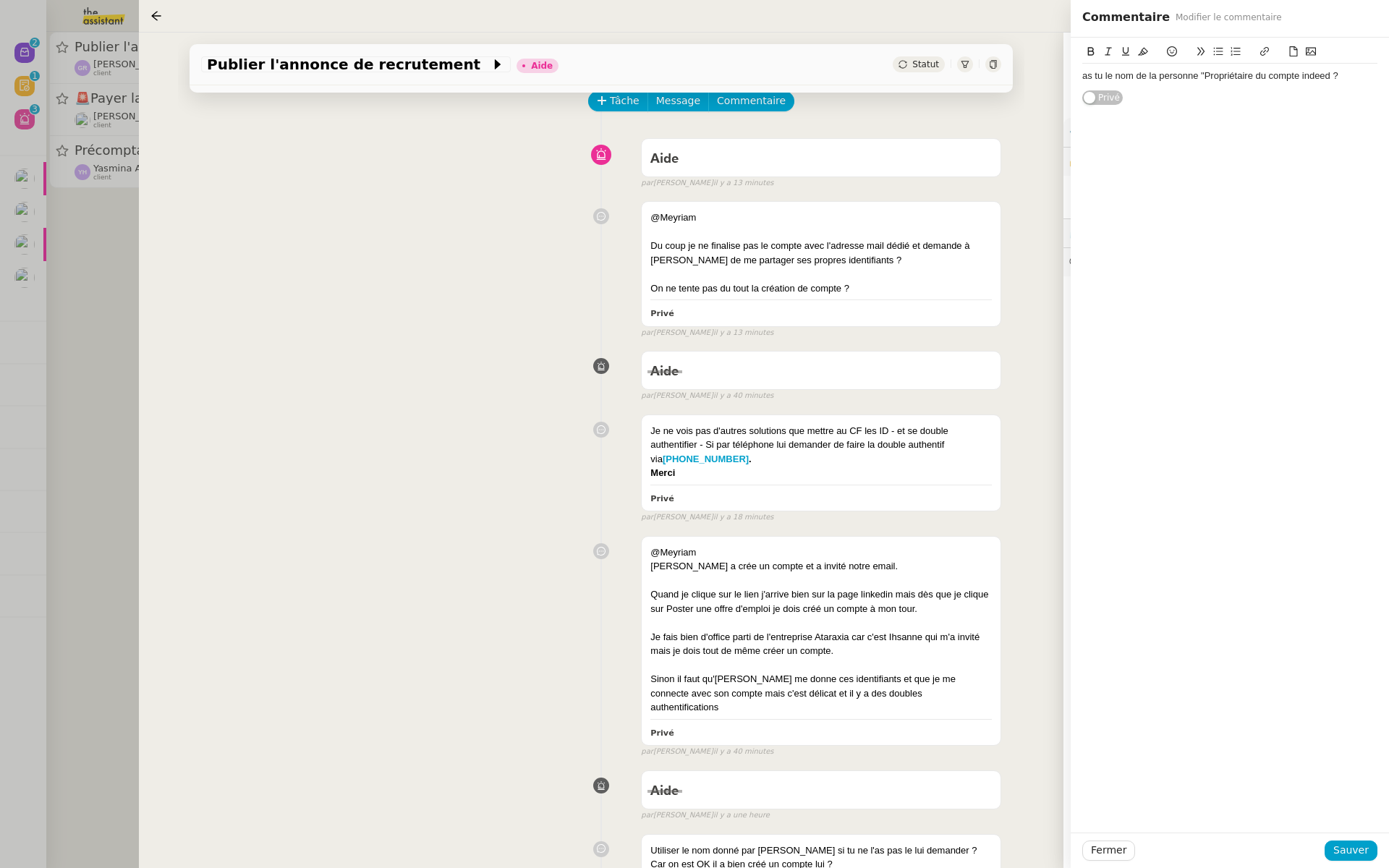
click at [1331, 75] on div "as tu le nom de la personne "Propriétaire du compte indeed ?" at bounding box center [1229, 76] width 295 height 13
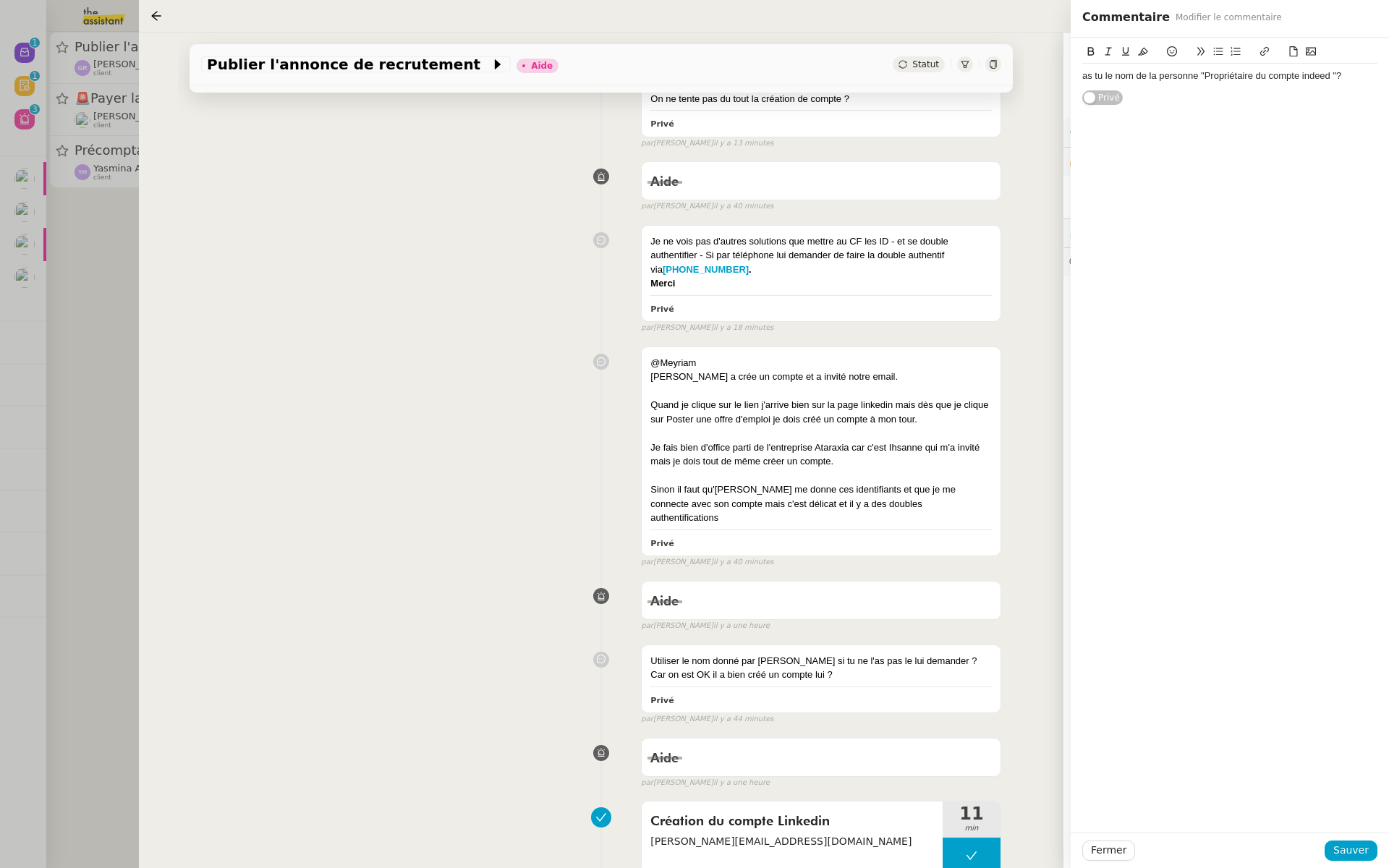
scroll to position [271, 0]
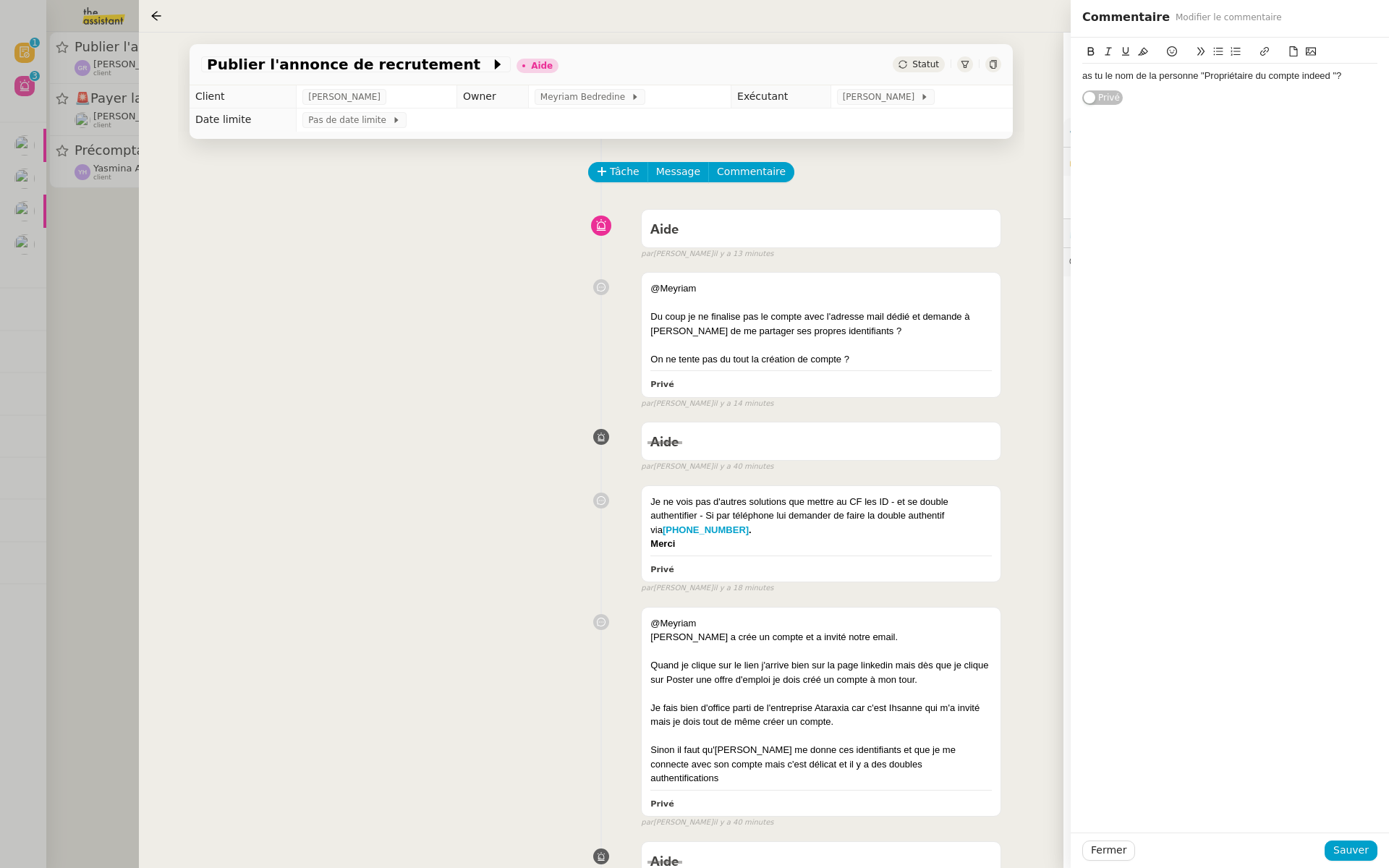
scroll to position [271, 0]
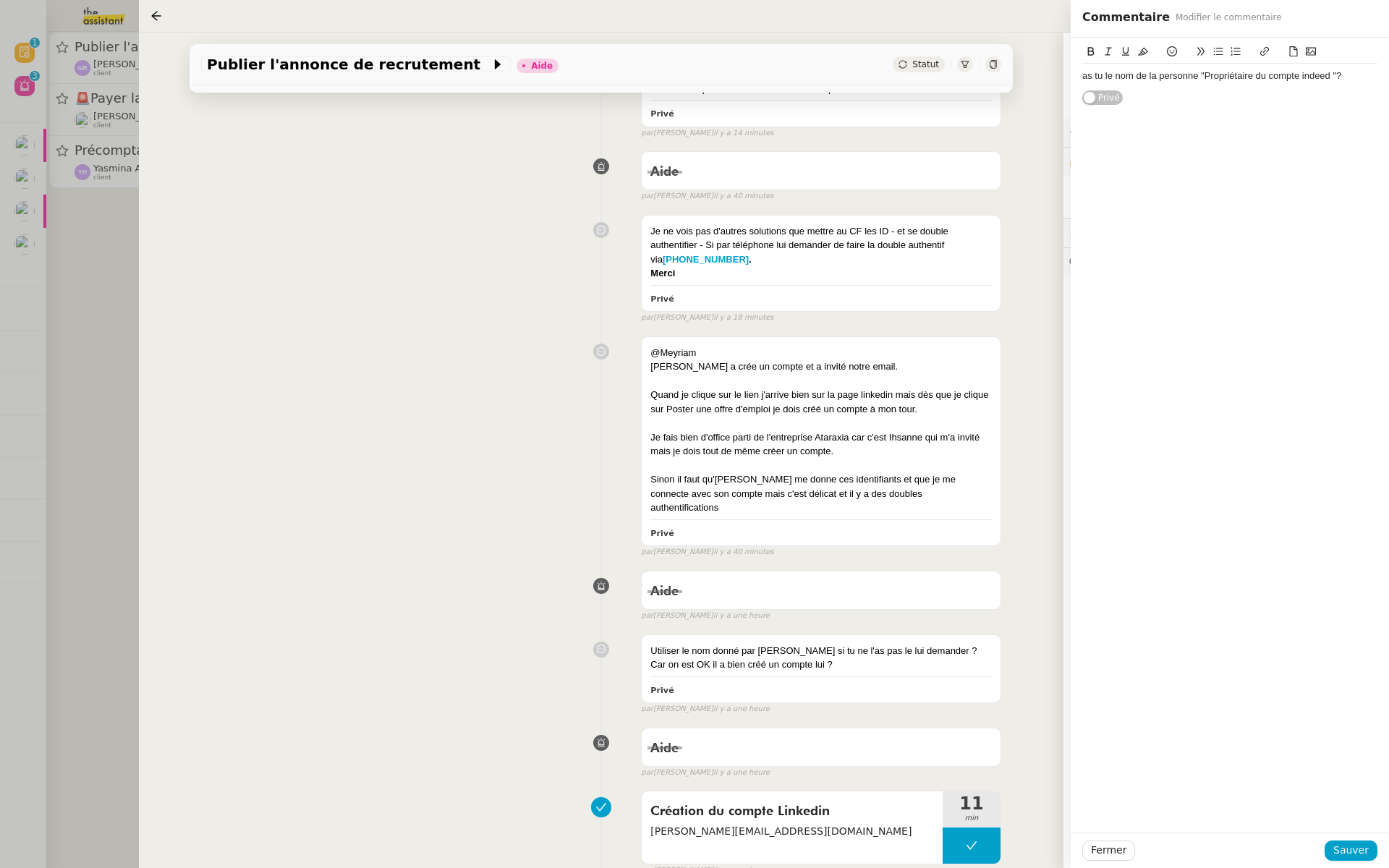
click at [1343, 78] on div "as tu le nom de la personne "Propriétaire du compte indeed "?" at bounding box center [1229, 76] width 295 height 13
drag, startPoint x: 1346, startPoint y: 80, endPoint x: 1072, endPoint y: 77, distance: 274.0
click at [1072, 77] on div "as tu le nom de la personne "Propriétaire du compte indeed "? Privé" at bounding box center [1230, 72] width 319 height 68
click at [1109, 76] on div "essaie donc" at bounding box center [1229, 76] width 295 height 13
click at [1174, 80] on div "essaie donc donc" at bounding box center [1229, 76] width 295 height 13
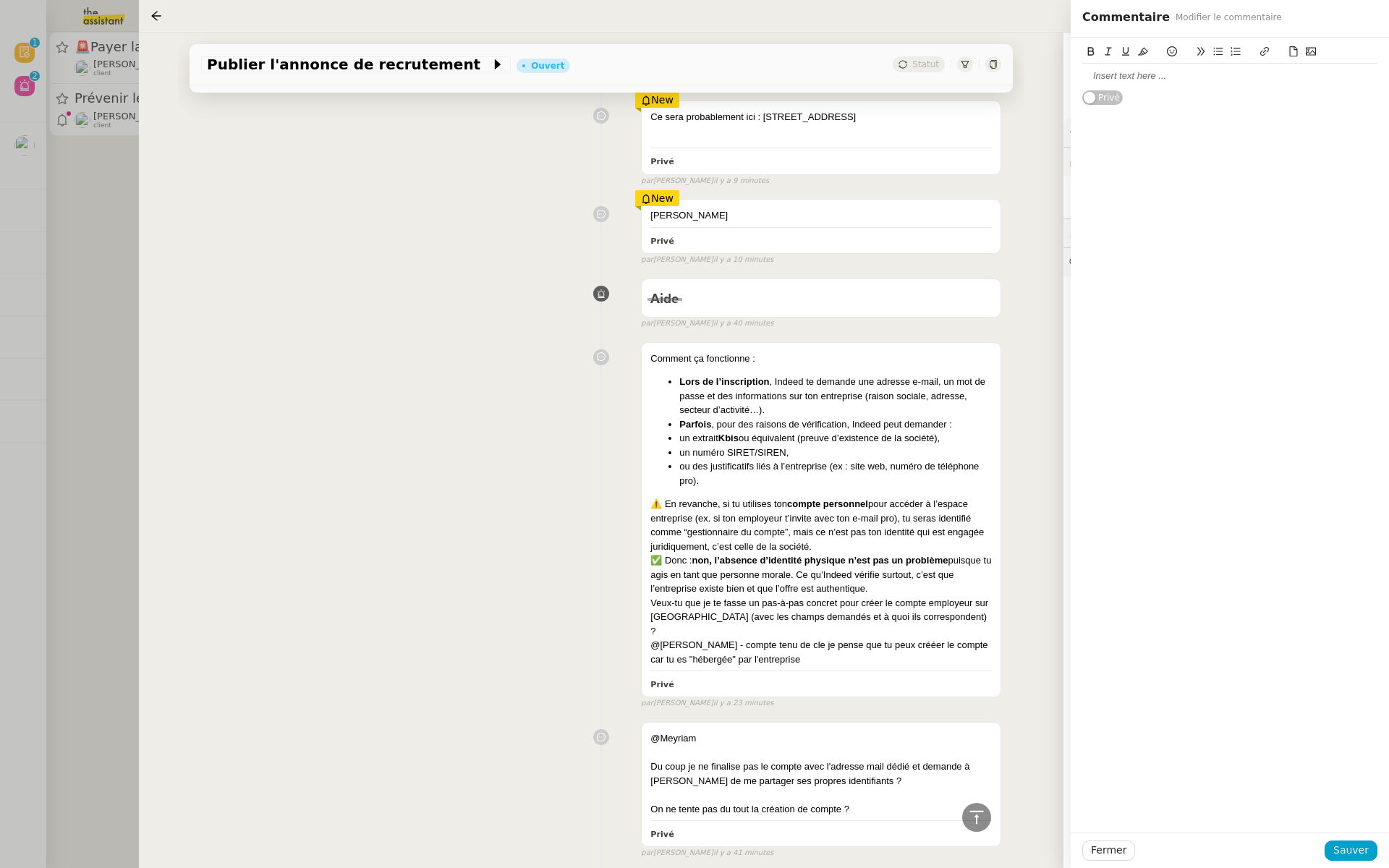
scroll to position [1402, 0]
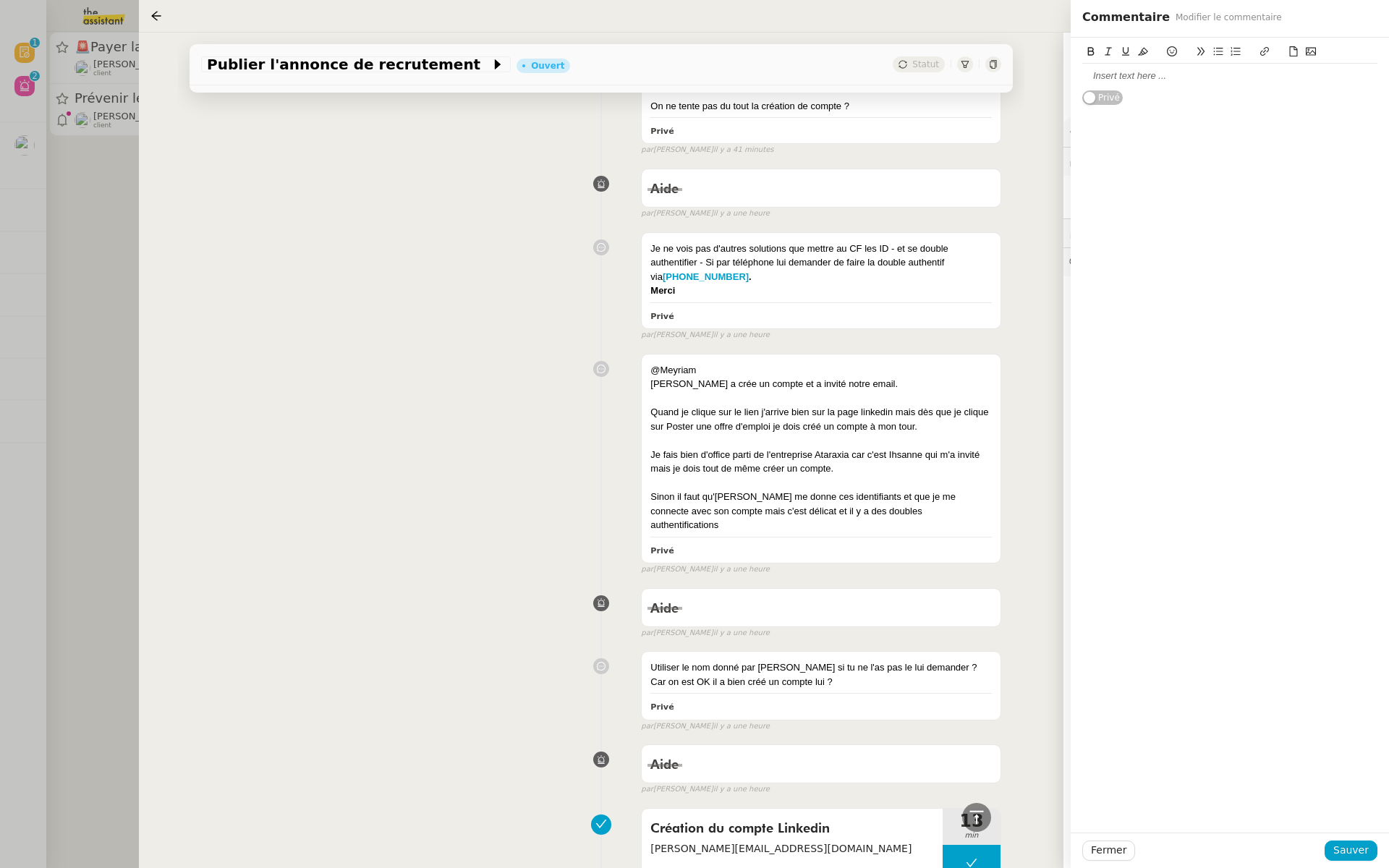
click at [78, 228] on div at bounding box center [694, 434] width 1389 height 868
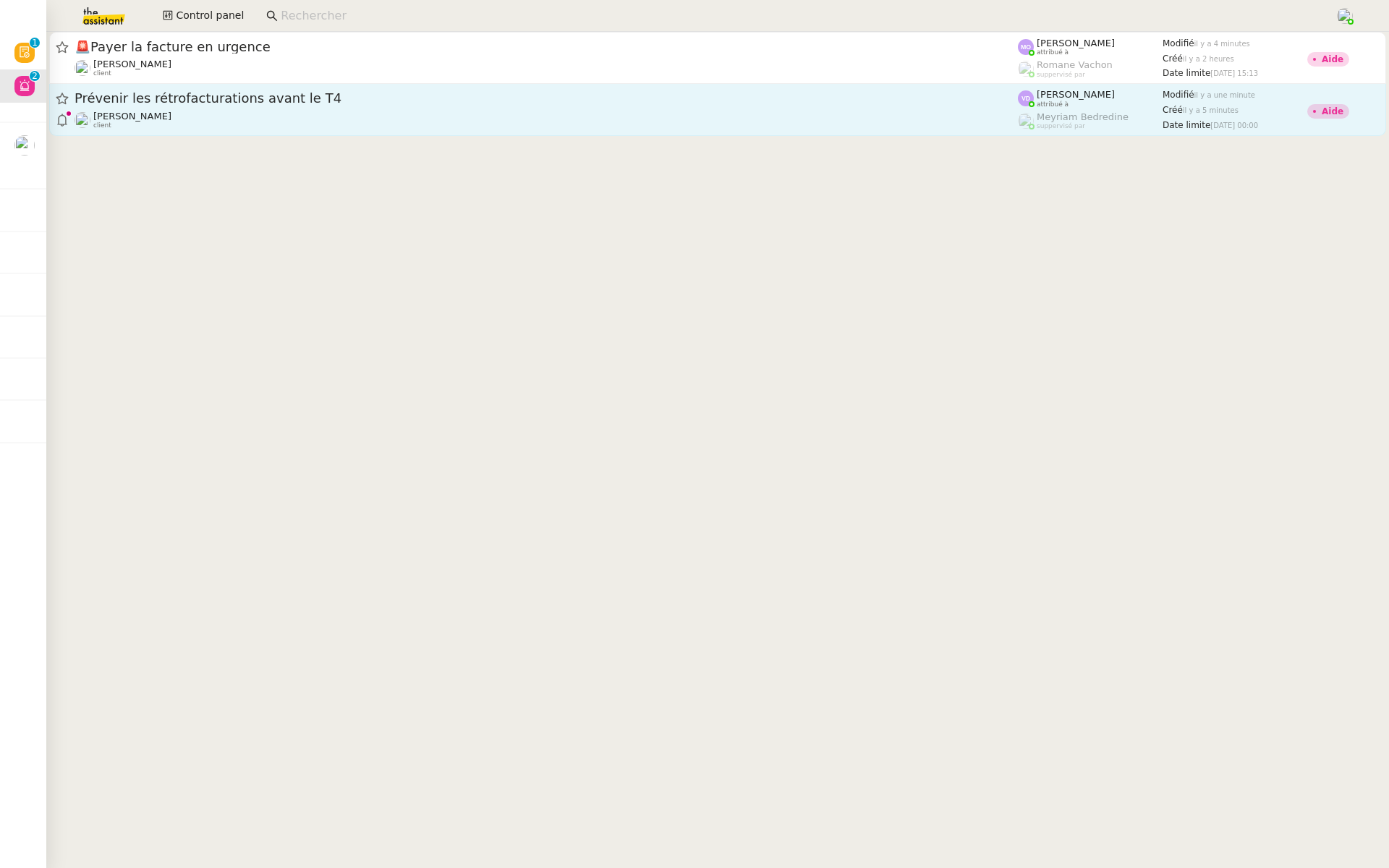
click at [180, 108] on div "Prévenir les rétrofacturations avant le T4 [PERSON_NAME] client" at bounding box center [546, 109] width 943 height 40
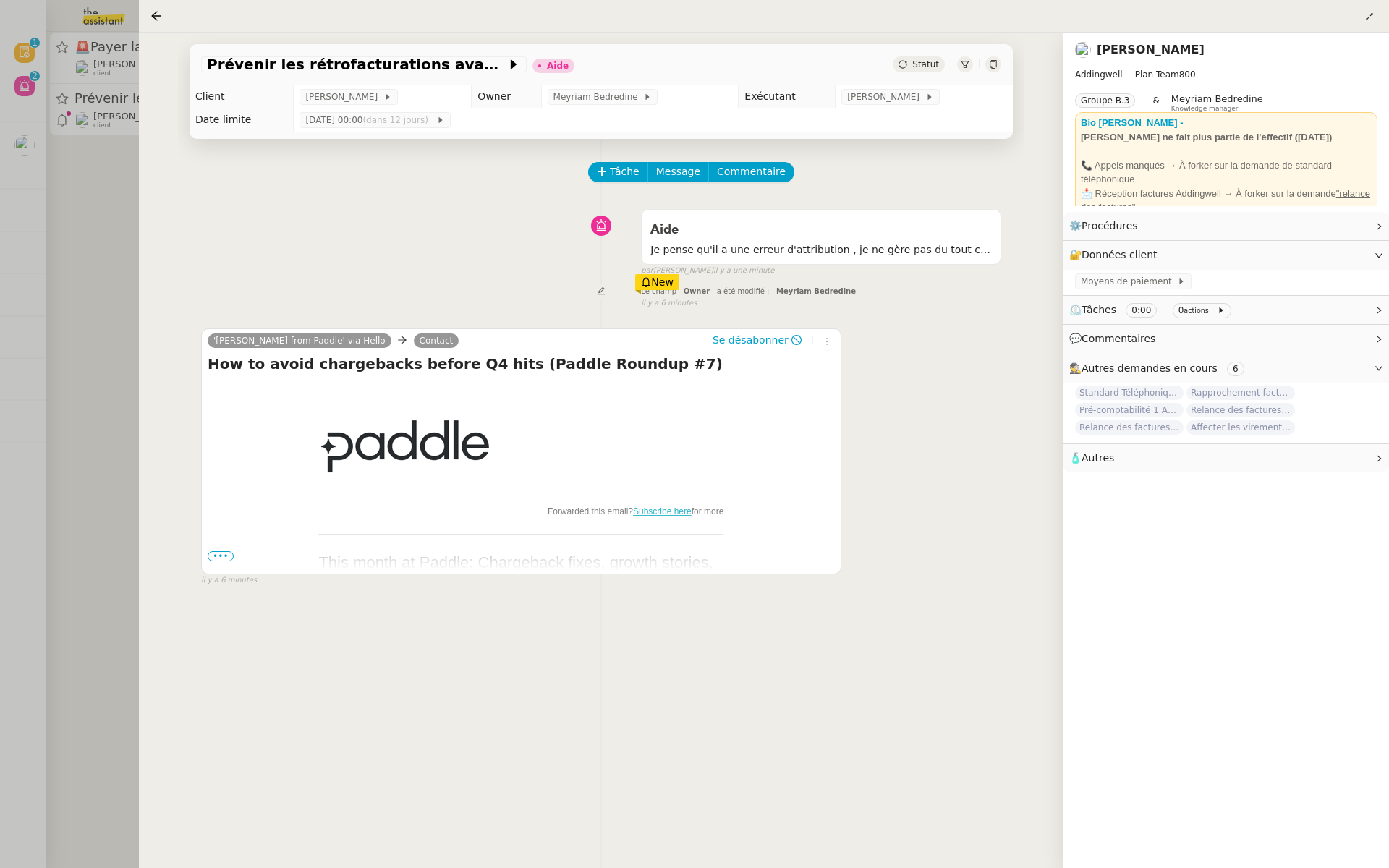
click at [74, 265] on div at bounding box center [694, 434] width 1389 height 868
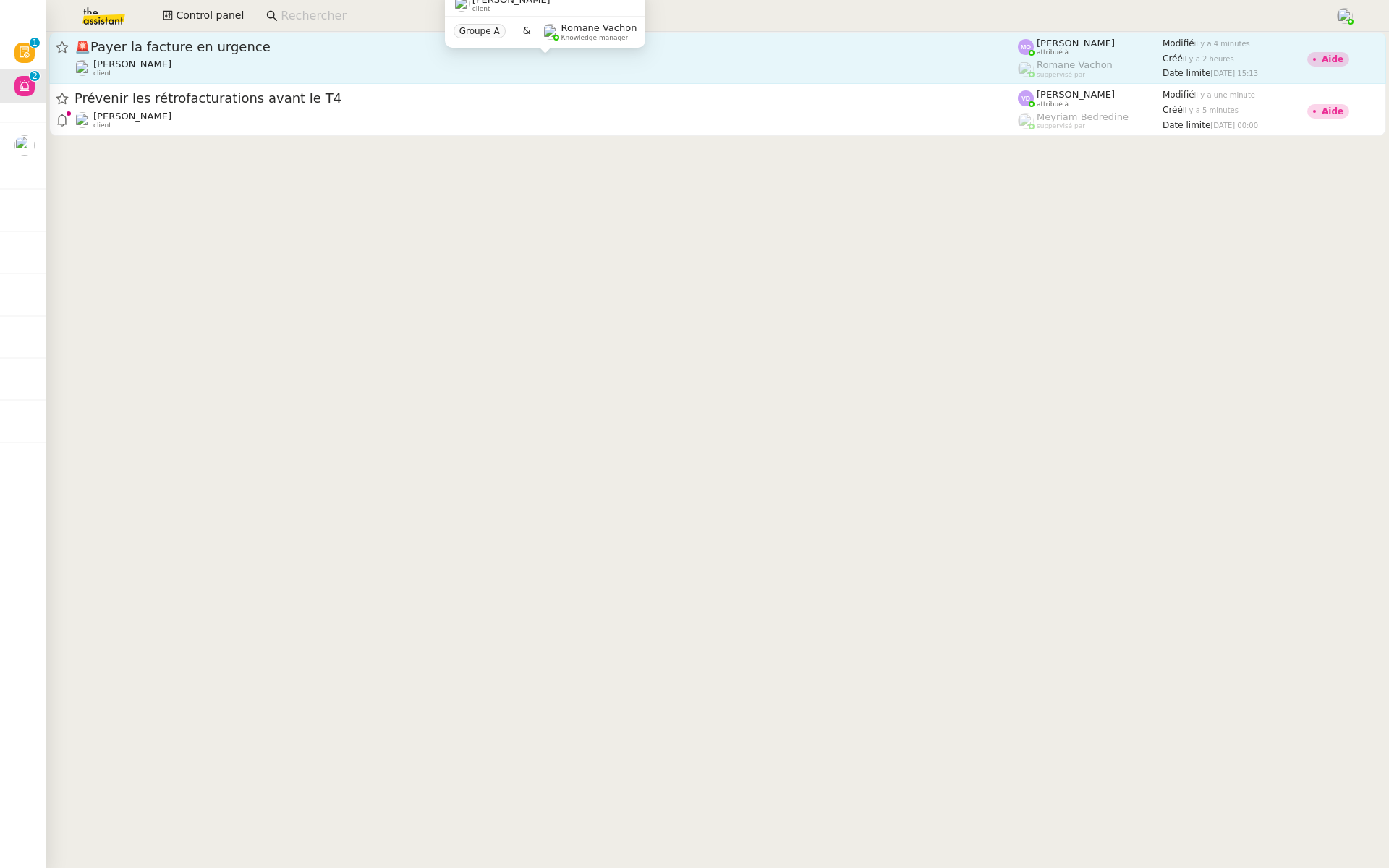
click at [349, 64] on div "[PERSON_NAME] client" at bounding box center [546, 67] width 943 height 19
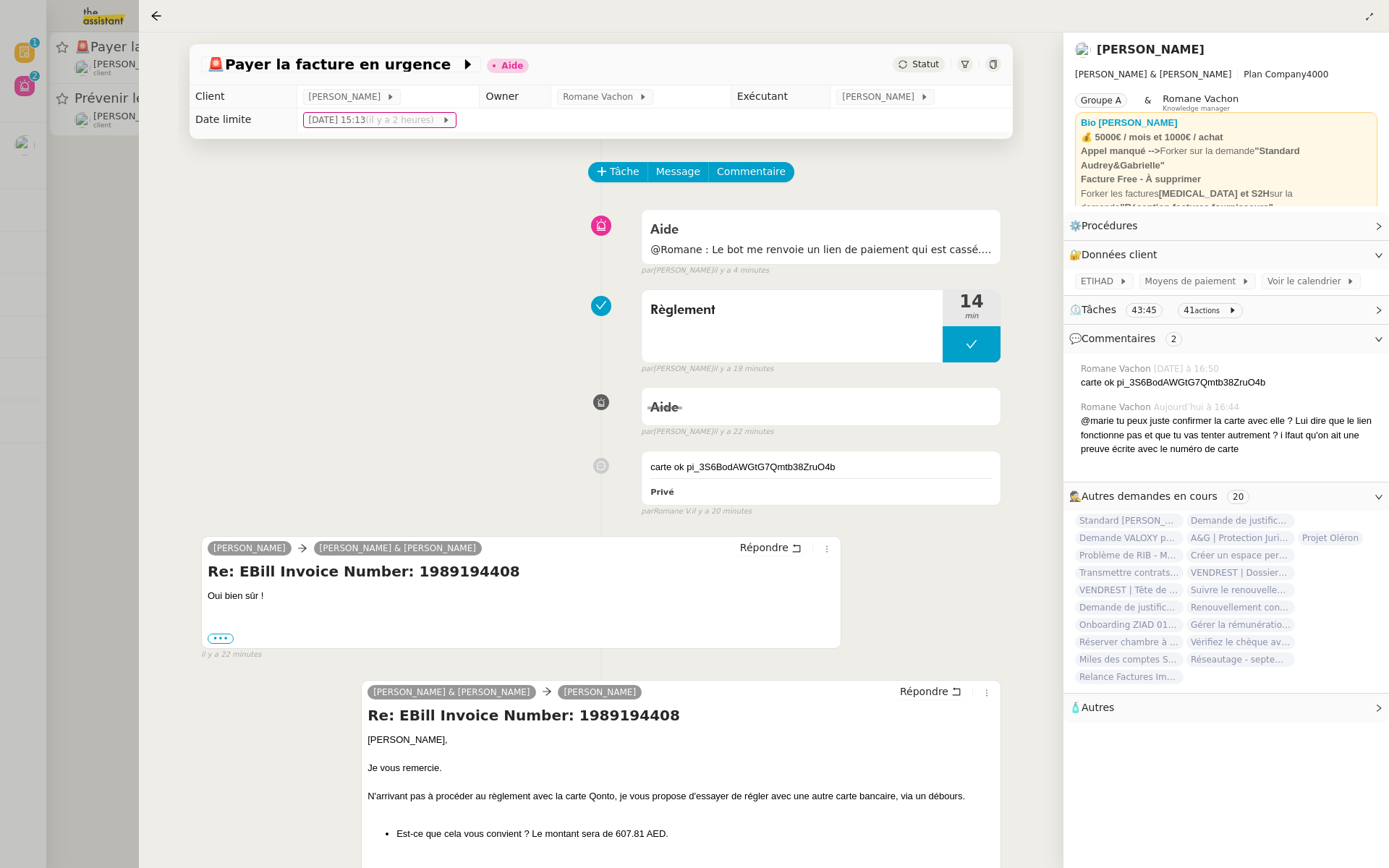
click at [69, 187] on div at bounding box center [694, 434] width 1389 height 868
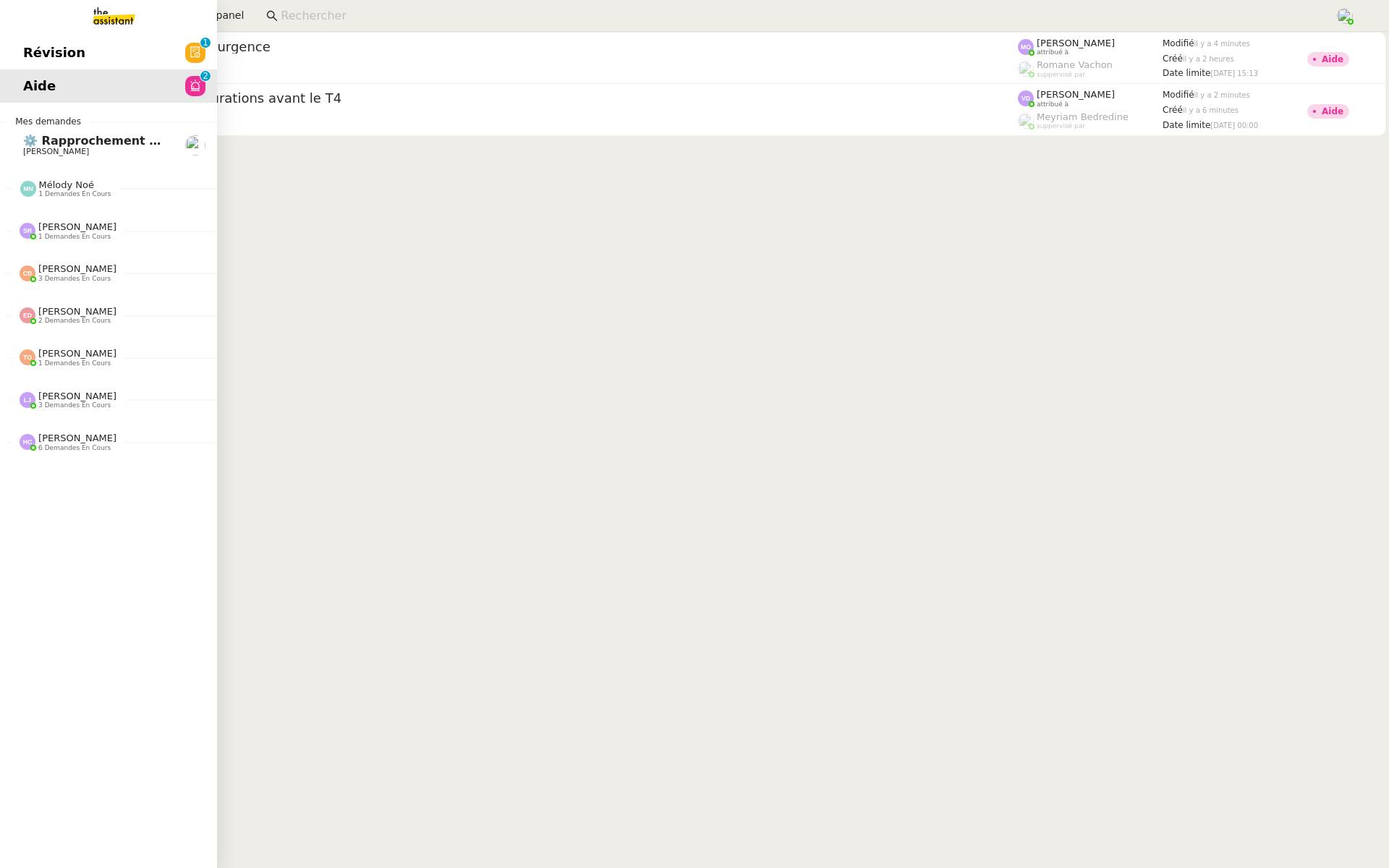
click at [24, 53] on span "Révision" at bounding box center [54, 53] width 63 height 22
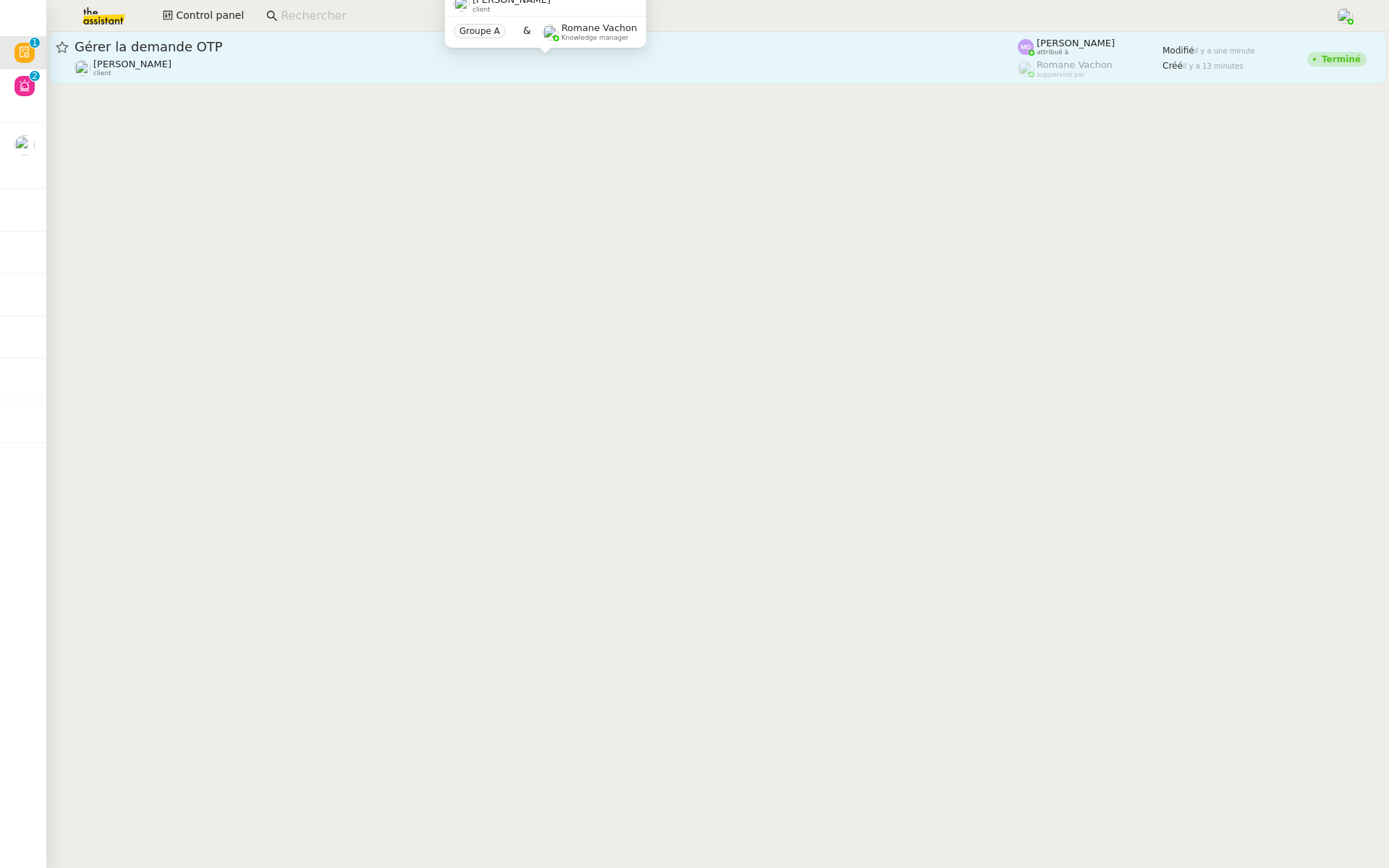
click at [171, 59] on span "[PERSON_NAME]" at bounding box center [132, 63] width 78 height 11
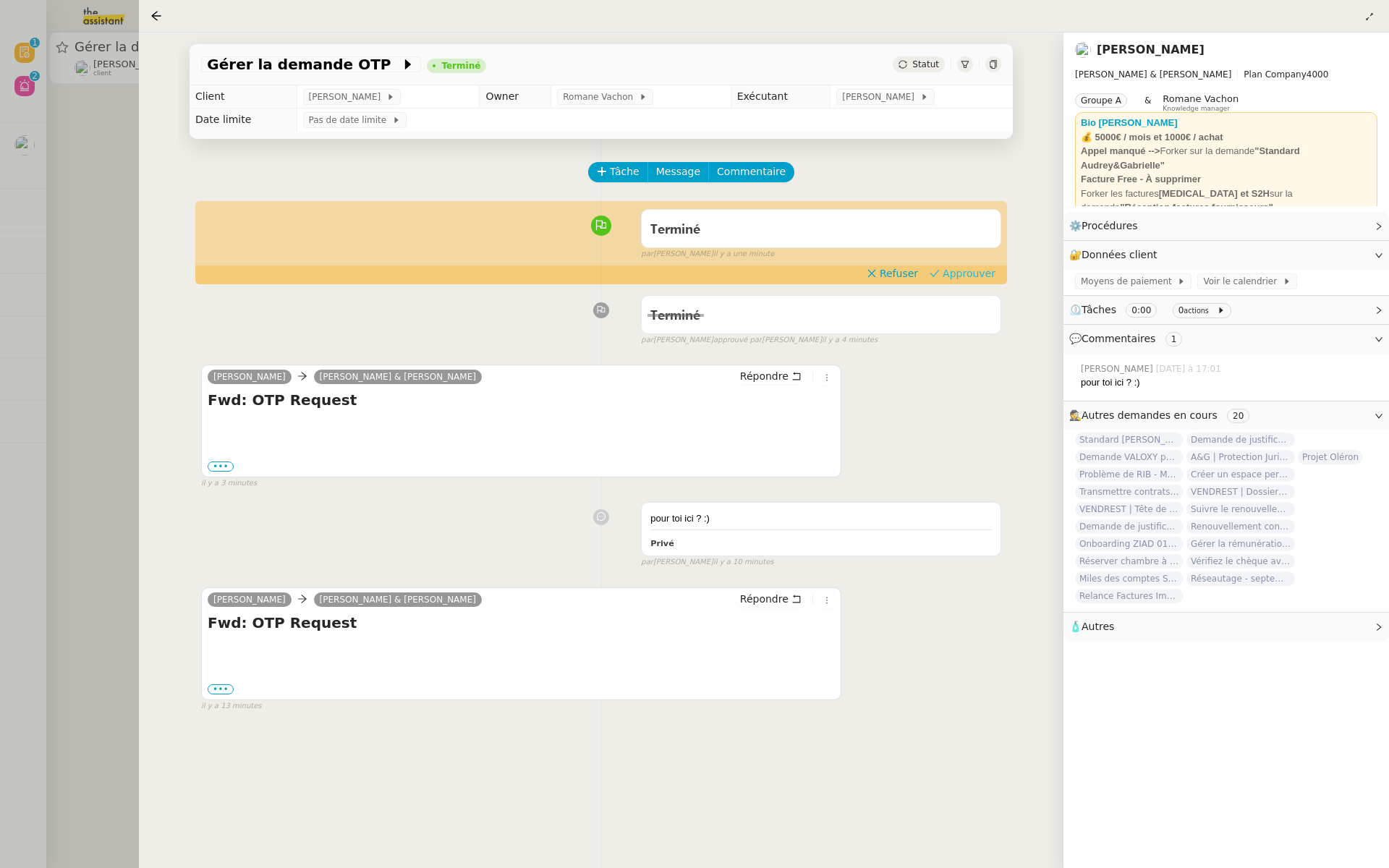
click at [970, 272] on span "Approuver" at bounding box center [969, 273] width 53 height 15
click at [108, 206] on div at bounding box center [694, 434] width 1389 height 868
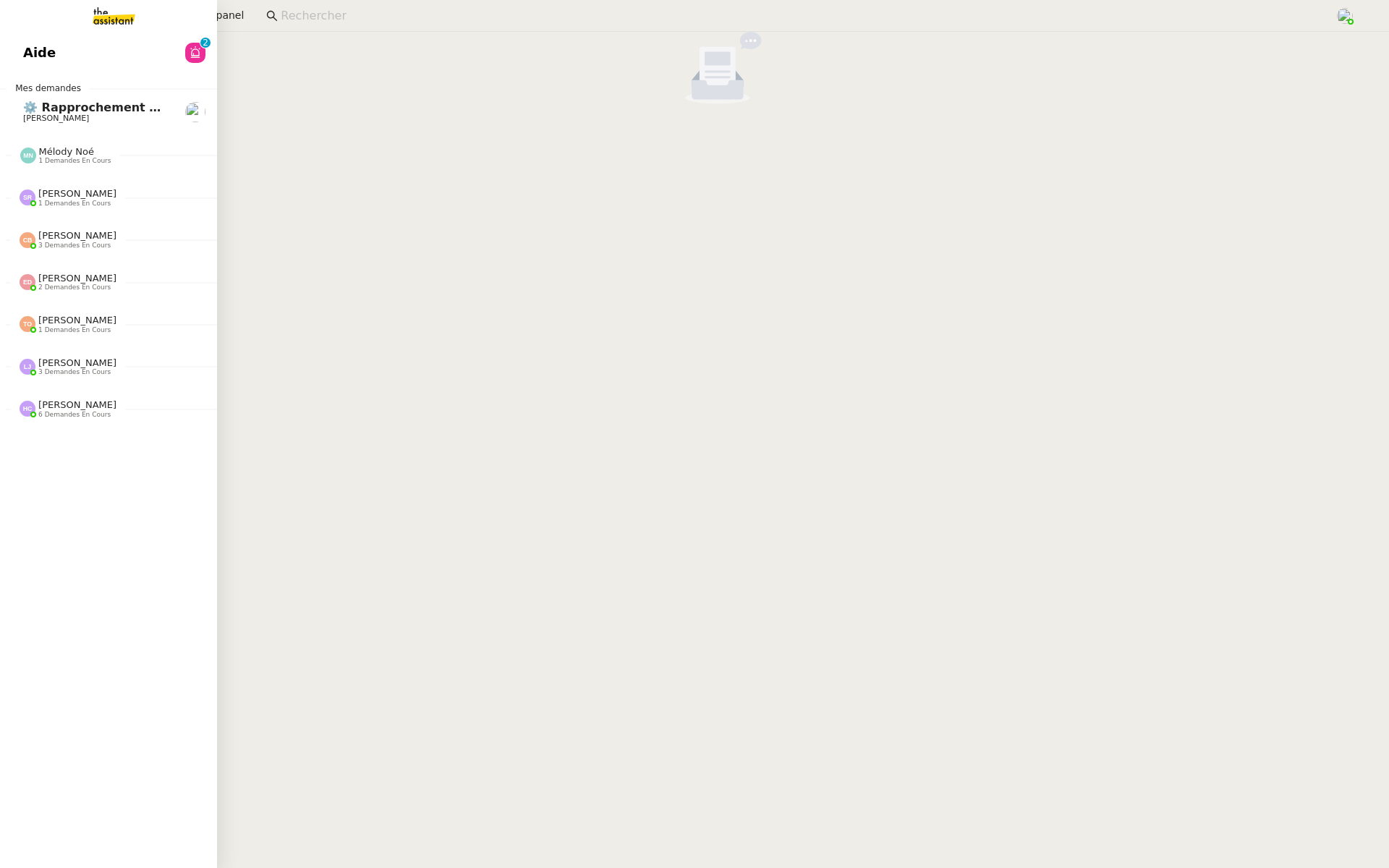
click at [28, 54] on span "Aide" at bounding box center [39, 53] width 33 height 22
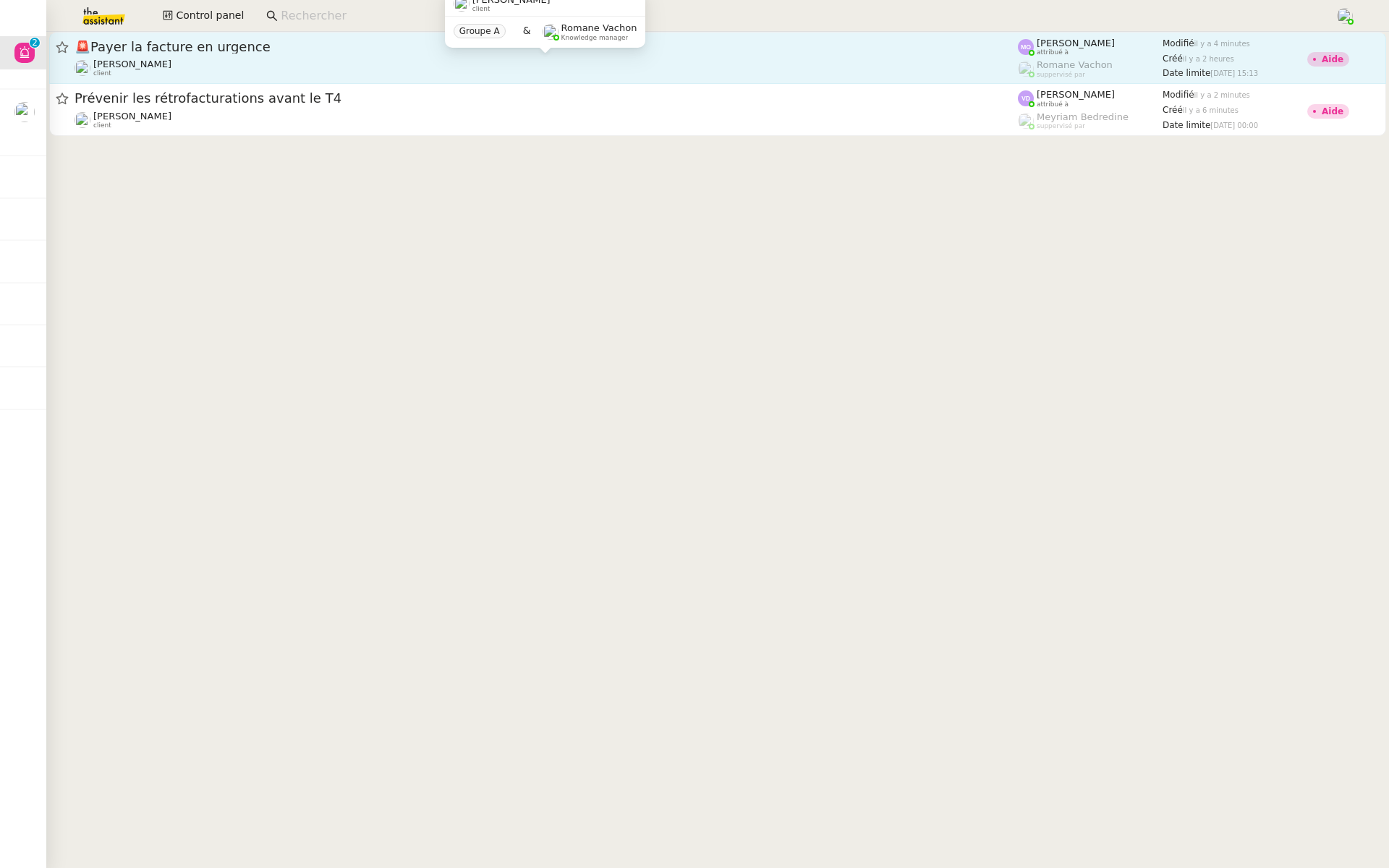
click at [232, 59] on div "[PERSON_NAME] client" at bounding box center [546, 67] width 943 height 19
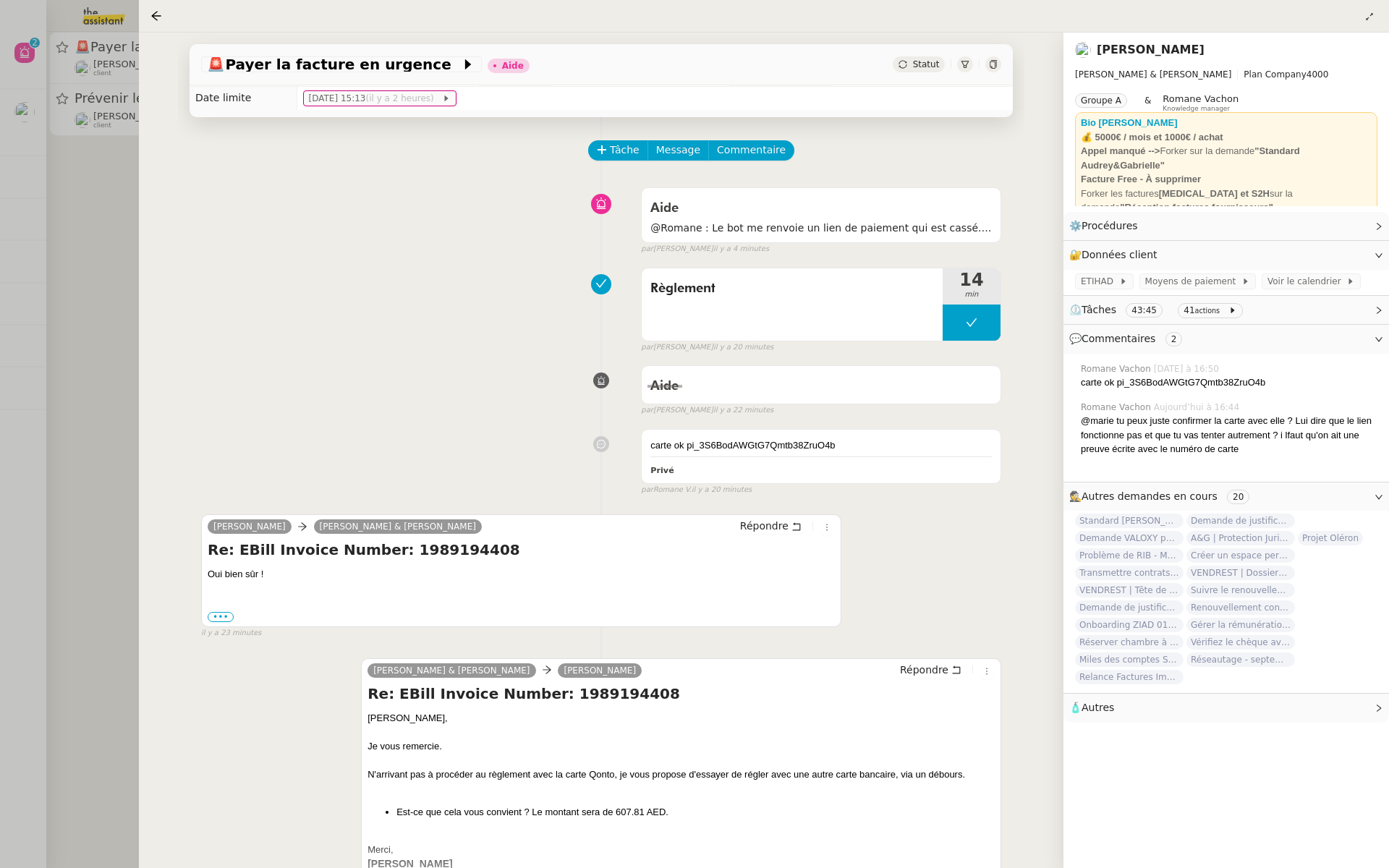
scroll to position [23, 0]
click at [862, 211] on div "Aide" at bounding box center [821, 206] width 341 height 23
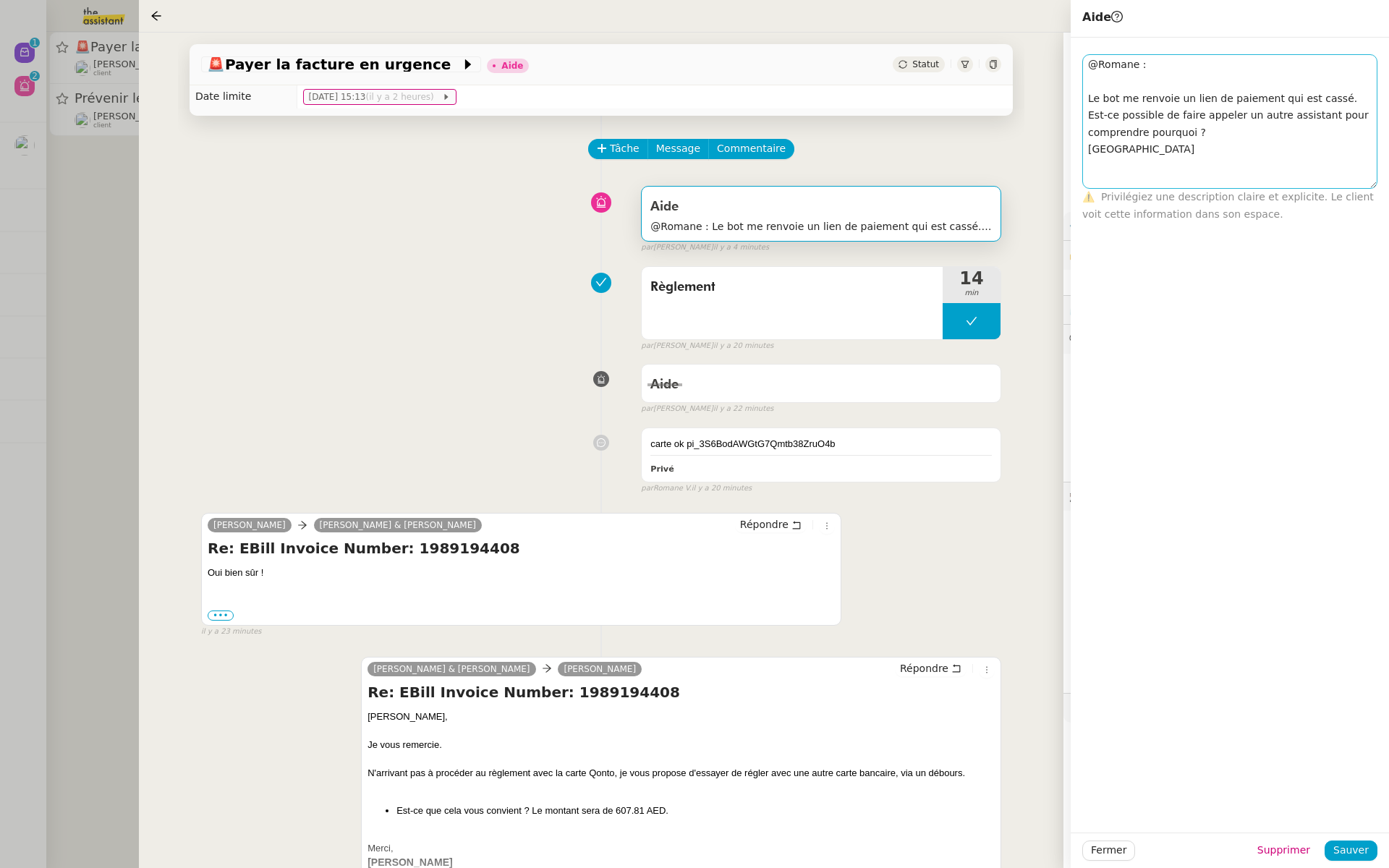
drag, startPoint x: 1369, startPoint y: 71, endPoint x: 1352, endPoint y: 184, distance: 114.3
click at [1352, 184] on textarea "@Romane : Le bot me renvoie un lien de paiement qui est cassé. Est-ce possible …" at bounding box center [1229, 122] width 295 height 135
click at [1342, 844] on span "Sauver" at bounding box center [1351, 850] width 36 height 16
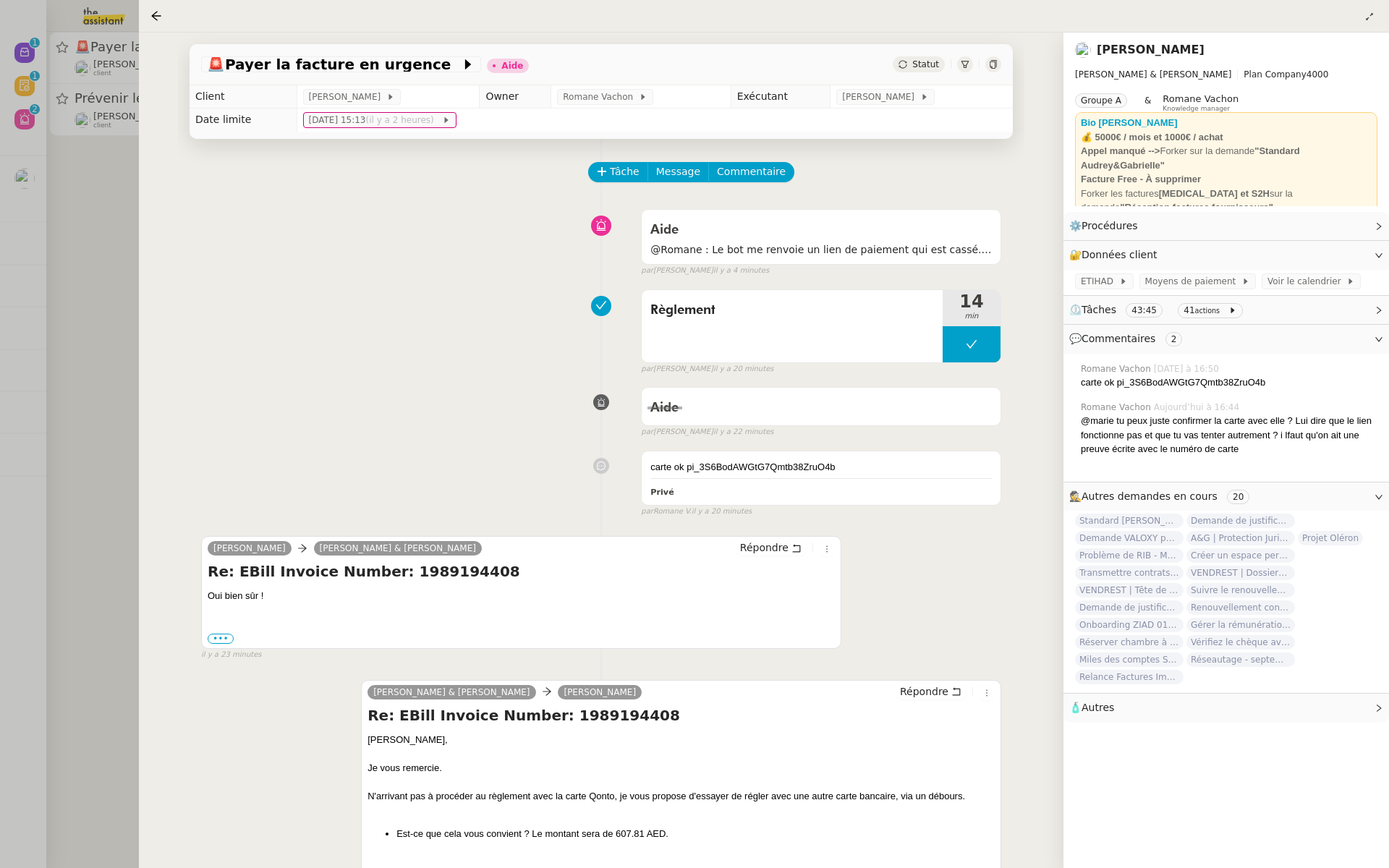
click at [19, 364] on div at bounding box center [694, 434] width 1389 height 868
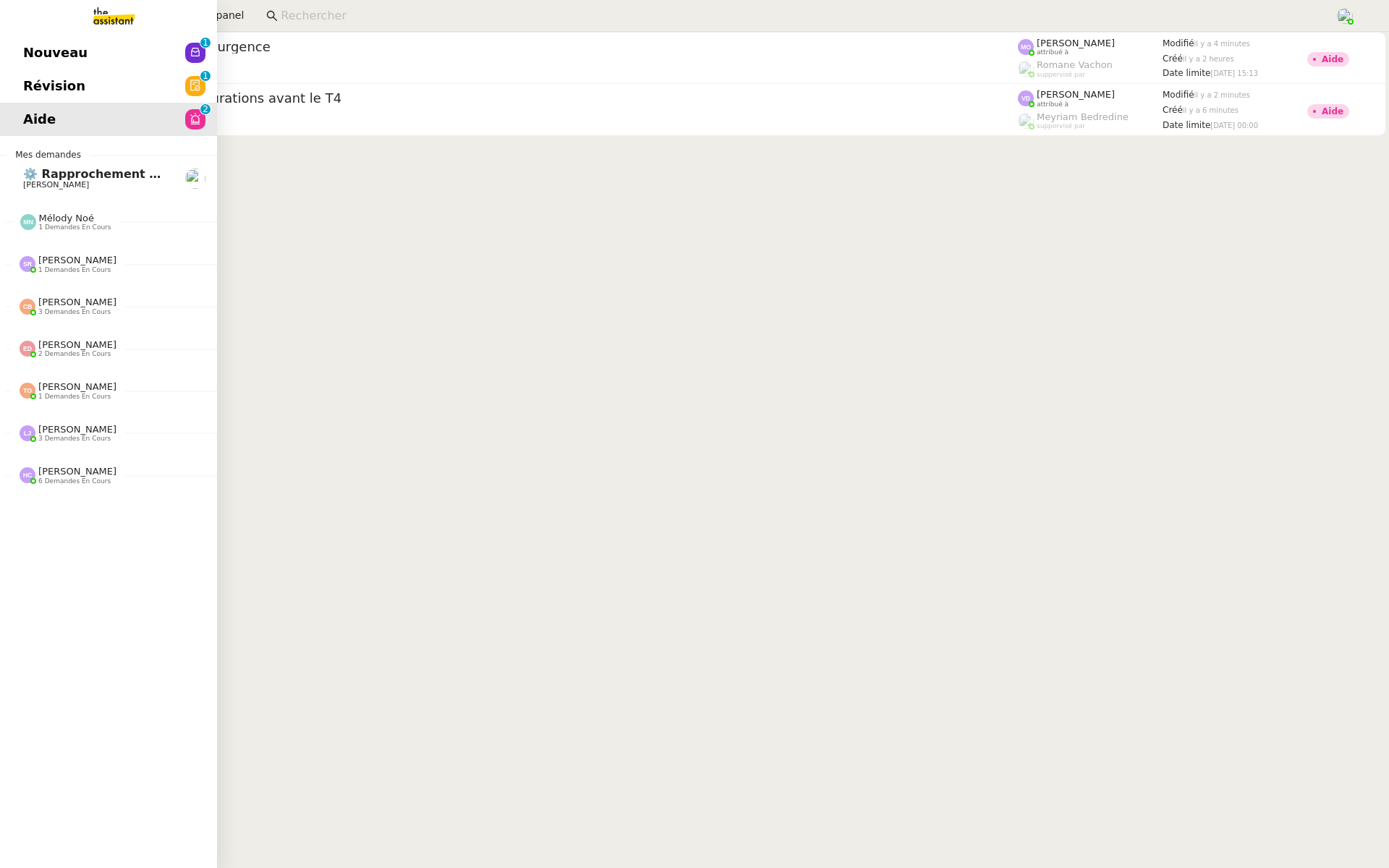
click at [3, 80] on link "Révision 0 1 2 3 4 5 6 7 8 9" at bounding box center [108, 85] width 217 height 33
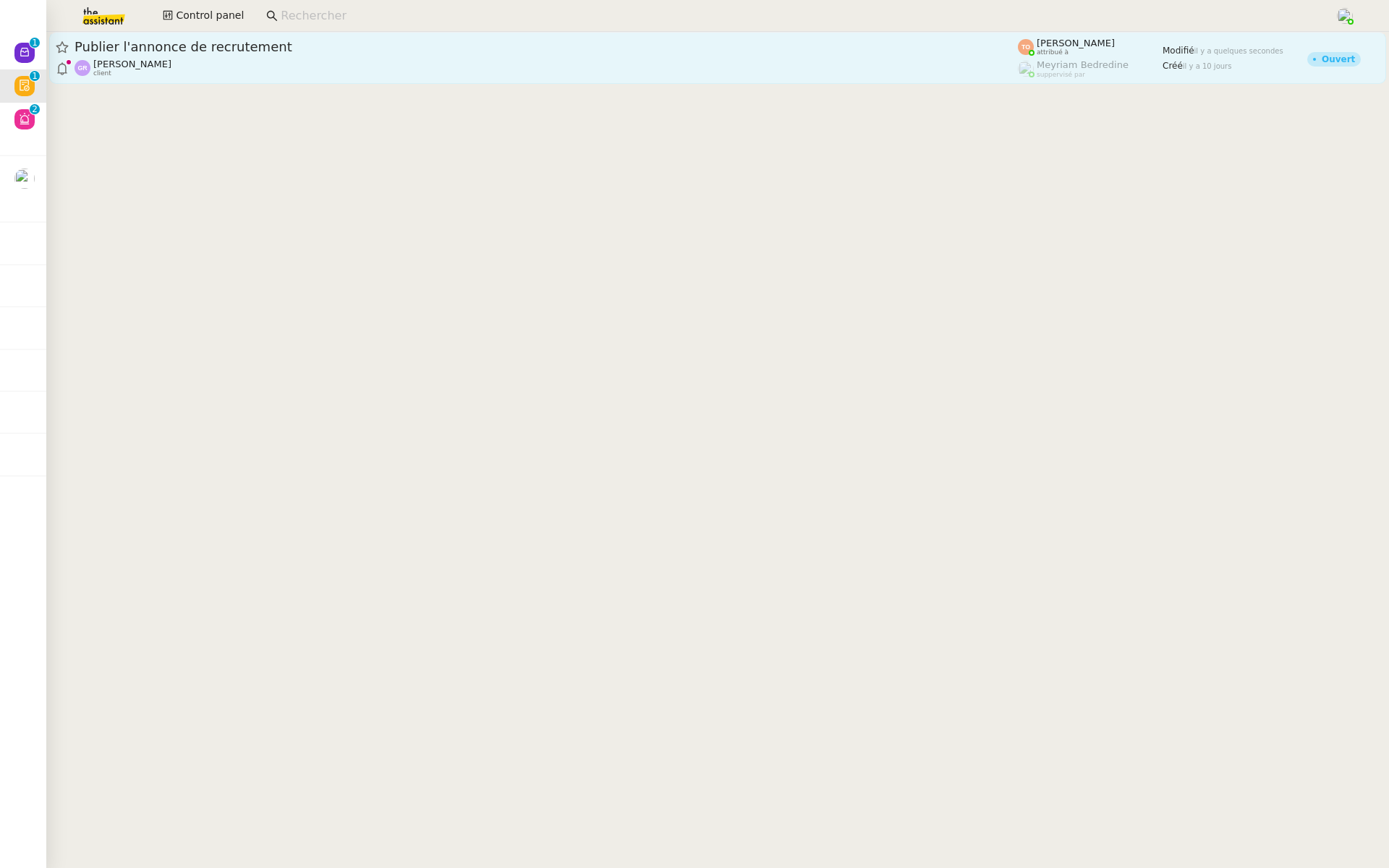
click at [216, 53] on span "Publier l'annonce de recrutement" at bounding box center [546, 47] width 943 height 13
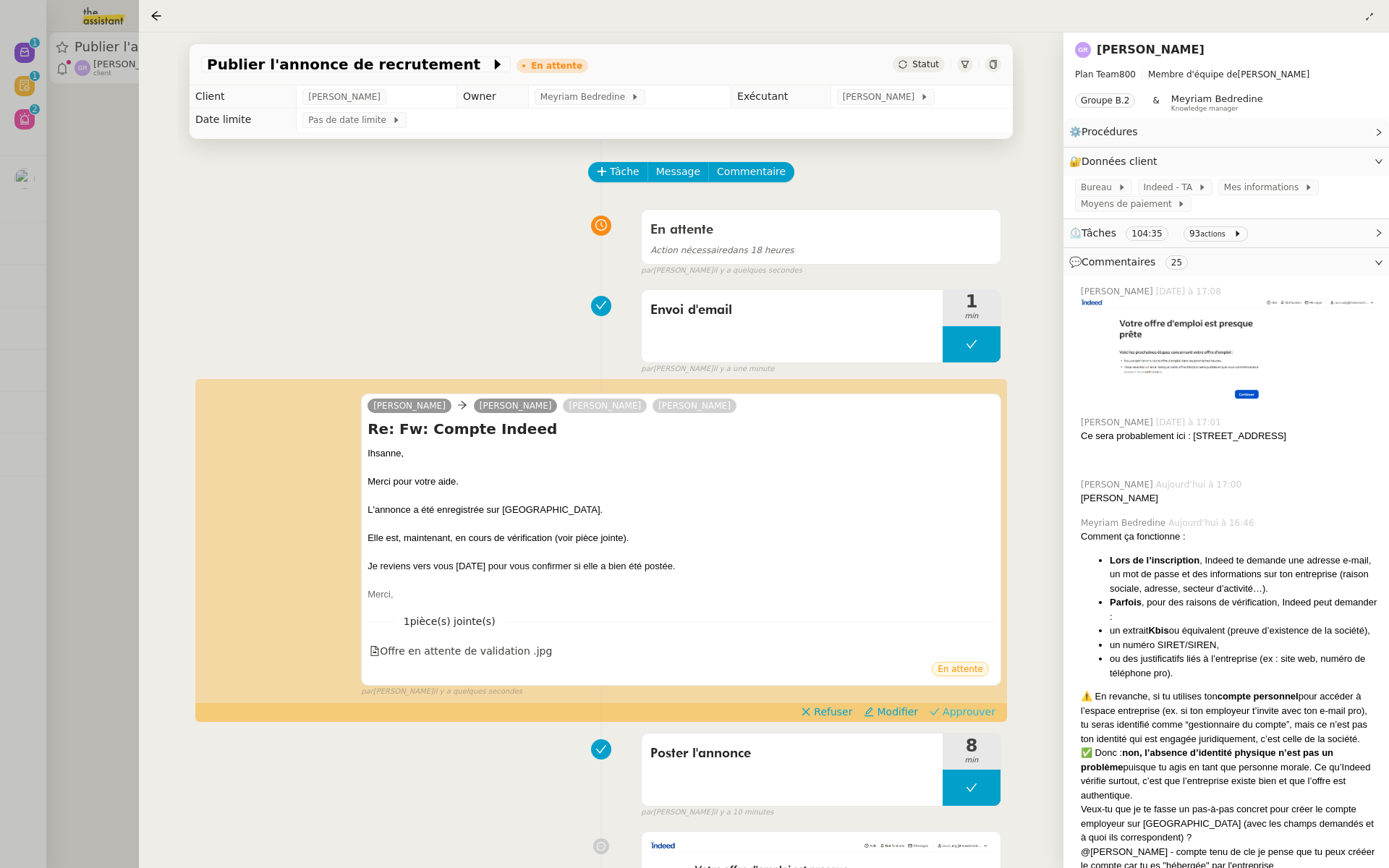
click at [976, 711] on span "Approuver" at bounding box center [969, 712] width 53 height 15
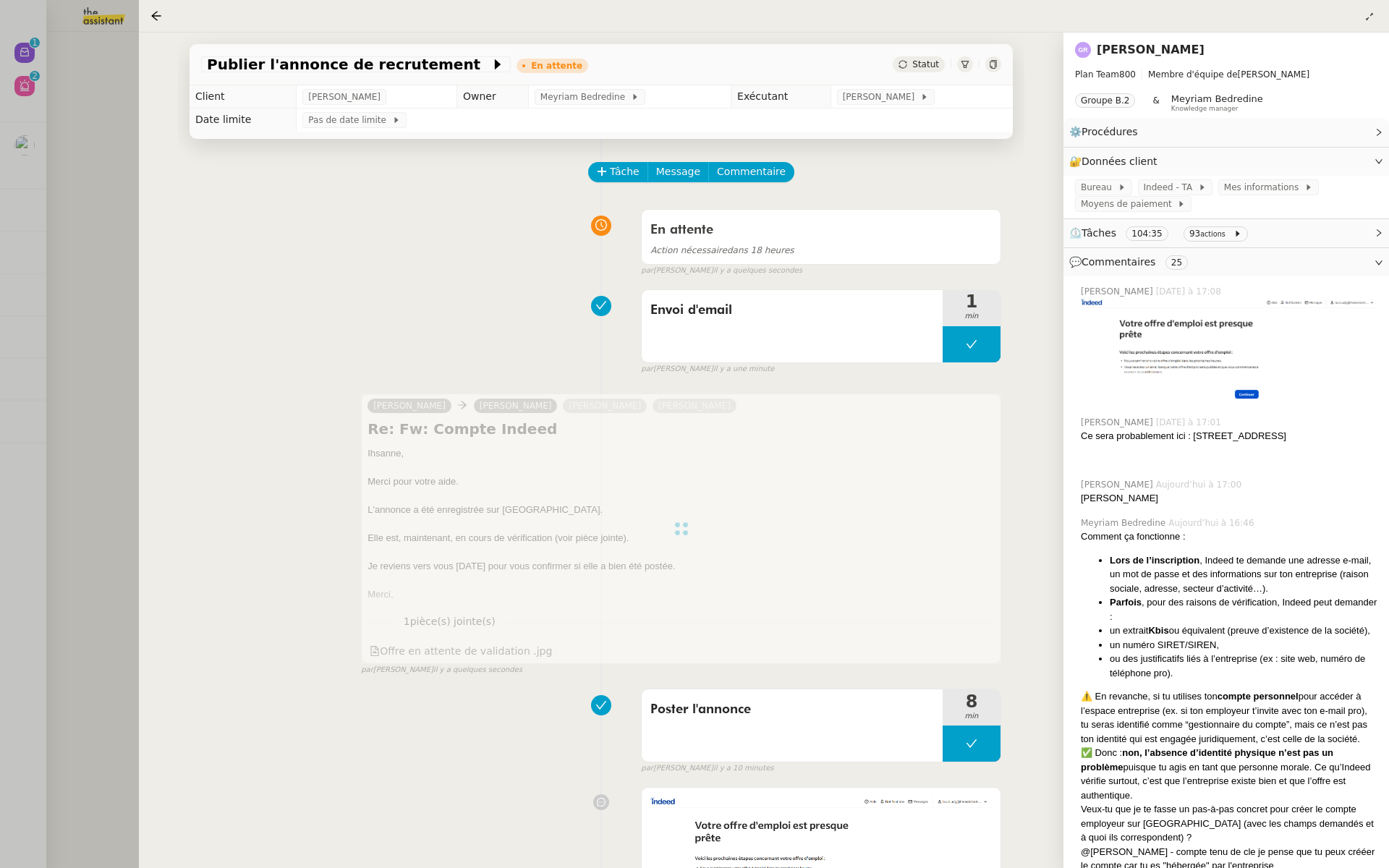
click at [0, 151] on div at bounding box center [694, 434] width 1389 height 868
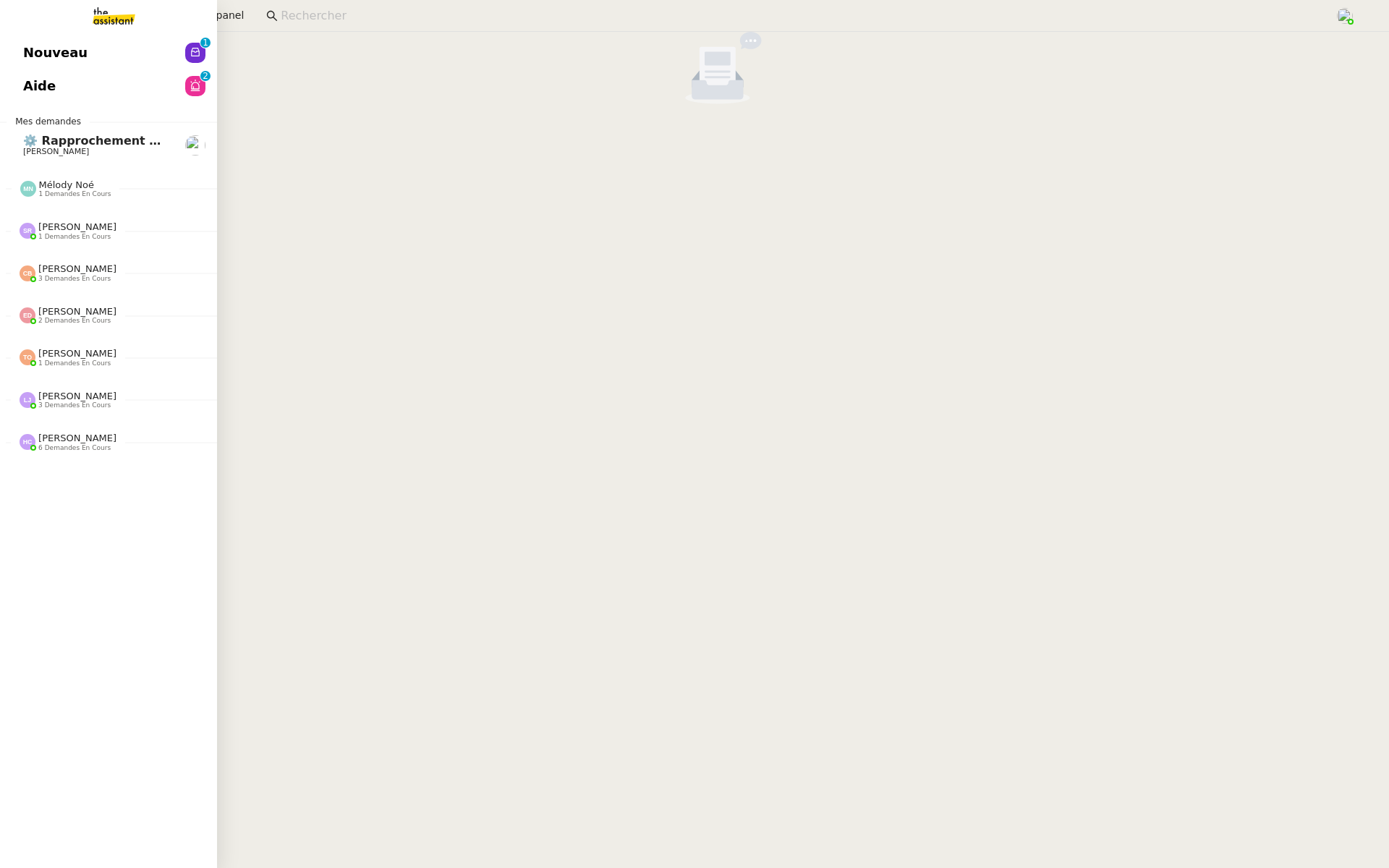
click at [10, 101] on link "Aide 0 1 2 3 4 5 6 7 8 9" at bounding box center [108, 85] width 217 height 33
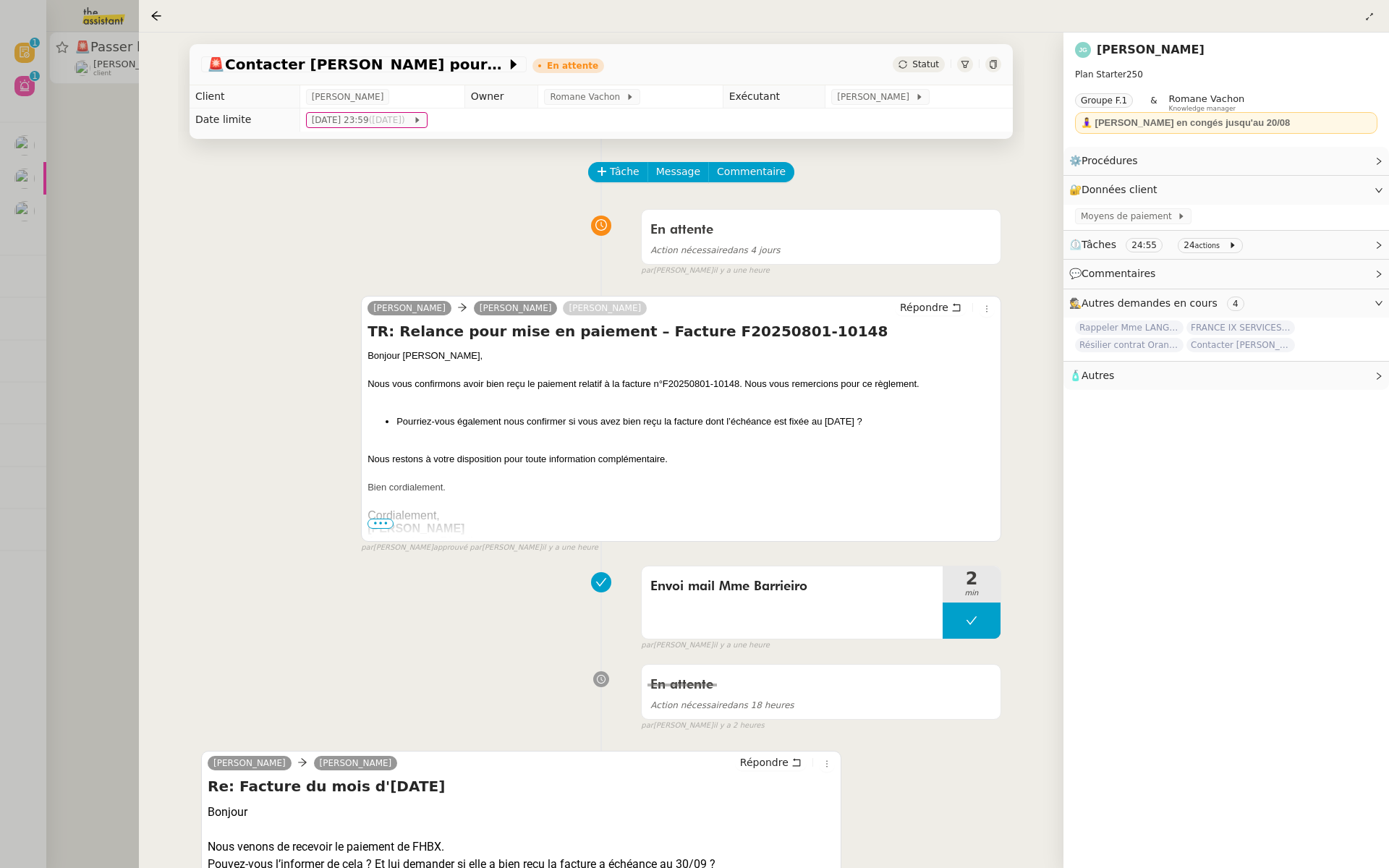
click at [63, 158] on div at bounding box center [694, 434] width 1389 height 868
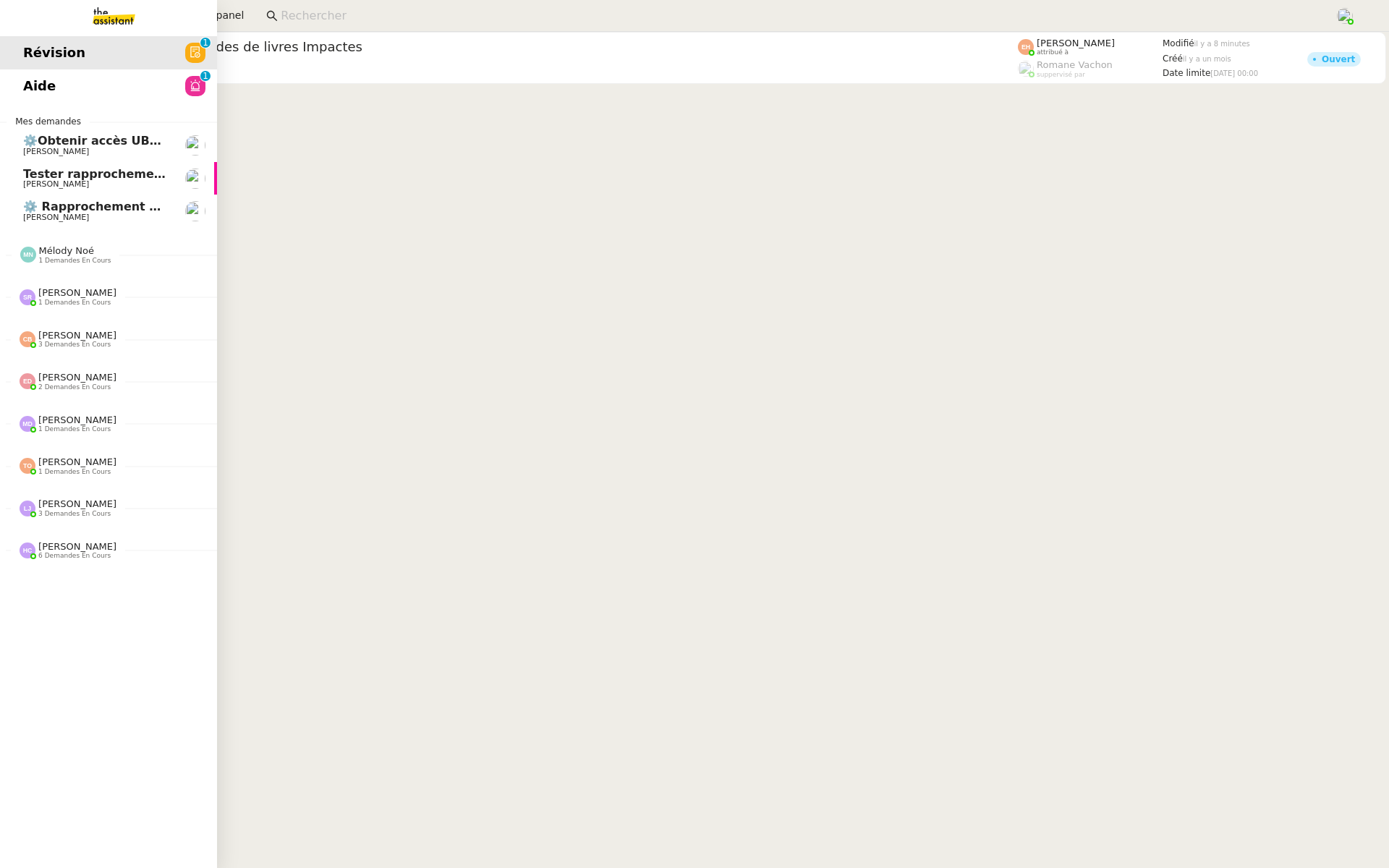
click at [10, 86] on link "Aide 0 1 2 3 4 5 6 7 8 9" at bounding box center [108, 85] width 217 height 33
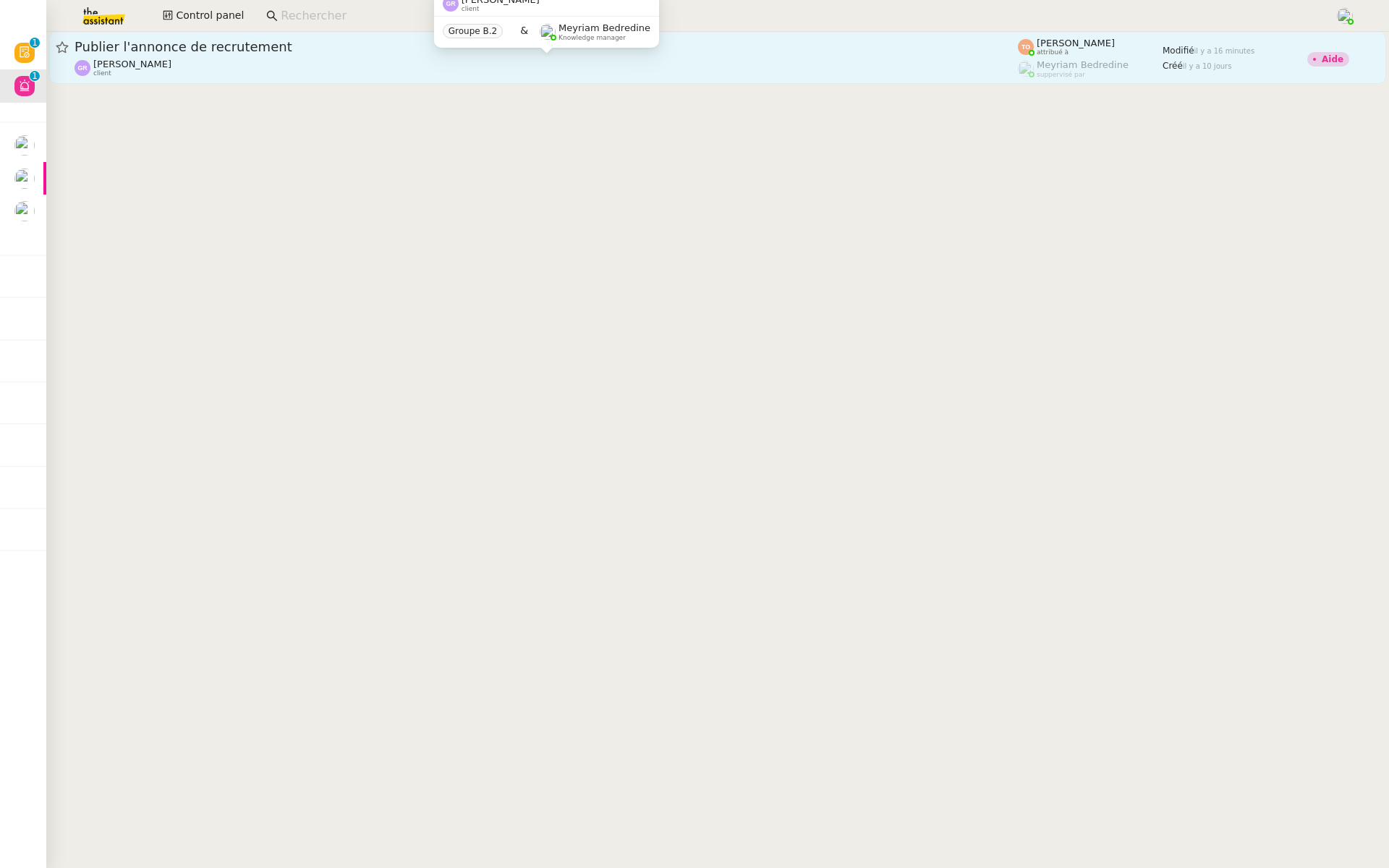
click at [284, 65] on div "[PERSON_NAME] client" at bounding box center [546, 67] width 943 height 19
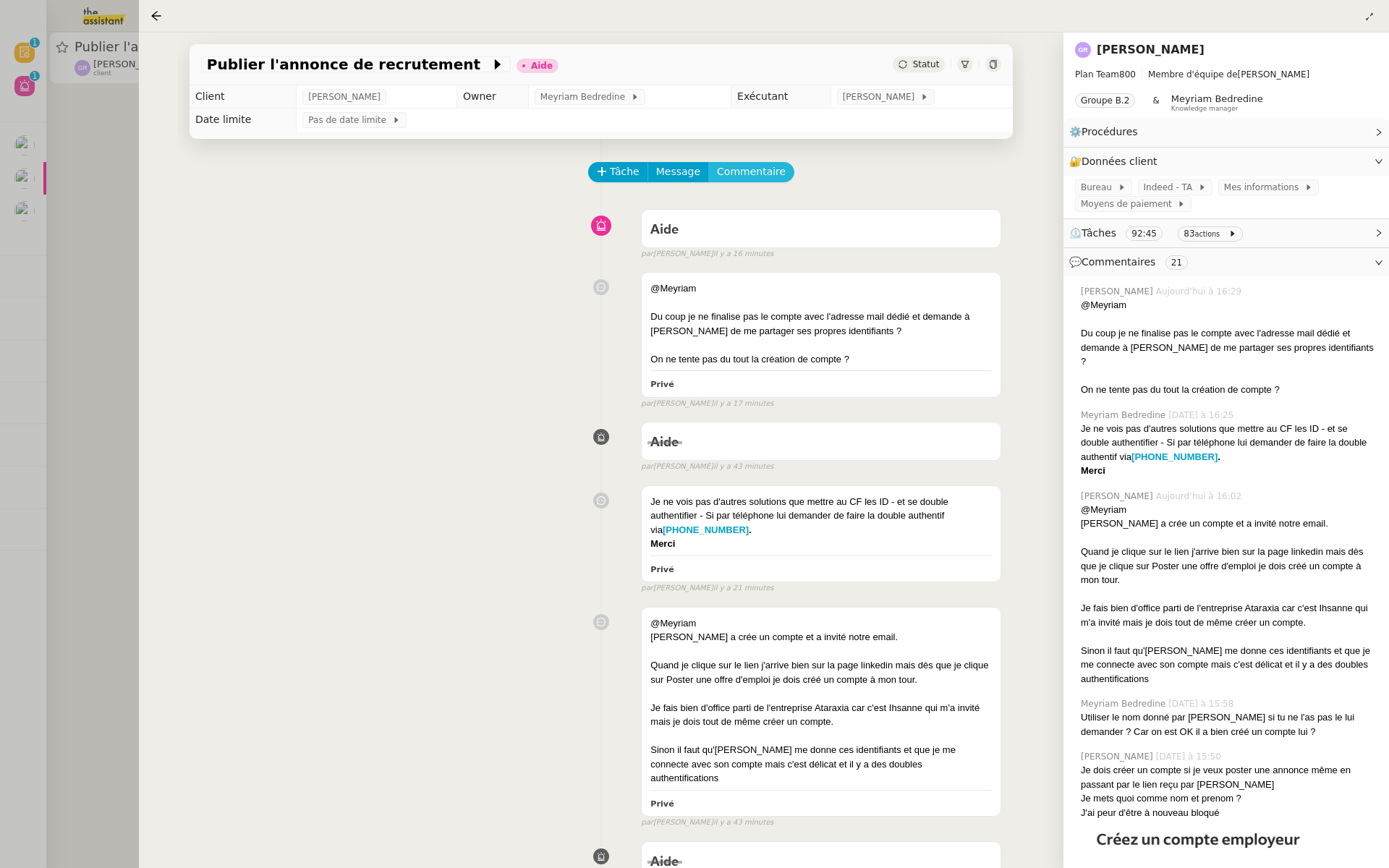
click at [744, 174] on span "Commentaire" at bounding box center [751, 171] width 69 height 16
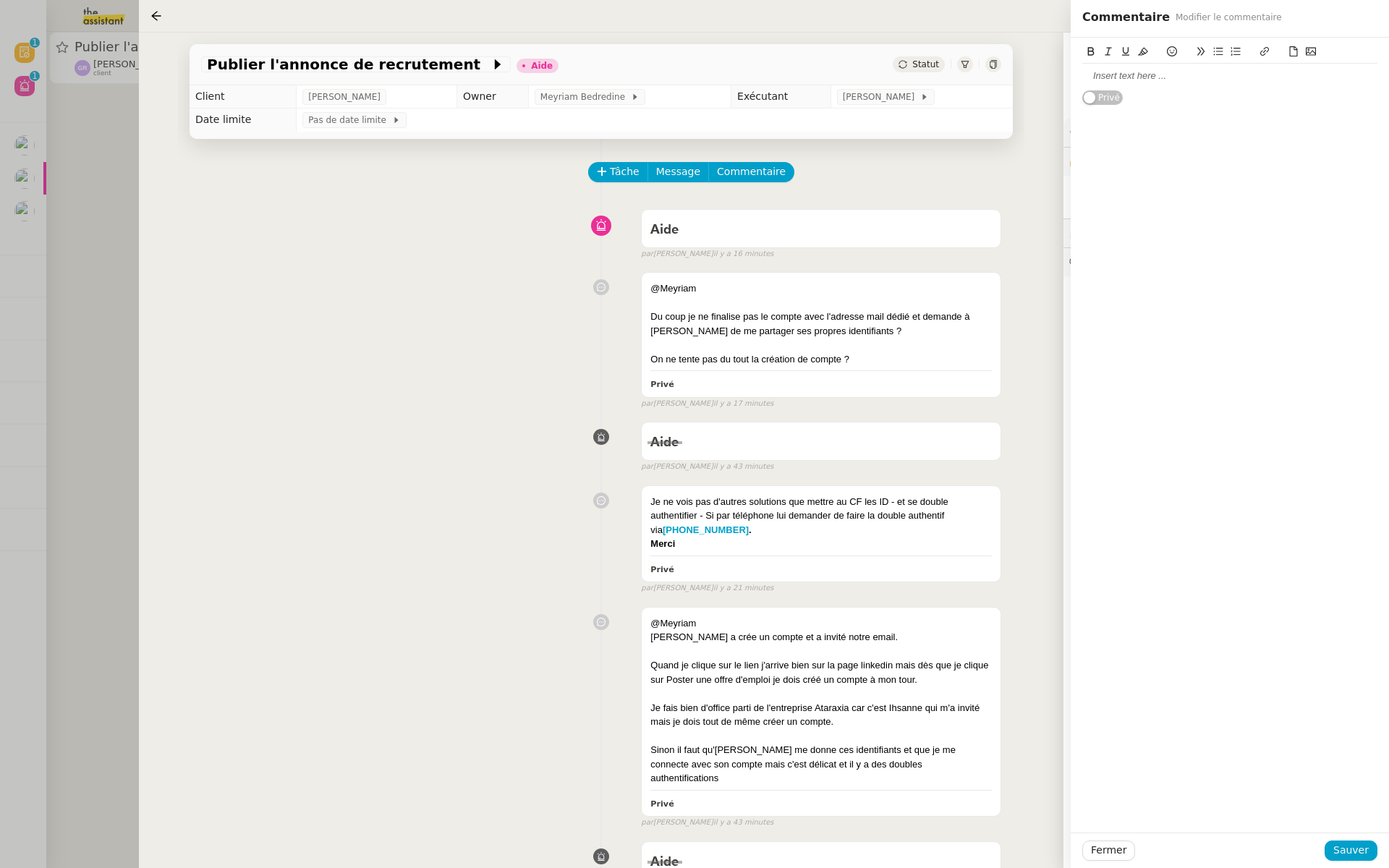
click at [1141, 75] on div at bounding box center [1229, 76] width 295 height 13
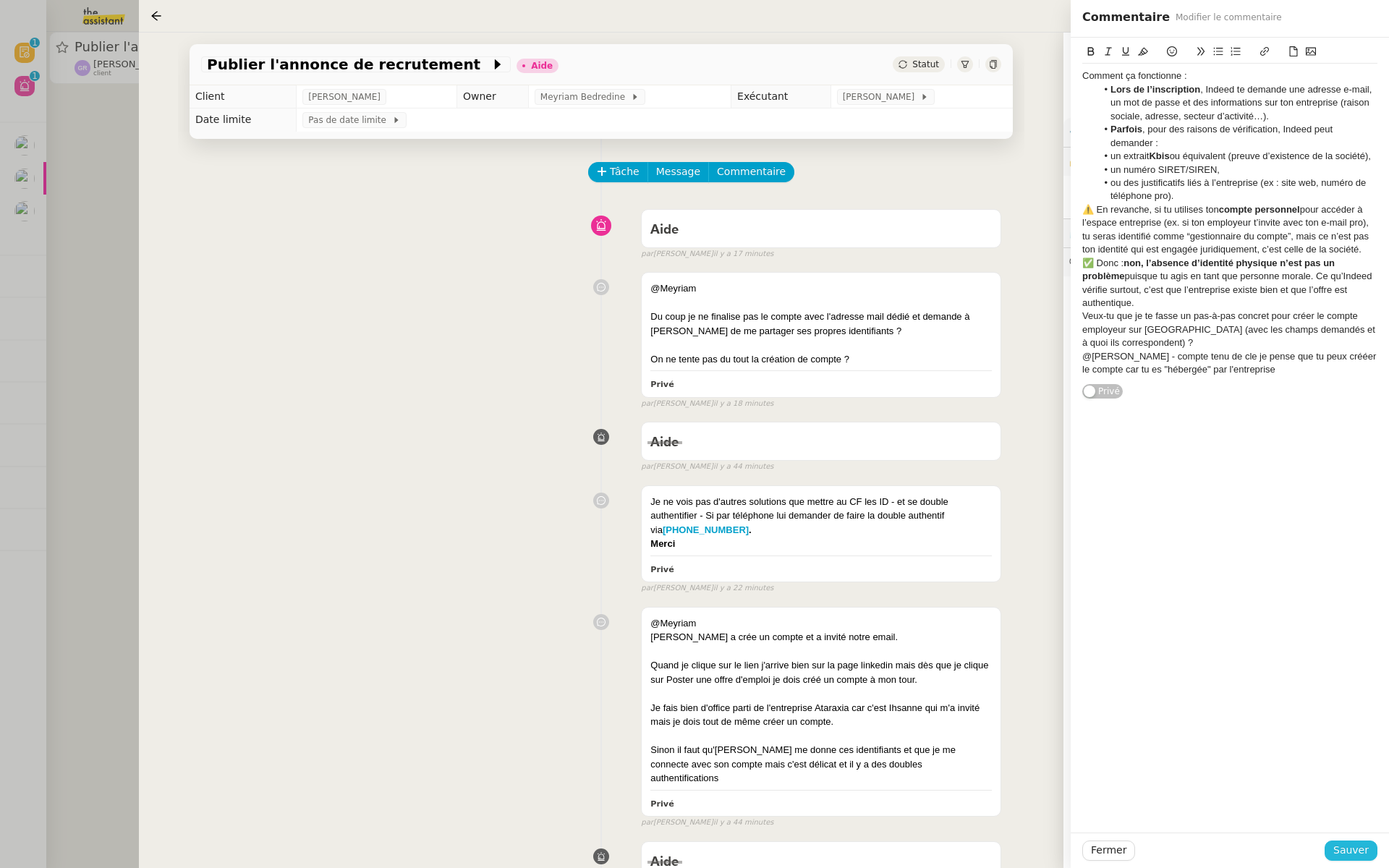
click at [1356, 844] on span "Sauver" at bounding box center [1351, 850] width 36 height 16
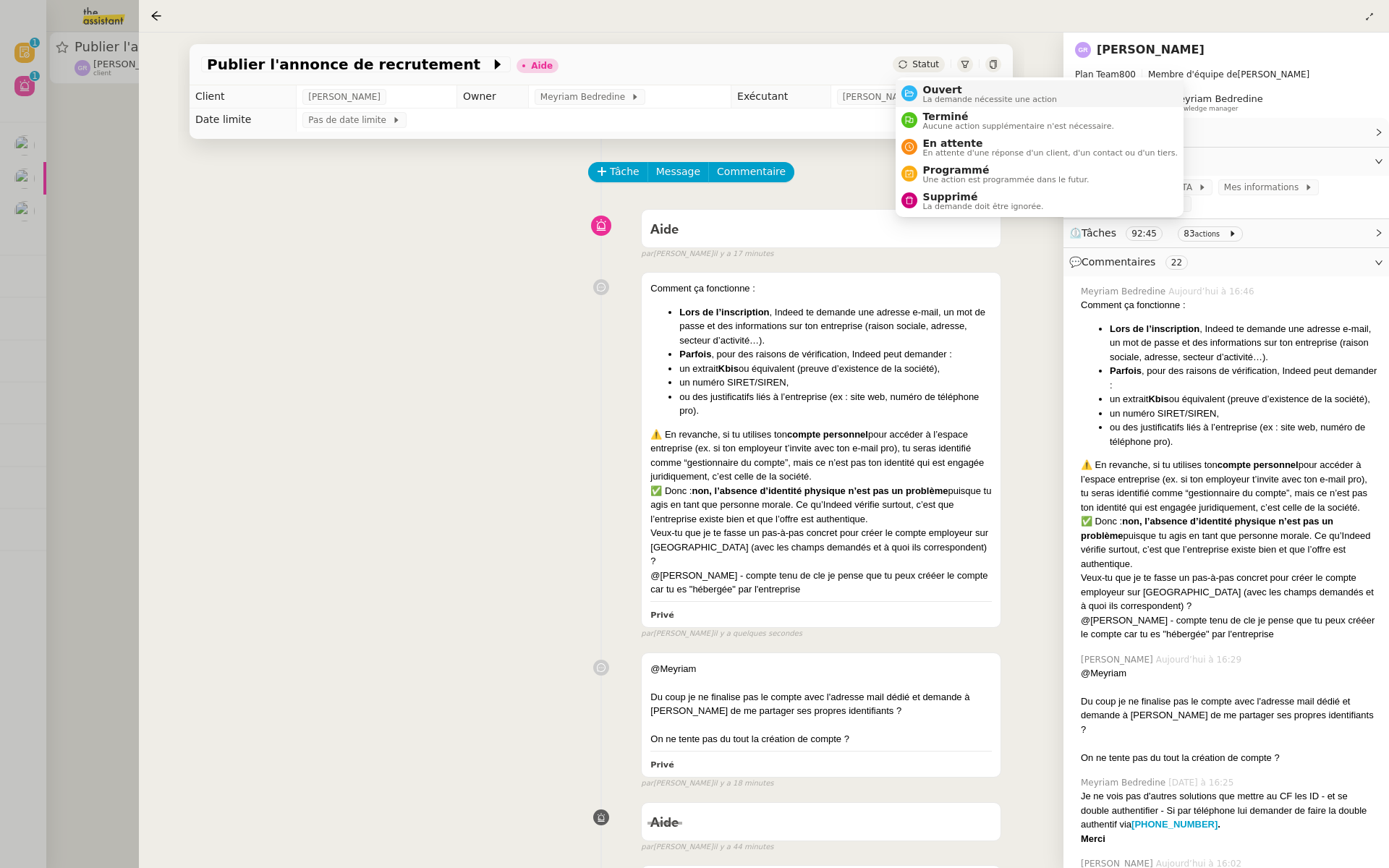
click at [929, 93] on span "Ouvert" at bounding box center [990, 89] width 135 height 11
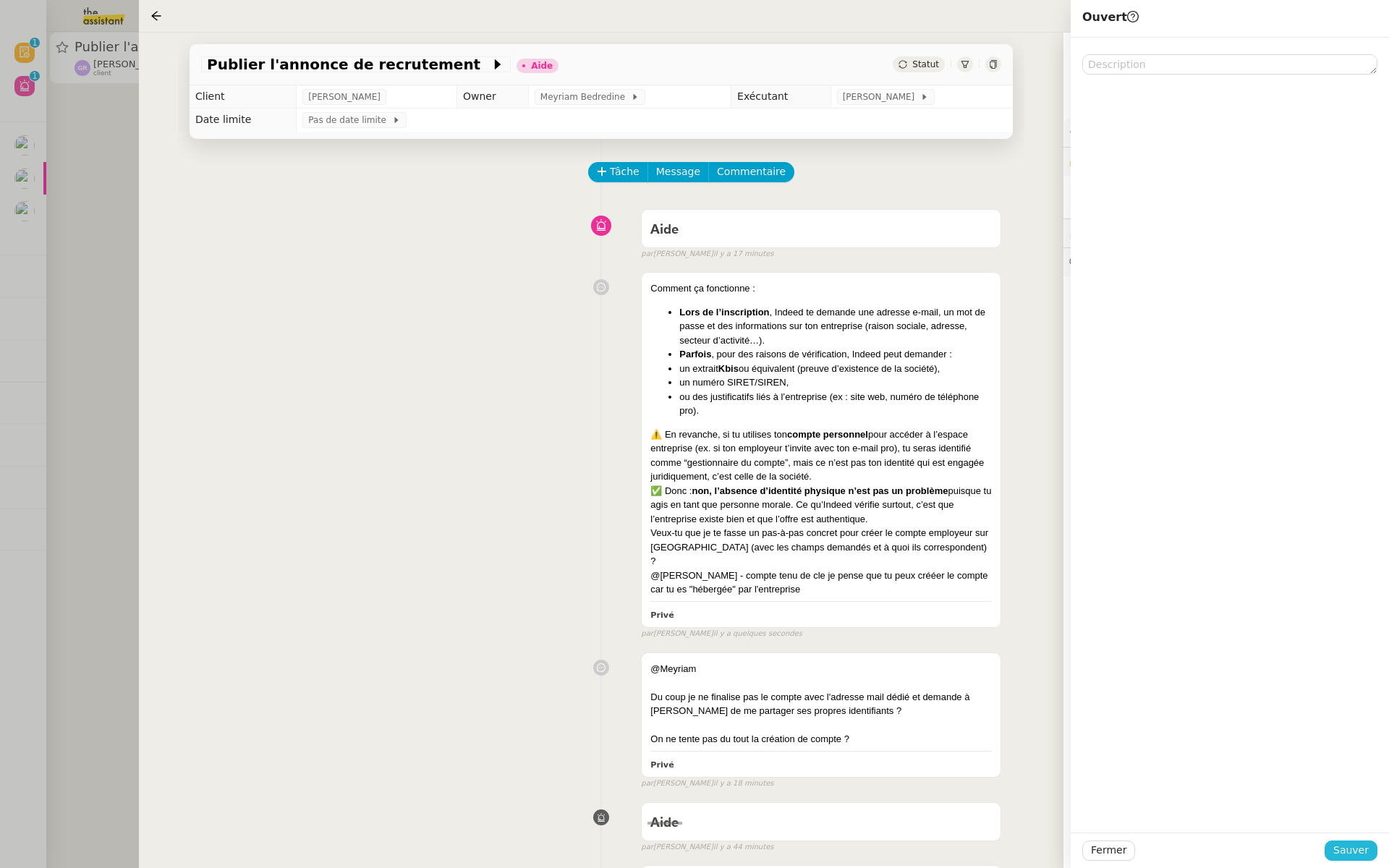
click at [1350, 843] on span "Sauver" at bounding box center [1351, 850] width 36 height 16
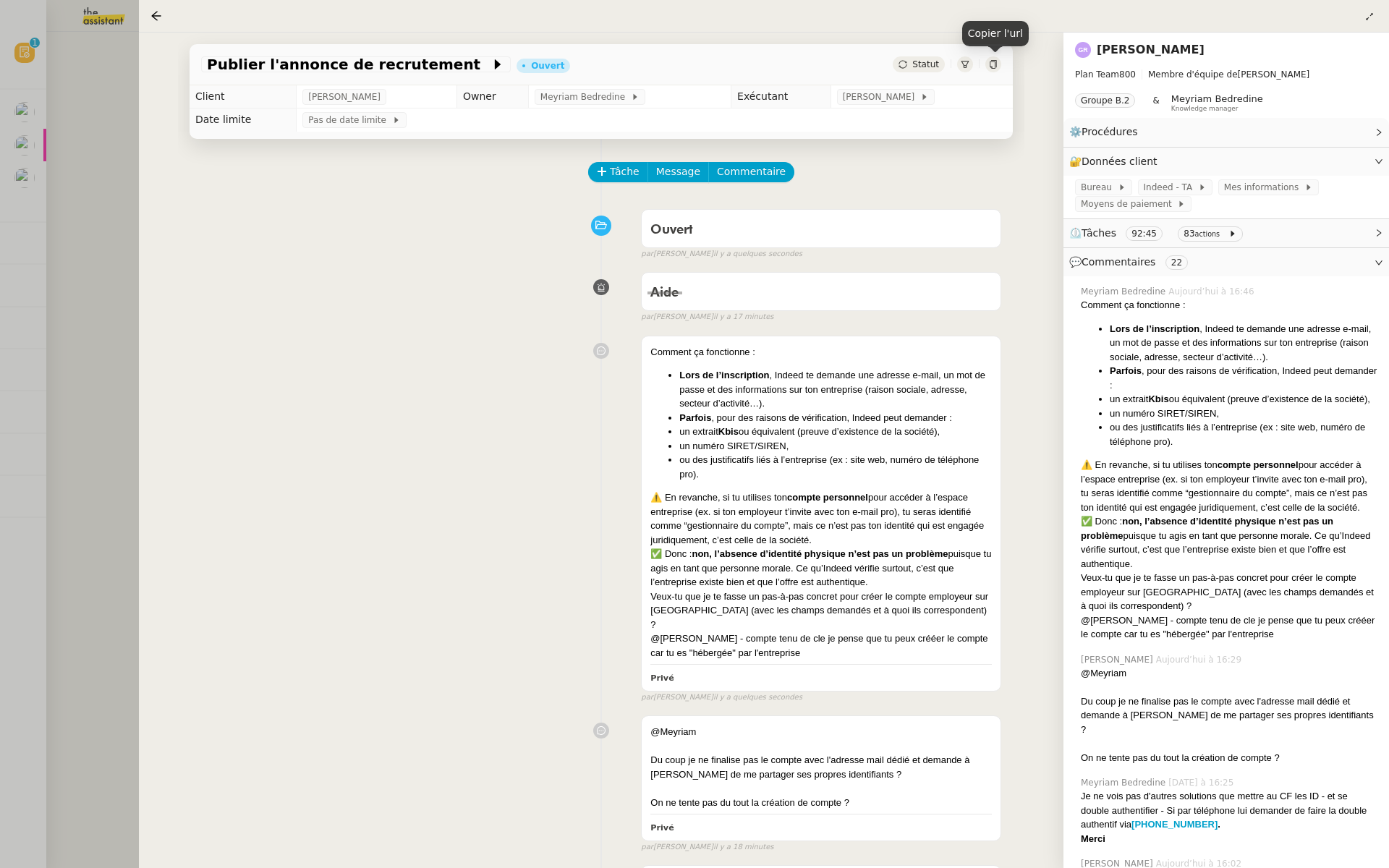
click at [993, 62] on icon at bounding box center [992, 64] width 7 height 9
click at [93, 109] on div at bounding box center [694, 434] width 1389 height 868
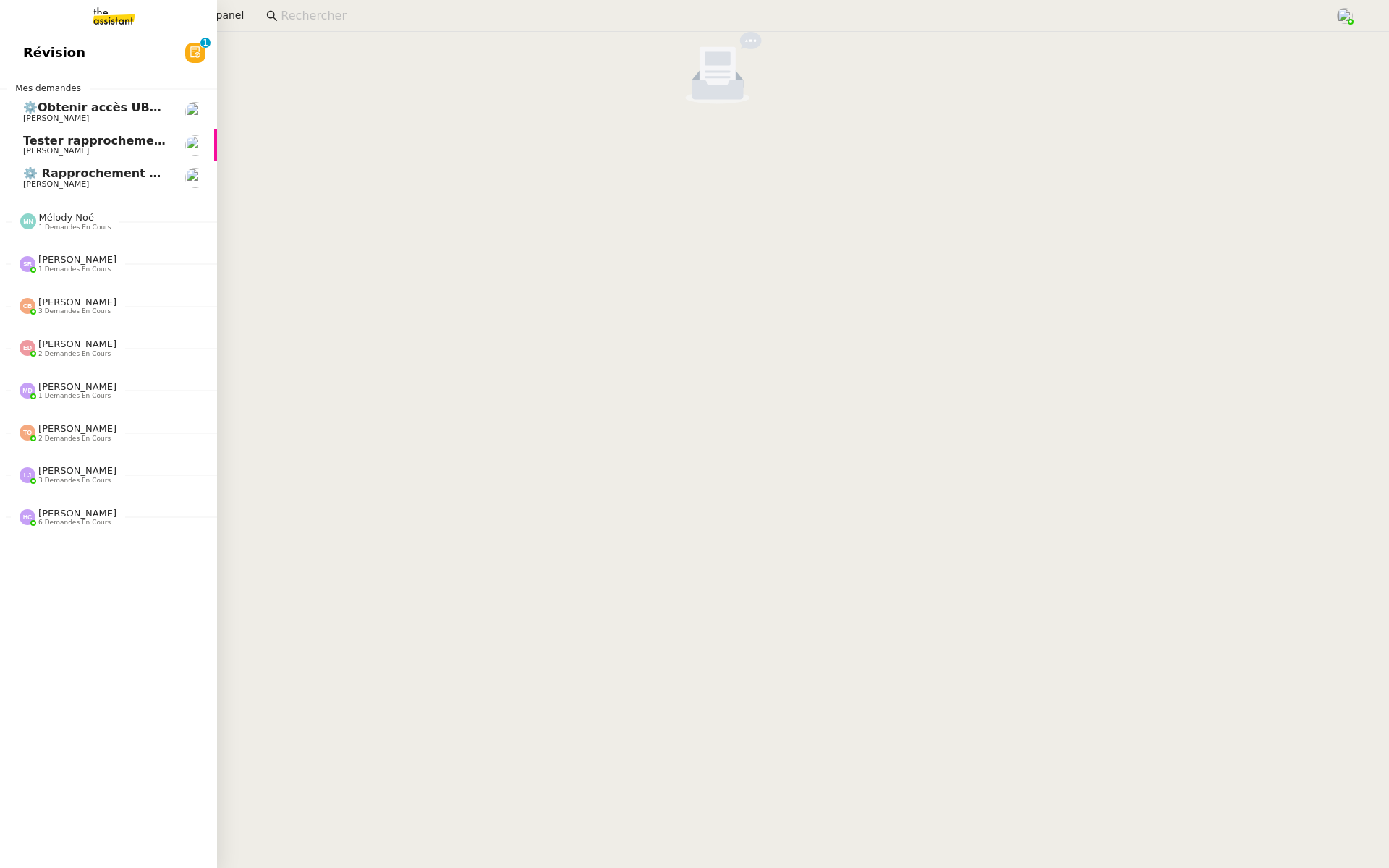
click at [17, 36] on link "Révision 0 1 2 3 4 5 6 7 8 9" at bounding box center [108, 52] width 217 height 33
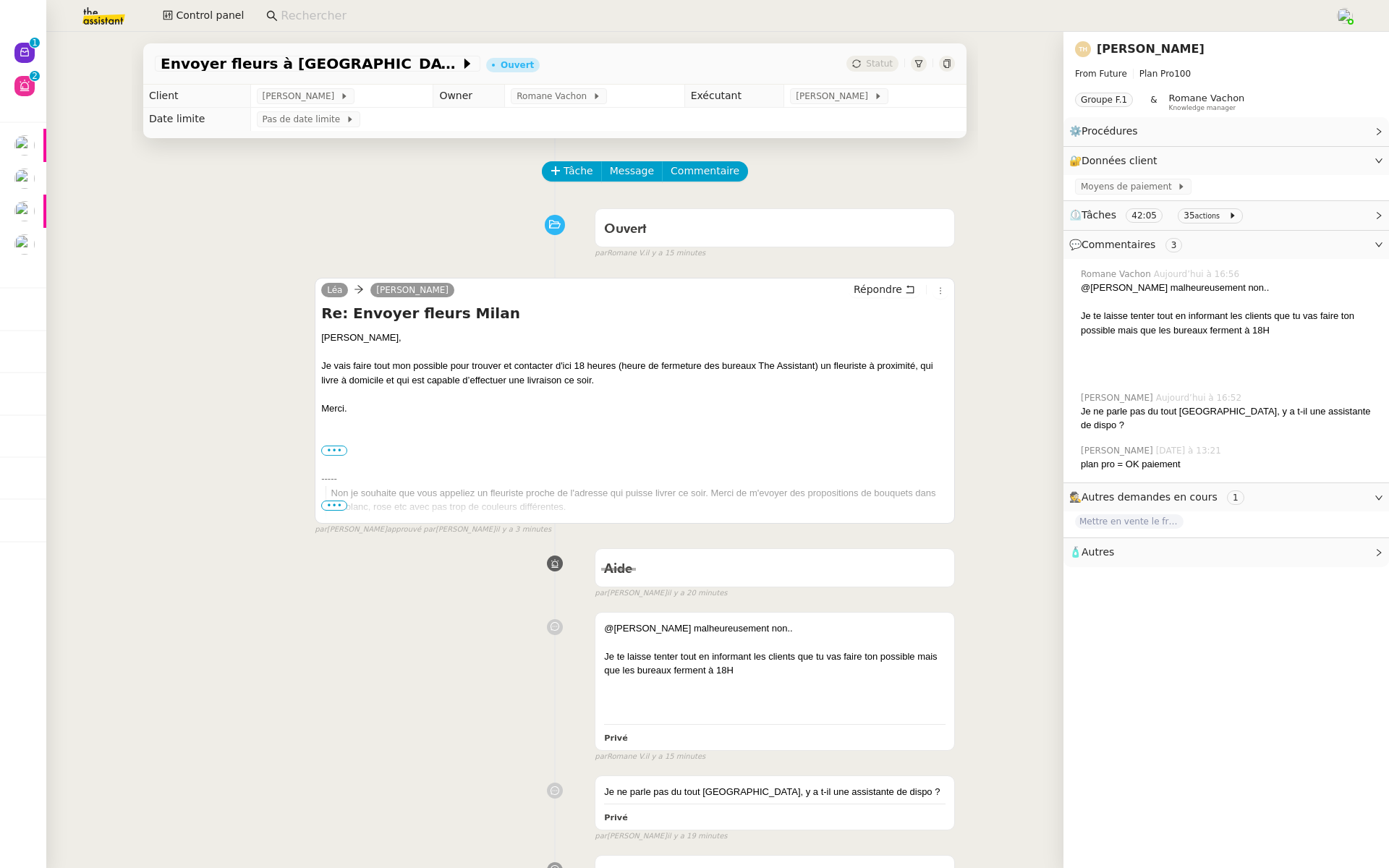
scroll to position [145, 0]
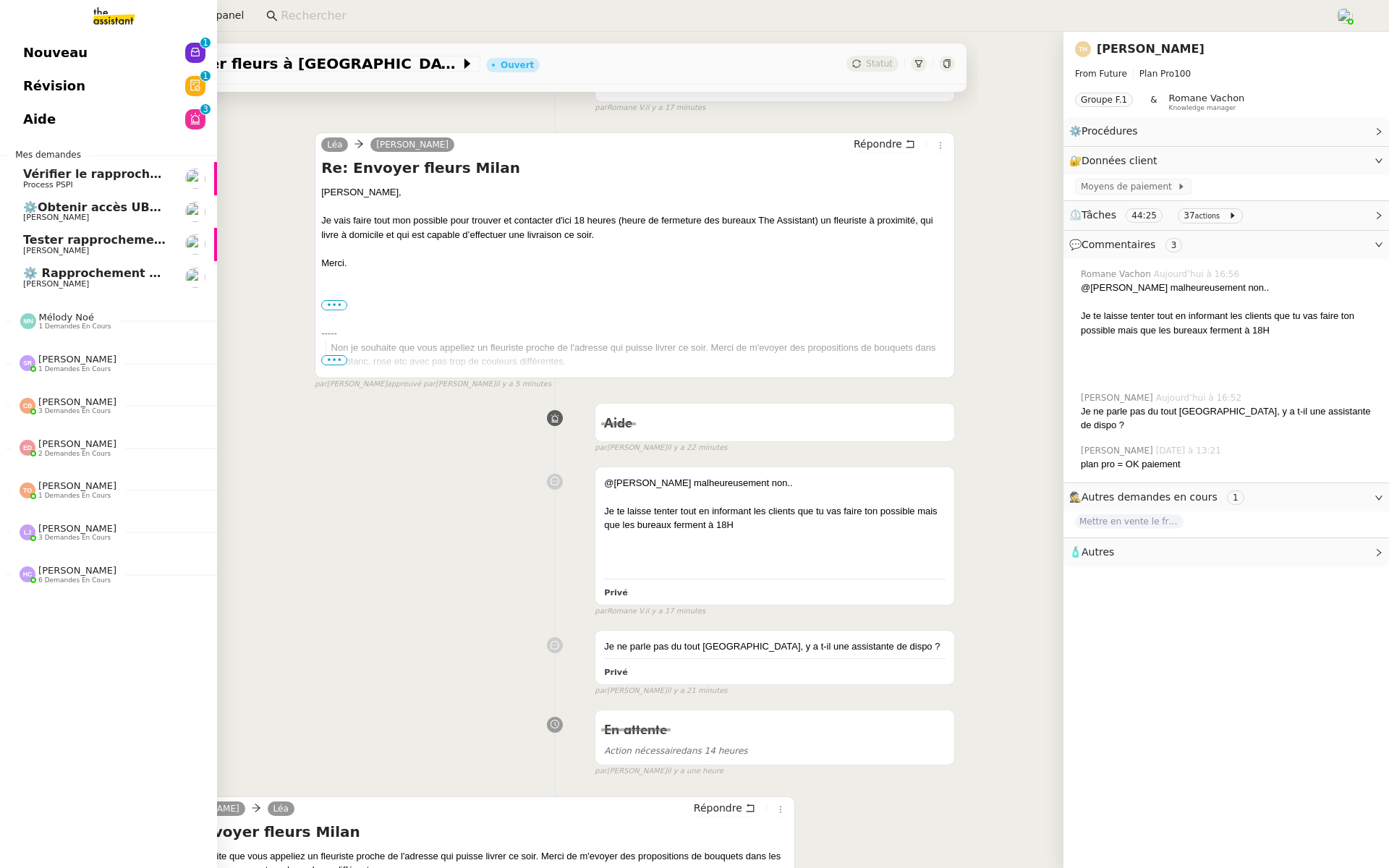
click at [102, 82] on link "Révision 0 1 2 3 4 5 6 7 8 9" at bounding box center [108, 85] width 217 height 33
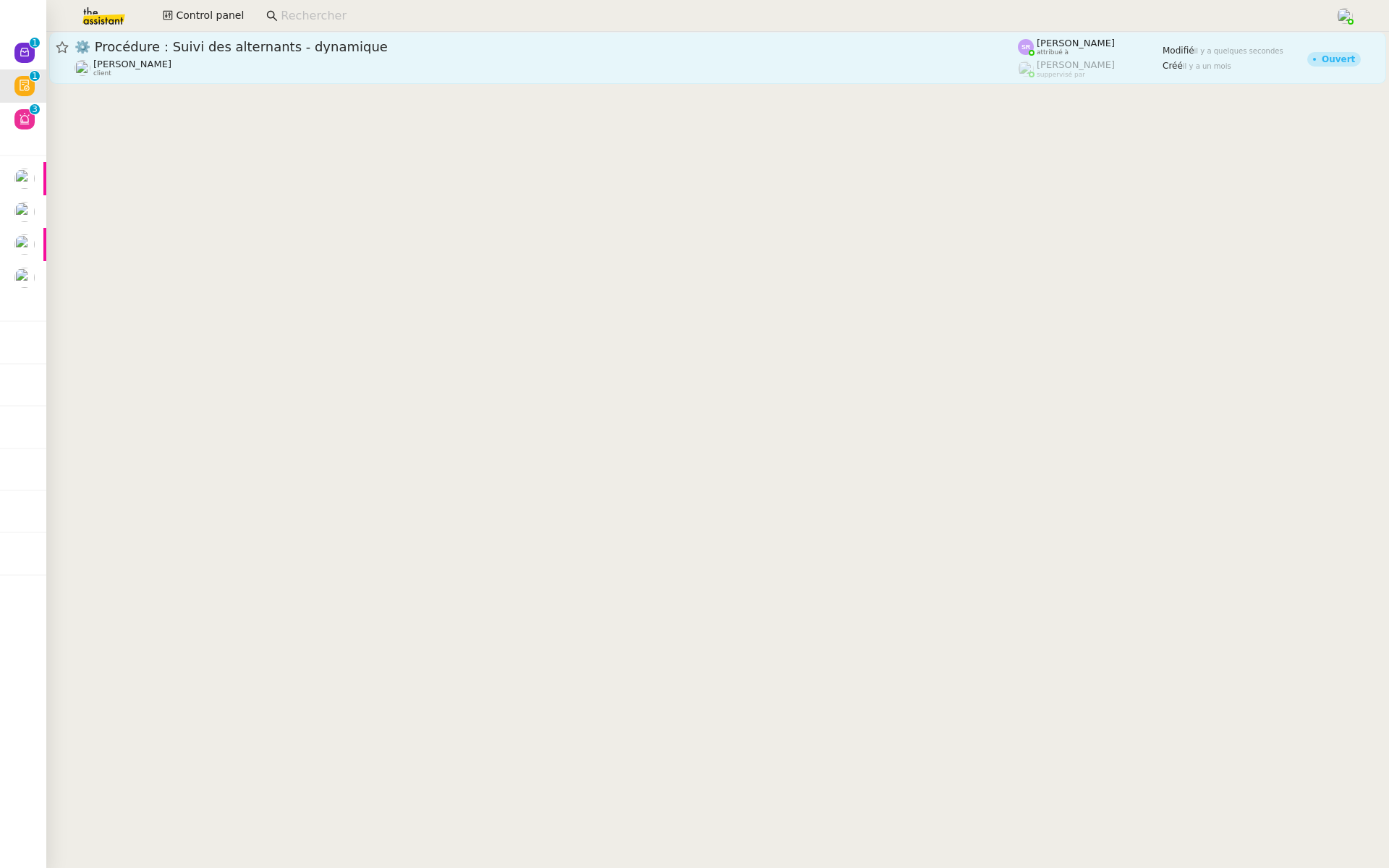
click at [229, 61] on div "Réma Ngaiboye client" at bounding box center [546, 67] width 943 height 19
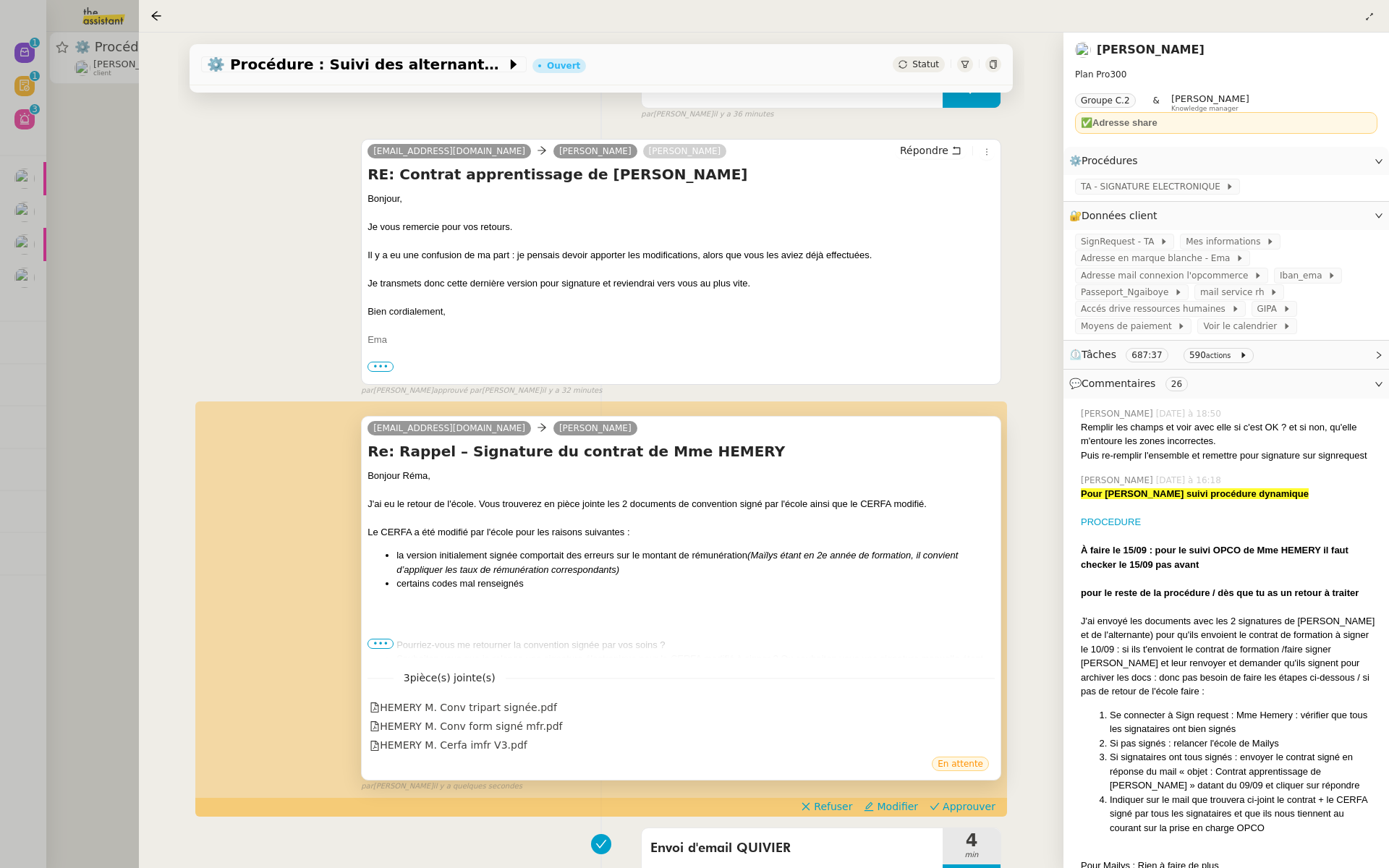
scroll to position [232, 0]
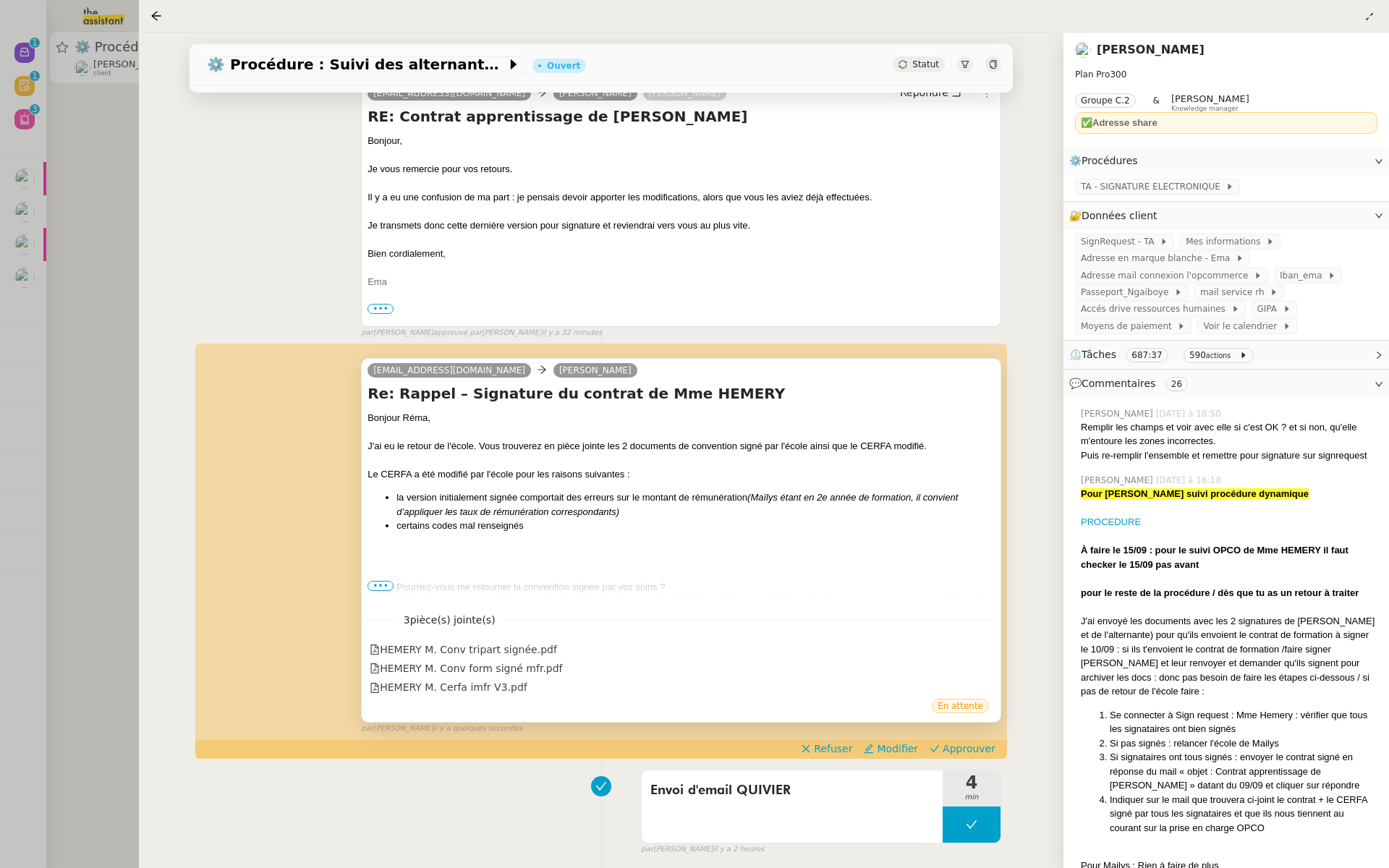
click at [378, 582] on span "•••" at bounding box center [380, 586] width 26 height 10
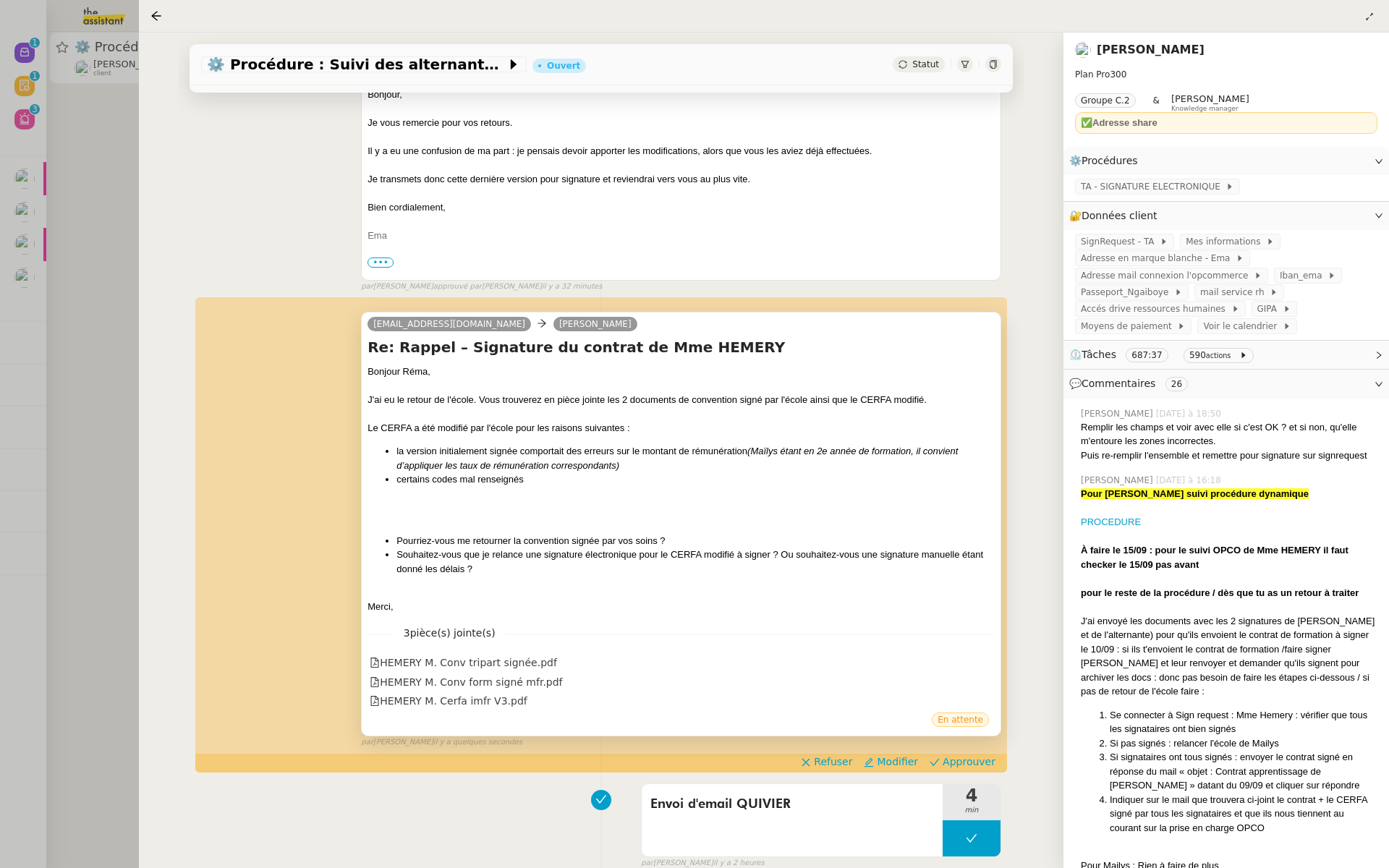
scroll to position [358, 0]
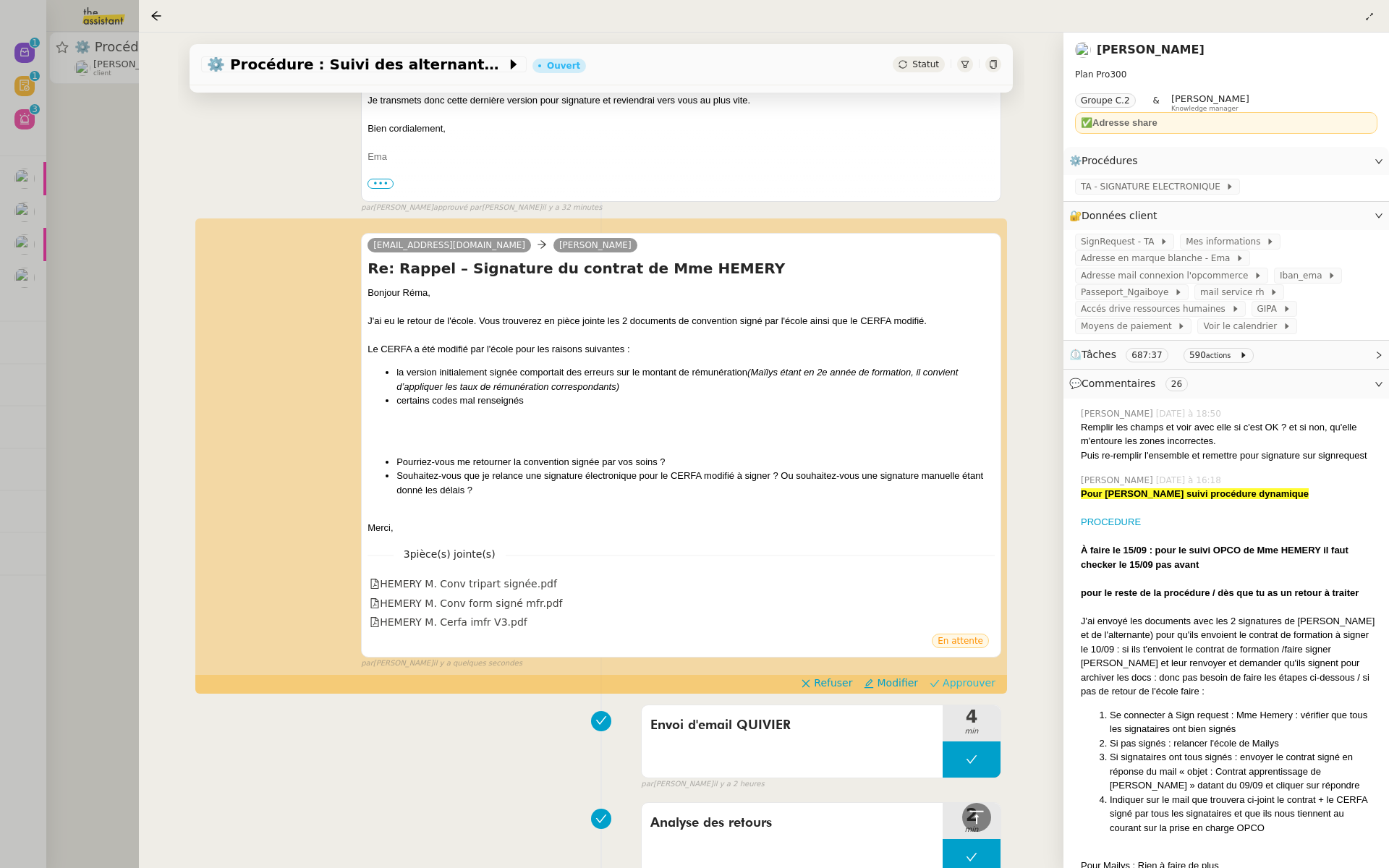
click at [985, 682] on span "Approuver" at bounding box center [969, 683] width 53 height 15
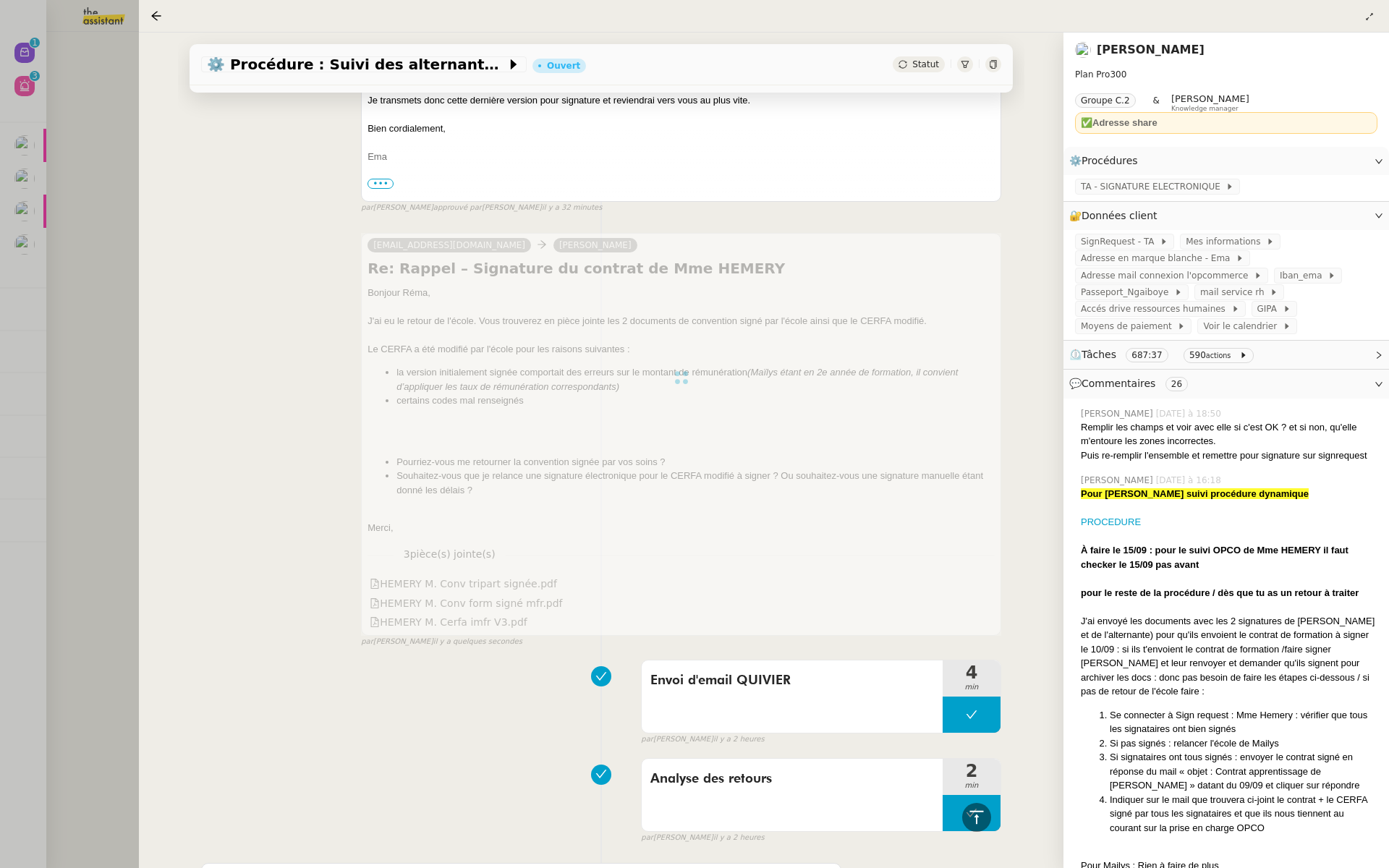
click at [56, 224] on div at bounding box center [694, 434] width 1389 height 868
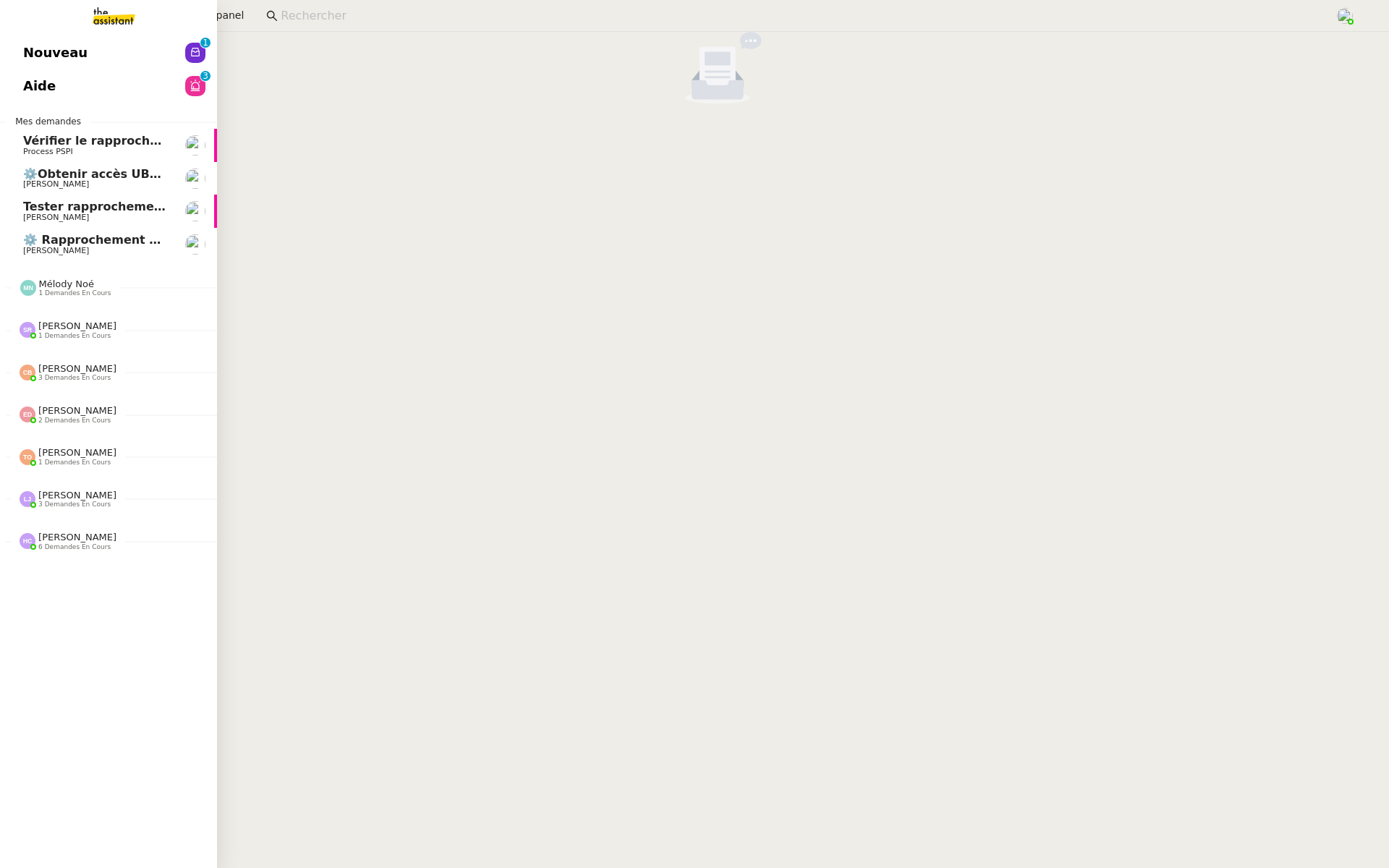
click at [23, 88] on span "Aide" at bounding box center [39, 86] width 33 height 22
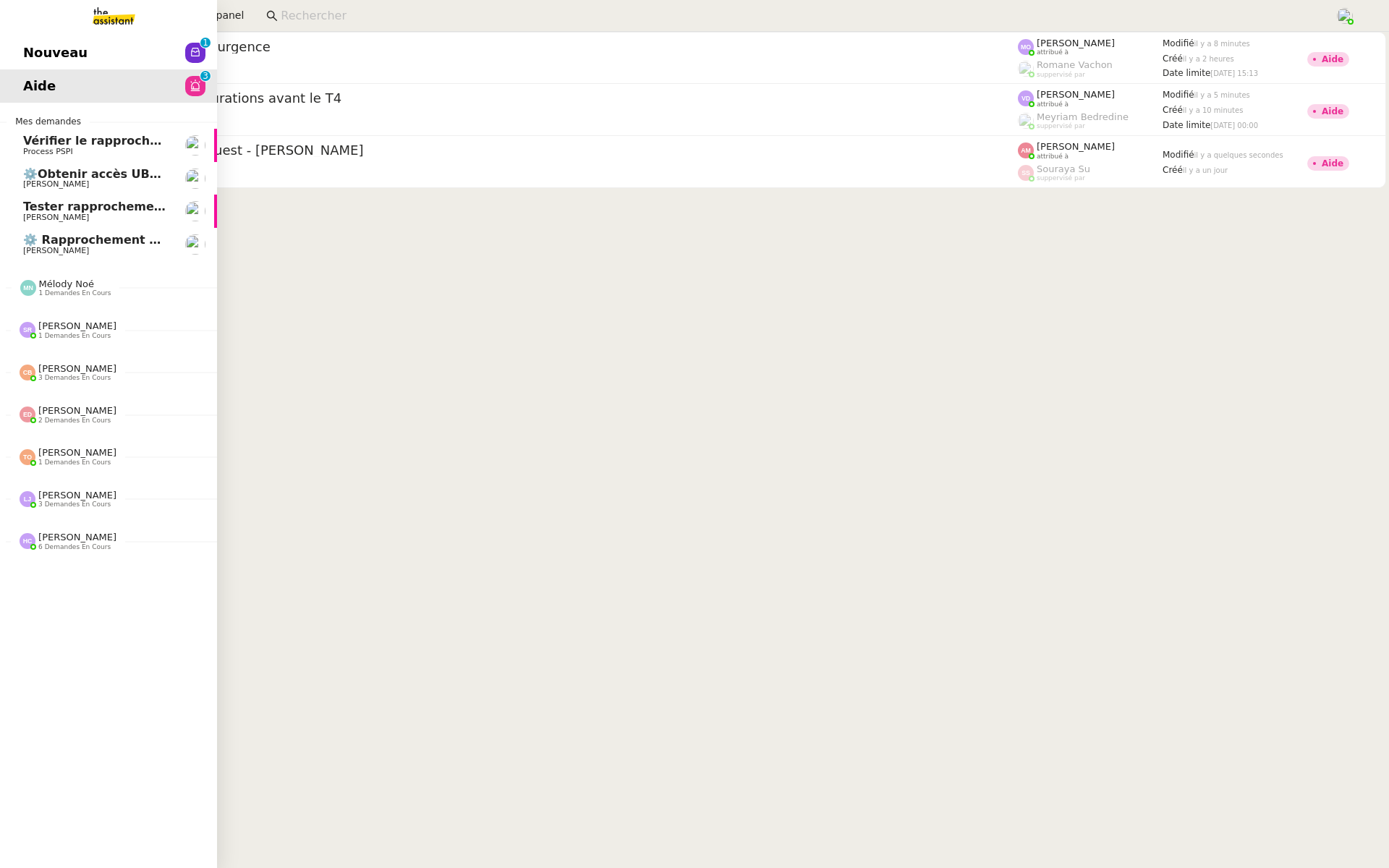
click at [45, 50] on span "Nouveau" at bounding box center [54, 53] width 64 height 22
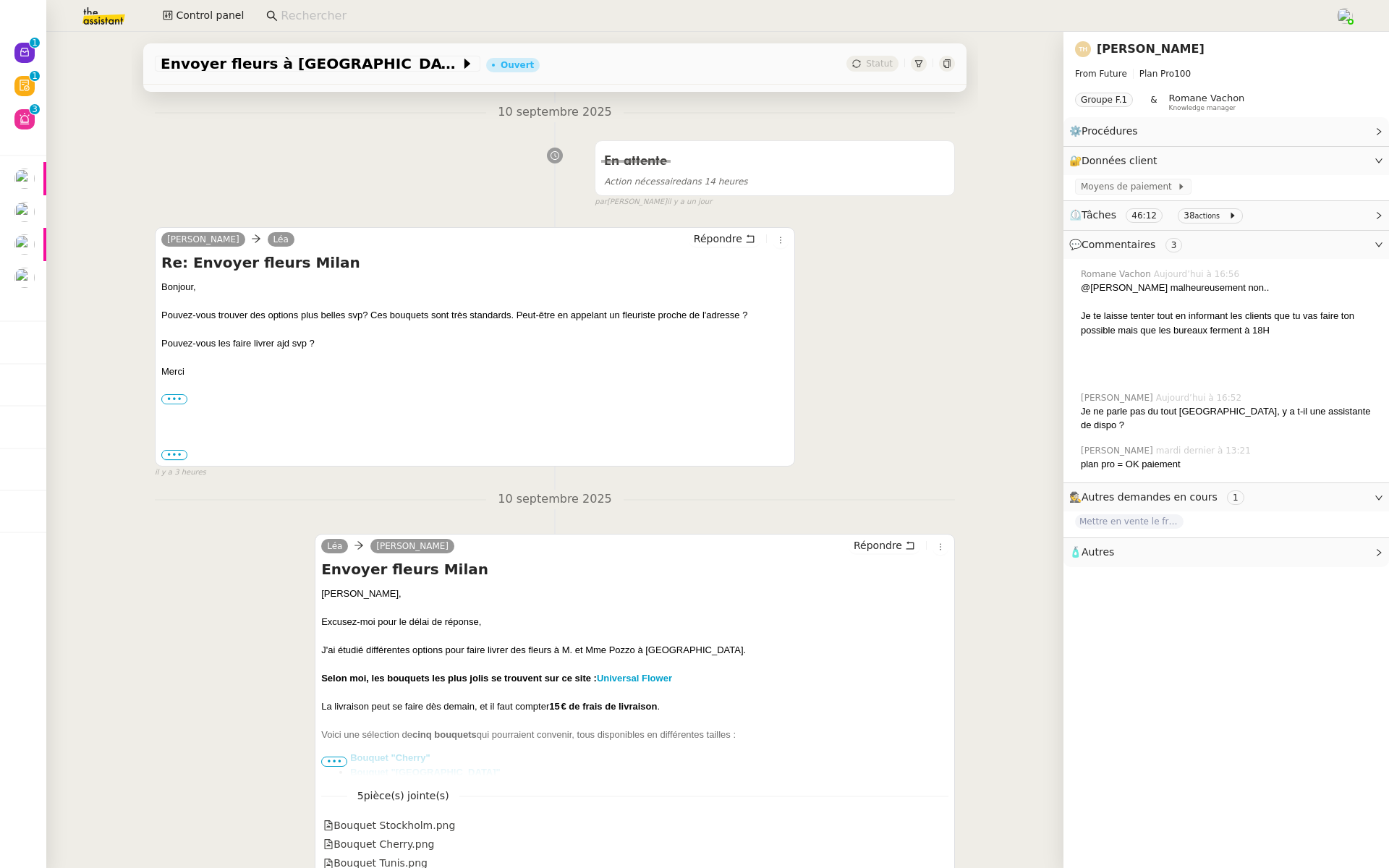
scroll to position [2997, 0]
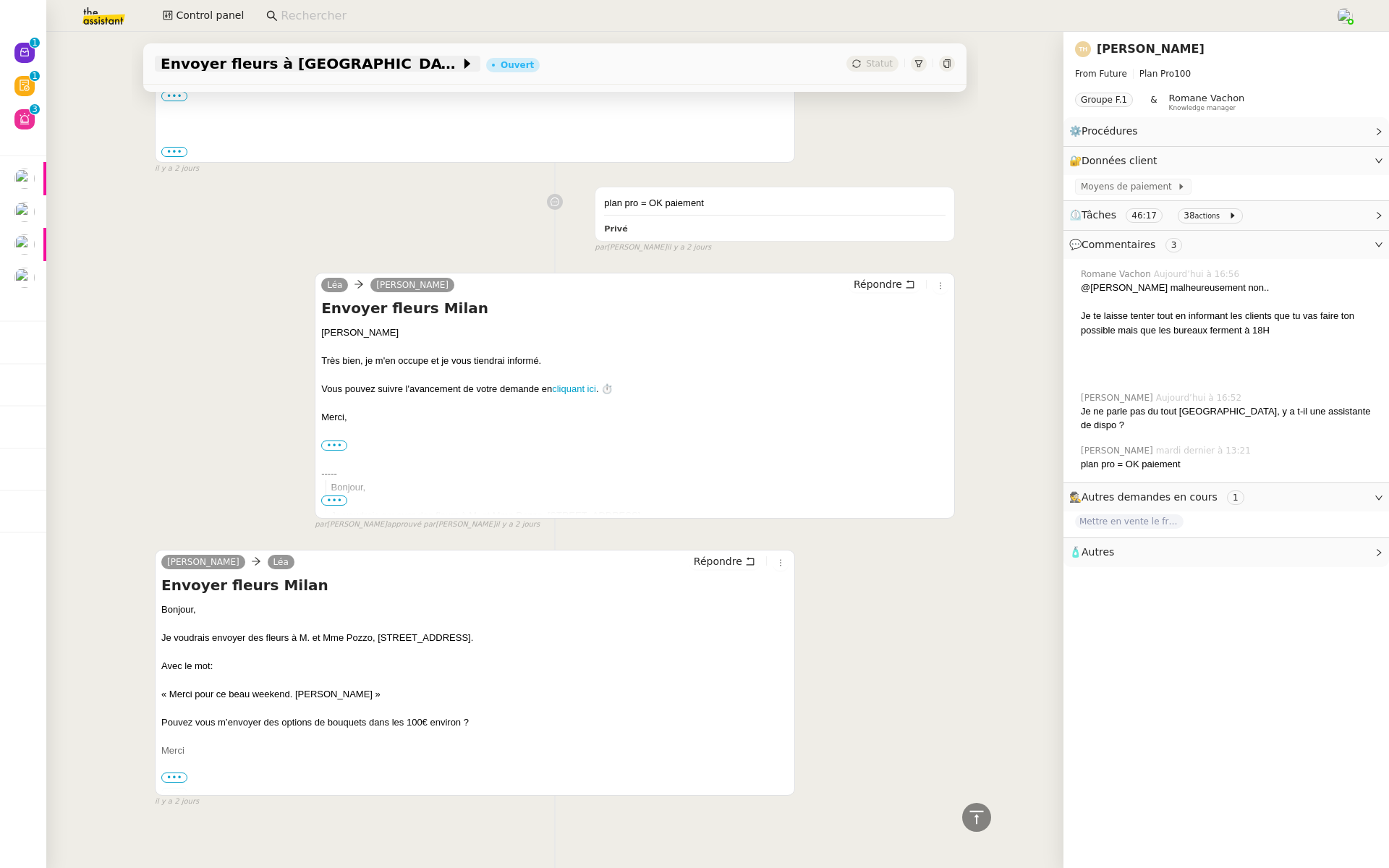
click at [188, 63] on span "Envoyer fleurs à [GEOGRAPHIC_DATA]" at bounding box center [310, 63] width 299 height 15
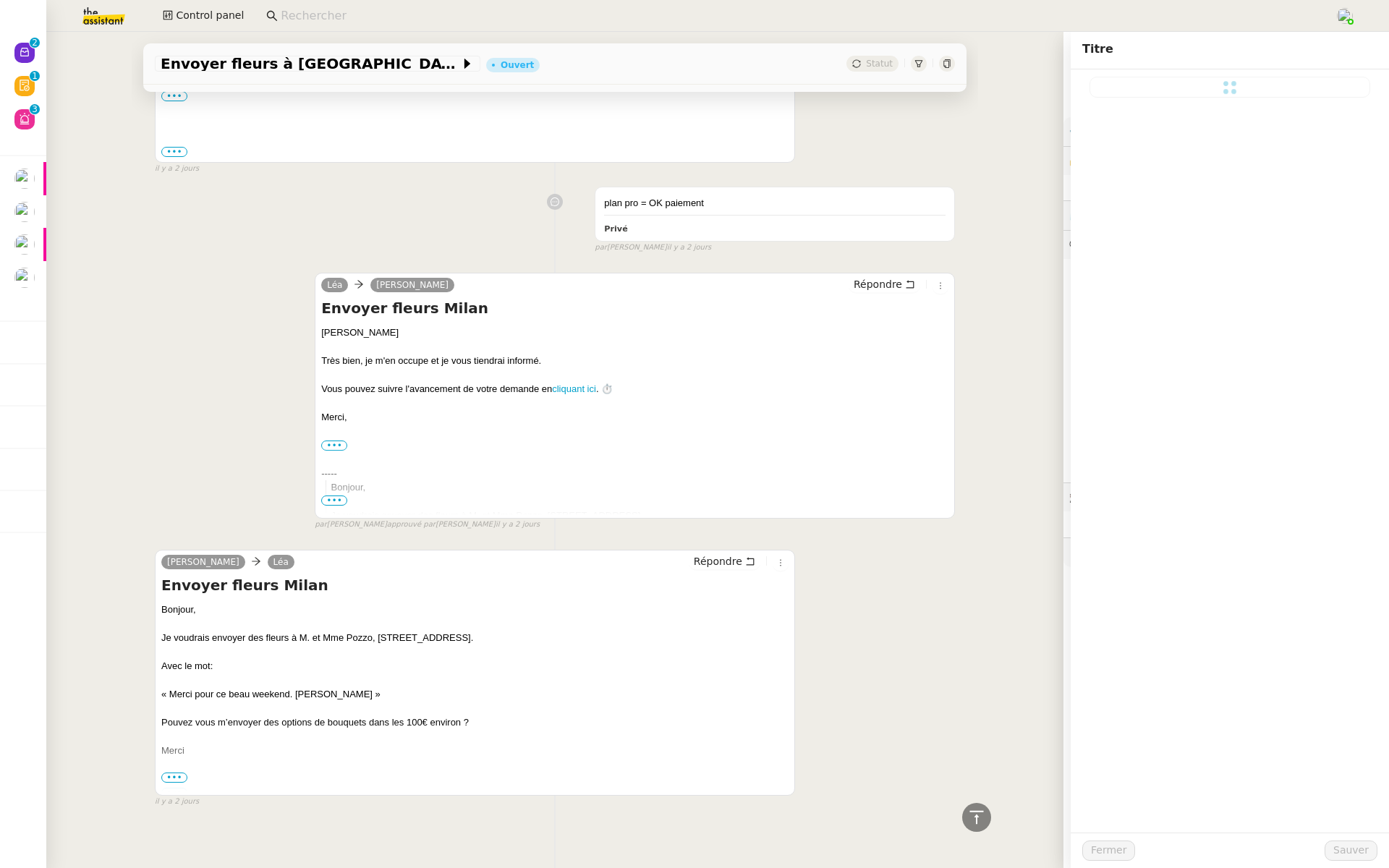
type input "Envoyer fleurs à [GEOGRAPHIC_DATA]"
click at [341, 200] on div "plan pro = OK paiement Privé false par [PERSON_NAME] il y a 2 jours" at bounding box center [554, 217] width 800 height 73
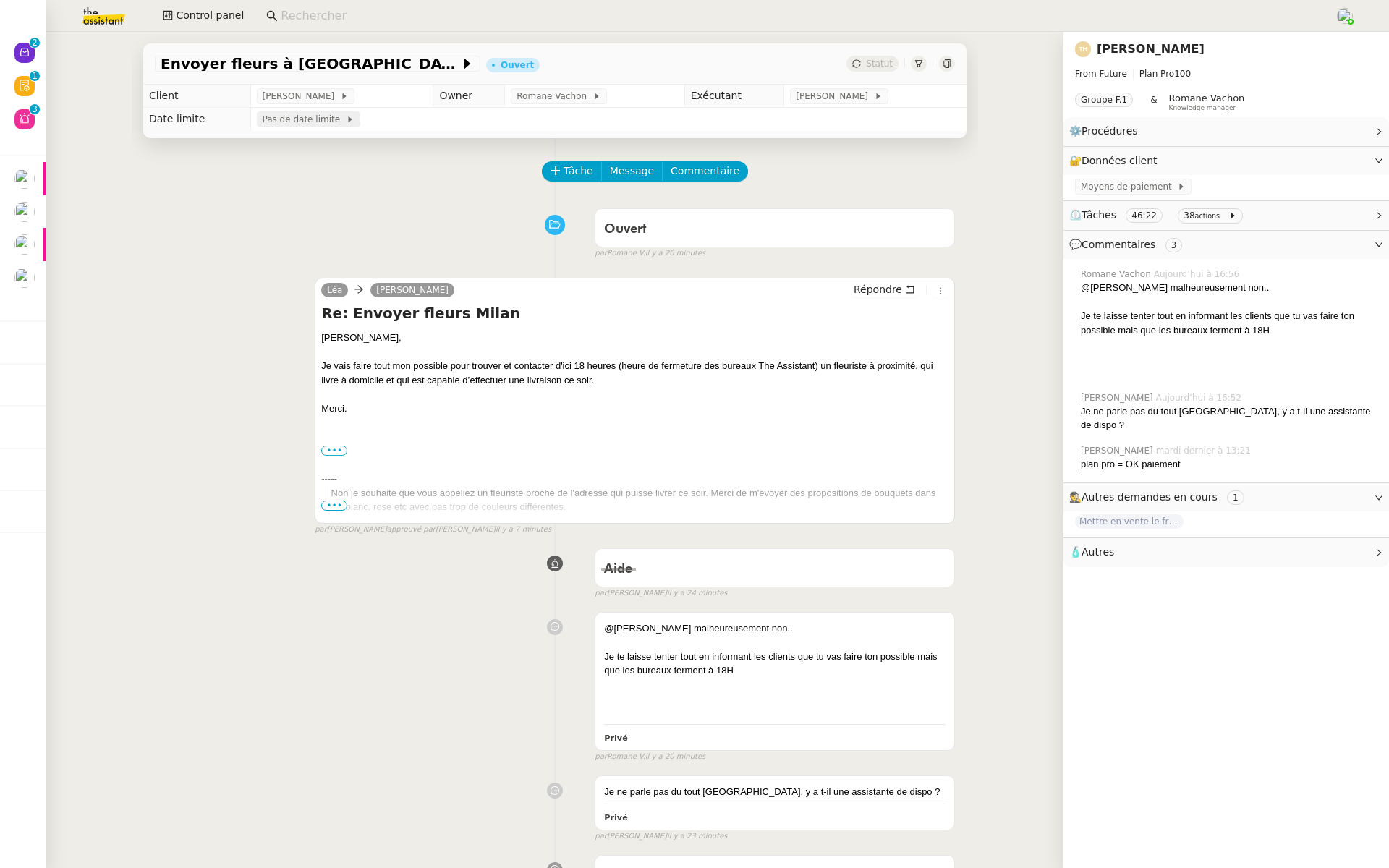
click at [299, 124] on span "Pas de date limite" at bounding box center [304, 119] width 83 height 15
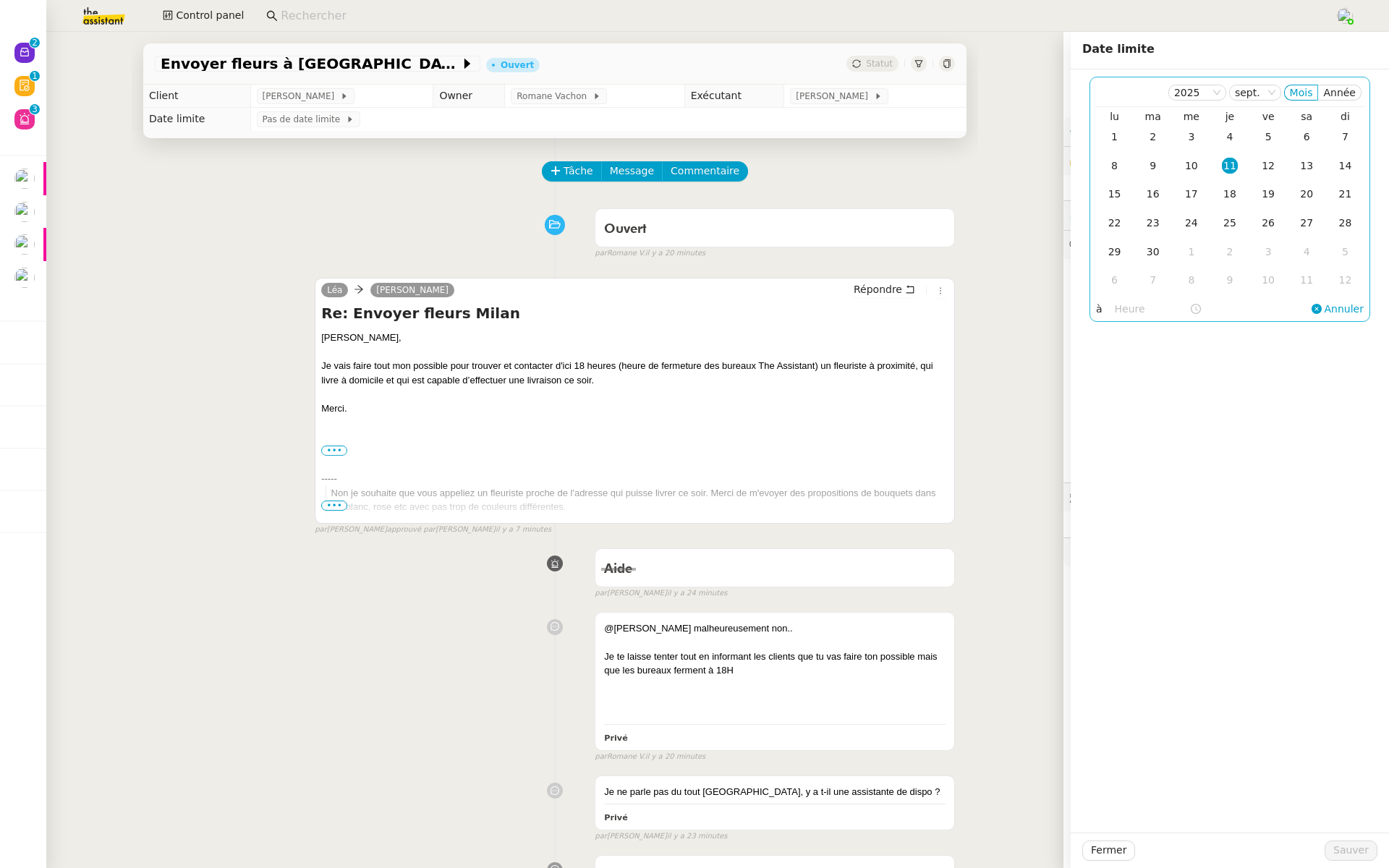
click at [1231, 164] on div "11" at bounding box center [1230, 166] width 16 height 16
click at [1116, 308] on input "text" at bounding box center [1152, 309] width 75 height 16
click at [1167, 514] on span "Ok" at bounding box center [1169, 516] width 14 height 15
type input "17:00"
click at [1346, 844] on span "Sauver" at bounding box center [1351, 850] width 36 height 16
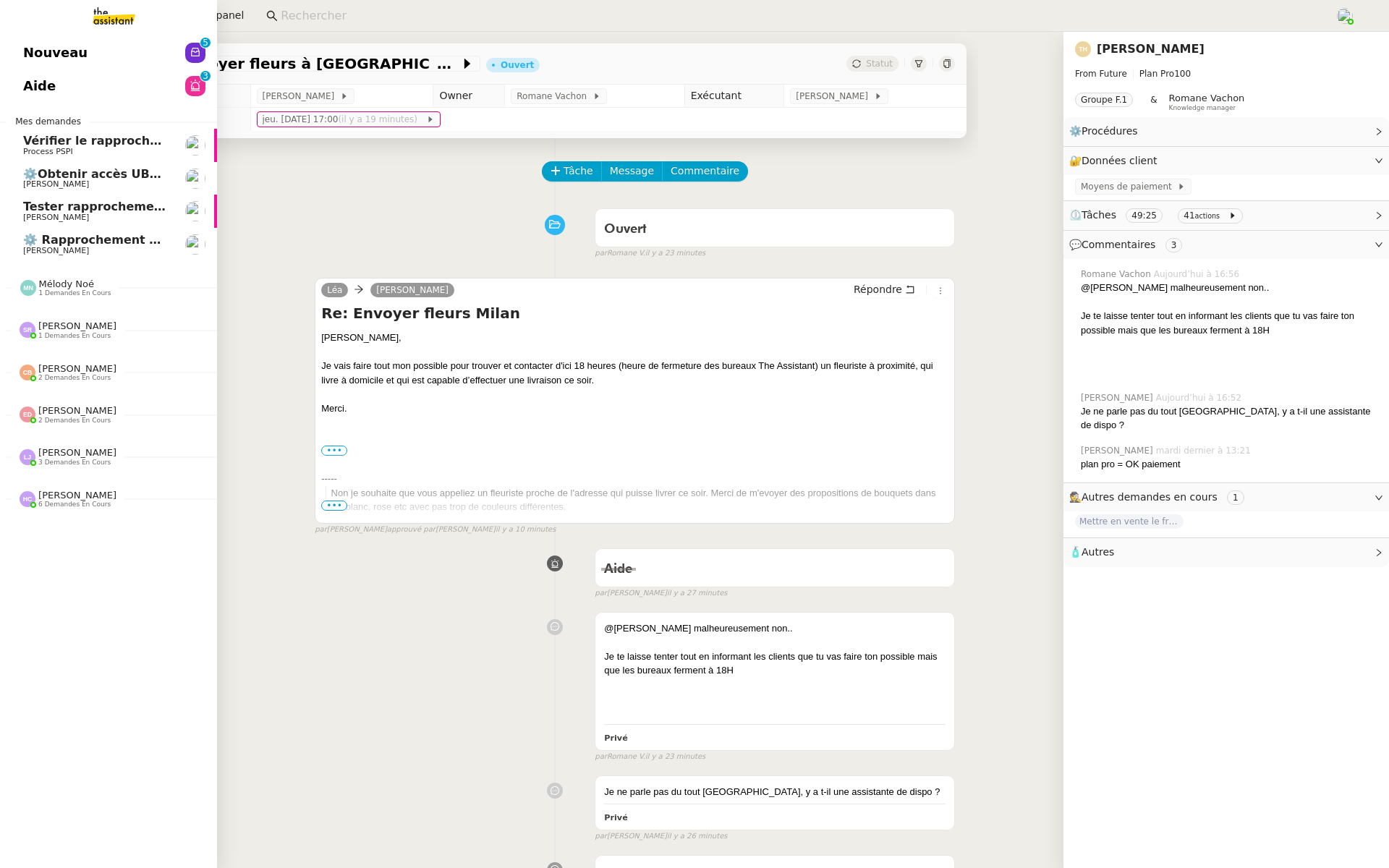
click at [122, 63] on link "Nouveau 0 1 2 3 4 5 6 7 8 9" at bounding box center [108, 52] width 217 height 33
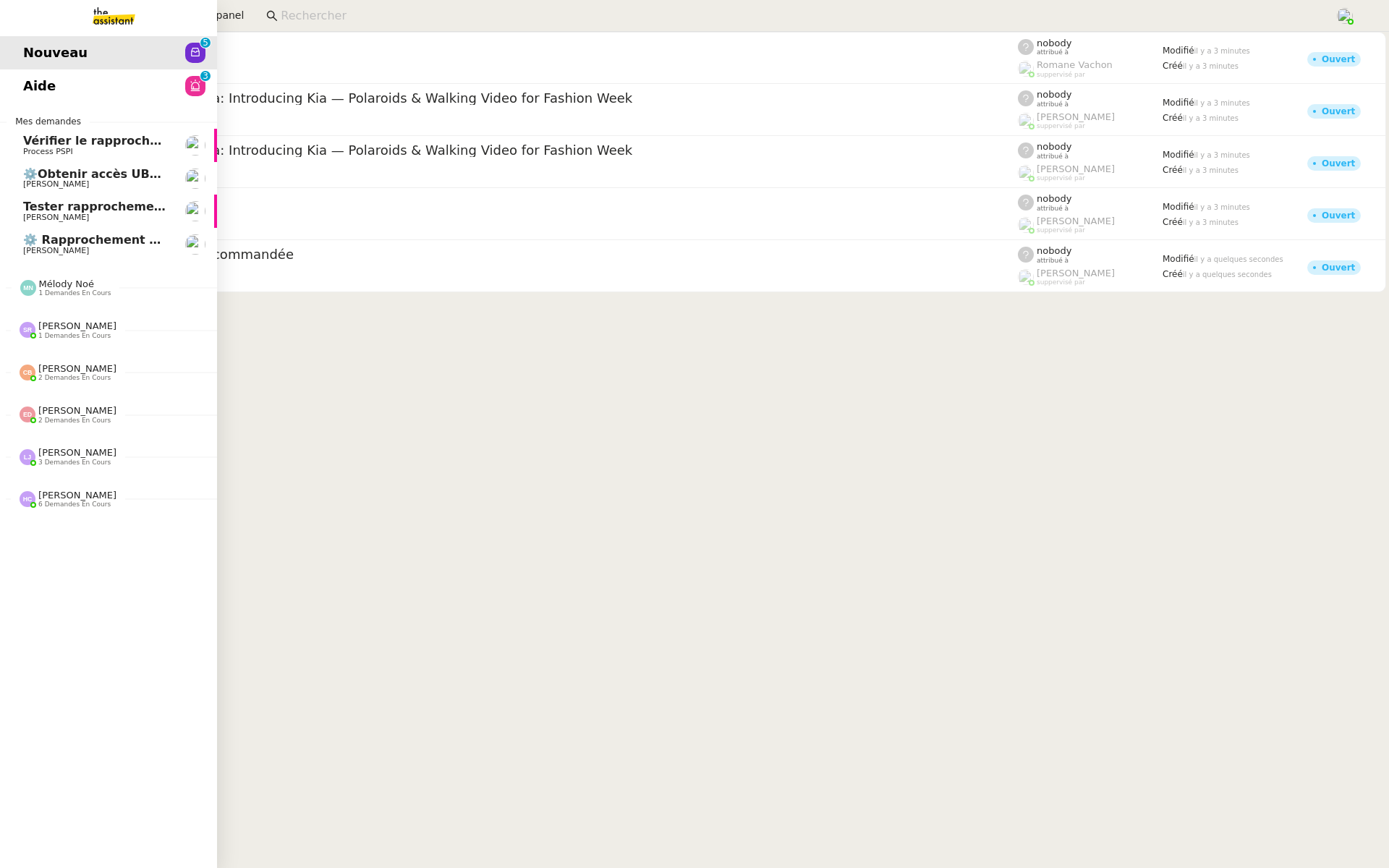
click at [40, 87] on span "Aide" at bounding box center [39, 86] width 33 height 22
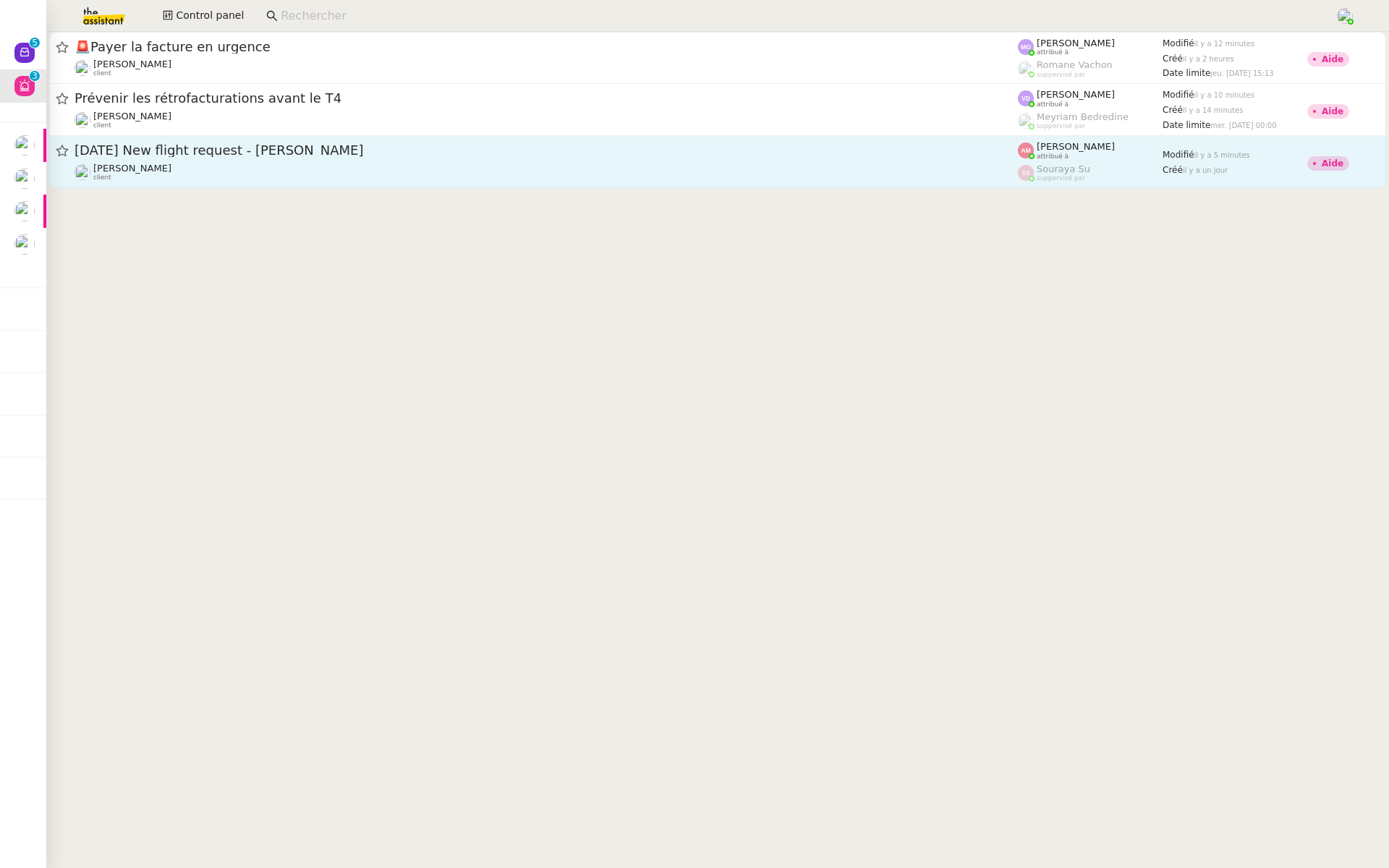
click at [233, 158] on div "[DATE] New flight request - [PERSON_NAME]" at bounding box center [546, 150] width 943 height 18
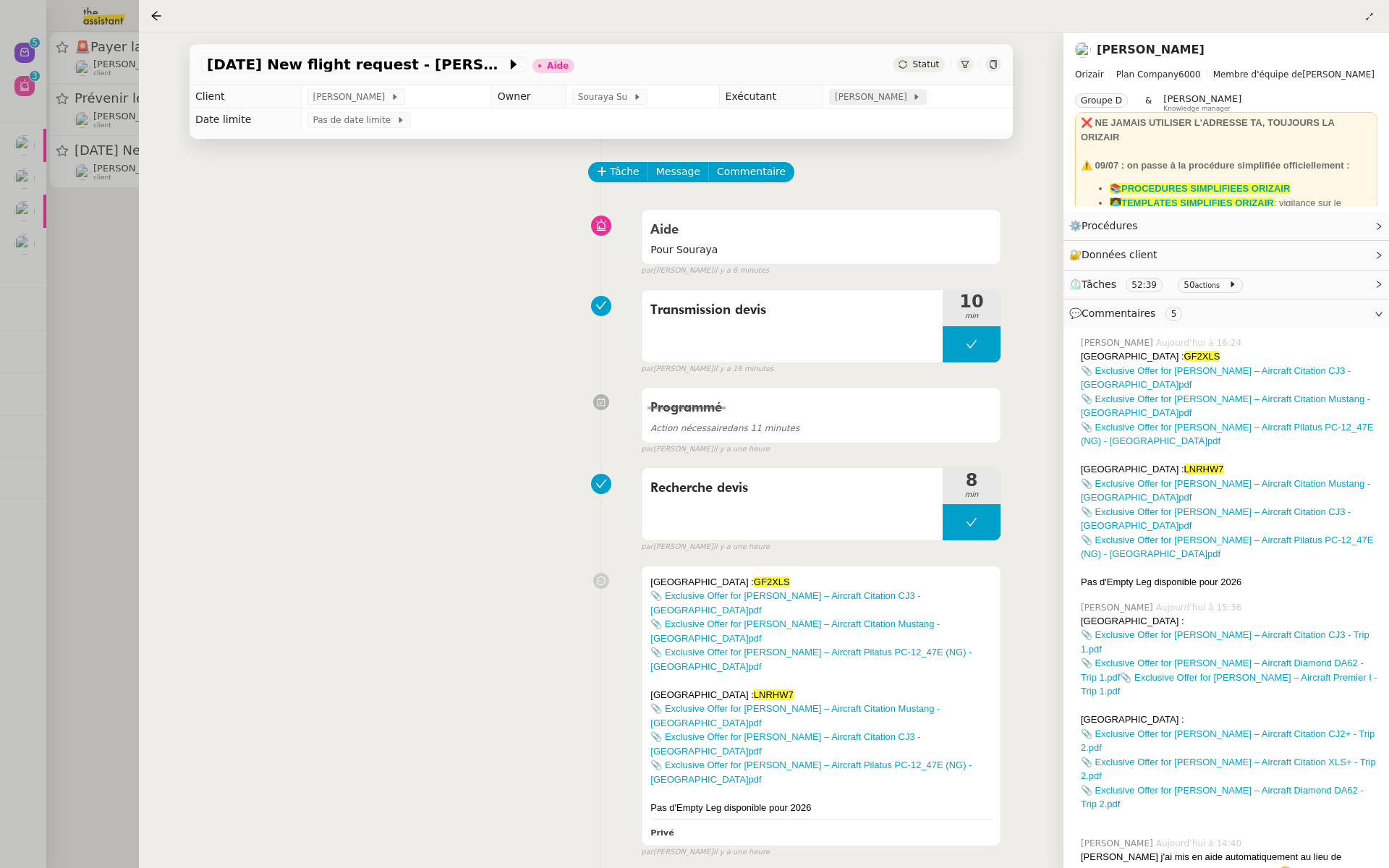
click at [870, 90] on span "[PERSON_NAME]" at bounding box center [873, 97] width 77 height 15
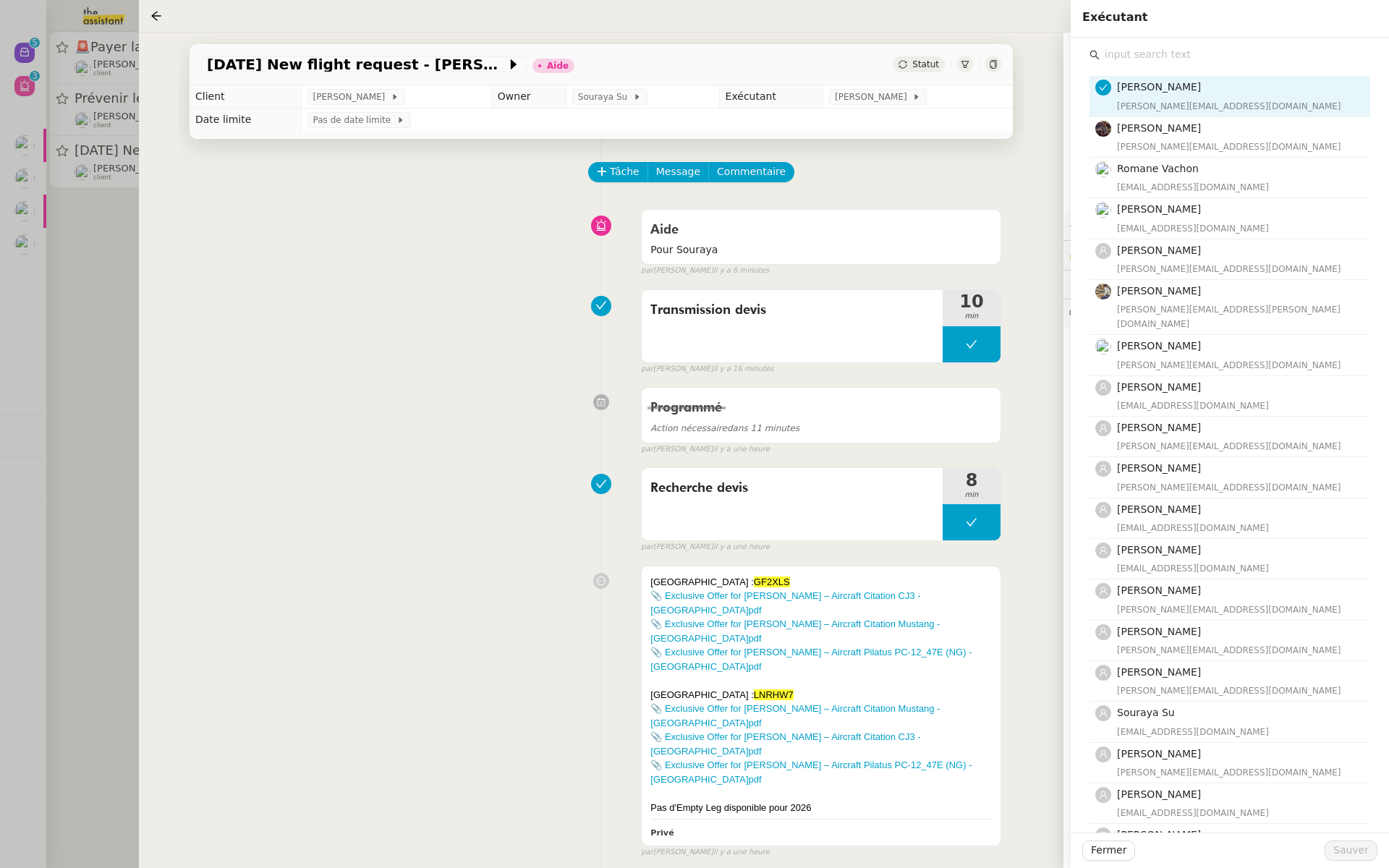
click at [1128, 63] on input "text" at bounding box center [1235, 54] width 271 height 20
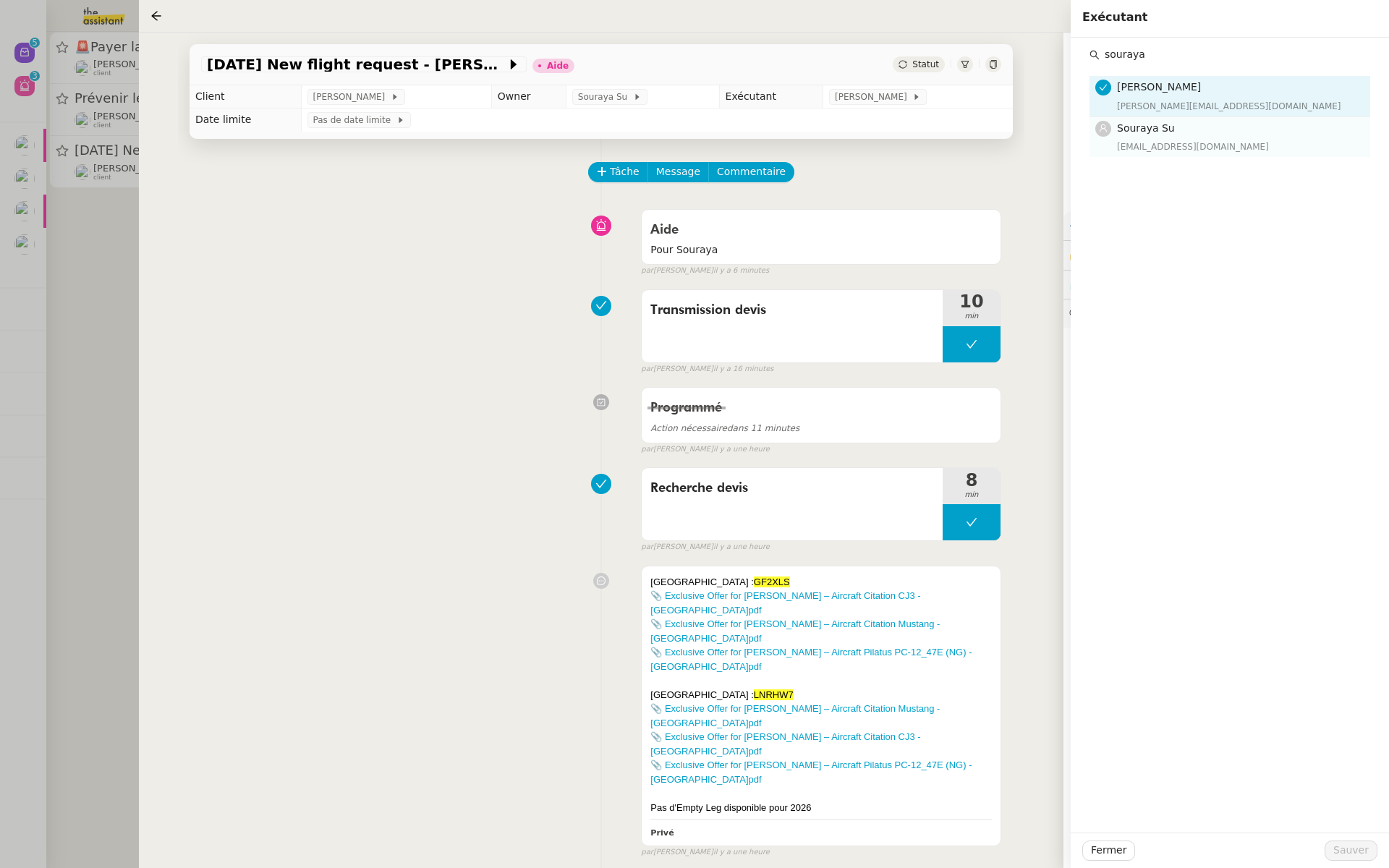
type input "souraya"
click at [1144, 140] on div "[EMAIL_ADDRESS][DOMAIN_NAME]" at bounding box center [1239, 147] width 245 height 15
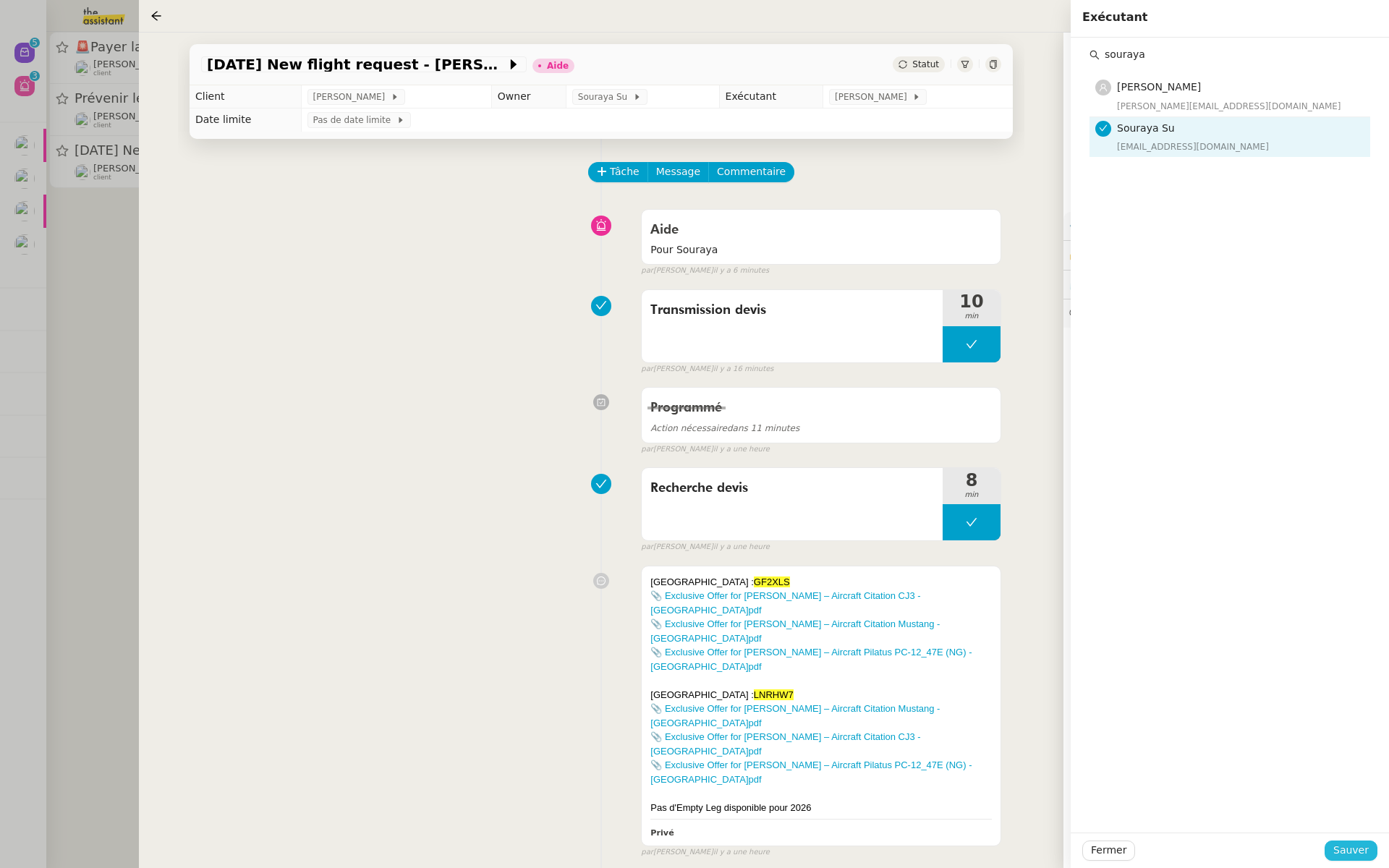
click at [1352, 853] on span "Sauver" at bounding box center [1351, 850] width 36 height 16
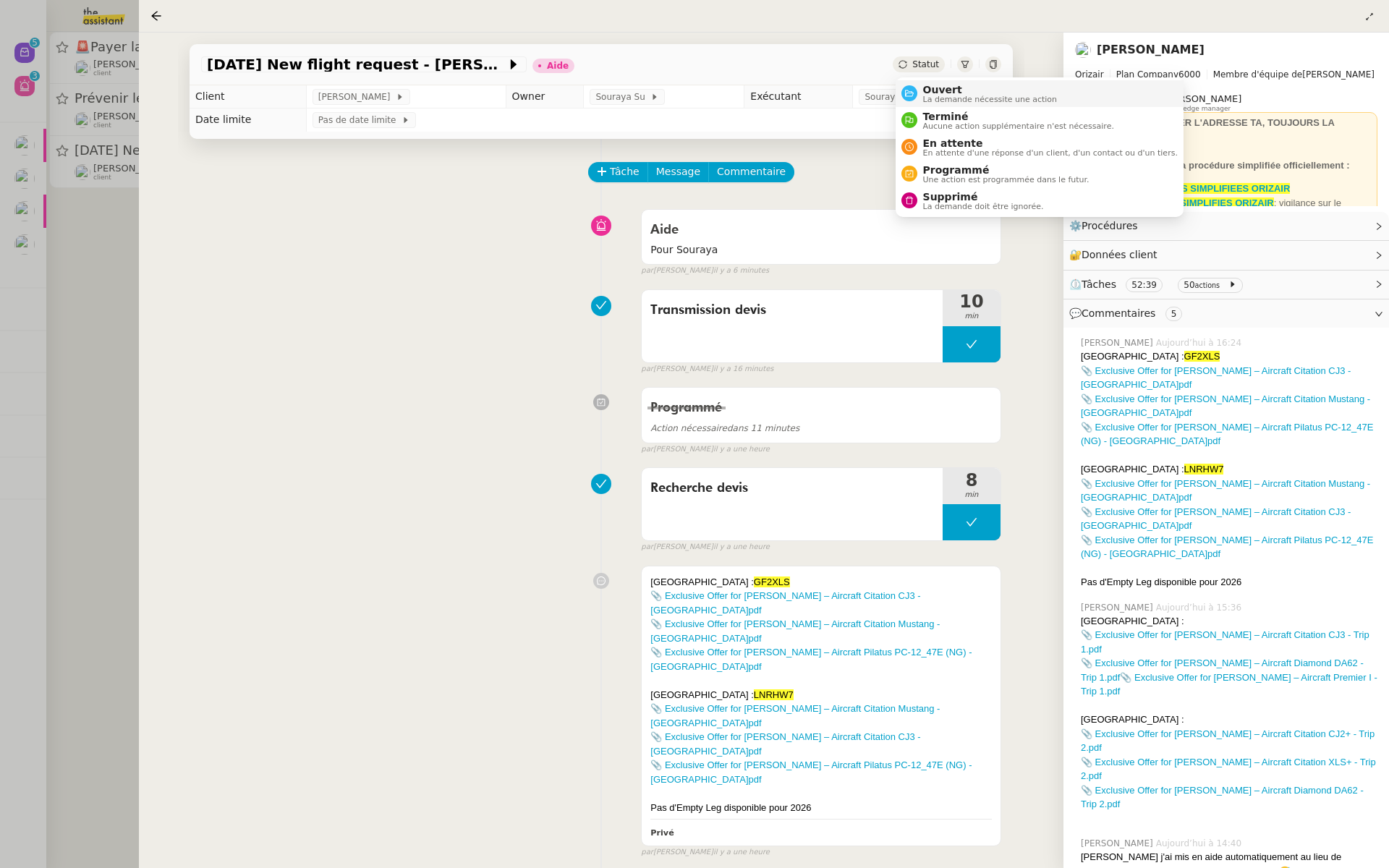
click at [925, 95] on span "La demande nécessite une action" at bounding box center [990, 99] width 135 height 8
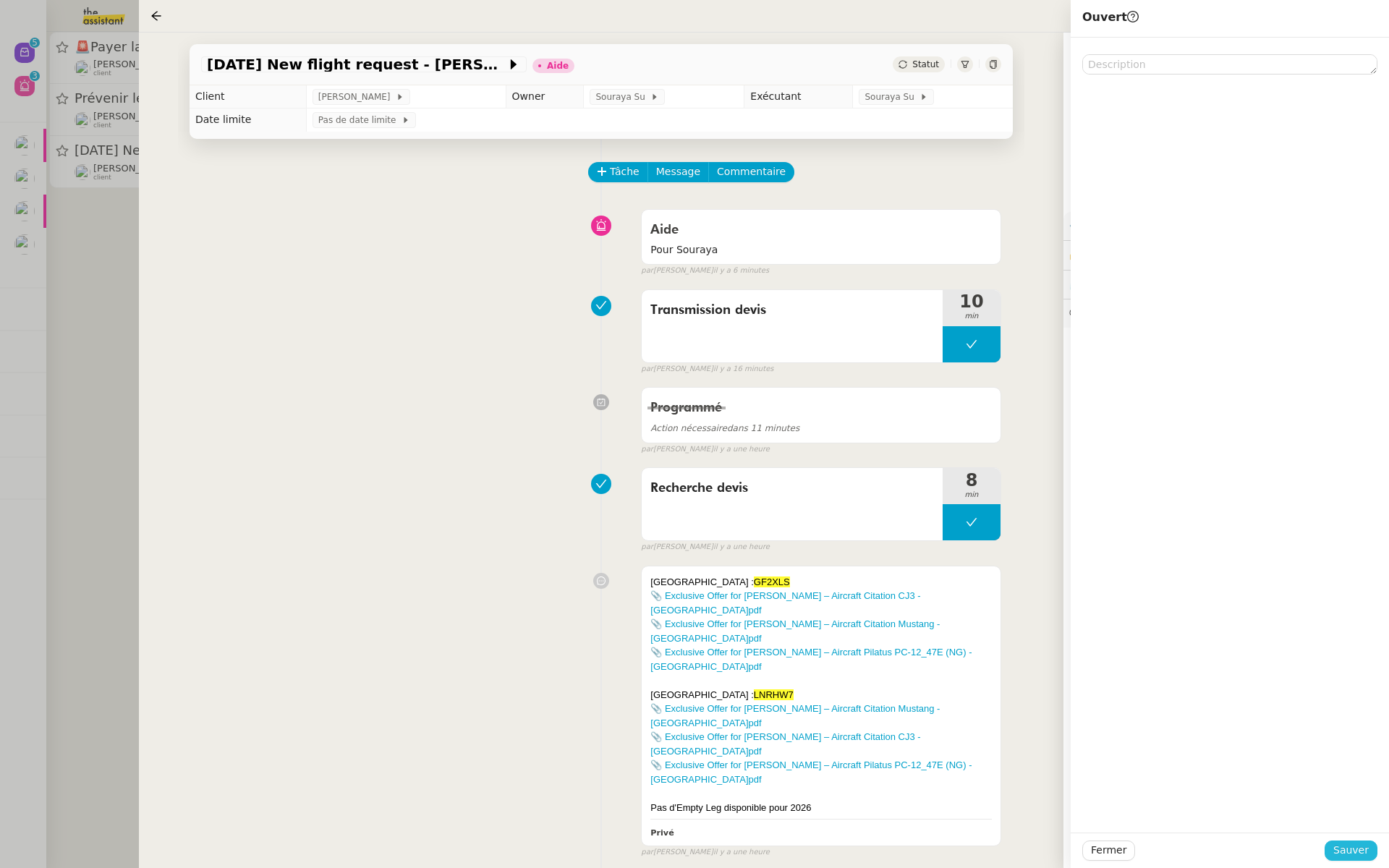
click at [1357, 843] on span "Sauver" at bounding box center [1351, 850] width 36 height 16
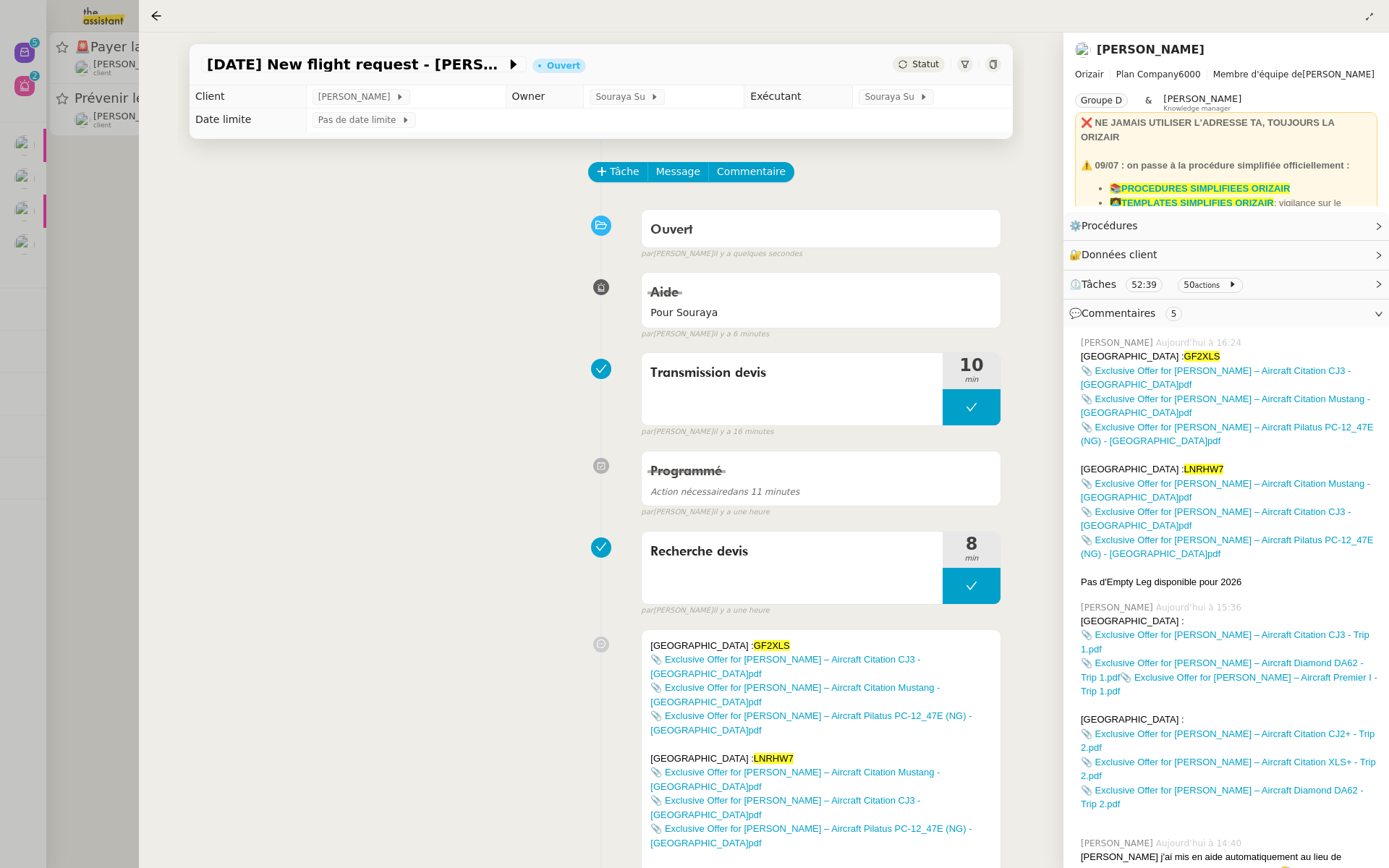
click at [85, 197] on div at bounding box center [694, 434] width 1389 height 868
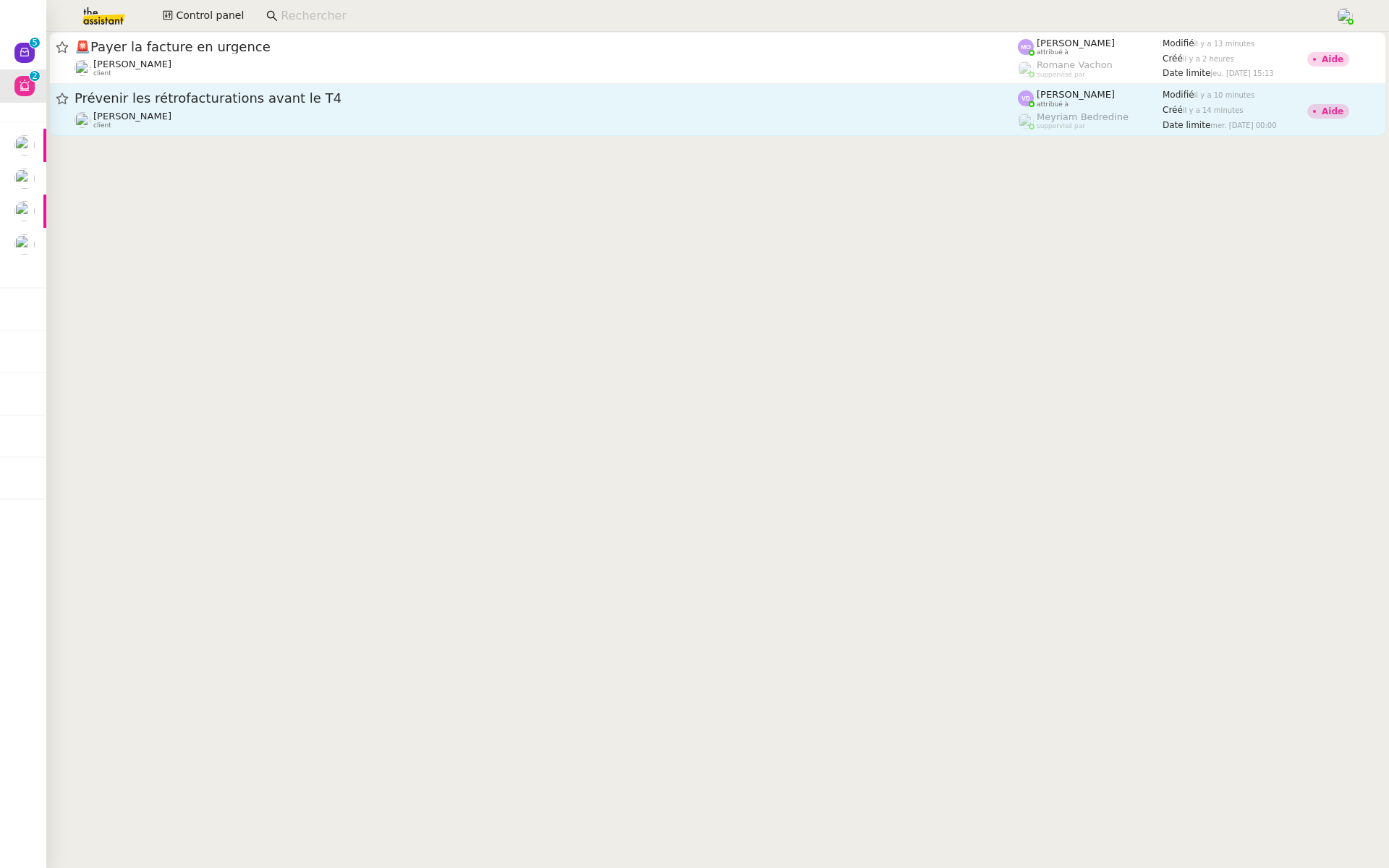
click at [202, 90] on div "Prévenir les rétrofacturations avant le T4" at bounding box center [546, 98] width 943 height 18
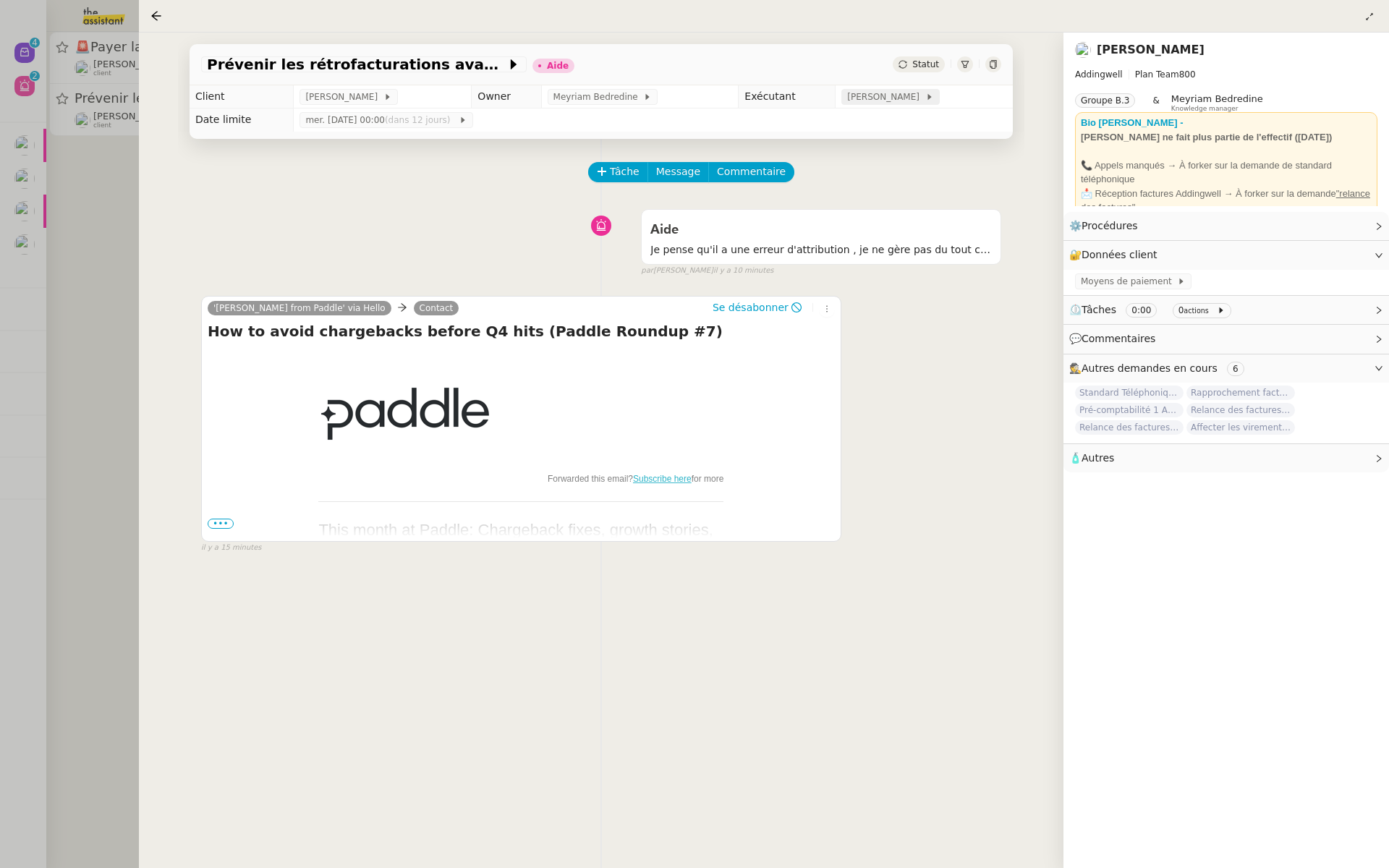
click at [873, 95] on span "[PERSON_NAME]" at bounding box center [885, 97] width 77 height 15
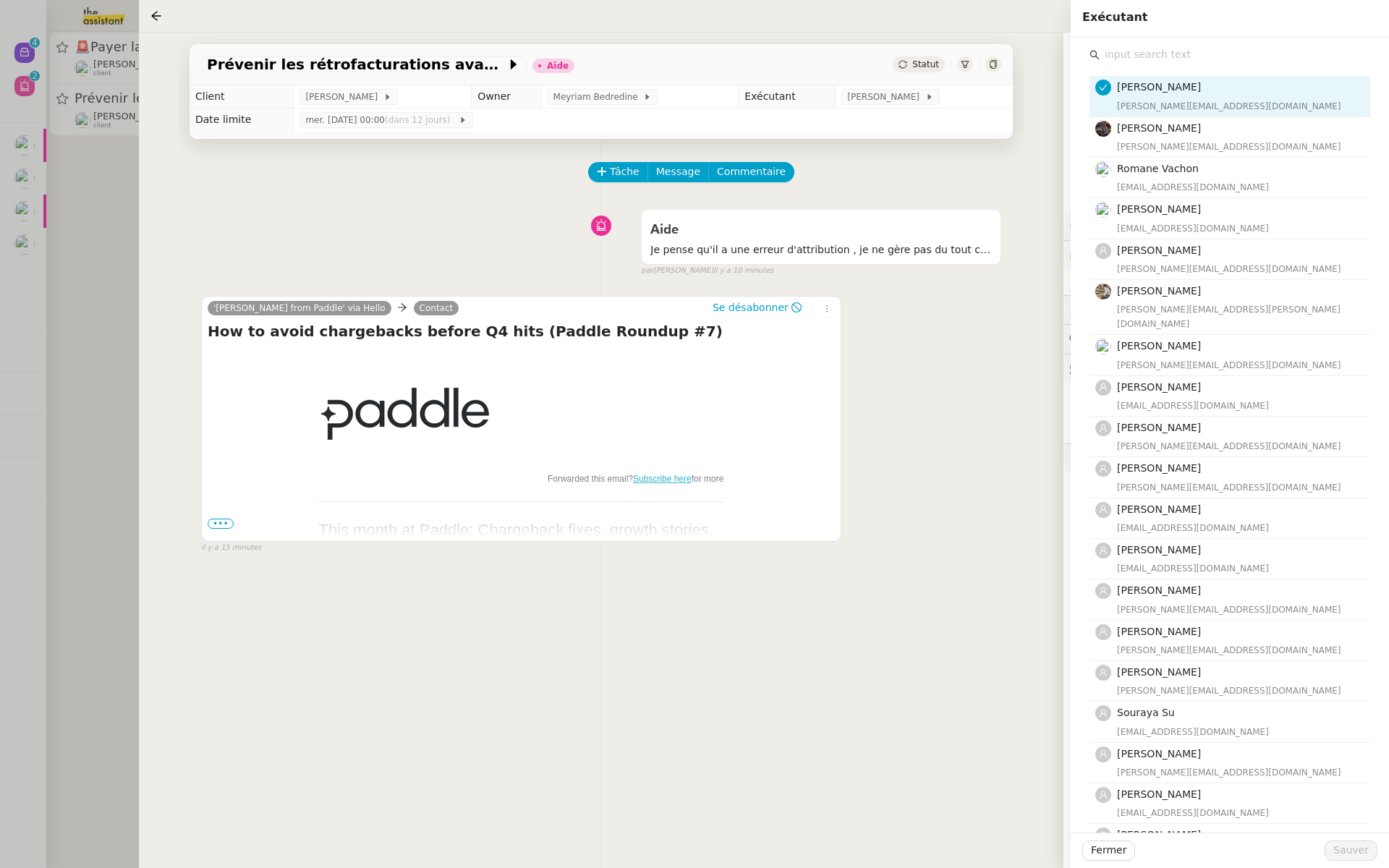
click at [407, 200] on div "Tâche Message Commentaire Veuillez patienter une erreur s'est produite 👌👌👌 mess…" at bounding box center [601, 573] width 846 height 868
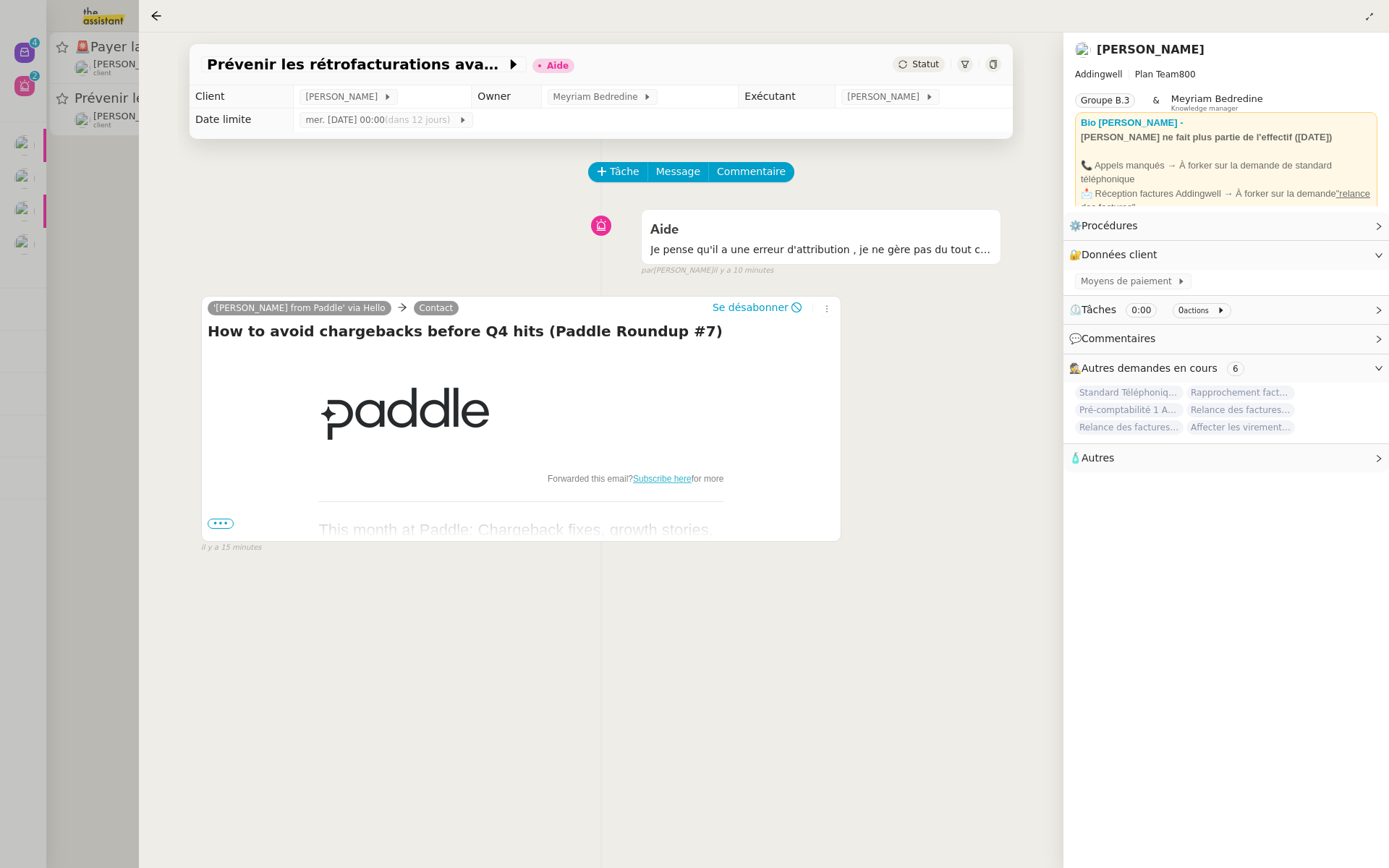
click at [227, 520] on span "•••" at bounding box center [220, 523] width 26 height 10
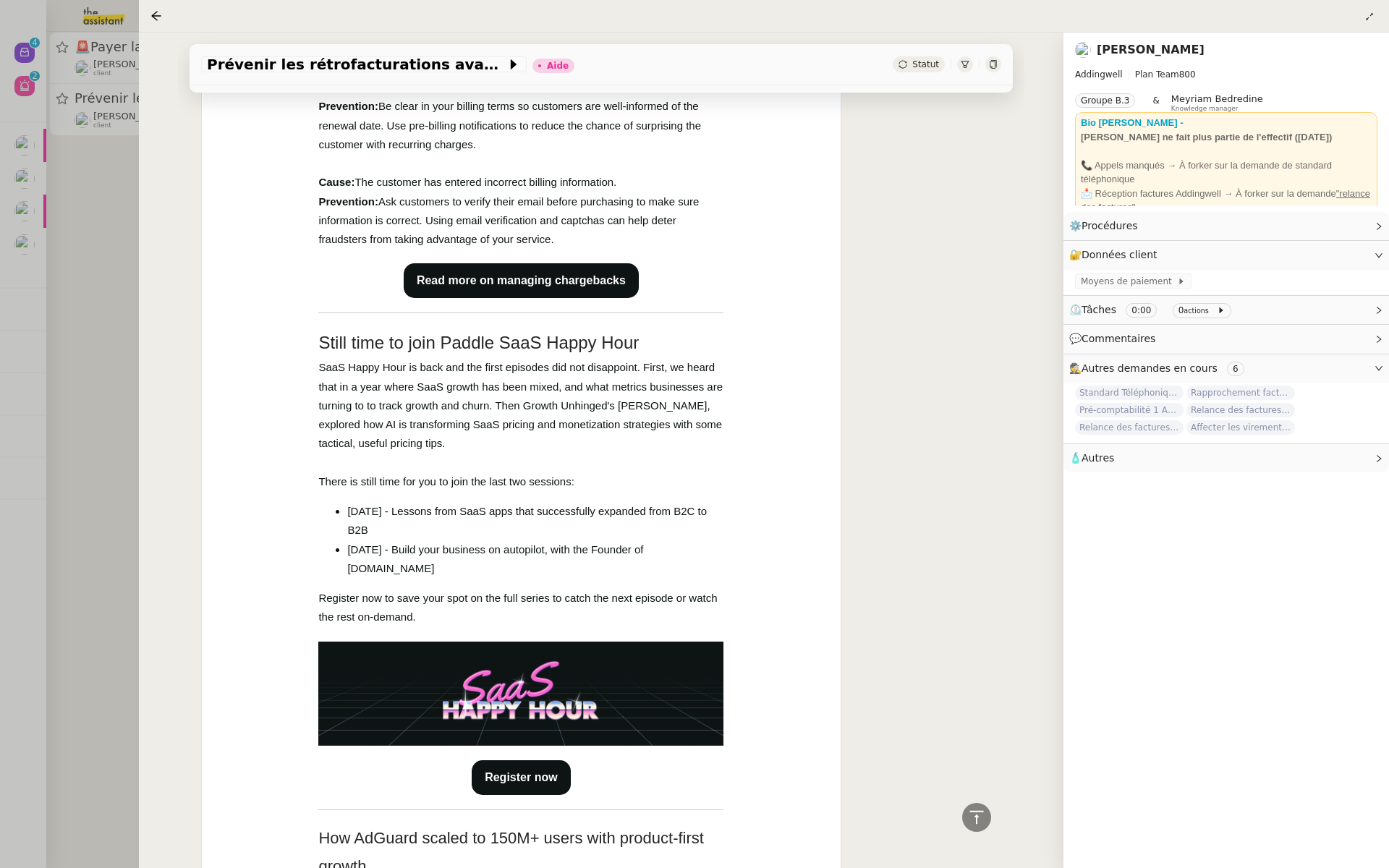
scroll to position [1085, 0]
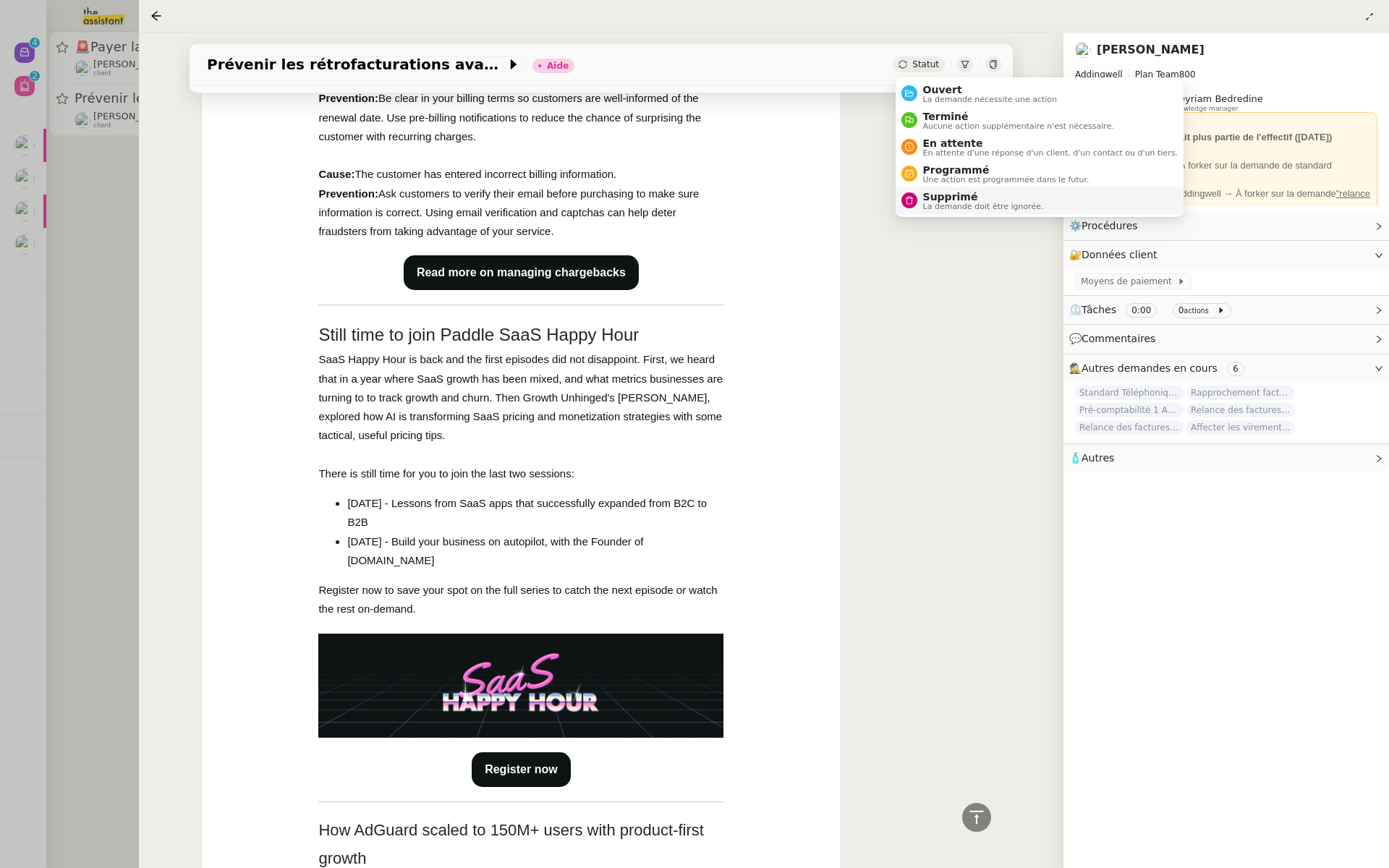
click at [931, 202] on span "La demande doit être ignorée." at bounding box center [983, 206] width 121 height 8
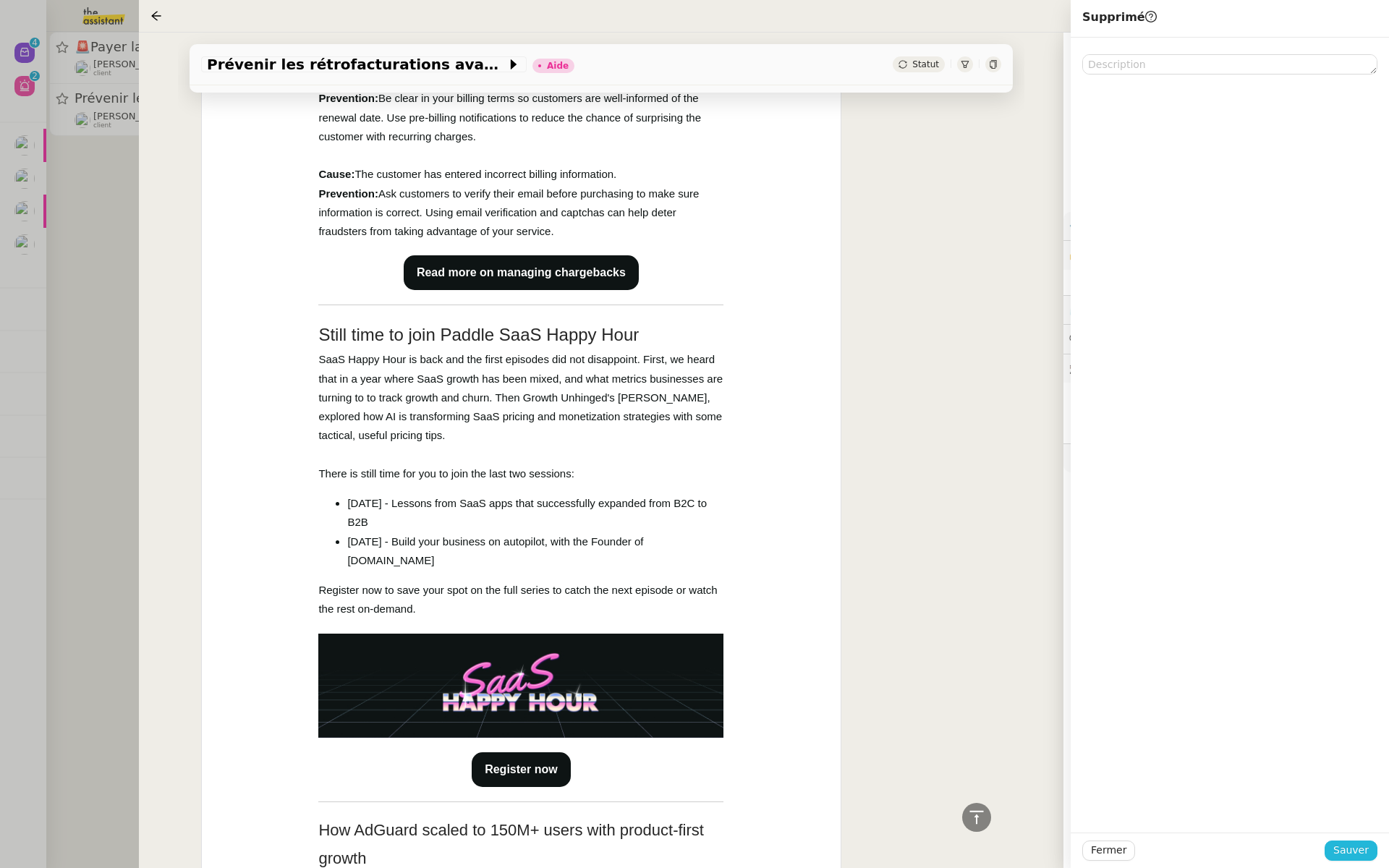
click at [1345, 844] on span "Sauver" at bounding box center [1351, 850] width 36 height 16
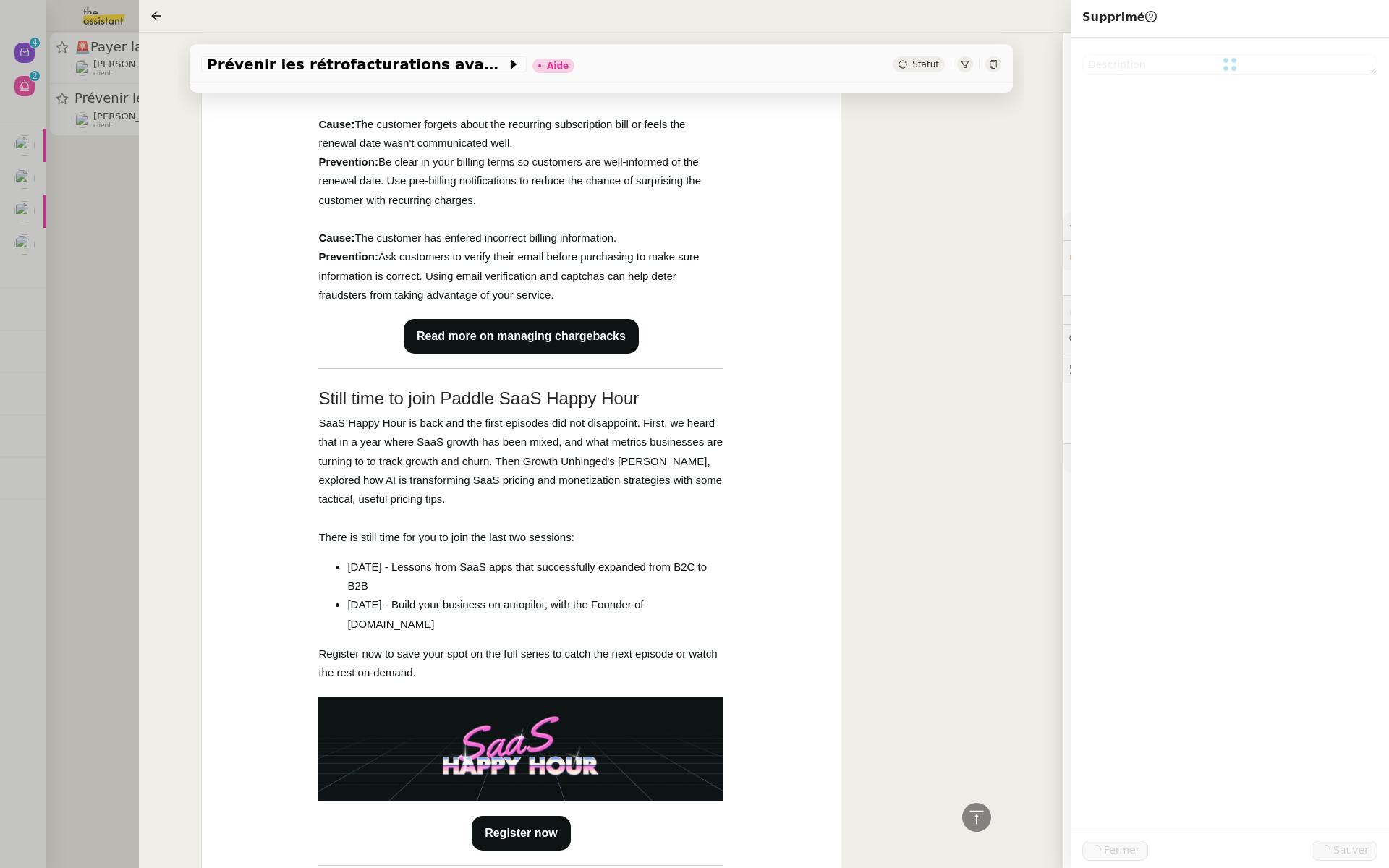
scroll to position [1147, 0]
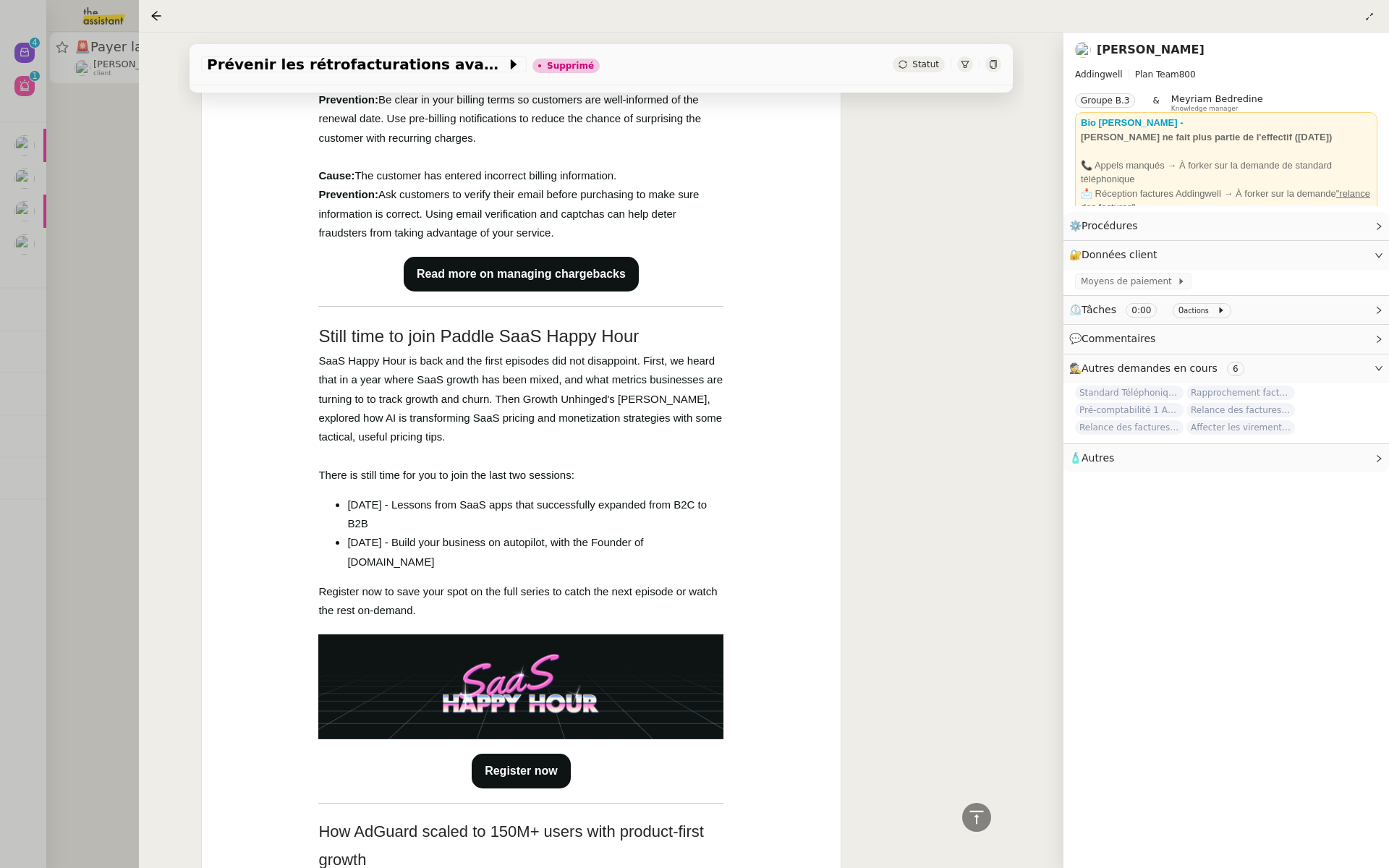
click at [82, 205] on div at bounding box center [694, 434] width 1389 height 868
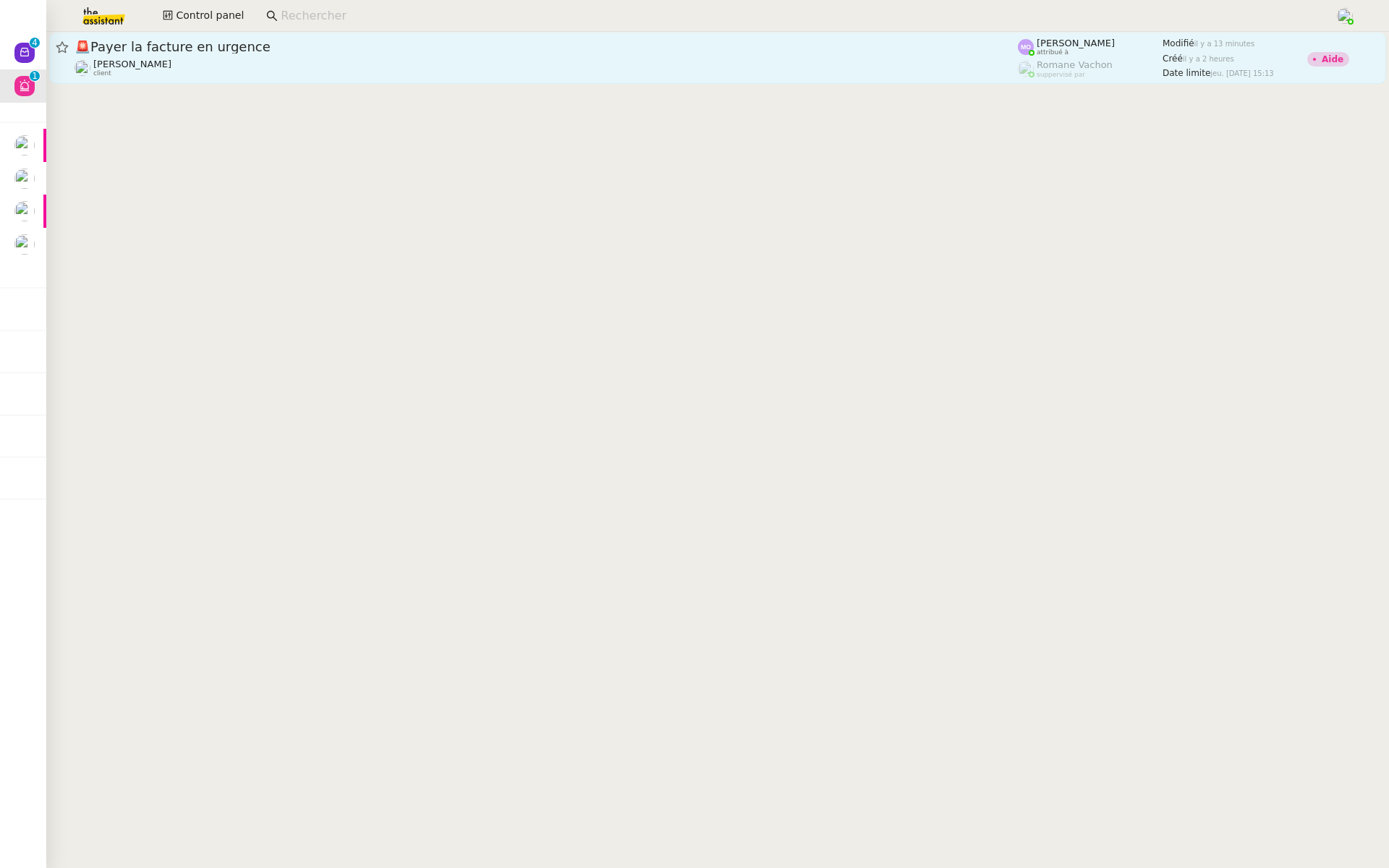
click at [241, 54] on div "🚨 Payer la facture en urgence" at bounding box center [546, 46] width 943 height 17
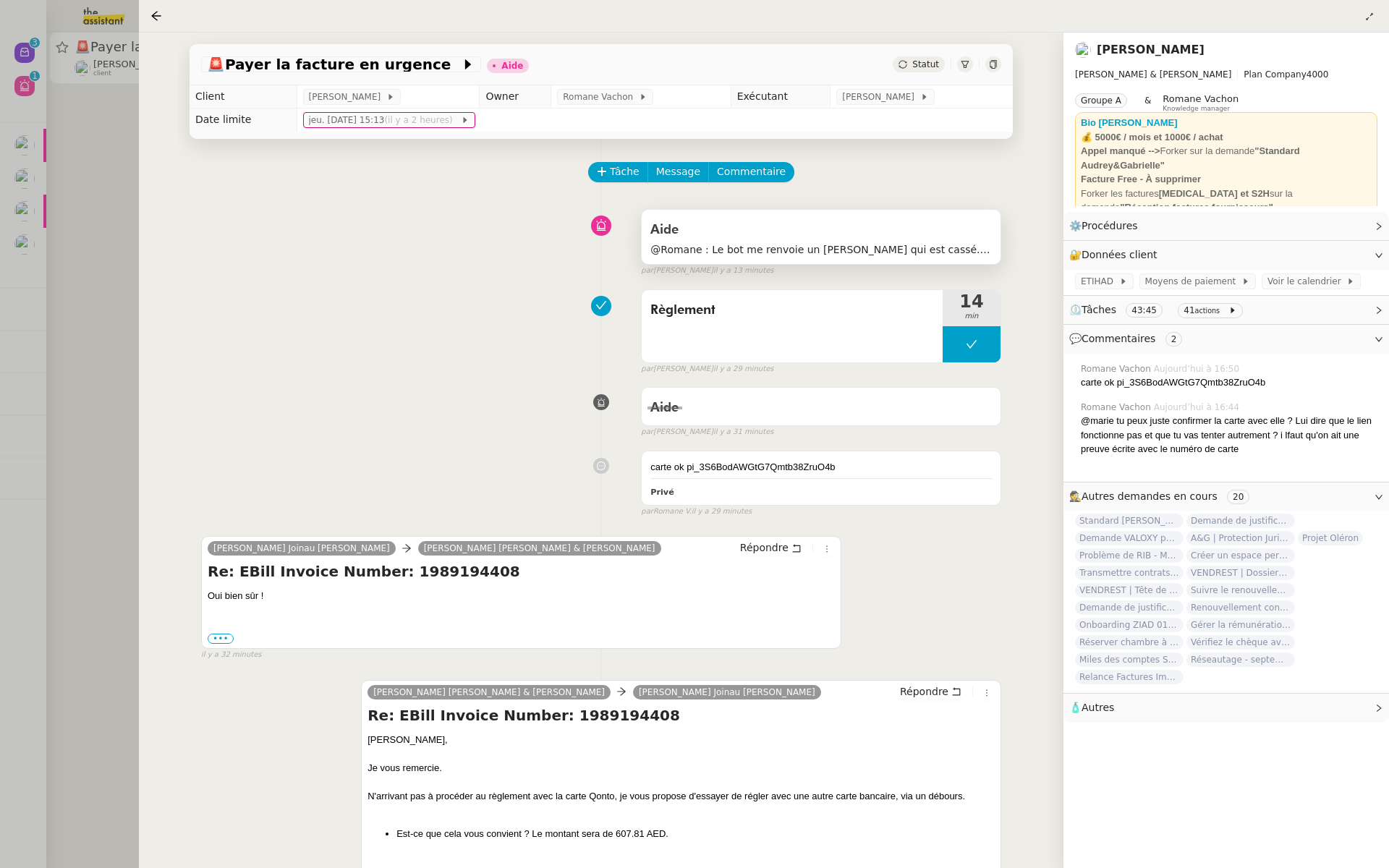
click at [832, 243] on span "@Romane : Le bot me renvoie un [PERSON_NAME] qui est cassé. Est-ce possible de …" at bounding box center [821, 250] width 341 height 16
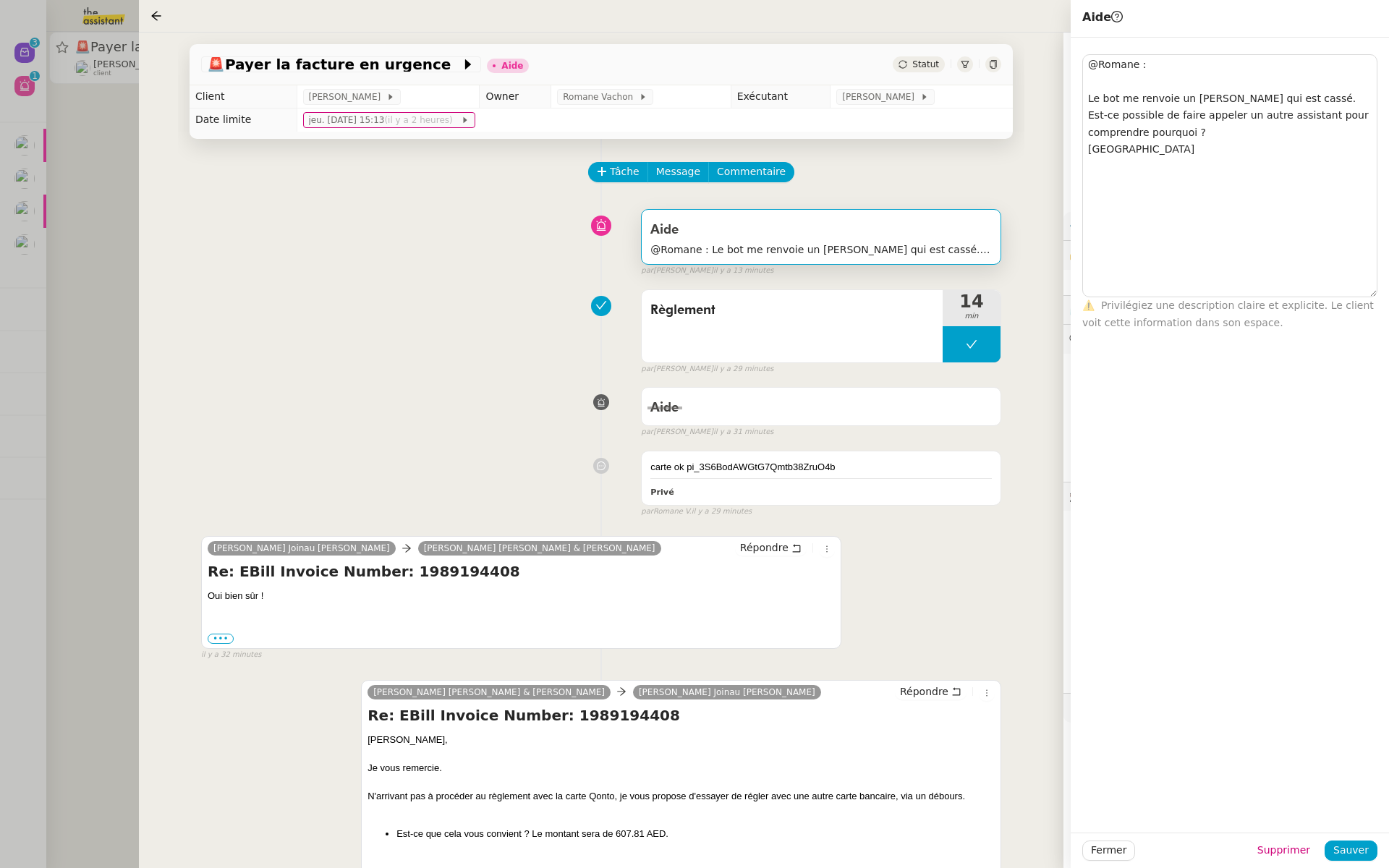
drag, startPoint x: 1372, startPoint y: 74, endPoint x: 1379, endPoint y: 293, distance: 219.1
click at [1379, 293] on div "@Romane : Le bot me renvoie un [PERSON_NAME] qui est cassé. Est-ce possible de …" at bounding box center [1230, 184] width 319 height 293
click at [470, 304] on div "Règlement 14 min false par [PERSON_NAME] il y a 29 minutes" at bounding box center [601, 329] width 800 height 93
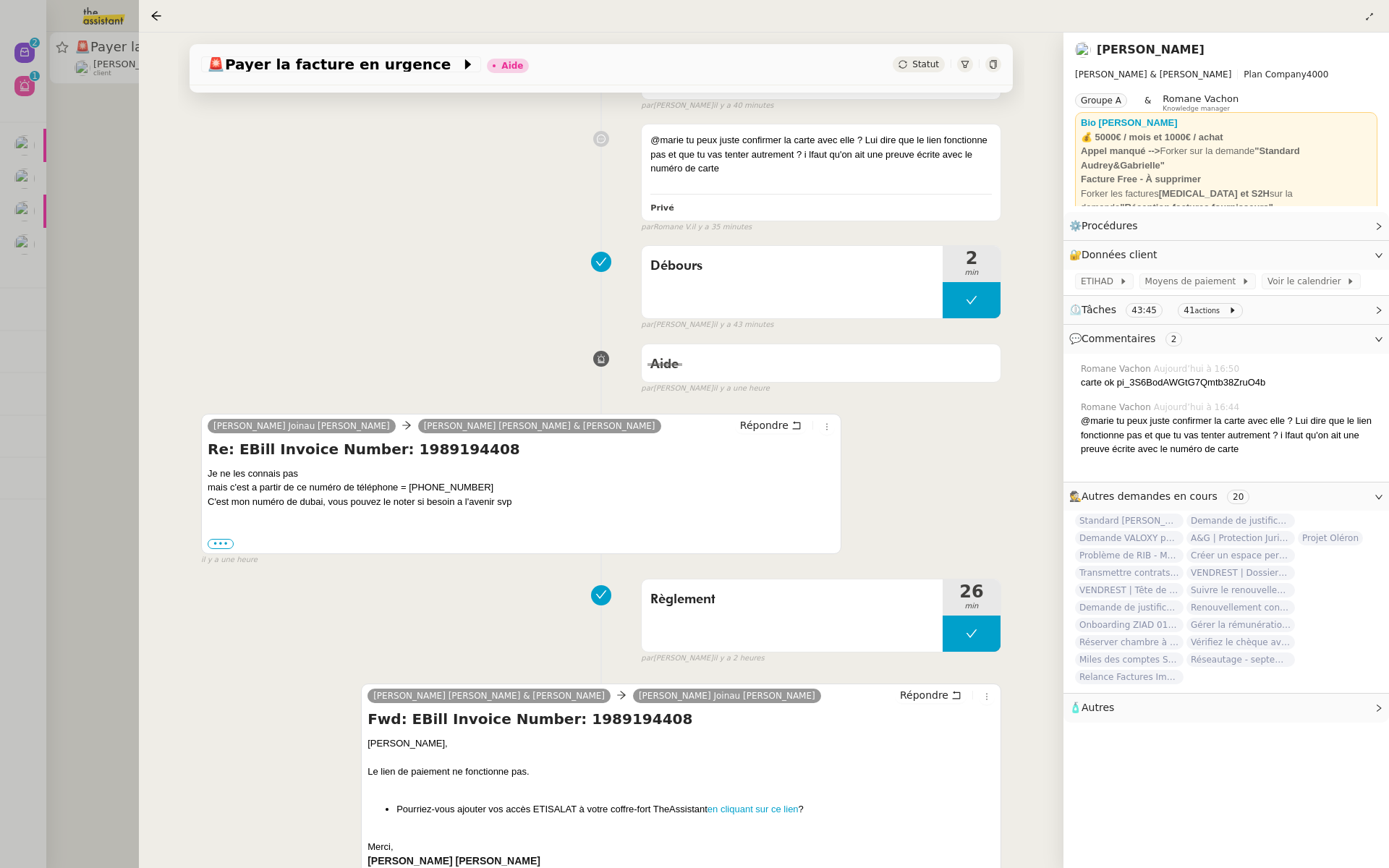
scroll to position [1259, 0]
